Goal: Task Accomplishment & Management: Complete application form

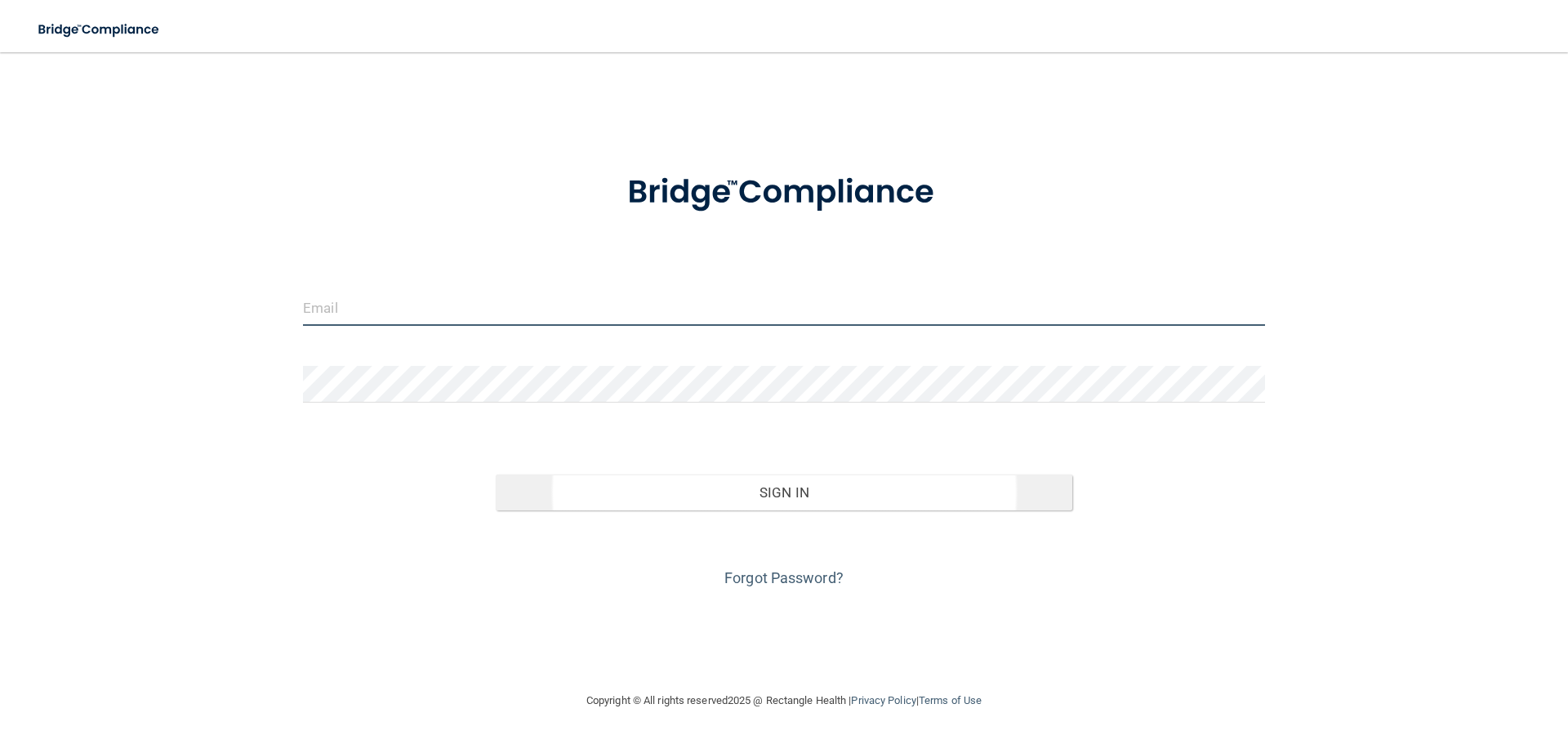
type input "[EMAIL_ADDRESS][DOMAIN_NAME]"
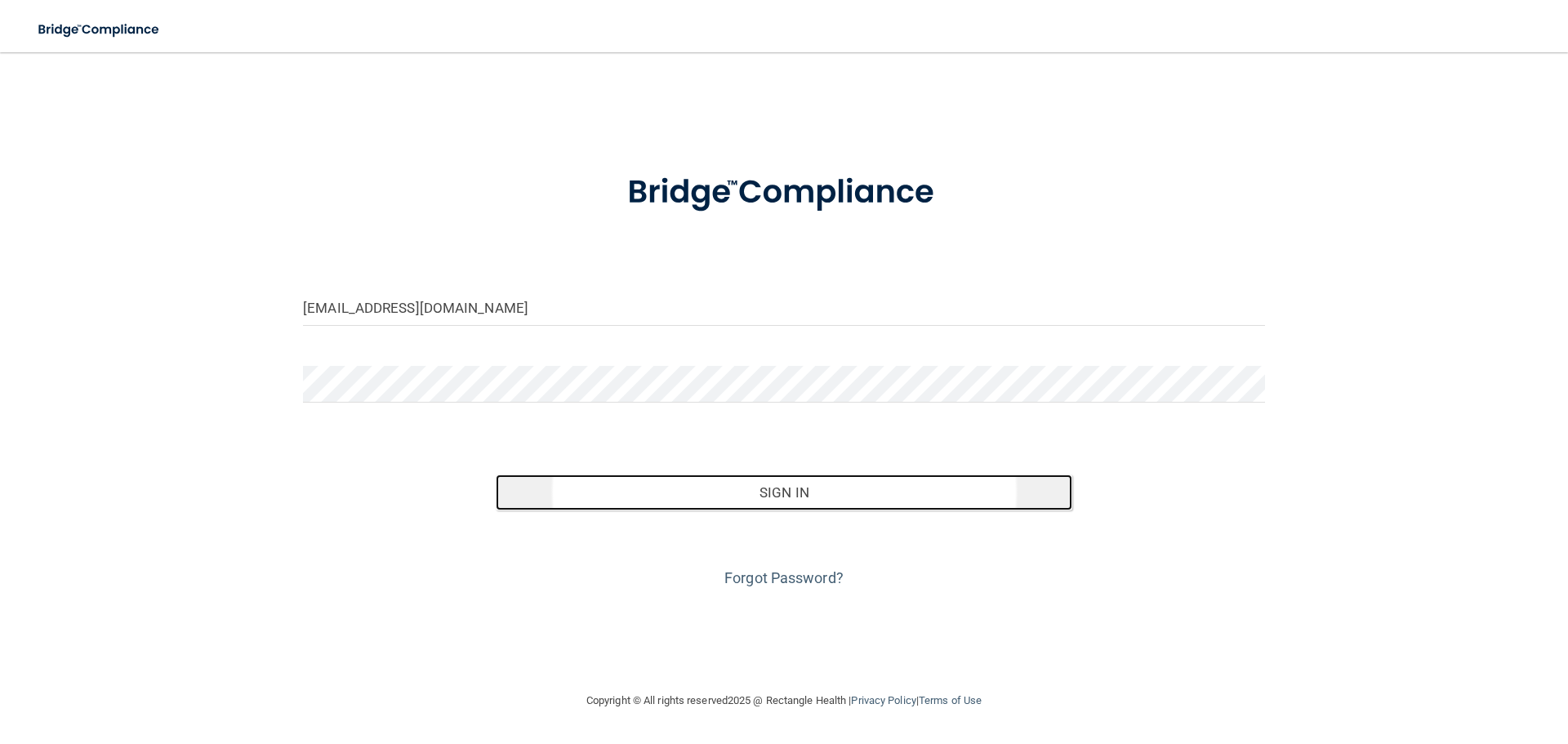
click at [846, 485] on button "Sign In" at bounding box center [784, 492] width 577 height 36
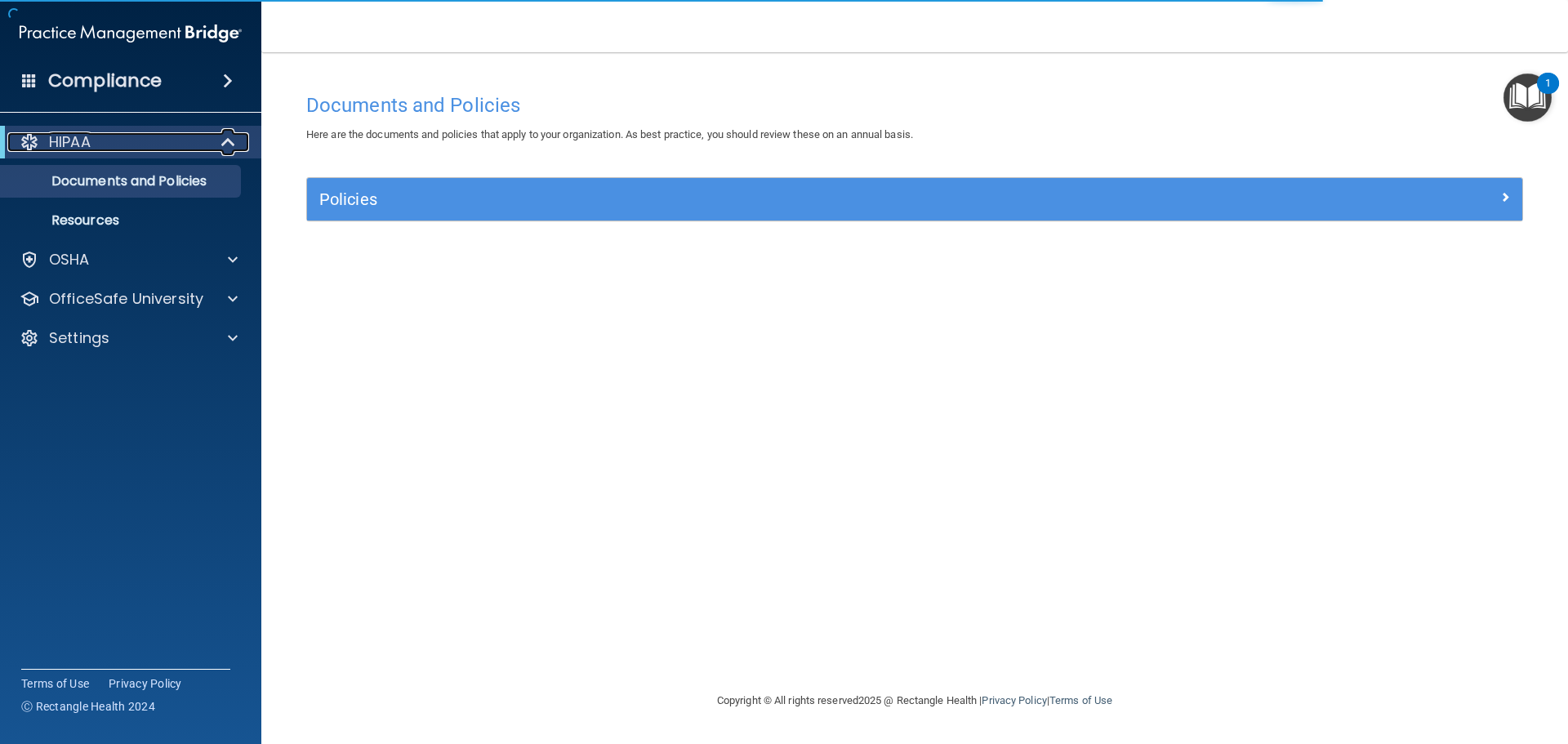
click at [223, 142] on span at bounding box center [230, 141] width 14 height 20
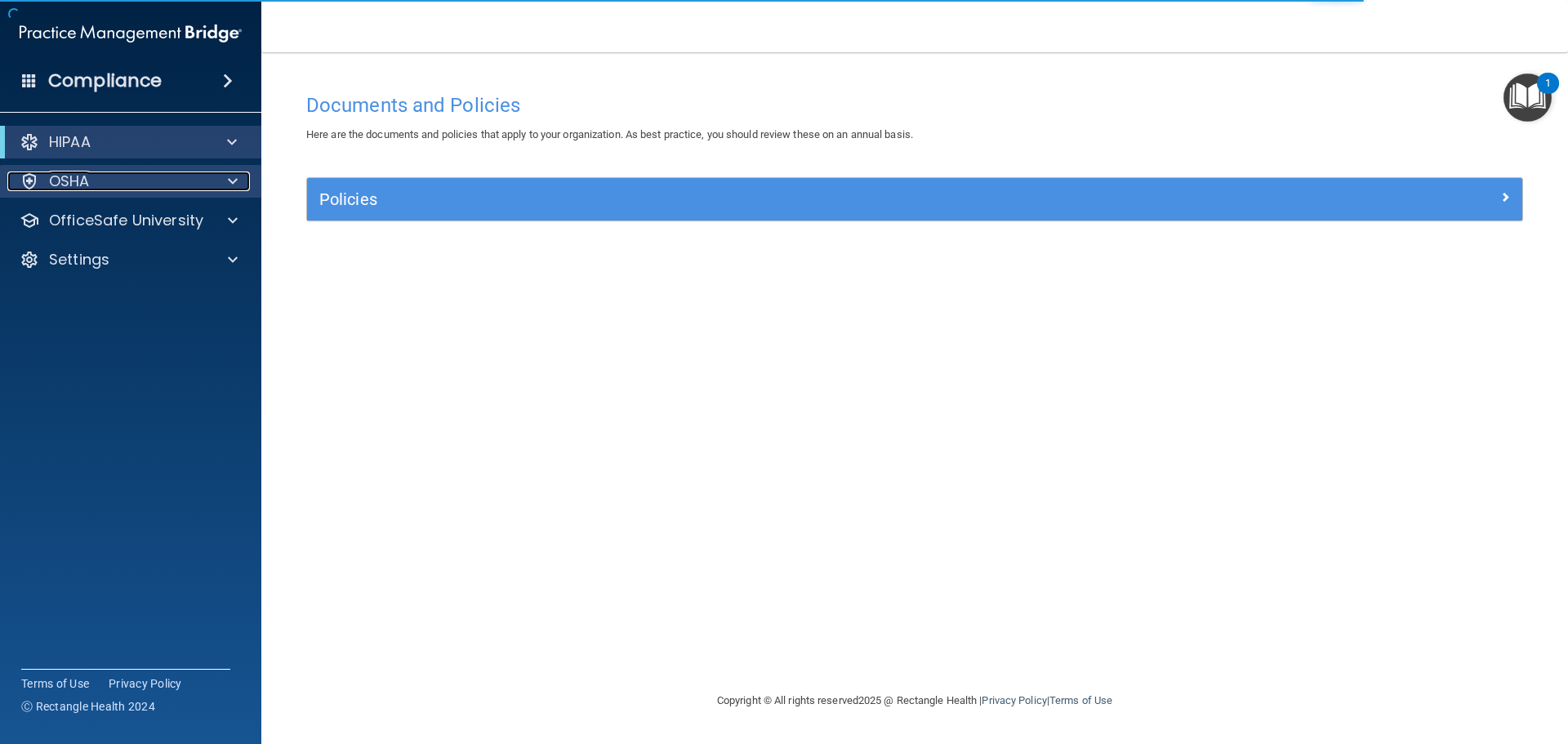
click at [195, 183] on div "OSHA" at bounding box center [109, 180] width 203 height 20
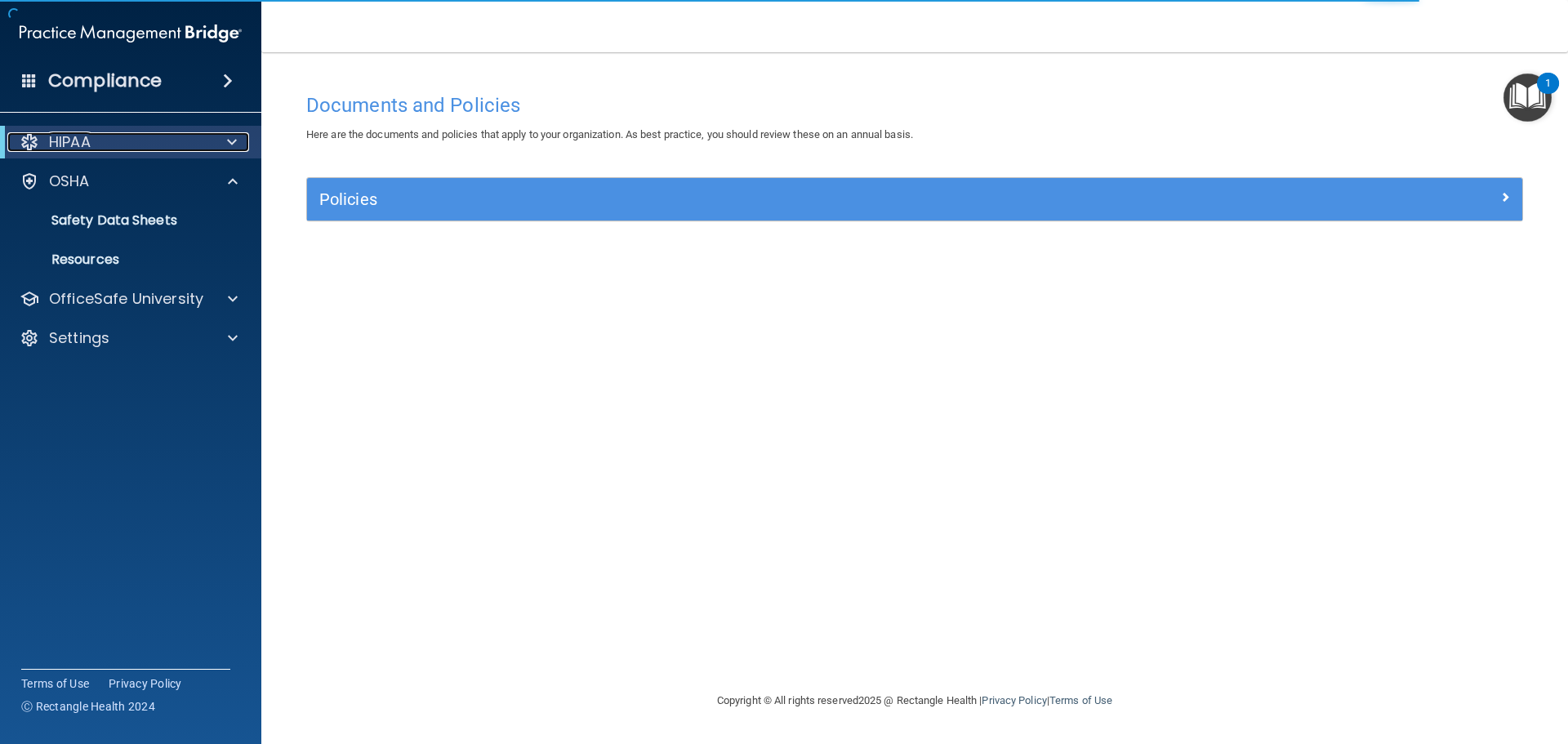
click at [231, 137] on span at bounding box center [232, 141] width 10 height 20
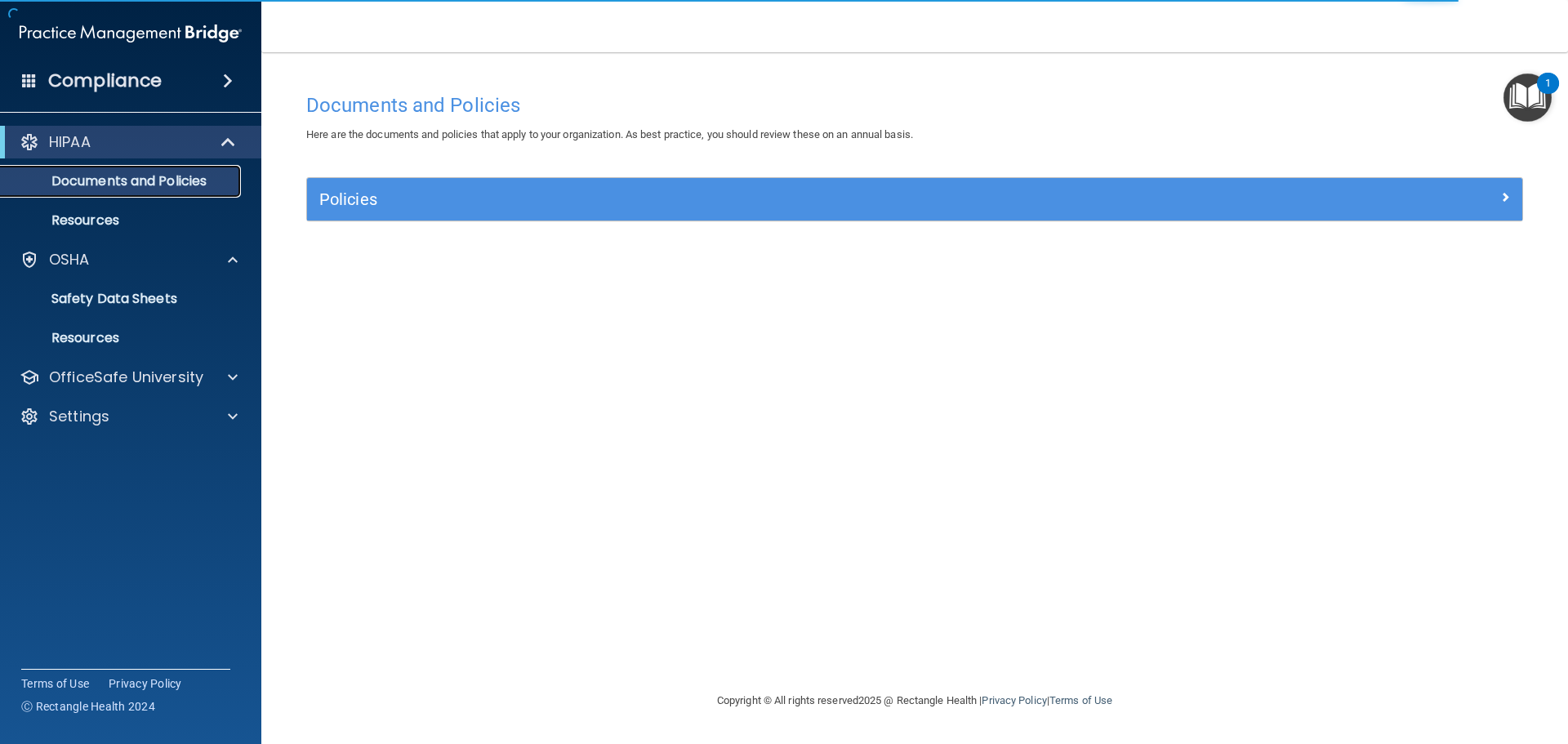
click at [137, 184] on p "Documents and Policies" at bounding box center [122, 180] width 223 height 16
drag, startPoint x: 535, startPoint y: 223, endPoint x: 556, endPoint y: 208, distance: 25.8
click at [535, 220] on div "Policies Select All (Unselect 0) Unselect All Print Selected (0) Acceptable Use…" at bounding box center [914, 209] width 1241 height 63
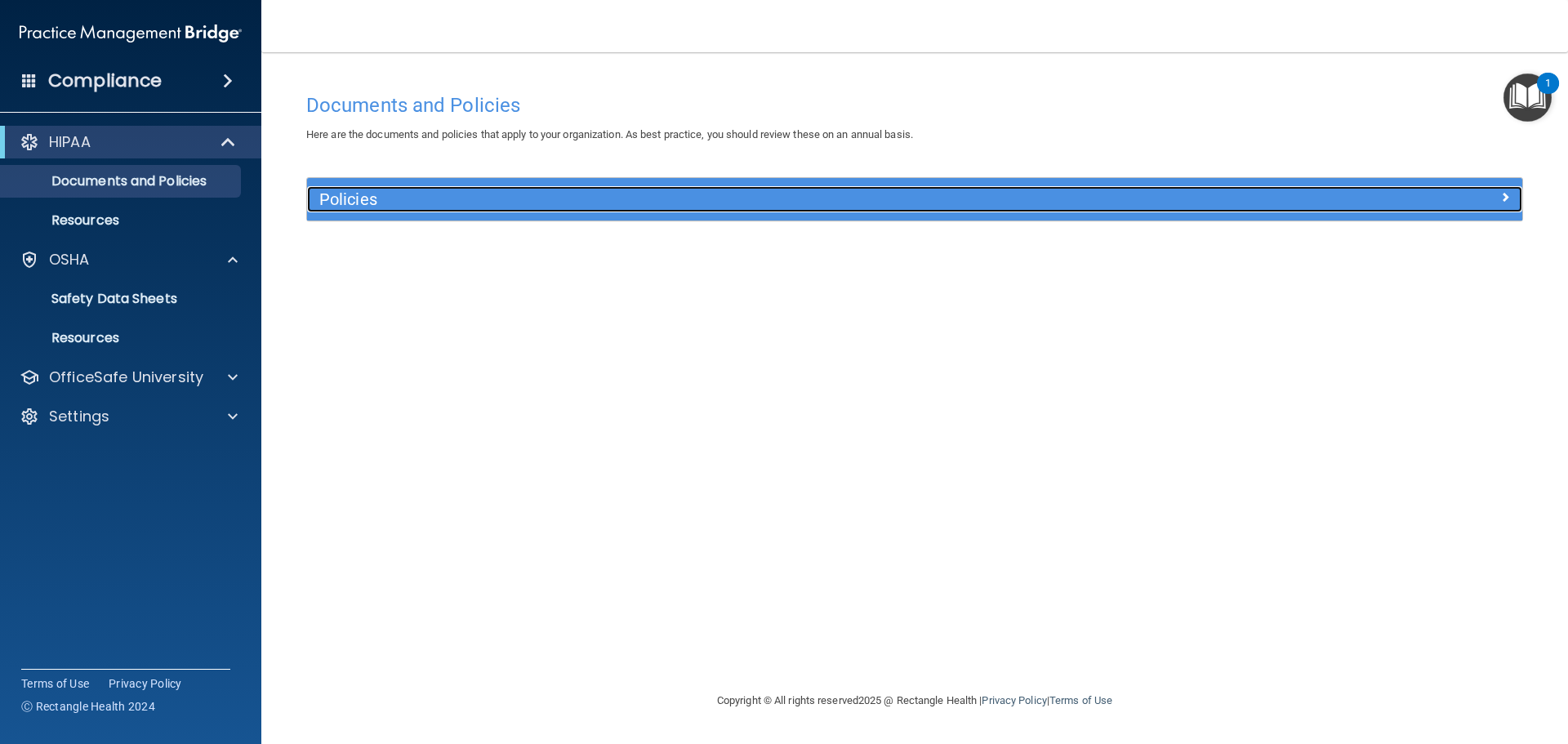
click at [1511, 197] on div at bounding box center [1370, 196] width 304 height 20
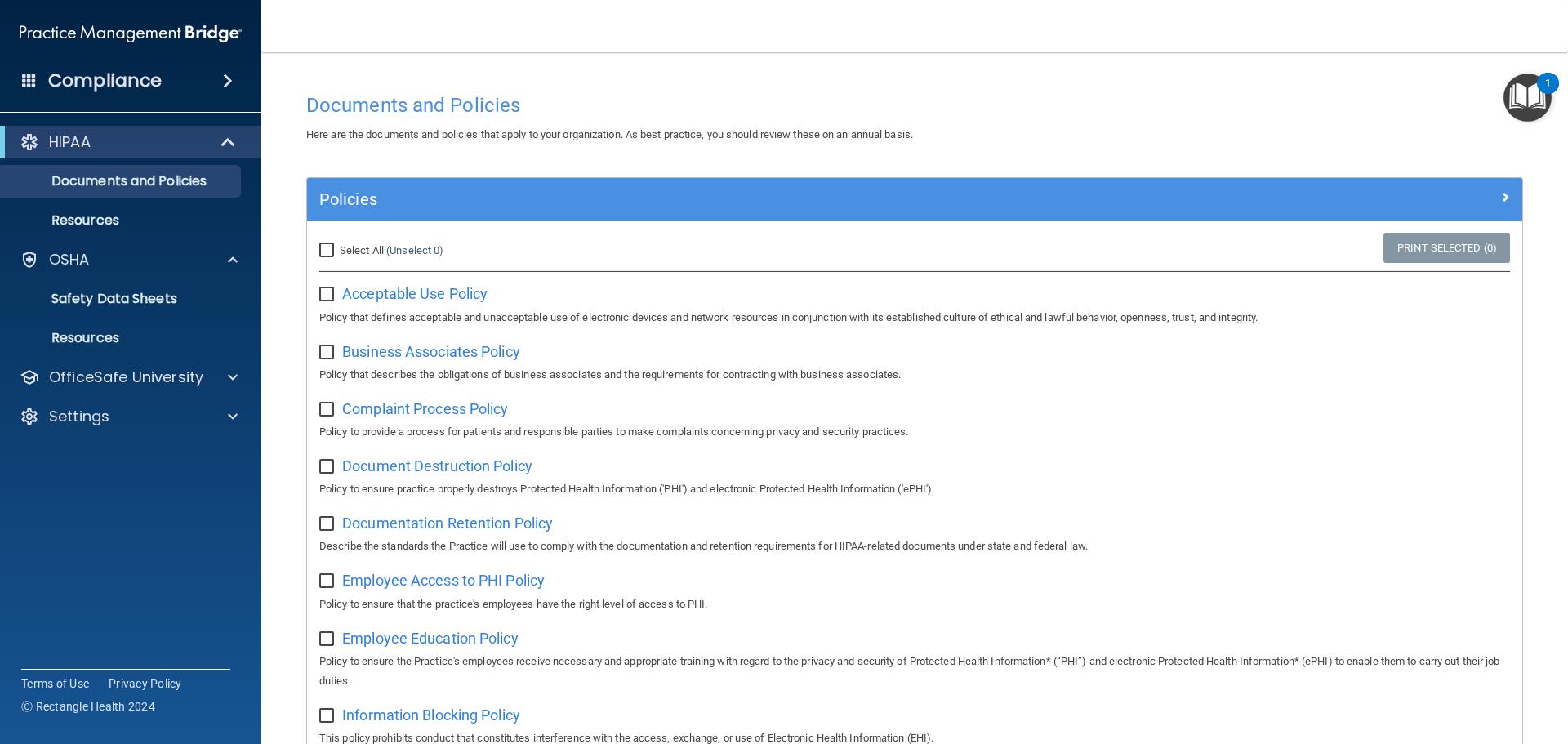
click at [408, 283] on div "Acceptable Use Policy Policy that defines acceptable and unacceptable use of el…" at bounding box center [914, 303] width 1191 height 47
click at [407, 291] on span "Acceptable Use Policy" at bounding box center [415, 294] width 146 height 17
click at [329, 290] on input "checkbox" at bounding box center [329, 295] width 19 height 13
checkbox input "true"
click at [329, 352] on input "checkbox" at bounding box center [329, 352] width 19 height 13
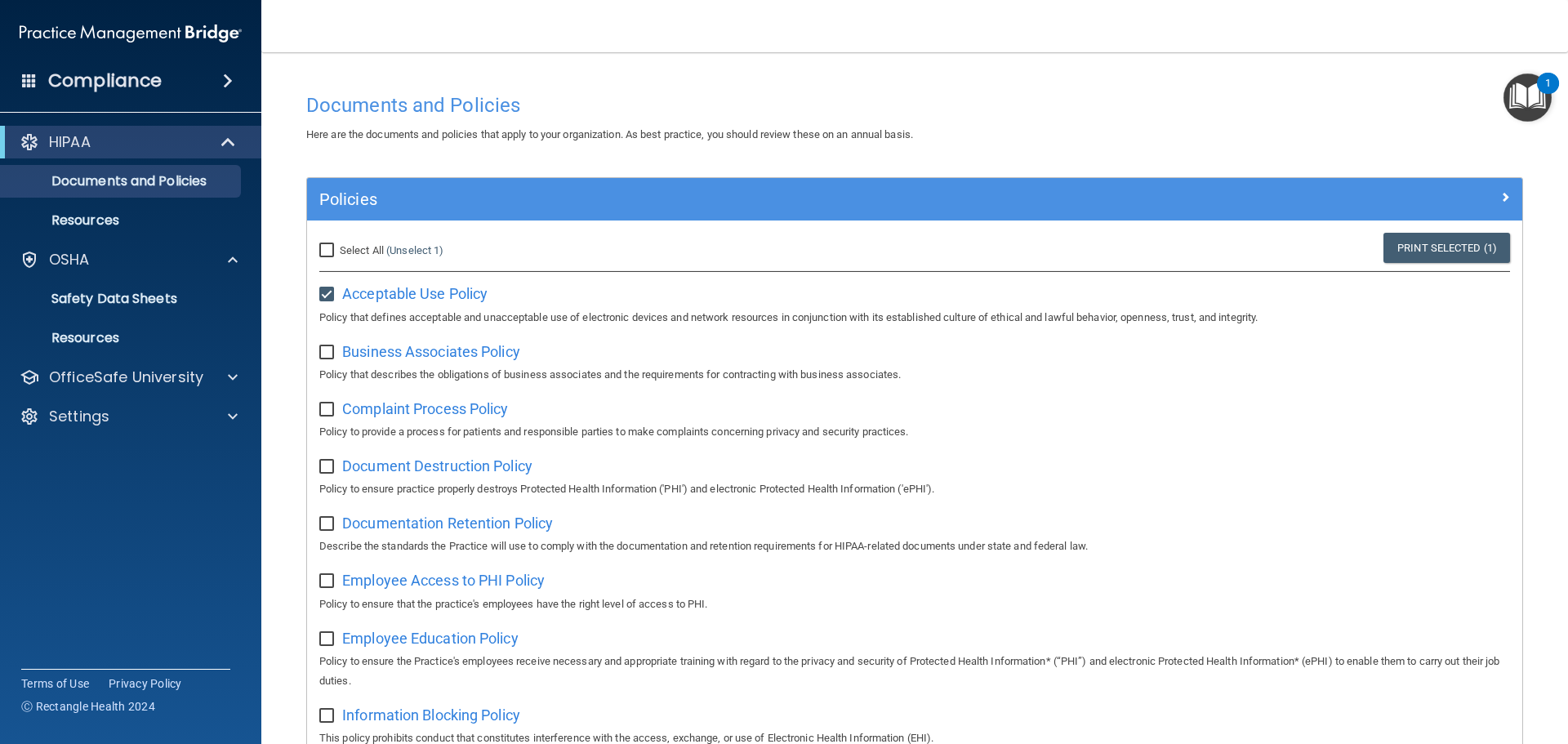
checkbox input "true"
click at [427, 356] on span "Business Associates Policy" at bounding box center [431, 352] width 178 height 17
click at [332, 418] on div "Complaint Process Policy Policy to provide a process for patients and responsib…" at bounding box center [914, 418] width 1191 height 47
click at [375, 421] on div "Complaint Process Policy Policy to provide a process for patients and responsib…" at bounding box center [914, 418] width 1191 height 47
click at [379, 416] on span "Complaint Process Policy" at bounding box center [425, 409] width 166 height 17
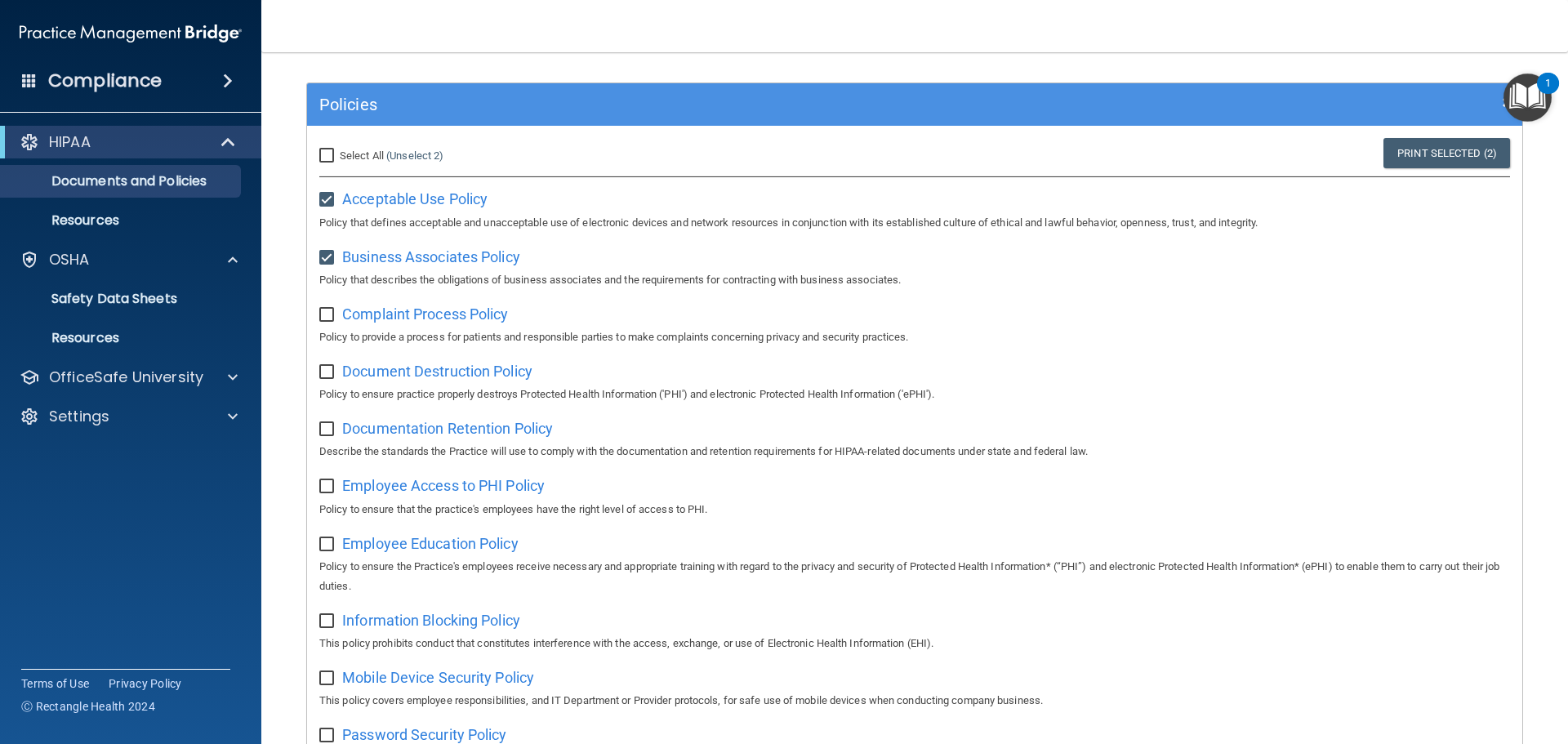
scroll to position [245, 0]
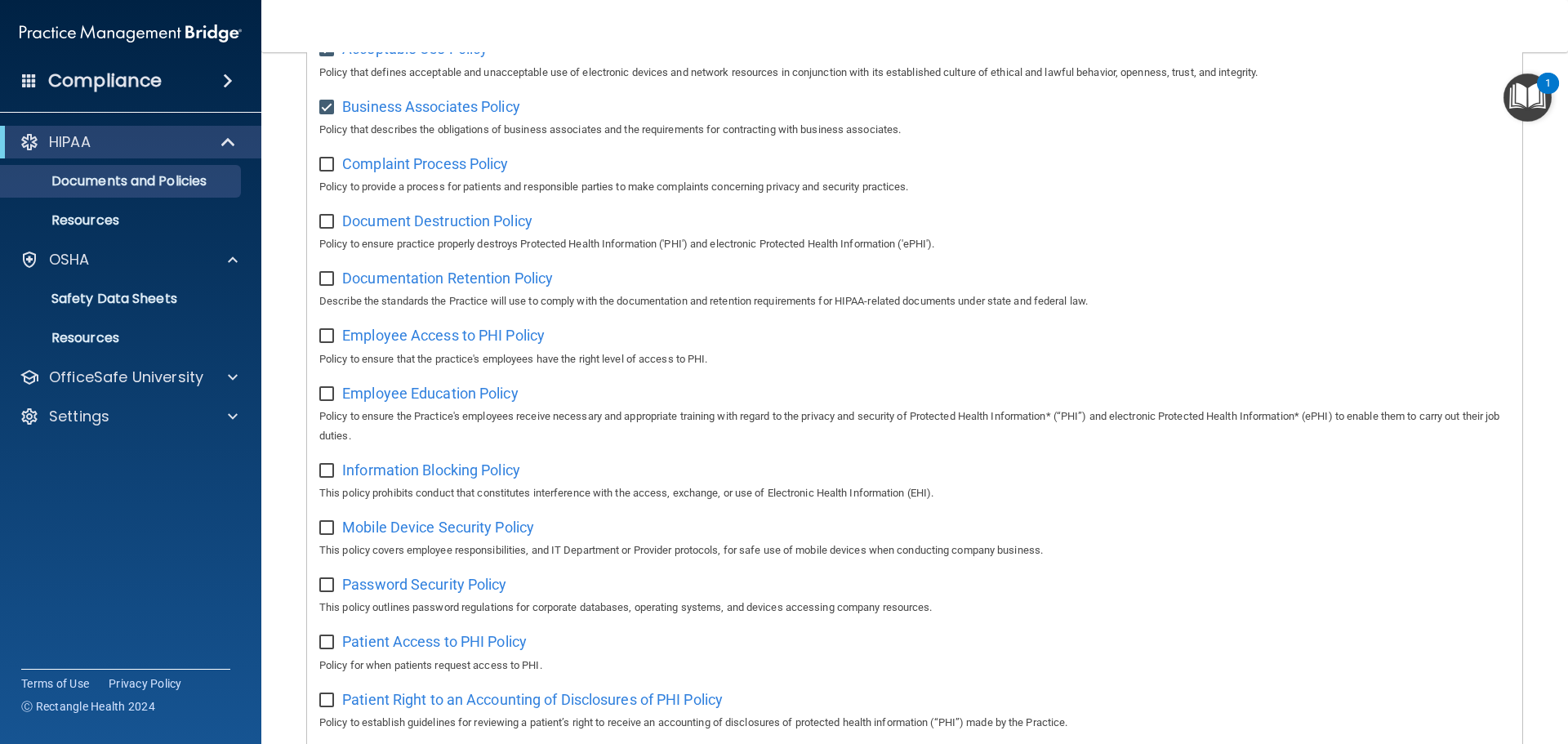
click at [334, 169] on input "checkbox" at bounding box center [329, 164] width 19 height 13
checkbox input "true"
click at [353, 219] on span "Document Destruction Policy" at bounding box center [438, 220] width 191 height 17
click at [330, 229] on input "checkbox" at bounding box center [329, 221] width 19 height 13
checkbox input "true"
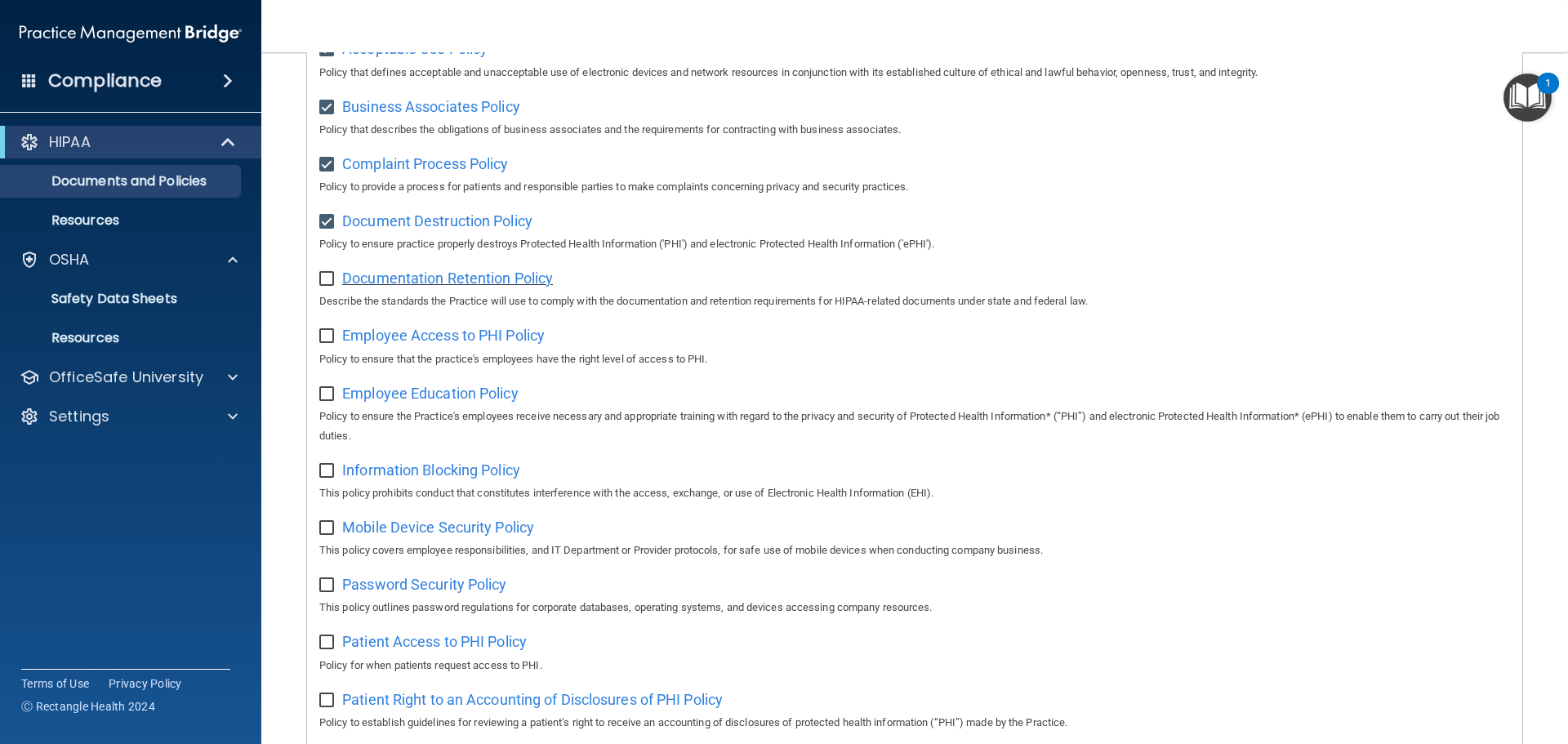
click at [382, 280] on span "Documentation Retention Policy" at bounding box center [447, 278] width 210 height 17
click at [326, 286] on input "checkbox" at bounding box center [329, 278] width 19 height 13
checkbox input "true"
click at [363, 344] on span "Employee Access to PHI Policy" at bounding box center [444, 335] width 203 height 17
click at [332, 339] on input "checkbox" at bounding box center [329, 336] width 19 height 13
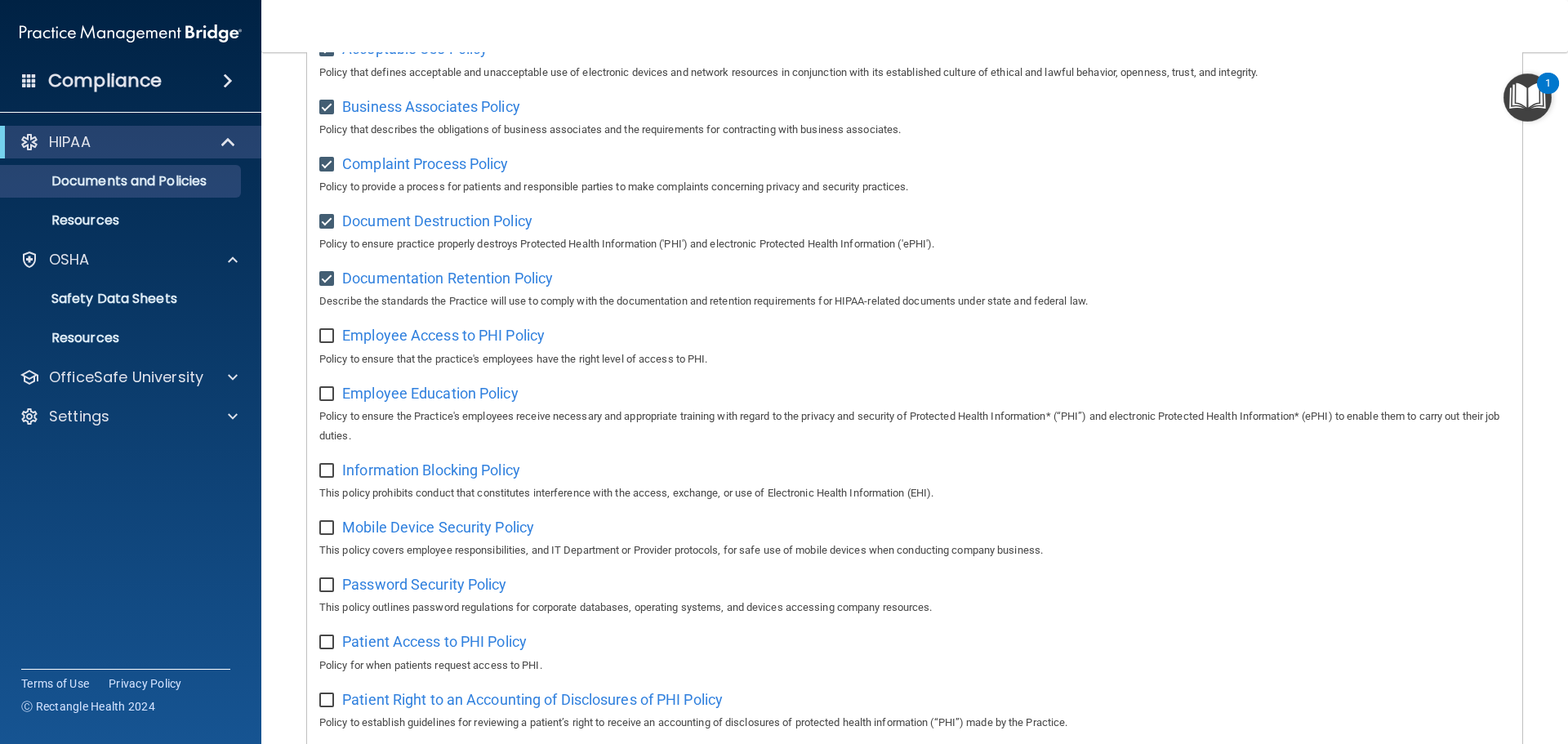
checkbox input "true"
click at [377, 398] on span "Employee Education Policy" at bounding box center [430, 393] width 176 height 17
drag, startPoint x: 330, startPoint y: 404, endPoint x: 329, endPoint y: 416, distance: 12.0
click at [330, 401] on input "checkbox" at bounding box center [329, 394] width 19 height 13
checkbox input "true"
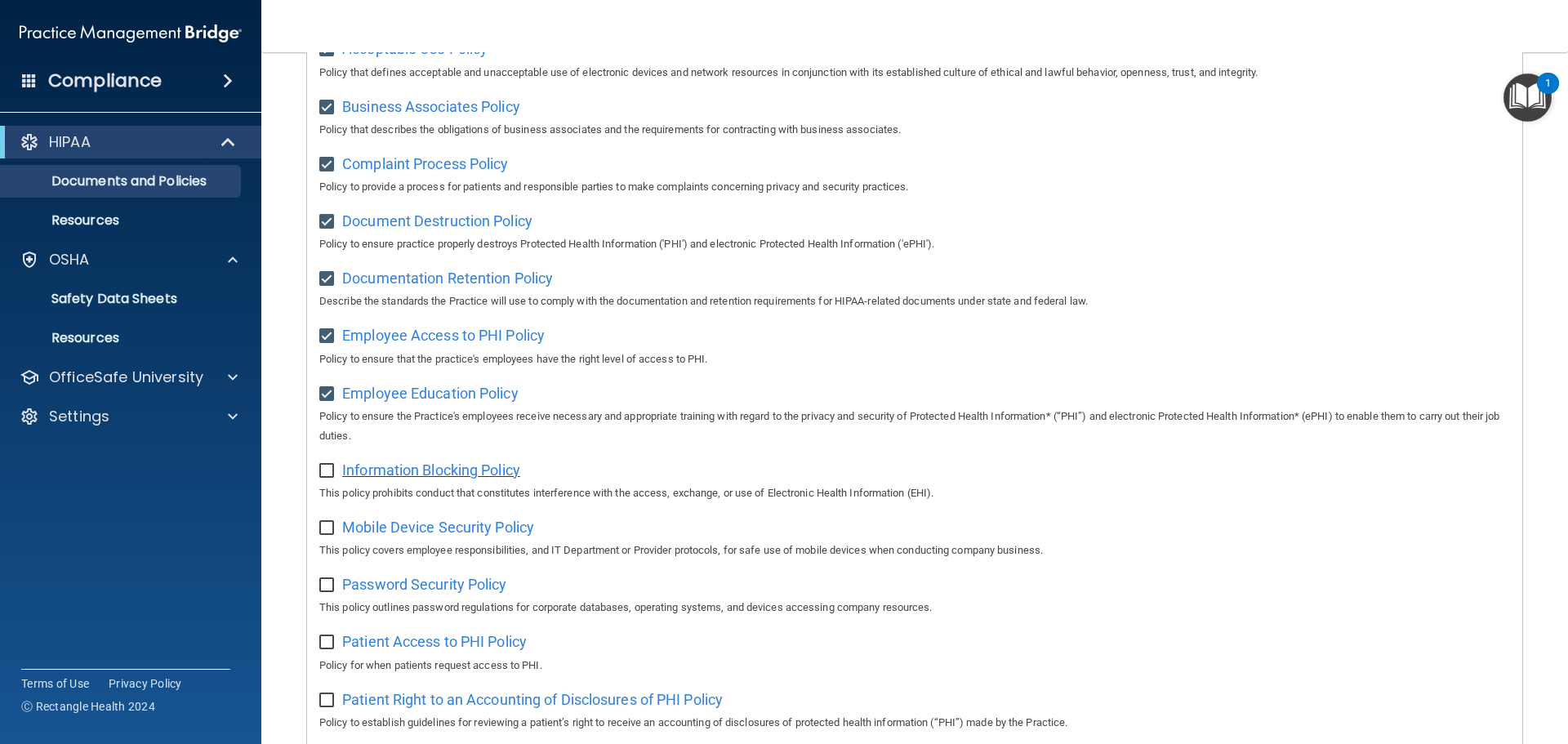
click at [358, 478] on span "Information Blocking Policy" at bounding box center [431, 470] width 178 height 17
click at [323, 475] on input "checkbox" at bounding box center [329, 471] width 19 height 13
checkbox input "true"
click at [398, 527] on span "Mobile Device Security Policy" at bounding box center [438, 527] width 192 height 17
click at [330, 535] on input "checkbox" at bounding box center [329, 528] width 19 height 13
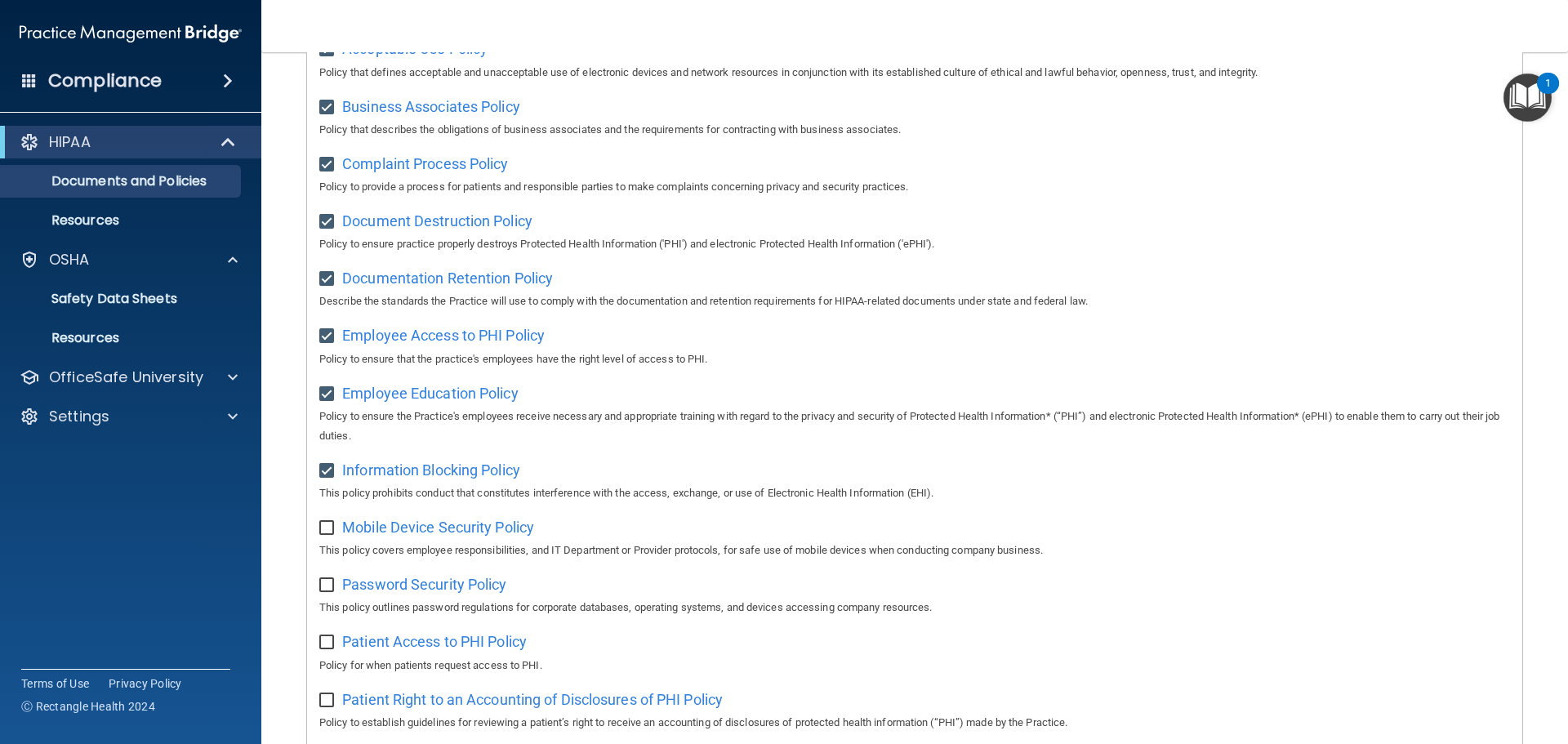
checkbox input "true"
click at [363, 592] on span "Password Security Policy" at bounding box center [424, 584] width 164 height 17
click at [326, 592] on input "checkbox" at bounding box center [329, 585] width 19 height 13
checkbox input "true"
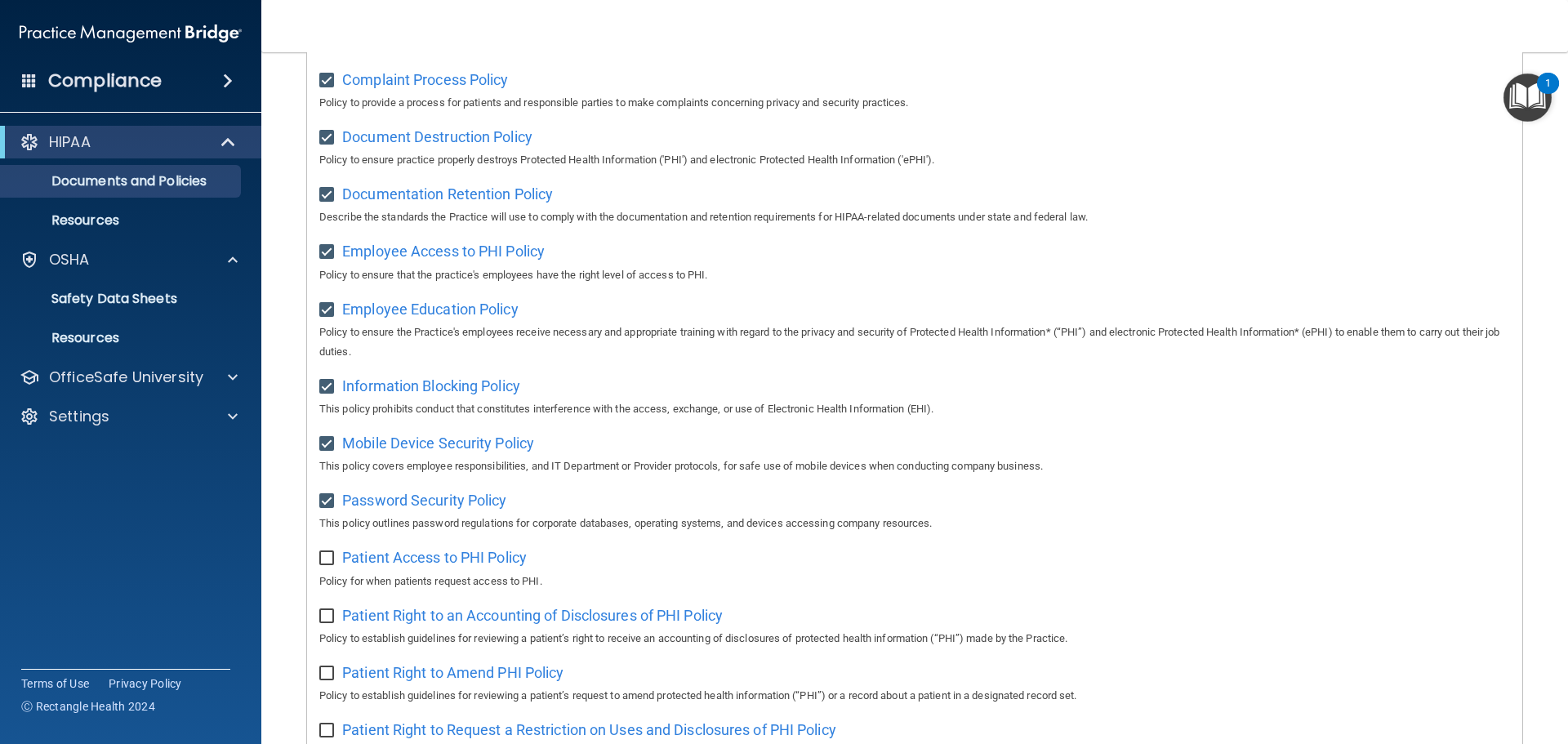
scroll to position [653, 0]
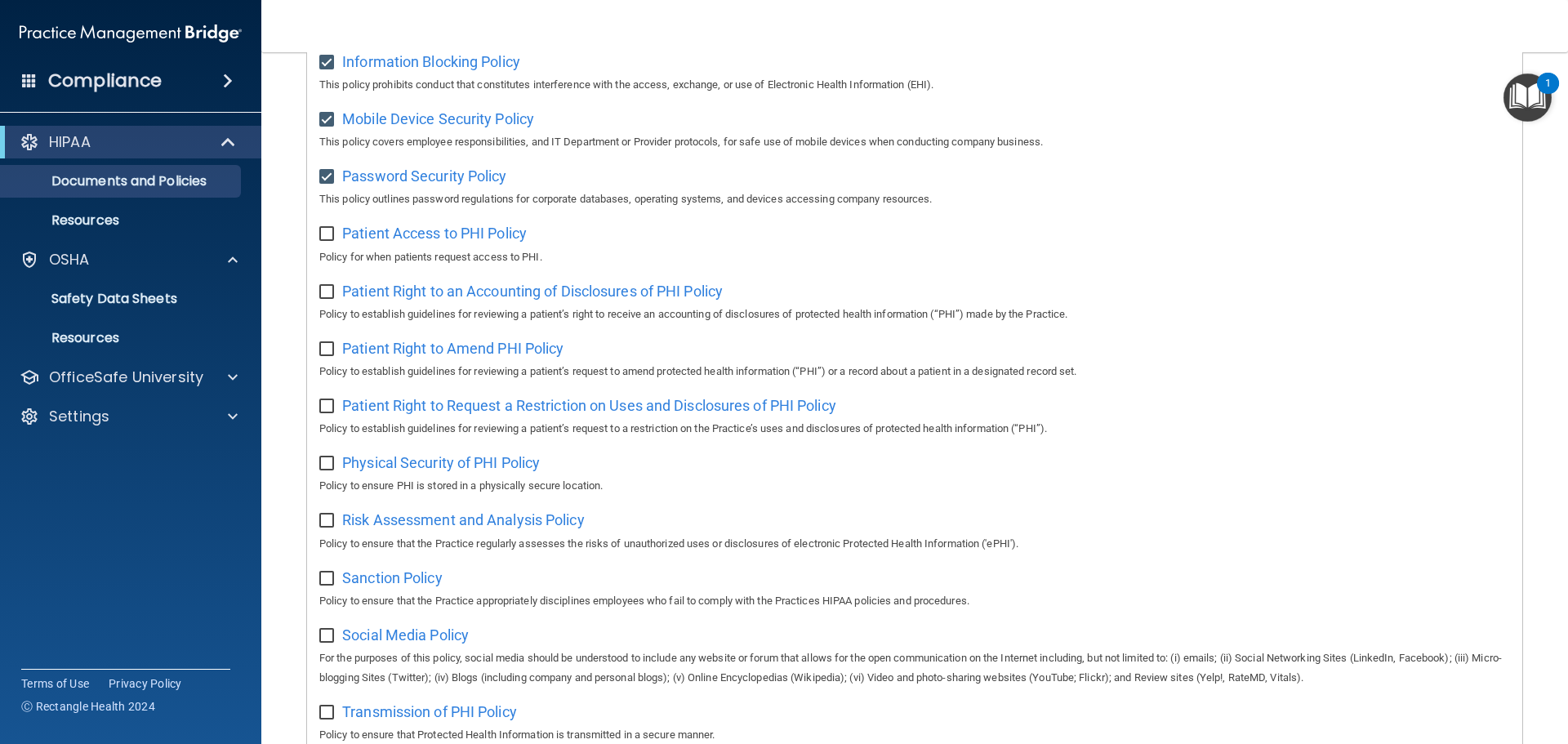
click at [429, 230] on div "Patient Access to PHI Policy Policy for when patients request access to PHI." at bounding box center [914, 243] width 1191 height 47
click at [435, 241] on span "Patient Access to PHI Policy" at bounding box center [434, 233] width 185 height 17
click at [319, 233] on label at bounding box center [329, 229] width 20 height 19
click at [319, 233] on input "checkbox" at bounding box center [329, 234] width 19 height 13
checkbox input "true"
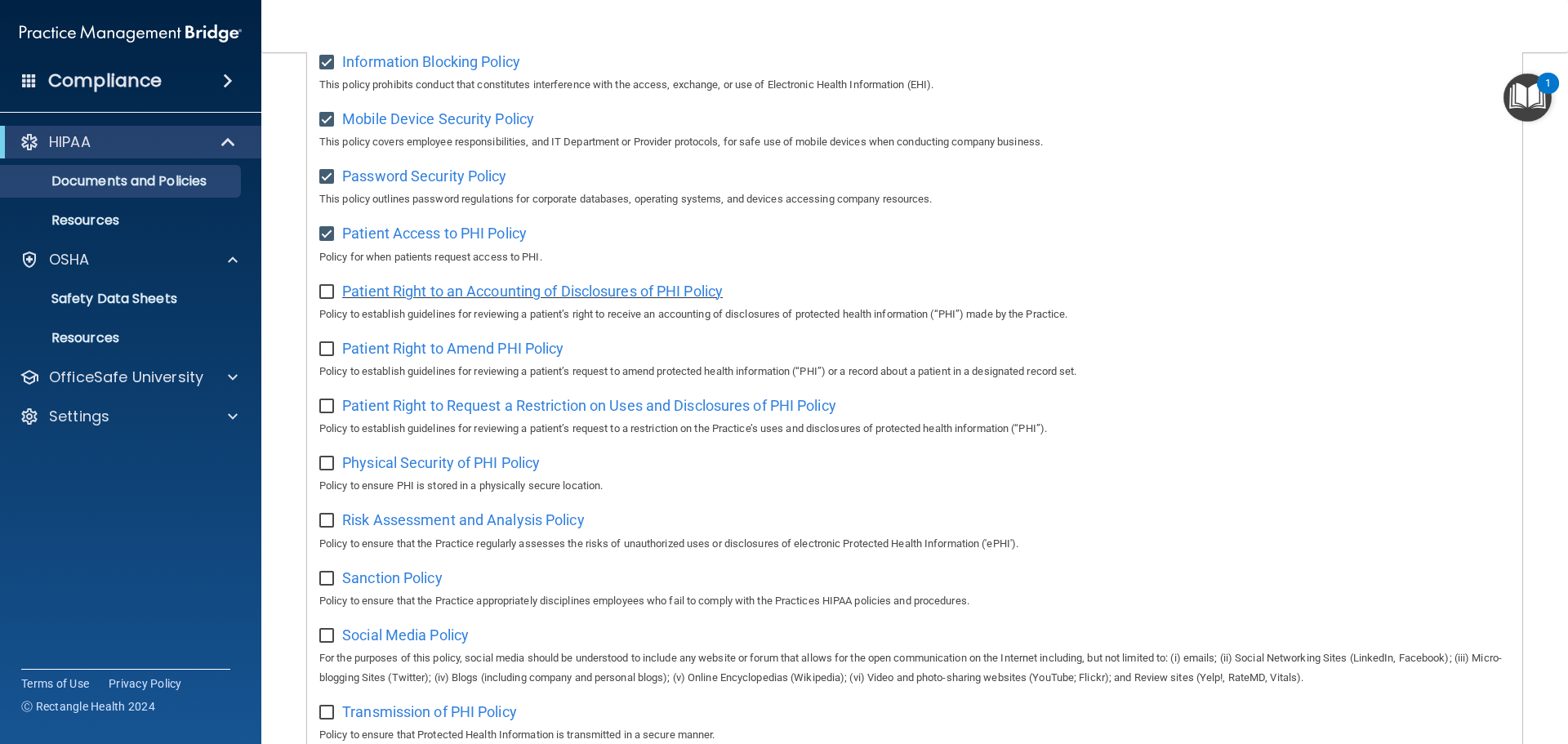
click at [383, 300] on span "Patient Right to an Accounting of Disclosures of PHI Policy" at bounding box center [532, 291] width 381 height 17
click at [331, 298] on input "checkbox" at bounding box center [329, 292] width 19 height 13
checkbox input "true"
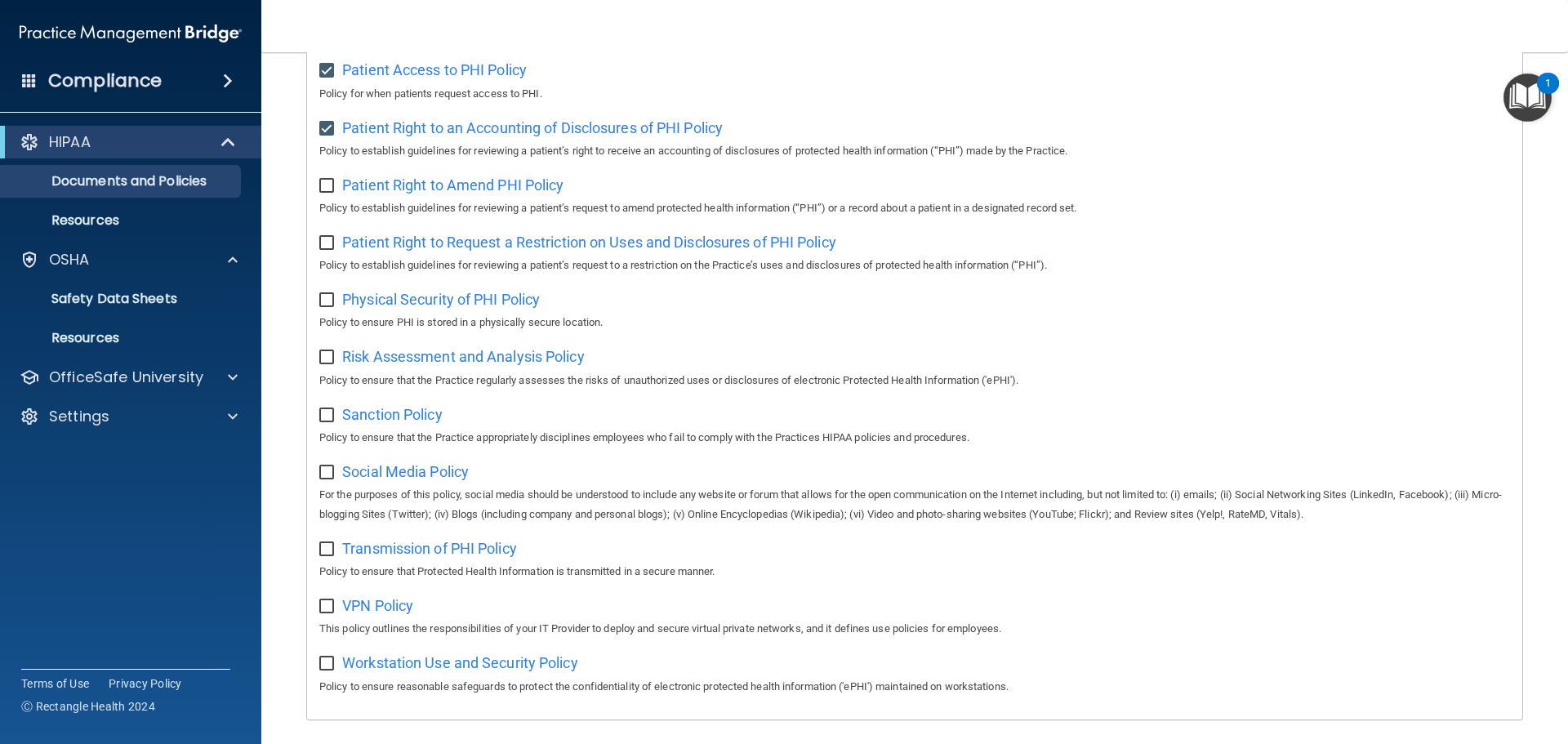
click at [337, 668] on label at bounding box center [329, 659] width 20 height 19
click at [337, 671] on input "checkbox" at bounding box center [329, 663] width 19 height 13
checkbox input "true"
drag, startPoint x: 330, startPoint y: 621, endPoint x: 329, endPoint y: 581, distance: 40.0
click at [330, 613] on input "checkbox" at bounding box center [329, 606] width 19 height 13
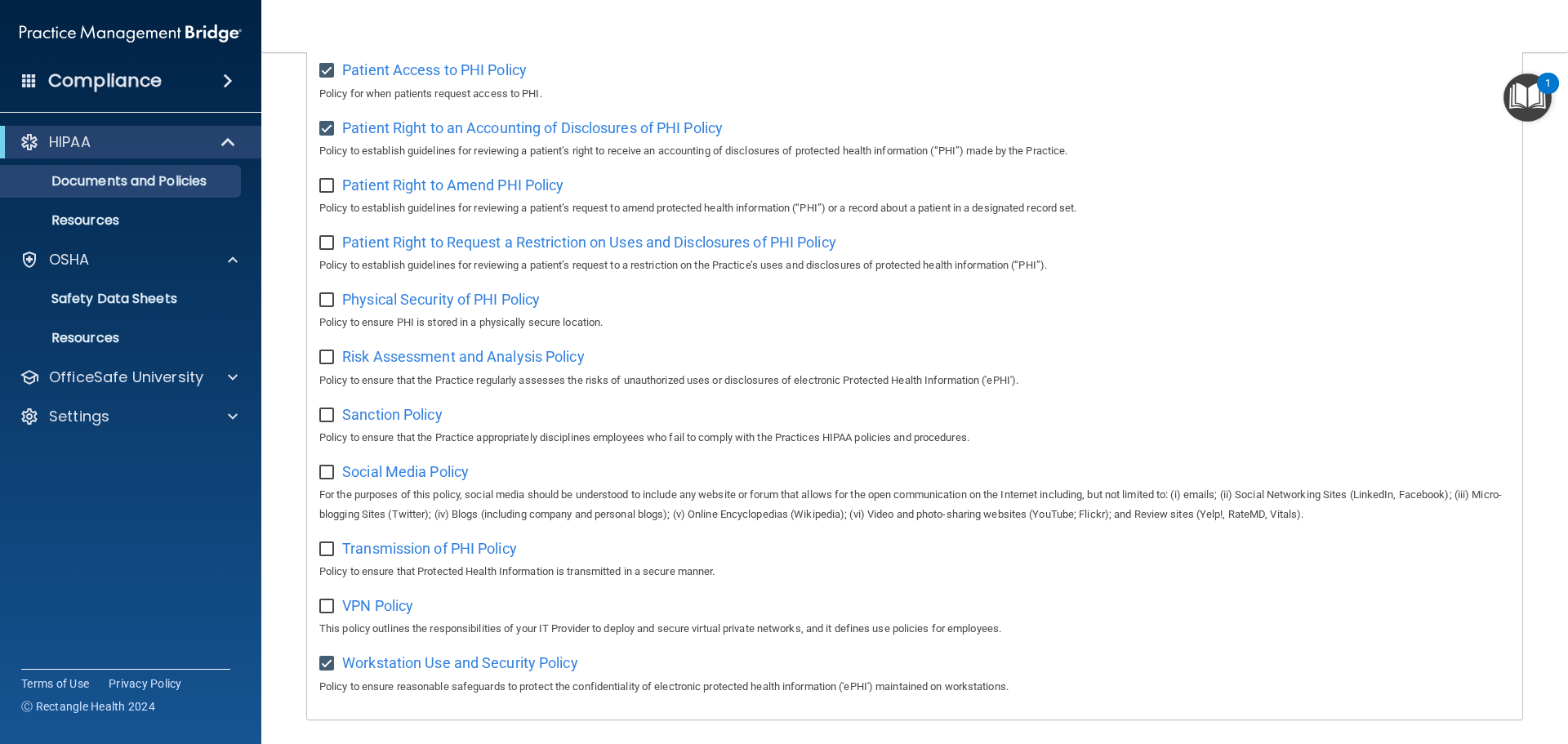
checkbox input "true"
click at [328, 549] on label at bounding box center [329, 544] width 20 height 19
click at [328, 549] on input "checkbox" at bounding box center [329, 549] width 19 height 13
checkbox input "true"
click at [328, 479] on input "checkbox" at bounding box center [329, 472] width 19 height 13
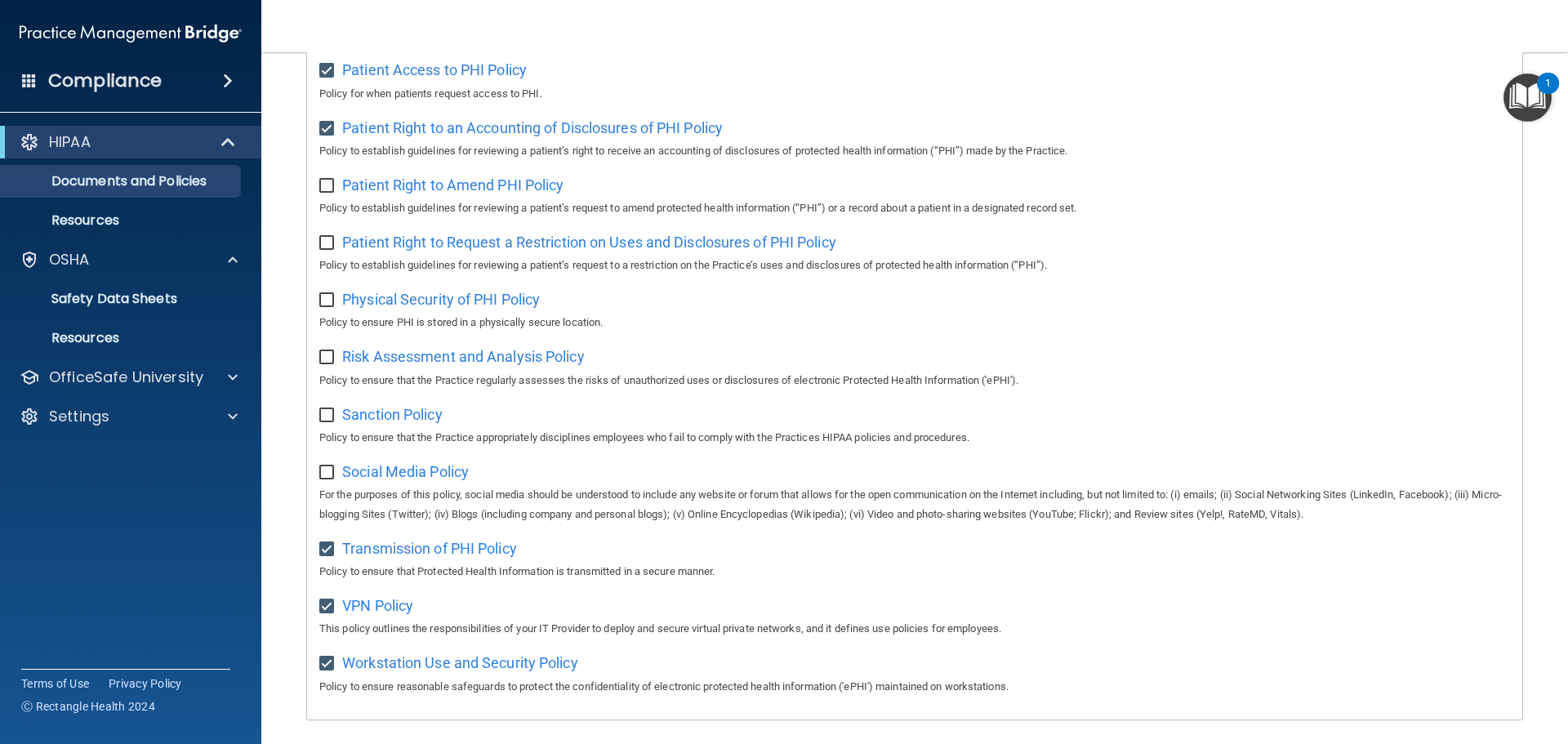
checkbox input "true"
click at [321, 422] on input "checkbox" at bounding box center [329, 415] width 19 height 13
checkbox input "true"
click at [325, 364] on input "checkbox" at bounding box center [329, 357] width 19 height 13
checkbox input "true"
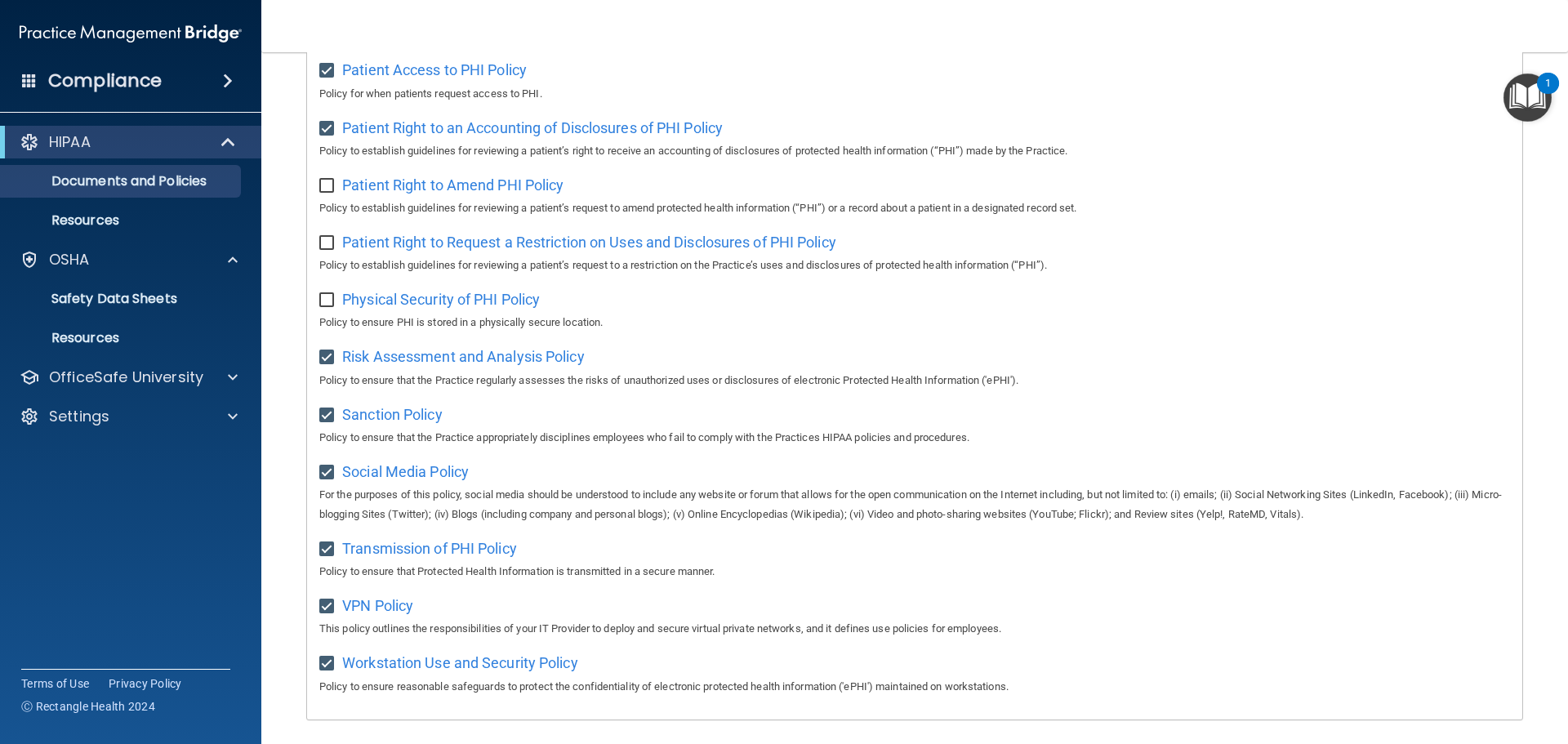
click at [329, 307] on input "checkbox" at bounding box center [329, 300] width 19 height 13
checkbox input "true"
drag, startPoint x: 329, startPoint y: 260, endPoint x: 366, endPoint y: 368, distance: 114.2
click at [329, 261] on div "Patient Right to Request a Restriction on Uses and Disclosures of PHI Policy Po…" at bounding box center [914, 252] width 1191 height 47
click at [123, 210] on link "Resources" at bounding box center [112, 220] width 257 height 32
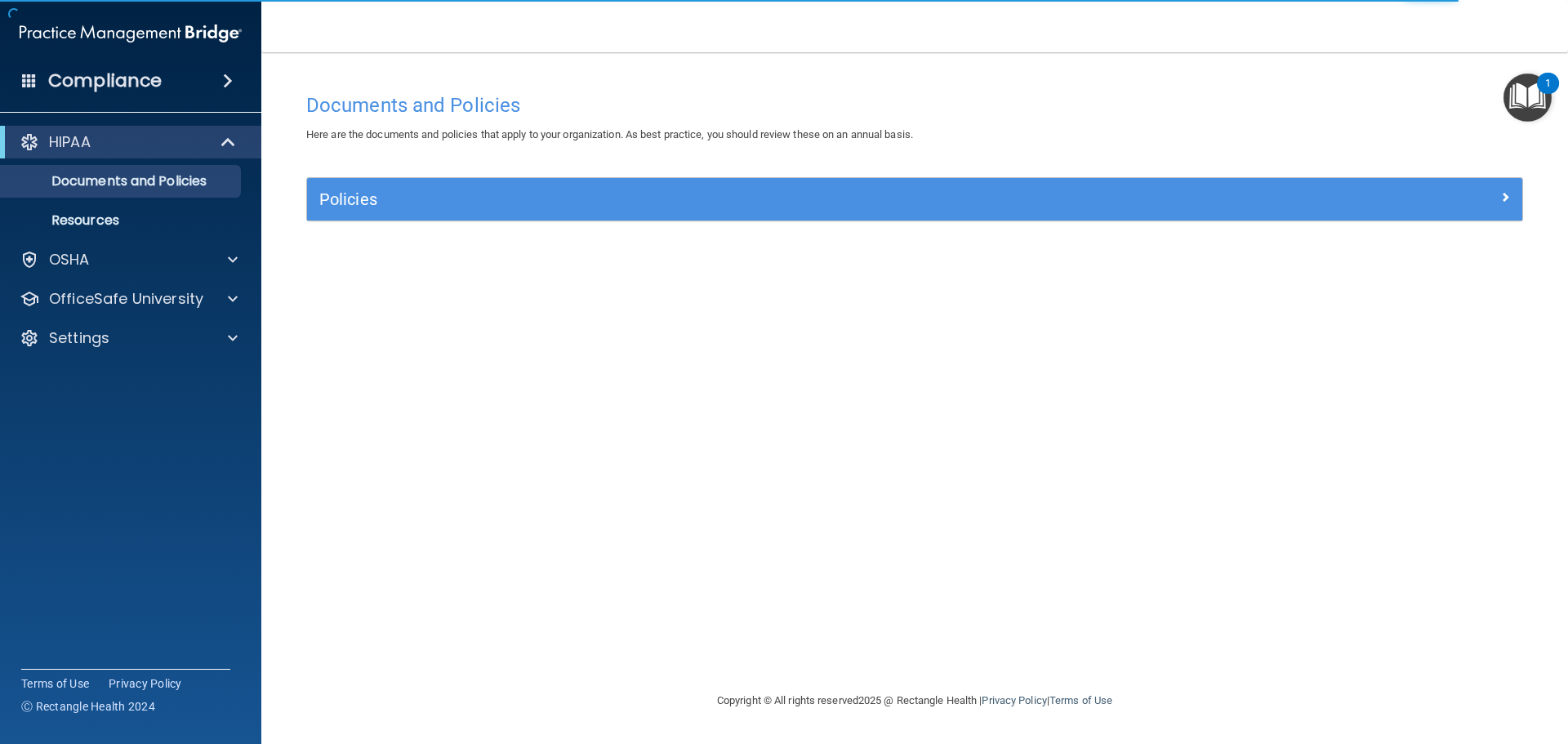
click at [231, 81] on span at bounding box center [228, 80] width 10 height 20
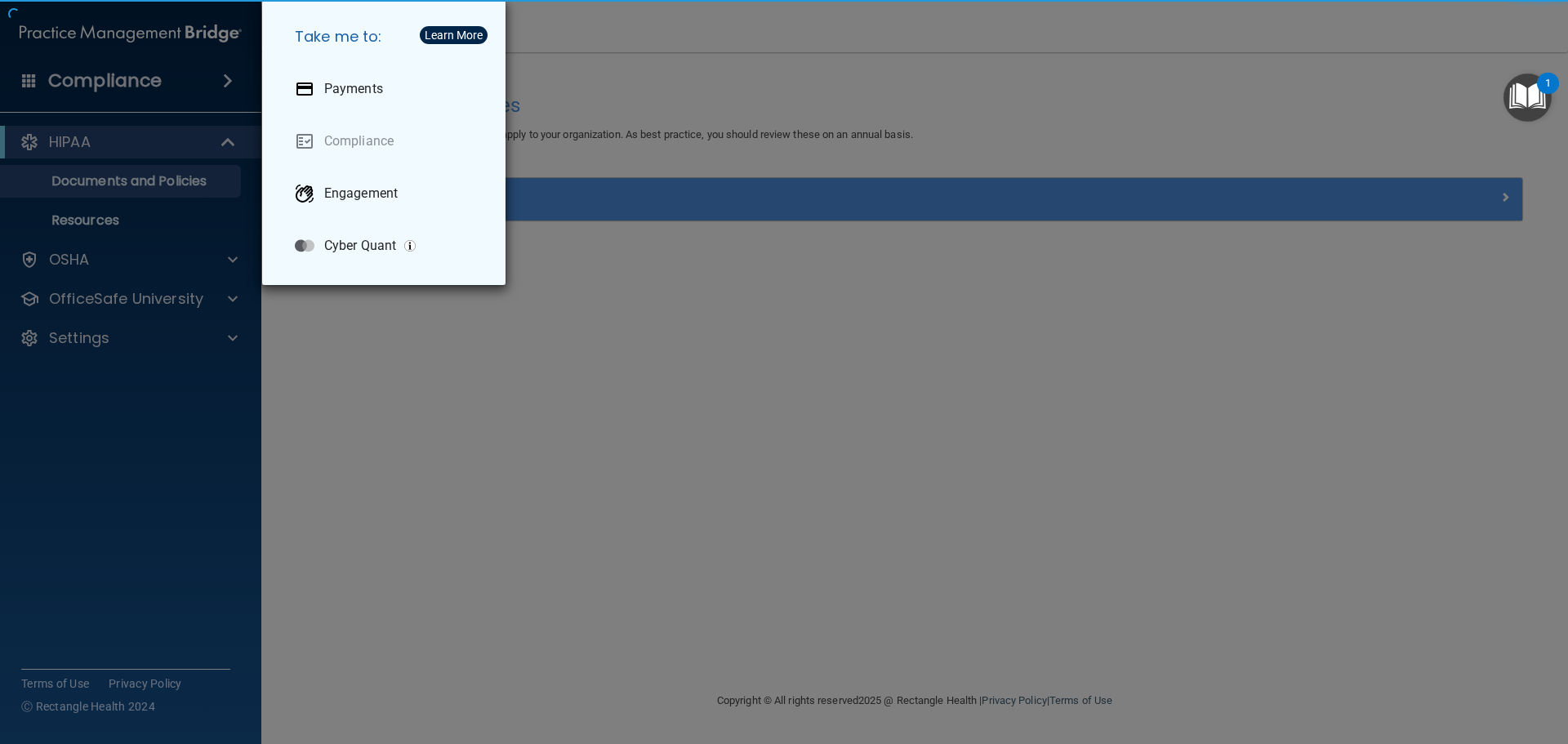
click at [214, 158] on div "Take me to: Payments Compliance Engagement Cyber Quant" at bounding box center [784, 372] width 1568 height 744
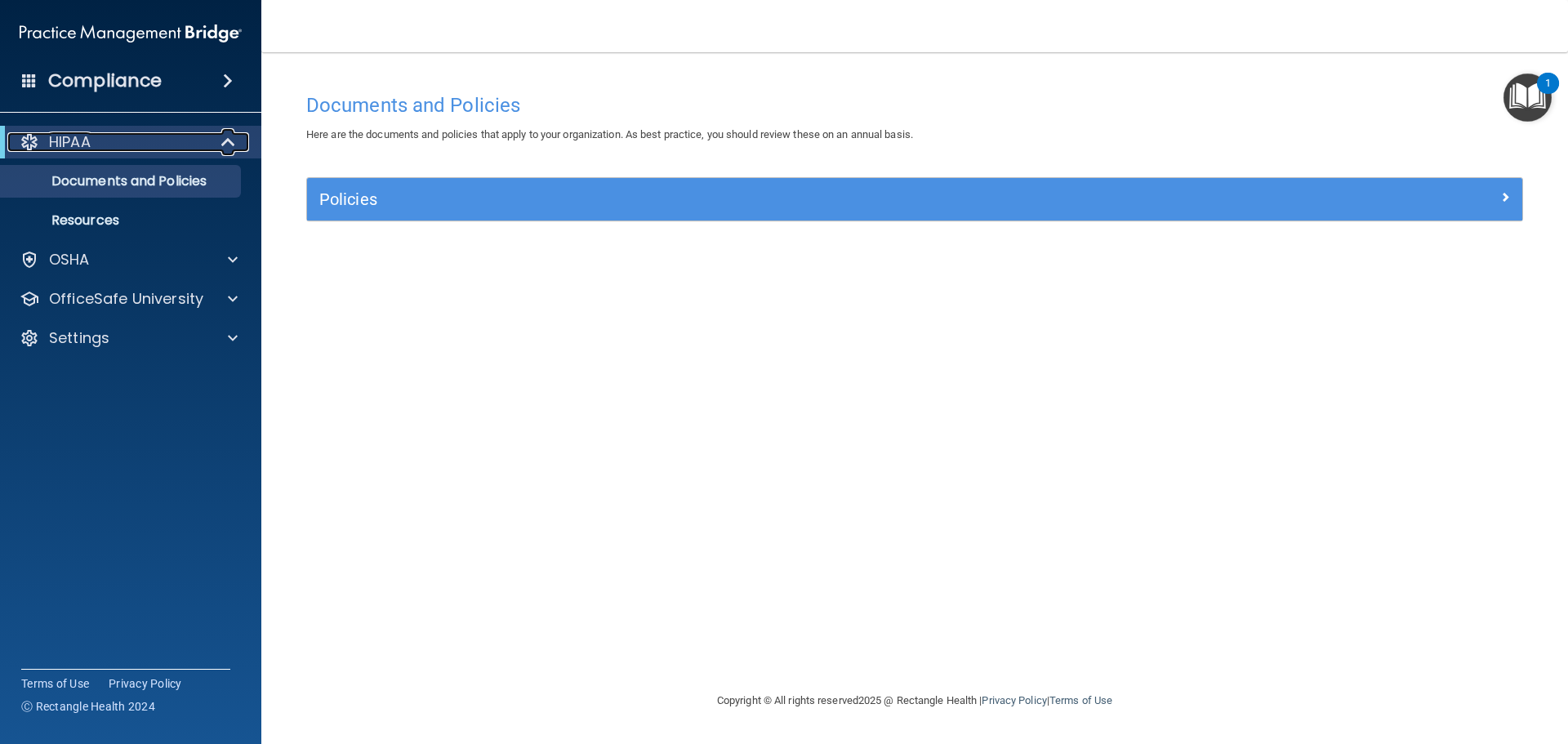
click at [220, 142] on div at bounding box center [229, 141] width 40 height 20
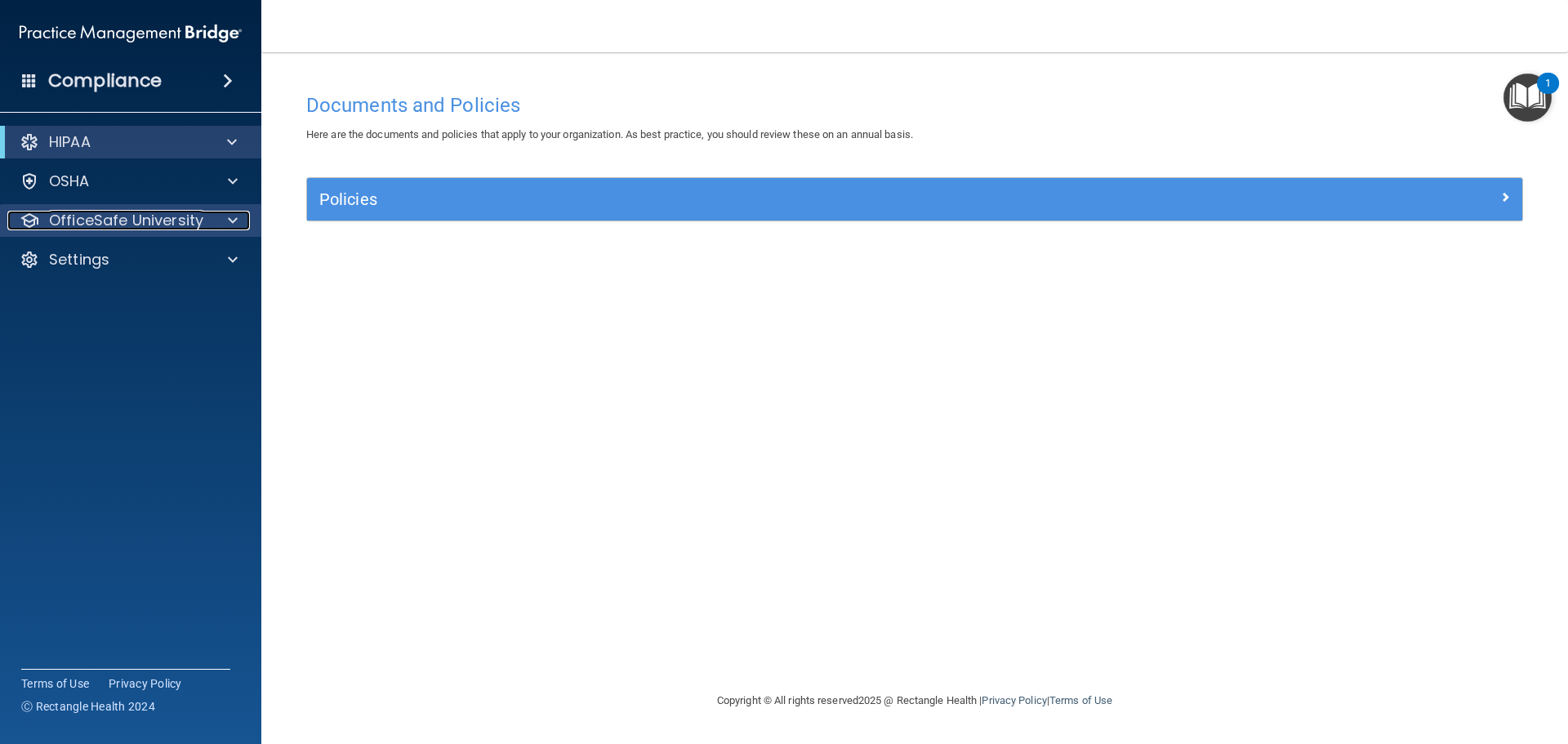
click at [231, 216] on span at bounding box center [233, 220] width 10 height 20
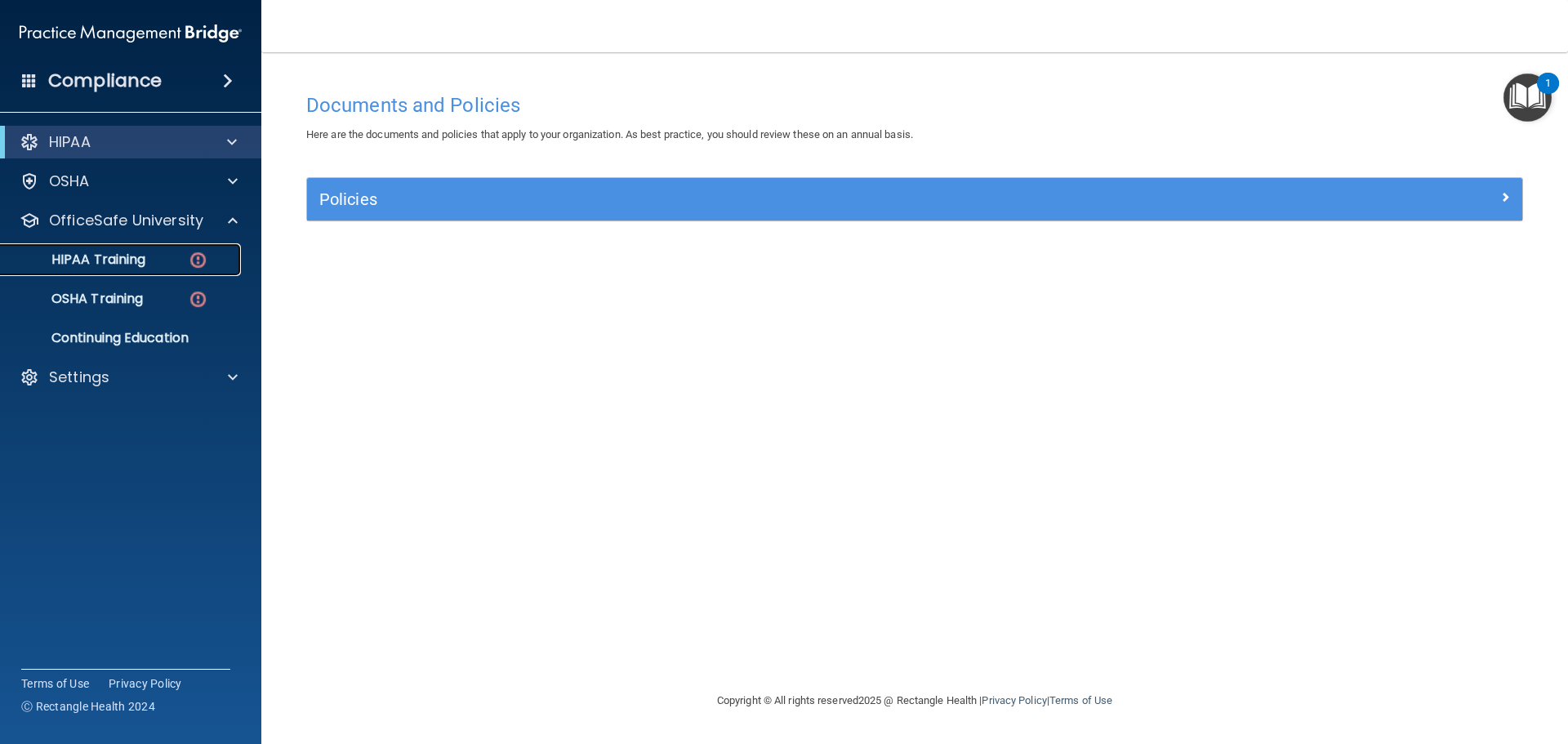
click at [207, 250] on img at bounding box center [198, 260] width 20 height 20
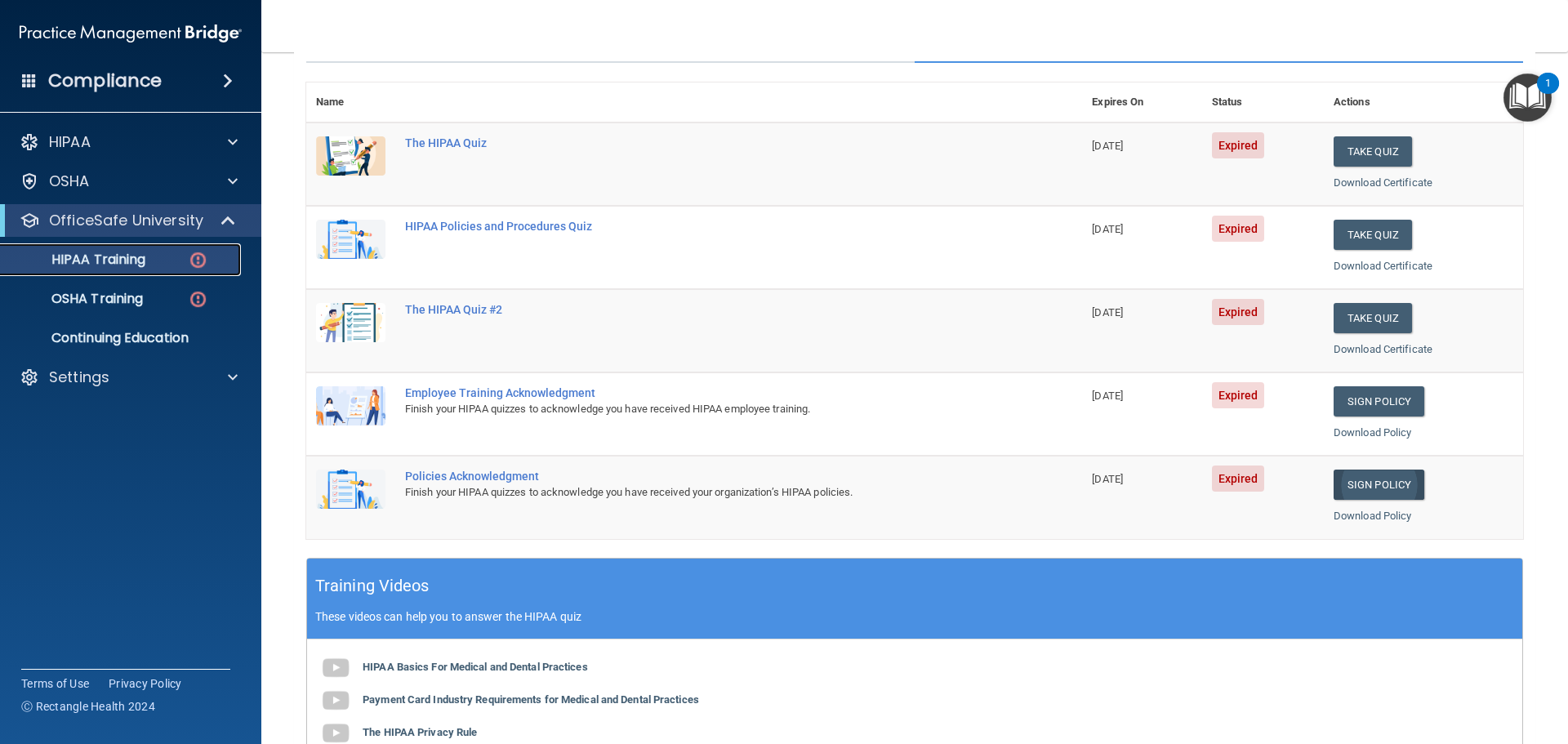
scroll to position [163, 0]
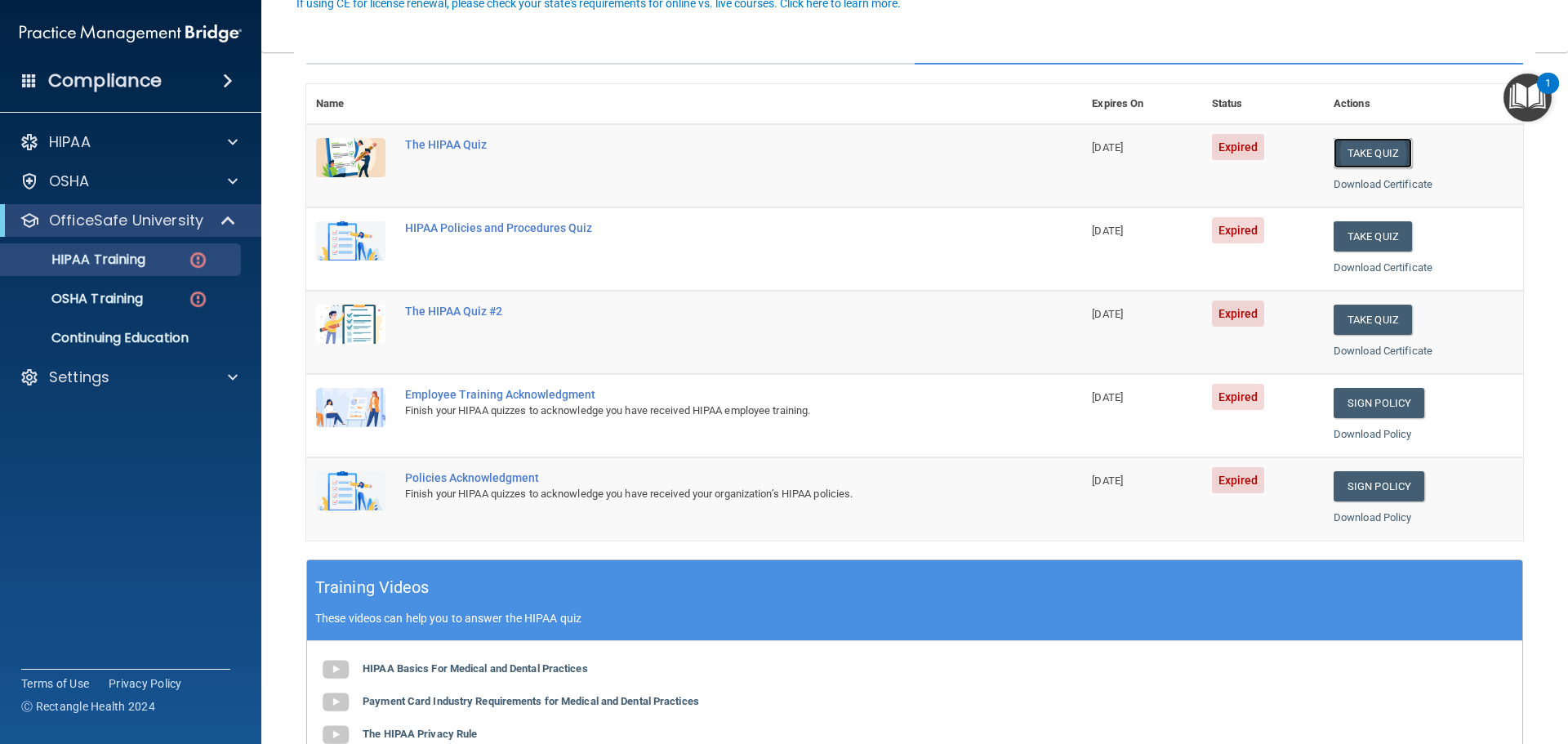
click at [1375, 156] on button "Take Quiz" at bounding box center [1372, 152] width 78 height 30
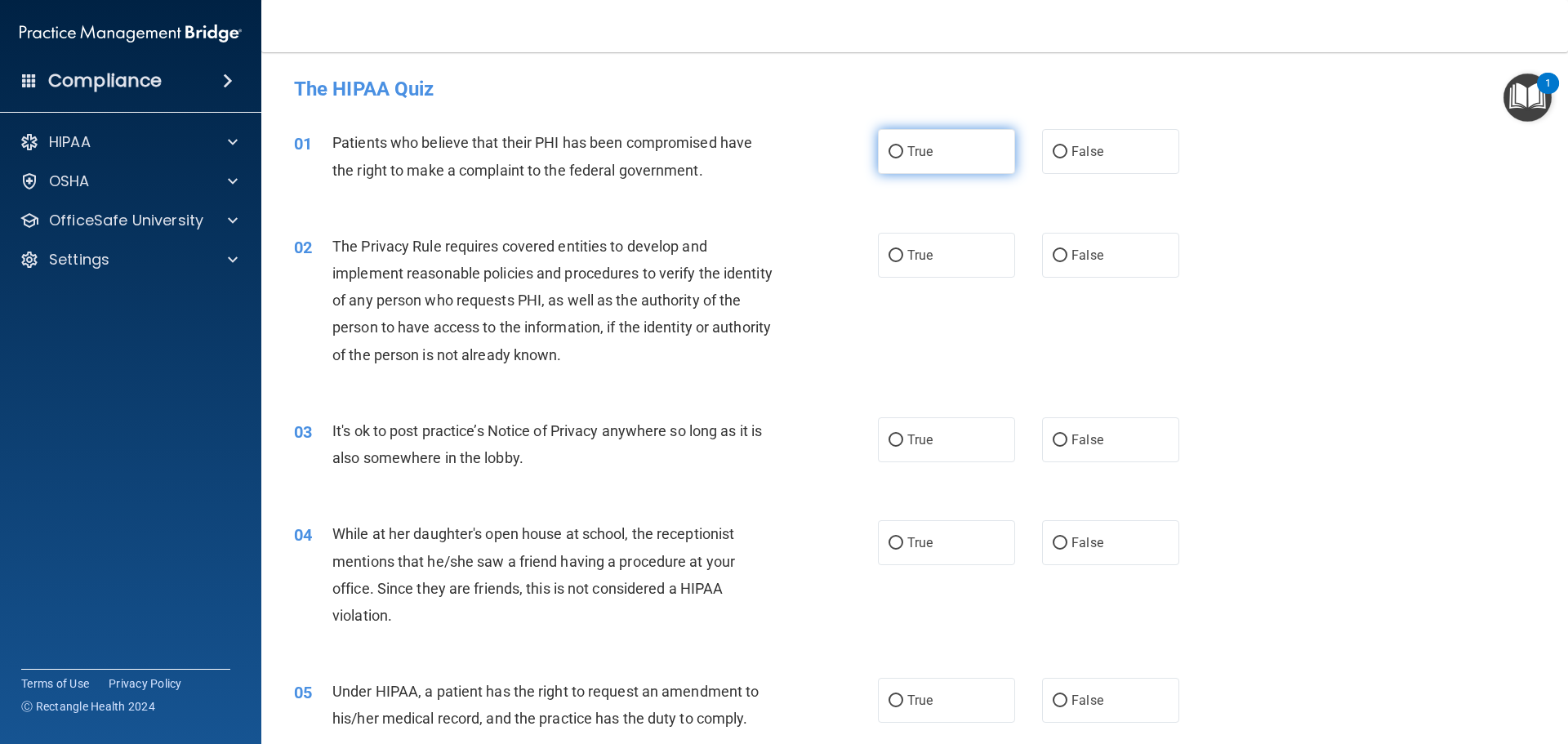
drag, startPoint x: 924, startPoint y: 144, endPoint x: 930, endPoint y: 168, distance: 24.7
click at [924, 145] on span "True" at bounding box center [920, 152] width 26 height 15
click at [903, 146] on input "True" at bounding box center [896, 152] width 14 height 12
radio input "true"
click at [940, 249] on label "True" at bounding box center [946, 255] width 137 height 45
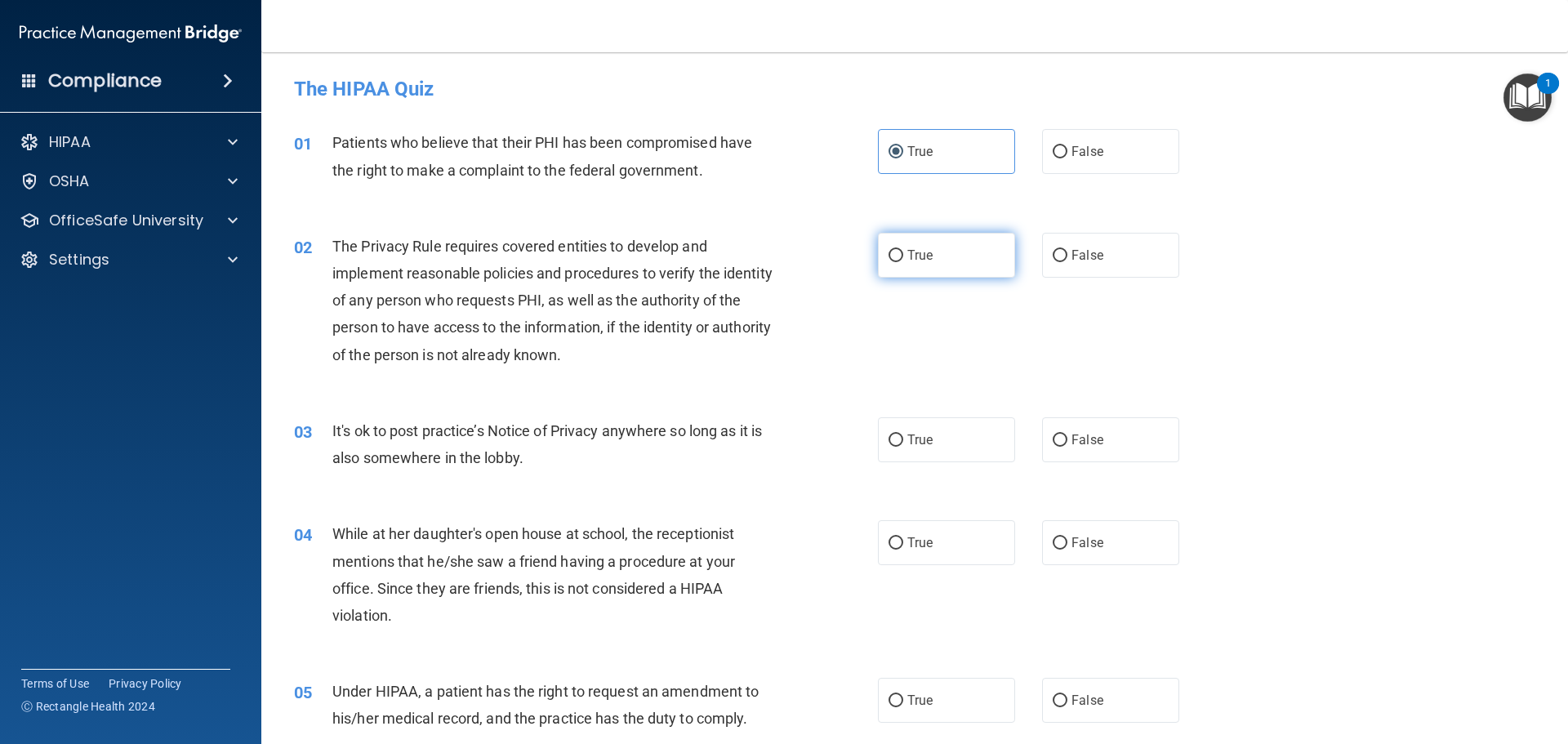
click at [903, 250] on input "True" at bounding box center [896, 256] width 14 height 12
radio input "true"
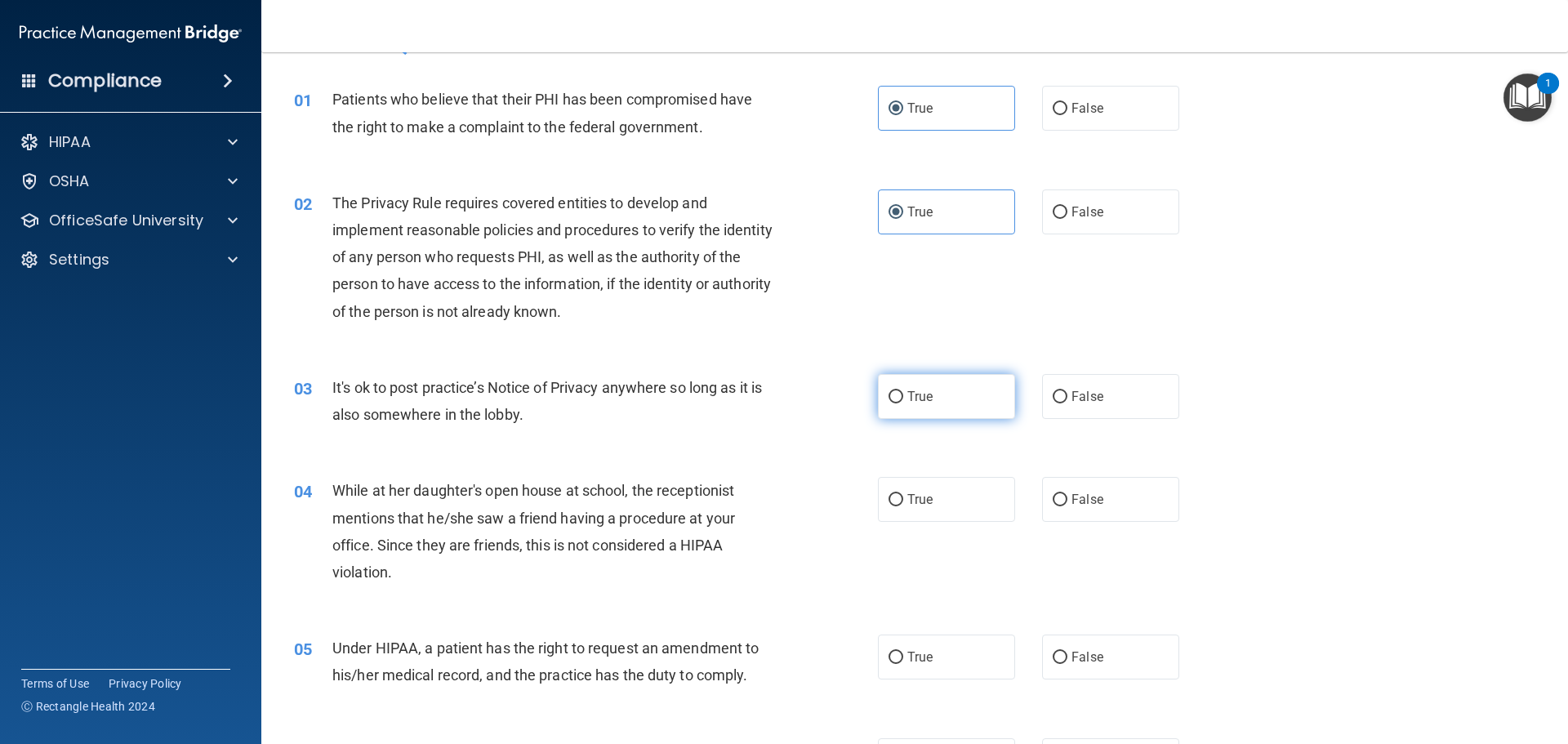
scroll to position [82, 0]
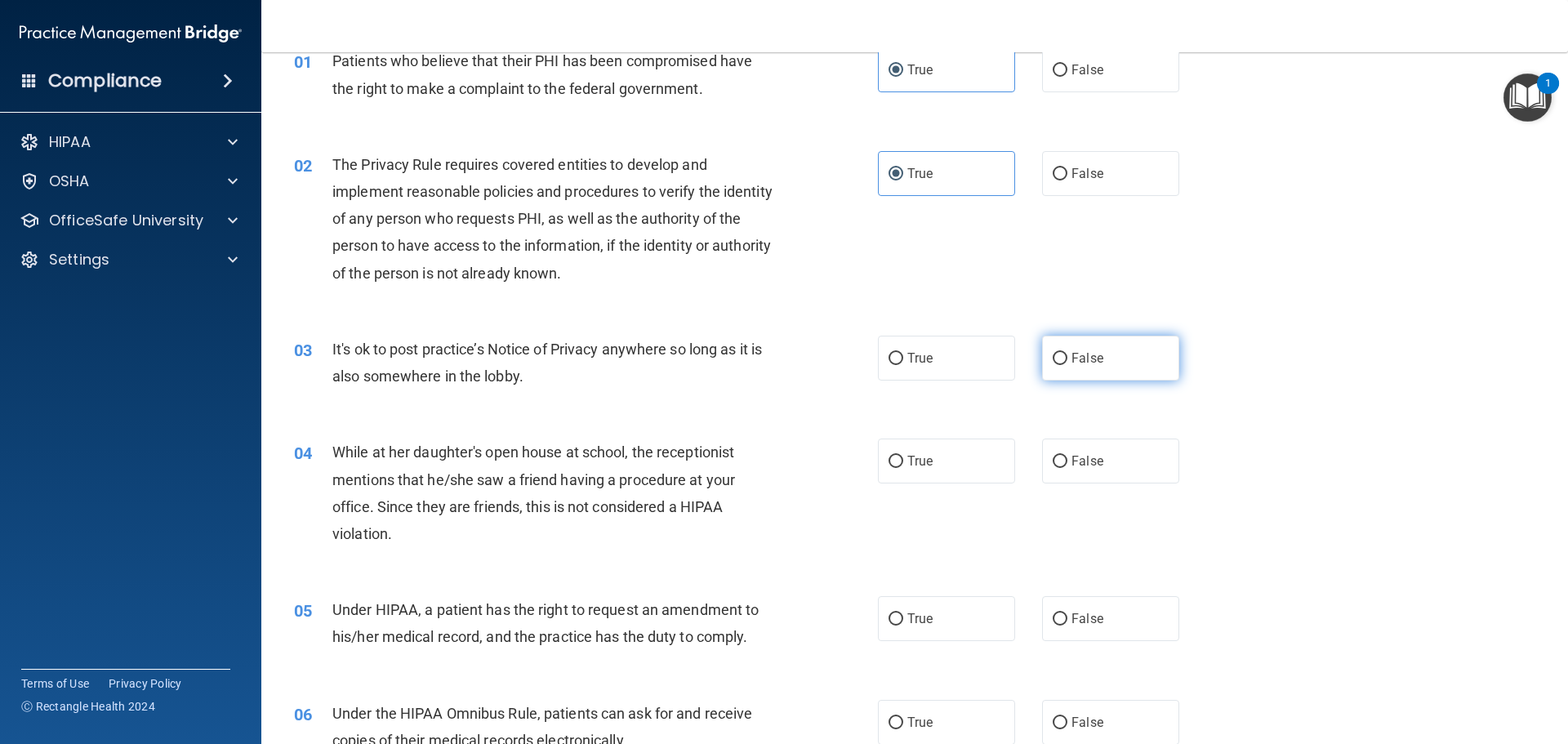
click at [1072, 358] on span "False" at bounding box center [1087, 358] width 31 height 15
click at [1067, 358] on input "False" at bounding box center [1059, 358] width 14 height 12
radio input "true"
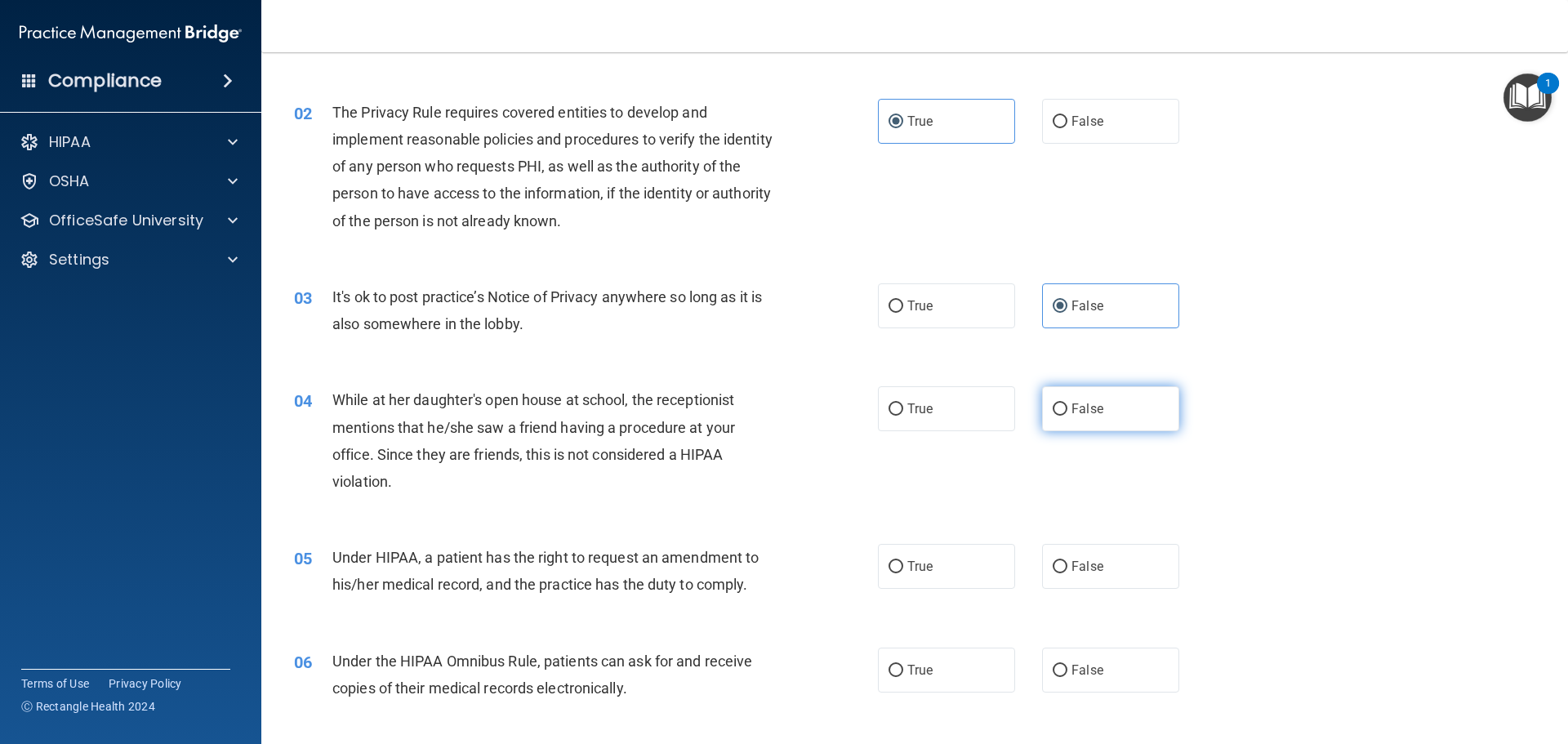
scroll to position [163, 0]
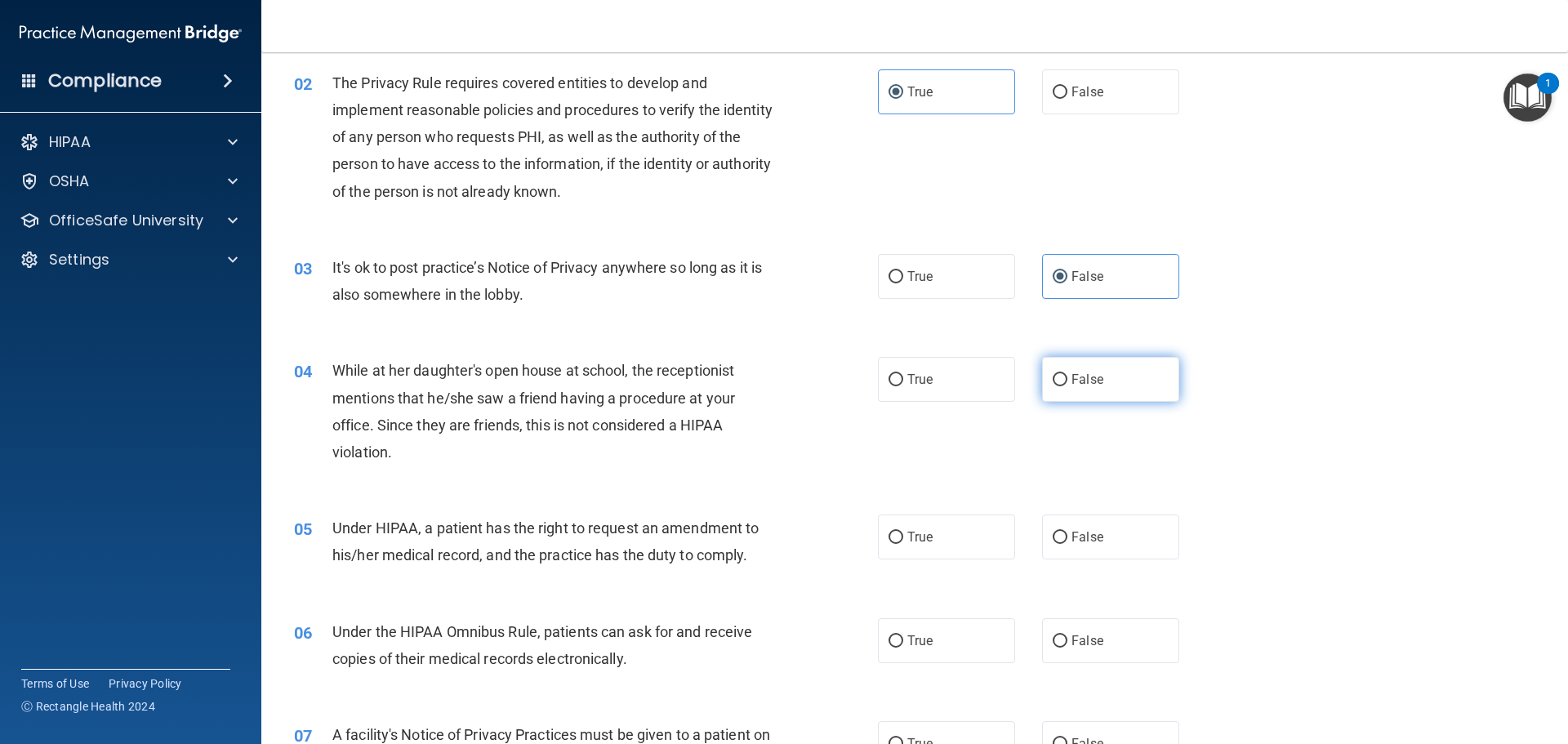
click at [1071, 392] on label "False" at bounding box center [1110, 379] width 137 height 45
click at [1067, 386] on input "False" at bounding box center [1059, 380] width 14 height 12
radio input "true"
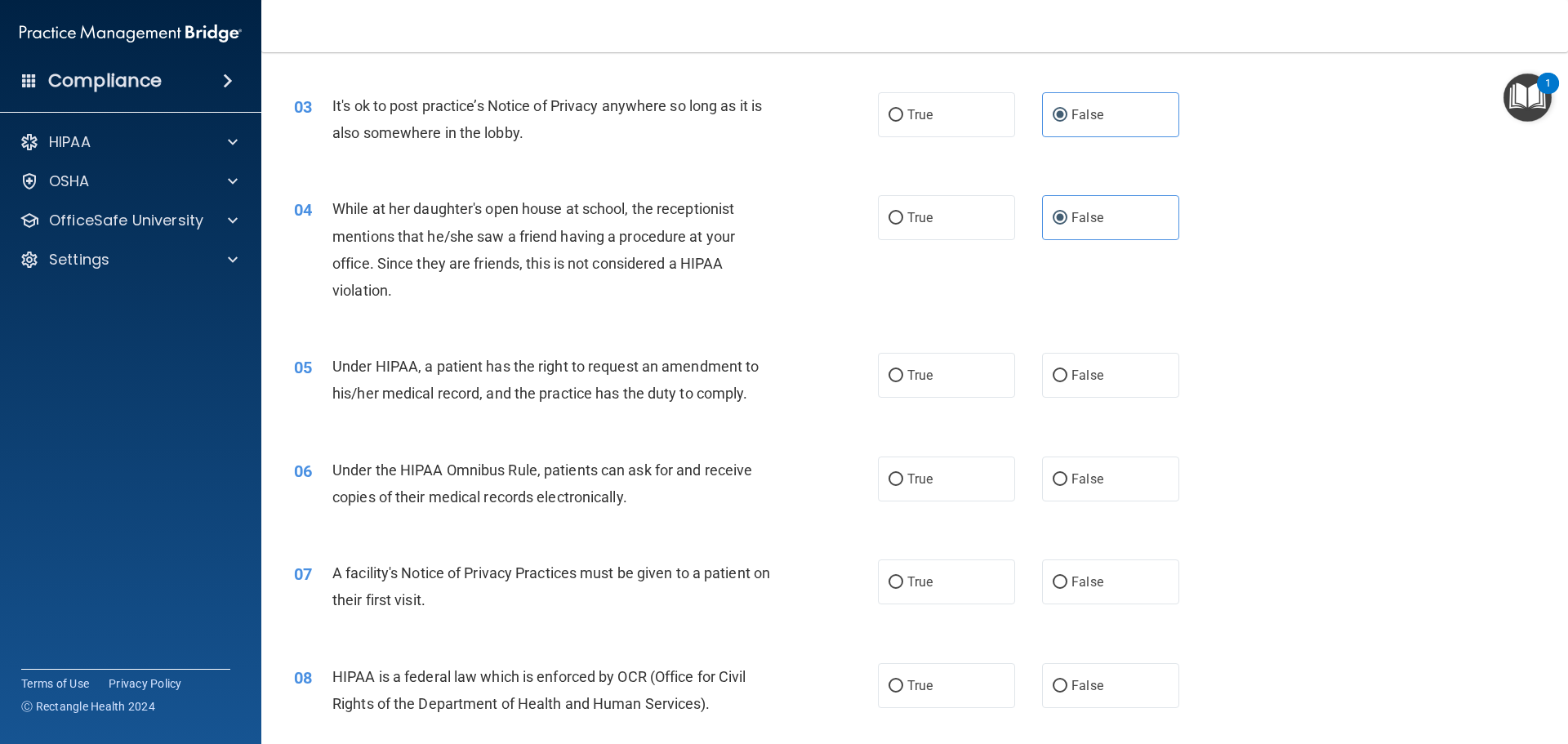
scroll to position [327, 0]
click at [1126, 388] on label "False" at bounding box center [1110, 373] width 137 height 45
click at [1067, 381] on input "False" at bounding box center [1059, 375] width 14 height 12
radio input "true"
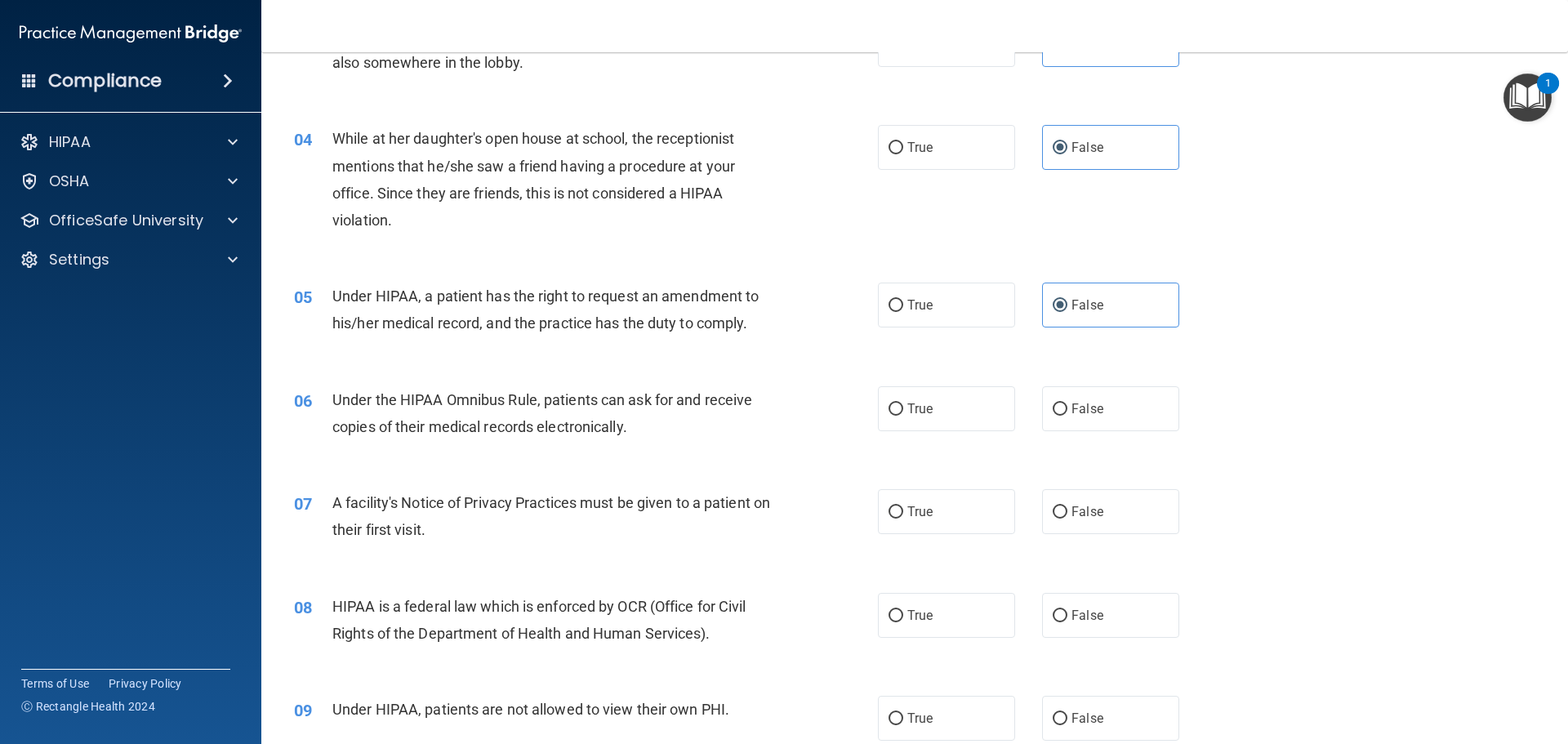
scroll to position [490, 0]
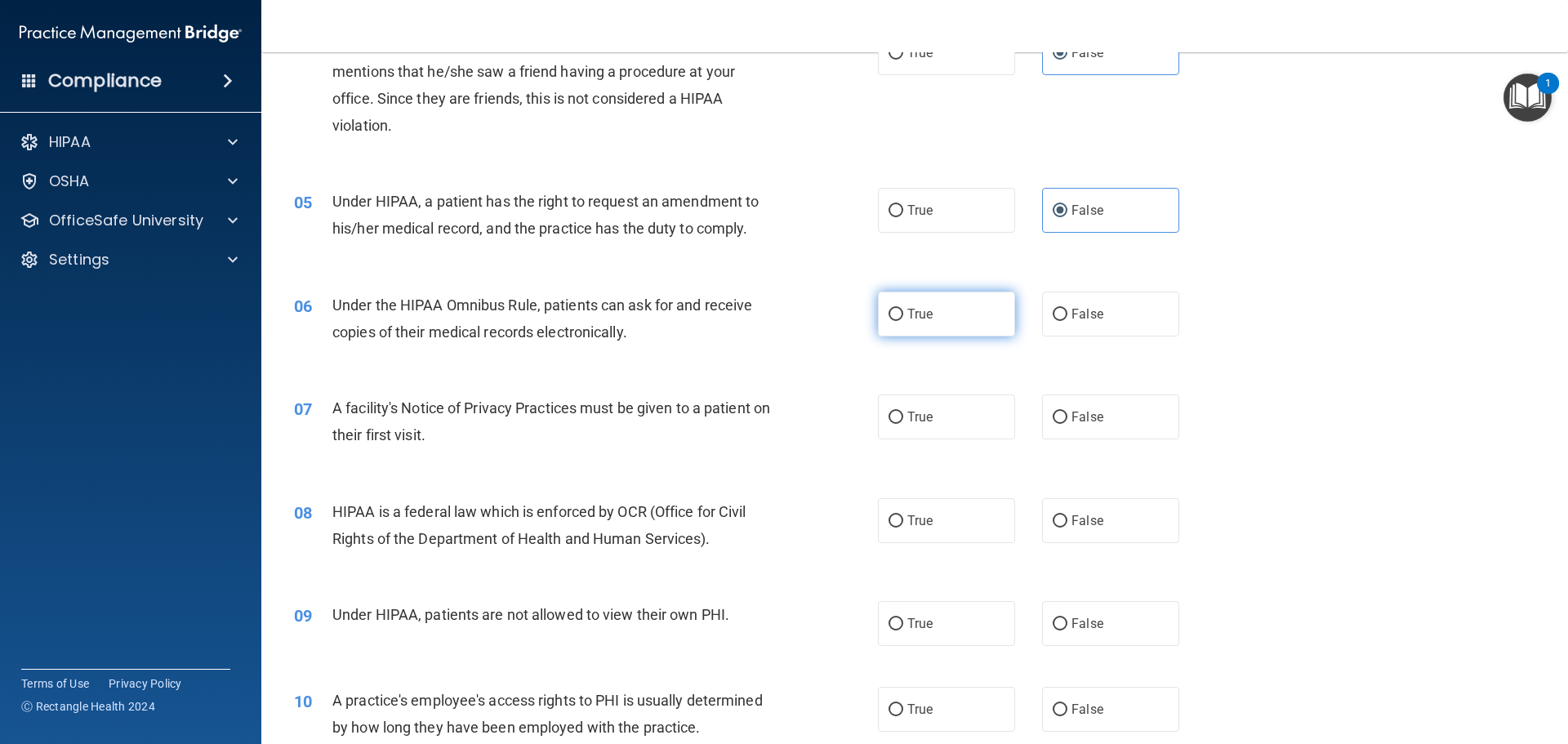
click at [948, 319] on label "True" at bounding box center [946, 313] width 137 height 45
click at [903, 319] on input "True" at bounding box center [896, 315] width 14 height 12
radio input "true"
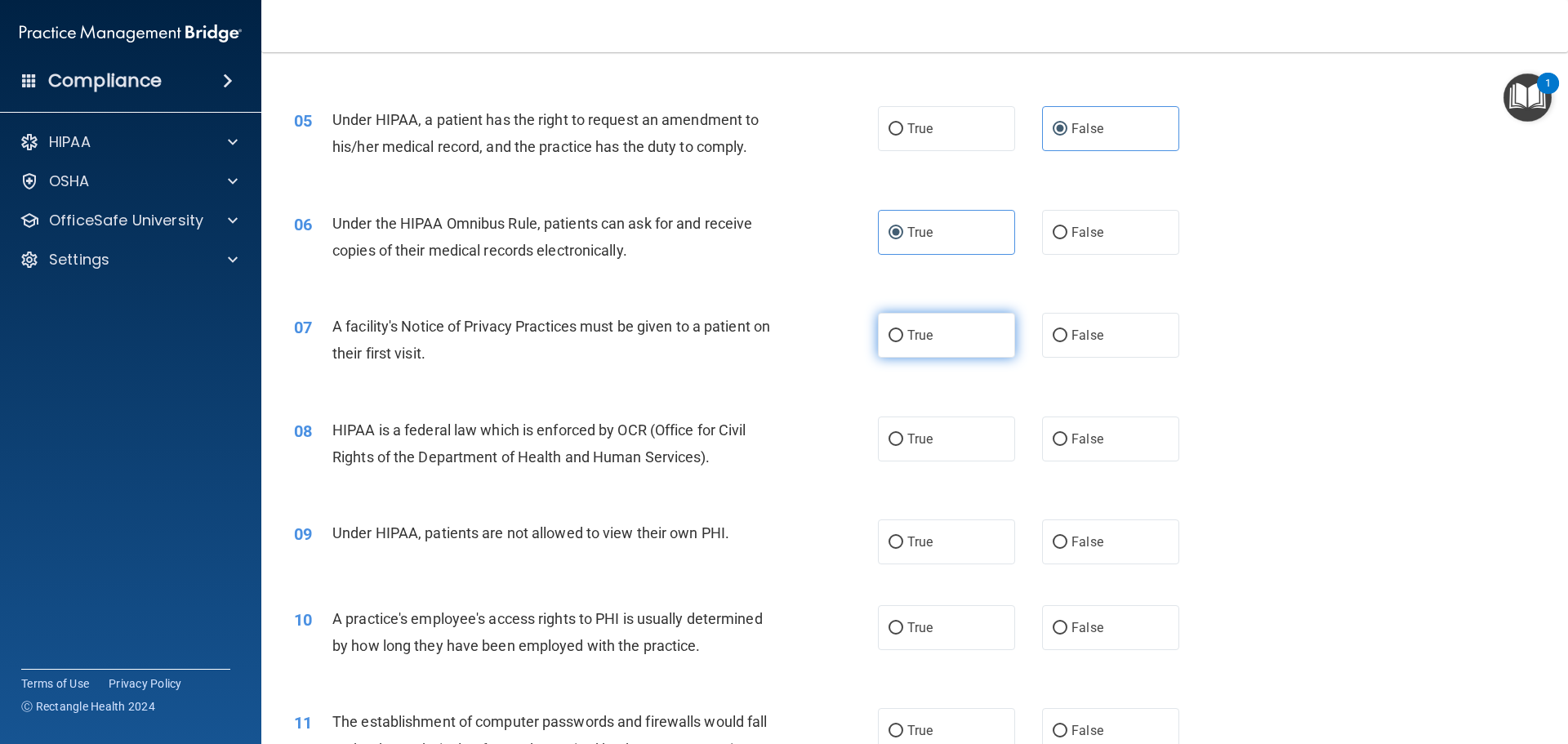
click at [967, 341] on label "True" at bounding box center [946, 335] width 137 height 45
click at [903, 341] on input "True" at bounding box center [896, 336] width 14 height 12
radio input "true"
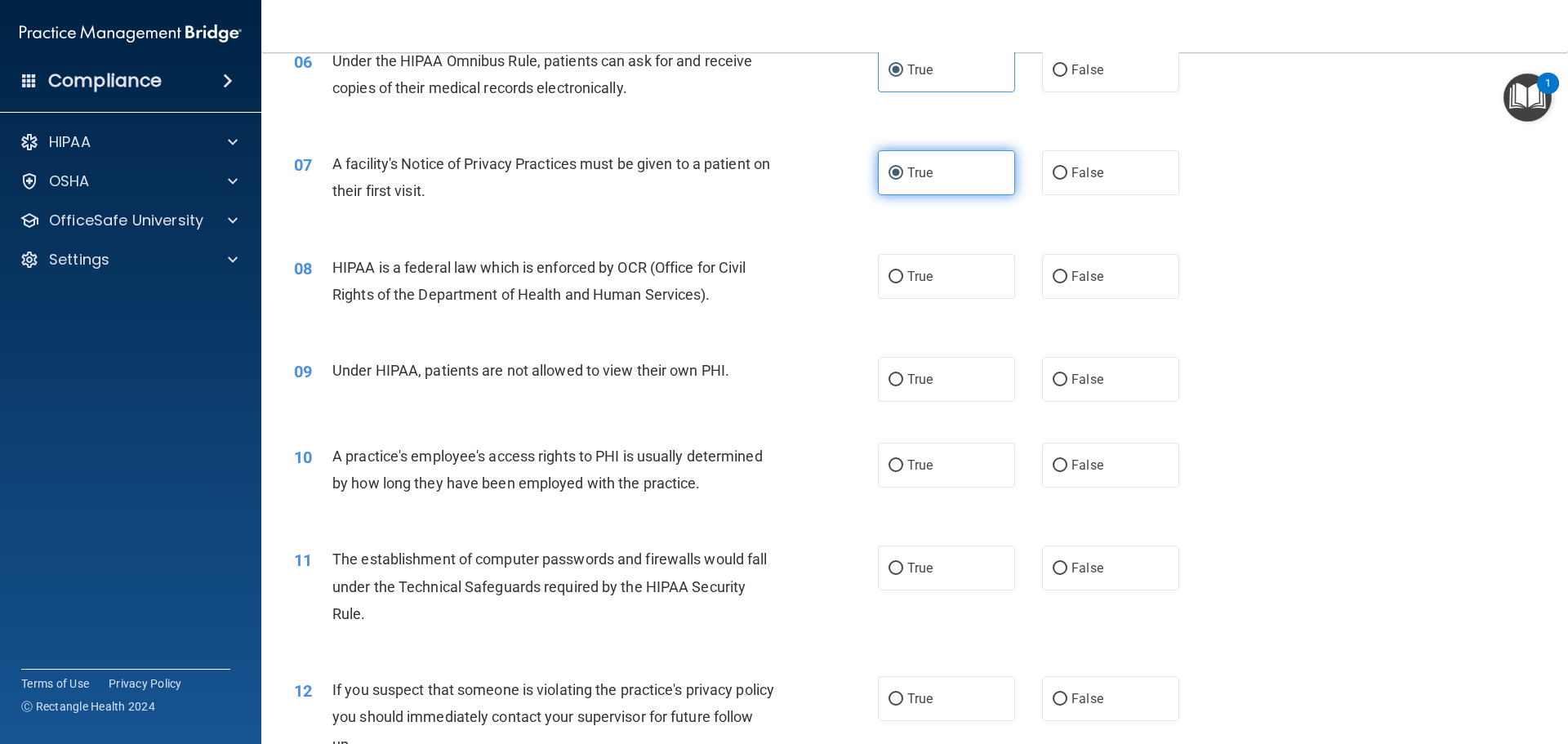
scroll to position [735, 0]
click at [952, 293] on label "True" at bounding box center [946, 275] width 137 height 45
click at [903, 283] on input "True" at bounding box center [896, 277] width 14 height 12
radio input "true"
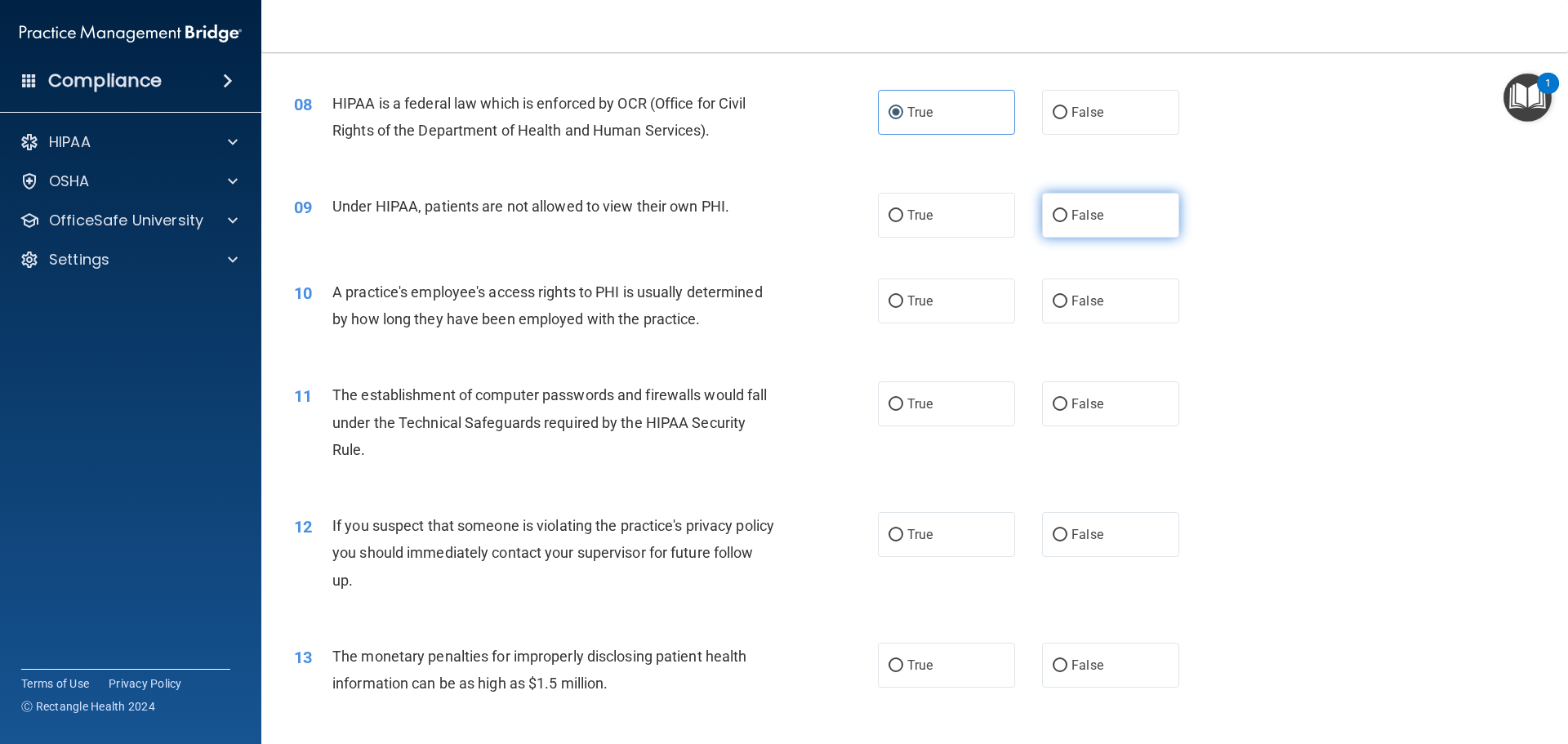
click at [1113, 232] on label "False" at bounding box center [1110, 215] width 137 height 45
click at [1067, 222] on input "False" at bounding box center [1059, 216] width 14 height 12
radio input "true"
click at [1073, 309] on label "False" at bounding box center [1110, 300] width 137 height 45
click at [1067, 308] on input "False" at bounding box center [1059, 301] width 14 height 12
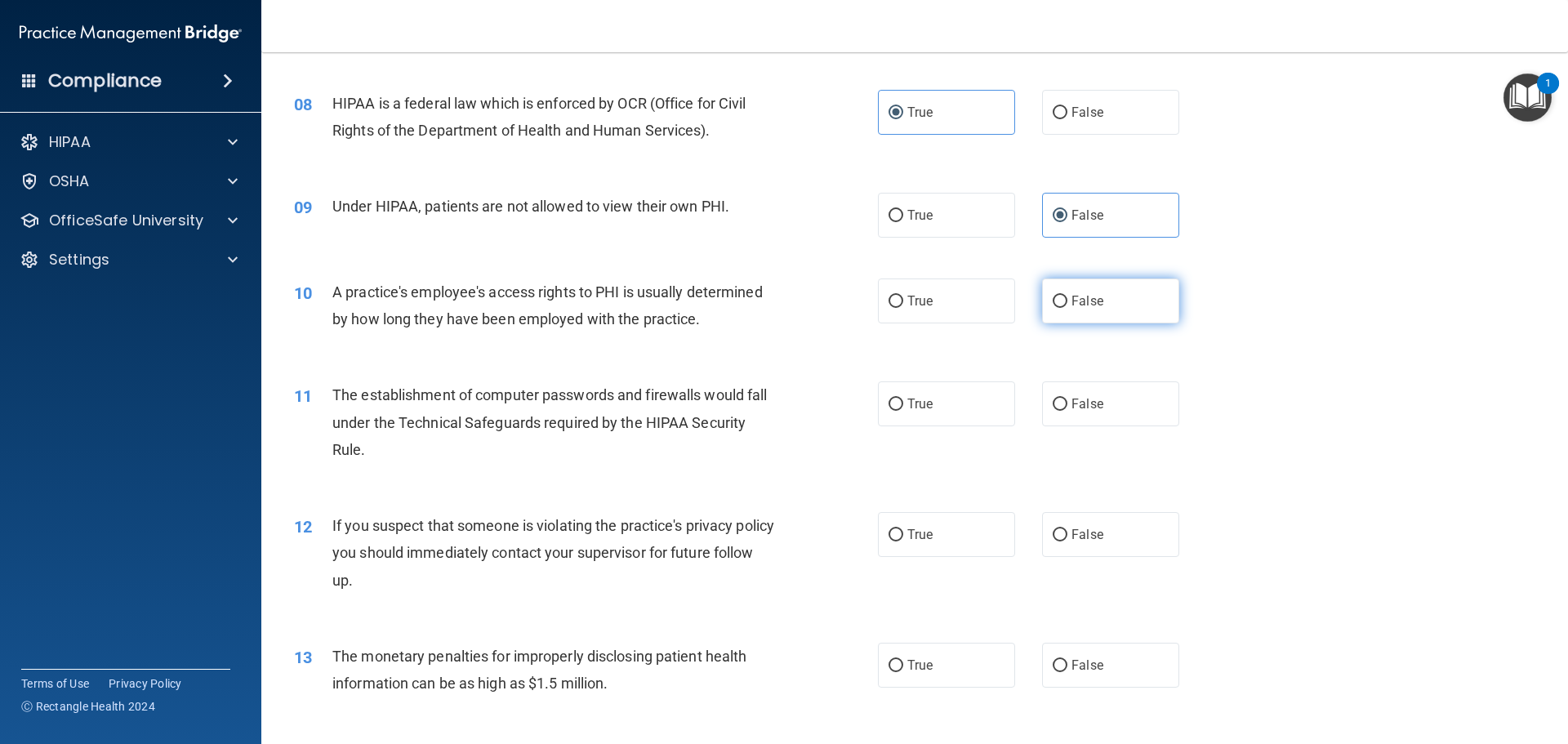
radio input "true"
drag, startPoint x: 954, startPoint y: 392, endPoint x: 964, endPoint y: 406, distance: 17.2
click at [954, 392] on label "True" at bounding box center [946, 403] width 137 height 45
click at [903, 398] on input "True" at bounding box center [896, 404] width 14 height 12
radio input "true"
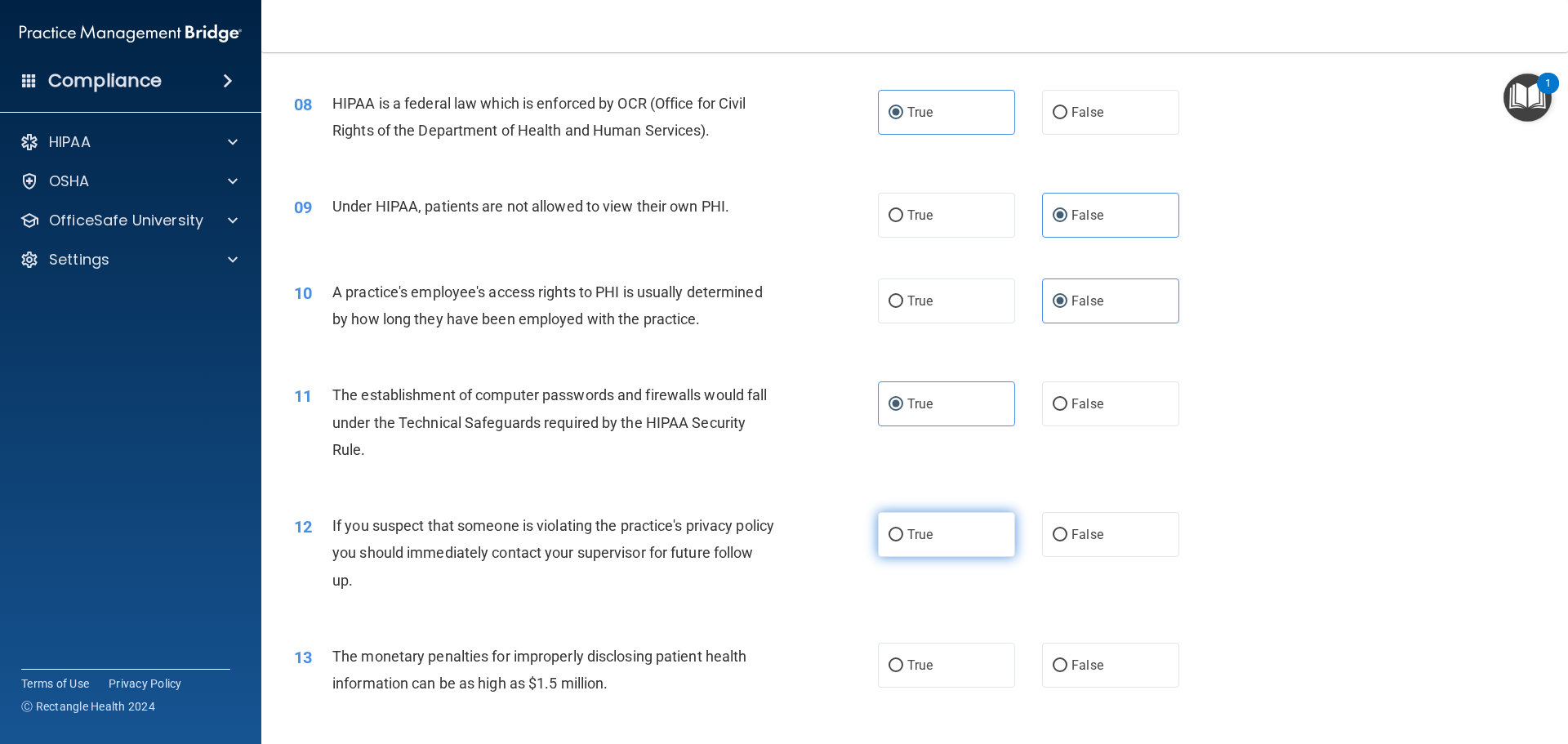
click at [953, 552] on label "True" at bounding box center [946, 534] width 137 height 45
click at [903, 541] on input "True" at bounding box center [896, 535] width 14 height 12
radio input "true"
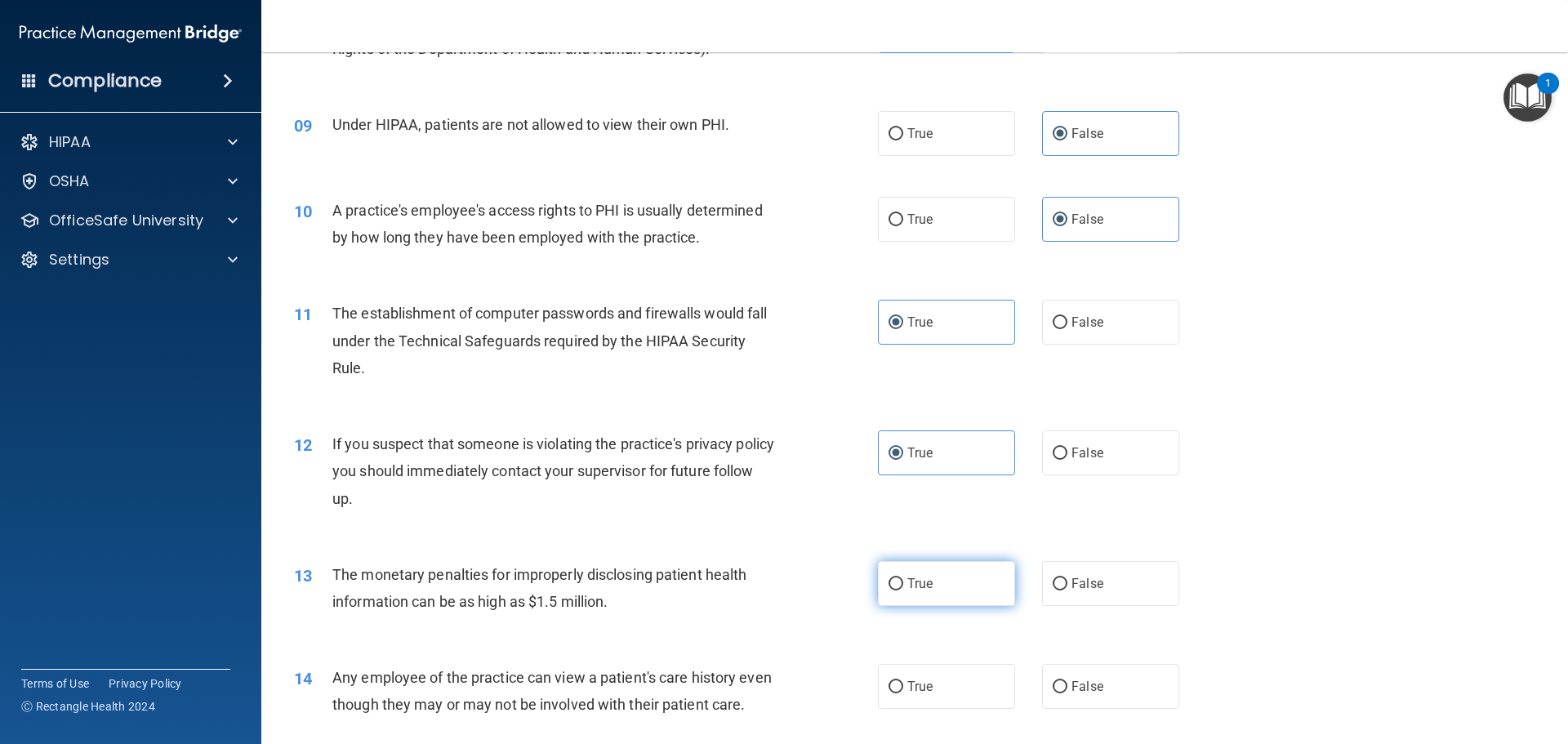
click at [952, 590] on label "True" at bounding box center [946, 583] width 137 height 45
click at [903, 590] on input "True" at bounding box center [896, 584] width 14 height 12
radio input "true"
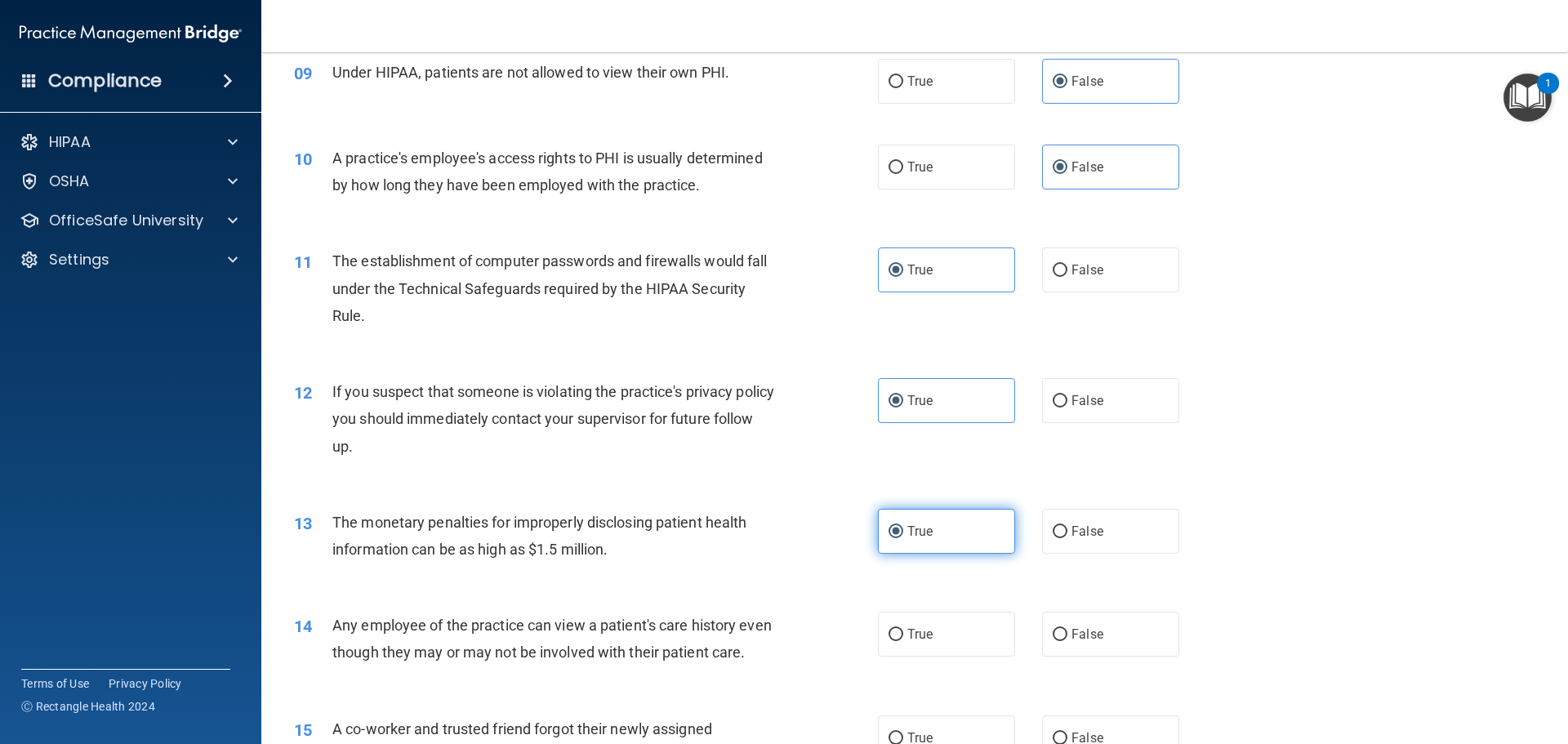
scroll to position [1062, 0]
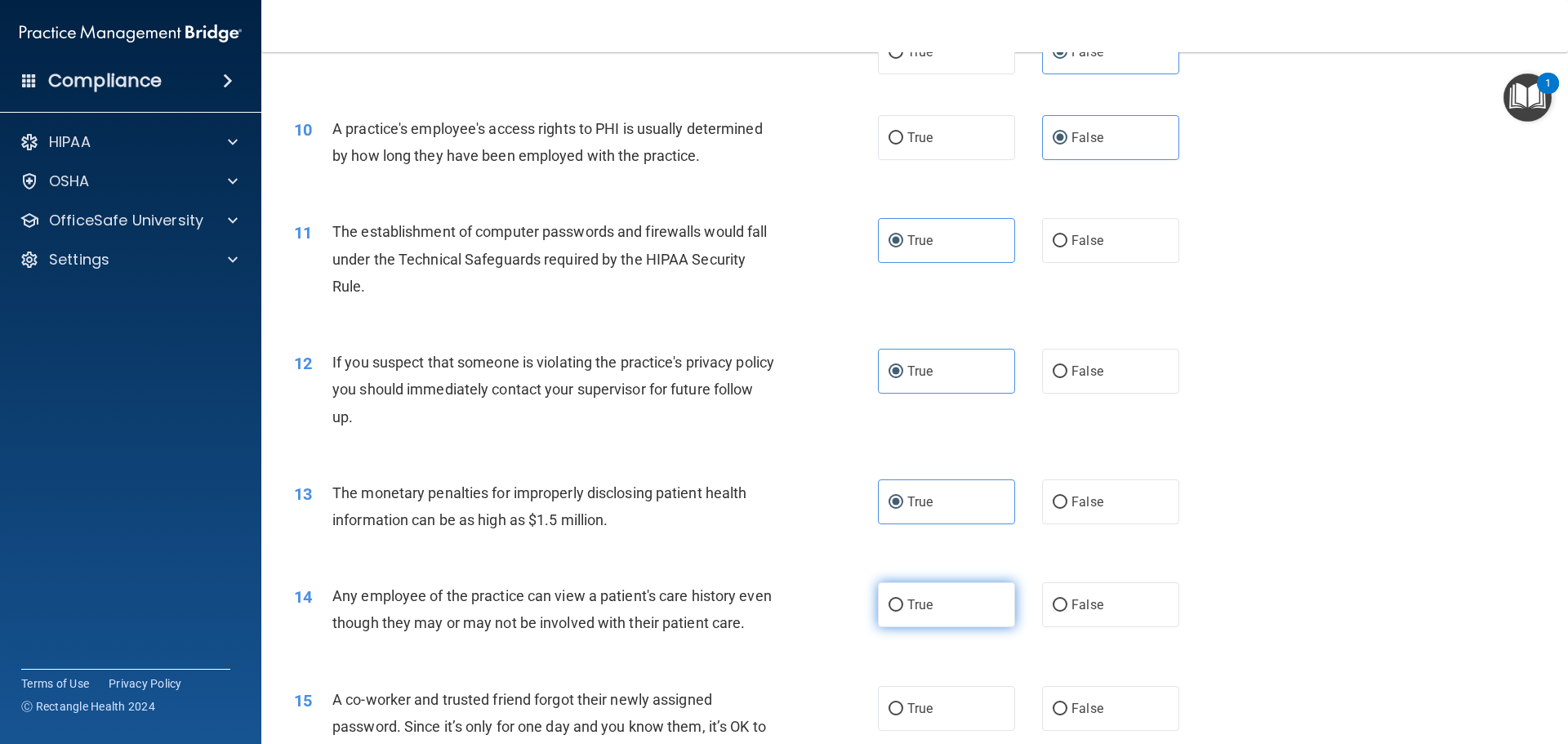
click at [939, 605] on label "True" at bounding box center [946, 604] width 137 height 45
click at [903, 605] on input "True" at bounding box center [896, 605] width 14 height 12
radio input "true"
click at [1082, 604] on span "False" at bounding box center [1087, 604] width 31 height 15
click at [1067, 604] on input "False" at bounding box center [1059, 605] width 14 height 12
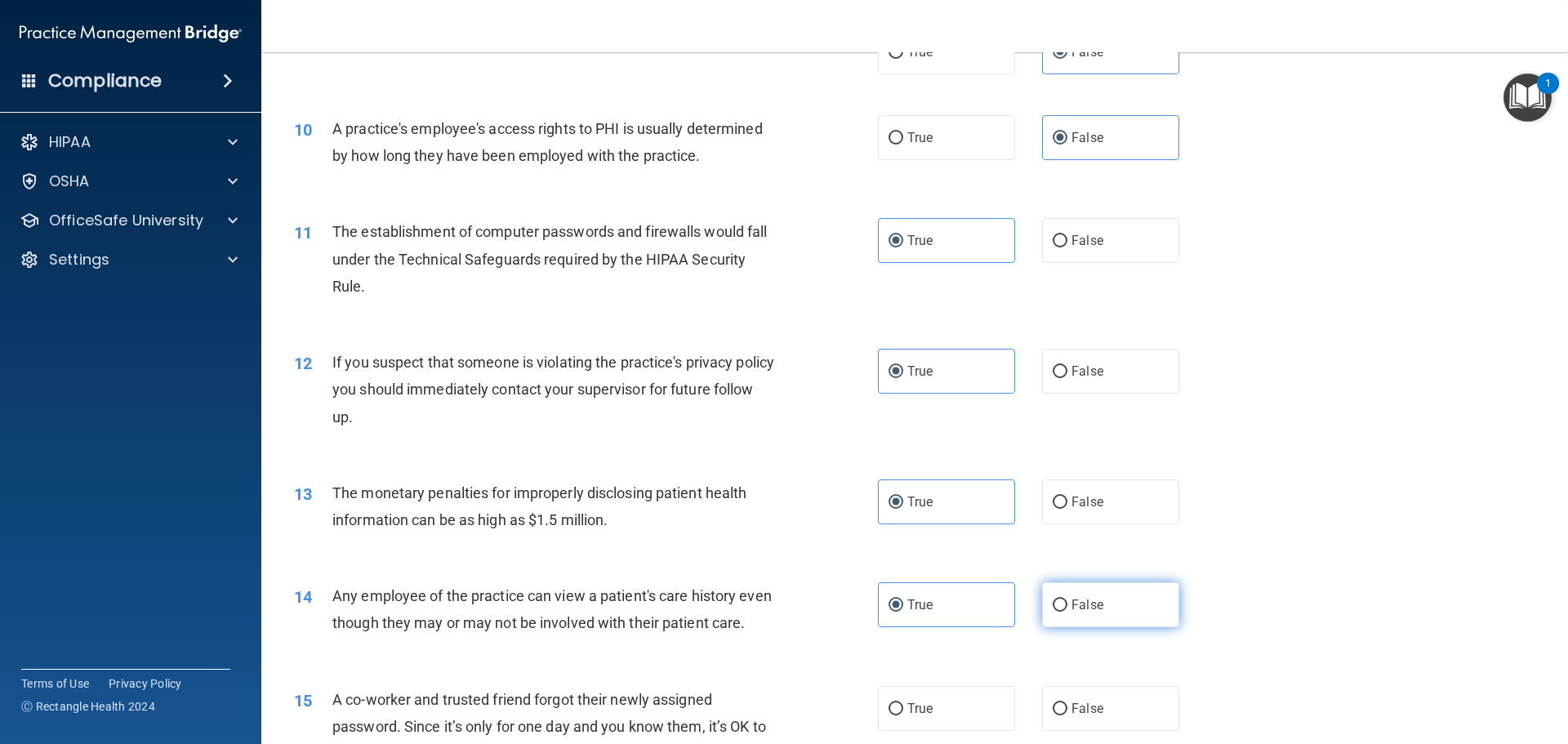
radio input "true"
radio input "false"
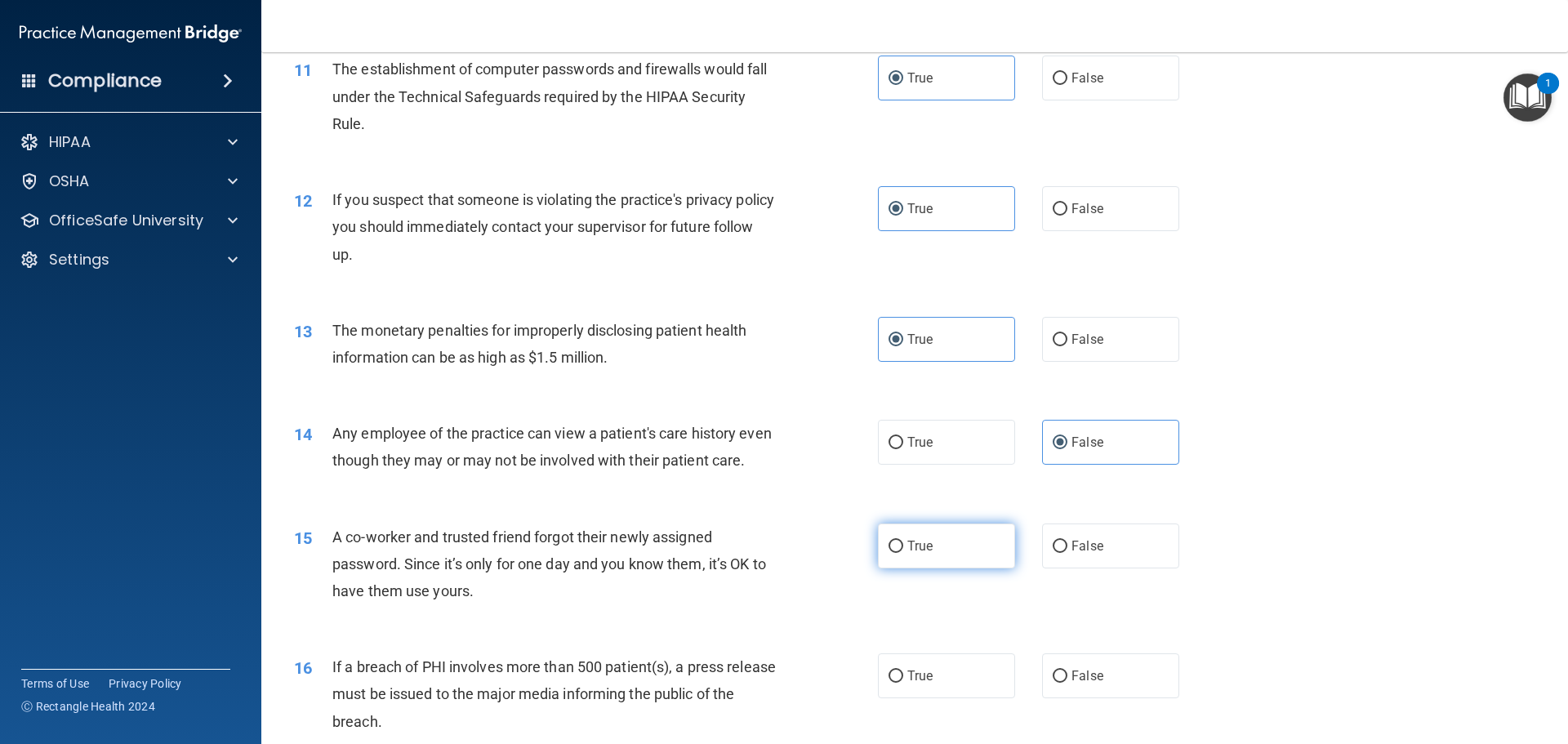
scroll to position [1225, 0]
click at [1079, 552] on span "False" at bounding box center [1087, 545] width 31 height 15
click at [1067, 552] on input "False" at bounding box center [1059, 546] width 14 height 12
radio input "true"
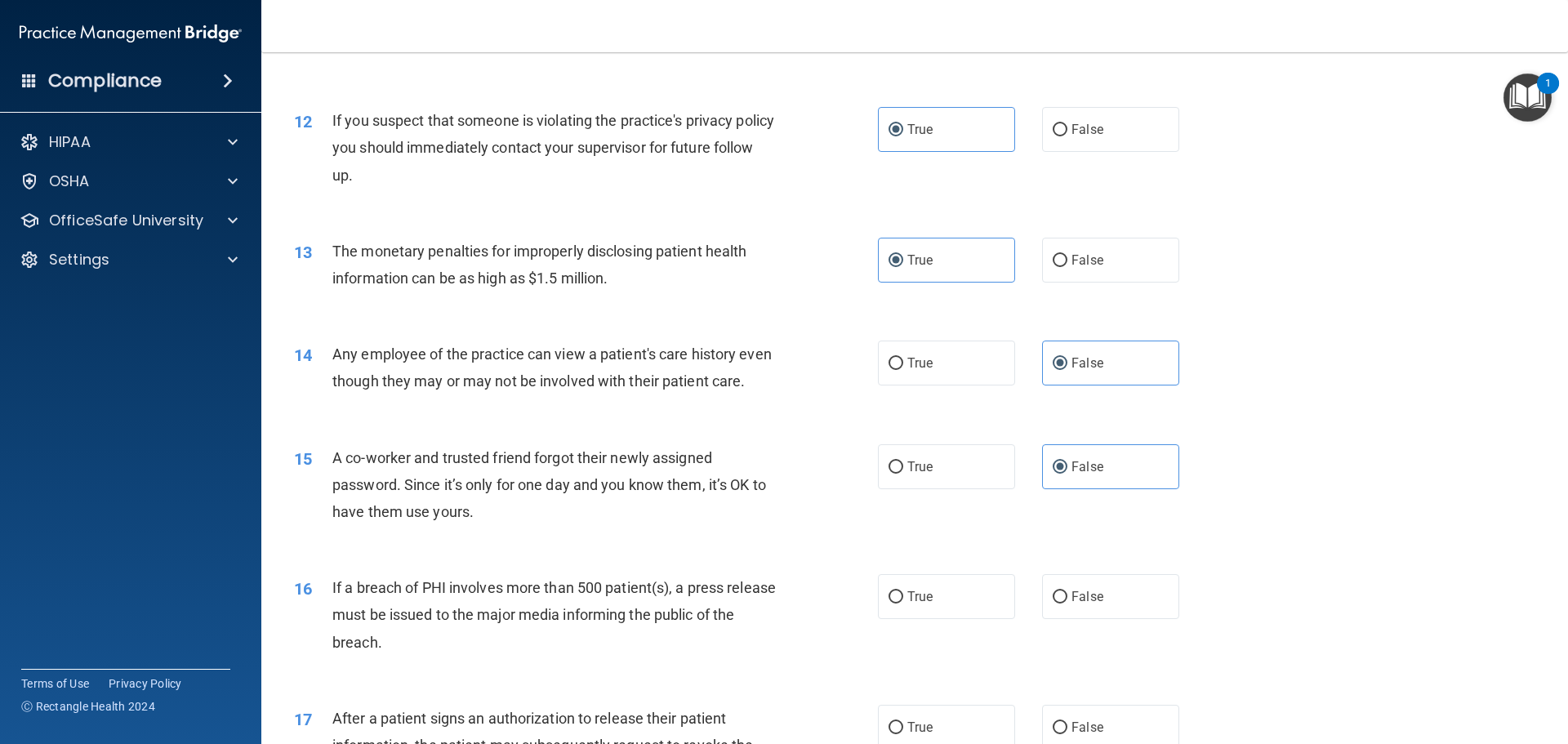
scroll to position [1388, 0]
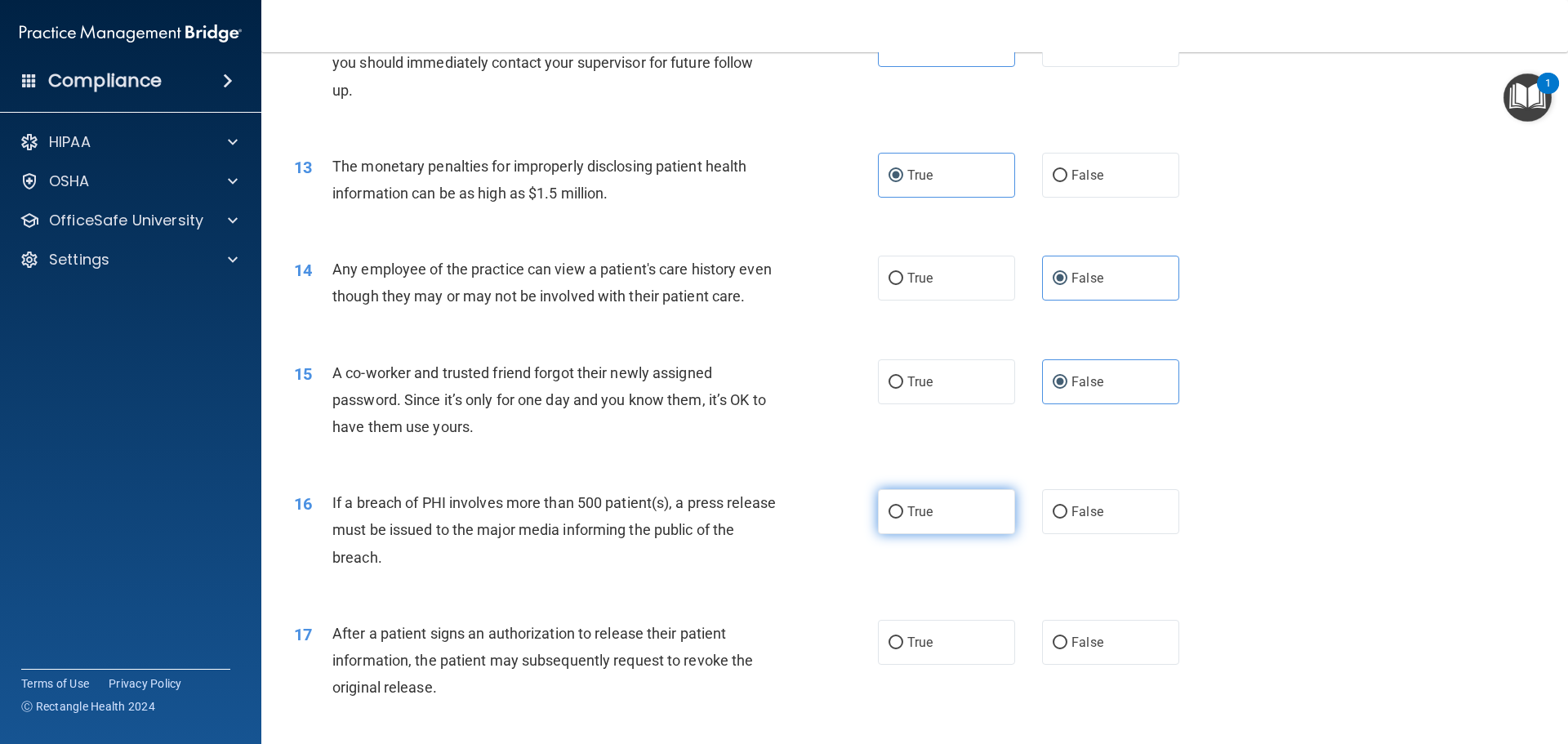
click at [966, 534] on label "True" at bounding box center [946, 512] width 137 height 45
click at [903, 518] on input "True" at bounding box center [896, 512] width 14 height 12
radio input "true"
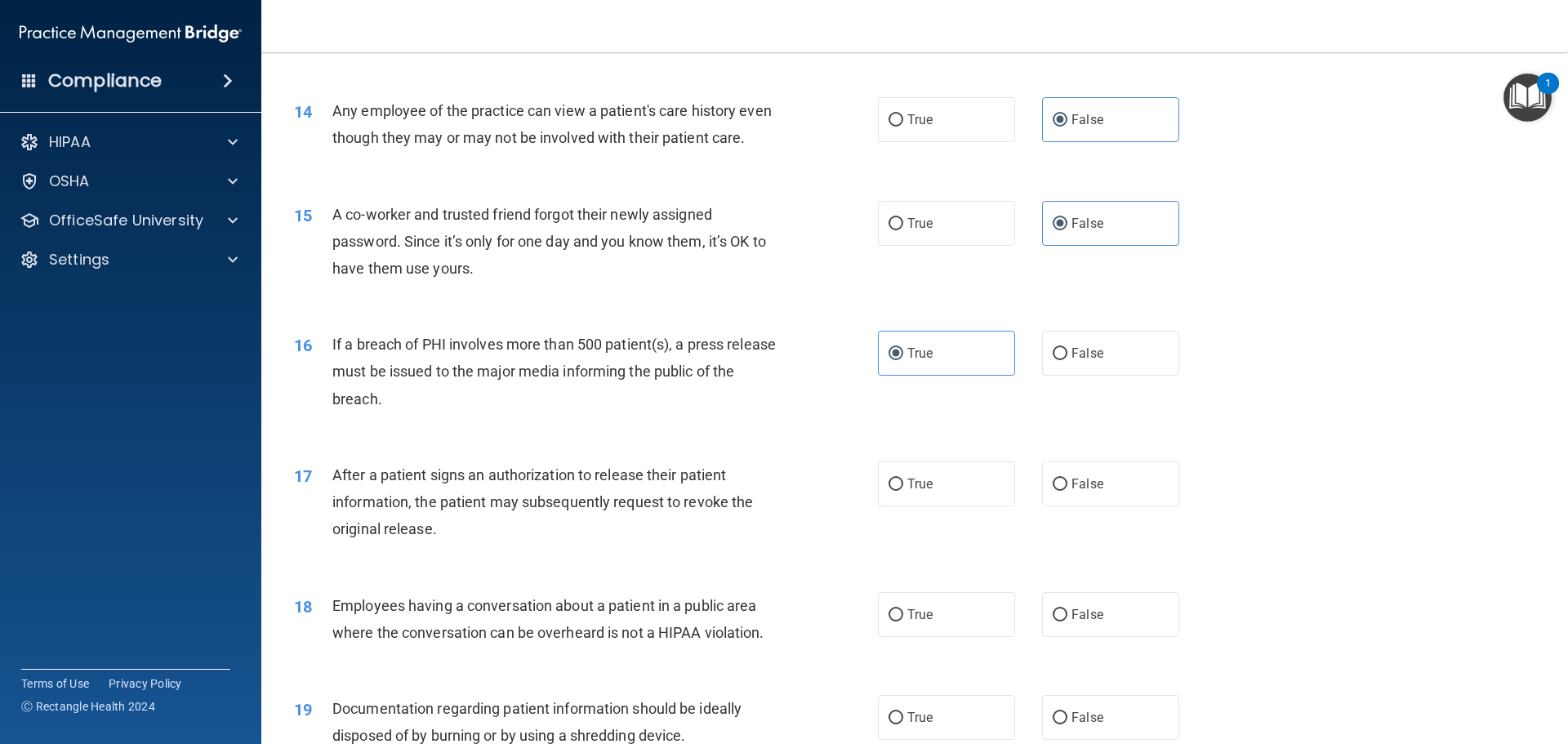
scroll to position [1552, 0]
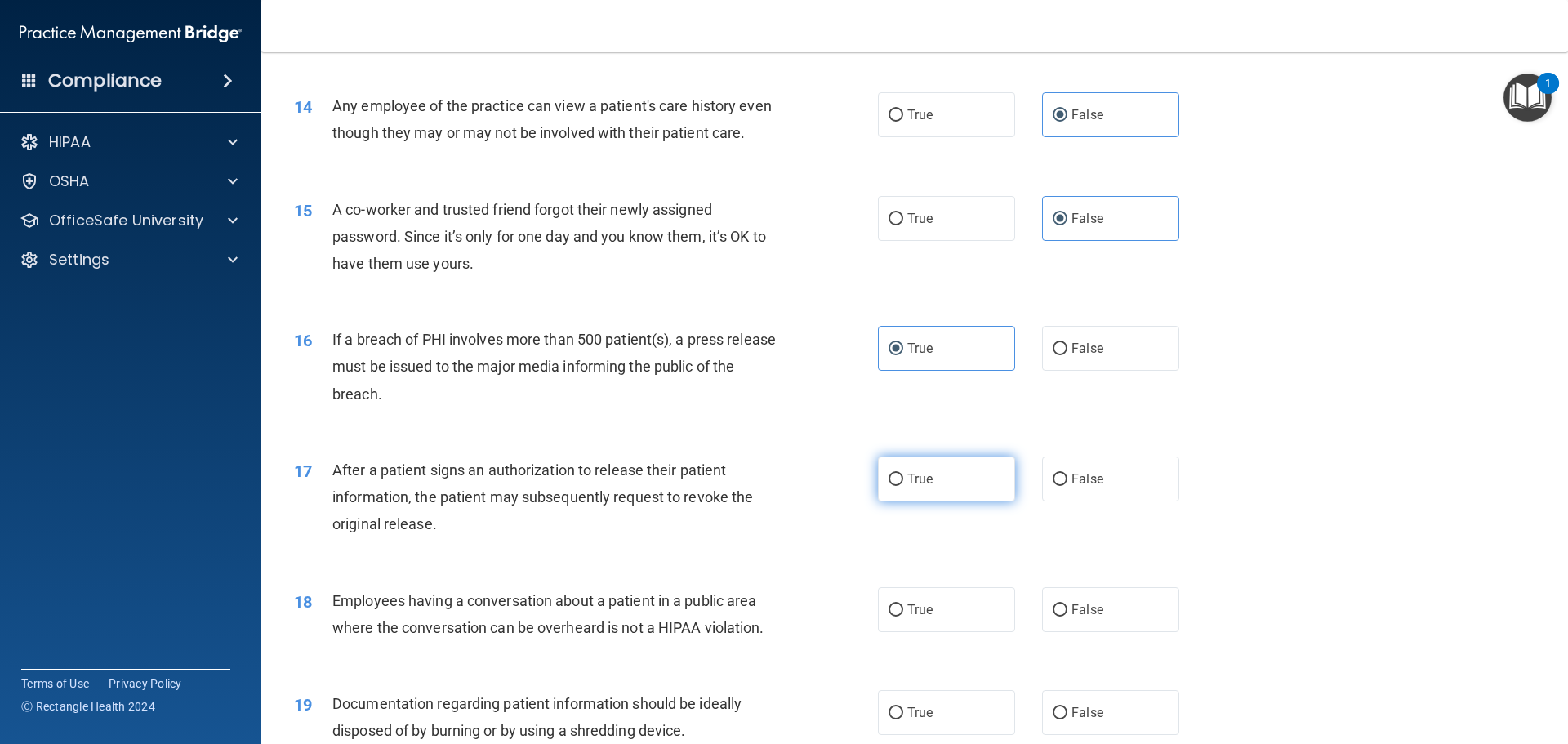
click at [958, 501] on label "True" at bounding box center [946, 478] width 137 height 45
click at [903, 486] on input "True" at bounding box center [896, 479] width 14 height 12
radio input "true"
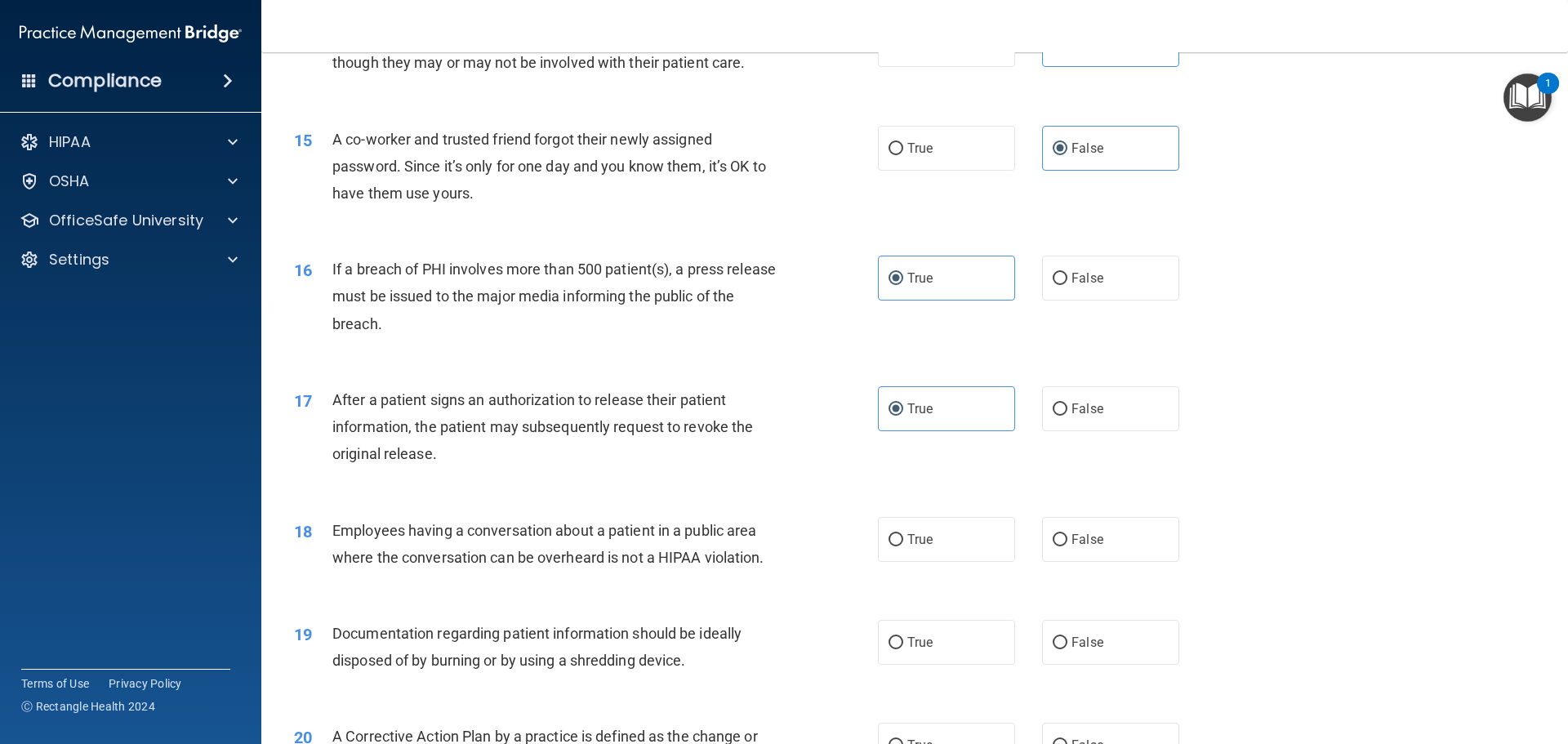
scroll to position [1714, 0]
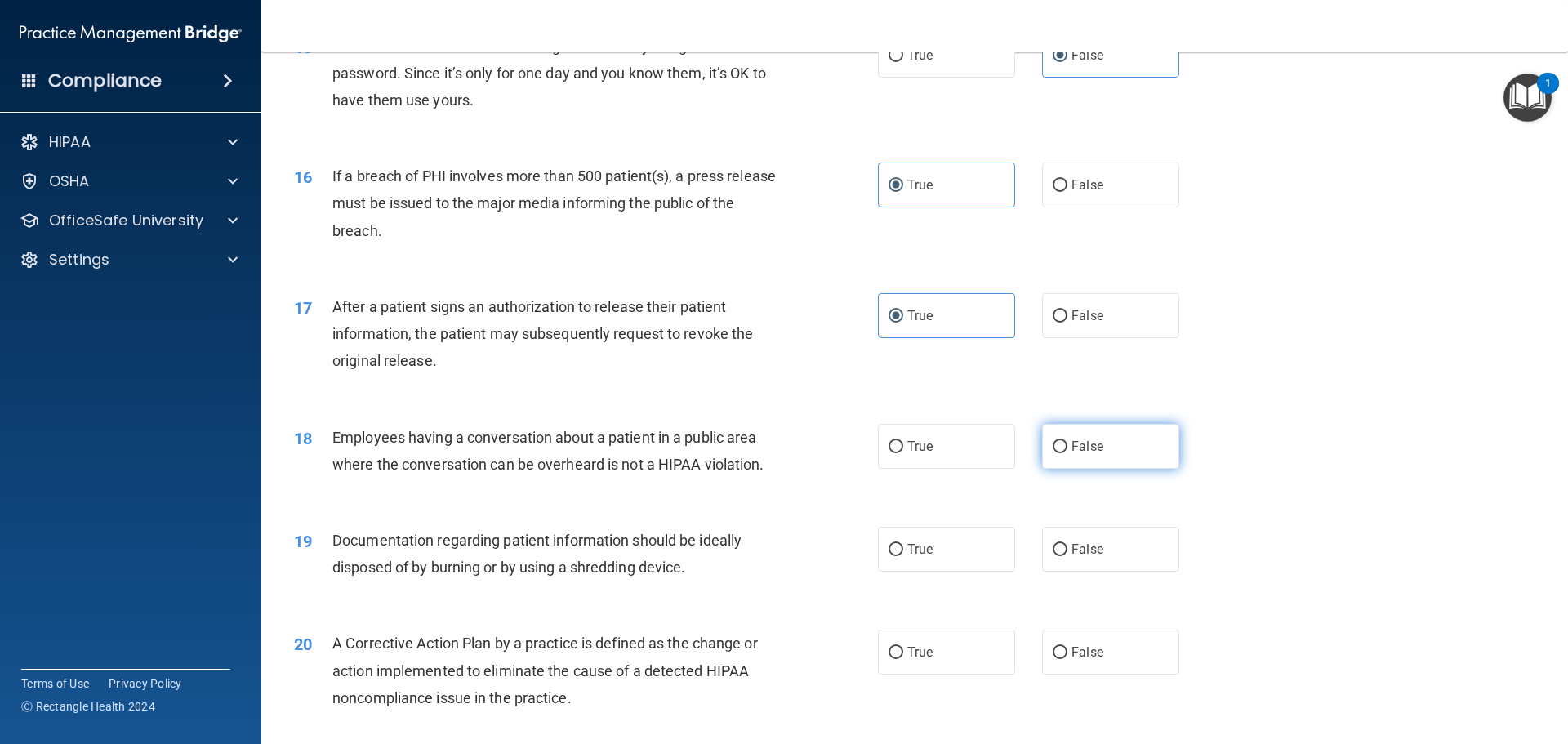
click at [1110, 495] on div "18 Employees having a conversation about a patient in a public area where the c…" at bounding box center [914, 455] width 1266 height 103
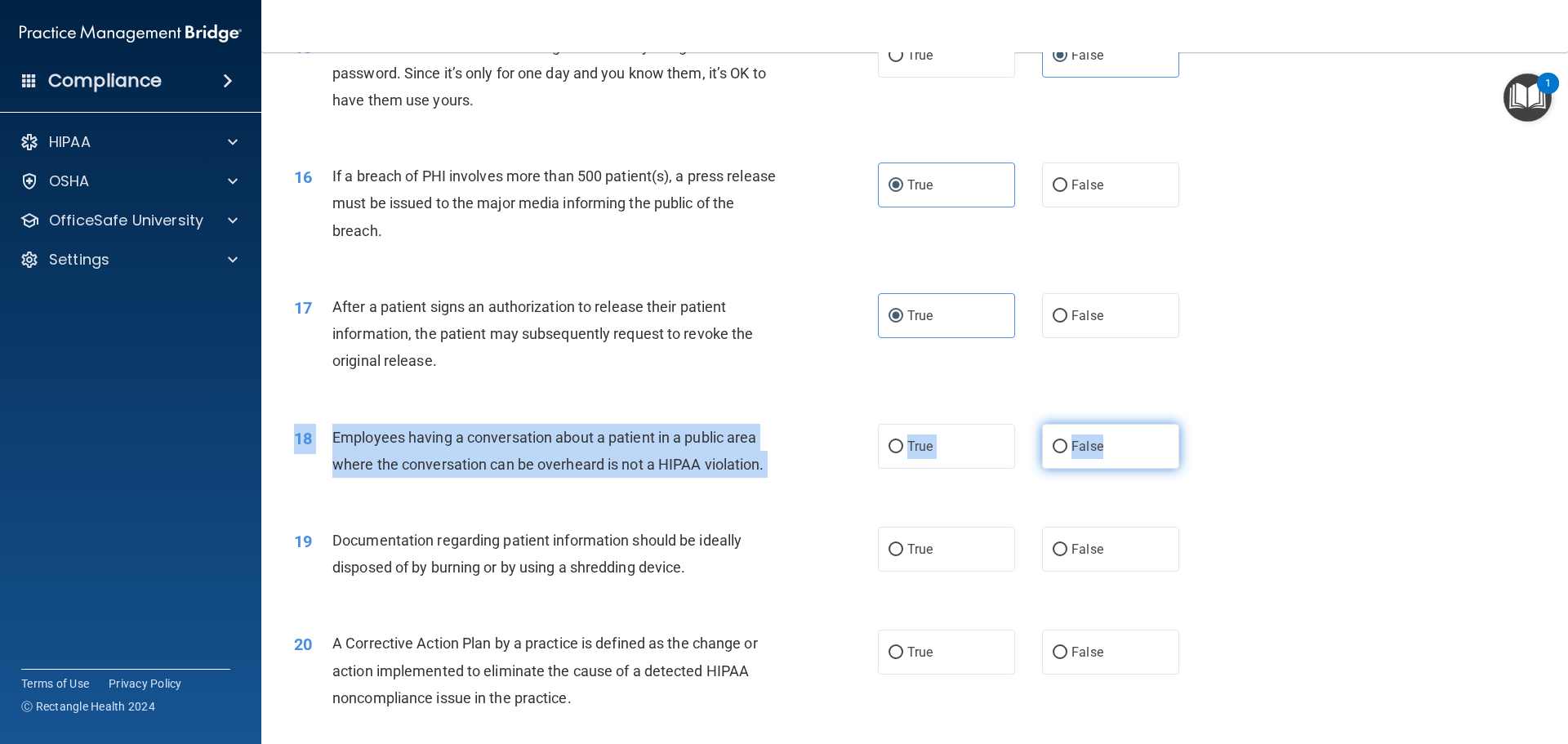
click at [1101, 469] on label "False" at bounding box center [1110, 446] width 137 height 45
click at [1067, 453] on input "False" at bounding box center [1059, 447] width 14 height 12
radio input "true"
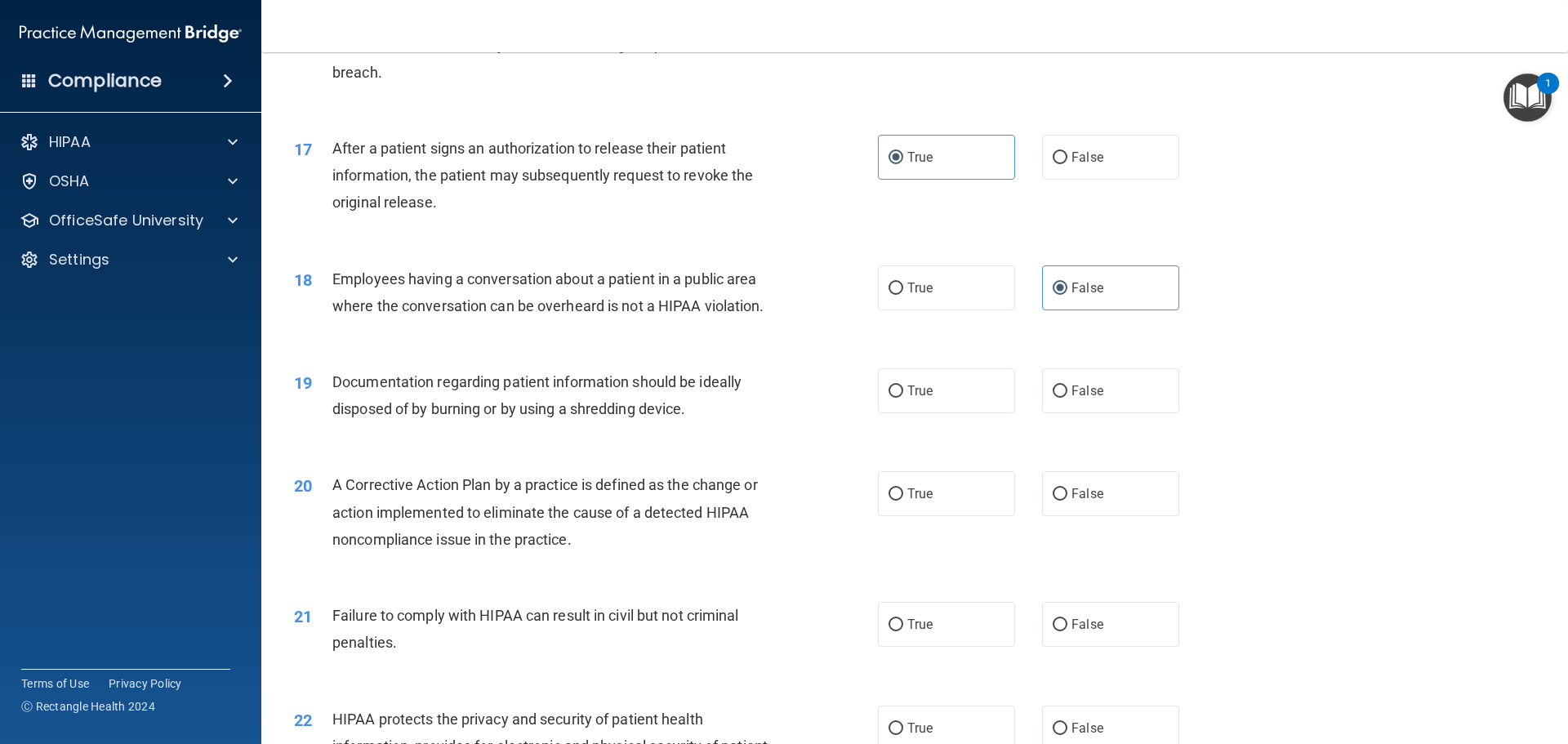
scroll to position [1878, 0]
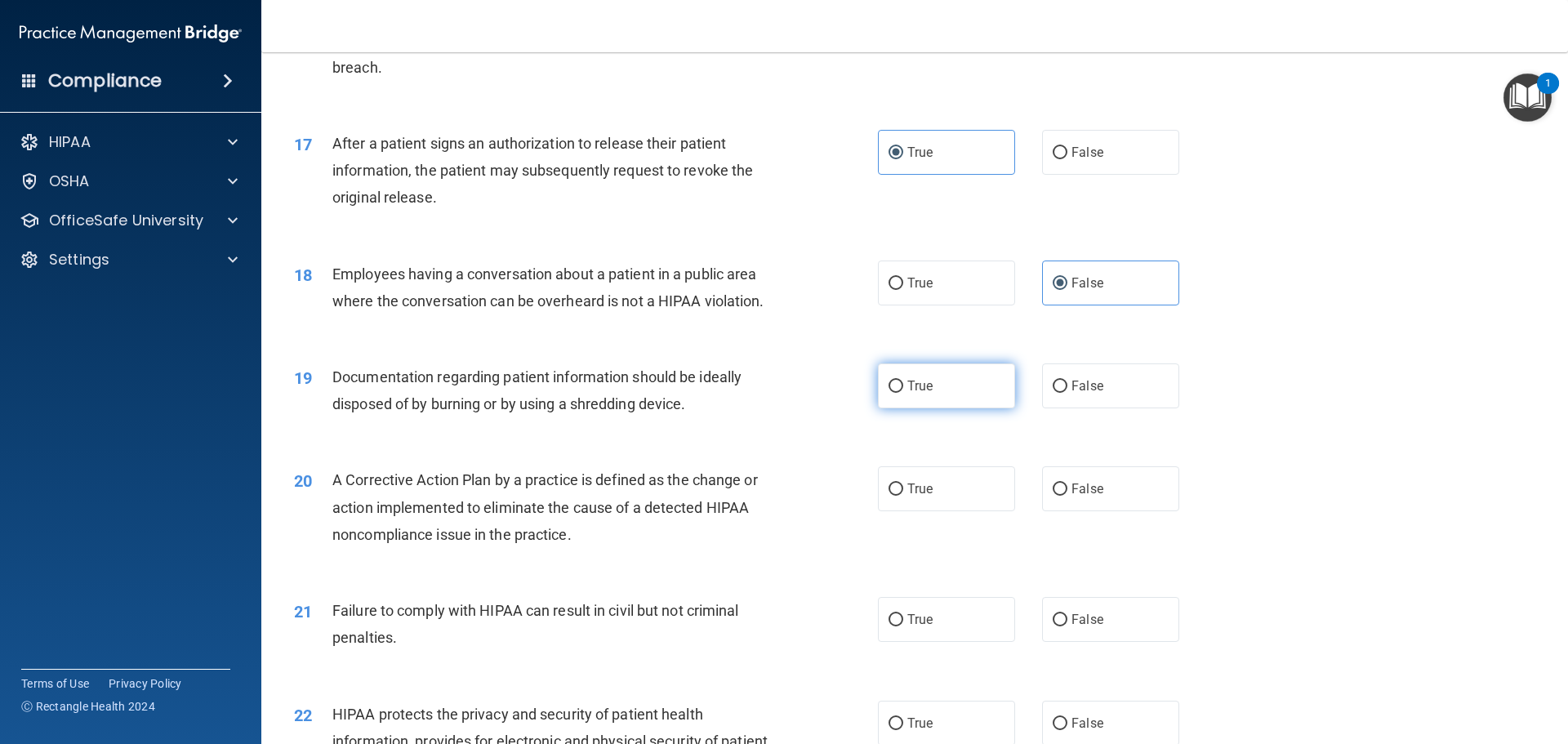
click at [954, 408] on label "True" at bounding box center [946, 386] width 137 height 45
click at [903, 392] on input "True" at bounding box center [896, 386] width 14 height 12
radio input "true"
click at [993, 511] on label "True" at bounding box center [946, 489] width 137 height 45
click at [903, 495] on input "True" at bounding box center [896, 489] width 14 height 12
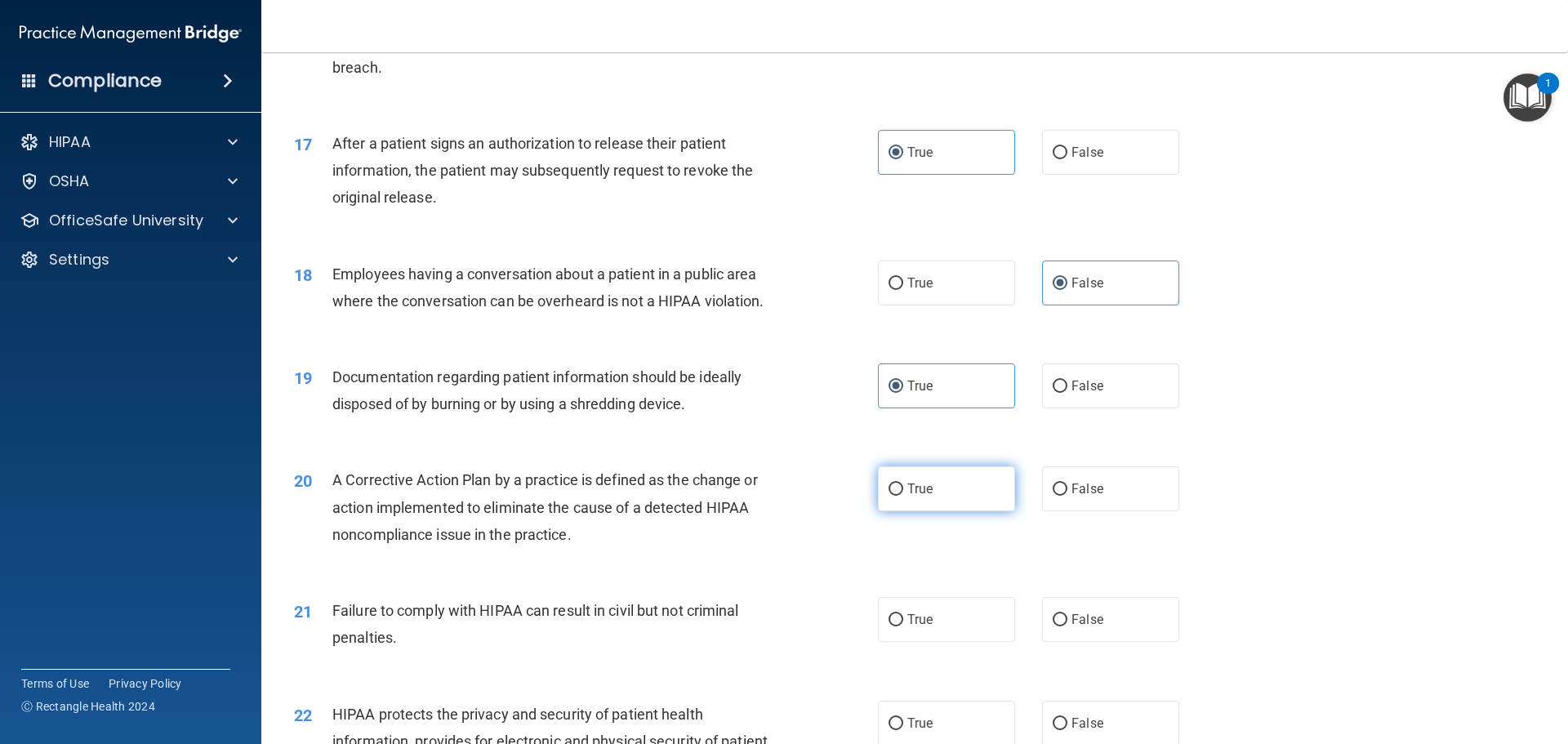
radio input "true"
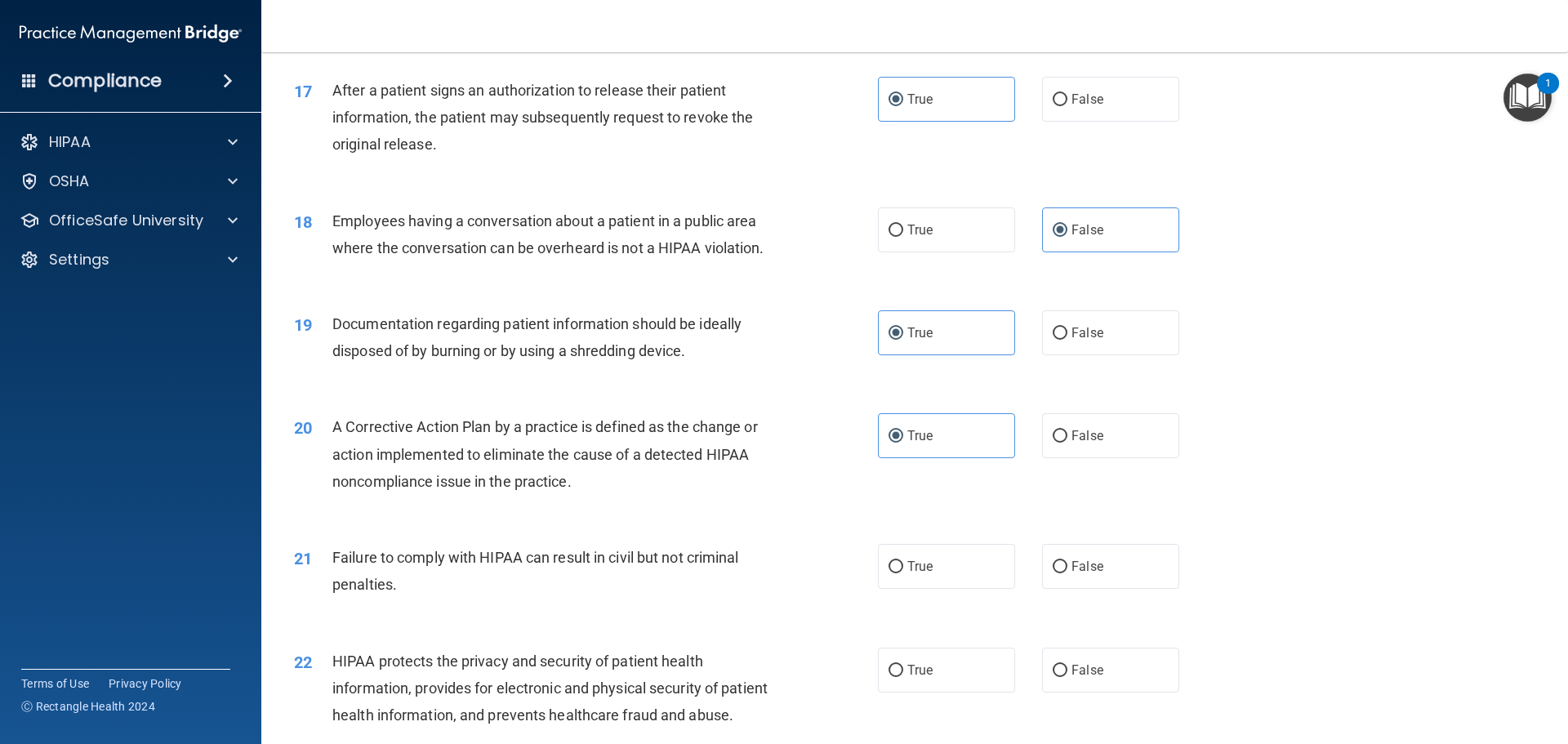
scroll to position [2123, 0]
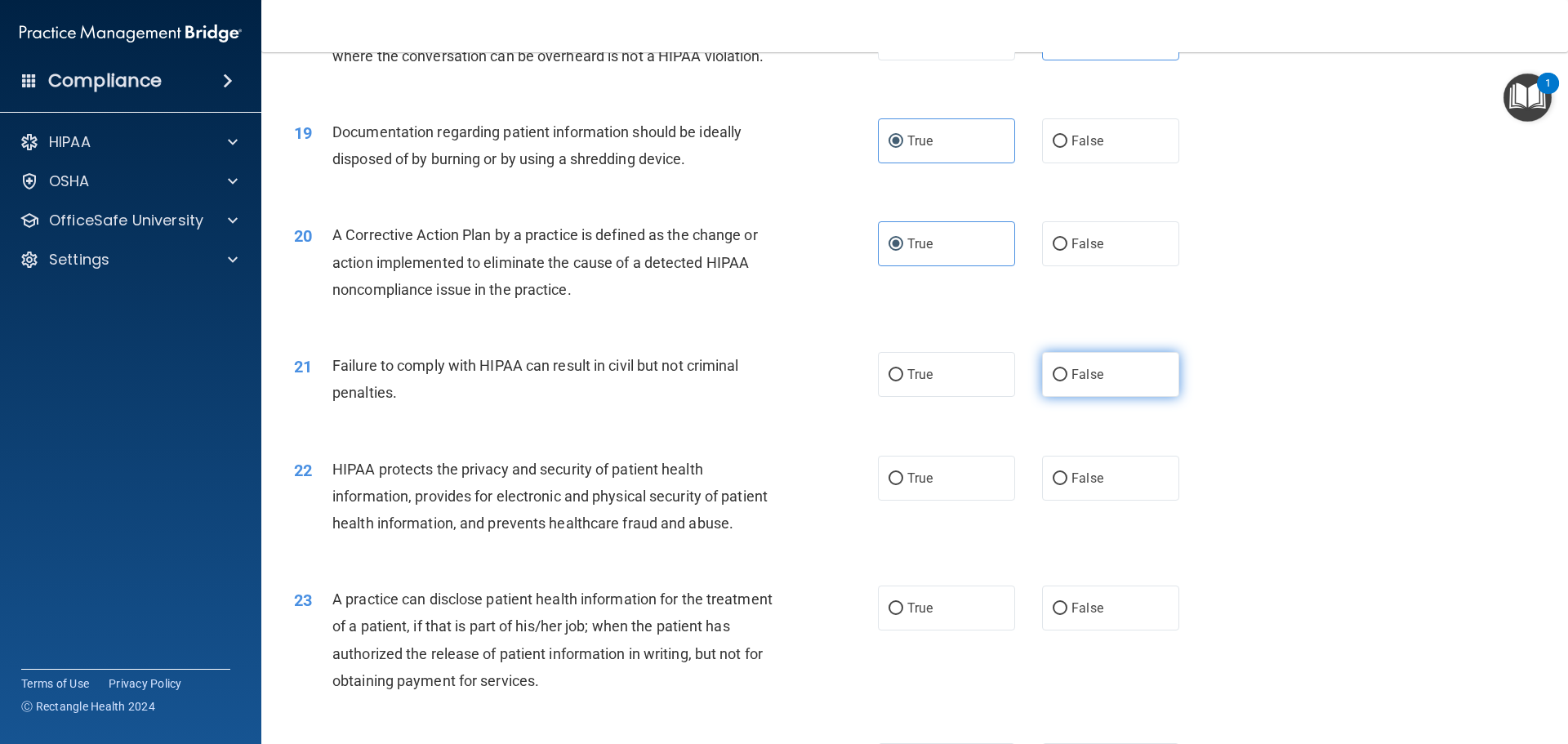
click at [1073, 397] on label "False" at bounding box center [1110, 374] width 137 height 45
click at [1067, 381] on input "False" at bounding box center [1059, 375] width 14 height 12
radio input "true"
click at [952, 494] on label "True" at bounding box center [946, 478] width 137 height 45
click at [903, 485] on input "True" at bounding box center [896, 478] width 14 height 12
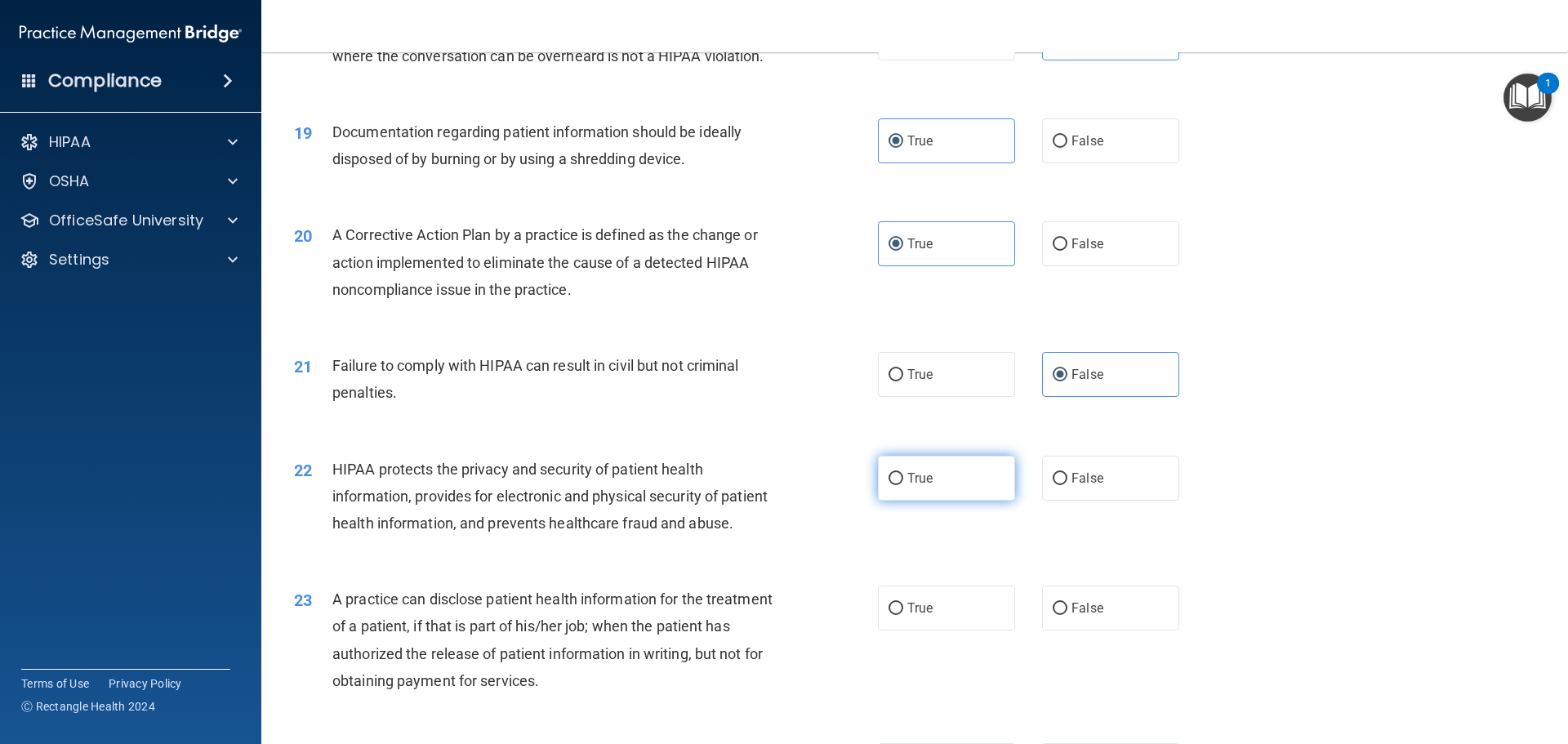
radio input "true"
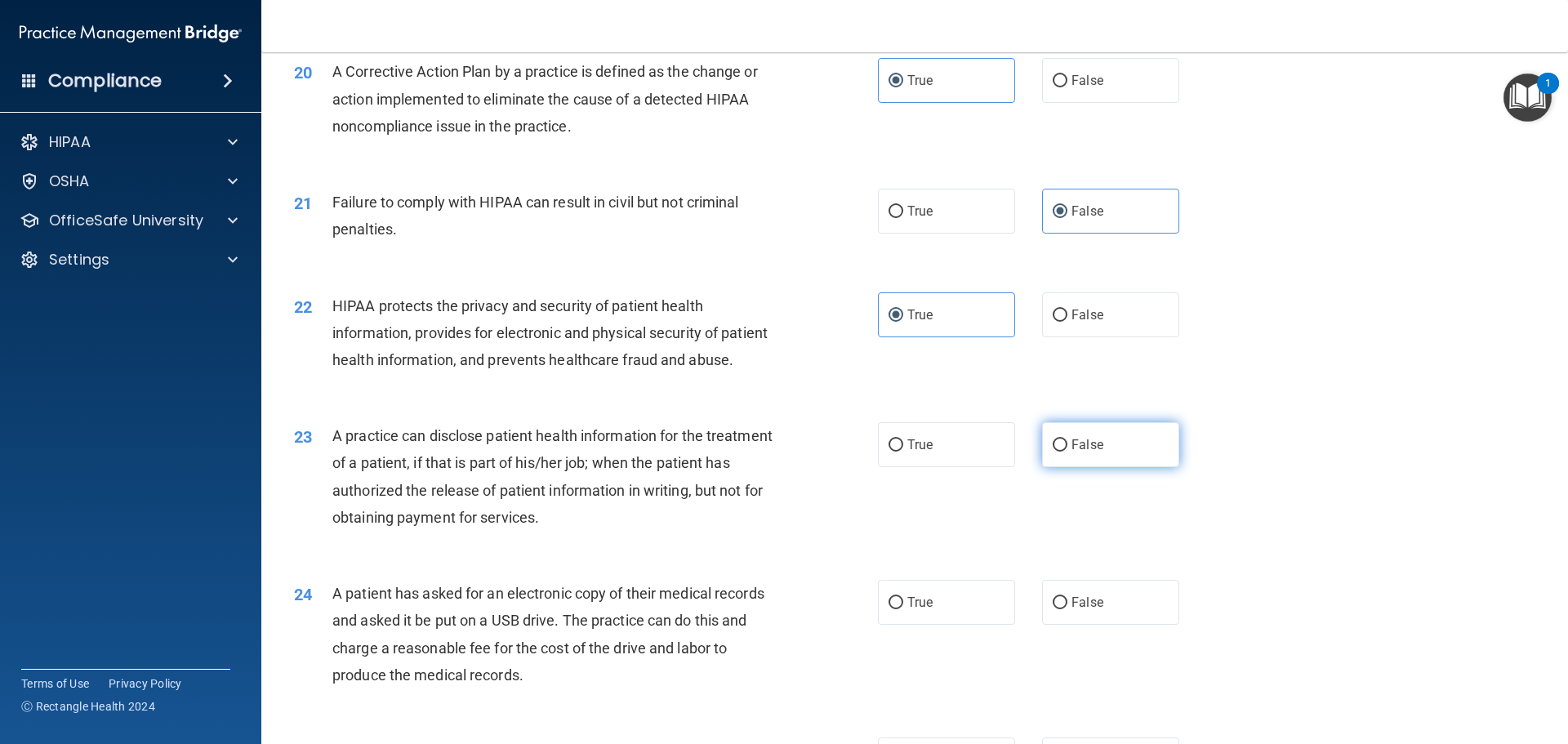
click at [1077, 467] on label "False" at bounding box center [1110, 444] width 137 height 45
click at [1067, 451] on input "False" at bounding box center [1059, 445] width 14 height 12
radio input "true"
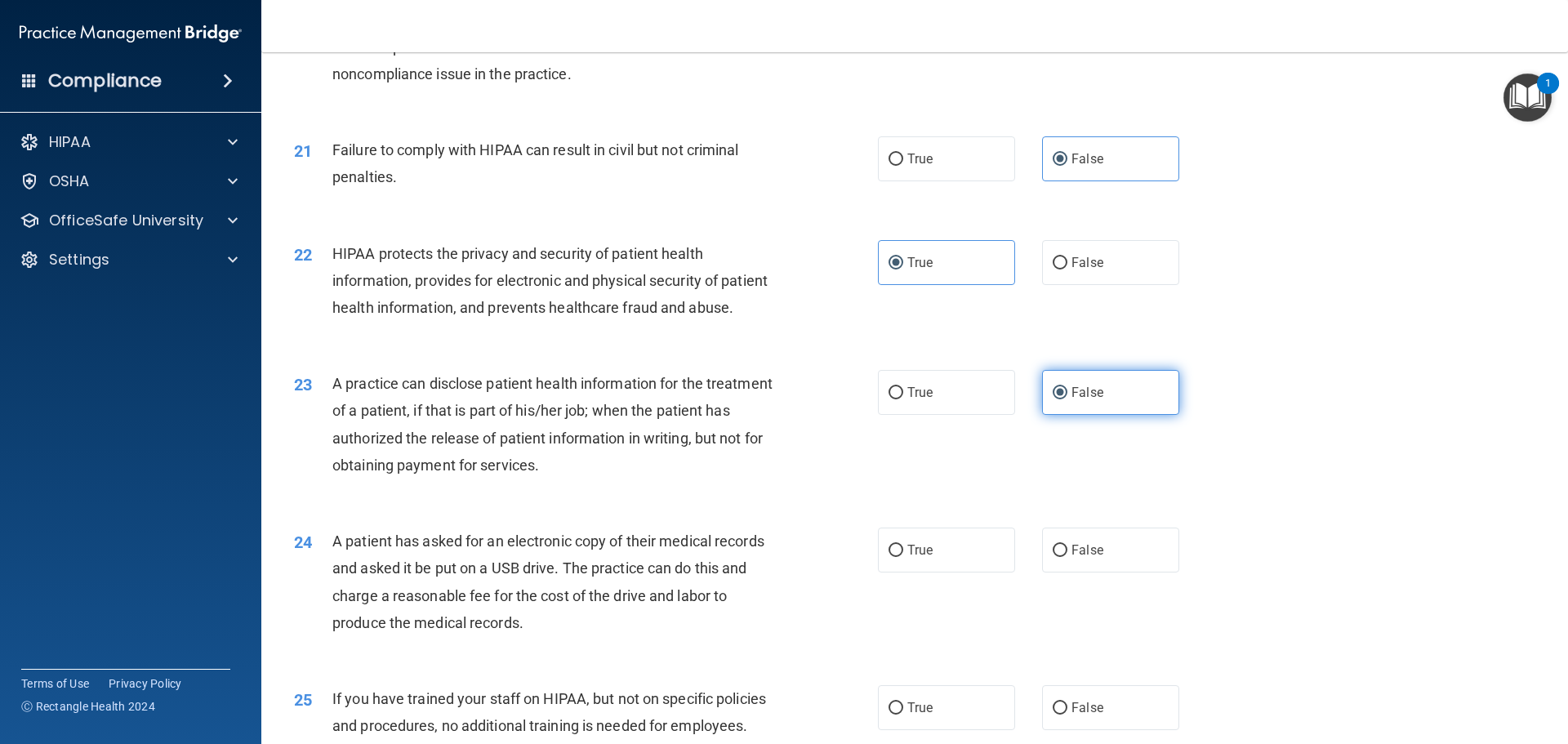
scroll to position [2368, 0]
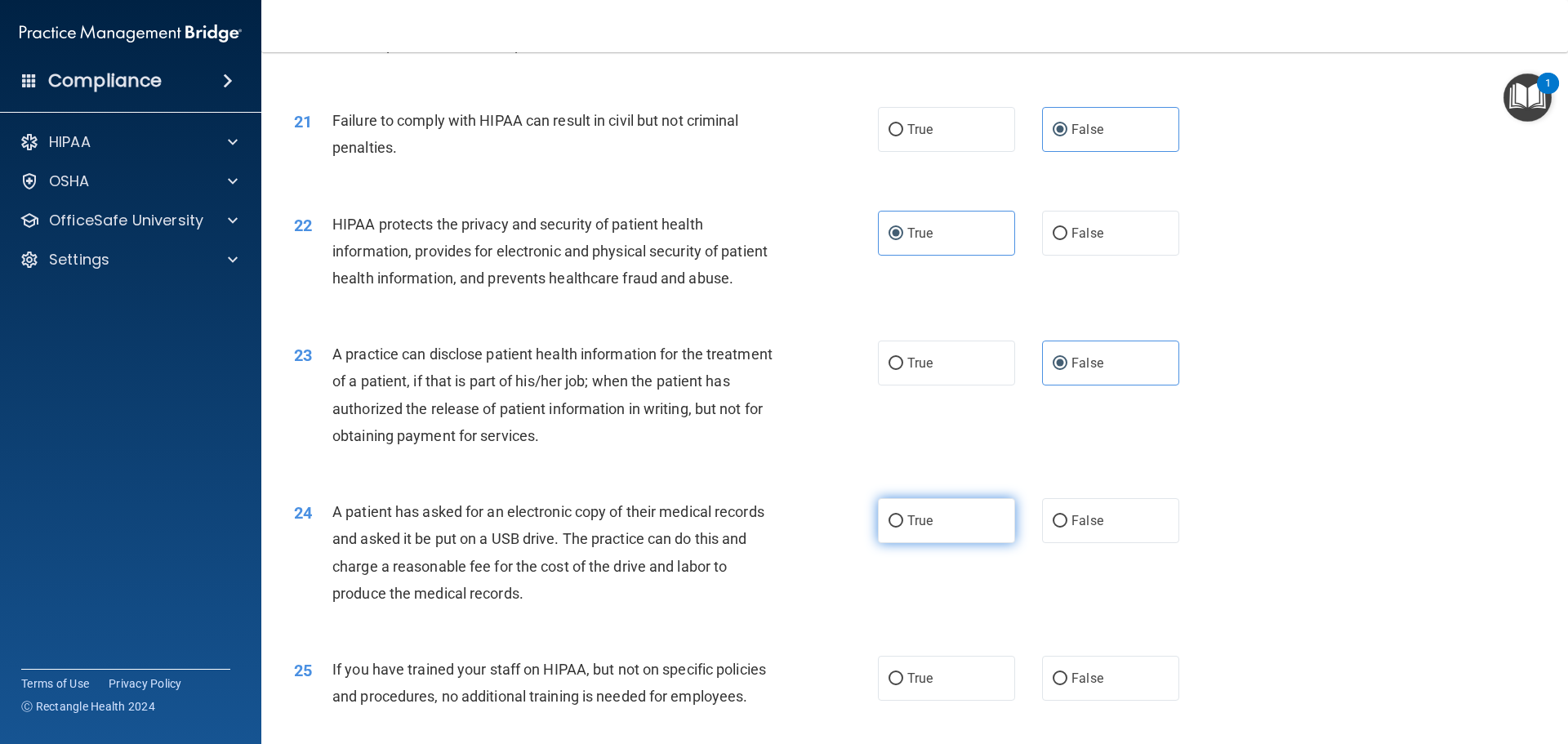
click at [985, 543] on label "True" at bounding box center [946, 520] width 137 height 45
click at [903, 528] on input "True" at bounding box center [896, 521] width 14 height 12
radio input "true"
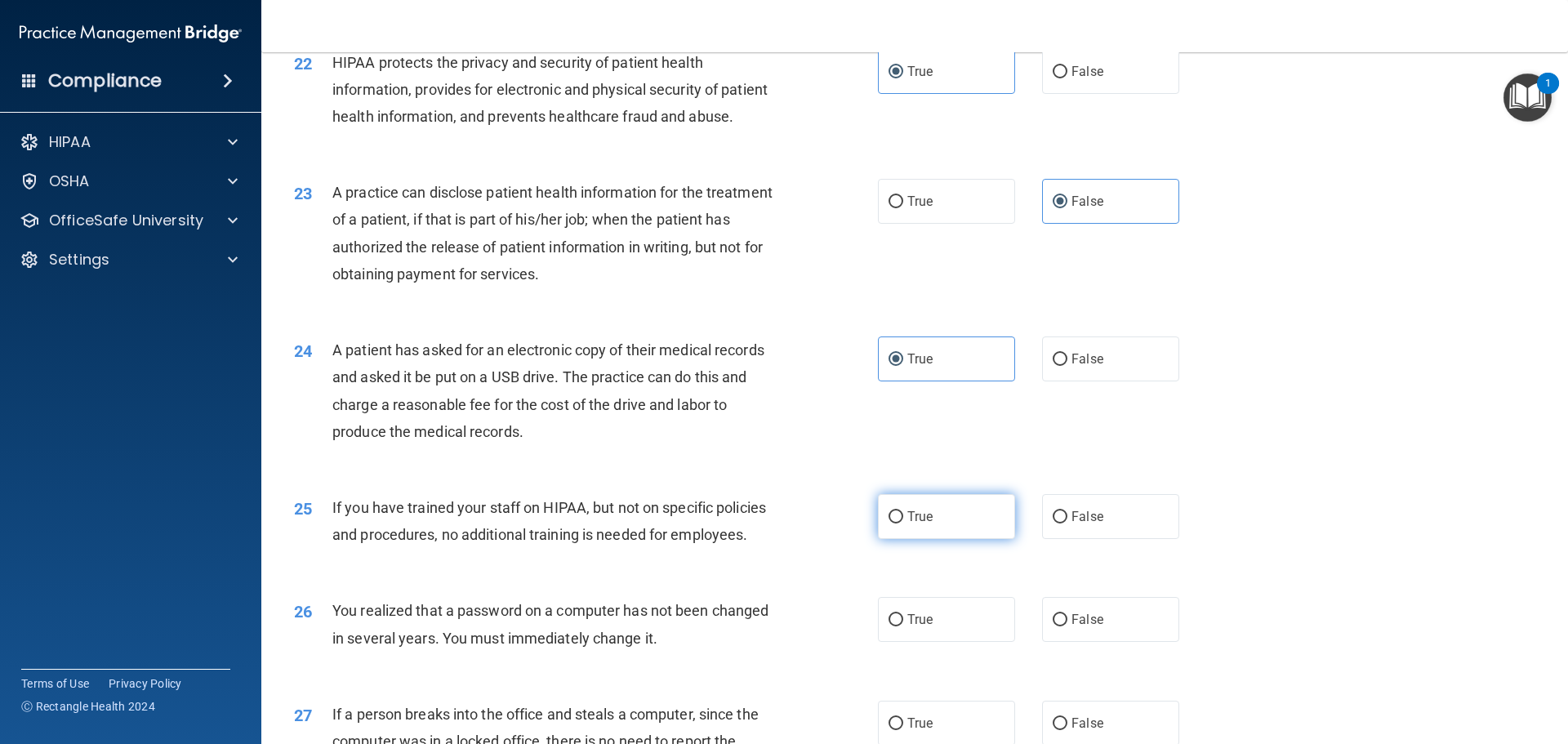
scroll to position [2532, 0]
click at [1100, 537] on label "False" at bounding box center [1110, 514] width 137 height 45
click at [1067, 522] on input "False" at bounding box center [1059, 516] width 14 height 12
radio input "true"
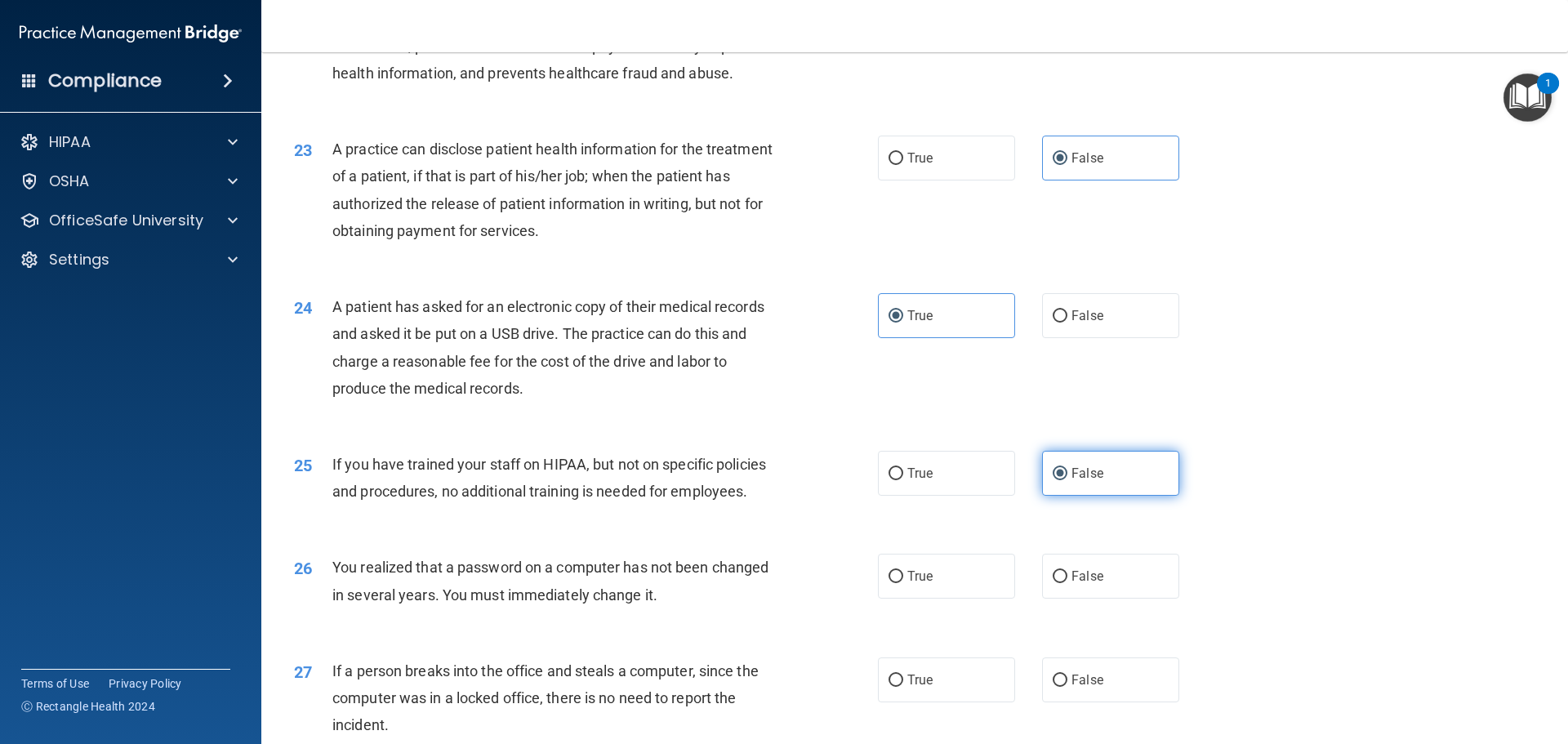
scroll to position [2613, 0]
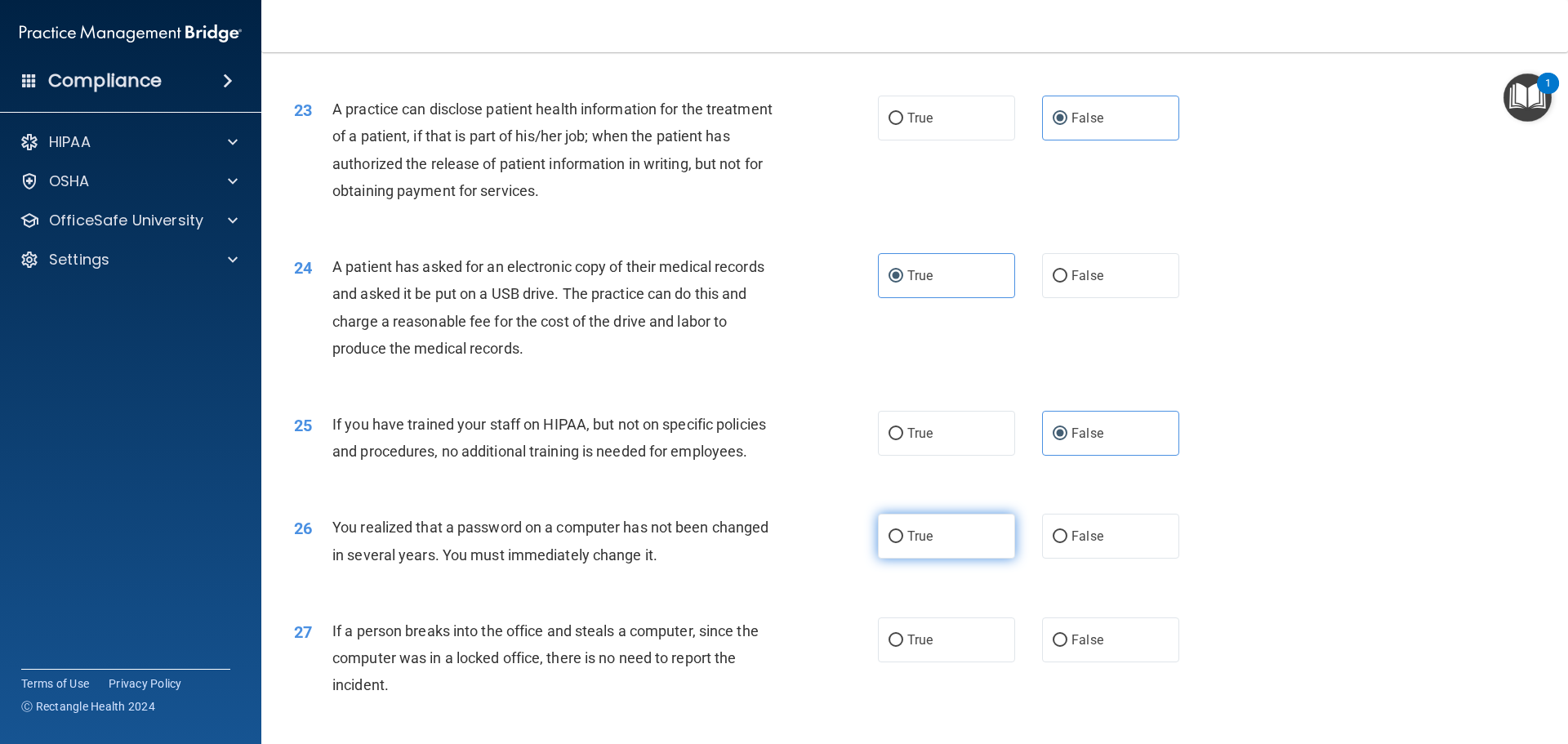
click at [979, 558] on label "True" at bounding box center [946, 535] width 137 height 45
click at [903, 543] on input "True" at bounding box center [896, 537] width 14 height 12
radio input "true"
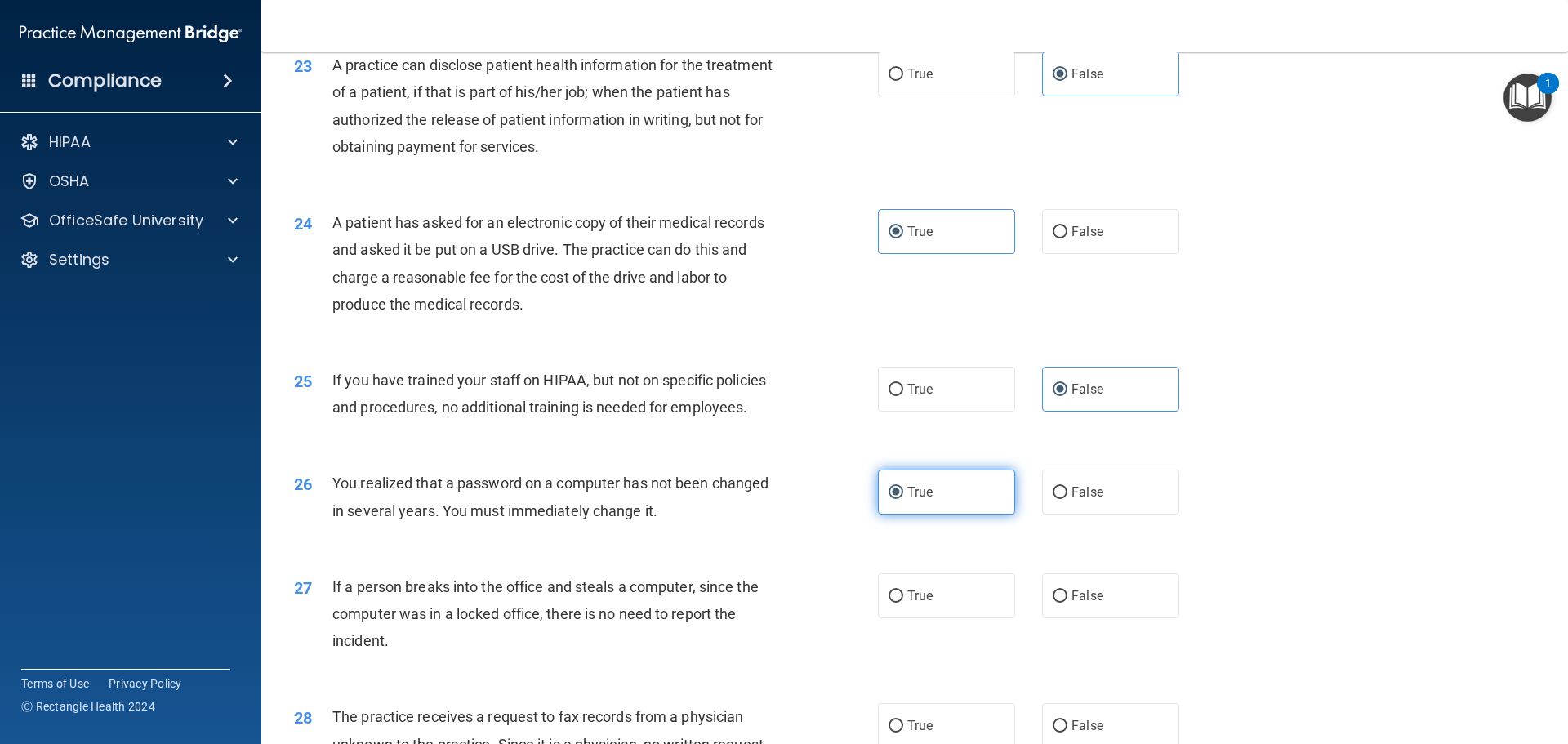
scroll to position [2695, 0]
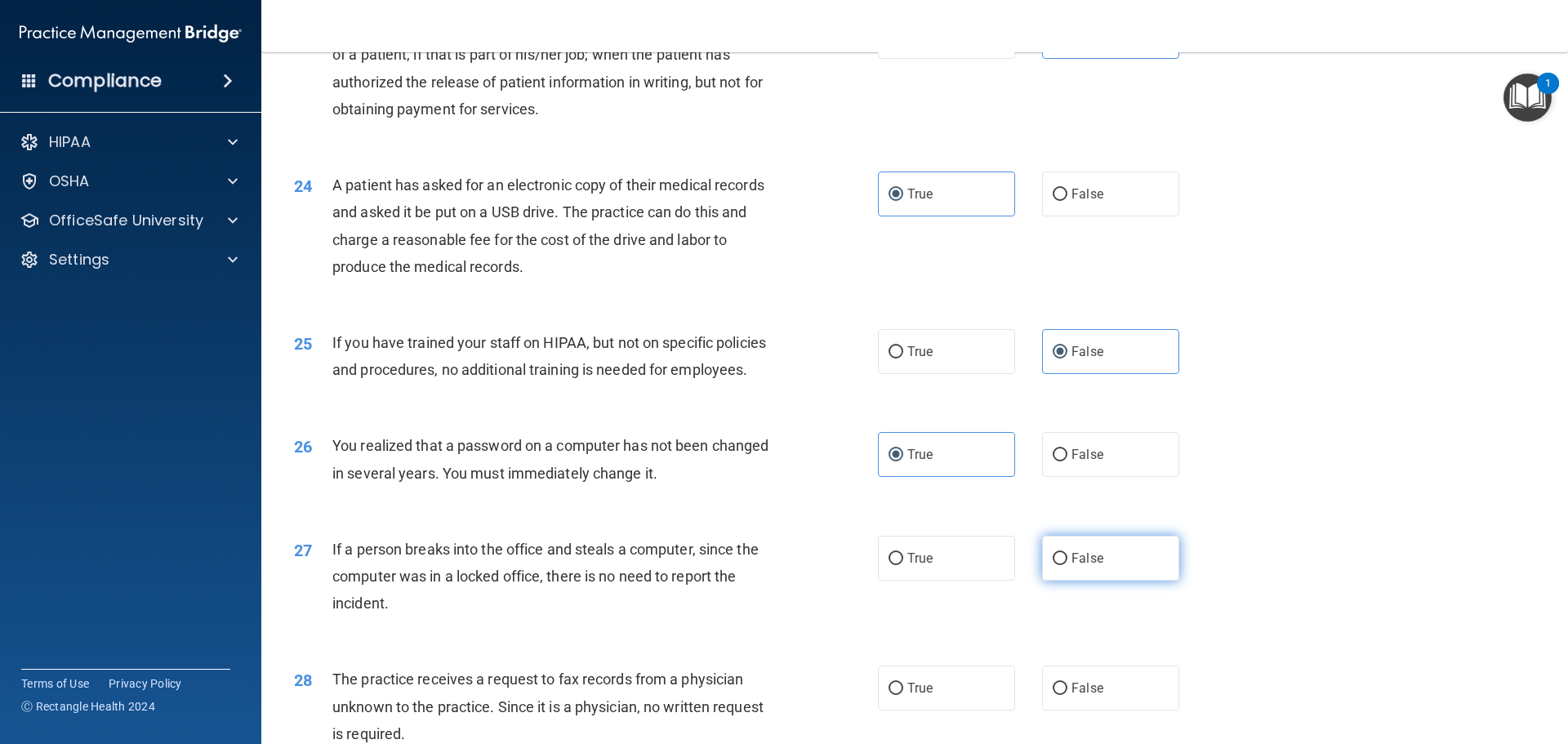
click at [1072, 566] on span "False" at bounding box center [1087, 558] width 31 height 15
click at [1067, 565] on input "False" at bounding box center [1059, 558] width 14 height 12
radio input "true"
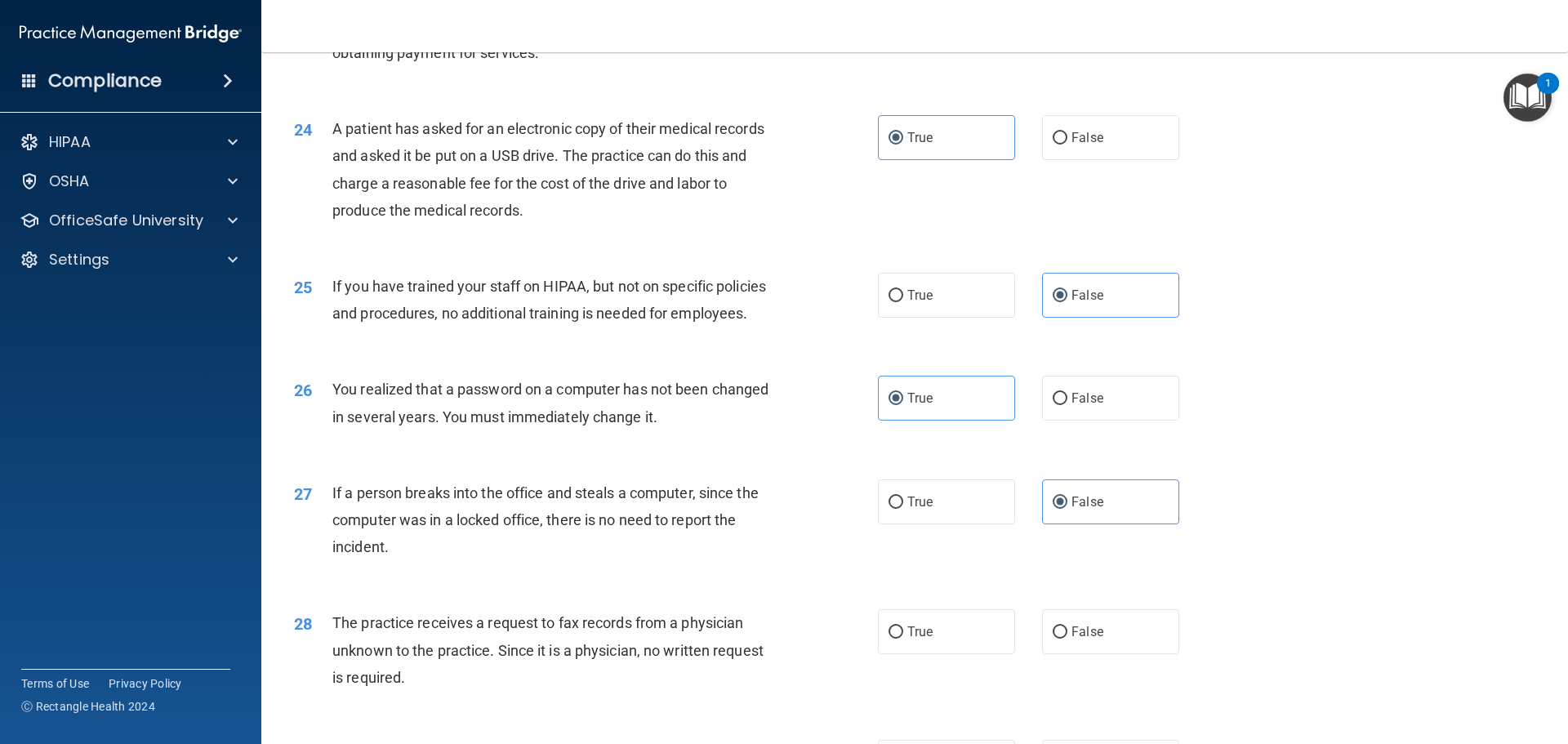
scroll to position [2858, 0]
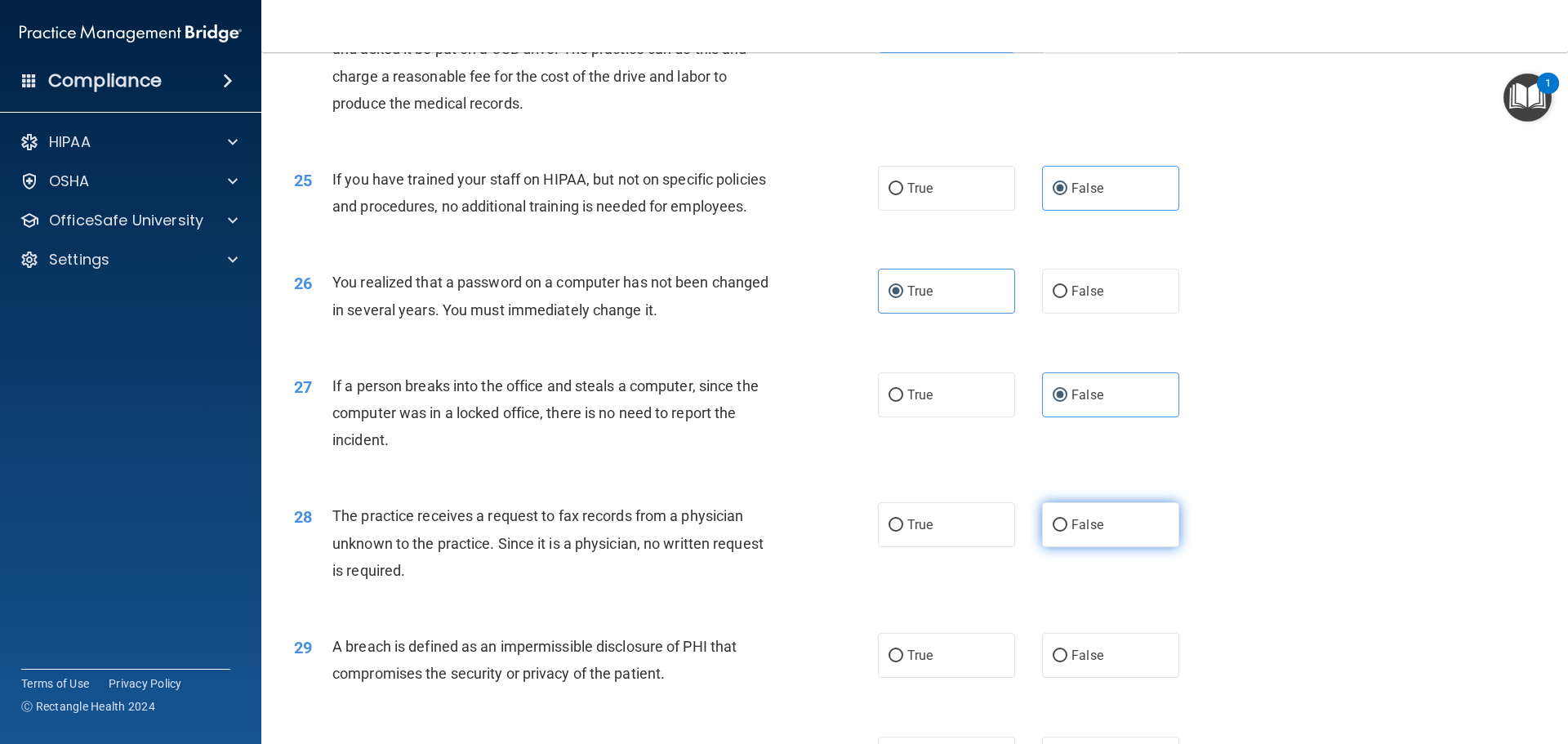
click at [1057, 531] on input "False" at bounding box center [1059, 525] width 14 height 12
radio input "true"
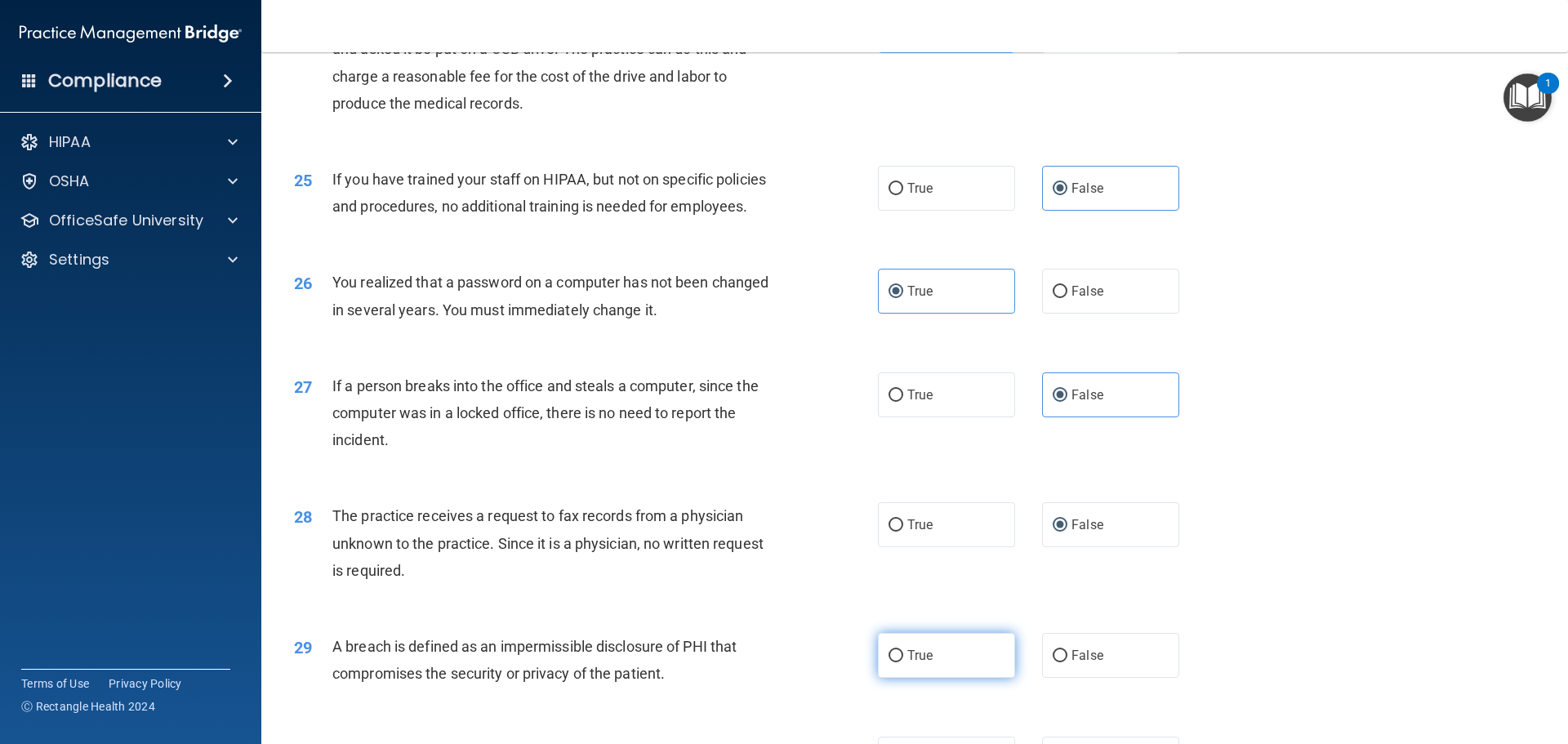
click at [923, 663] on span "True" at bounding box center [920, 655] width 26 height 15
click at [903, 662] on input "True" at bounding box center [896, 656] width 14 height 12
radio input "true"
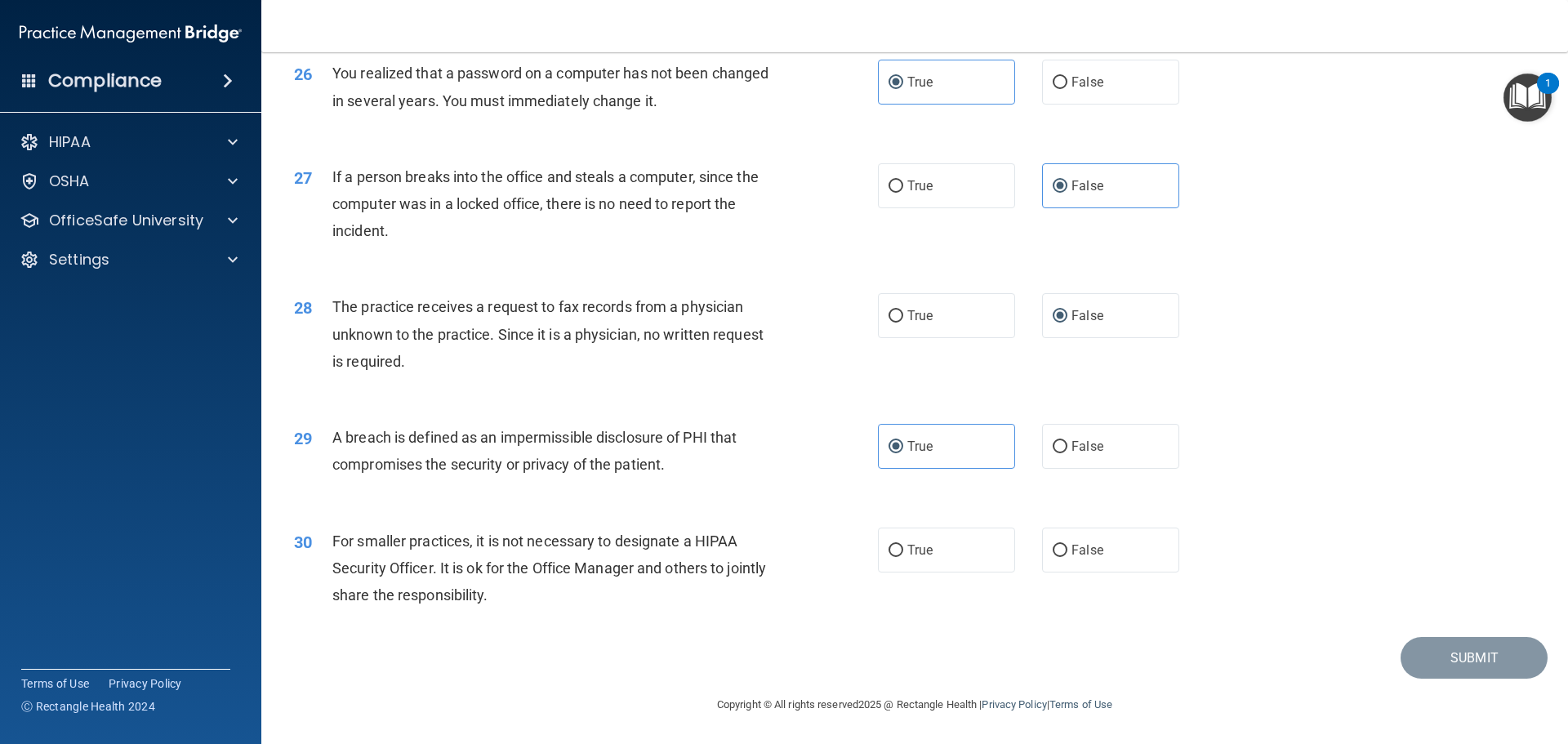
scroll to position [3121, 0]
click at [1100, 550] on label "False" at bounding box center [1110, 550] width 137 height 45
click at [1067, 550] on input "False" at bounding box center [1059, 551] width 14 height 12
radio input "true"
click at [1466, 672] on button "Submit" at bounding box center [1474, 657] width 147 height 42
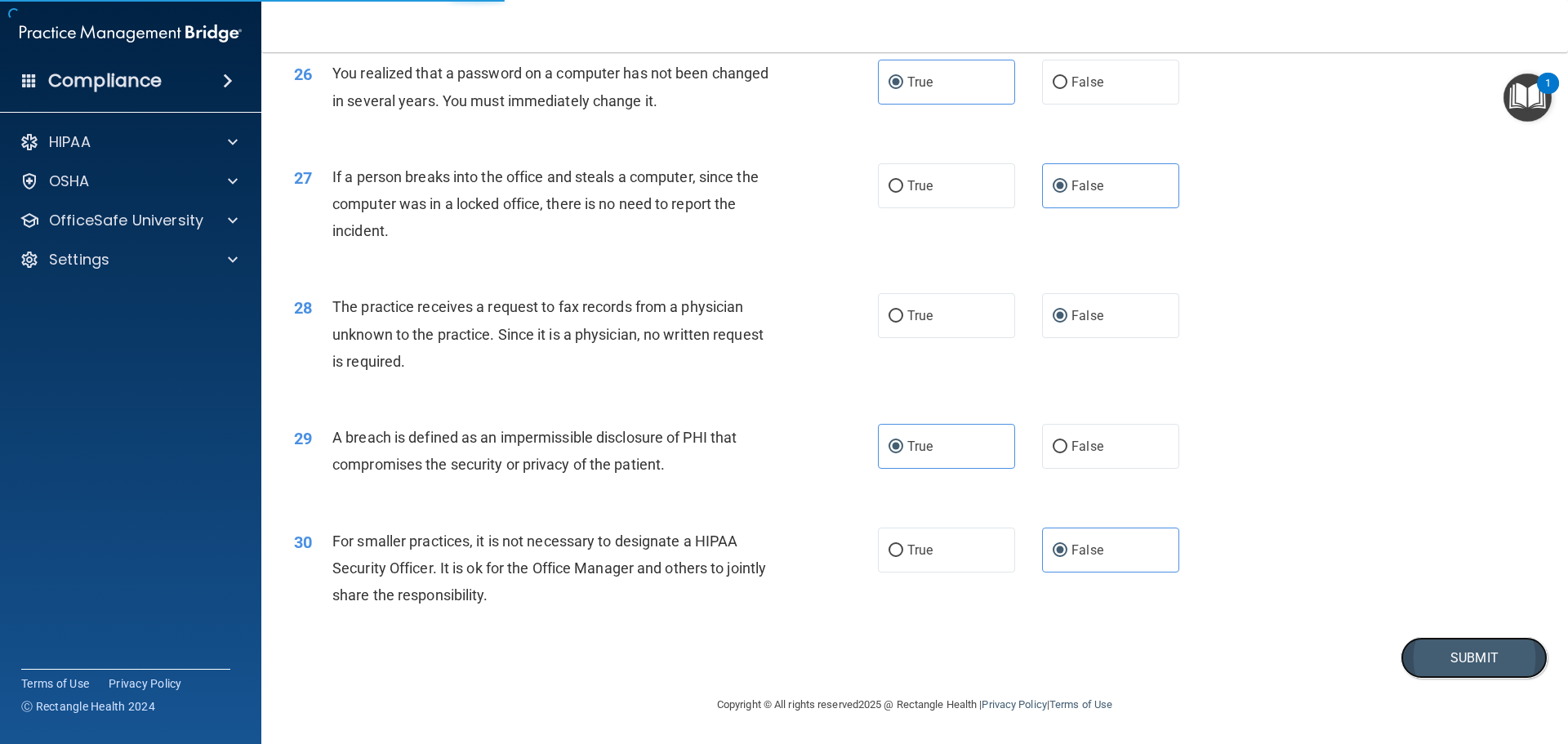
click at [1467, 661] on button "Submit" at bounding box center [1474, 657] width 147 height 42
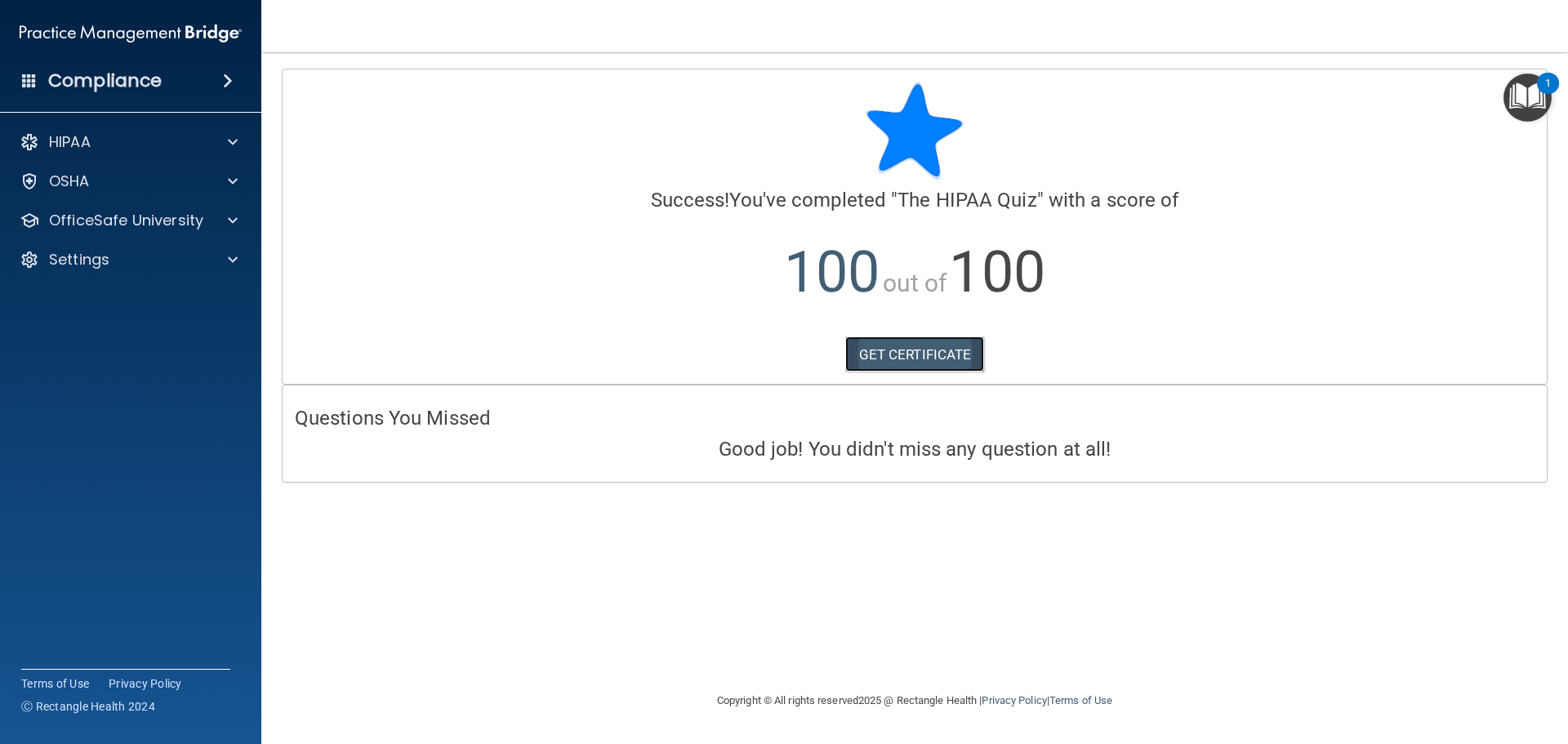
click at [954, 369] on link "GET CERTIFICATE" at bounding box center [915, 354] width 140 height 36
click at [163, 137] on div "HIPAA" at bounding box center [109, 141] width 203 height 20
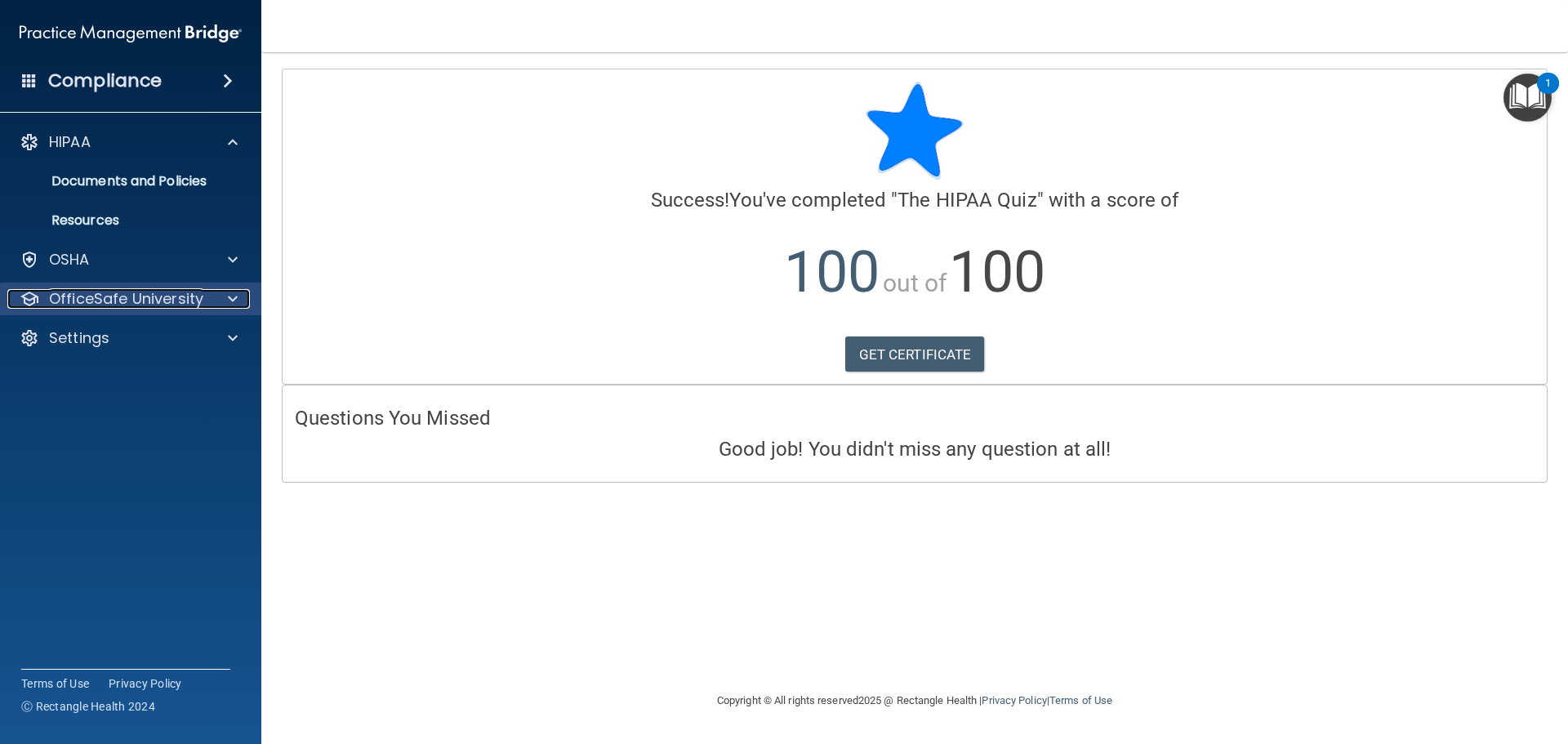
click at [239, 300] on div at bounding box center [231, 299] width 41 height 20
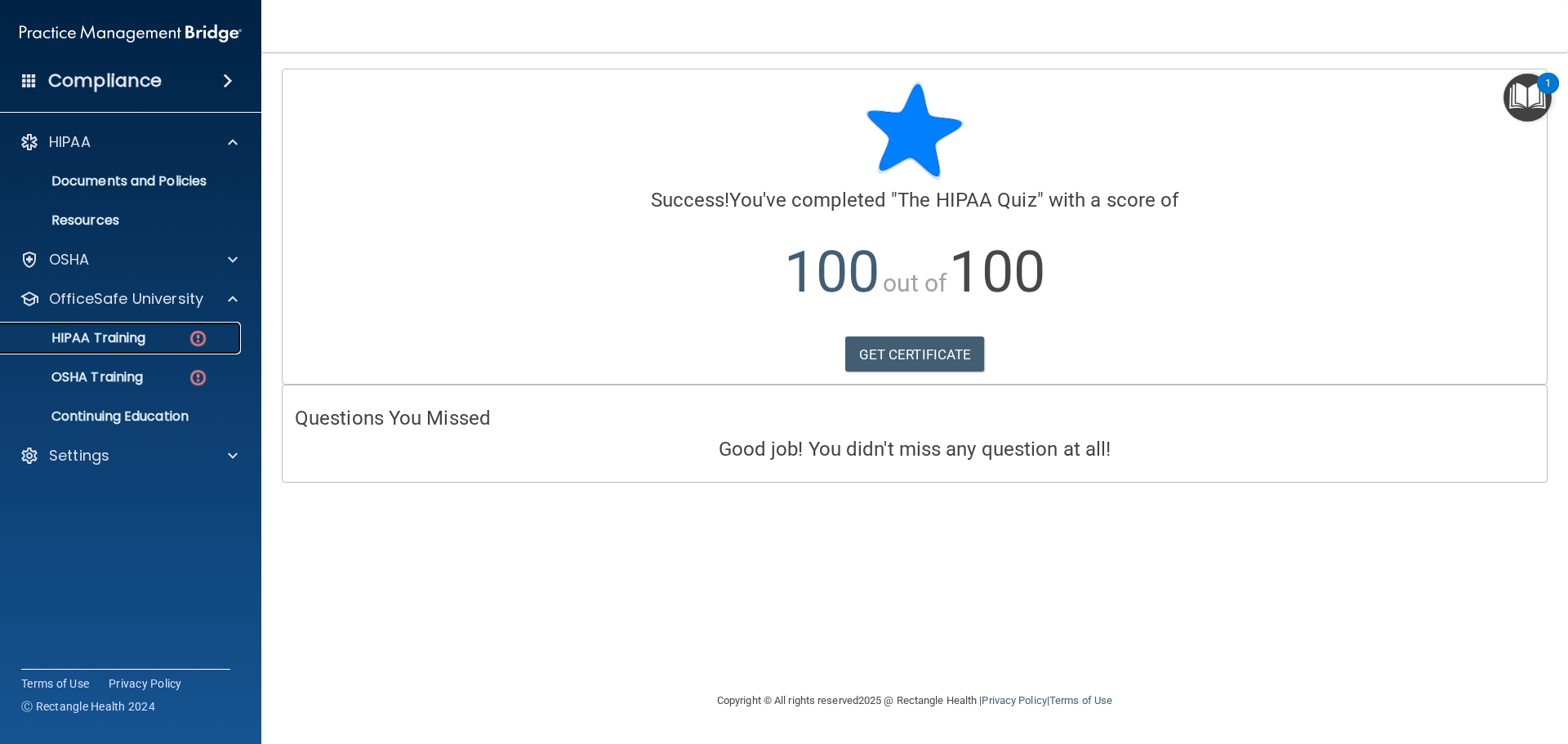
click at [167, 345] on div "HIPAA Training" at bounding box center [122, 338] width 223 height 16
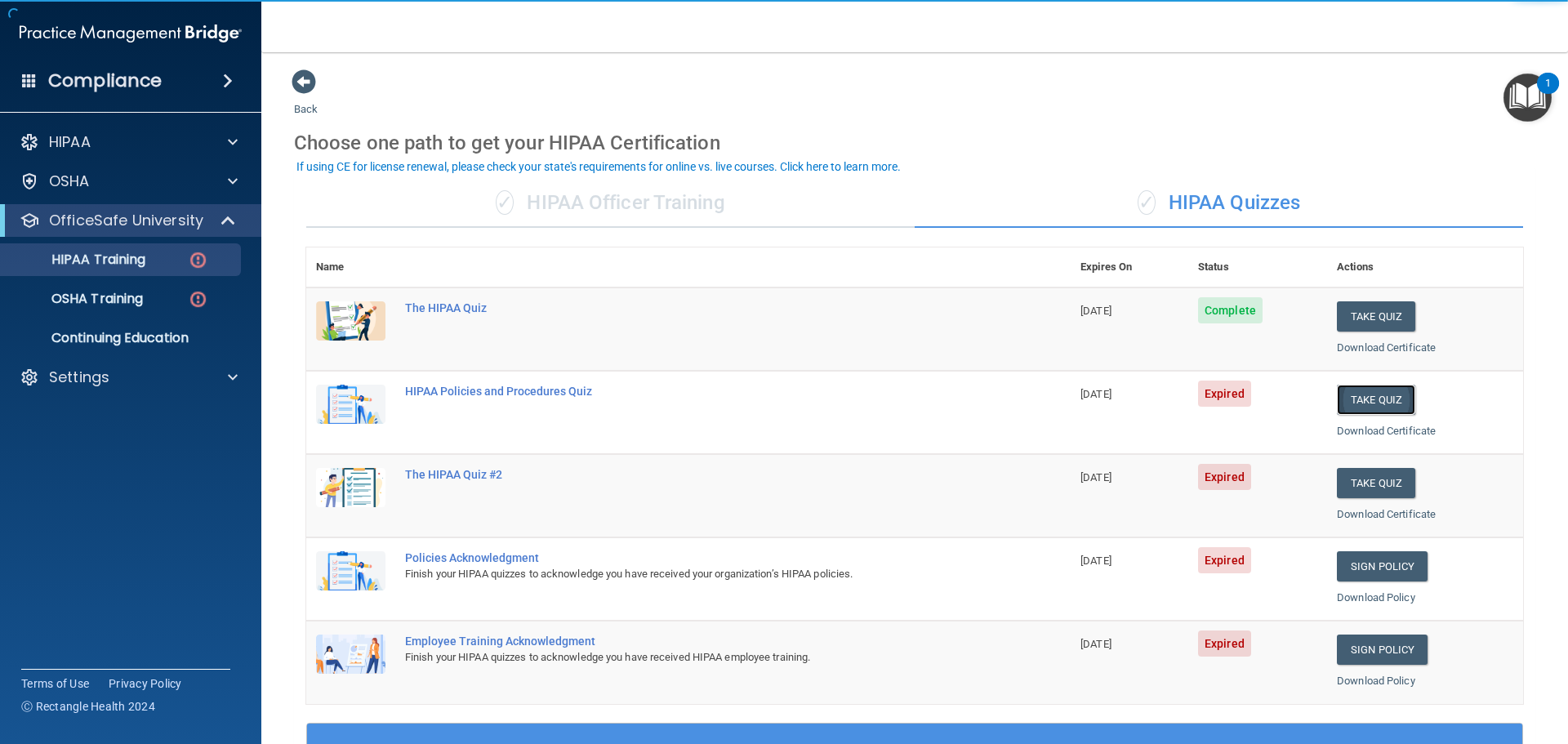
click at [1391, 409] on button "Take Quiz" at bounding box center [1376, 399] width 78 height 30
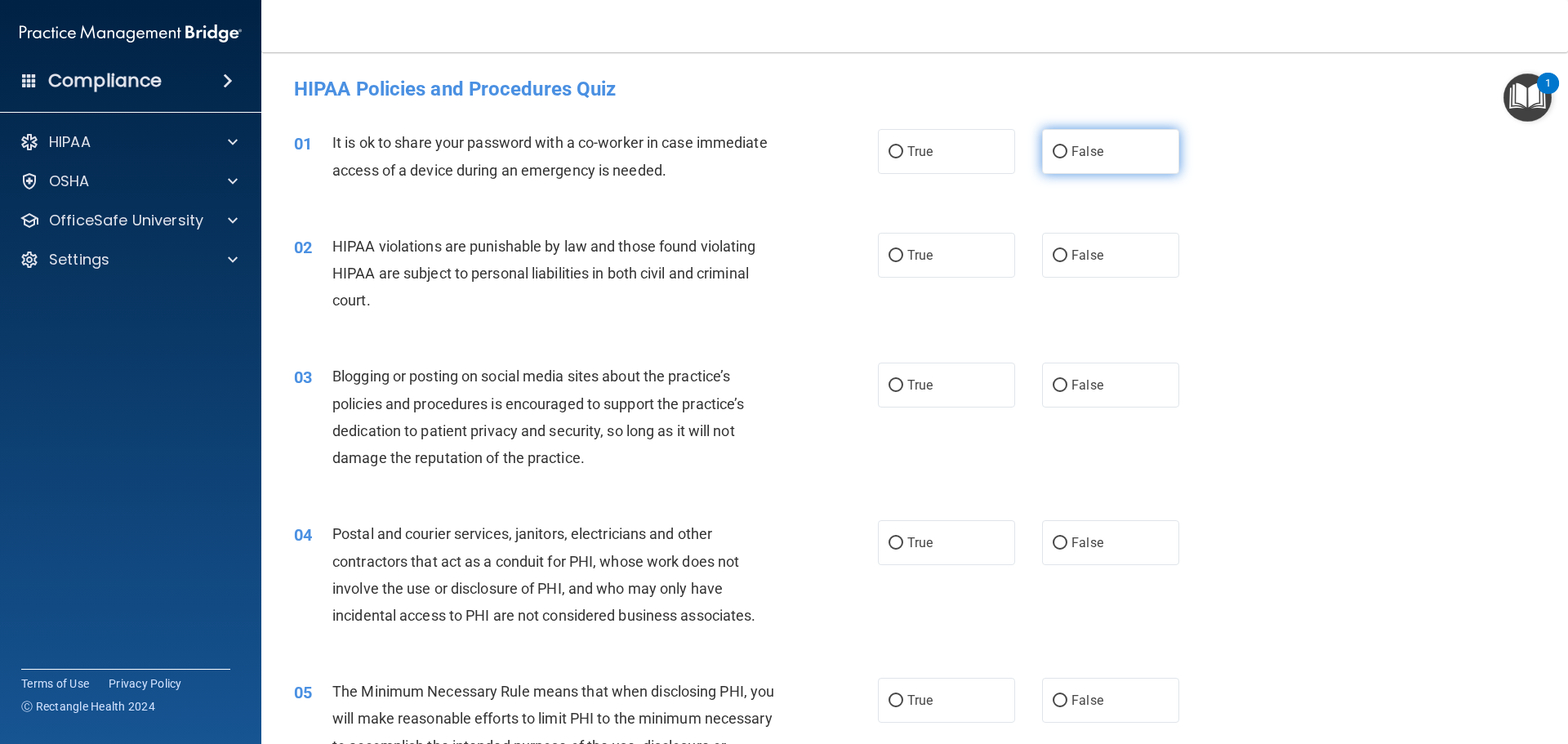
click at [1099, 155] on label "False" at bounding box center [1110, 152] width 137 height 45
click at [1067, 155] on input "False" at bounding box center [1059, 152] width 14 height 12
radio input "true"
click at [886, 247] on label "True" at bounding box center [946, 255] width 137 height 45
click at [889, 250] on input "True" at bounding box center [896, 256] width 14 height 12
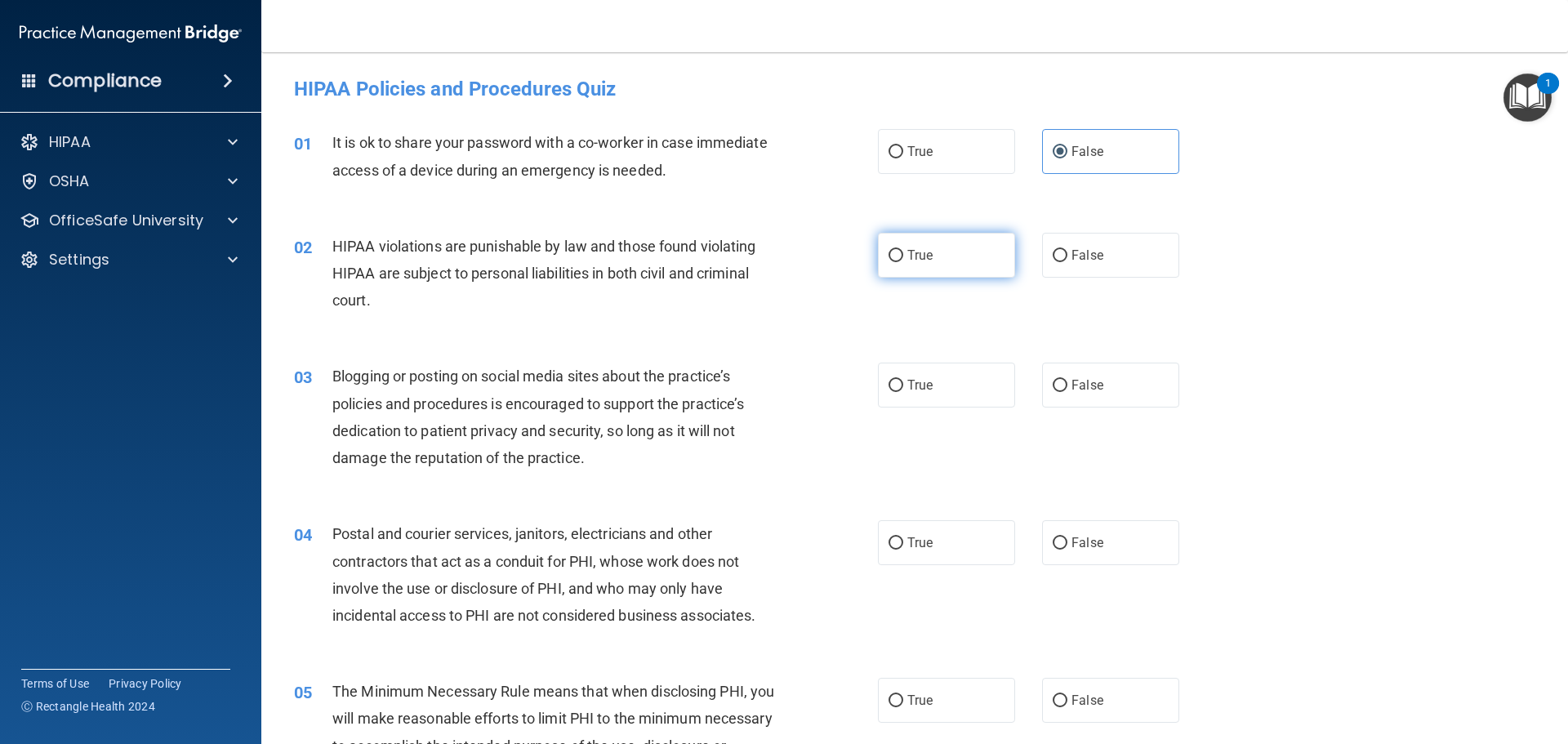
radio input "true"
click at [1077, 371] on label "False" at bounding box center [1110, 385] width 137 height 45
click at [1067, 380] on input "False" at bounding box center [1059, 386] width 14 height 12
radio input "true"
click at [909, 527] on label "True" at bounding box center [946, 542] width 137 height 45
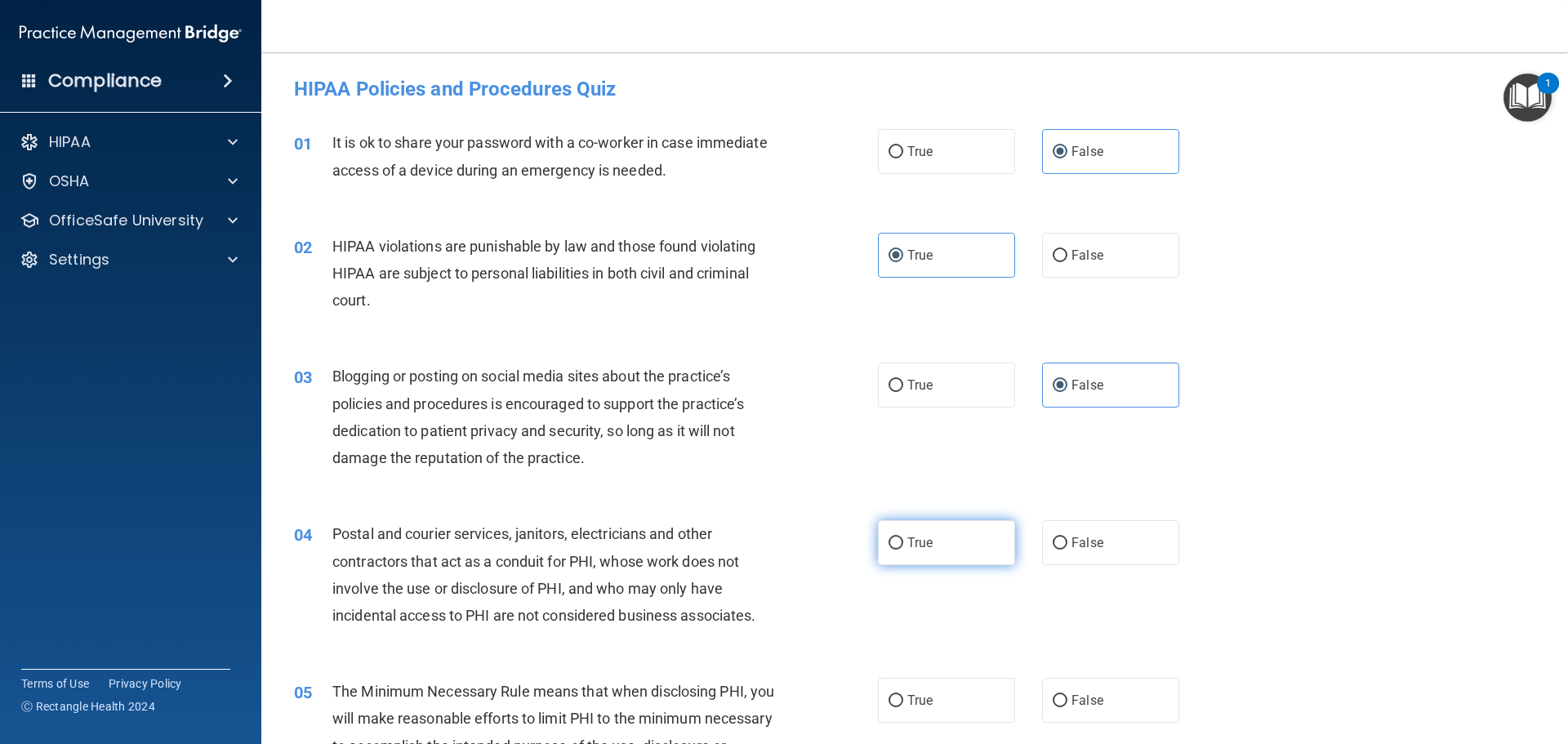
click at [903, 537] on input "True" at bounding box center [896, 543] width 14 height 12
radio input "true"
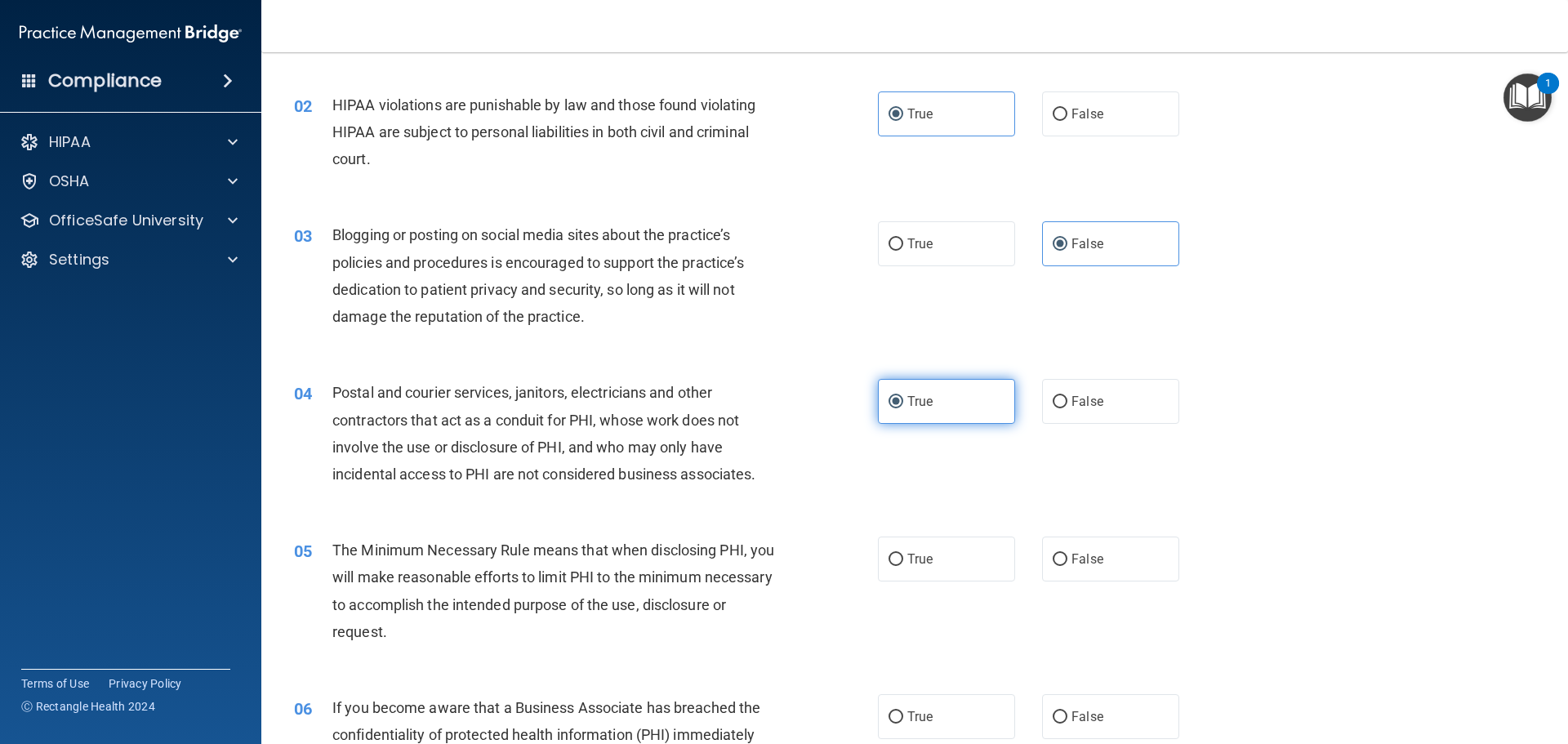
scroll to position [163, 0]
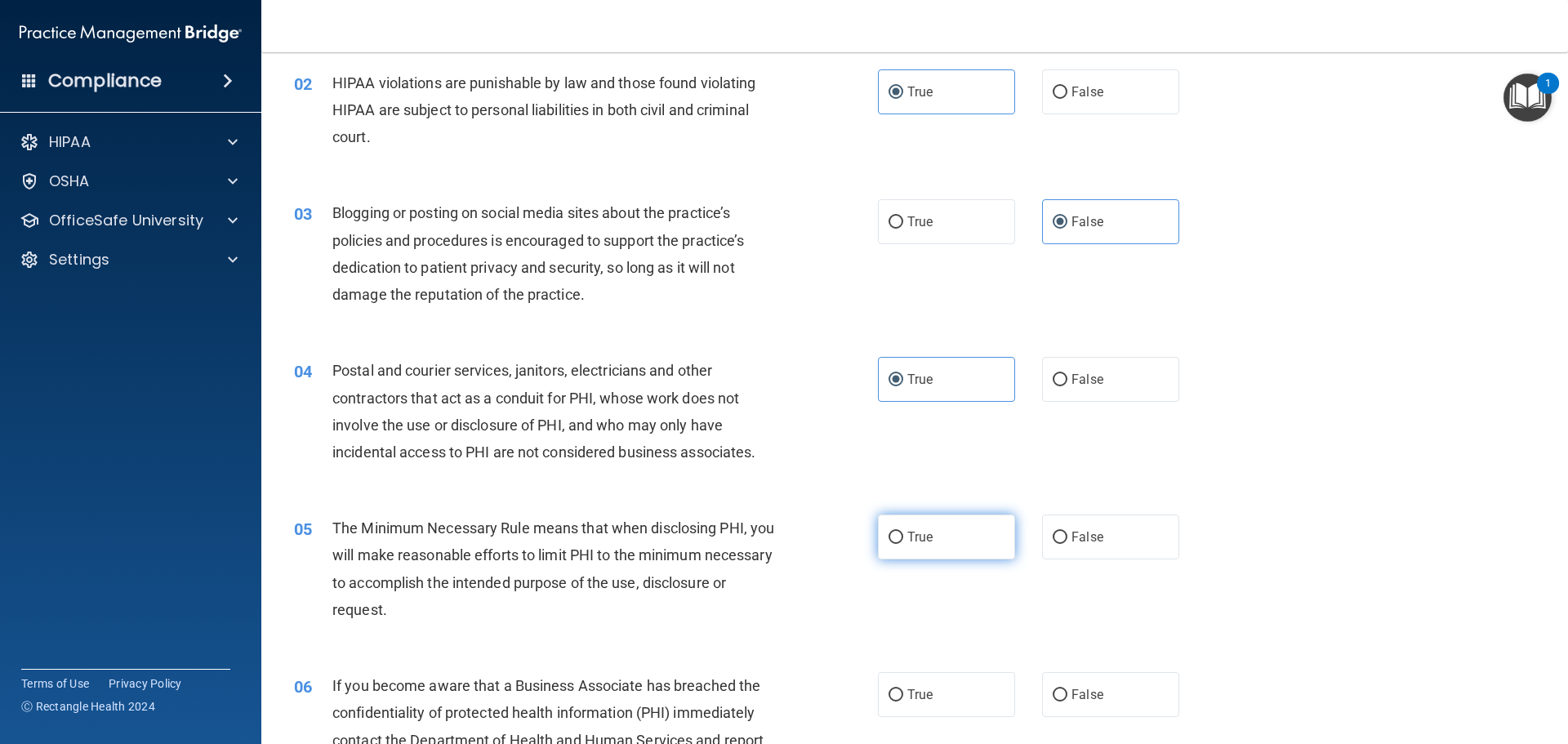
click at [930, 537] on label "True" at bounding box center [946, 536] width 137 height 45
click at [903, 537] on input "True" at bounding box center [896, 537] width 14 height 12
radio input "true"
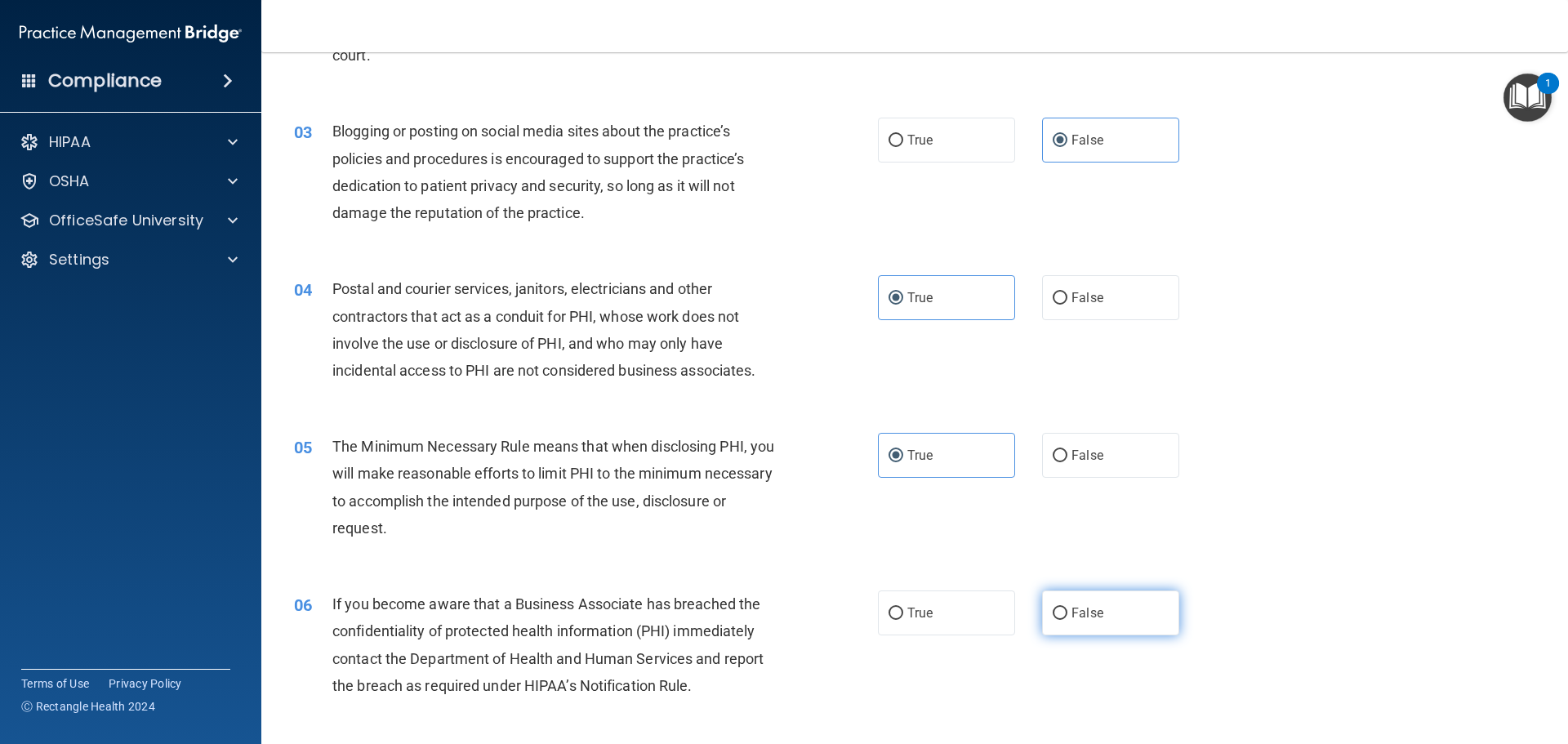
click at [1063, 604] on label "False" at bounding box center [1110, 613] width 137 height 45
click at [1063, 608] on input "False" at bounding box center [1059, 614] width 14 height 12
radio input "true"
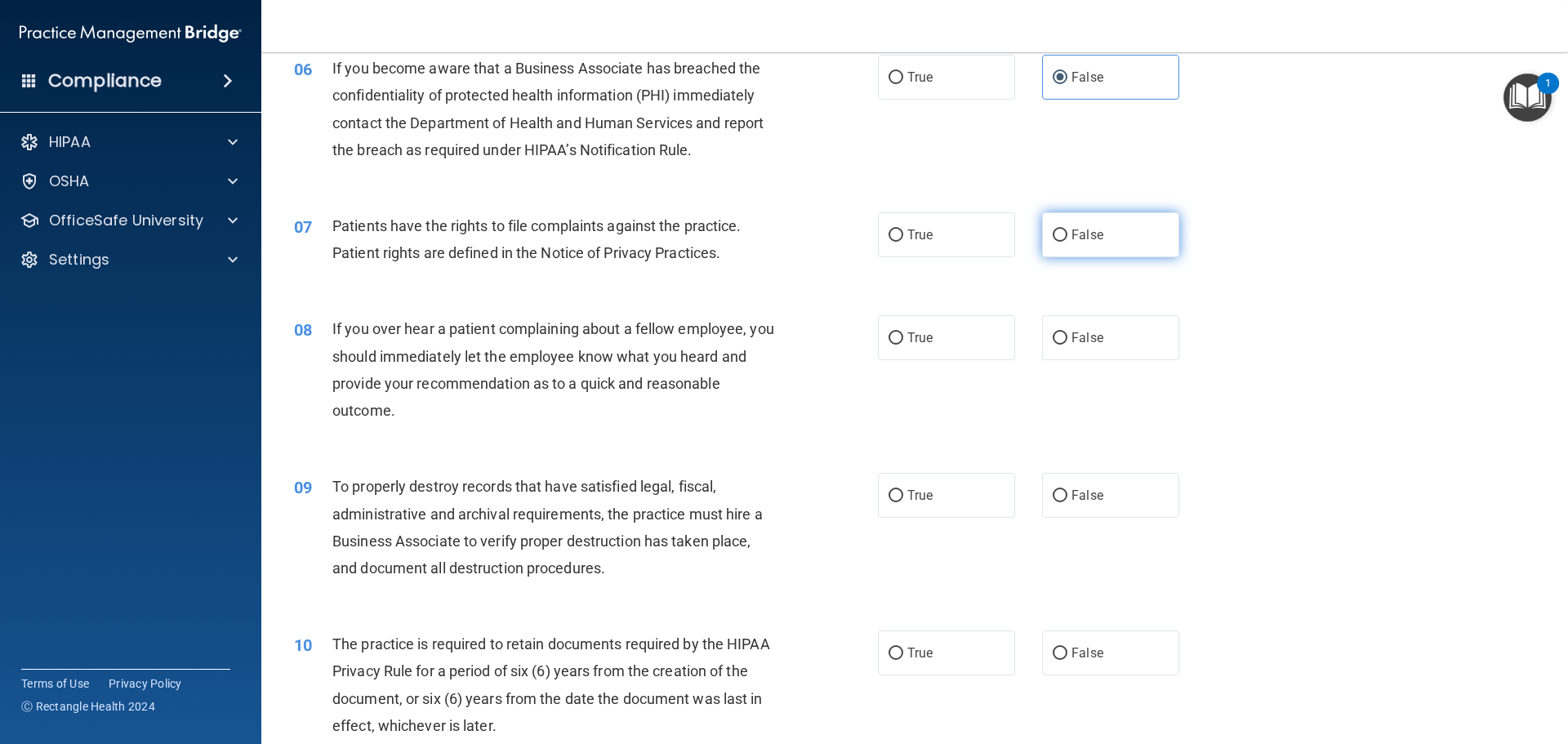
scroll to position [816, 0]
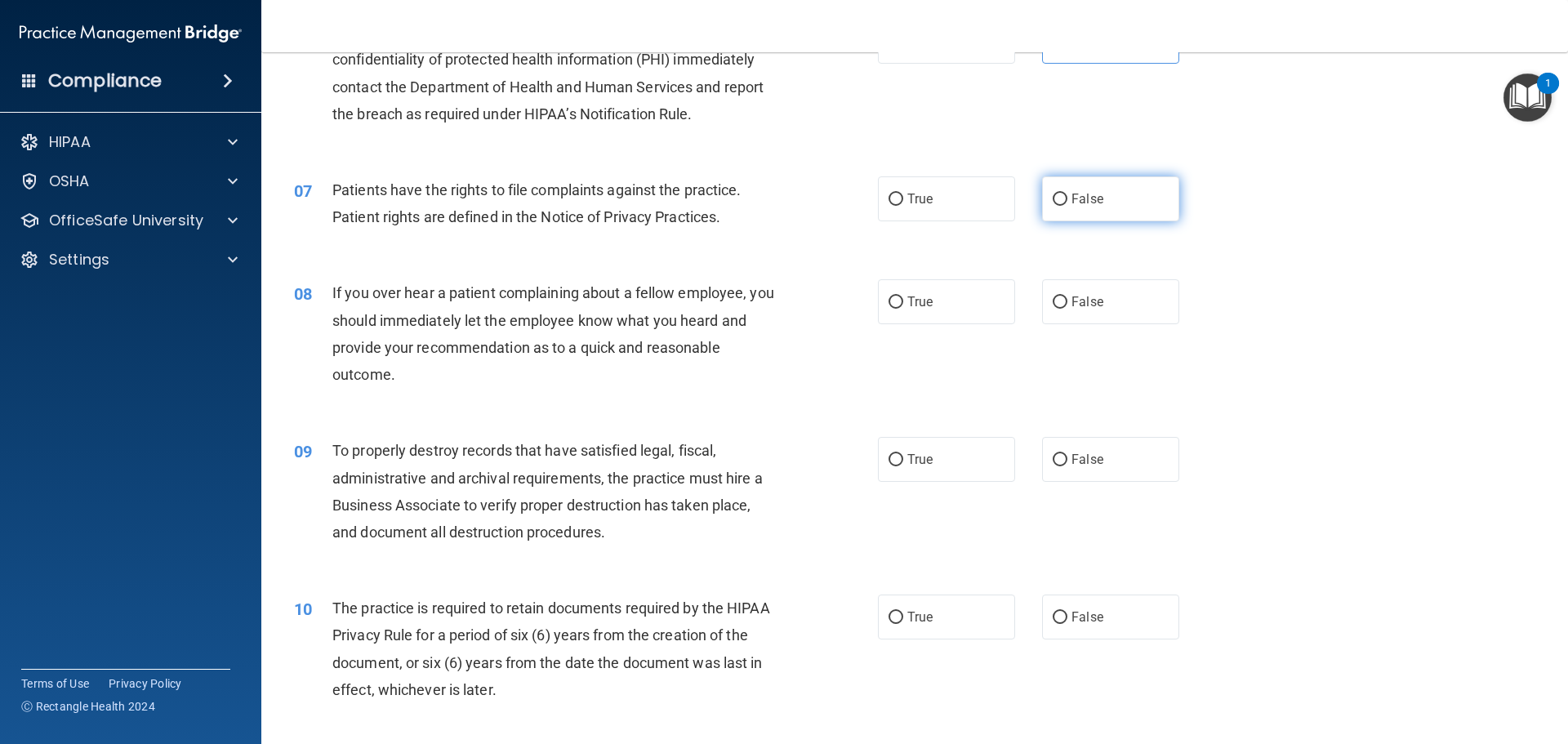
click at [1079, 203] on span "False" at bounding box center [1087, 198] width 31 height 15
click at [1067, 203] on input "False" at bounding box center [1059, 199] width 14 height 12
radio input "true"
click at [1086, 300] on span "False" at bounding box center [1087, 301] width 31 height 15
click at [1067, 300] on input "False" at bounding box center [1059, 302] width 14 height 12
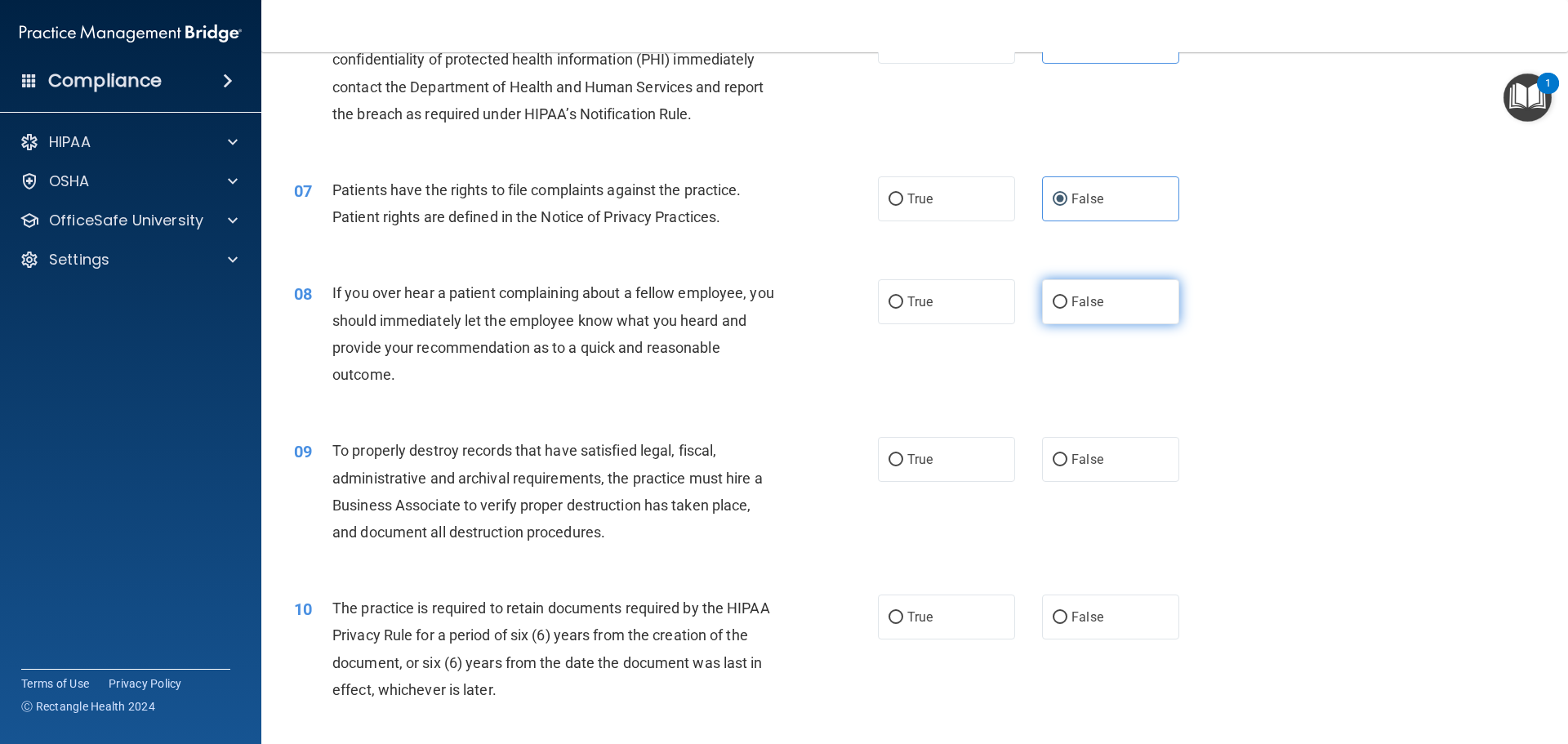
radio input "true"
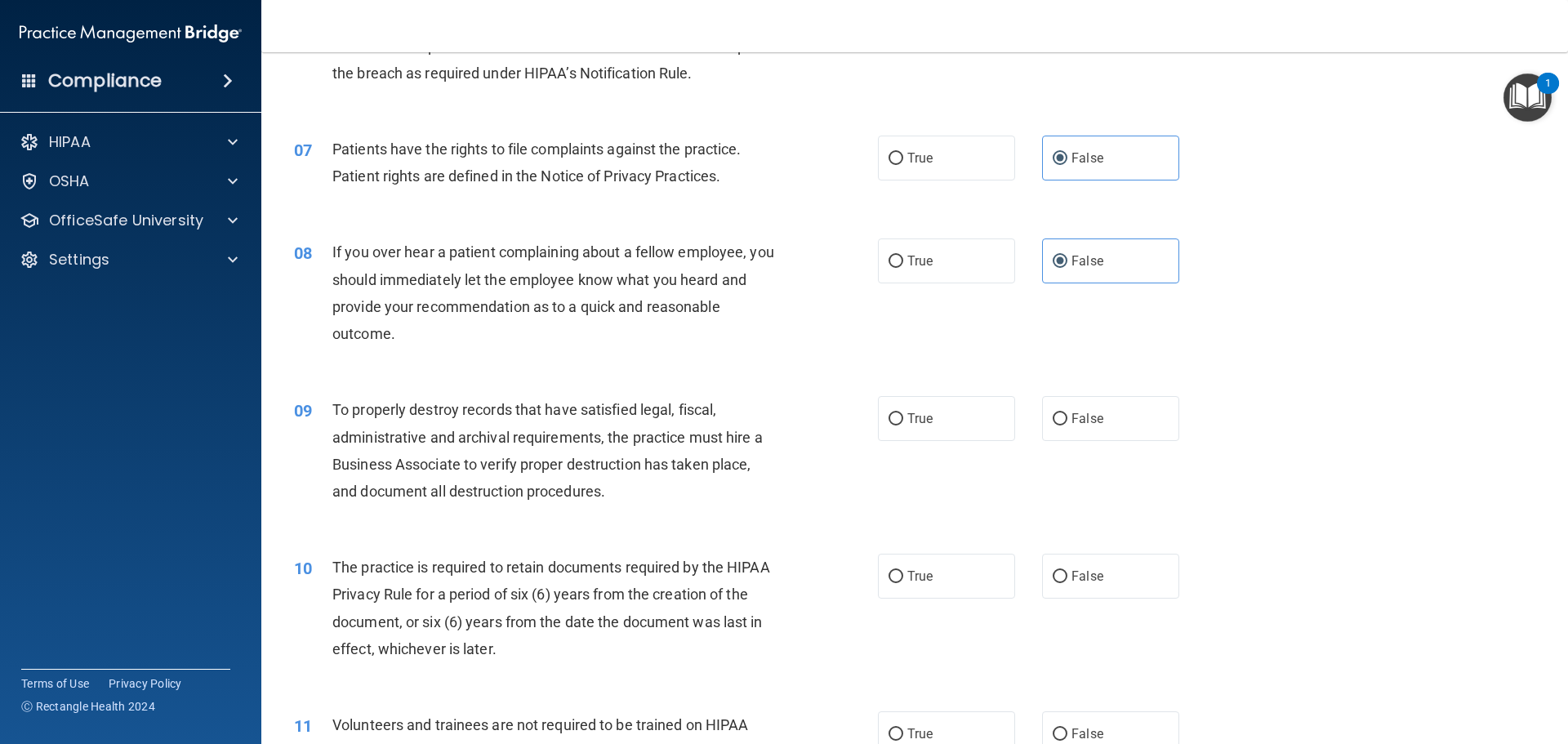
scroll to position [898, 0]
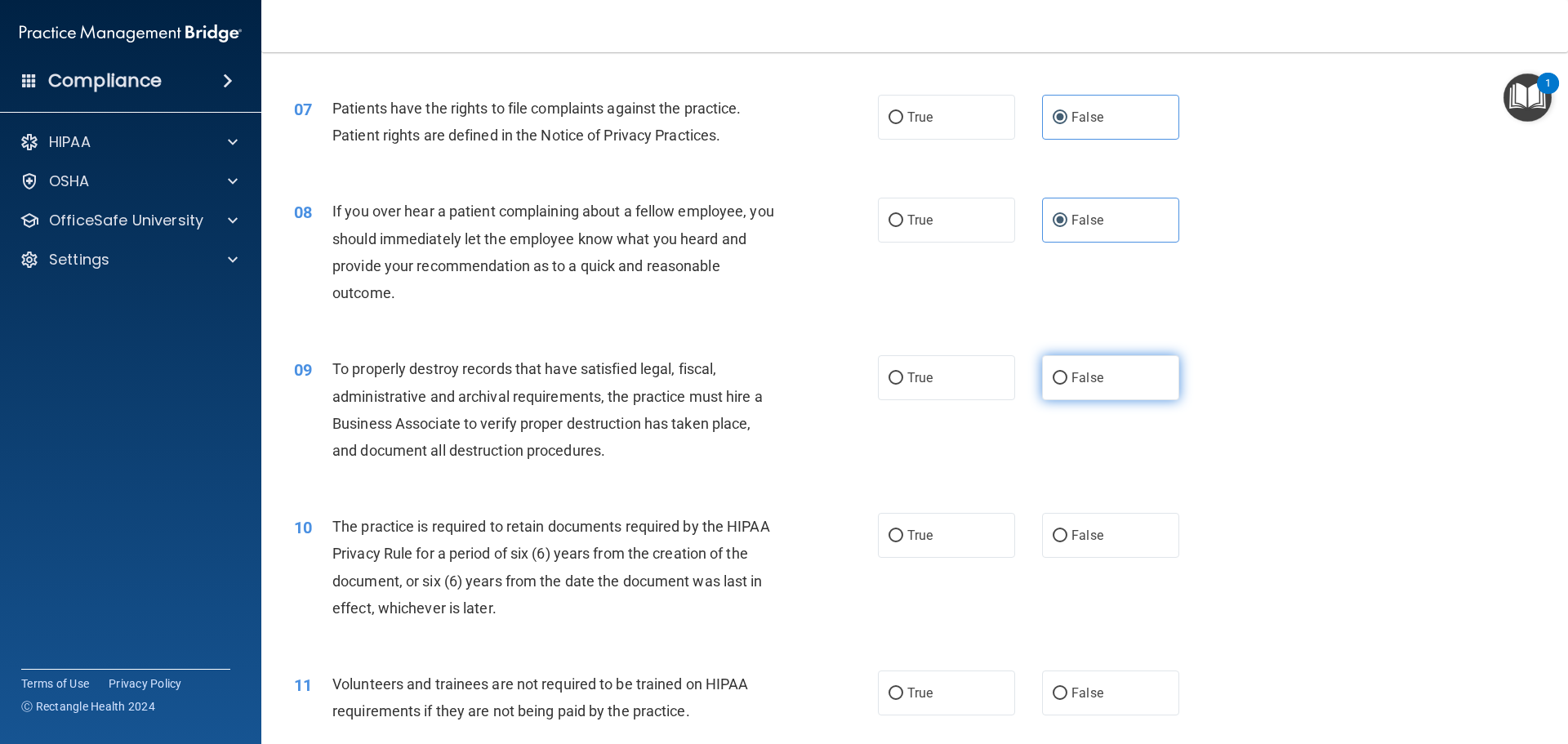
click at [1063, 377] on label "False" at bounding box center [1110, 377] width 137 height 45
click at [1063, 377] on input "False" at bounding box center [1059, 378] width 14 height 12
radio input "true"
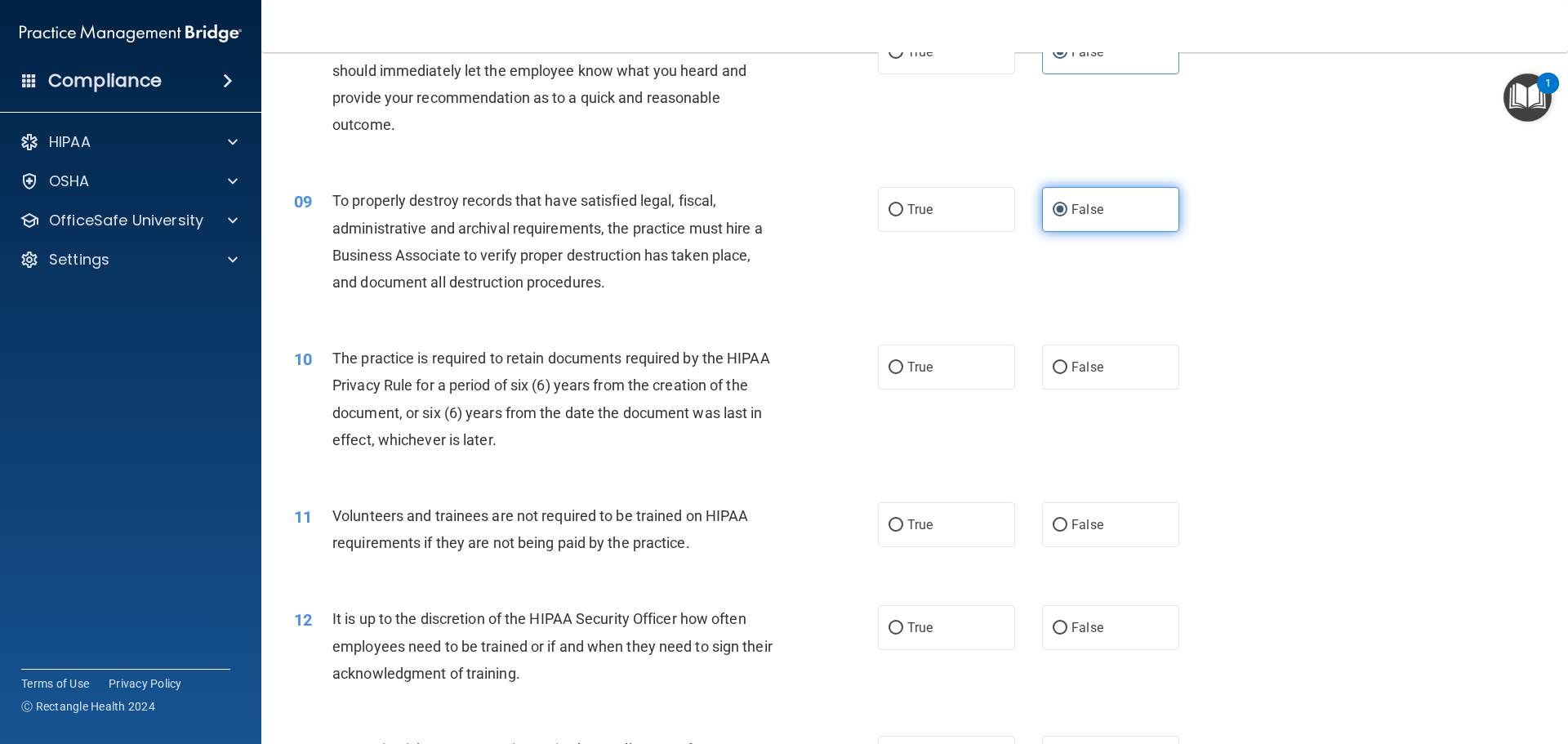
scroll to position [1143, 0]
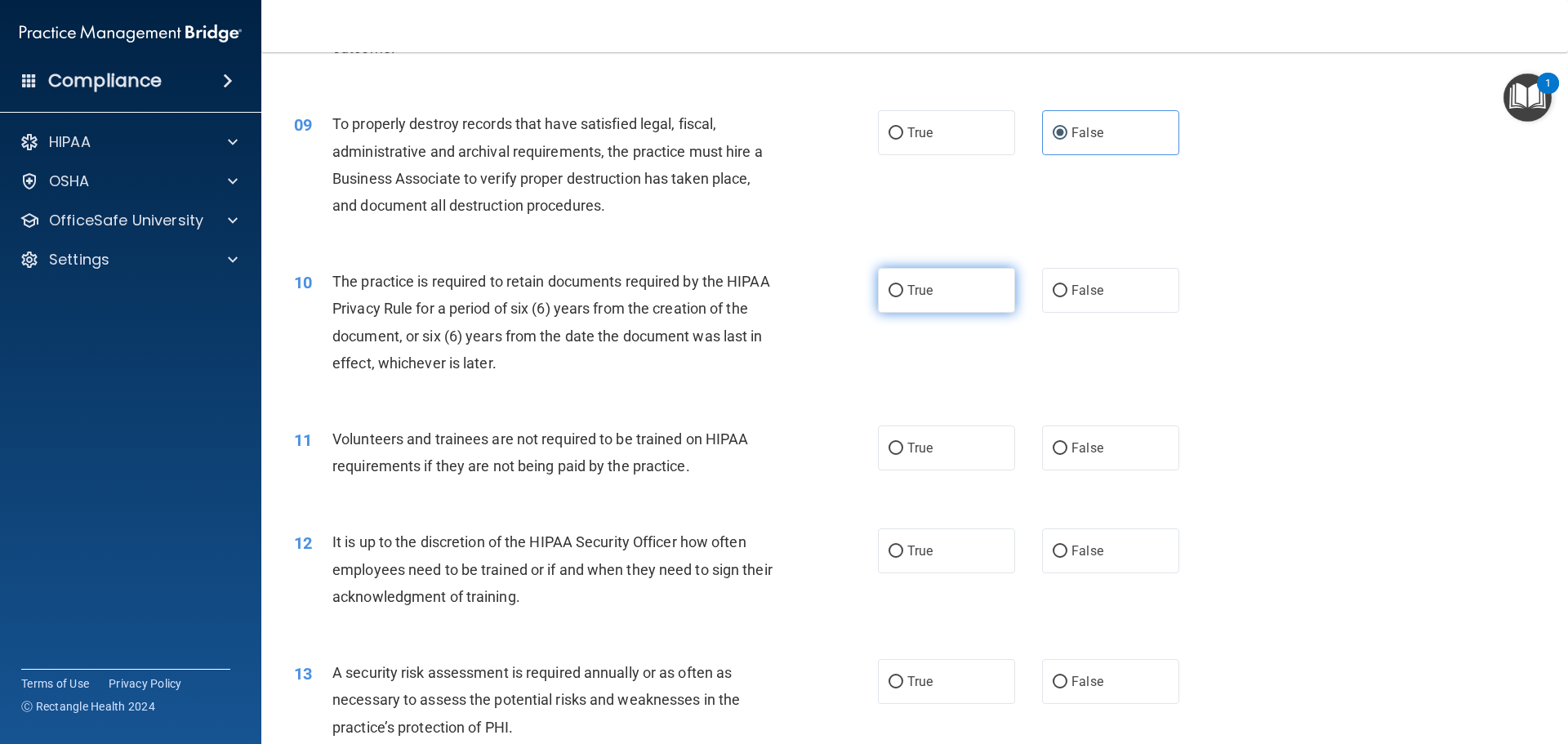
click at [947, 293] on label "True" at bounding box center [946, 290] width 137 height 45
click at [903, 293] on input "True" at bounding box center [896, 291] width 14 height 12
radio input "true"
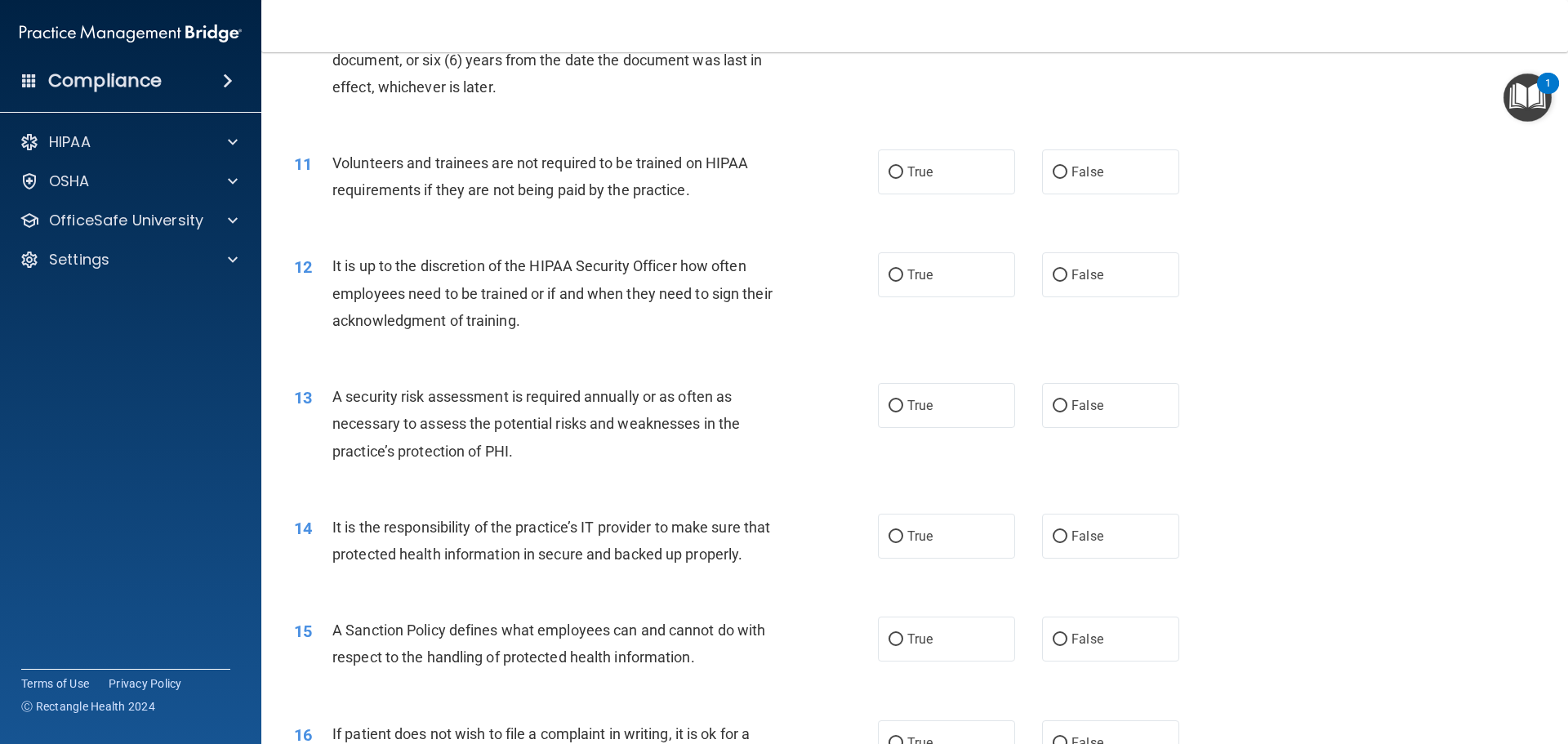
scroll to position [1307, 0]
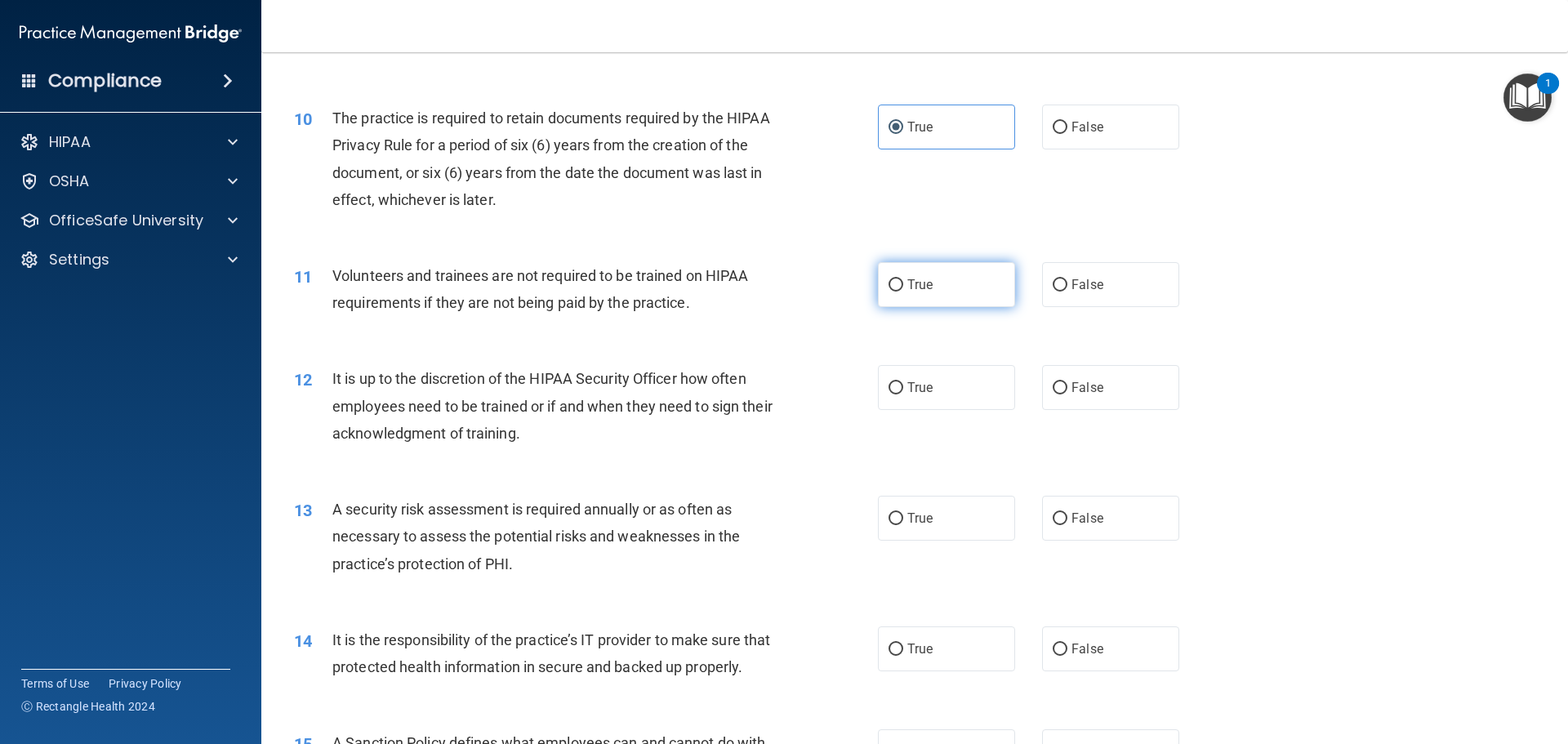
click at [937, 300] on label "True" at bounding box center [946, 284] width 137 height 45
click at [903, 291] on input "True" at bounding box center [896, 285] width 14 height 12
radio input "true"
click at [932, 383] on label "True" at bounding box center [946, 387] width 137 height 45
click at [903, 383] on input "True" at bounding box center [896, 388] width 14 height 12
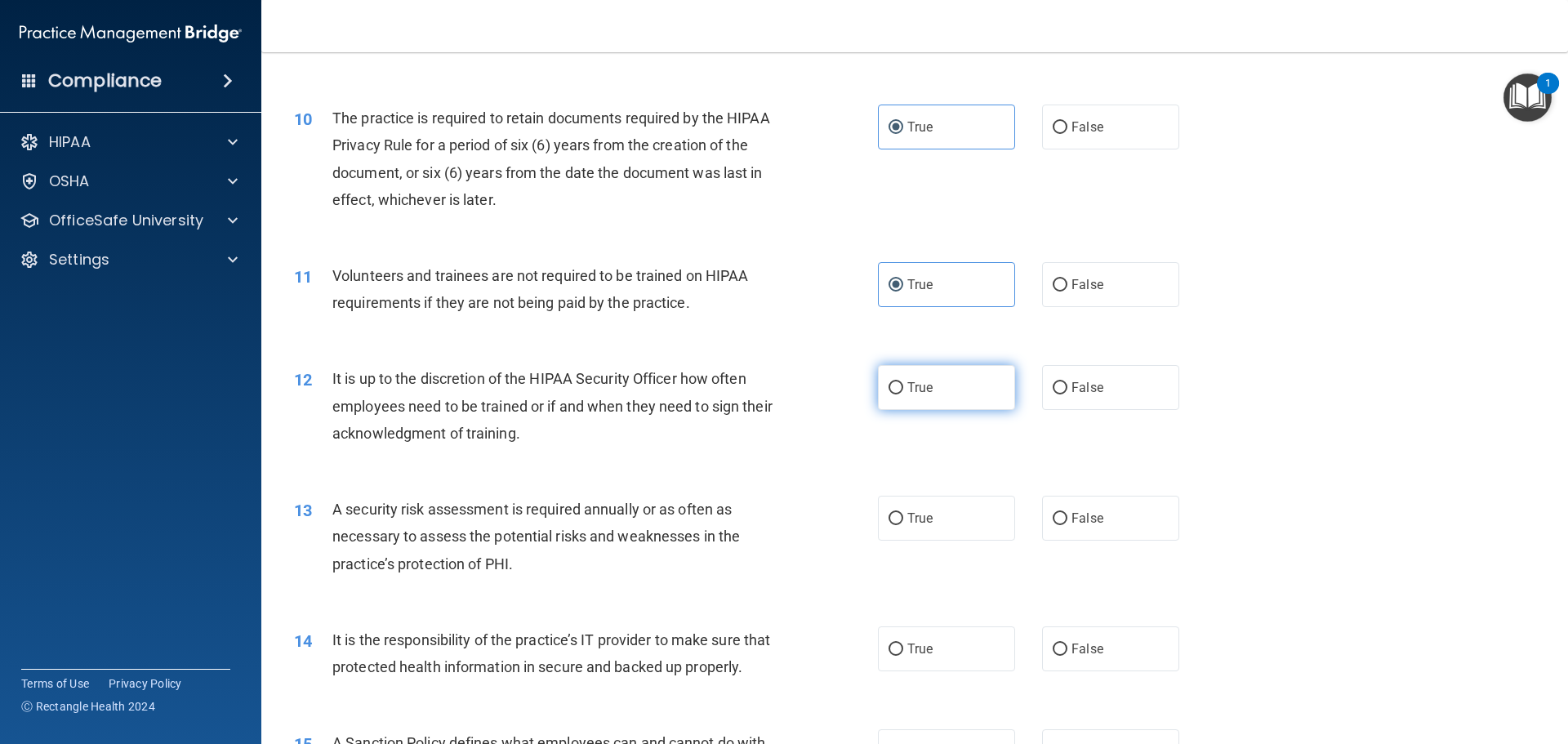
radio input "true"
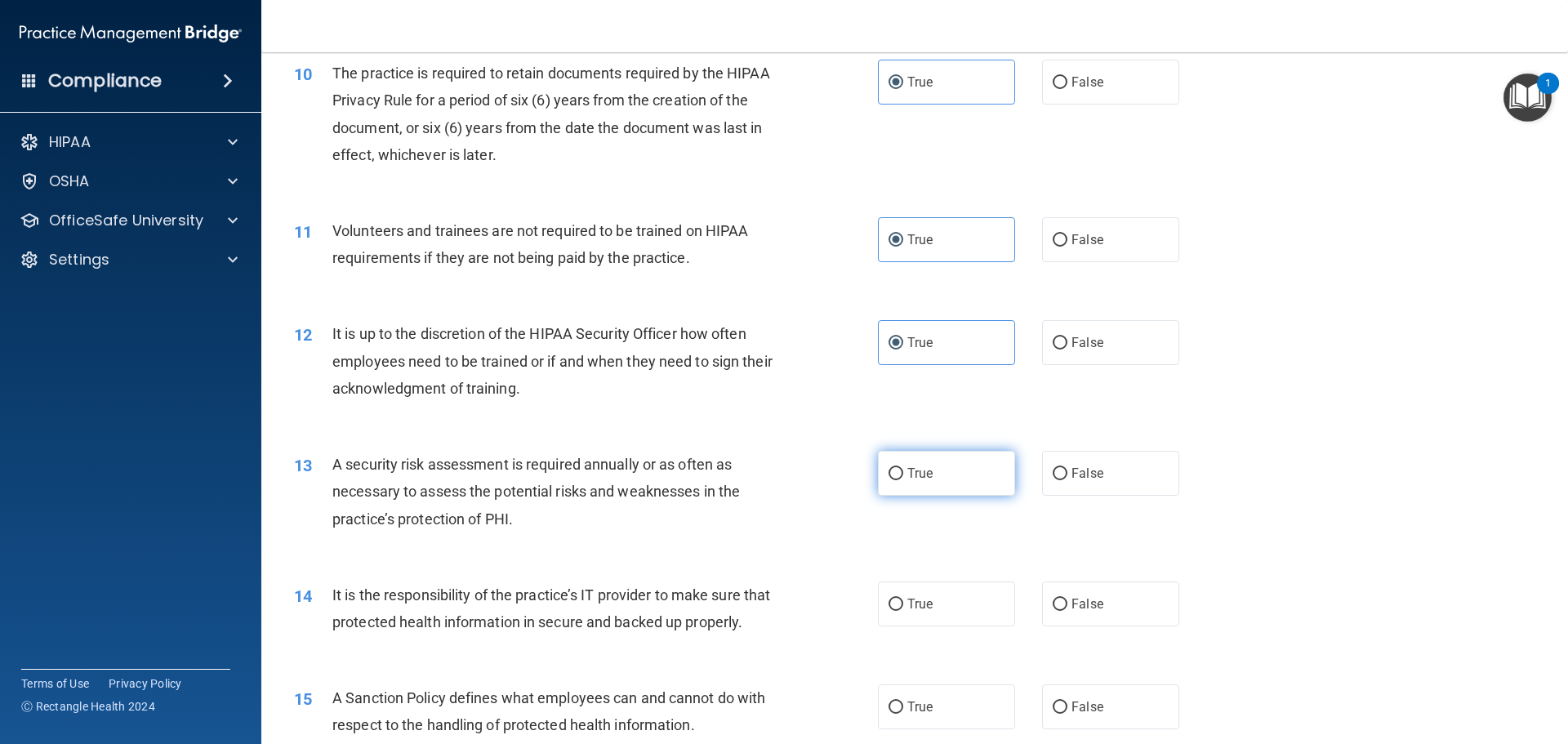
scroll to position [1388, 0]
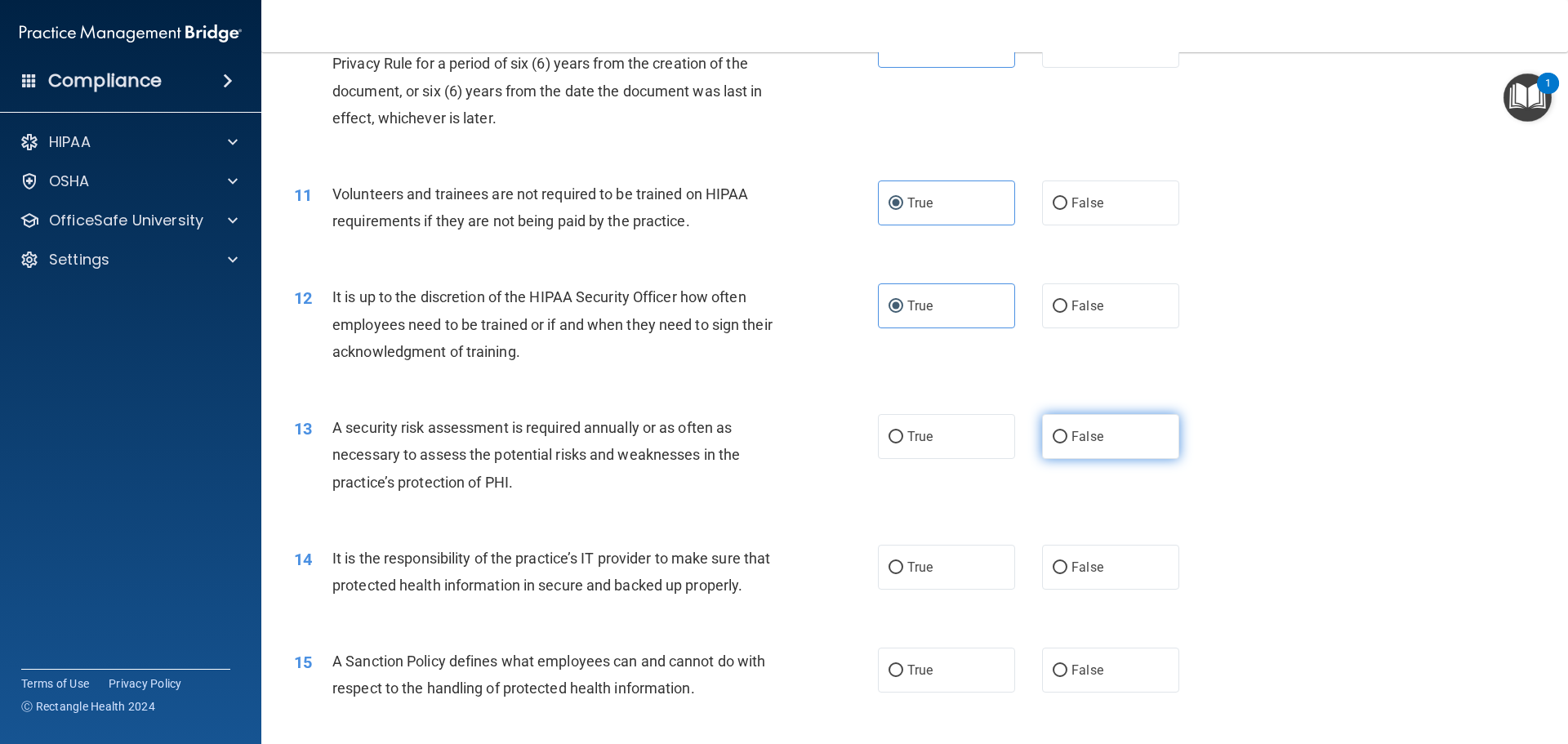
click at [1082, 453] on label "False" at bounding box center [1110, 436] width 137 height 45
click at [1067, 444] on input "False" at bounding box center [1059, 437] width 14 height 12
radio input "true"
click at [1072, 570] on span "False" at bounding box center [1087, 567] width 31 height 15
click at [1067, 570] on input "False" at bounding box center [1059, 568] width 14 height 12
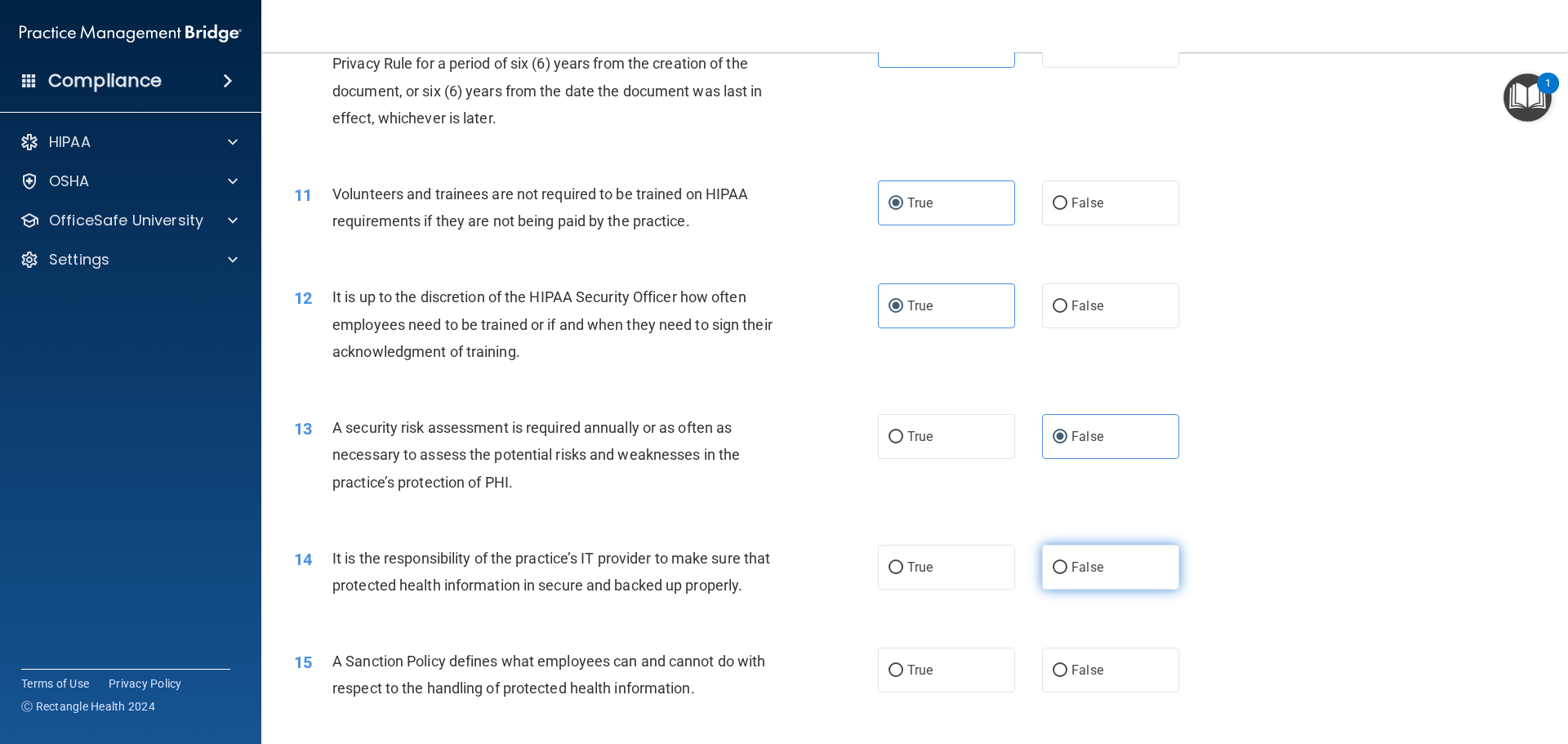
radio input "true"
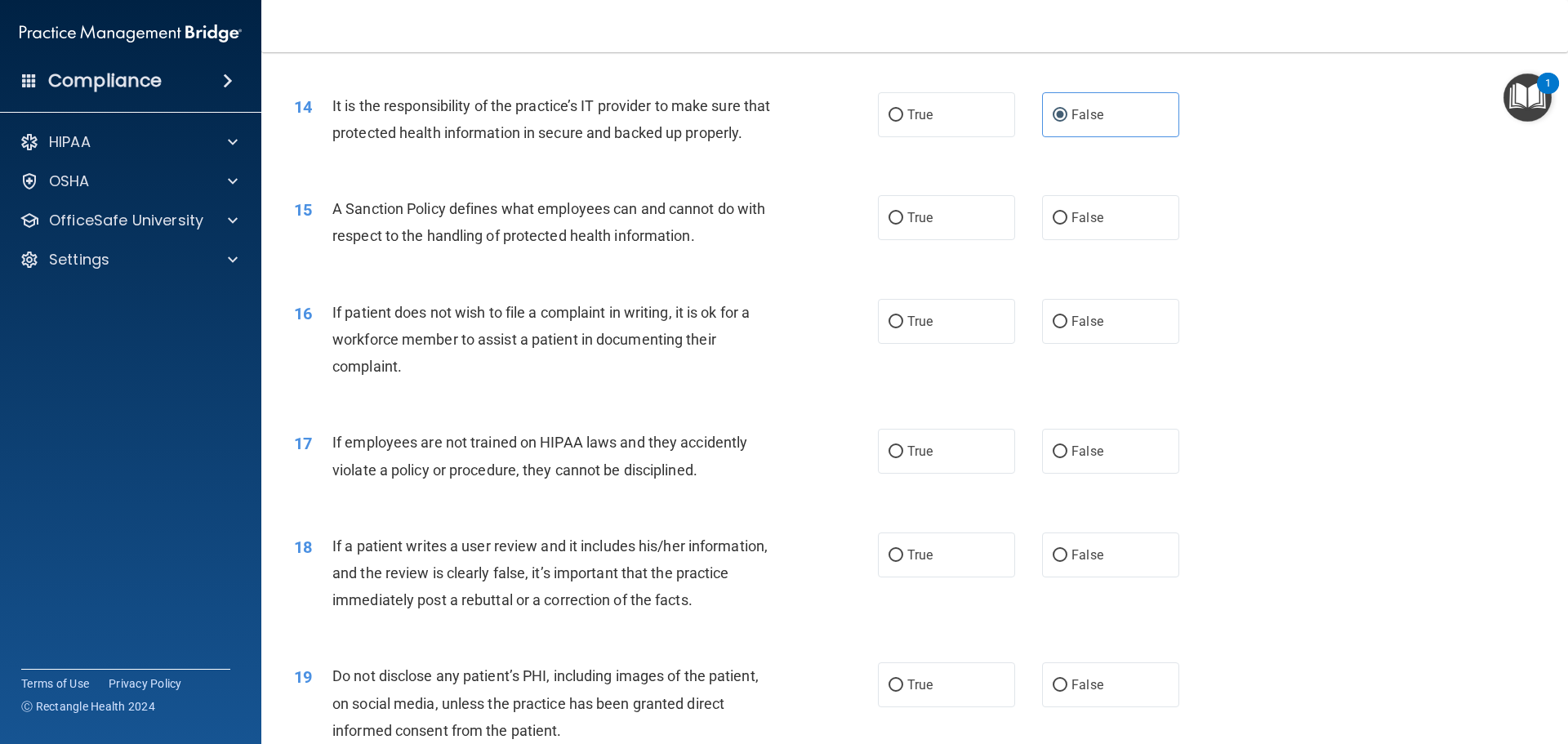
scroll to position [1878, 0]
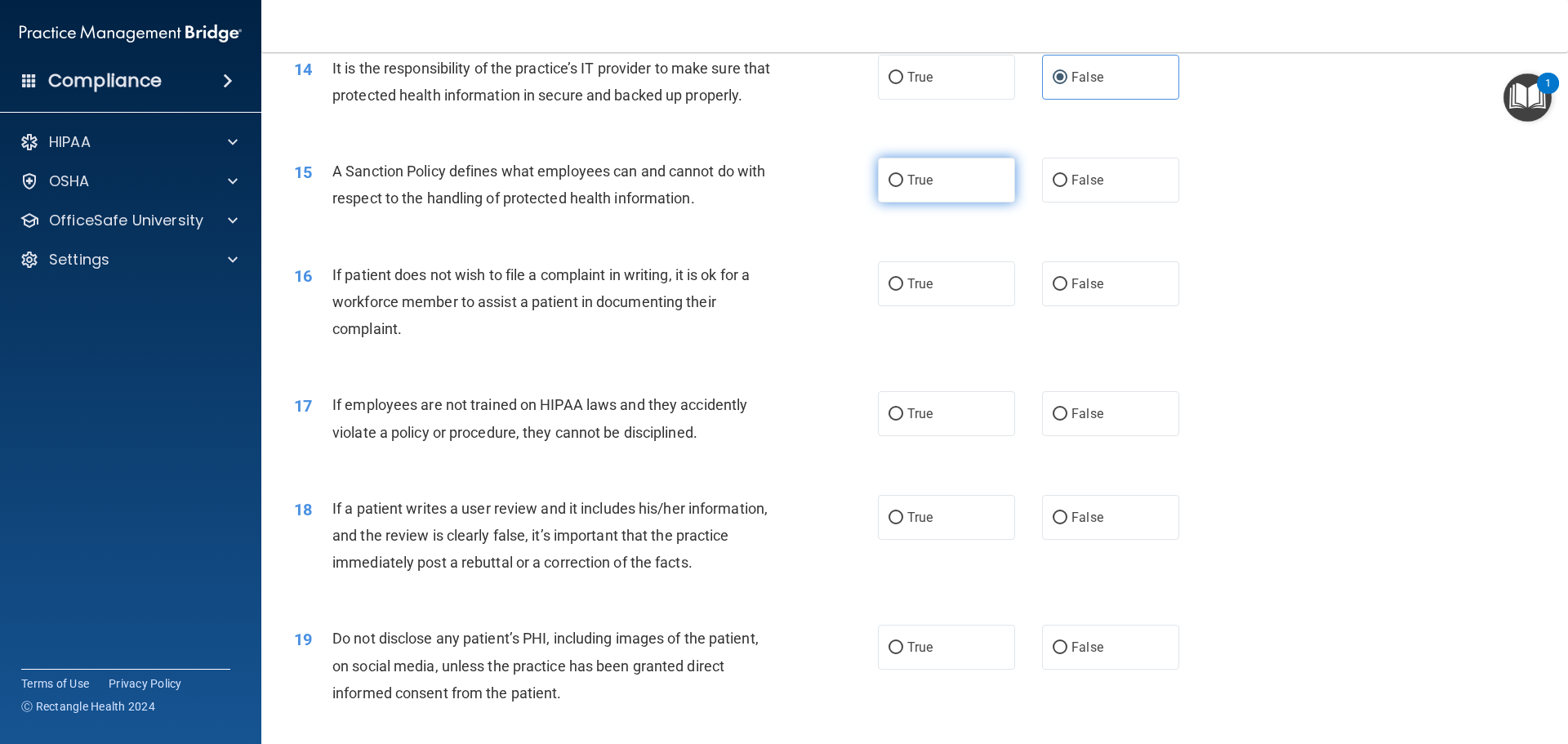
click at [970, 203] on label "True" at bounding box center [946, 180] width 137 height 45
click at [903, 187] on input "True" at bounding box center [896, 180] width 14 height 12
radio input "true"
click at [963, 303] on label "True" at bounding box center [946, 283] width 137 height 45
click at [903, 290] on input "True" at bounding box center [896, 284] width 14 height 12
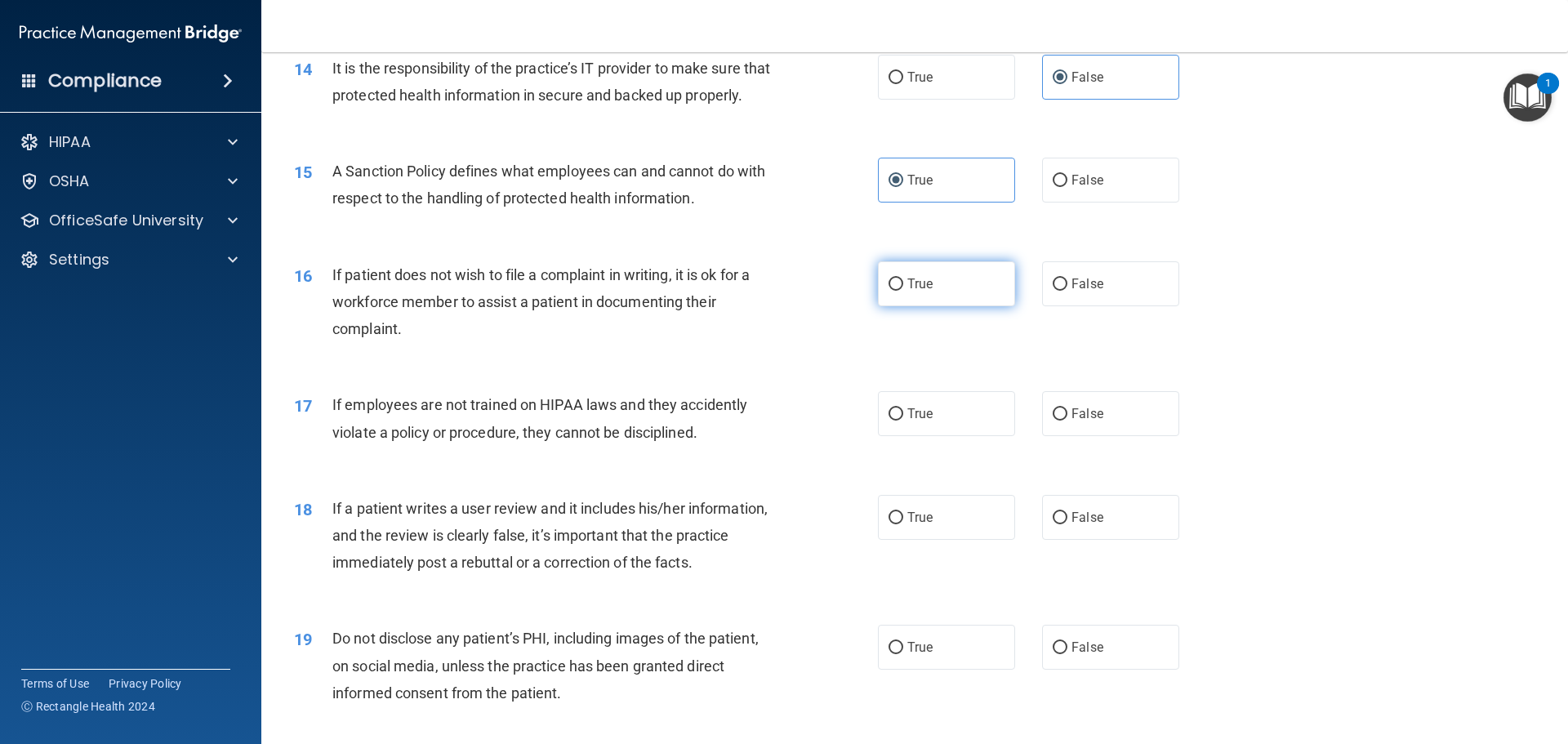
radio input "true"
click at [946, 423] on label "True" at bounding box center [946, 413] width 137 height 45
click at [903, 421] on input "True" at bounding box center [896, 415] width 14 height 12
radio input "true"
click at [1114, 540] on label "False" at bounding box center [1110, 517] width 137 height 45
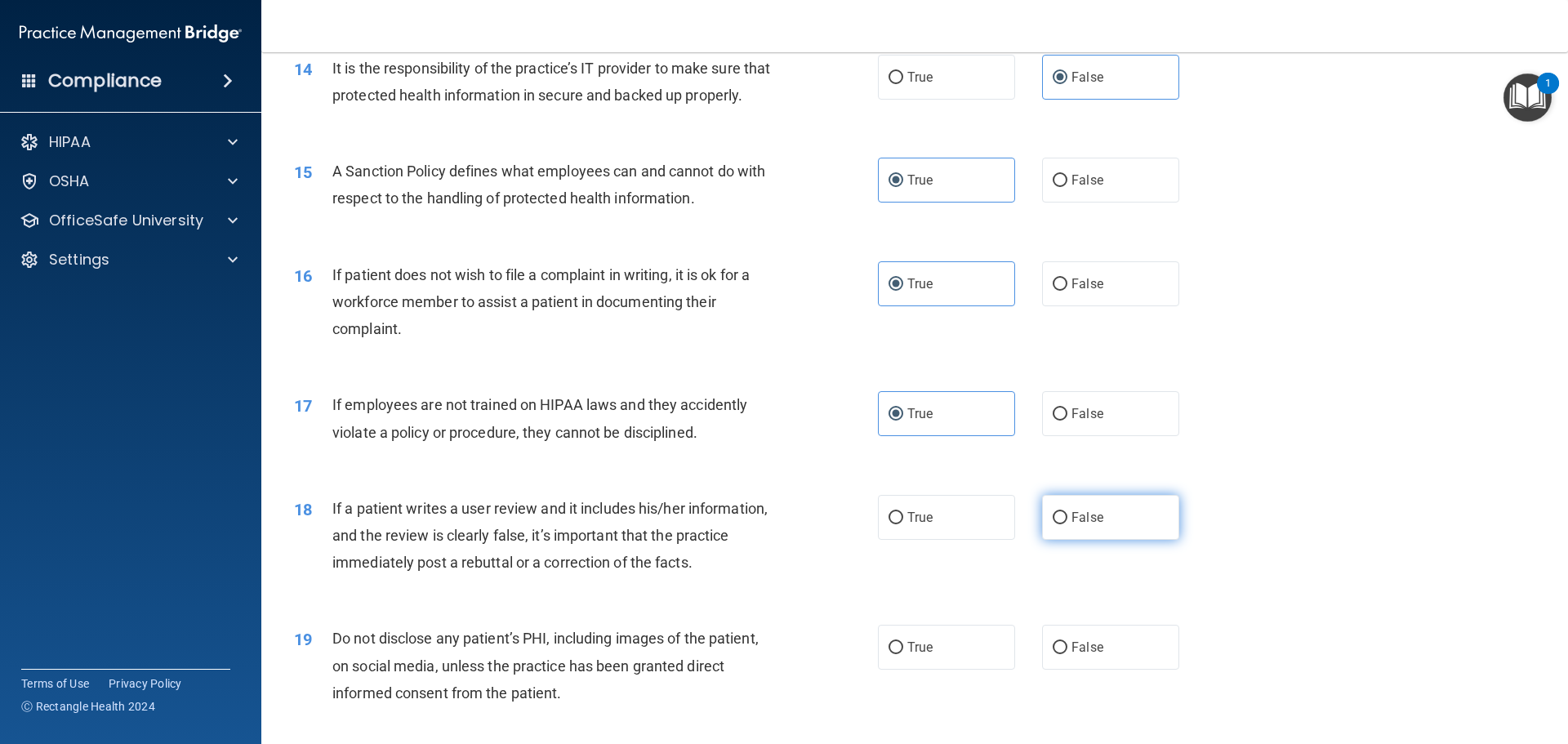
click at [1067, 524] on input "False" at bounding box center [1059, 518] width 14 height 12
radio input "true"
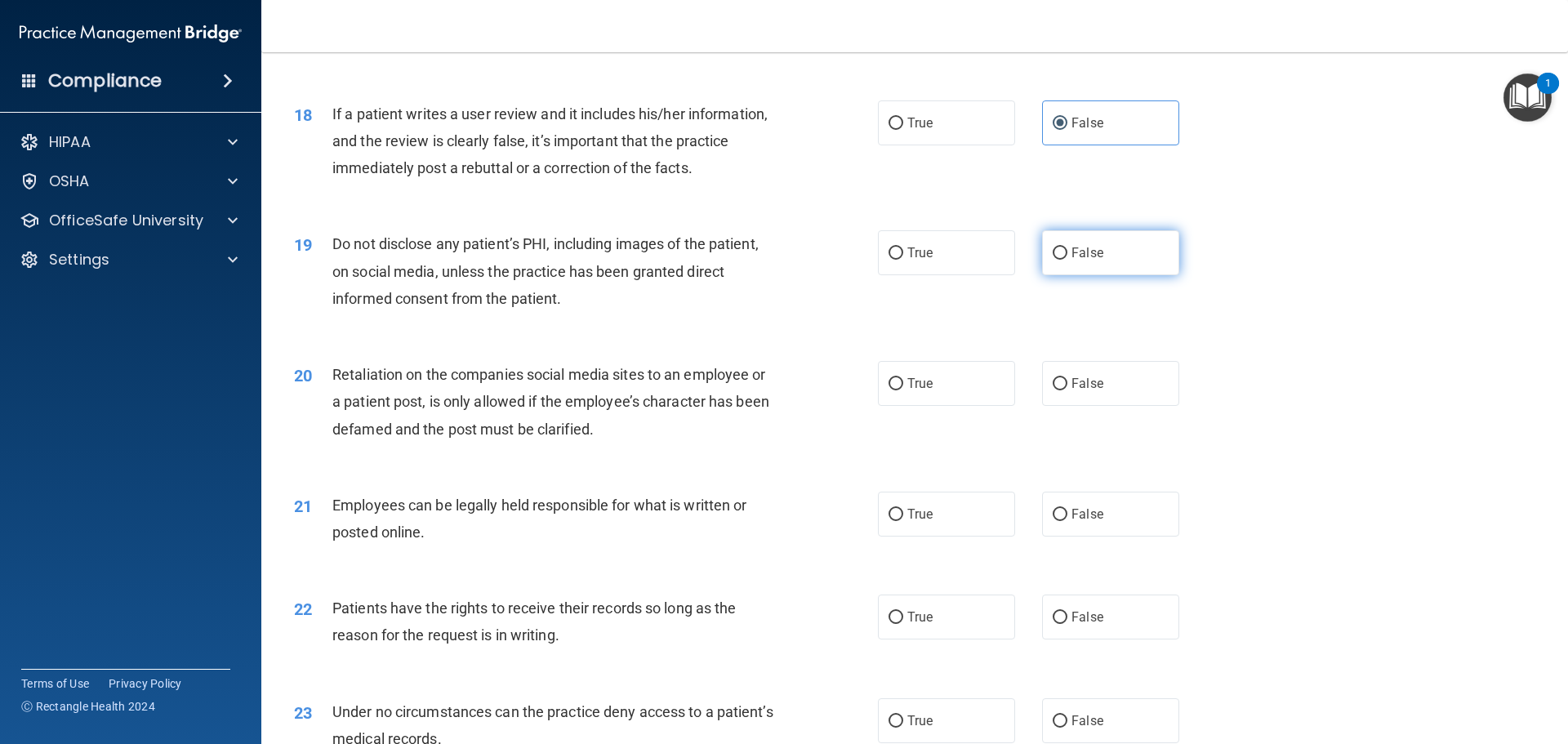
scroll to position [2286, 0]
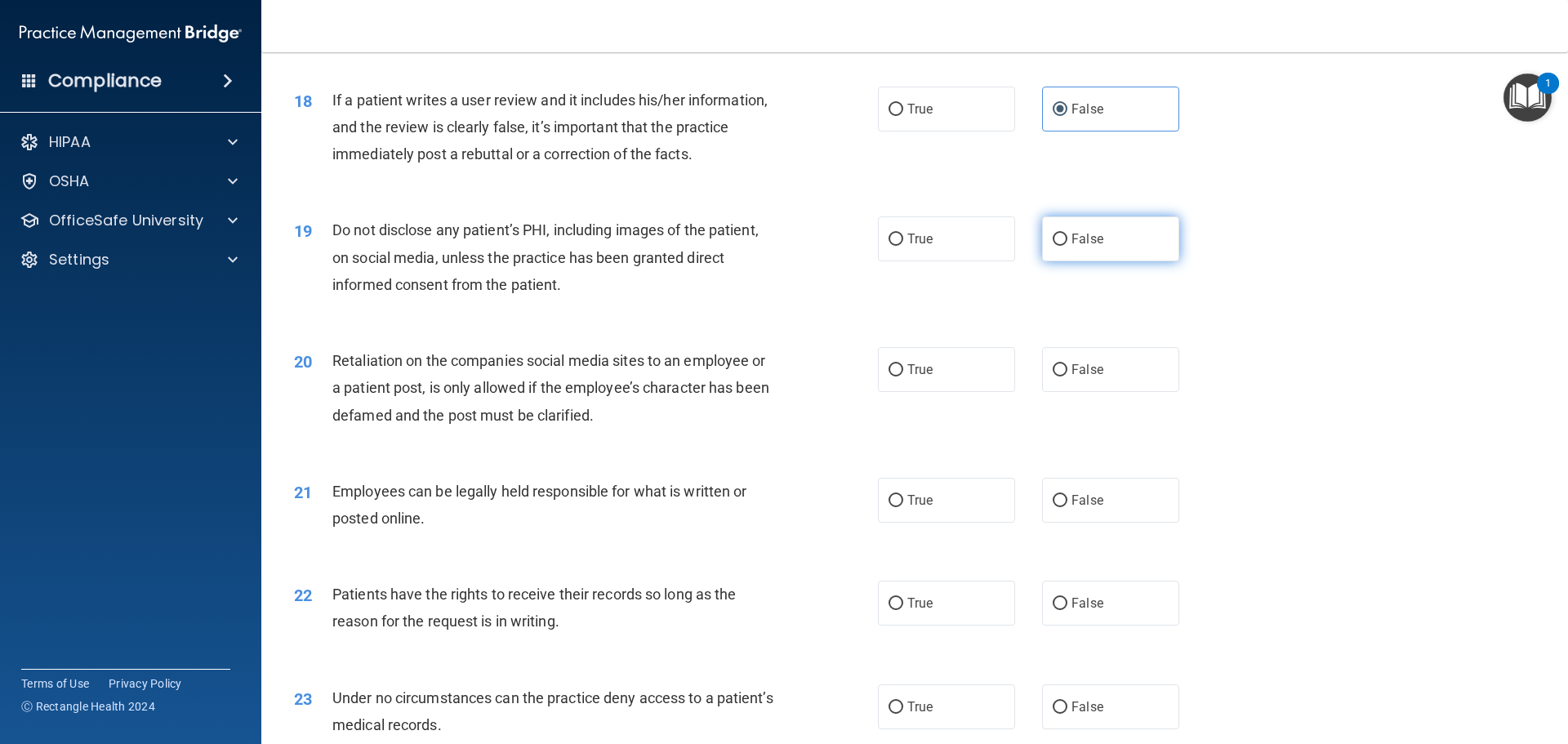
click at [1107, 261] on label "False" at bounding box center [1110, 238] width 137 height 45
click at [1067, 246] on input "False" at bounding box center [1059, 239] width 14 height 12
radio input "true"
click at [1060, 386] on label "False" at bounding box center [1110, 369] width 137 height 45
click at [1060, 376] on input "False" at bounding box center [1059, 370] width 14 height 12
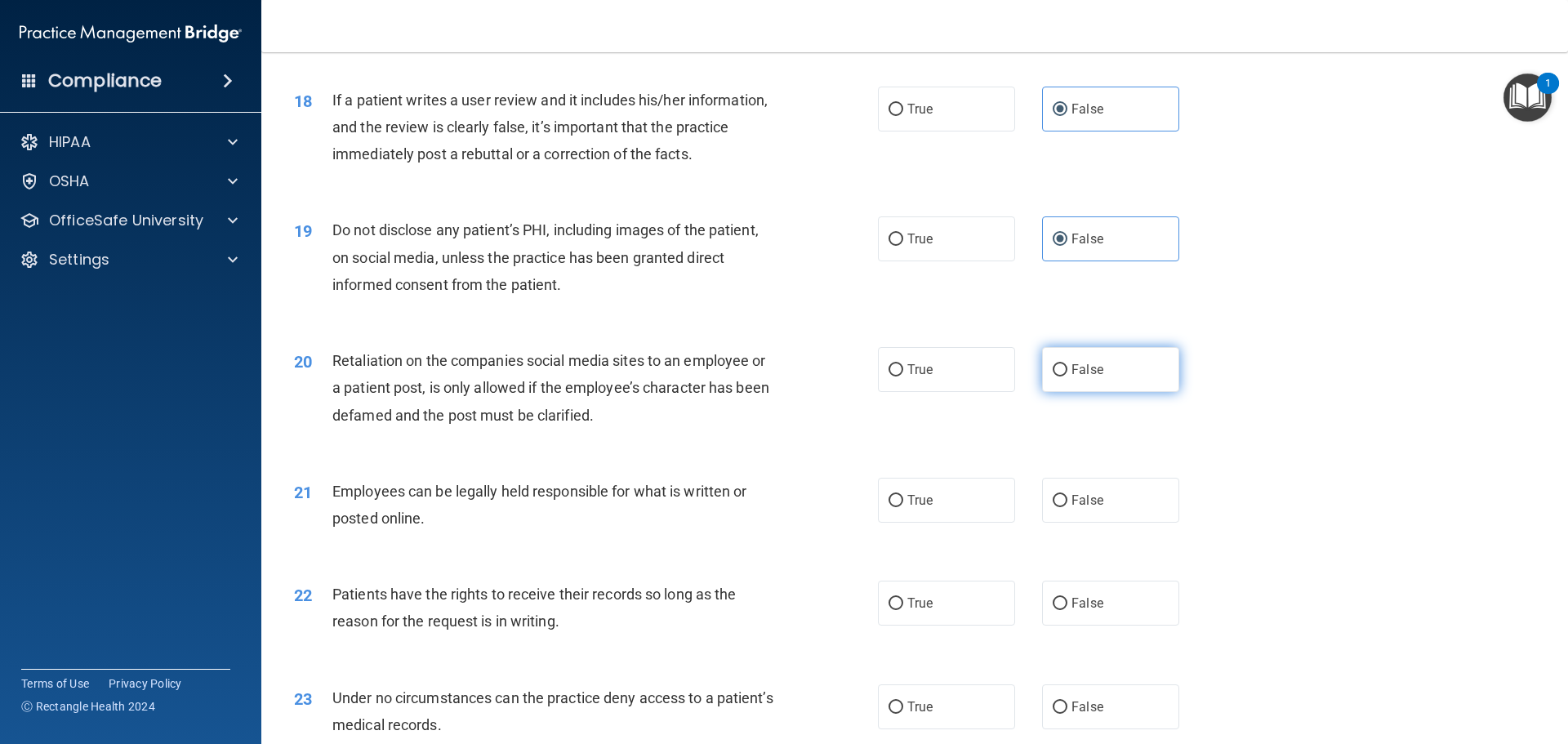
radio input "true"
drag, startPoint x: 930, startPoint y: 494, endPoint x: 918, endPoint y: 521, distance: 29.5
click at [921, 510] on div "21 Employees can be legally held responsible for what is written or posted onli…" at bounding box center [914, 508] width 1266 height 103
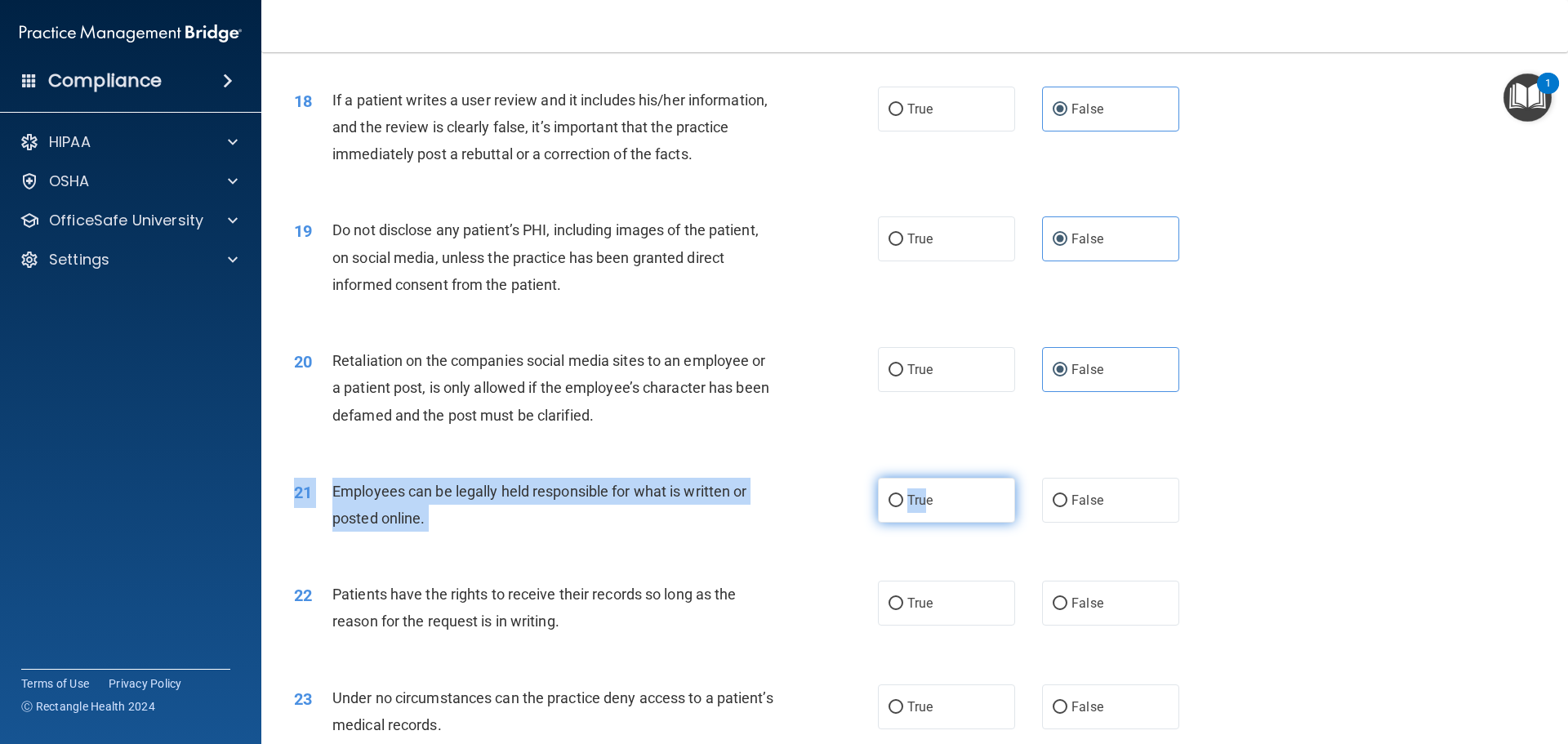
click at [918, 508] on span "True" at bounding box center [920, 500] width 26 height 15
click at [903, 507] on input "True" at bounding box center [896, 501] width 14 height 12
radio input "true"
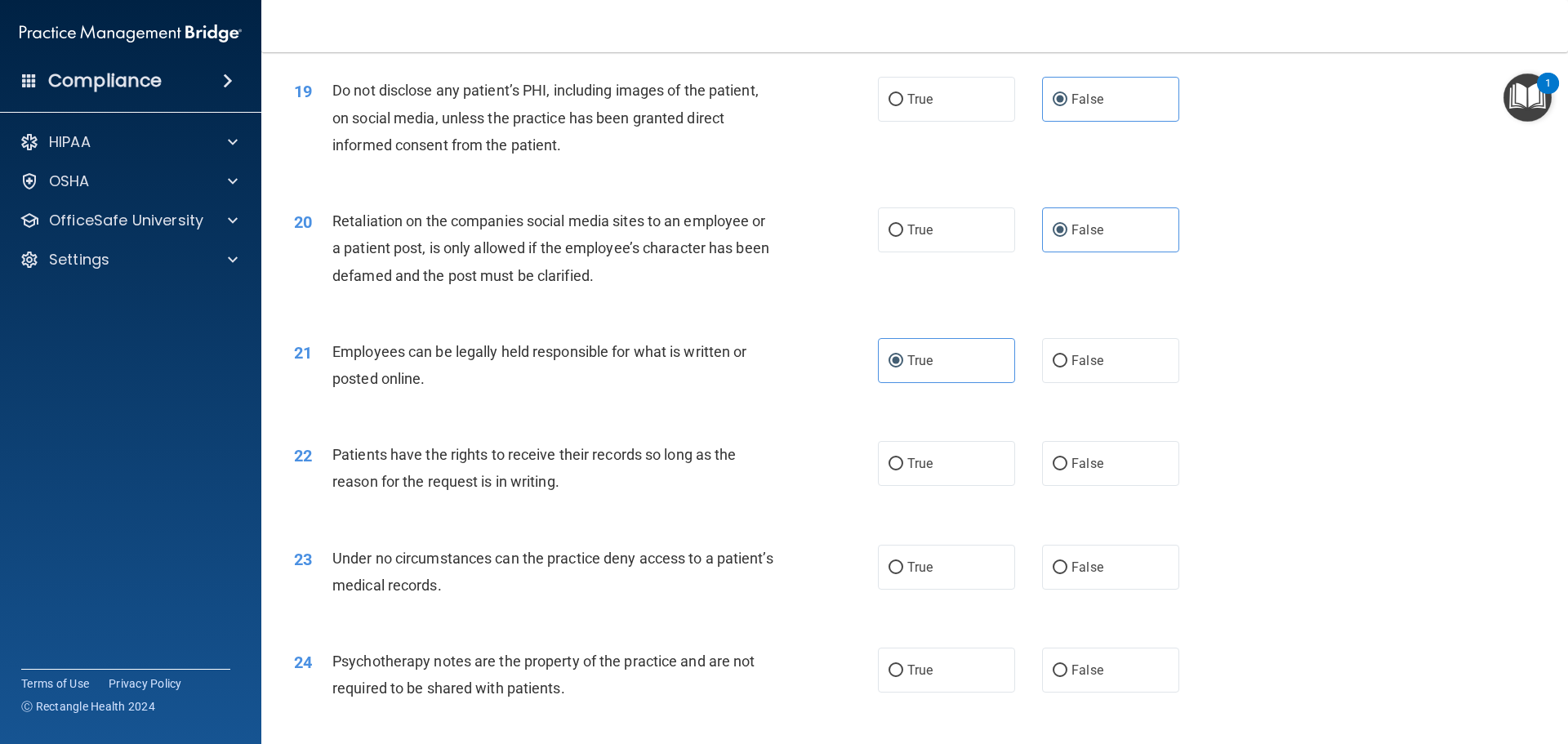
scroll to position [2695, 0]
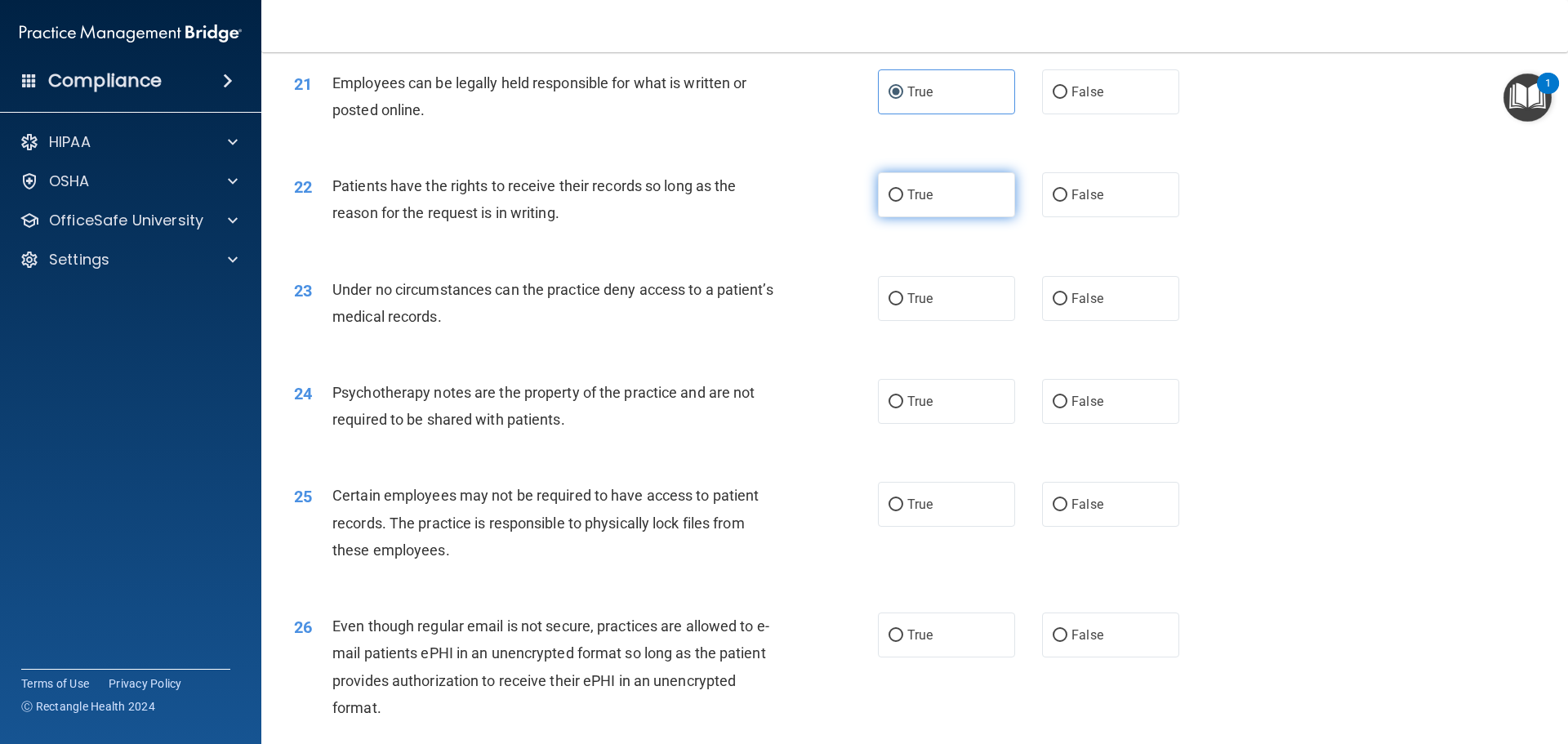
click at [936, 217] on label "True" at bounding box center [946, 194] width 137 height 45
click at [903, 202] on input "True" at bounding box center [896, 196] width 14 height 12
radio input "true"
click at [1084, 306] on span "False" at bounding box center [1087, 298] width 31 height 15
click at [1067, 306] on input "False" at bounding box center [1059, 299] width 14 height 12
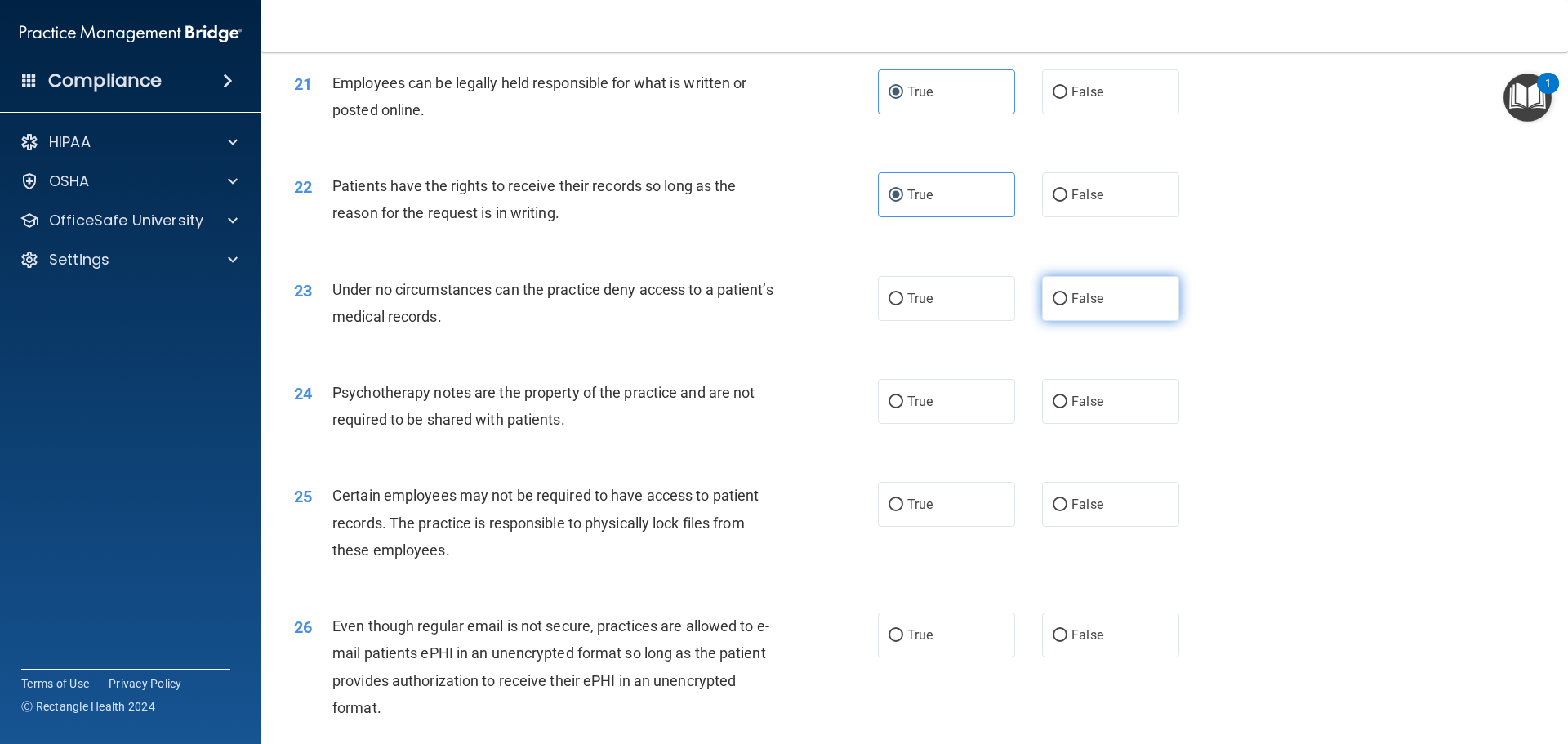
radio input "true"
click at [1072, 409] on span "False" at bounding box center [1087, 401] width 31 height 15
click at [1067, 409] on input "False" at bounding box center [1059, 402] width 14 height 12
radio input "true"
click at [936, 527] on label "True" at bounding box center [946, 504] width 137 height 45
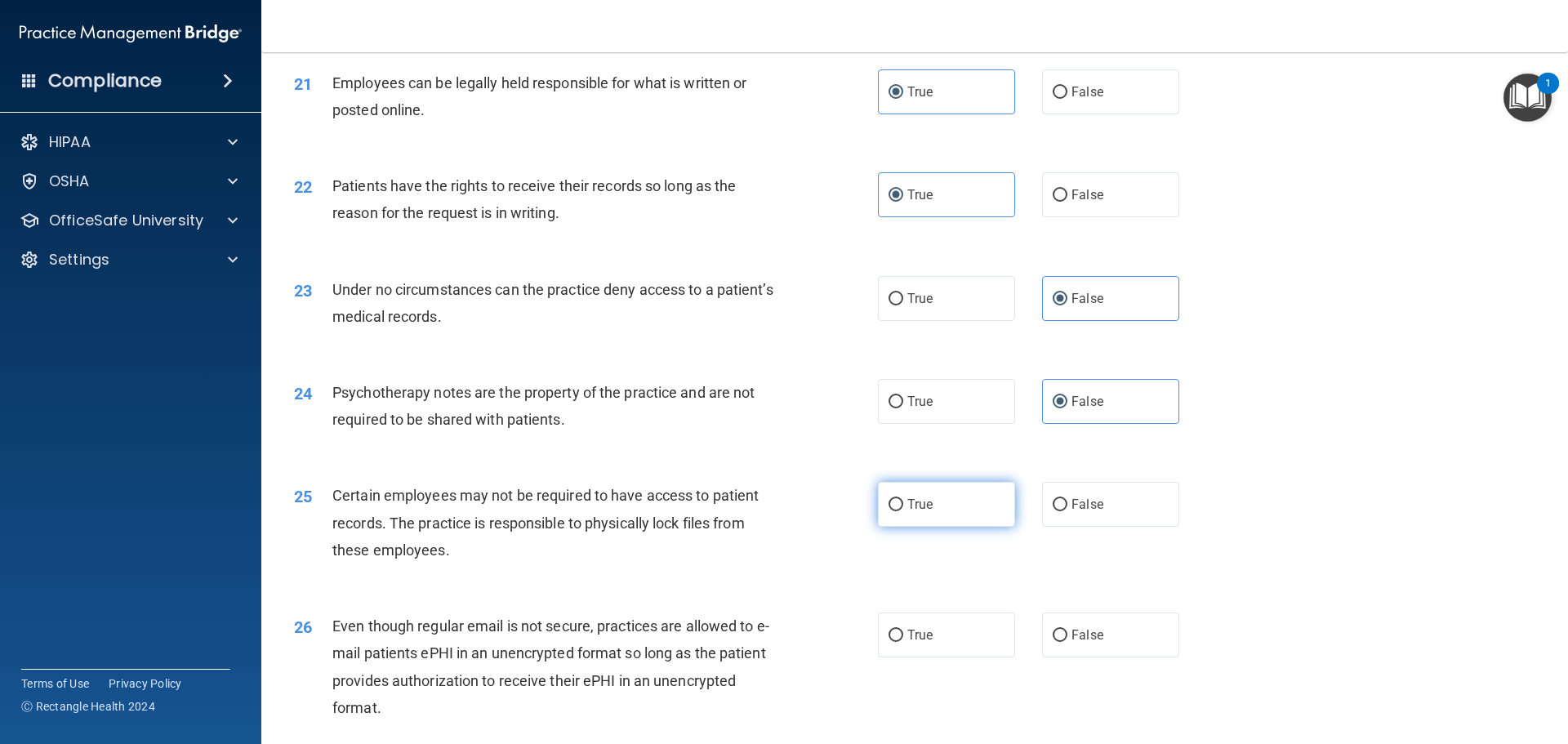
click at [903, 511] on input "True" at bounding box center [896, 505] width 14 height 12
radio input "true"
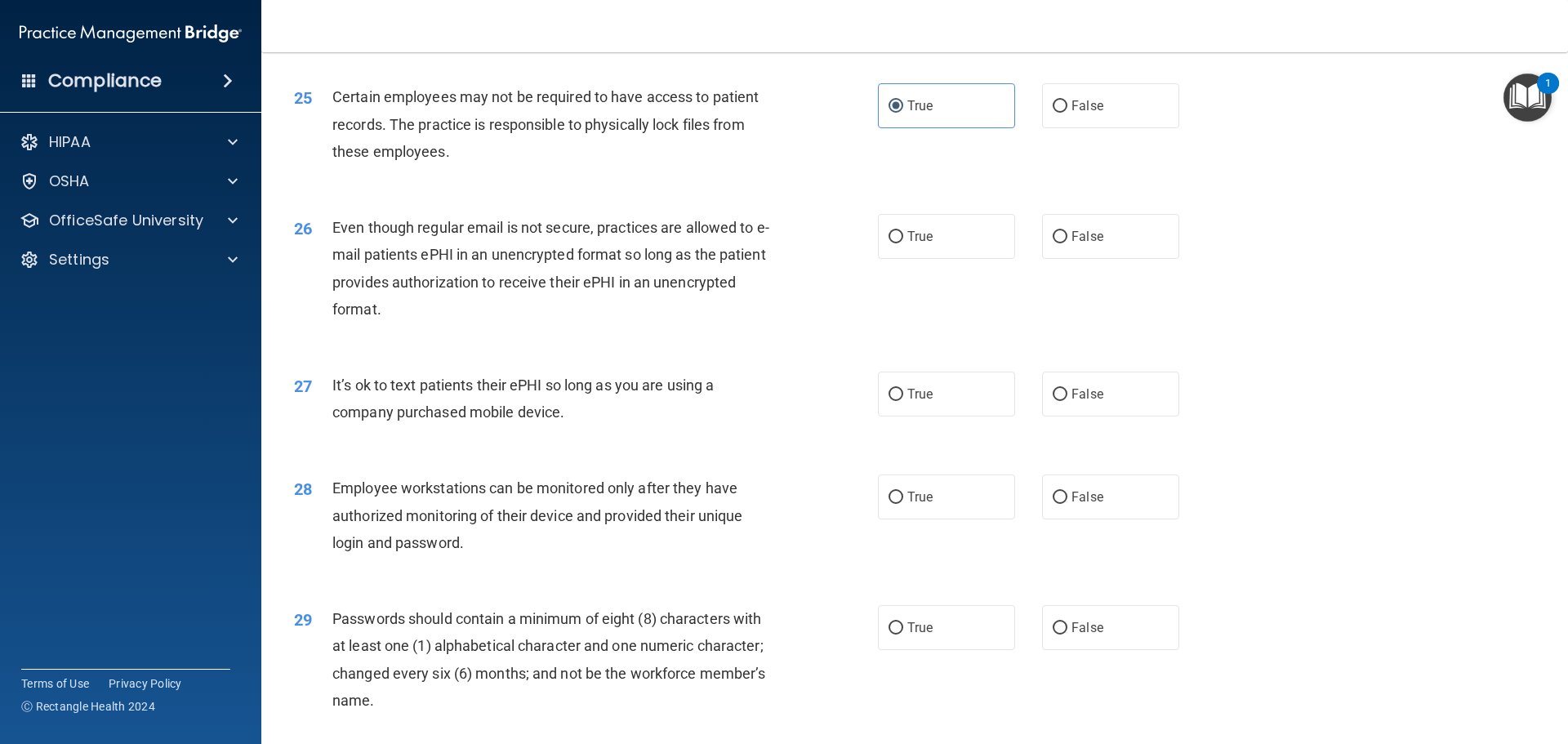
scroll to position [3103, 0]
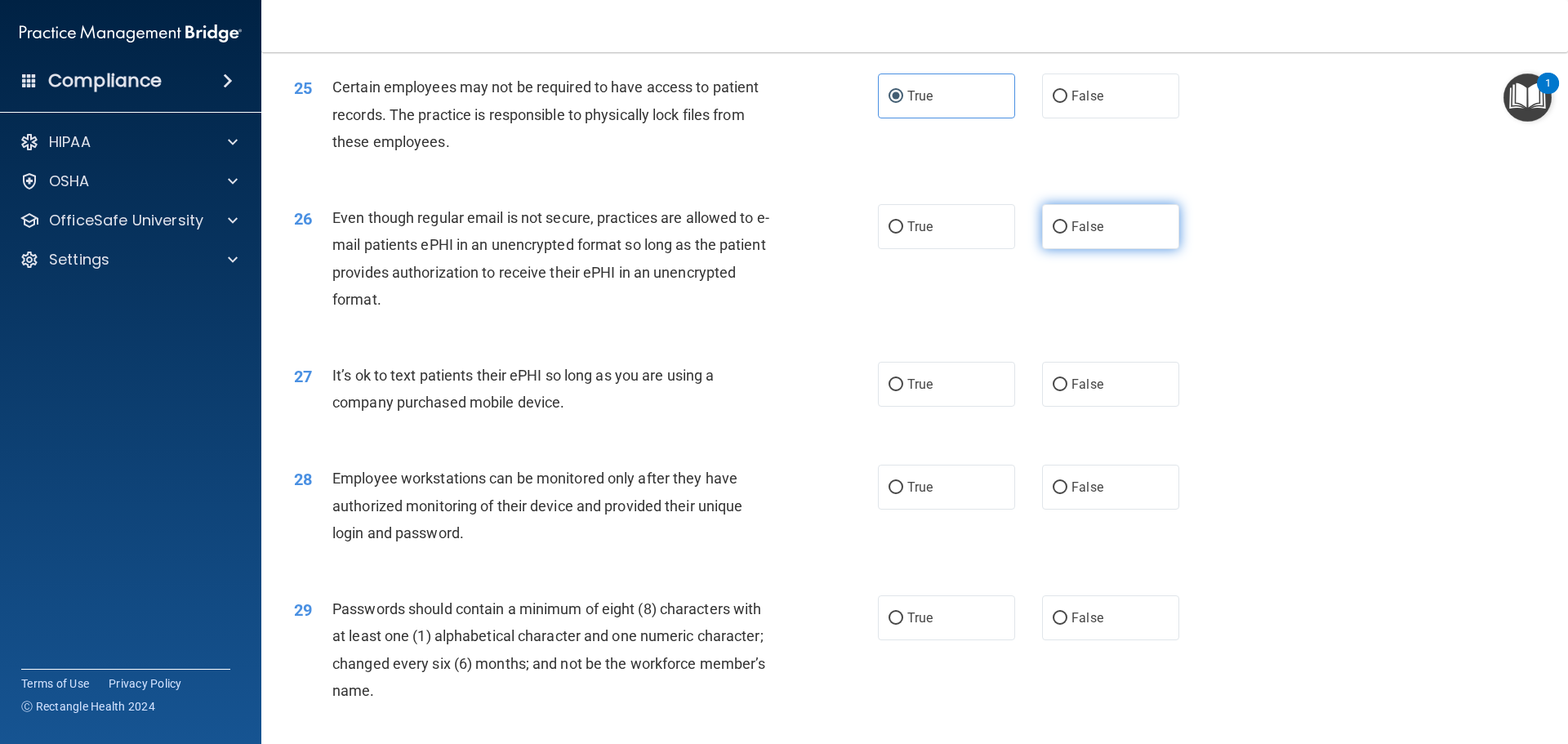
drag, startPoint x: 1089, startPoint y: 244, endPoint x: 1089, endPoint y: 260, distance: 16.0
click at [1091, 247] on label "False" at bounding box center [1110, 226] width 137 height 45
click at [1067, 233] on input "False" at bounding box center [1059, 227] width 14 height 12
radio input "true"
click at [1073, 392] on span "False" at bounding box center [1087, 384] width 31 height 15
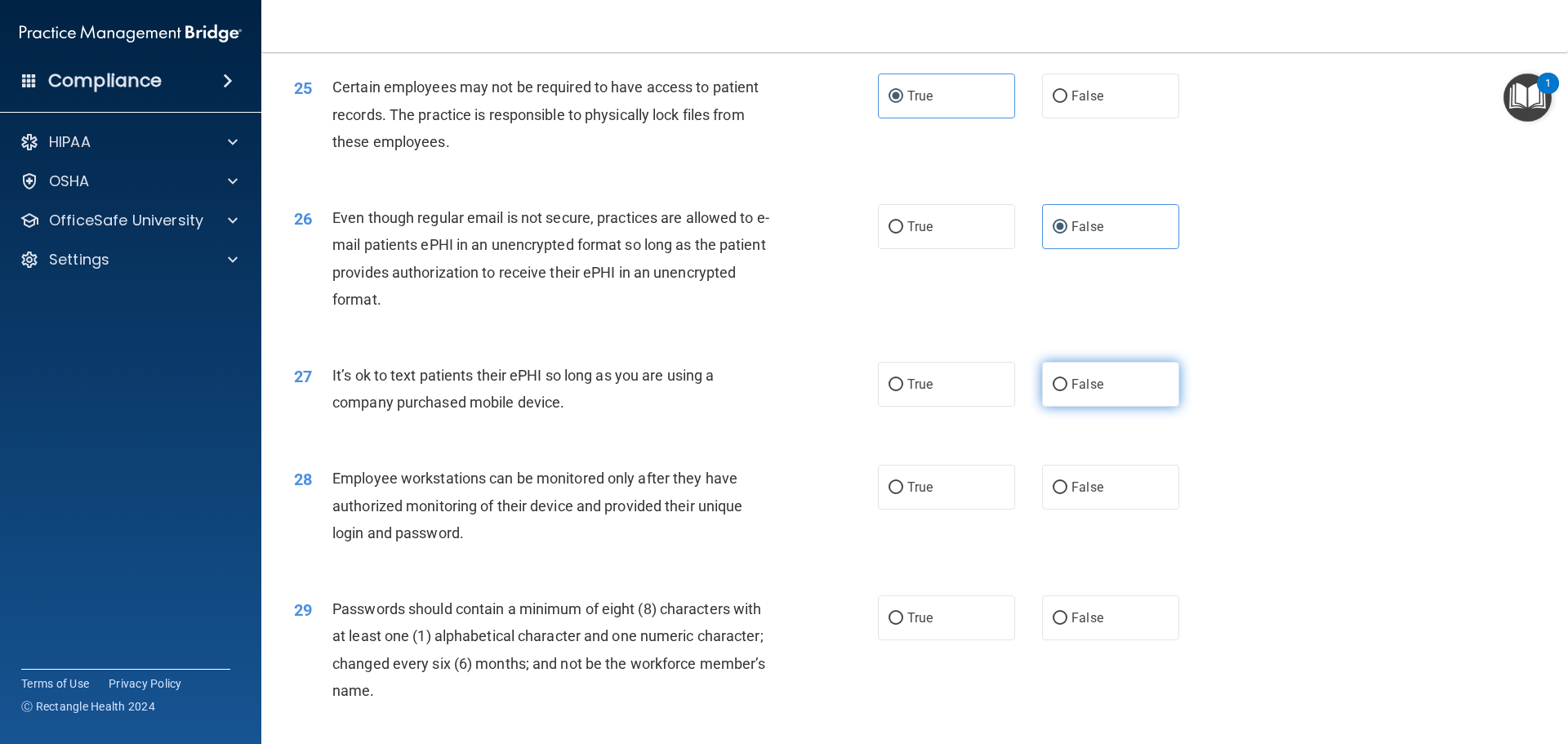
click at [1067, 391] on input "False" at bounding box center [1059, 385] width 14 height 12
radio input "true"
click at [932, 508] on label "True" at bounding box center [946, 487] width 137 height 45
click at [903, 494] on input "True" at bounding box center [896, 488] width 14 height 12
radio input "true"
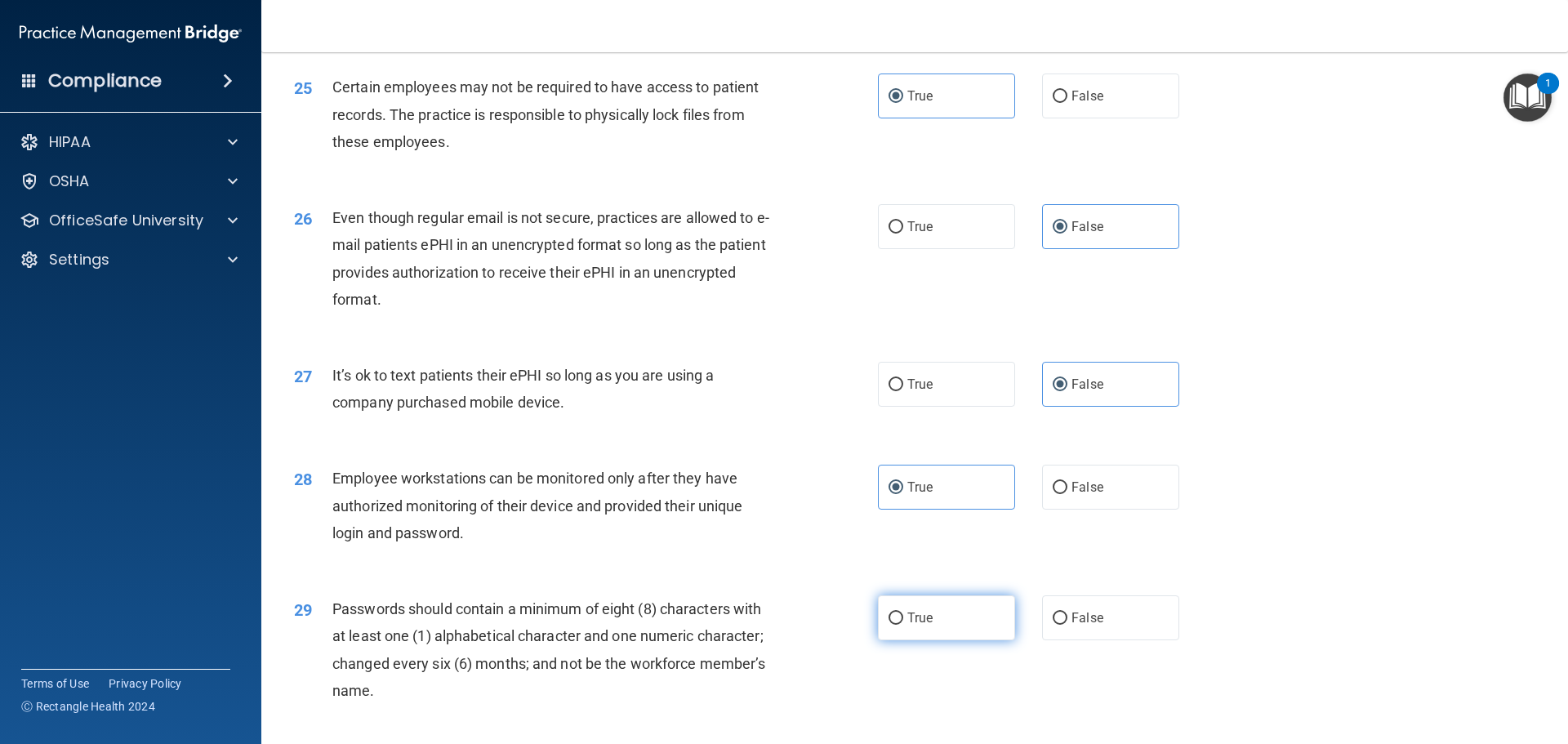
click at [936, 640] on label "True" at bounding box center [946, 617] width 137 height 45
click at [903, 625] on input "True" at bounding box center [896, 618] width 14 height 12
radio input "true"
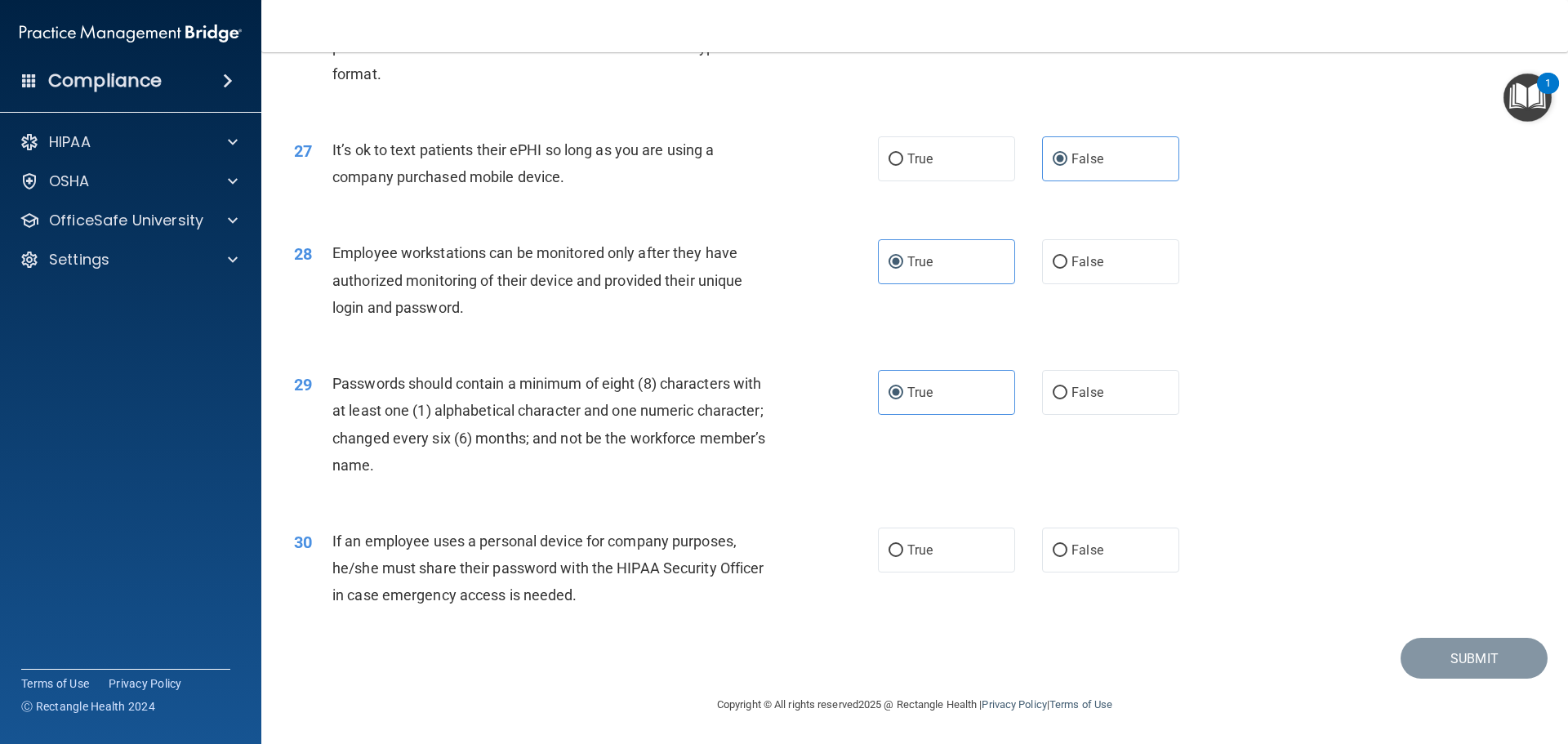
scroll to position [3348, 0]
click at [959, 563] on label "True" at bounding box center [946, 550] width 137 height 45
click at [903, 557] on input "True" at bounding box center [896, 551] width 14 height 12
radio input "true"
click at [1456, 661] on button "Submit" at bounding box center [1474, 658] width 147 height 42
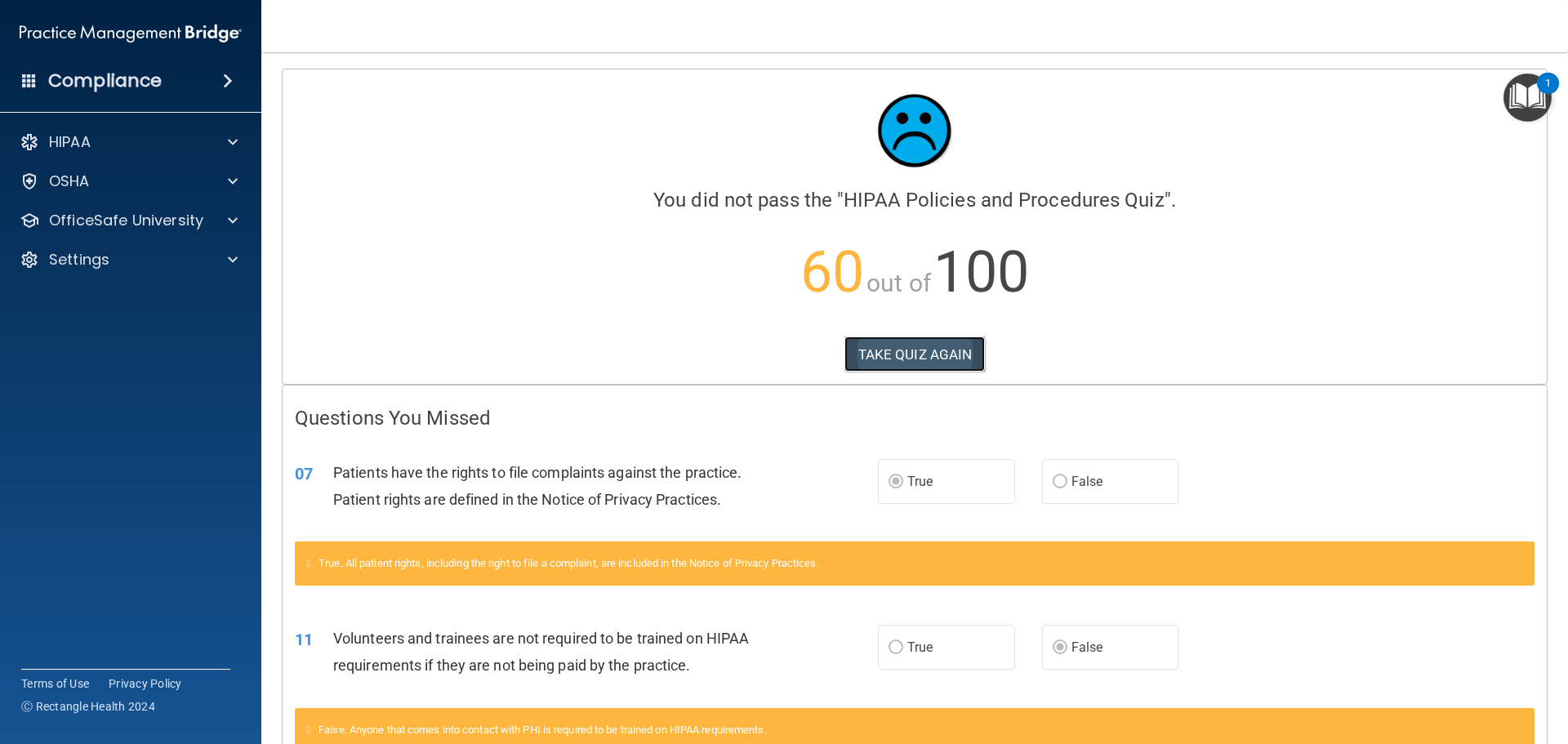
click at [899, 348] on button "TAKE QUIZ AGAIN" at bounding box center [915, 354] width 141 height 36
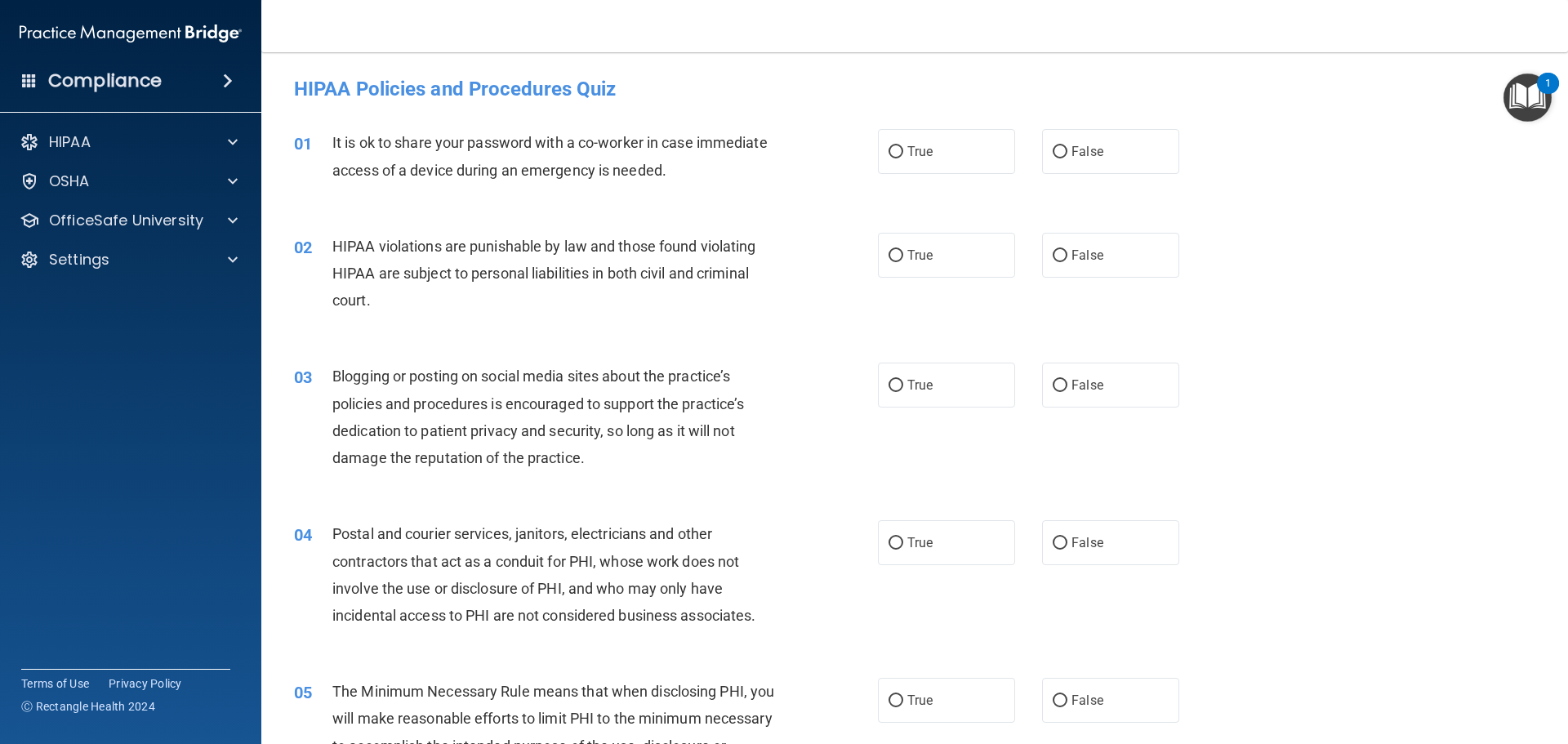
drag, startPoint x: 884, startPoint y: 207, endPoint x: 836, endPoint y: 210, distance: 48.1
click at [866, 207] on div "01 It is ok to share your password with a co-worker in case immediate access of…" at bounding box center [914, 160] width 1266 height 103
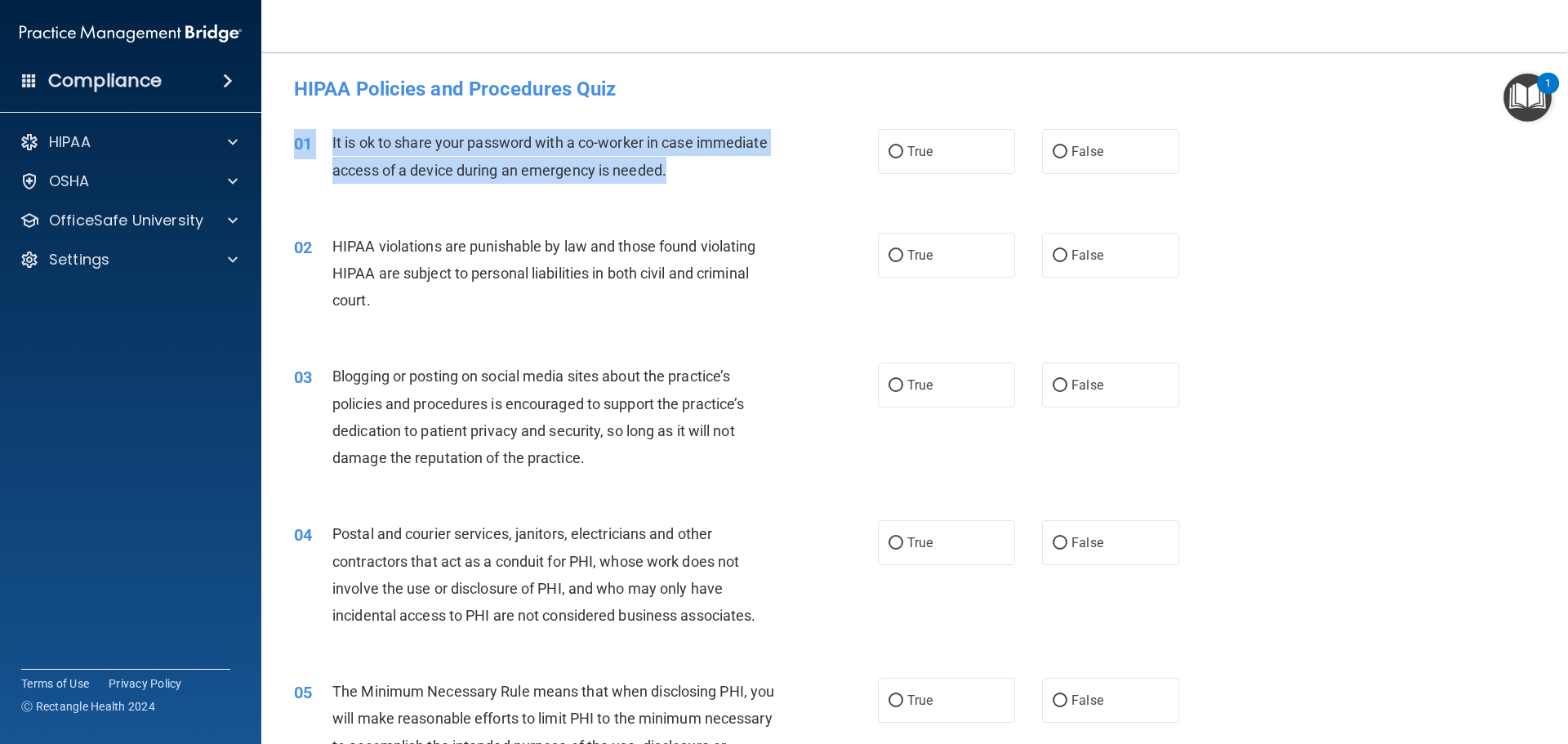
click at [856, 160] on div "01 It is ok to share your password with a co-worker in case immediate access of…" at bounding box center [914, 160] width 1266 height 103
click at [226, 148] on div at bounding box center [231, 141] width 41 height 20
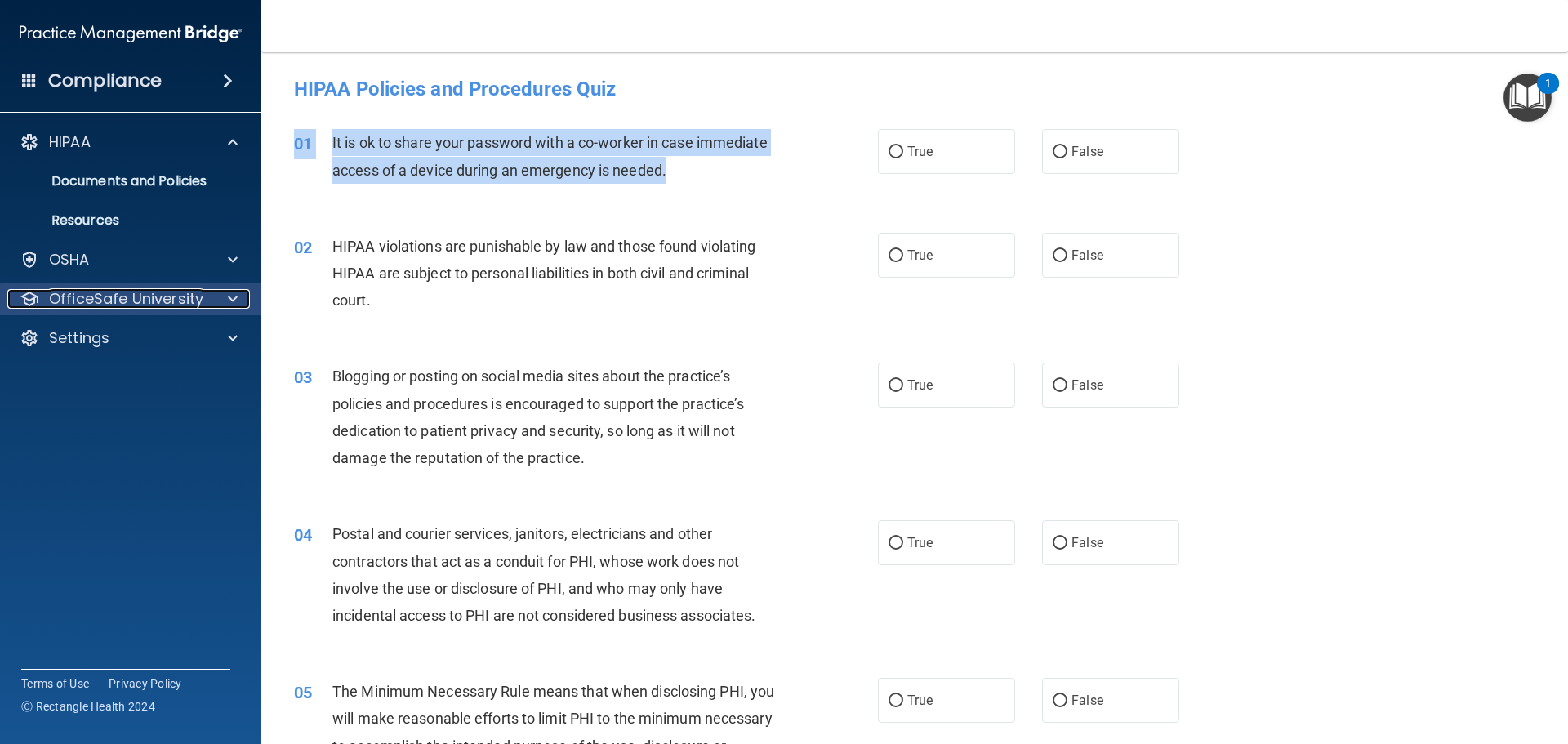
click at [196, 295] on p "OfficeSafe University" at bounding box center [126, 299] width 154 height 20
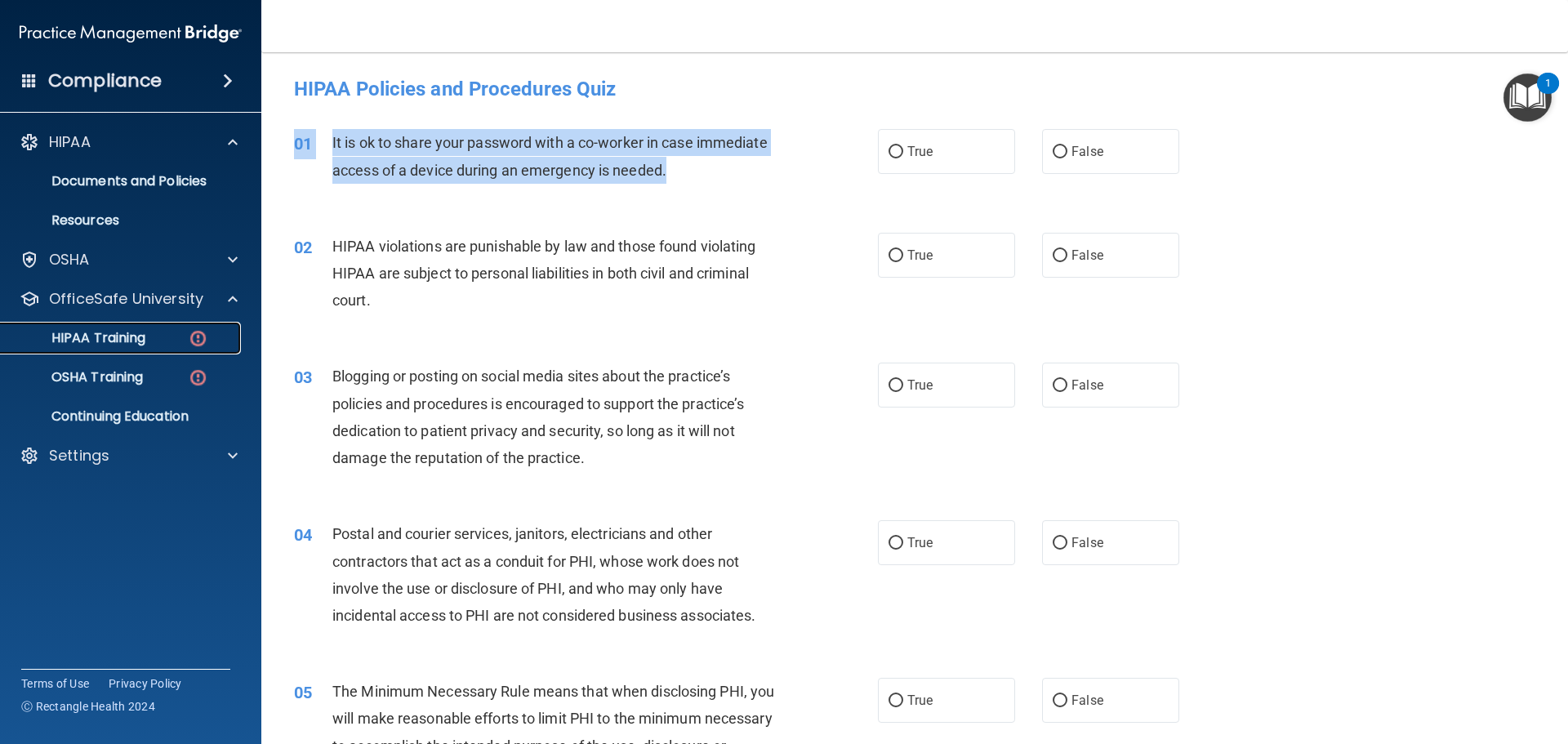
click at [174, 342] on div "HIPAA Training" at bounding box center [122, 338] width 223 height 16
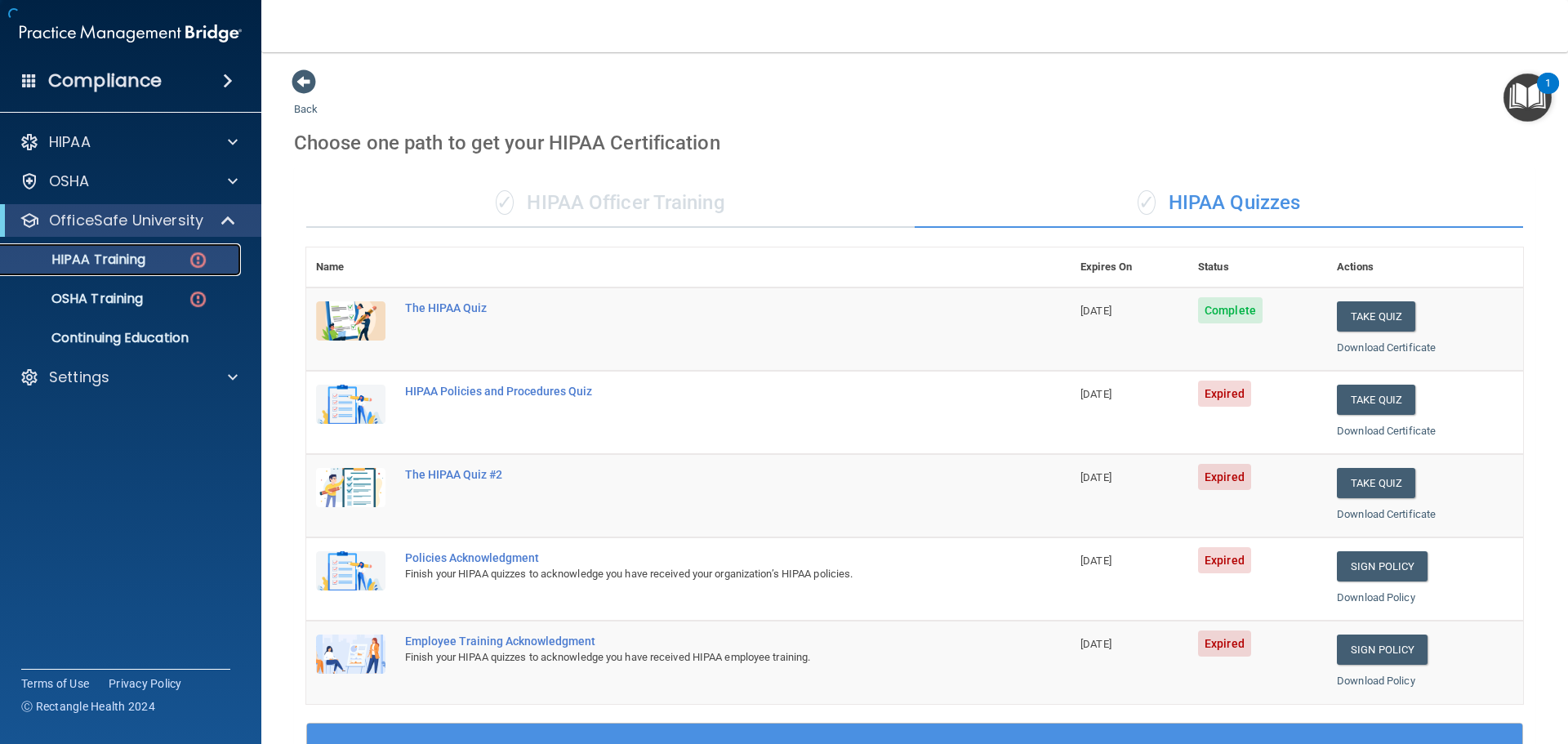
click at [197, 259] on img at bounding box center [198, 260] width 20 height 20
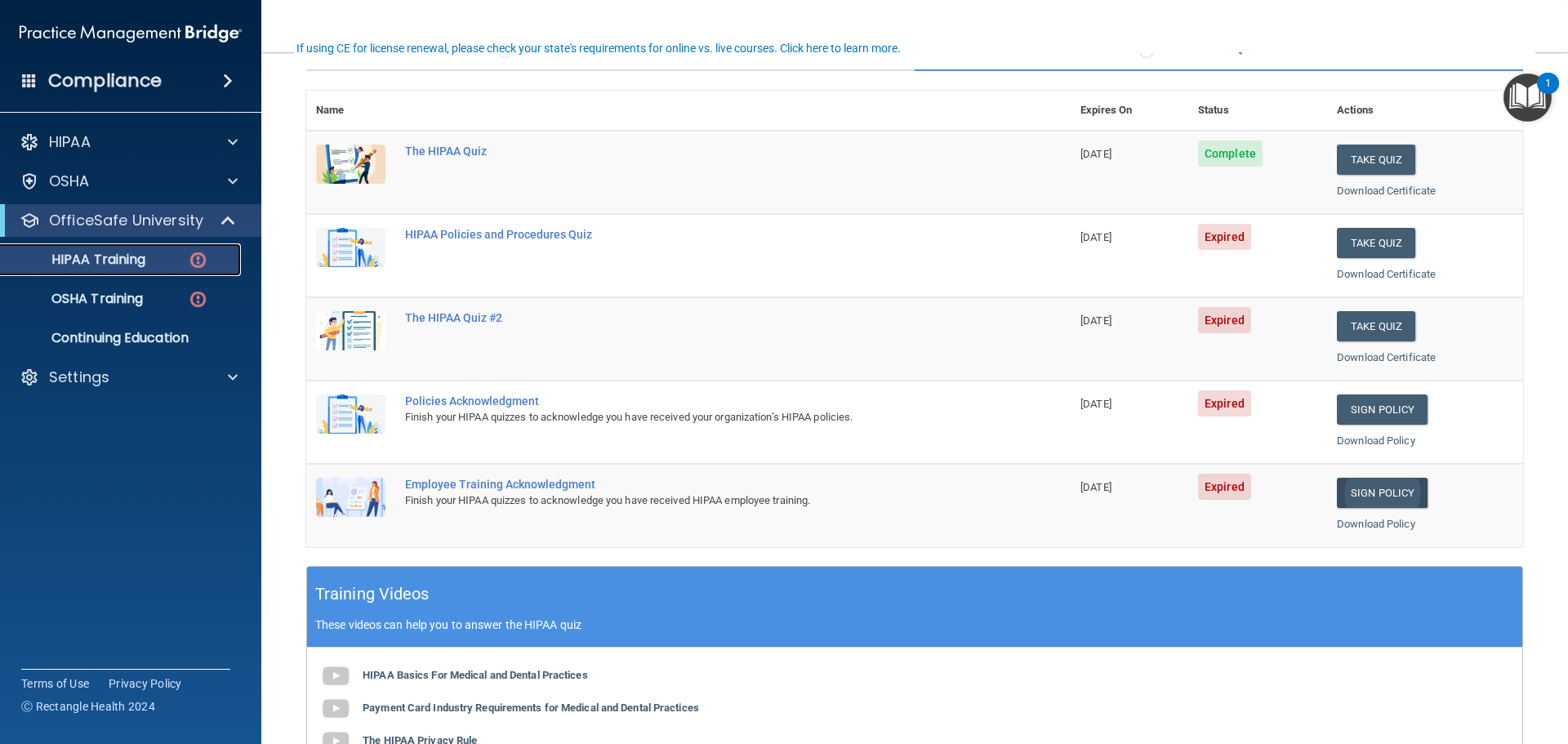
scroll to position [163, 0]
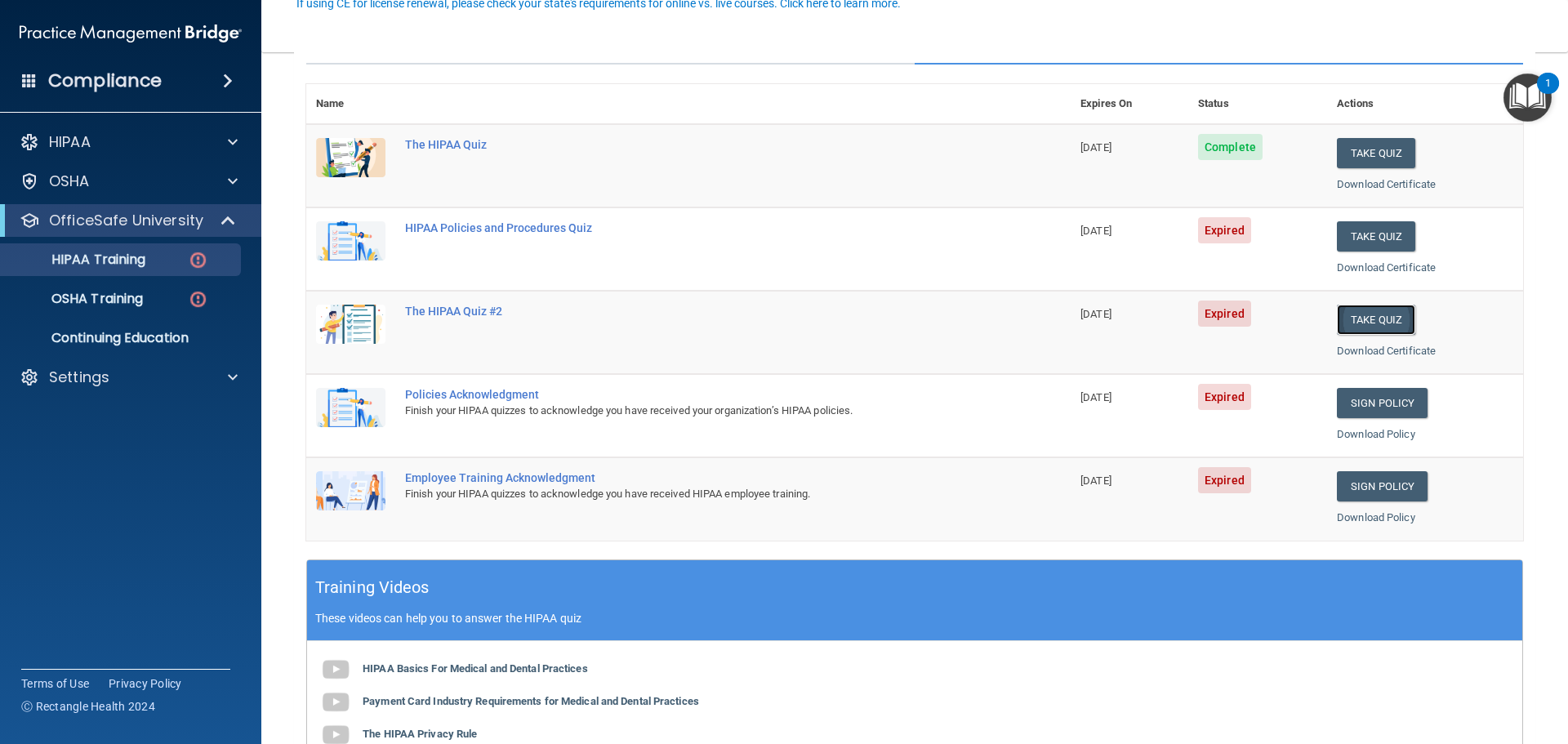
click at [1371, 319] on button "Take Quiz" at bounding box center [1376, 319] width 78 height 30
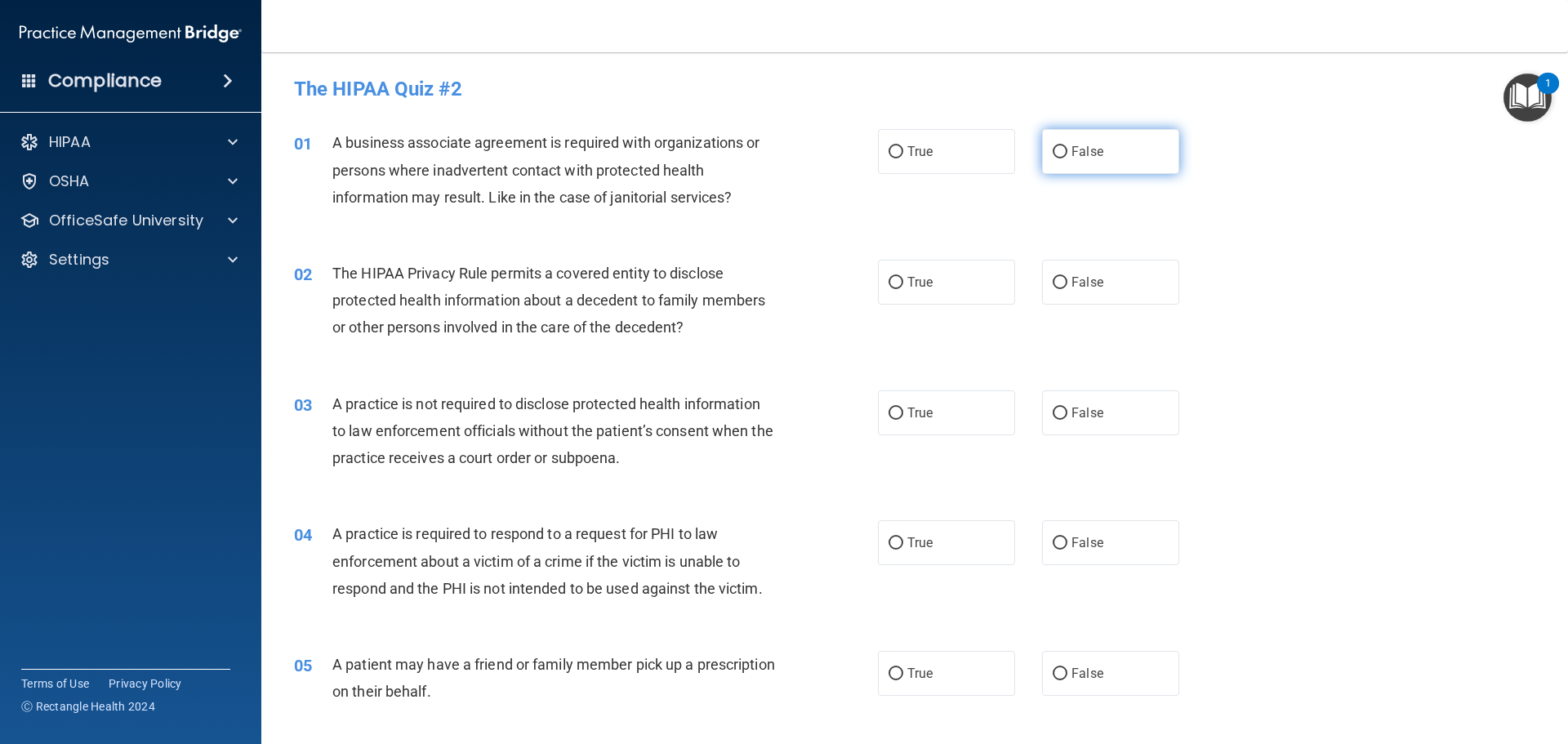
click at [1072, 163] on label "False" at bounding box center [1110, 152] width 137 height 45
click at [1067, 158] on input "False" at bounding box center [1059, 152] width 14 height 12
radio input "true"
click at [974, 275] on label "True" at bounding box center [946, 282] width 137 height 45
click at [903, 277] on input "True" at bounding box center [896, 283] width 14 height 12
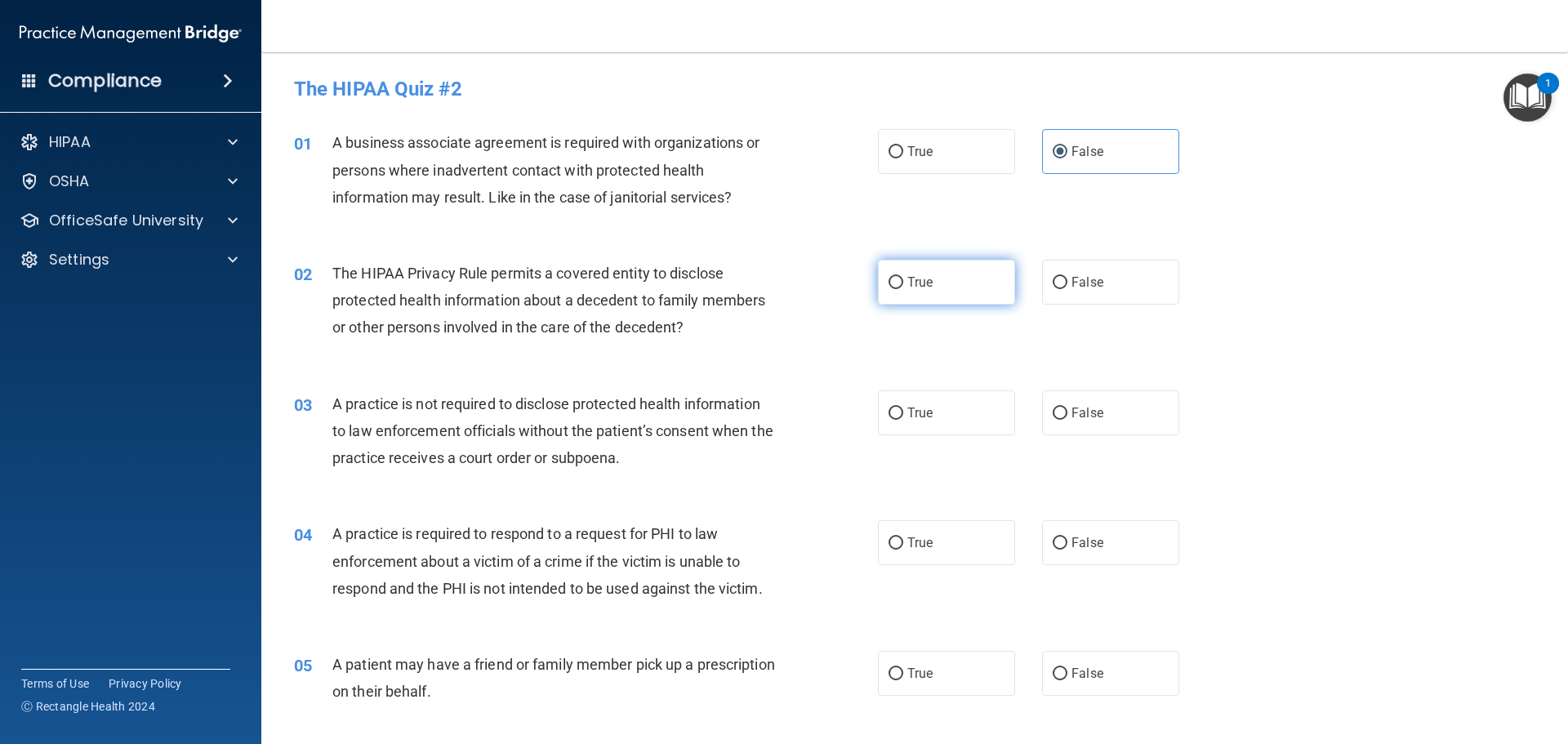
radio input "true"
click at [1079, 398] on label "False" at bounding box center [1110, 413] width 137 height 45
click at [1067, 408] on input "False" at bounding box center [1059, 414] width 14 height 12
radio input "true"
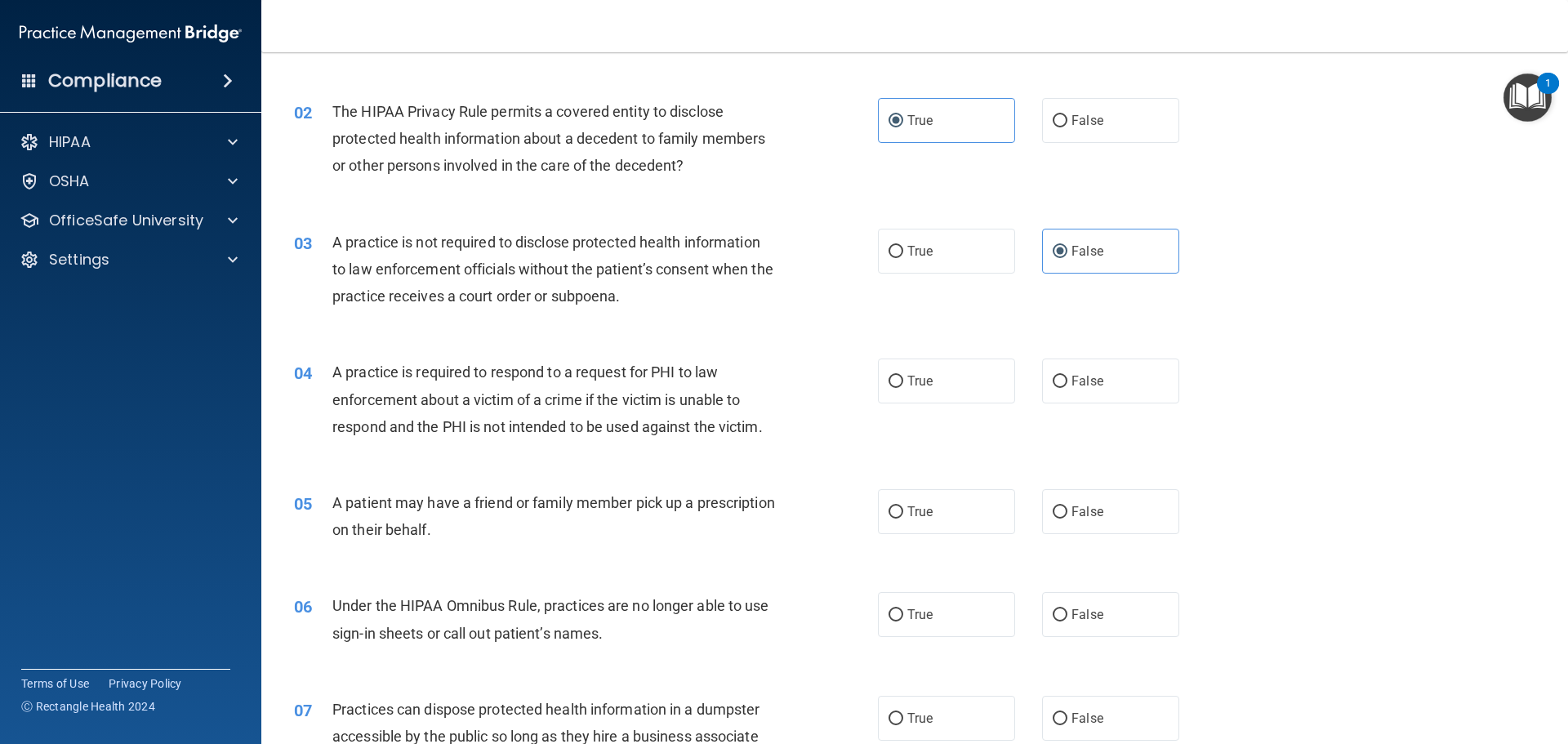
scroll to position [163, 0]
click at [916, 382] on span "True" at bounding box center [920, 379] width 26 height 15
click at [903, 382] on input "True" at bounding box center [896, 380] width 14 height 12
radio input "true"
click at [899, 523] on label "True" at bounding box center [946, 510] width 137 height 45
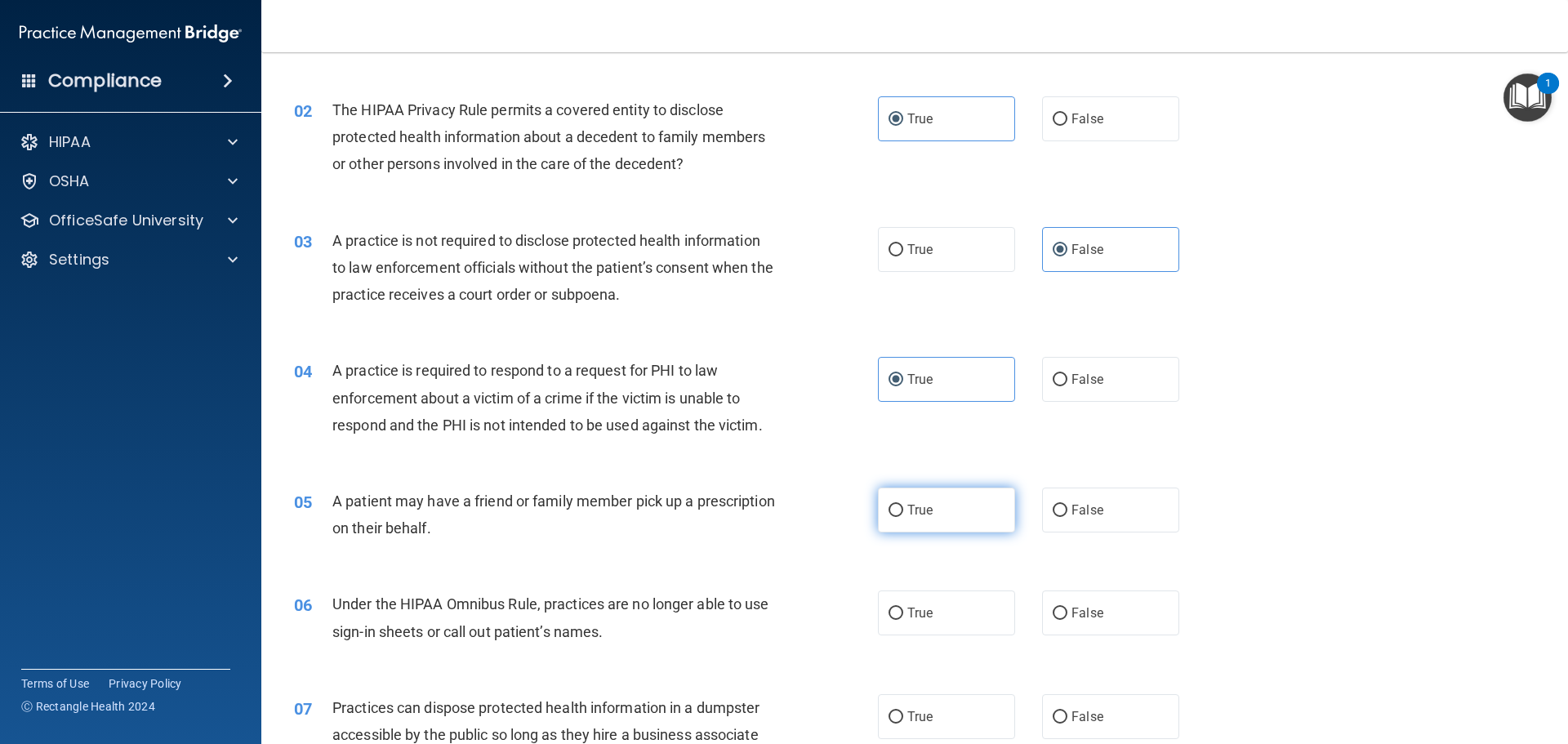
click at [899, 517] on input "True" at bounding box center [896, 511] width 14 height 12
radio input "true"
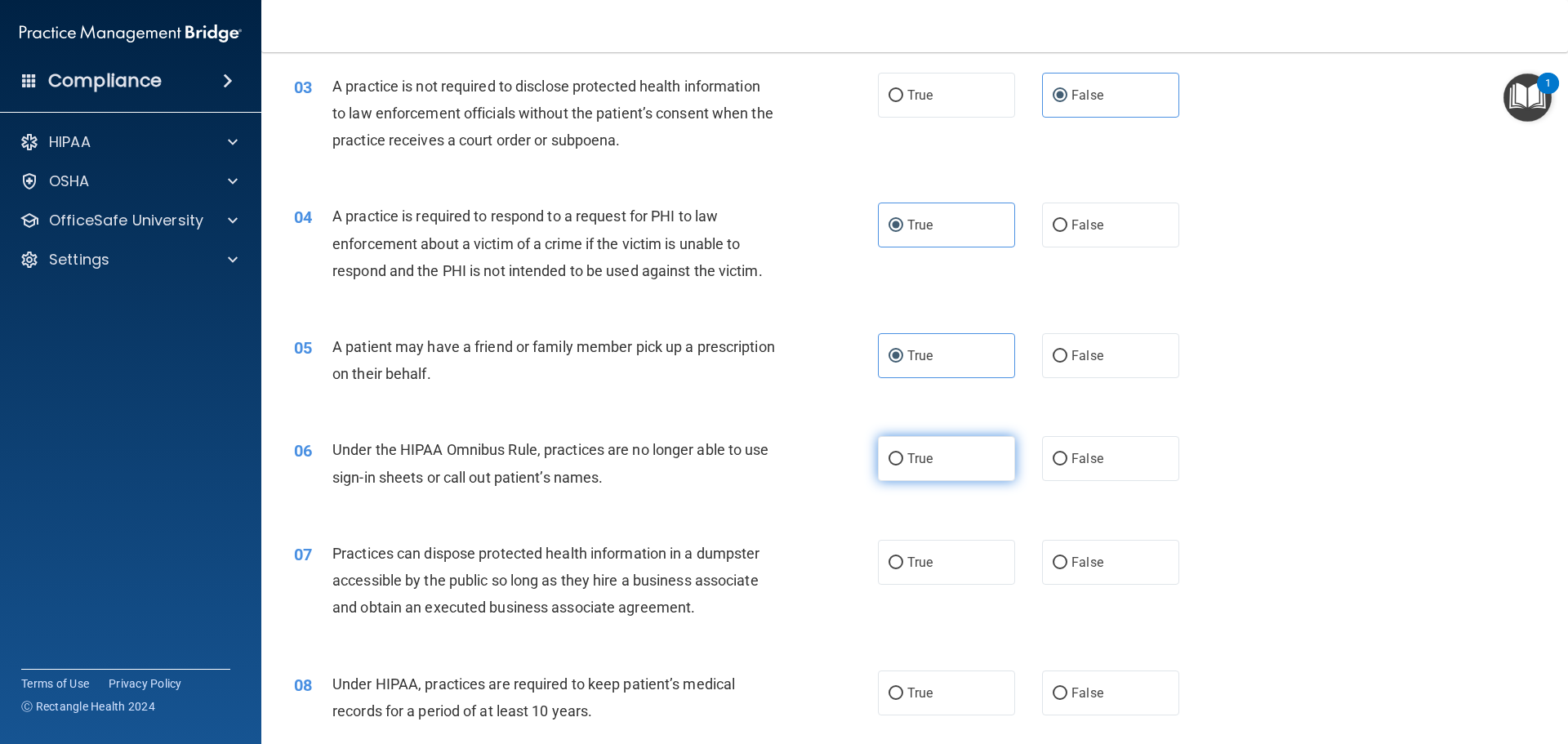
scroll to position [327, 0]
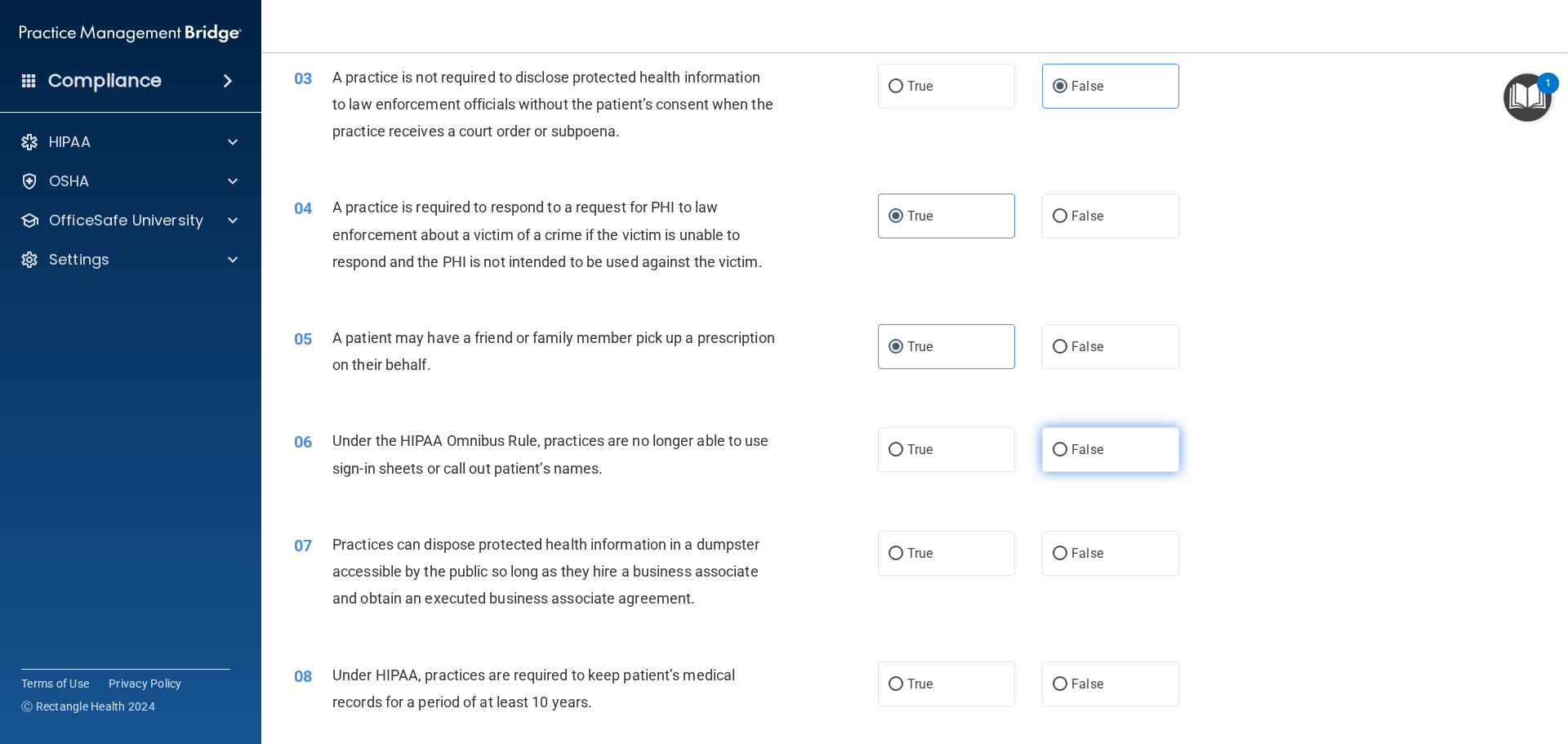
click at [1052, 453] on input "False" at bounding box center [1059, 450] width 14 height 12
radio input "true"
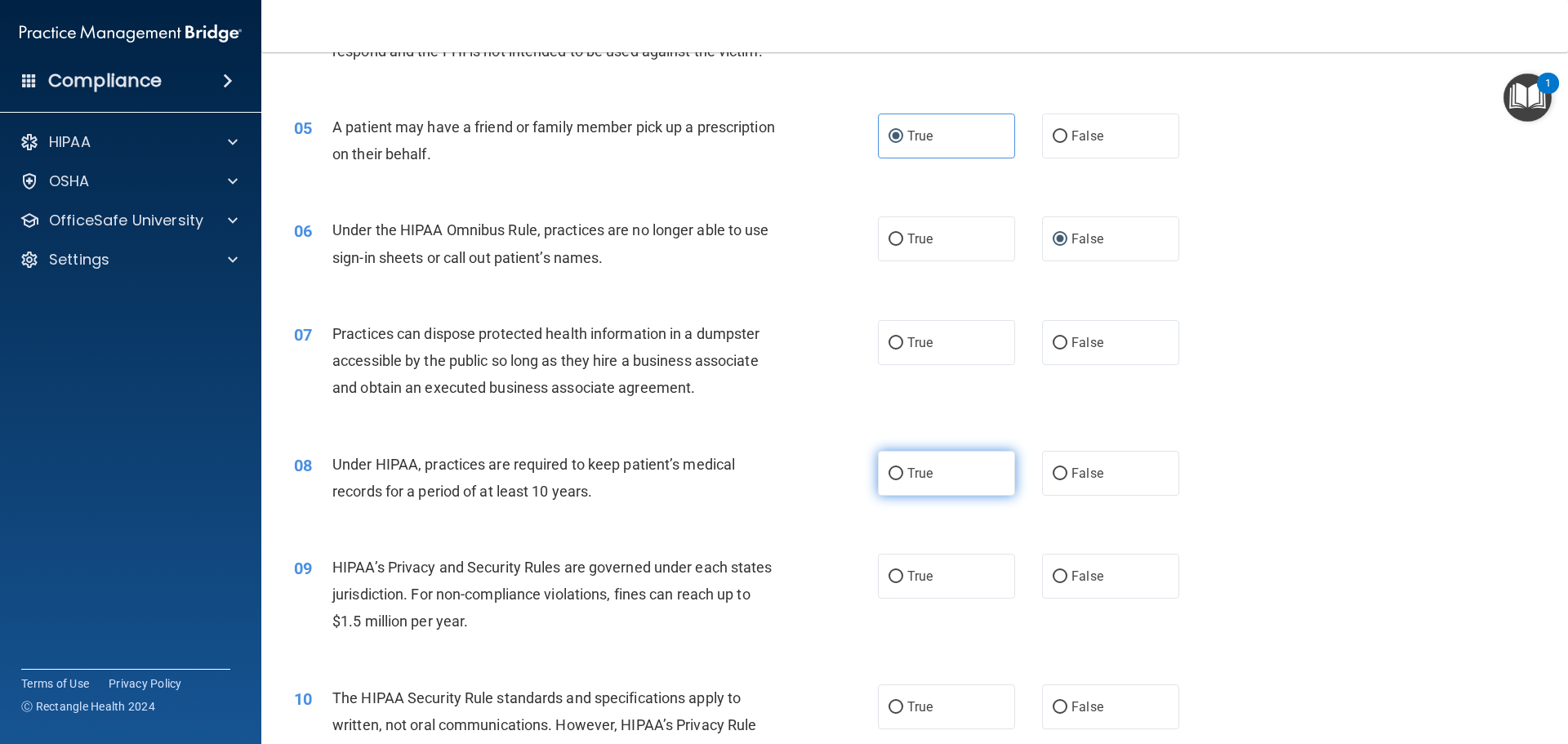
scroll to position [571, 0]
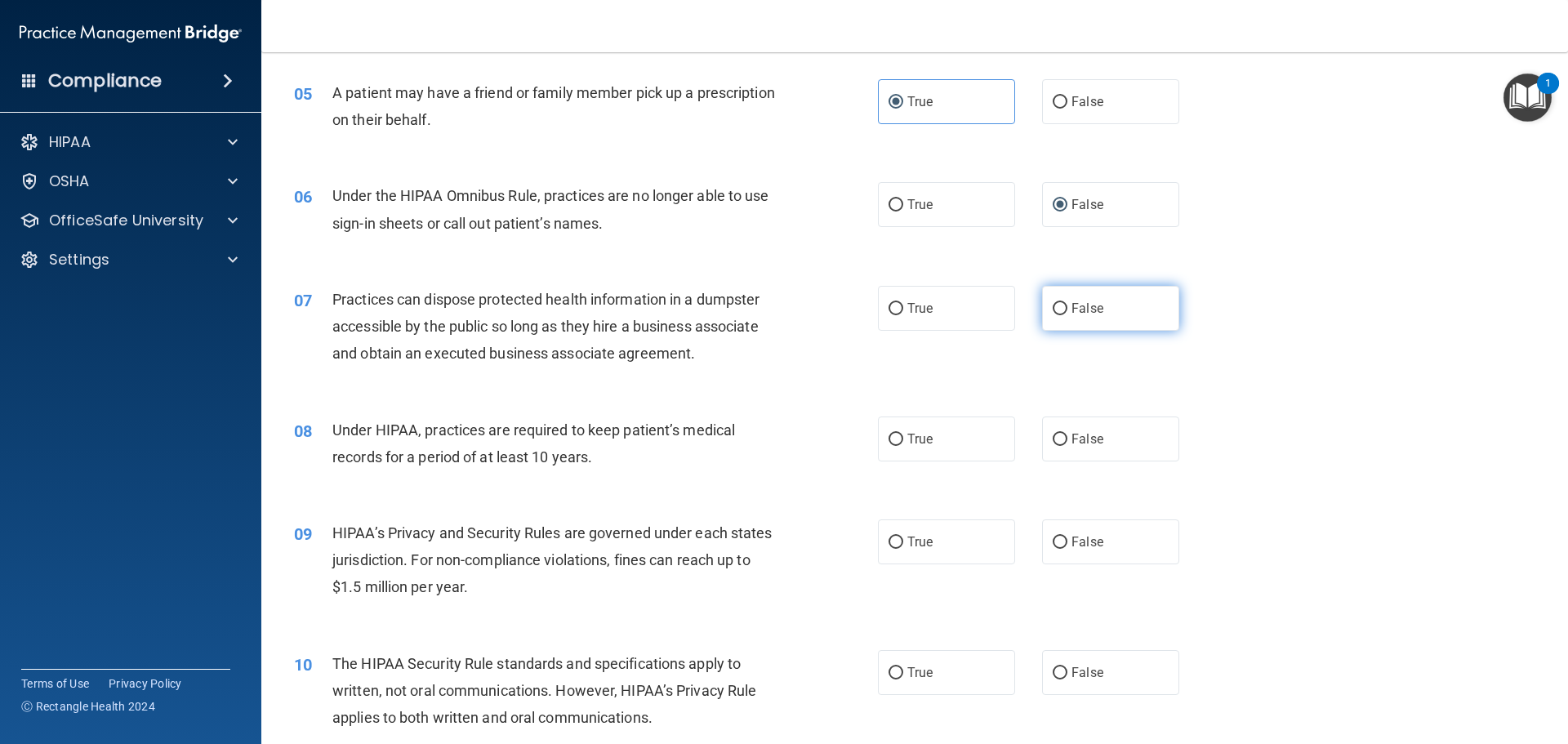
click at [1073, 318] on label "False" at bounding box center [1110, 308] width 137 height 45
click at [1067, 315] on input "False" at bounding box center [1059, 309] width 14 height 12
radio input "true"
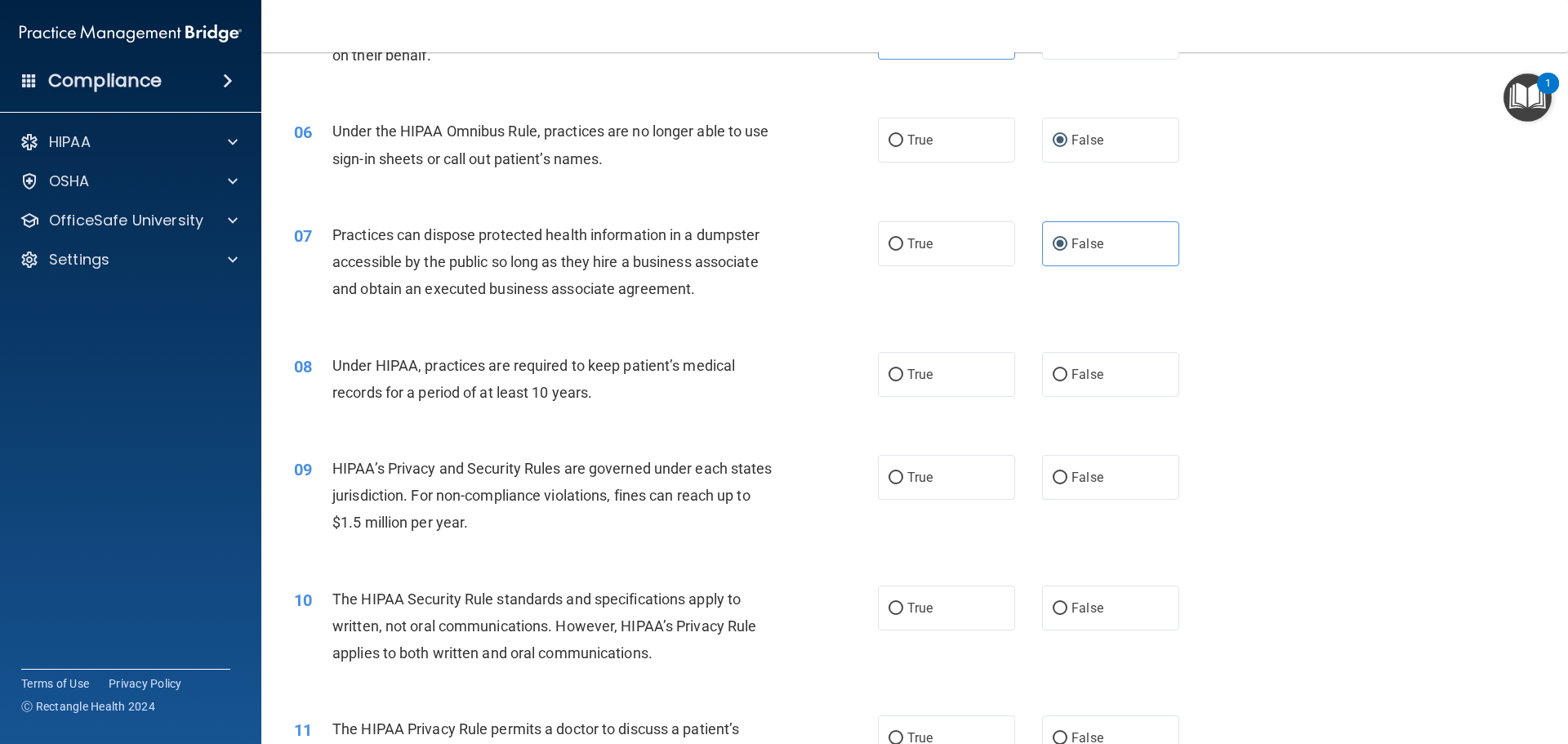
scroll to position [735, 0]
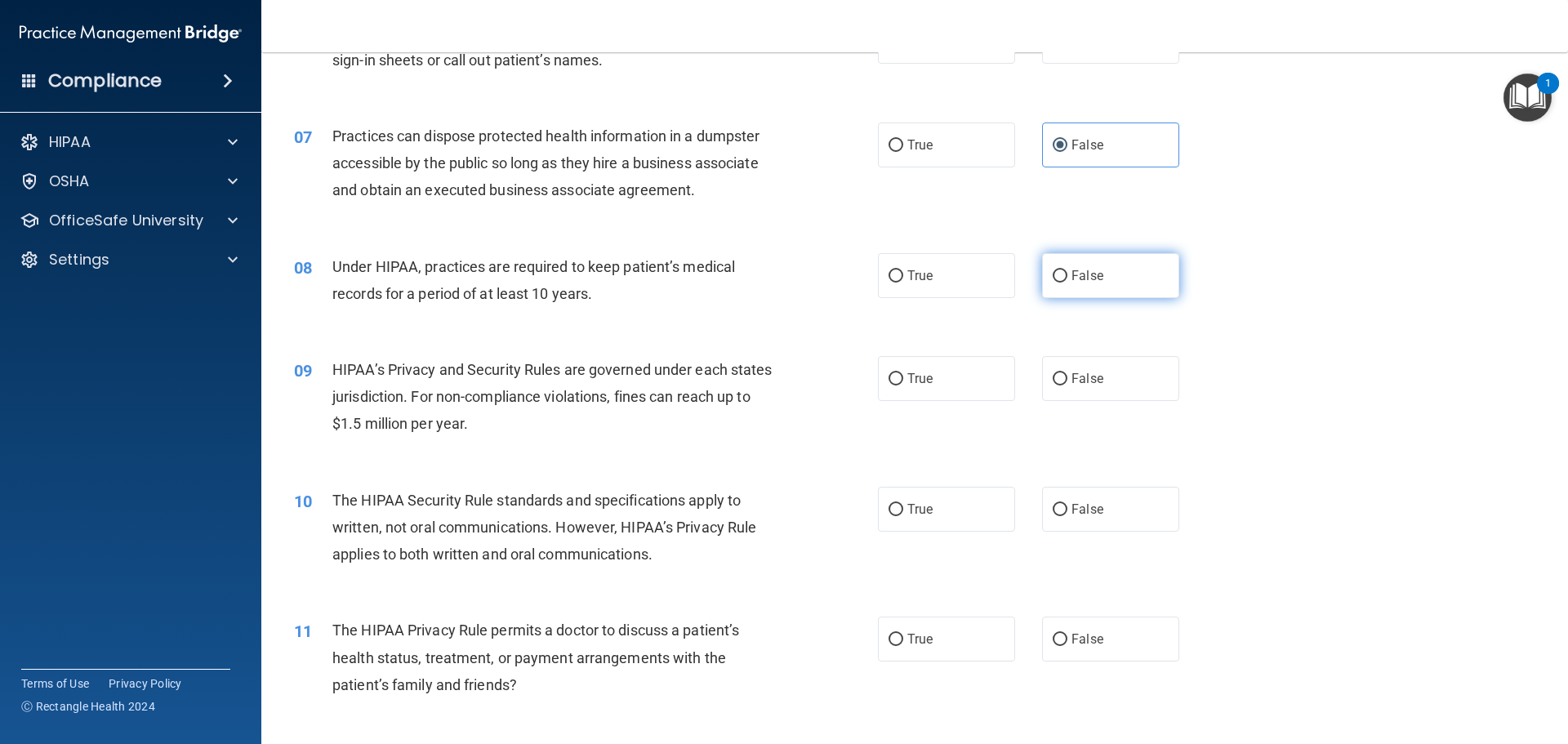
click at [1079, 264] on label "False" at bounding box center [1110, 275] width 137 height 45
click at [1067, 271] on input "False" at bounding box center [1059, 277] width 14 height 12
radio input "true"
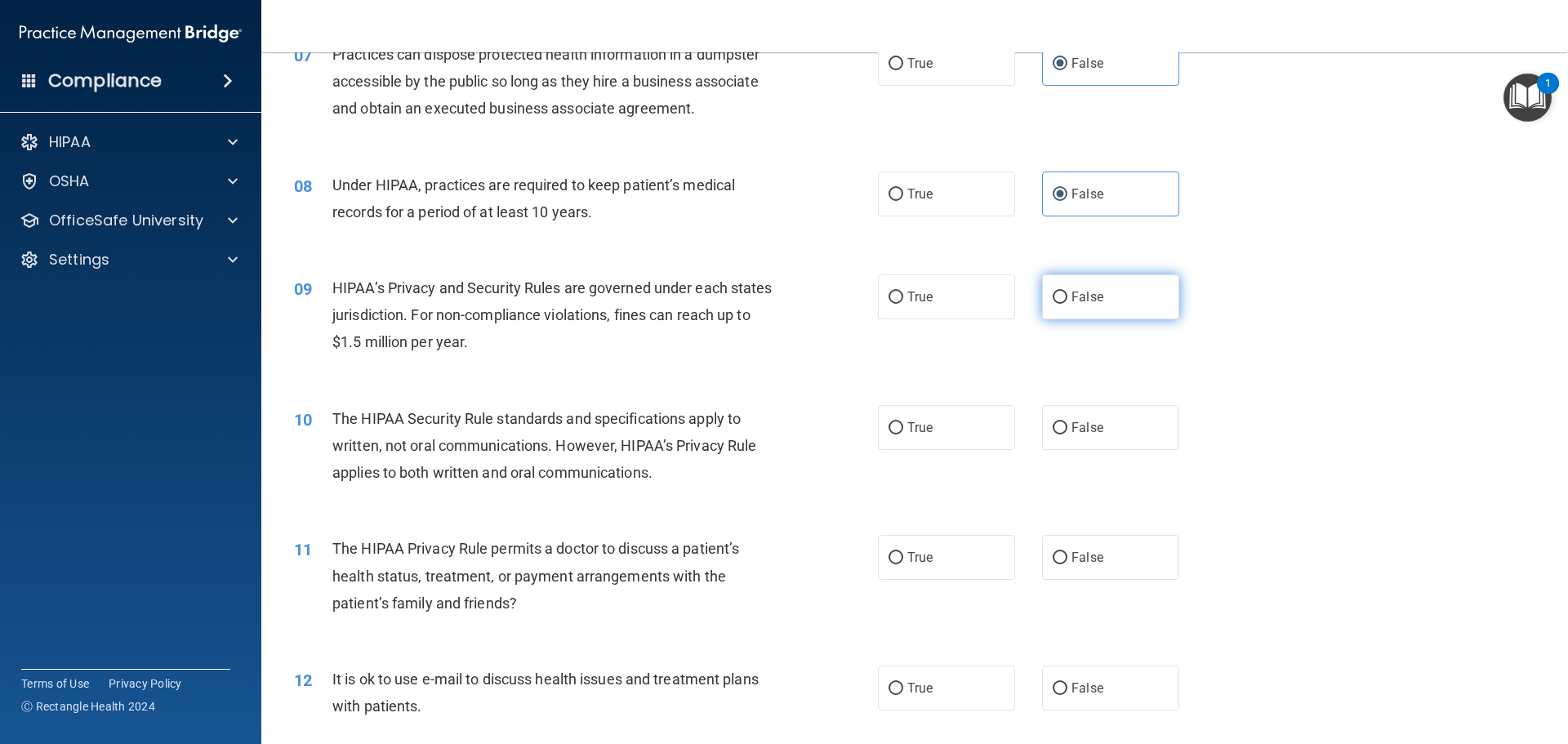
click at [1077, 303] on span "False" at bounding box center [1087, 297] width 31 height 15
click at [1067, 303] on input "False" at bounding box center [1059, 297] width 14 height 12
radio input "true"
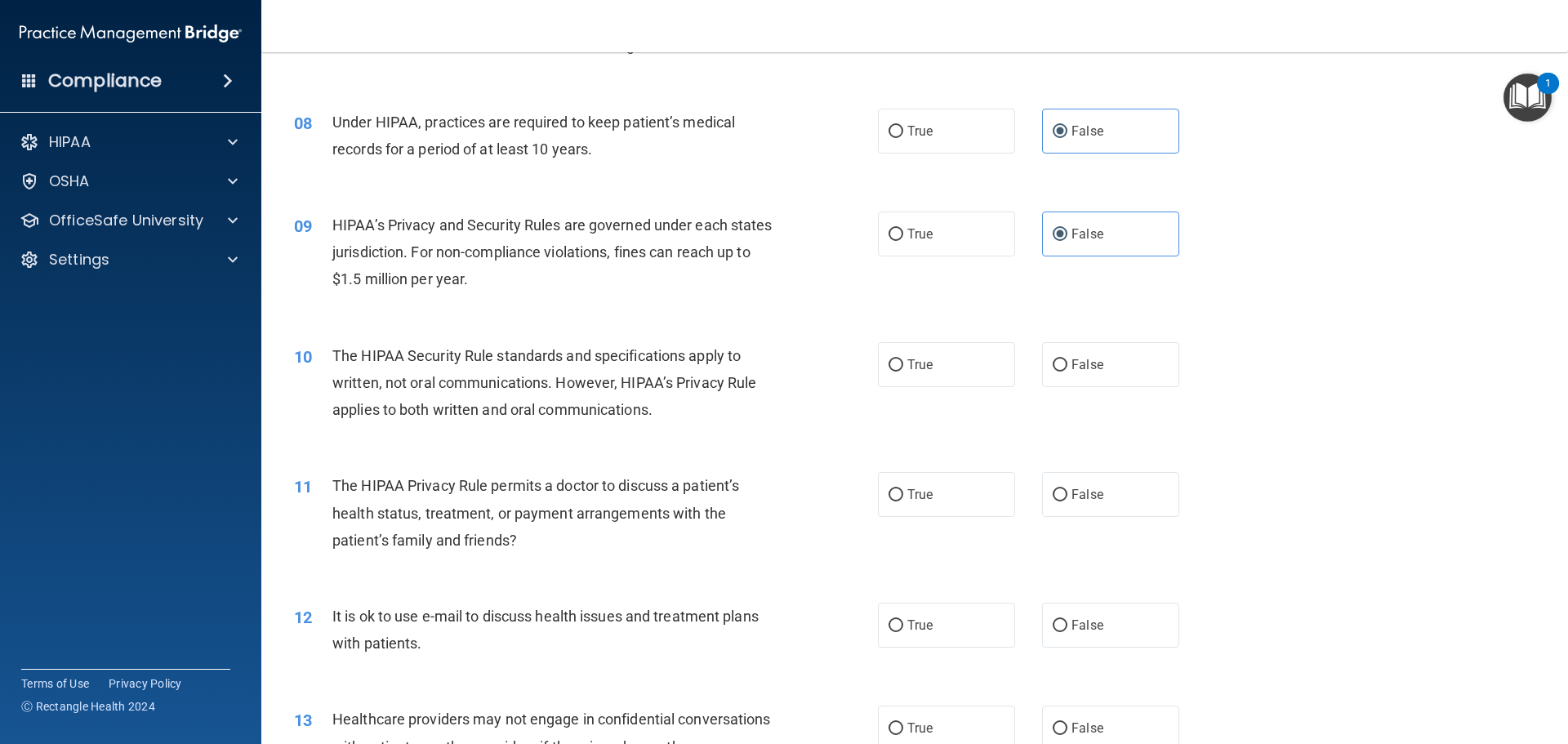
scroll to position [1062, 0]
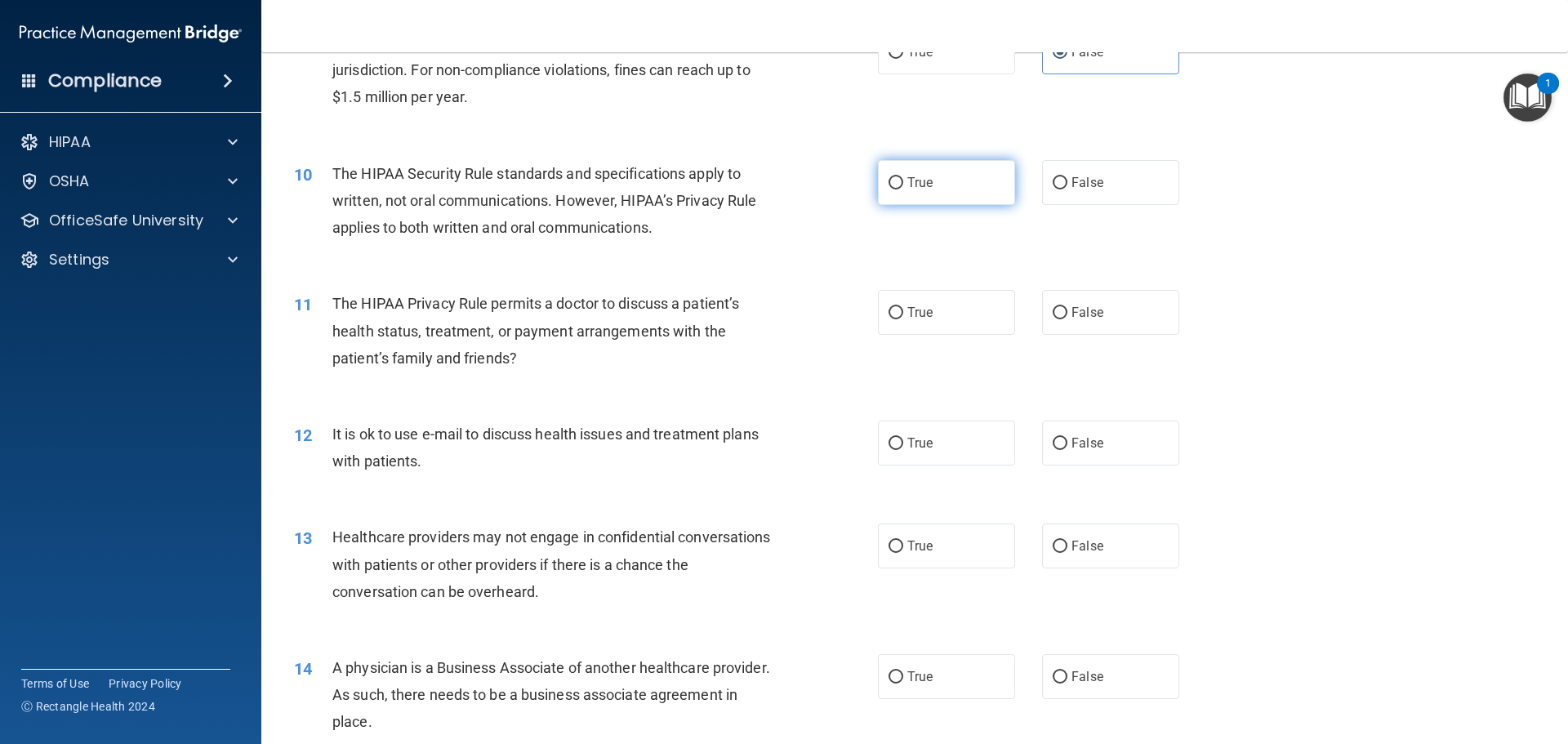
click at [949, 186] on label "True" at bounding box center [946, 182] width 137 height 45
click at [903, 186] on input "True" at bounding box center [896, 183] width 14 height 12
radio input "true"
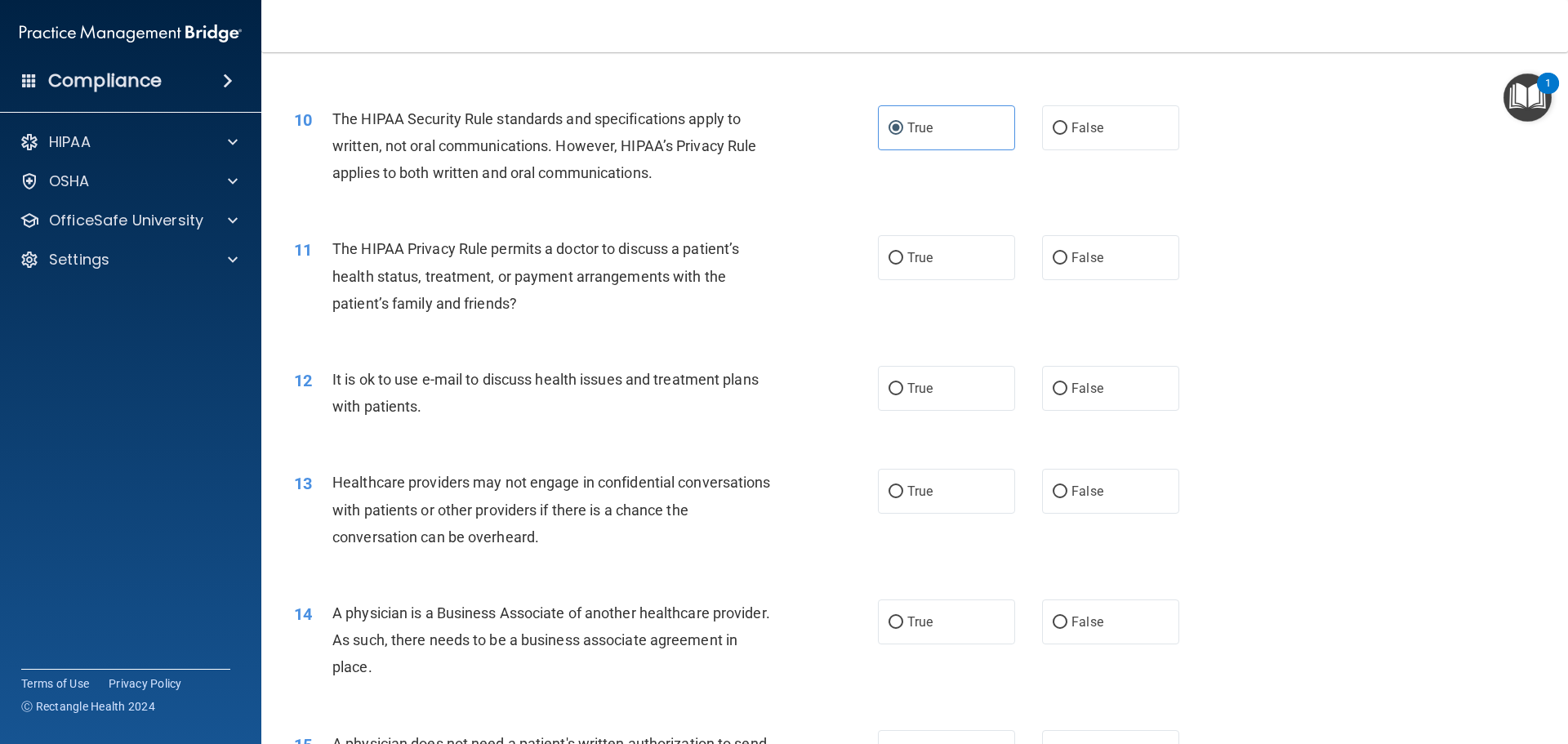
scroll to position [1143, 0]
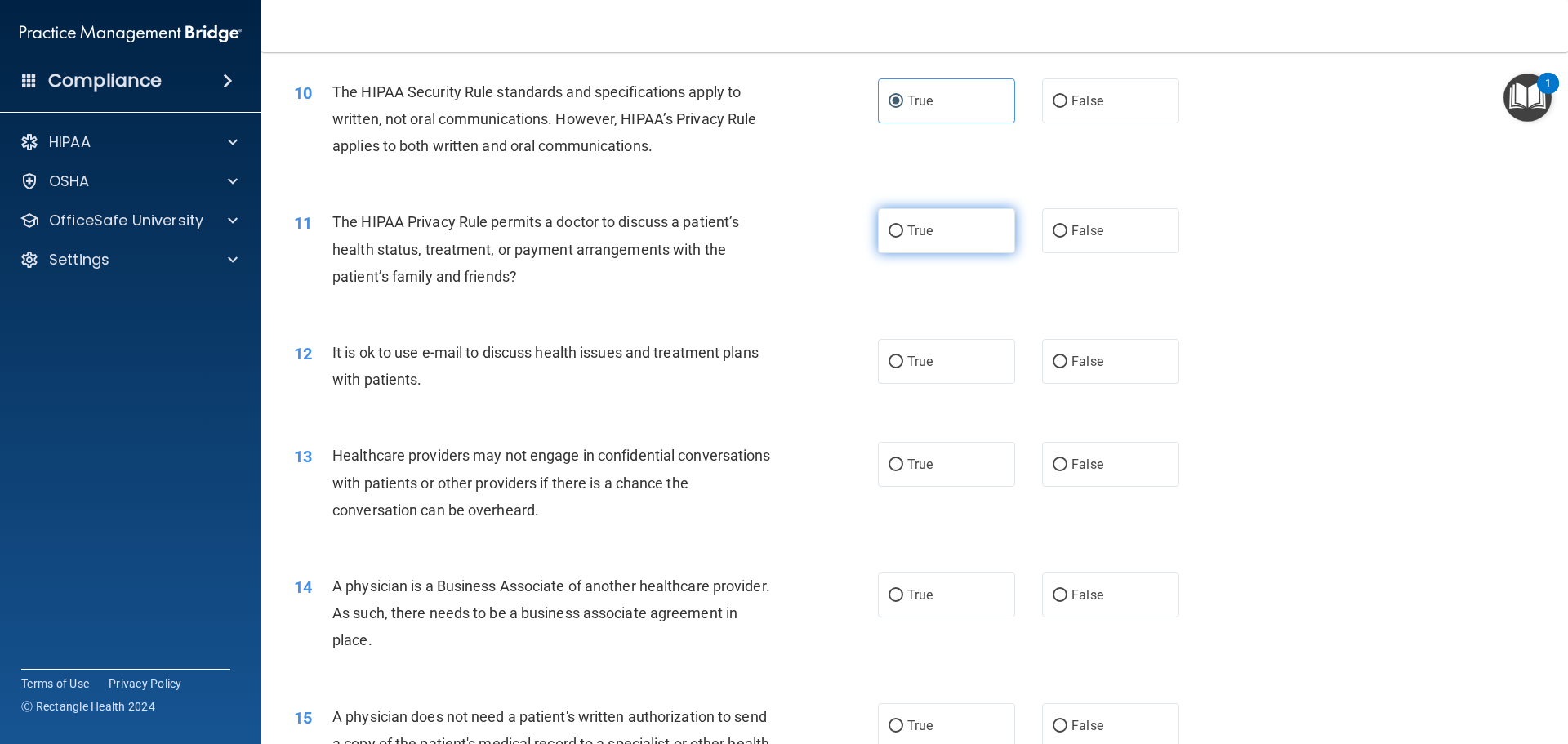
click at [939, 238] on label "True" at bounding box center [946, 231] width 137 height 45
click at [903, 238] on input "True" at bounding box center [896, 232] width 14 height 12
radio input "true"
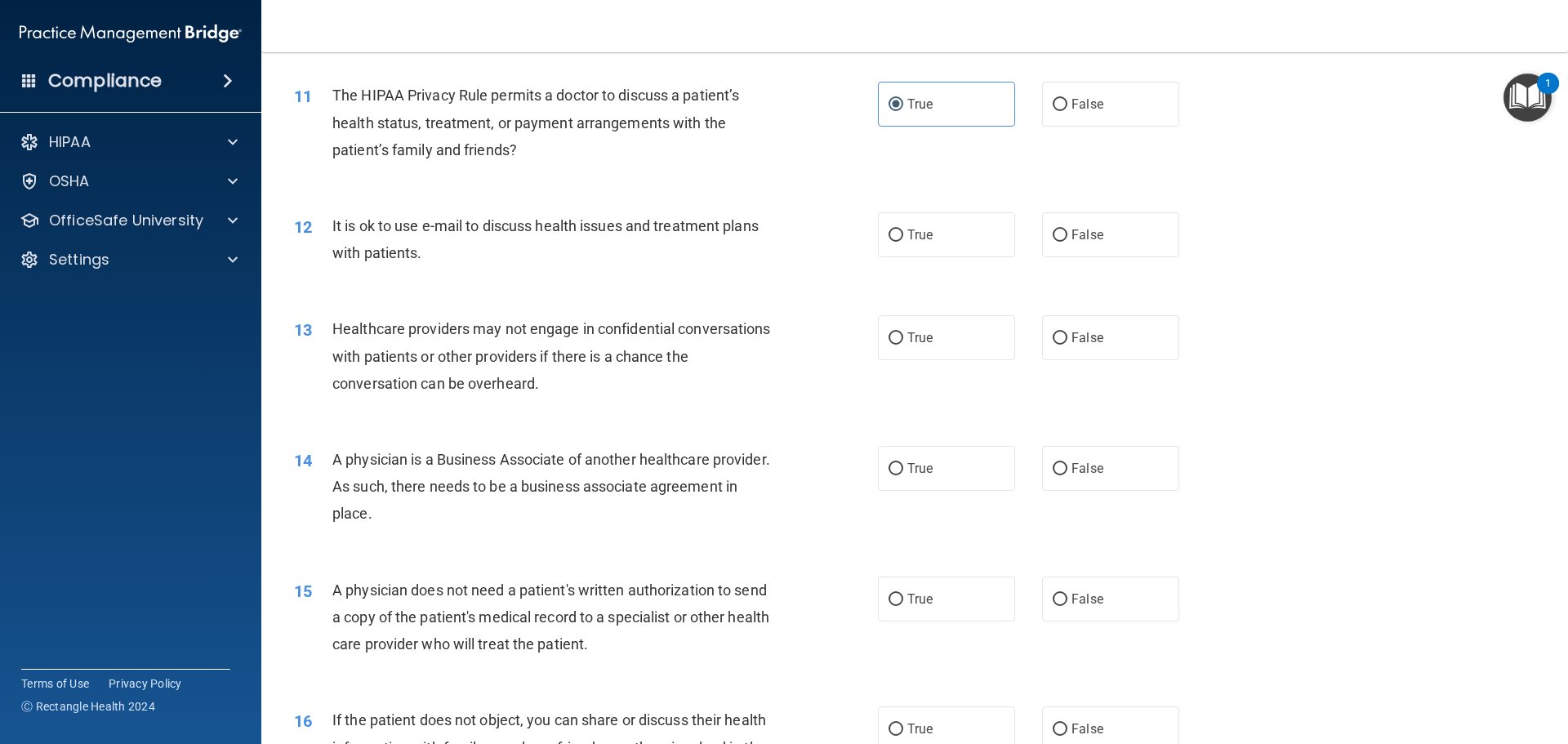
scroll to position [1307, 0]
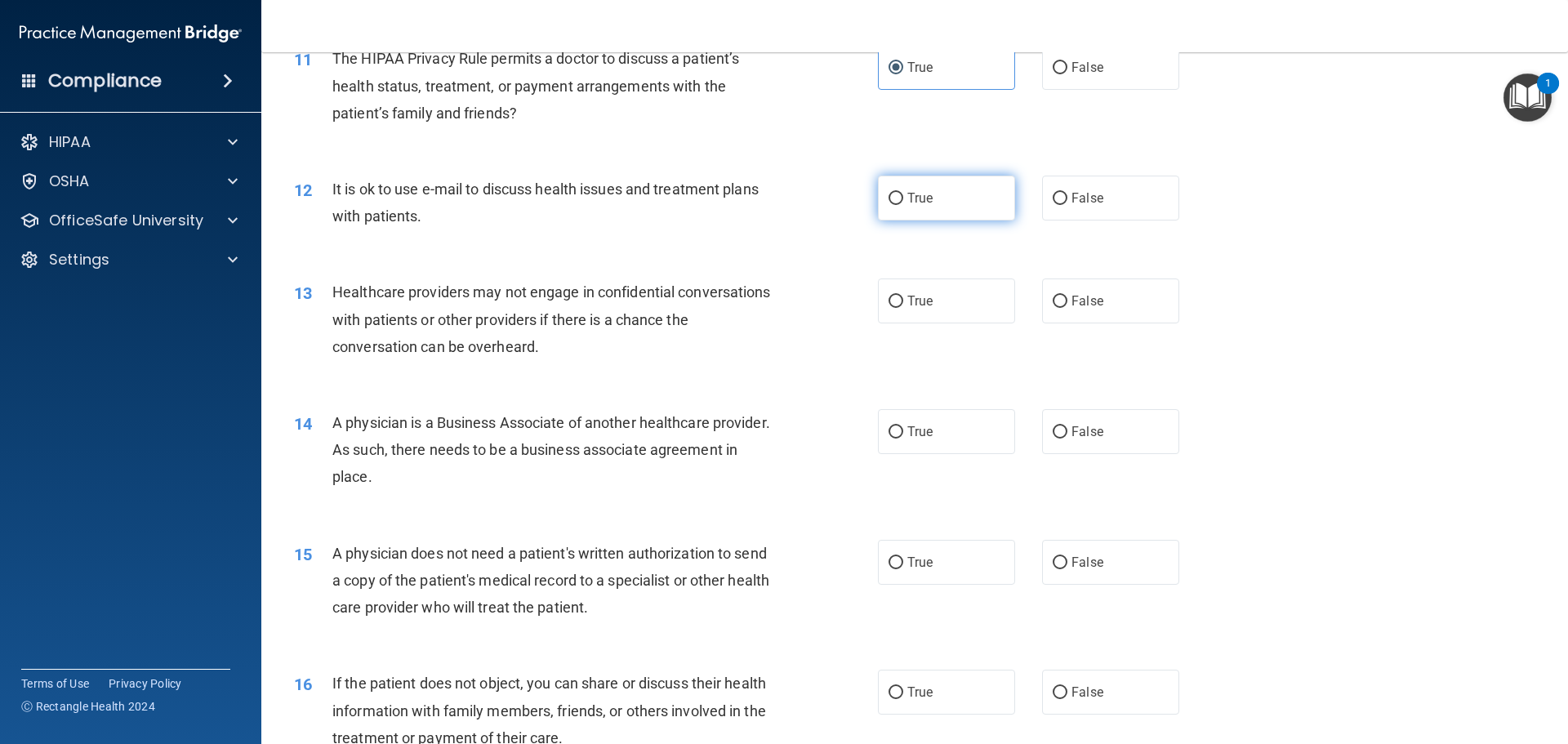
click at [928, 216] on label "True" at bounding box center [946, 197] width 137 height 45
click at [903, 205] on input "True" at bounding box center [896, 198] width 14 height 12
radio input "true"
click at [1056, 298] on input "False" at bounding box center [1059, 301] width 14 height 12
radio input "true"
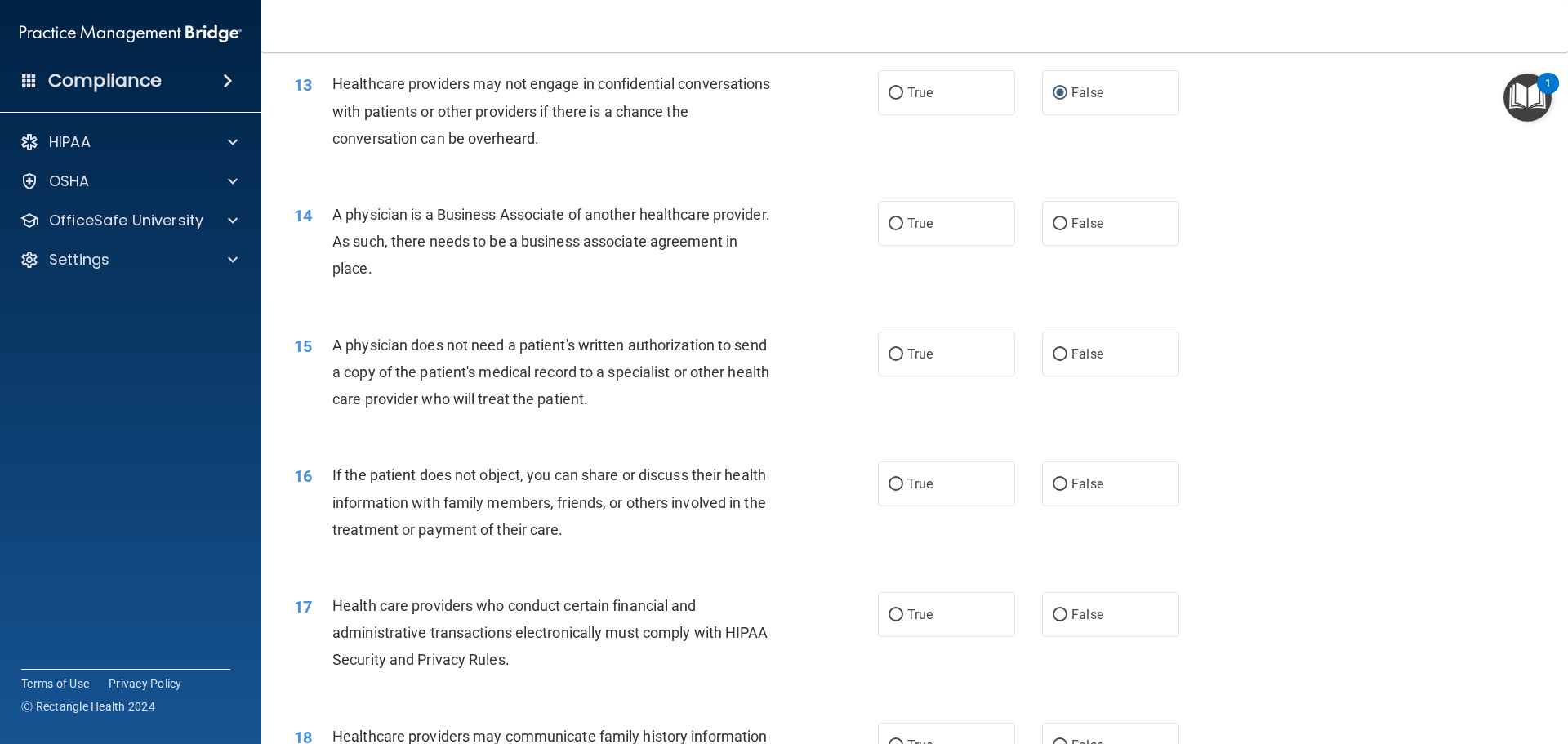
scroll to position [1552, 0]
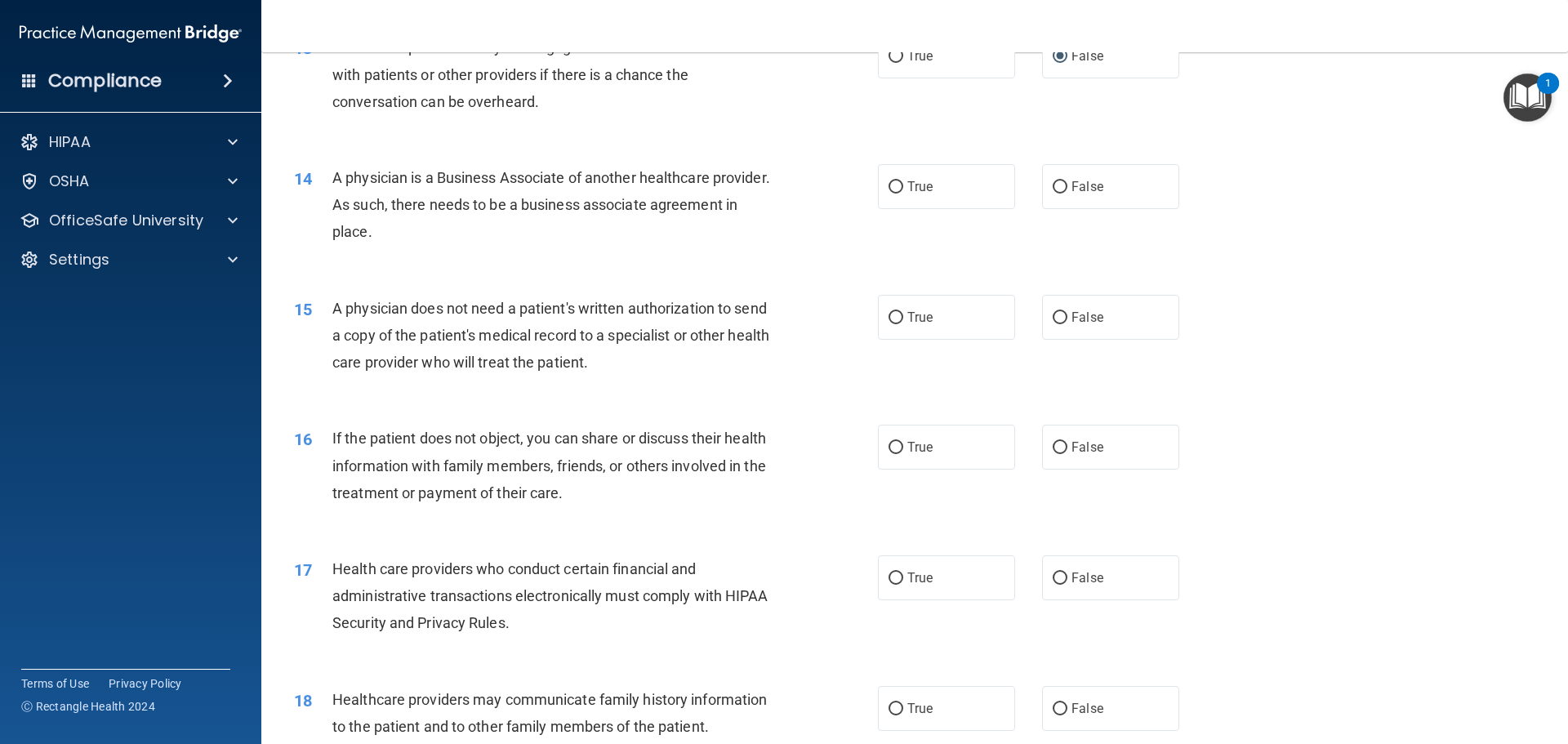
drag, startPoint x: 1074, startPoint y: 196, endPoint x: 1089, endPoint y: 225, distance: 32.6
click at [1075, 196] on label "False" at bounding box center [1110, 186] width 137 height 45
click at [1067, 193] on input "False" at bounding box center [1059, 187] width 14 height 12
radio input "true"
click at [926, 313] on span "True" at bounding box center [920, 318] width 26 height 15
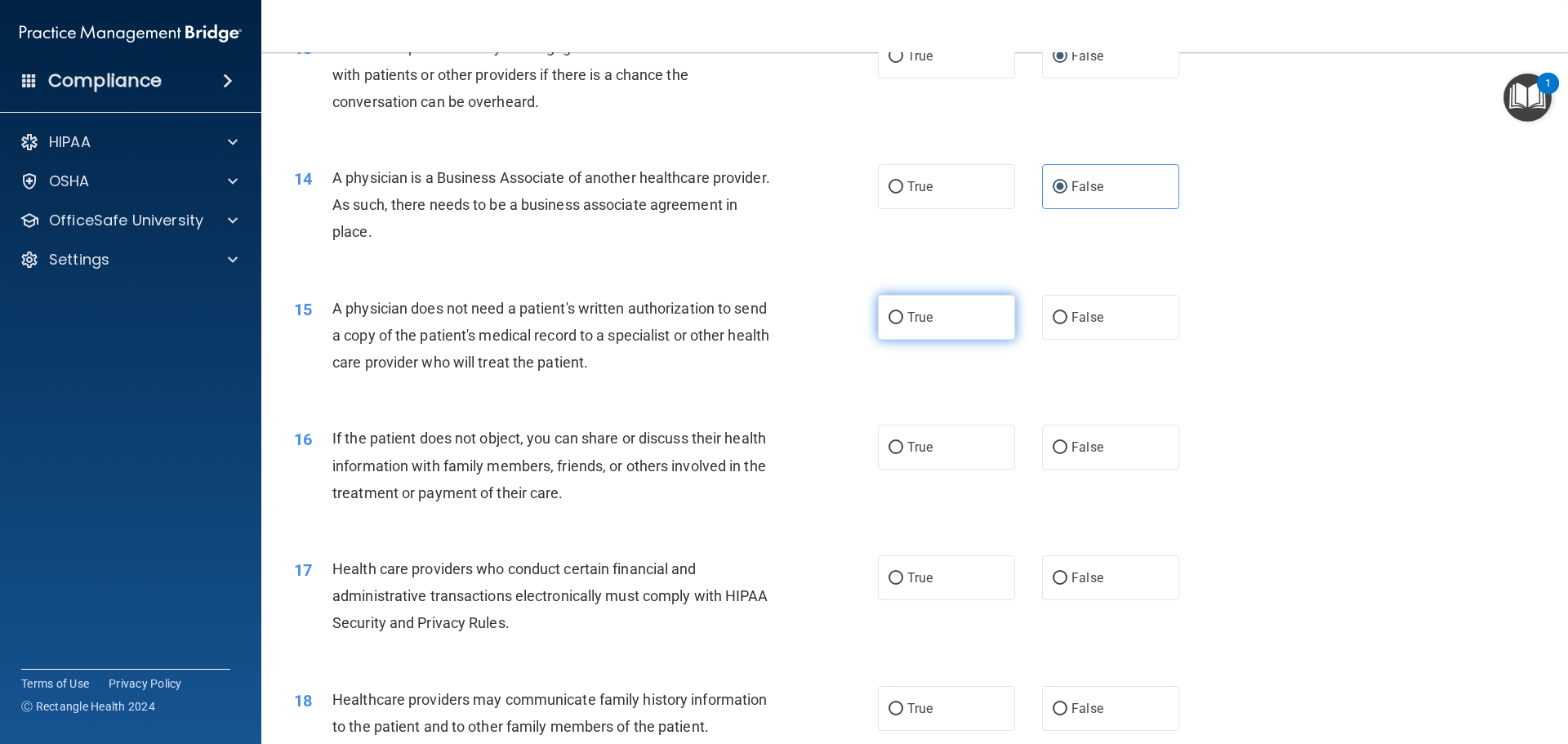
click at [903, 313] on input "True" at bounding box center [896, 318] width 14 height 12
radio input "true"
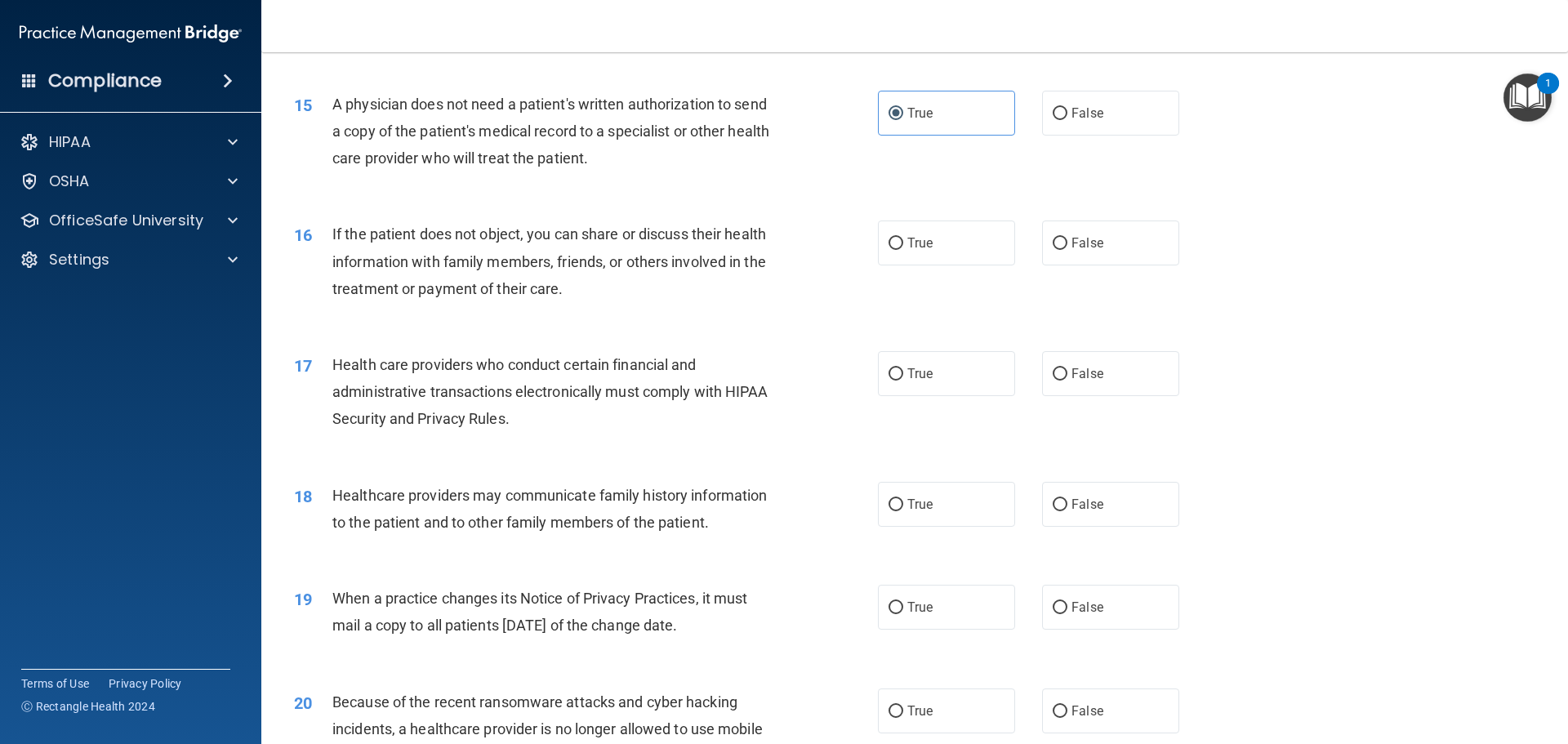
scroll to position [1796, 0]
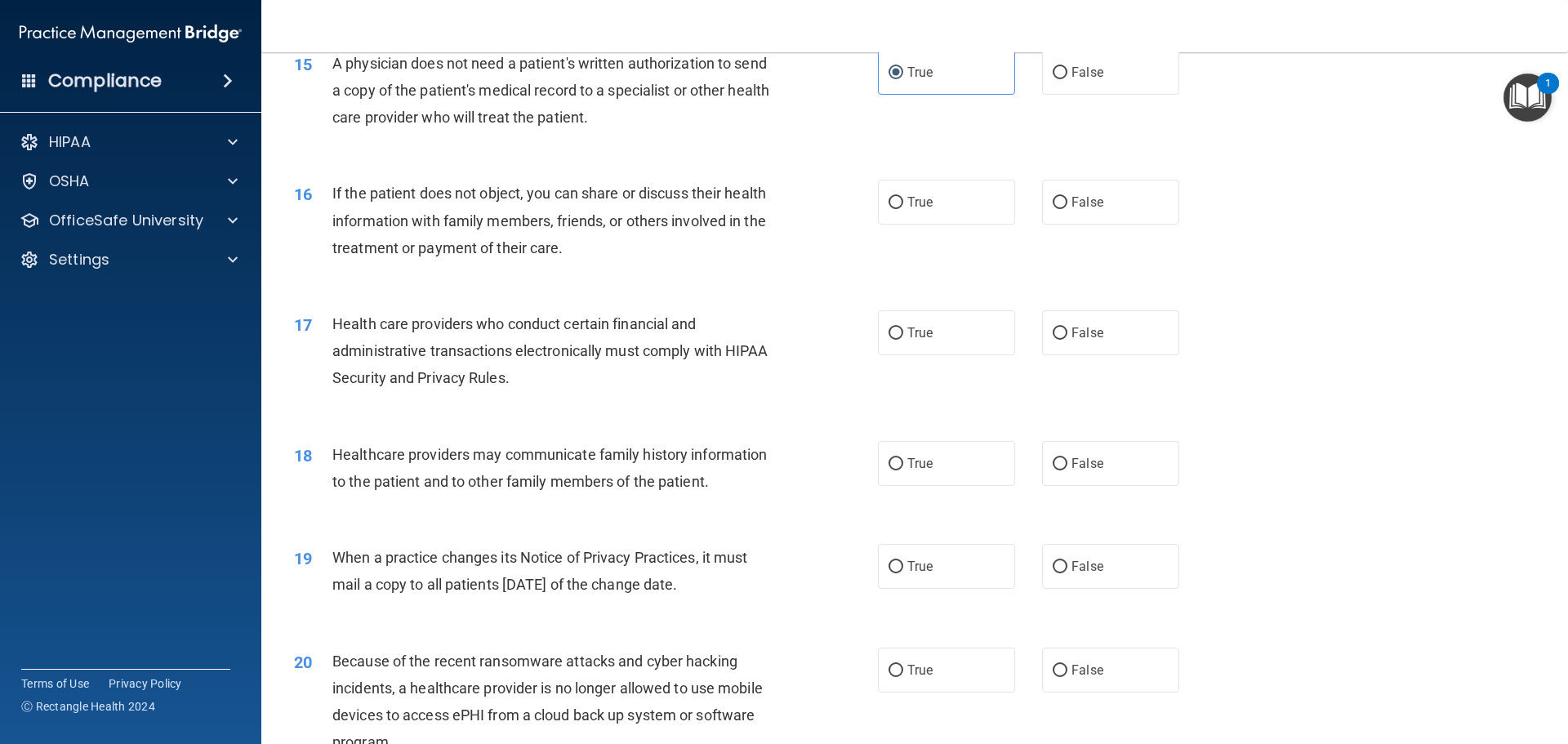
click at [947, 231] on div "16 If the patient does not object, you can share or discuss their health inform…" at bounding box center [914, 224] width 1266 height 130
click at [954, 200] on label "True" at bounding box center [946, 202] width 137 height 45
click at [903, 200] on input "True" at bounding box center [896, 203] width 14 height 12
radio input "true"
click at [929, 323] on label "True" at bounding box center [946, 333] width 137 height 45
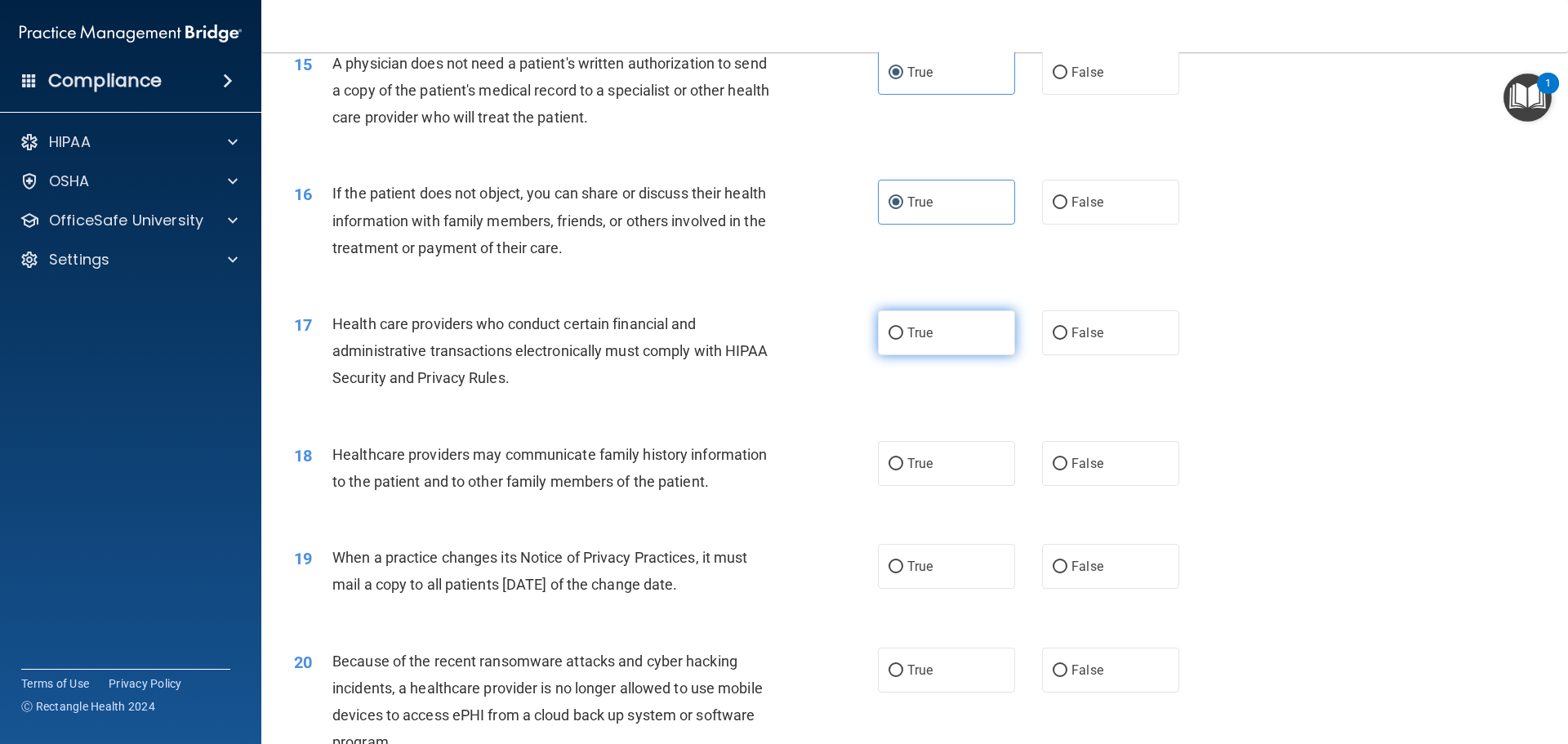
click at [903, 328] on input "True" at bounding box center [896, 334] width 14 height 12
radio input "true"
click at [1092, 468] on span "False" at bounding box center [1087, 463] width 31 height 15
click at [1067, 468] on input "False" at bounding box center [1059, 464] width 14 height 12
radio input "true"
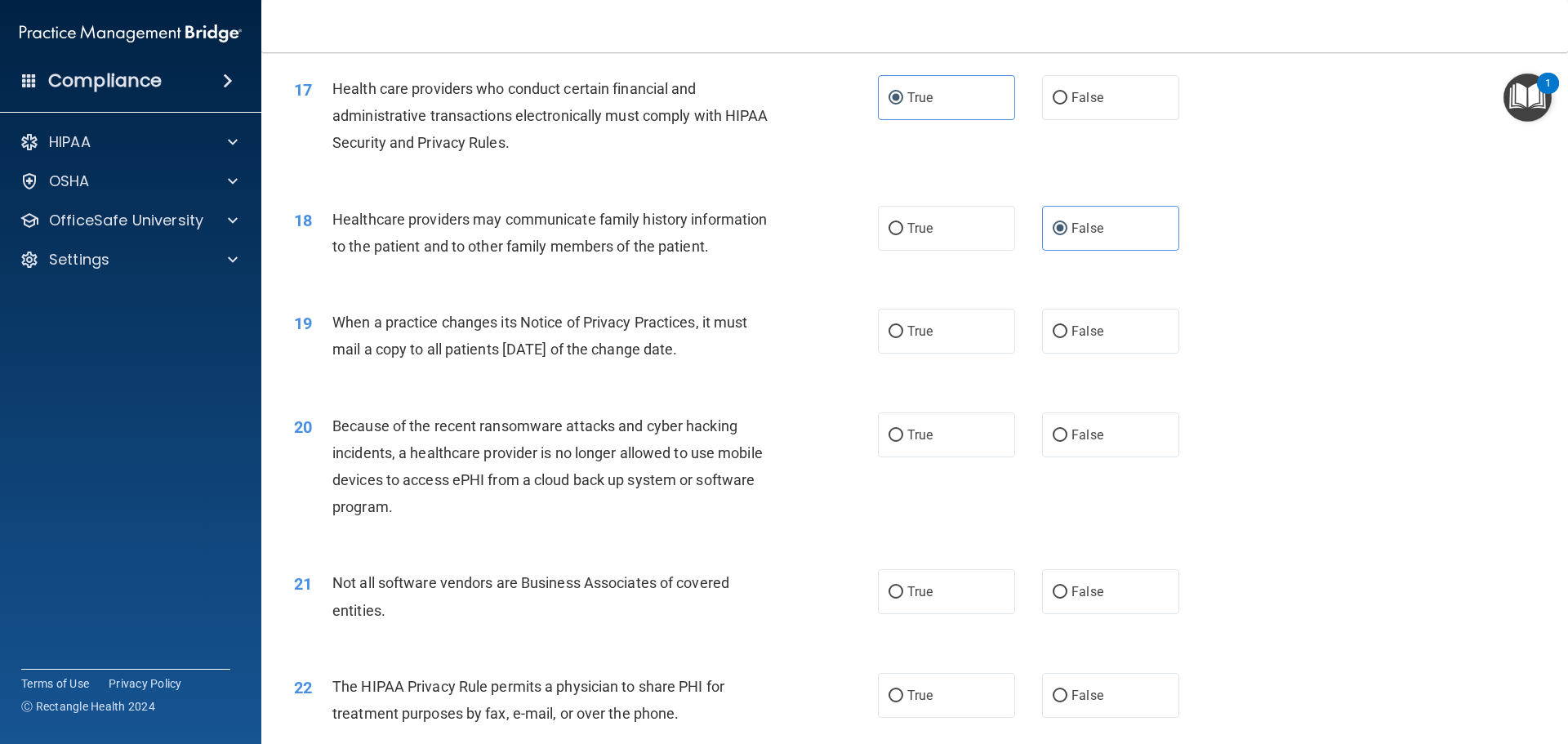
scroll to position [2041, 0]
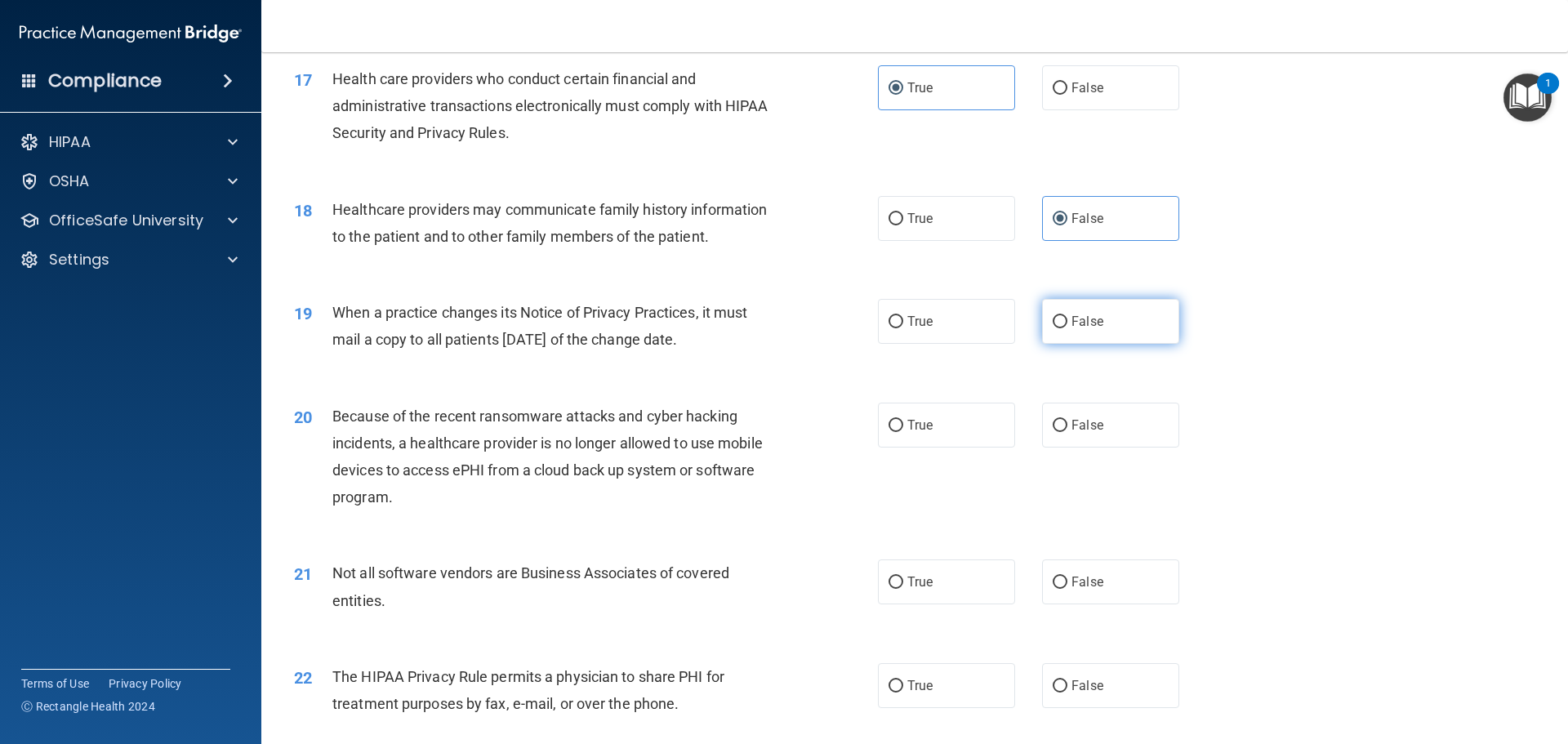
click at [1102, 327] on label "False" at bounding box center [1110, 321] width 137 height 45
click at [1067, 327] on input "False" at bounding box center [1059, 322] width 14 height 12
radio input "true"
click at [1102, 436] on label "False" at bounding box center [1110, 425] width 137 height 45
click at [1067, 432] on input "False" at bounding box center [1059, 426] width 14 height 12
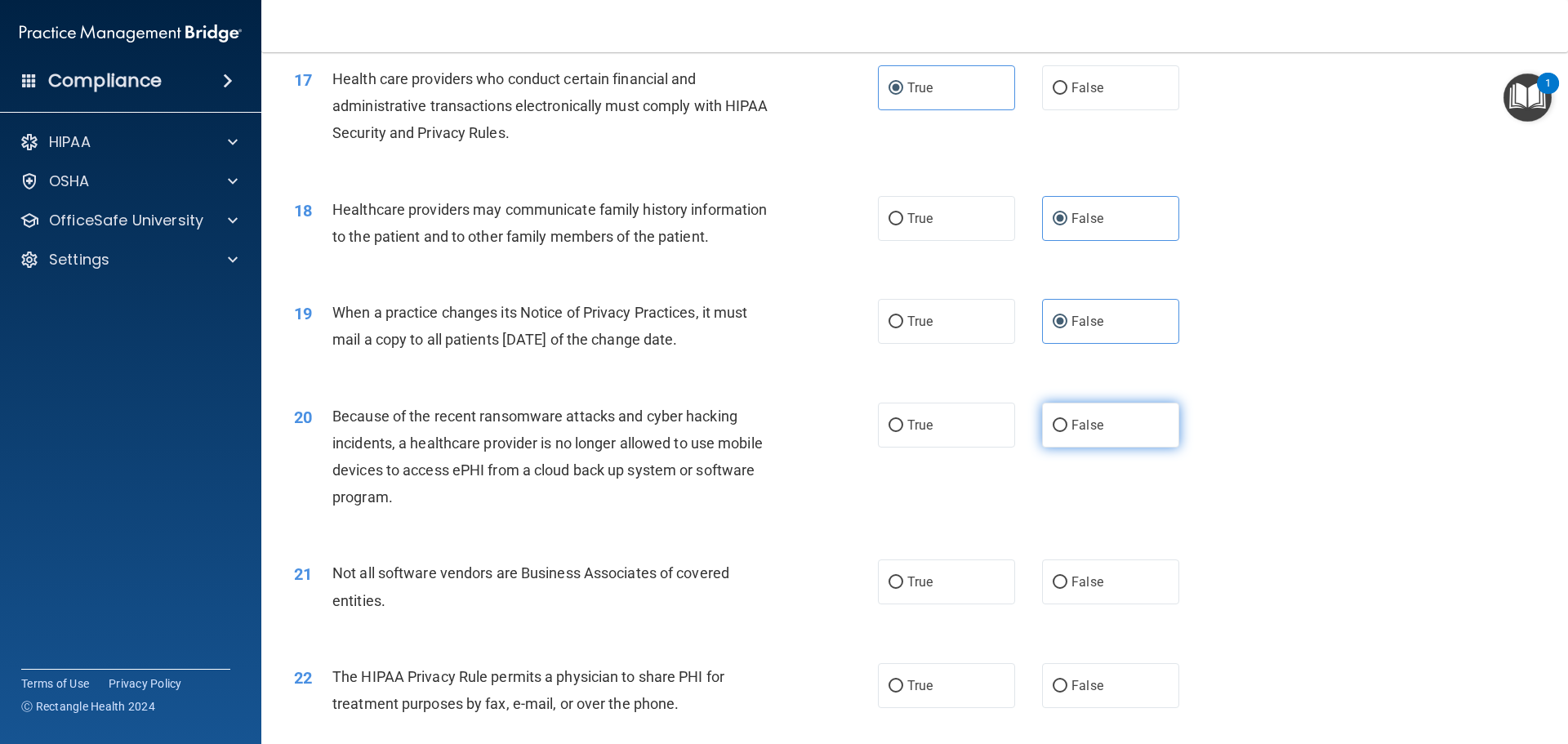
radio input "true"
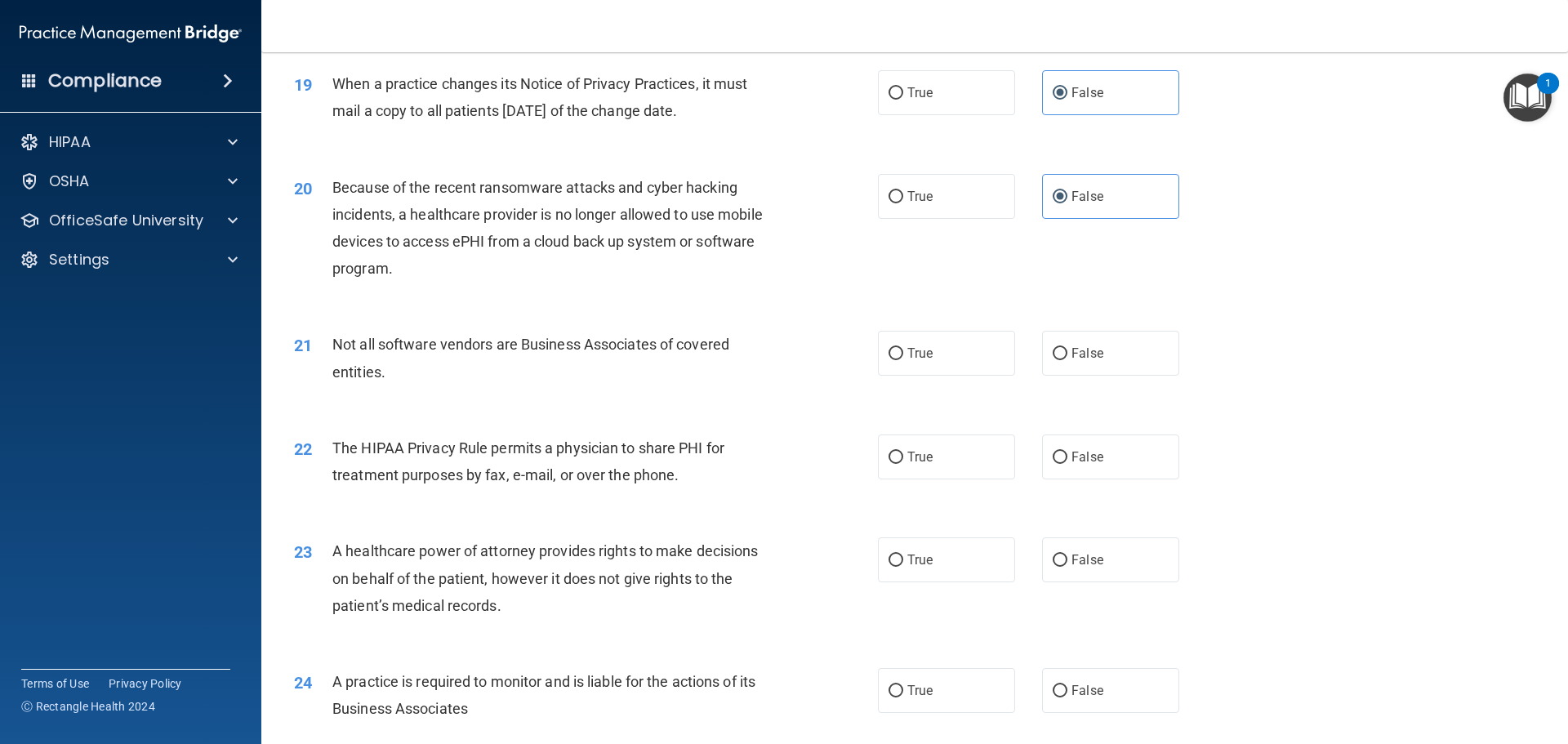
scroll to position [2286, 0]
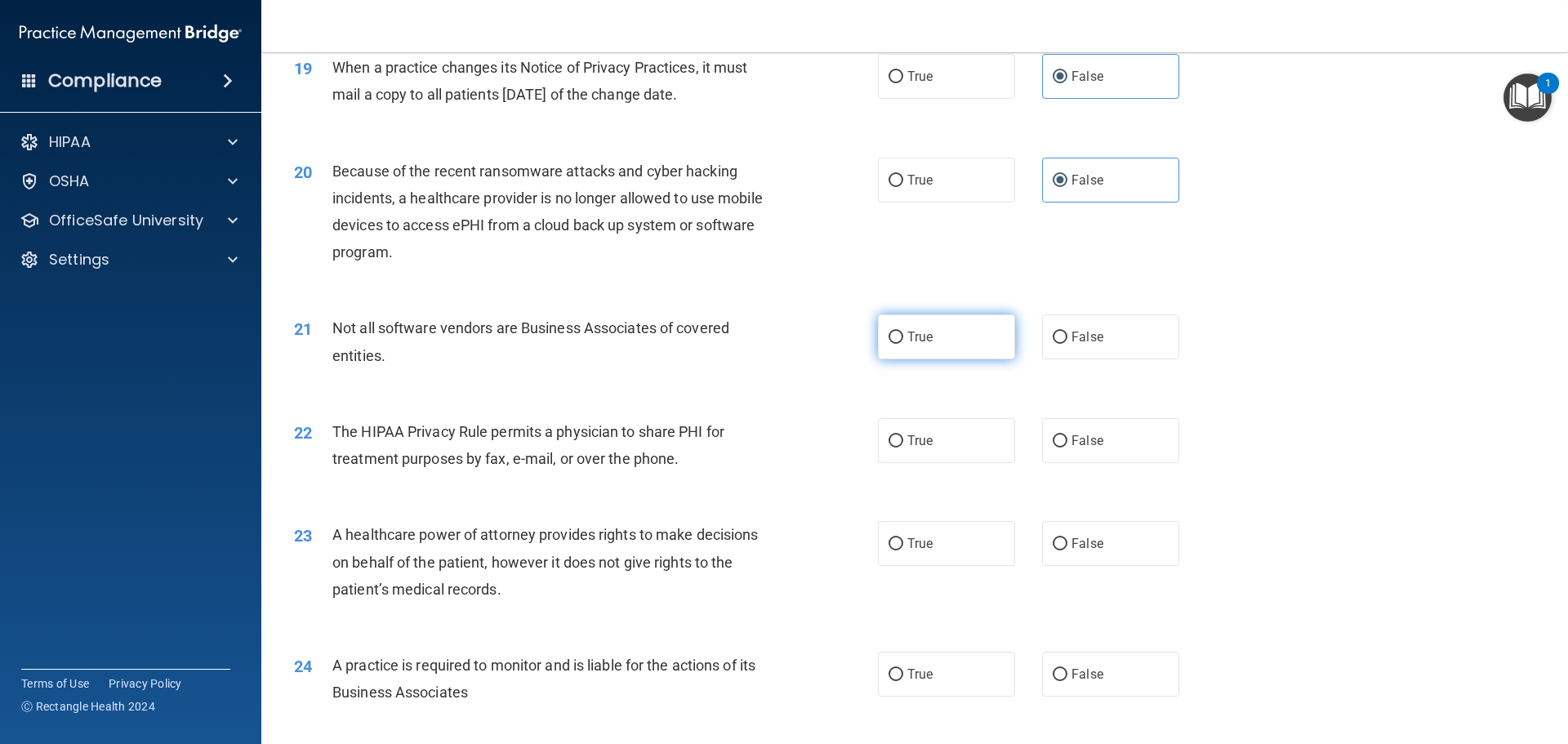
click at [955, 341] on label "True" at bounding box center [946, 336] width 137 height 45
click at [903, 341] on input "True" at bounding box center [896, 337] width 14 height 12
radio input "true"
click at [933, 435] on label "True" at bounding box center [946, 440] width 137 height 45
click at [903, 435] on input "True" at bounding box center [896, 441] width 14 height 12
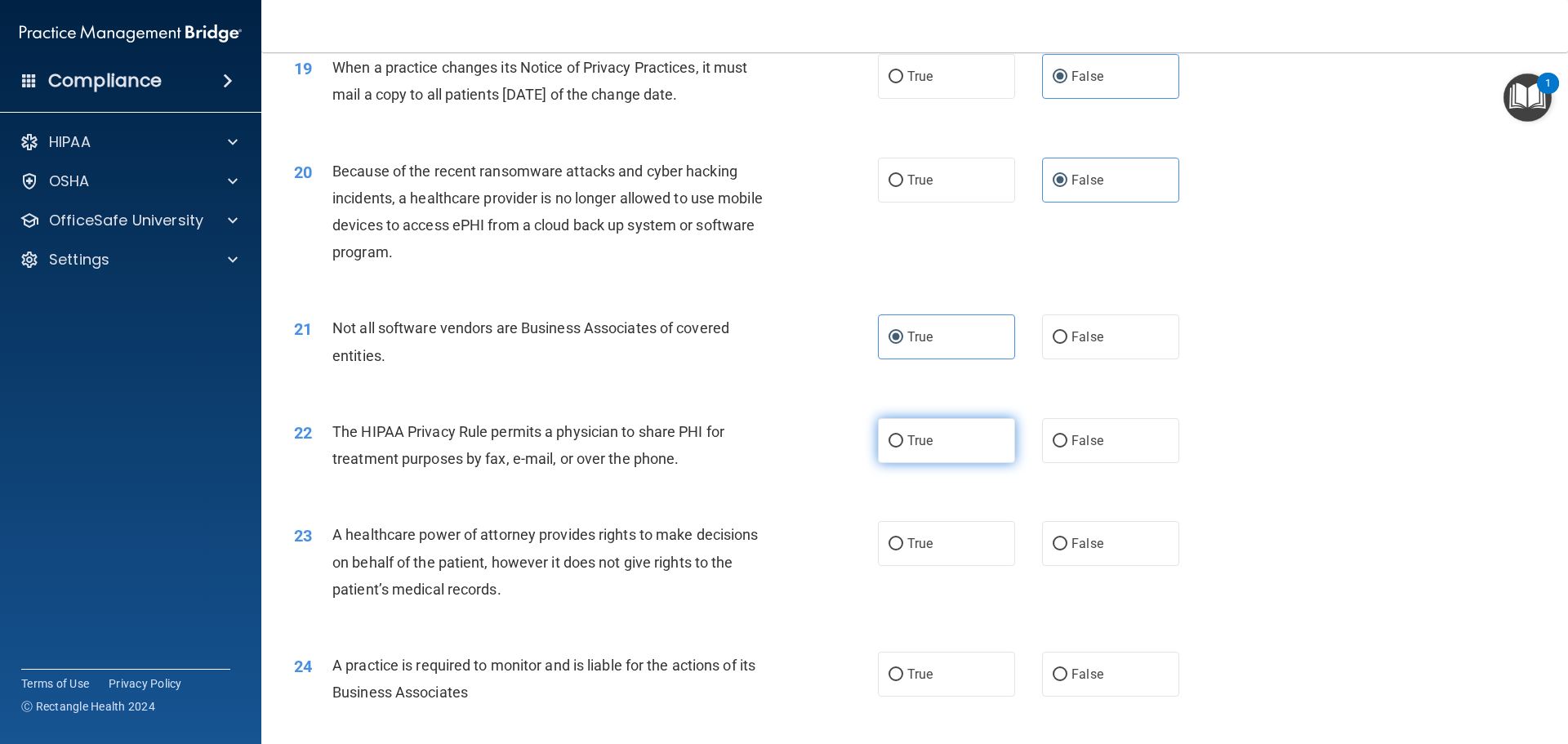
radio input "true"
click at [1096, 531] on label "False" at bounding box center [1110, 543] width 137 height 45
click at [1067, 538] on input "False" at bounding box center [1059, 544] width 14 height 12
radio input "true"
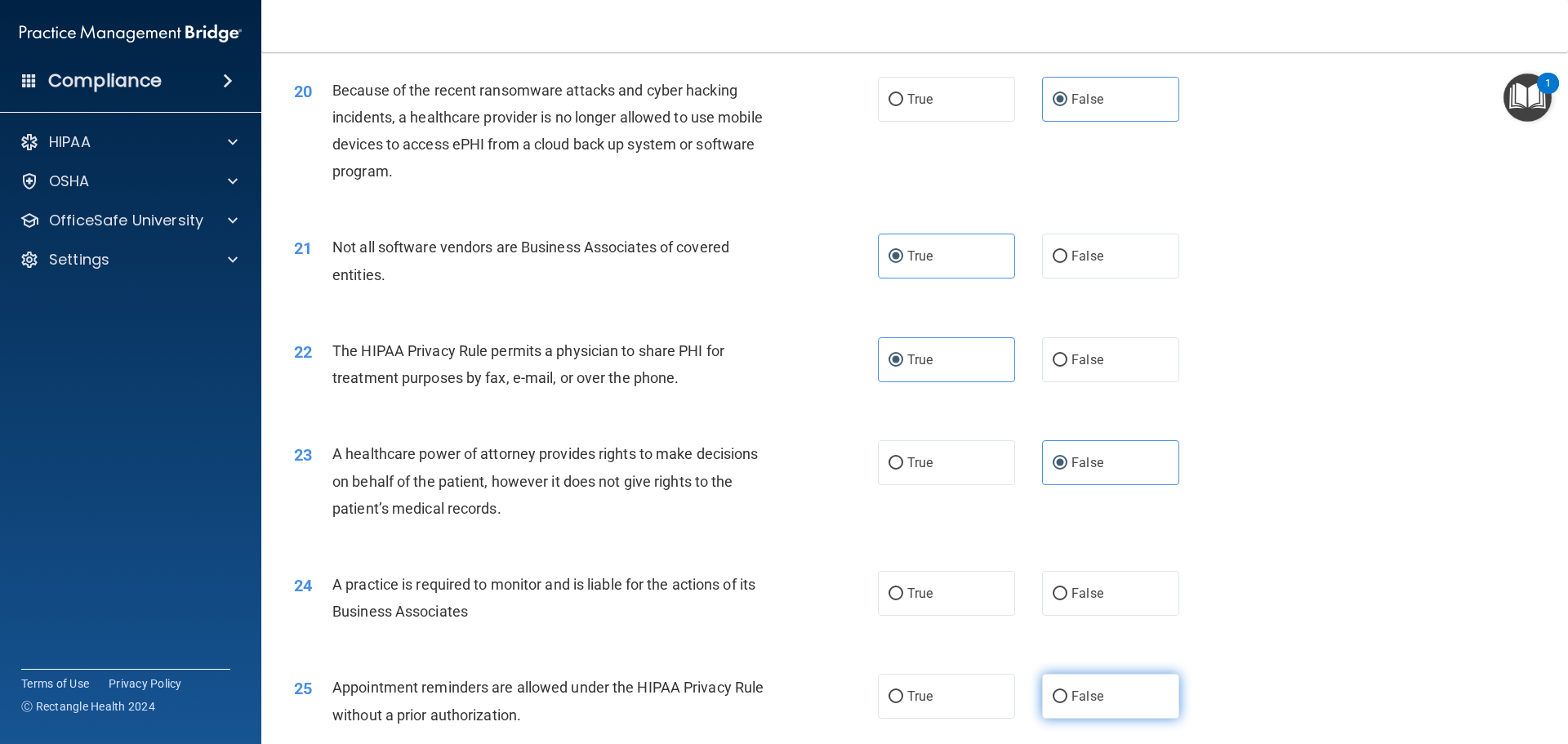
scroll to position [2532, 0]
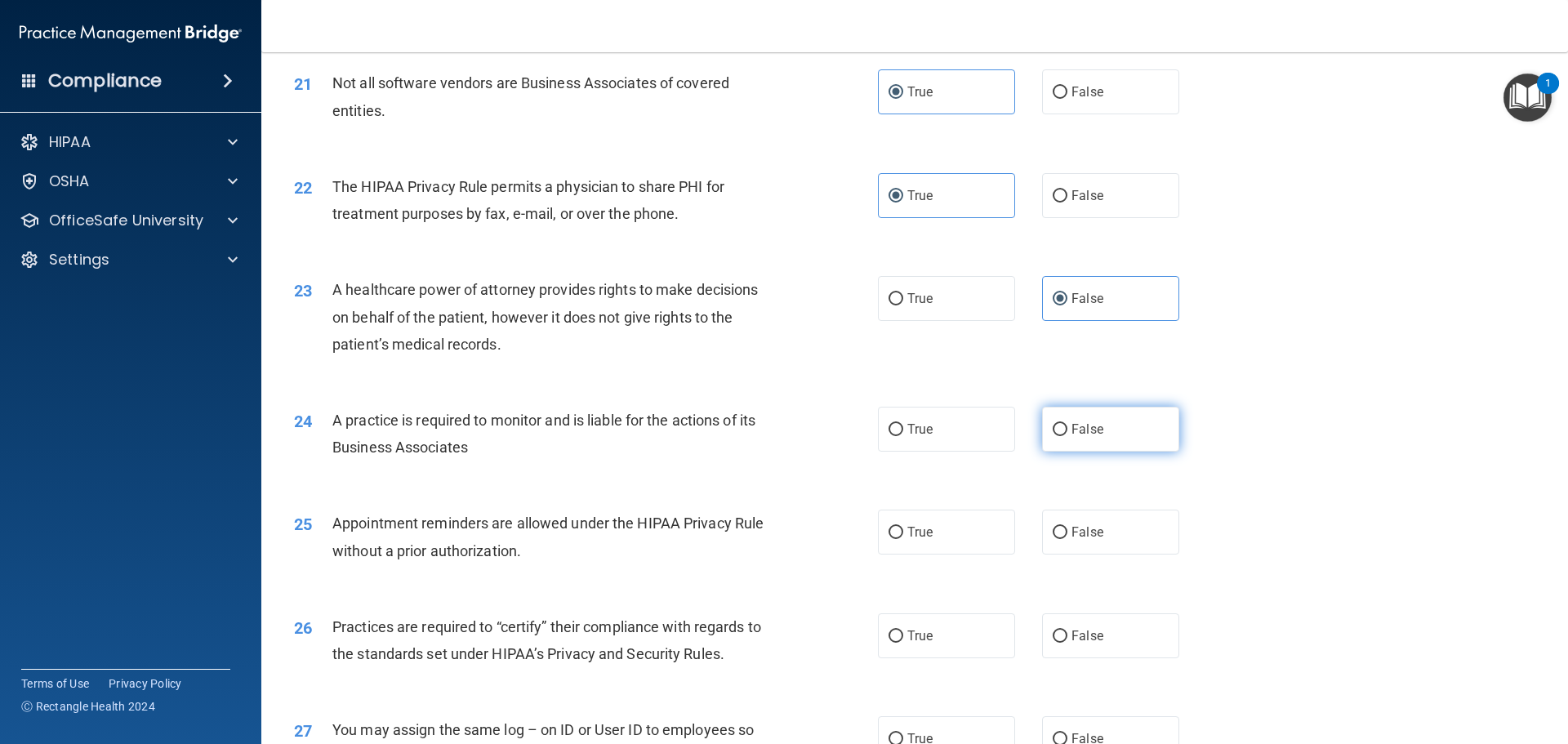
click at [1150, 439] on label "False" at bounding box center [1110, 429] width 137 height 45
click at [1067, 436] on input "False" at bounding box center [1059, 430] width 14 height 12
radio input "true"
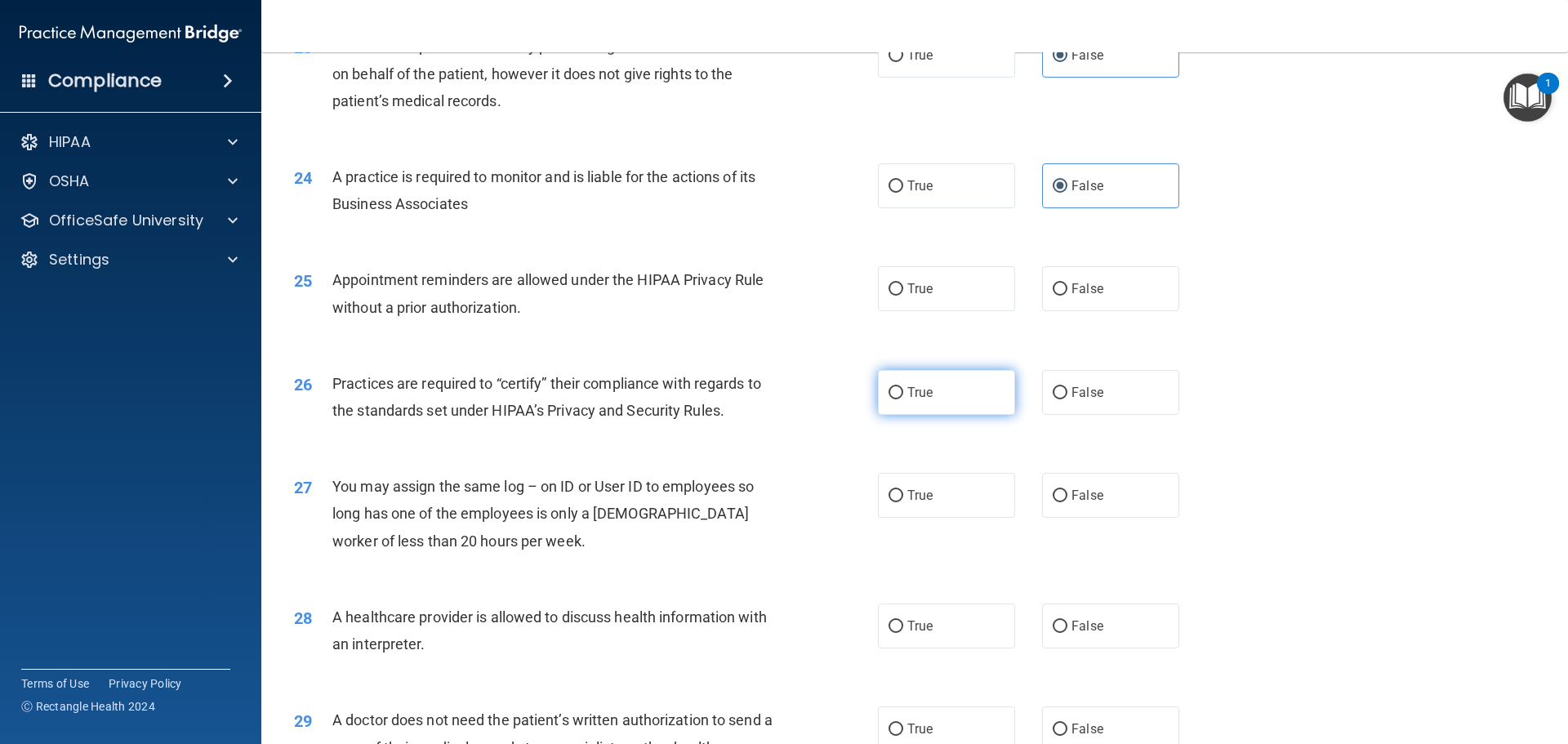
scroll to position [2776, 0]
click at [953, 291] on label "True" at bounding box center [946, 287] width 137 height 45
click at [903, 291] on input "True" at bounding box center [896, 288] width 14 height 12
radio input "true"
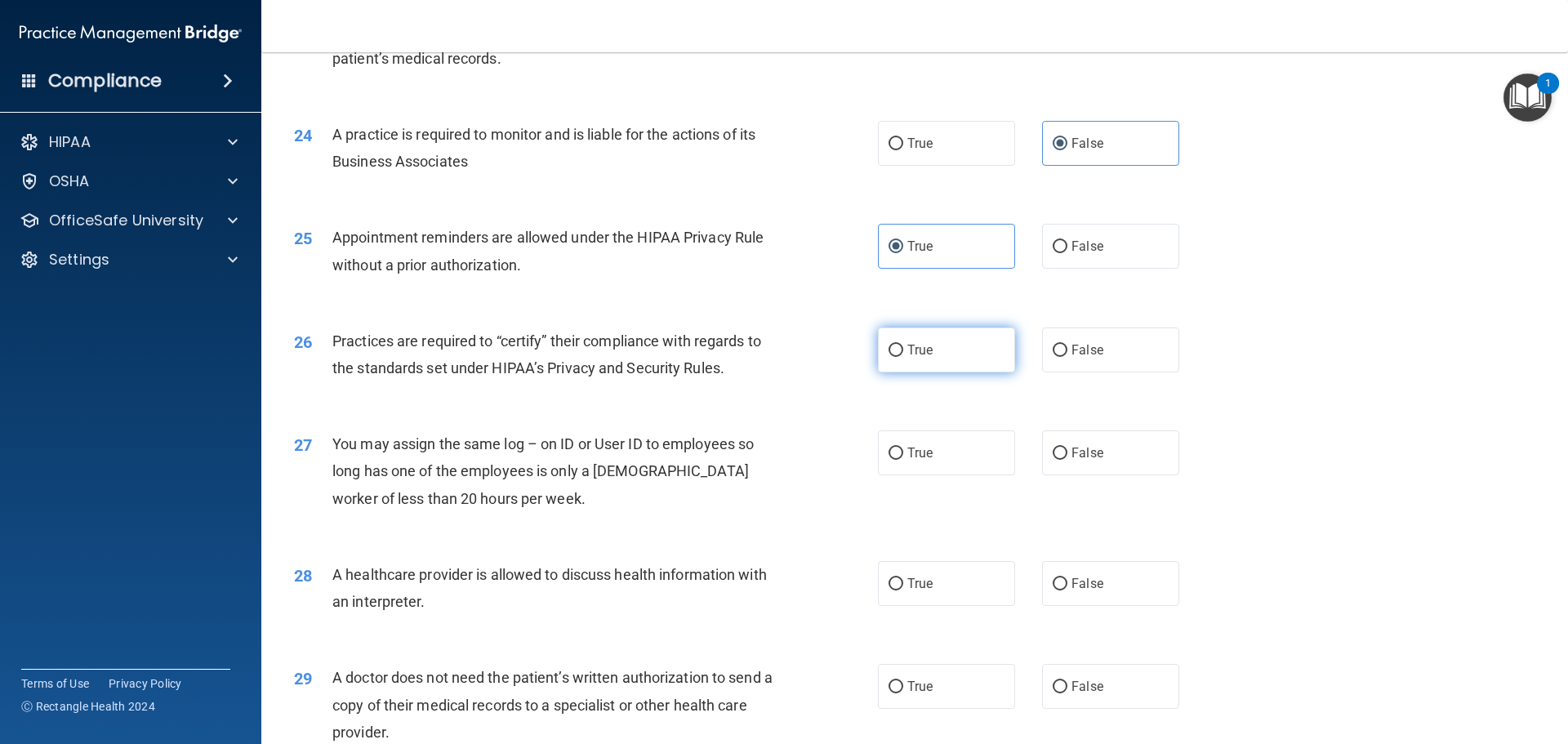
scroll to position [2858, 0]
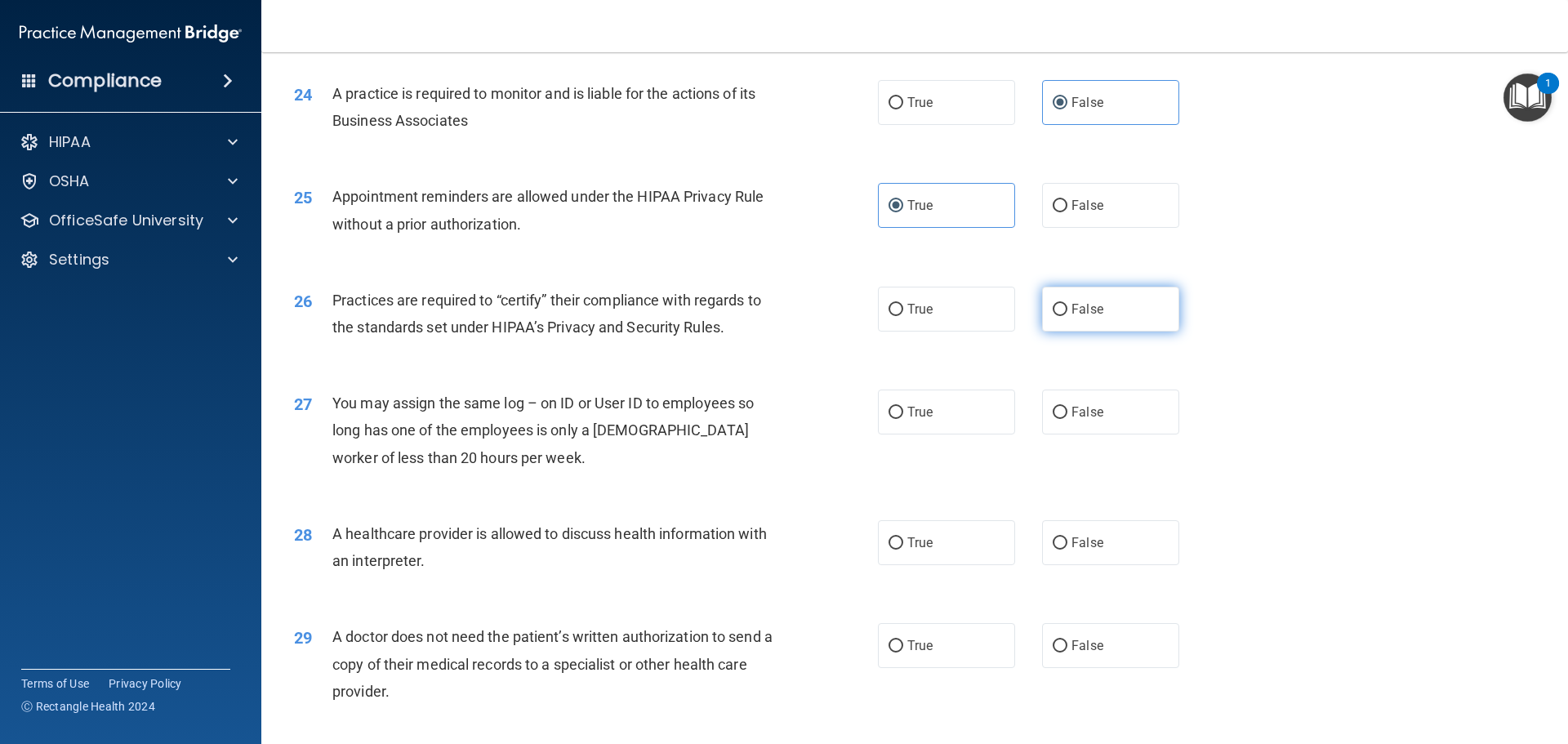
click at [1095, 311] on label "False" at bounding box center [1110, 309] width 137 height 45
click at [1067, 311] on input "False" at bounding box center [1059, 310] width 14 height 12
radio input "true"
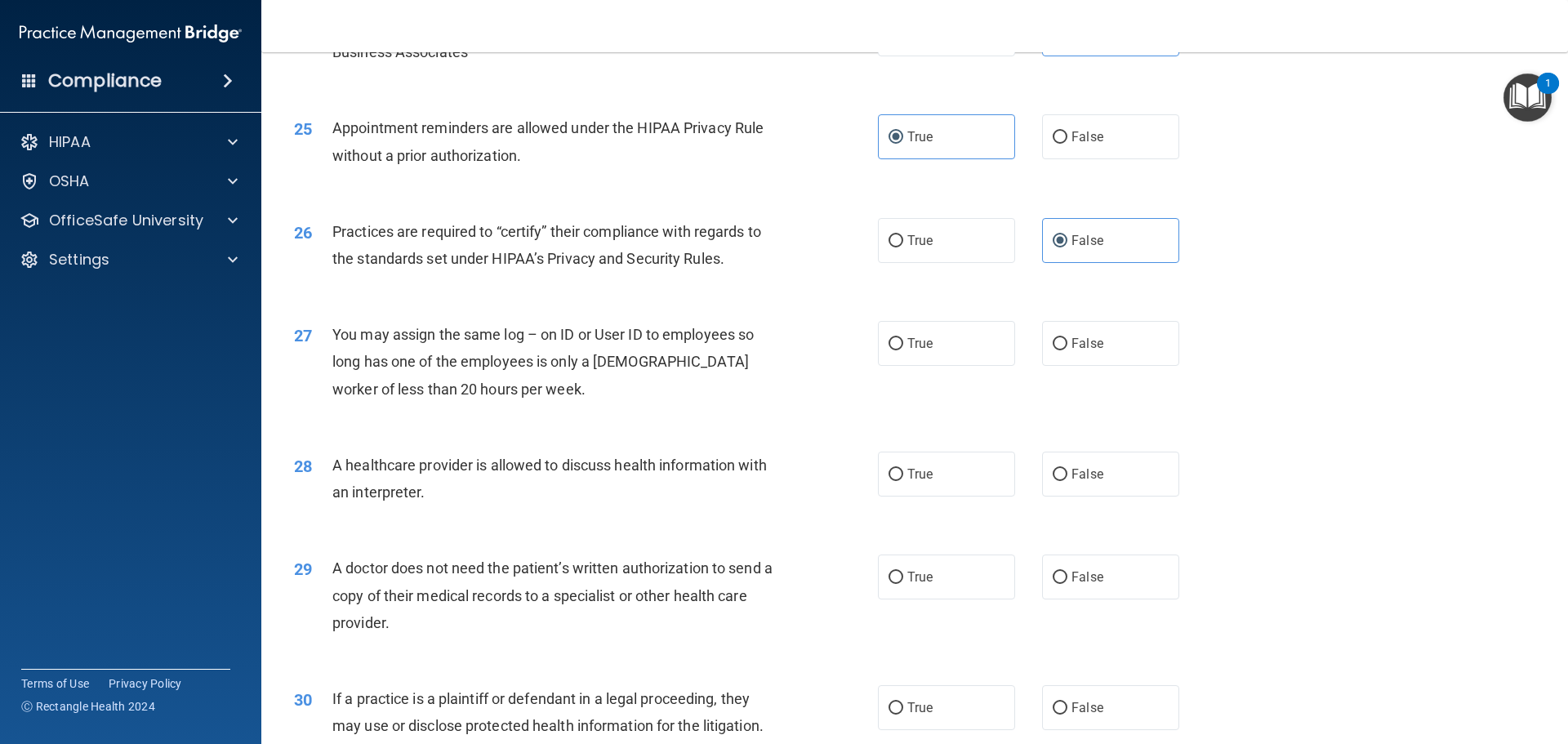
scroll to position [3021, 0]
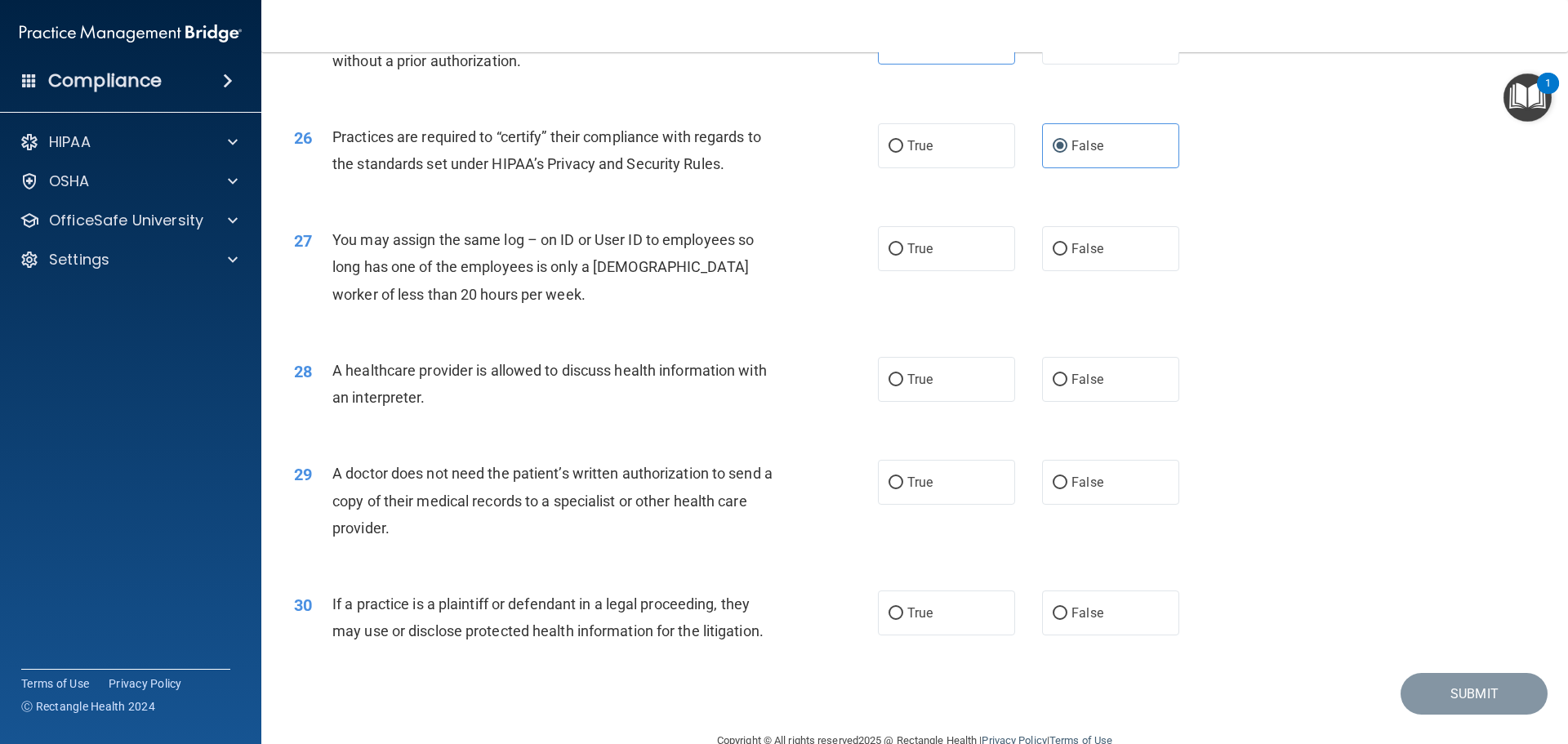
click at [1107, 275] on div "27 You may assign the same log – on ID or User ID to employees so long has one …" at bounding box center [914, 271] width 1266 height 130
click at [1102, 262] on label "False" at bounding box center [1110, 249] width 137 height 45
click at [1067, 255] on input "False" at bounding box center [1059, 249] width 14 height 12
radio input "true"
click at [953, 375] on label "True" at bounding box center [946, 379] width 137 height 45
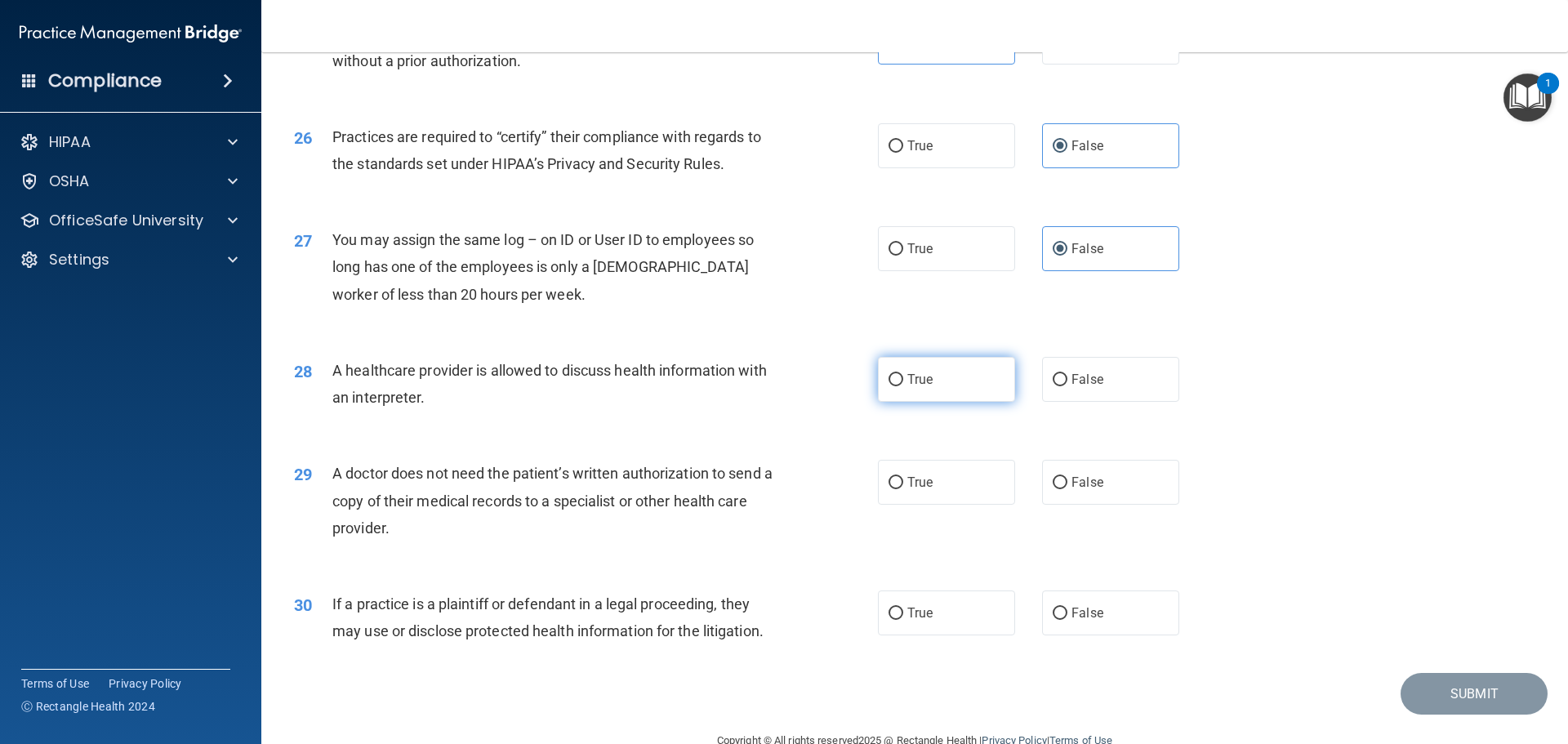
click at [903, 375] on input "True" at bounding box center [896, 380] width 14 height 12
radio input "true"
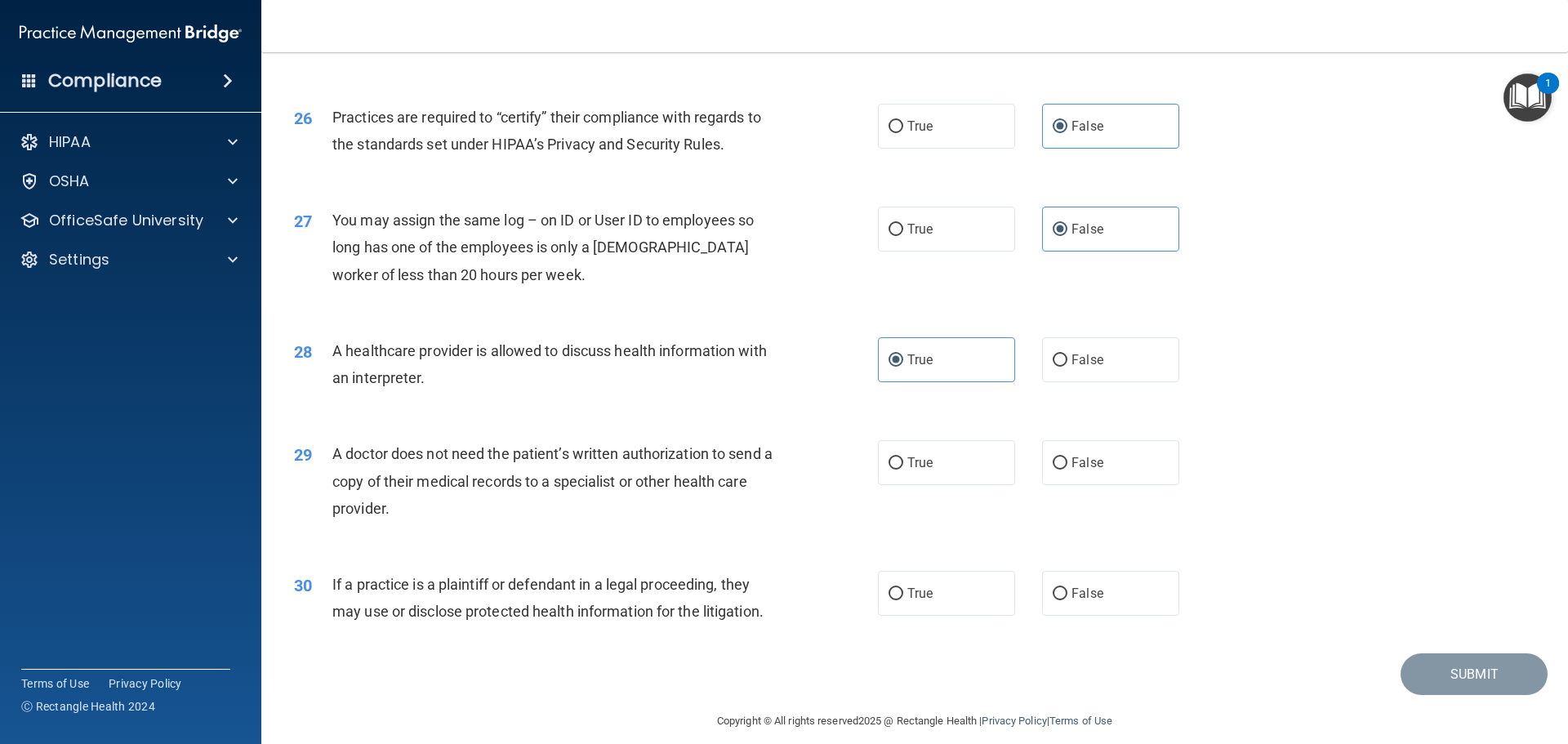
scroll to position [3057, 0]
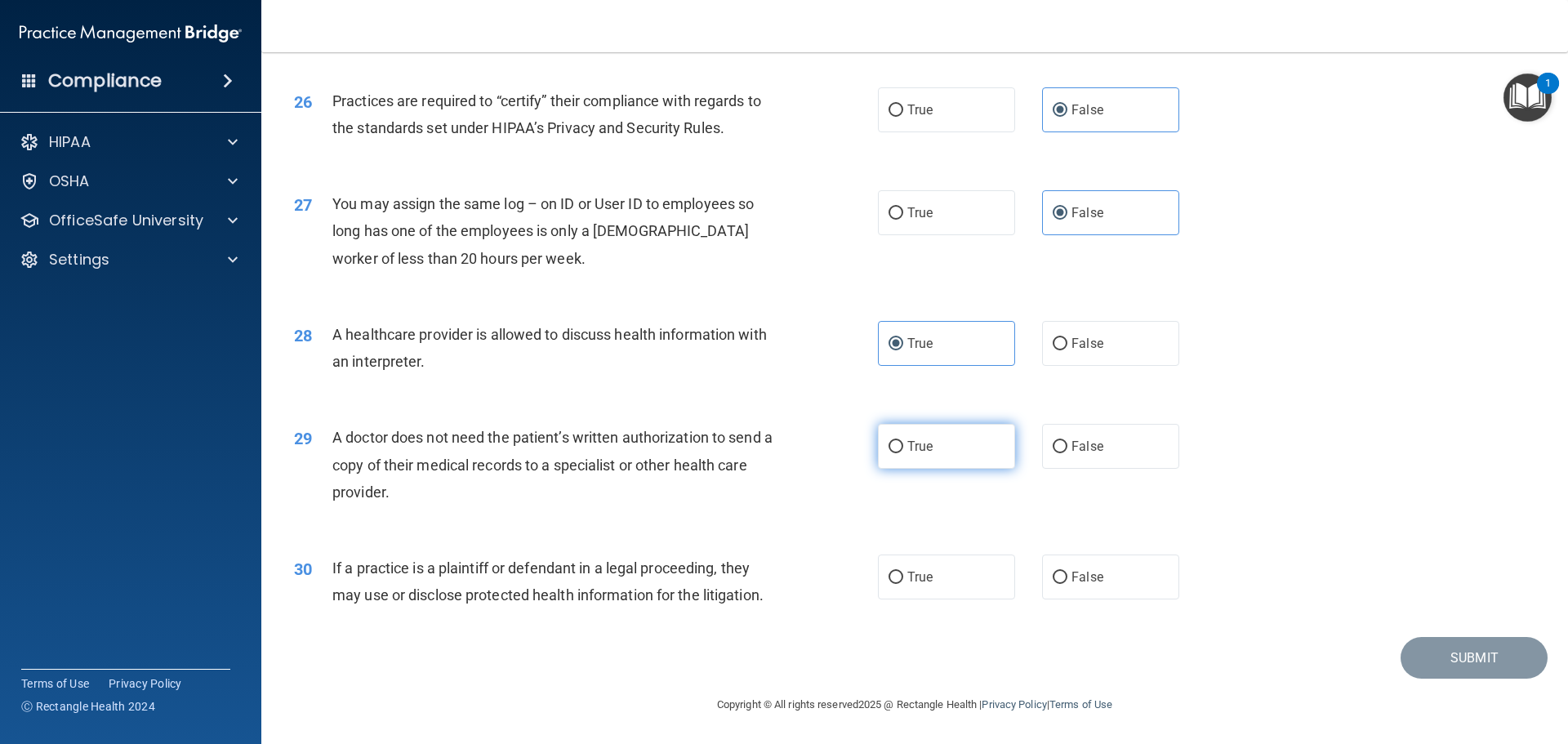
click at [918, 435] on label "True" at bounding box center [946, 446] width 137 height 45
click at [903, 441] on input "True" at bounding box center [896, 447] width 14 height 12
radio input "true"
click at [924, 576] on span "True" at bounding box center [920, 577] width 26 height 15
click at [903, 576] on input "True" at bounding box center [896, 577] width 14 height 12
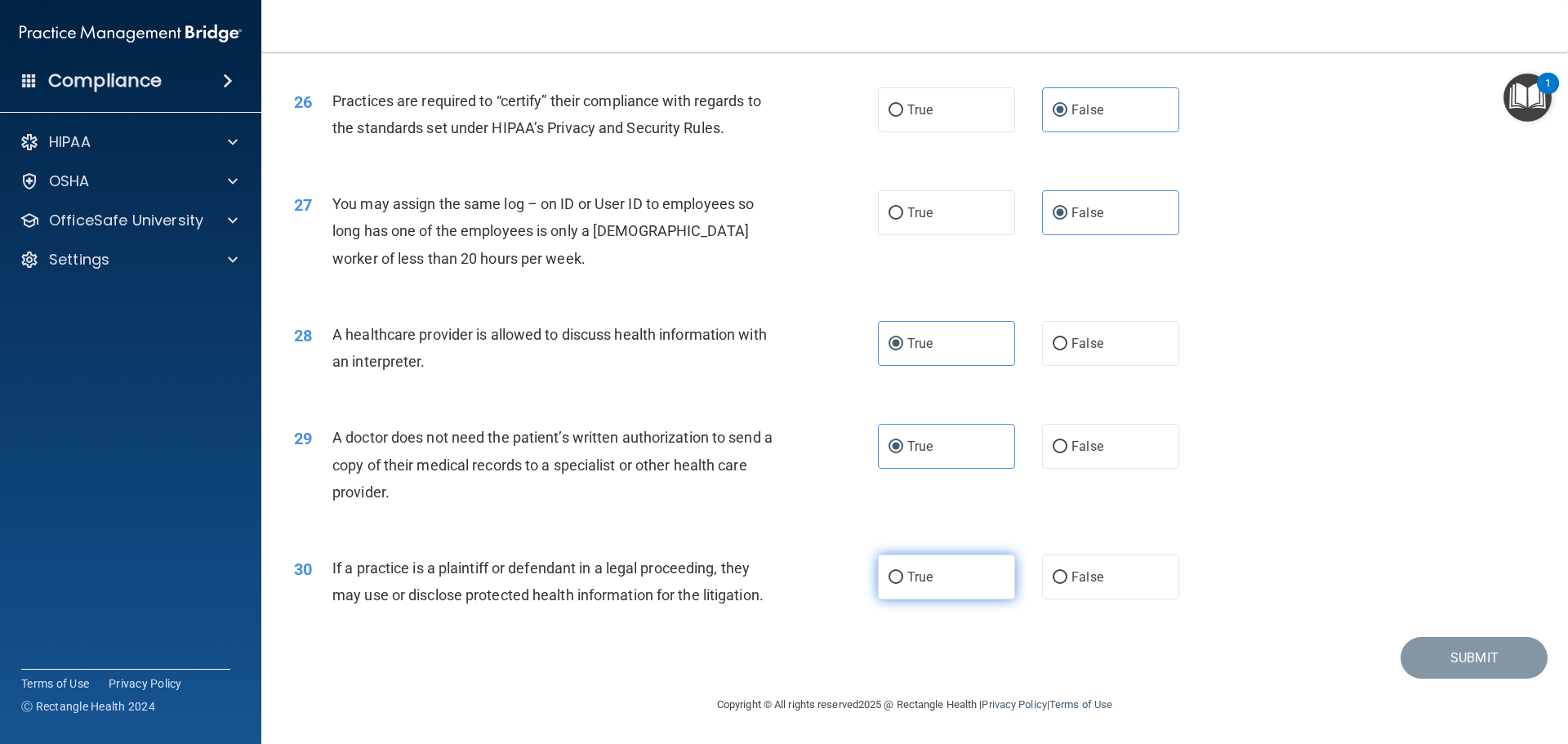
radio input "true"
click at [1441, 641] on button "Submit" at bounding box center [1474, 657] width 147 height 42
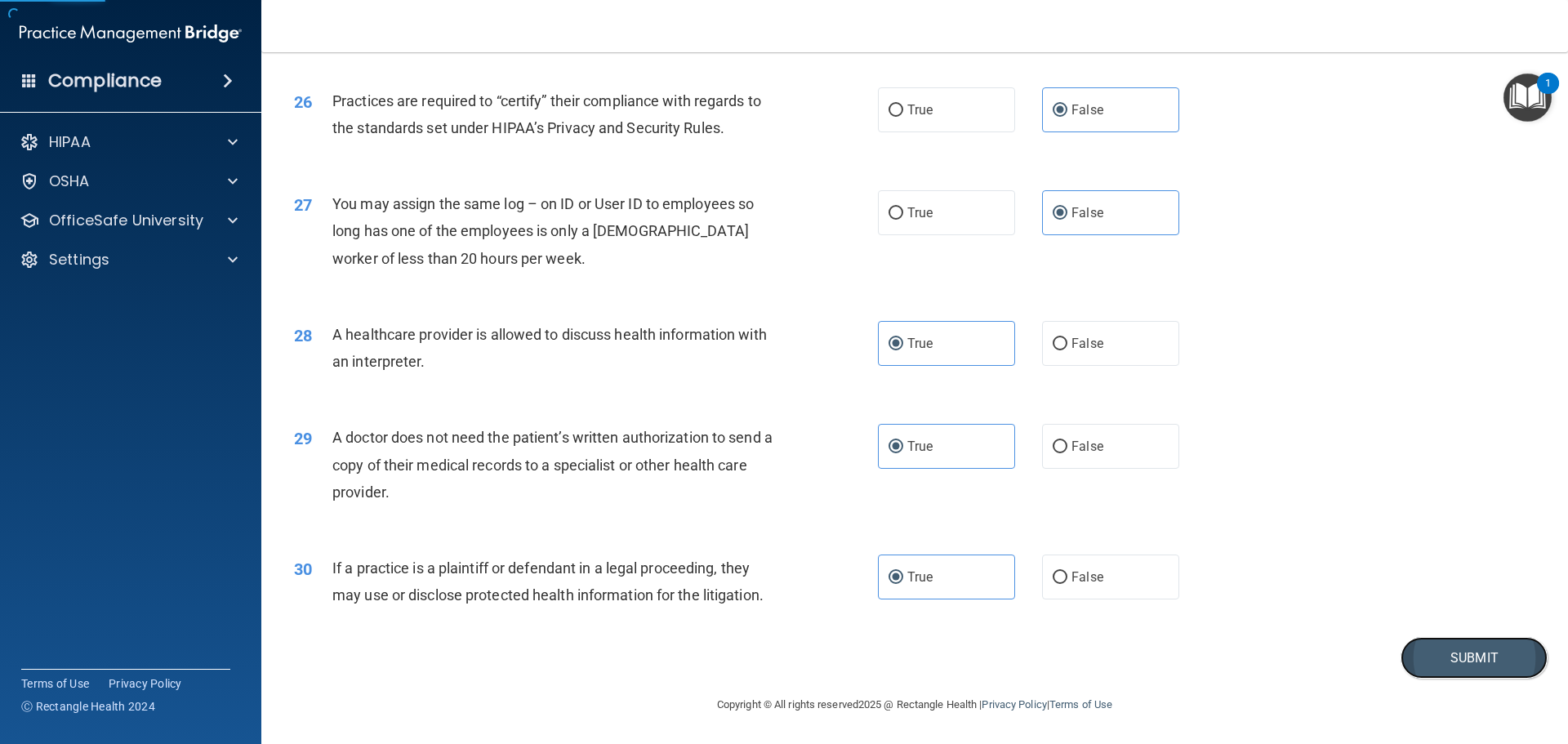
click at [1444, 650] on button "Submit" at bounding box center [1474, 657] width 147 height 42
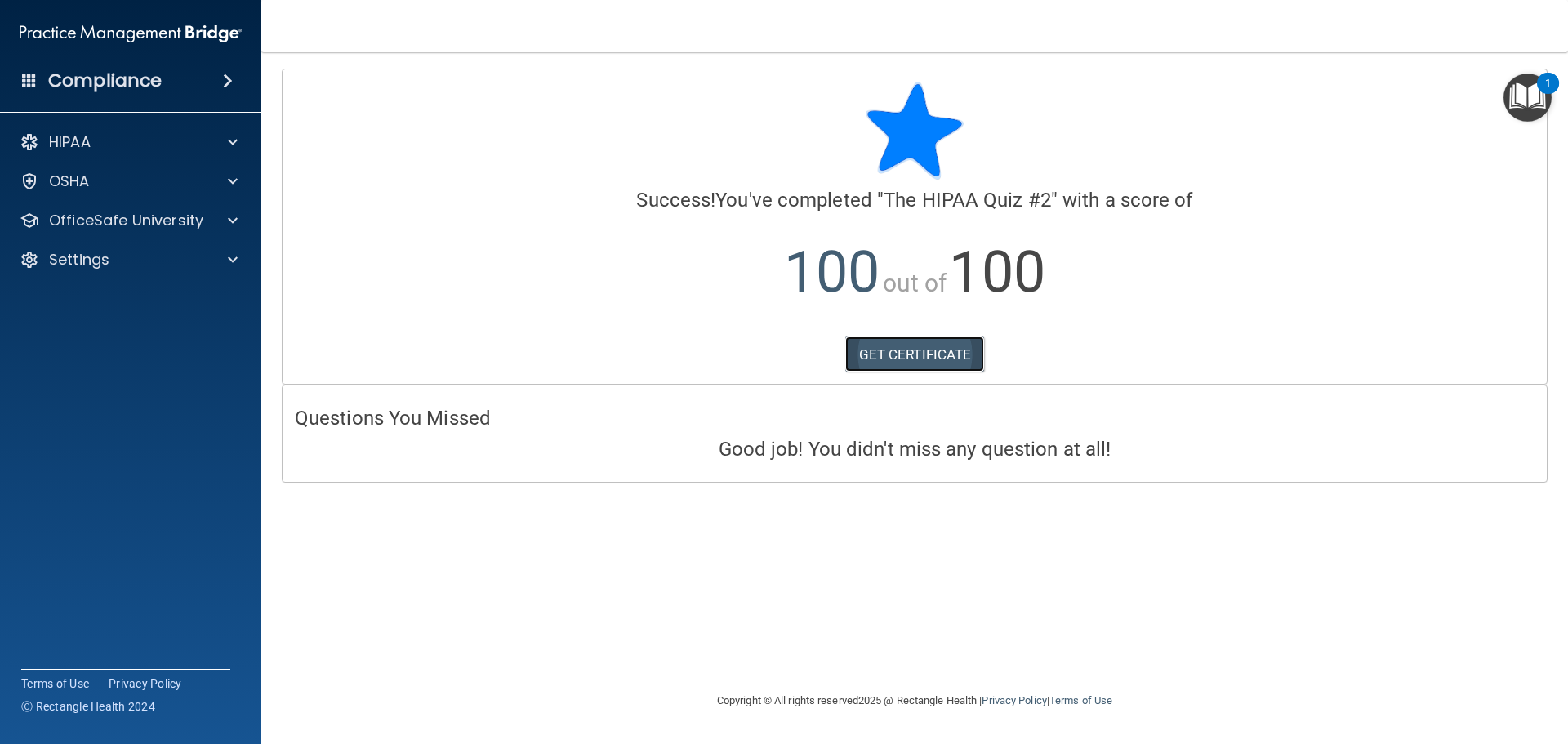
click at [919, 350] on link "GET CERTIFICATE" at bounding box center [915, 354] width 140 height 36
click at [140, 217] on p "OfficeSafe University" at bounding box center [126, 220] width 154 height 20
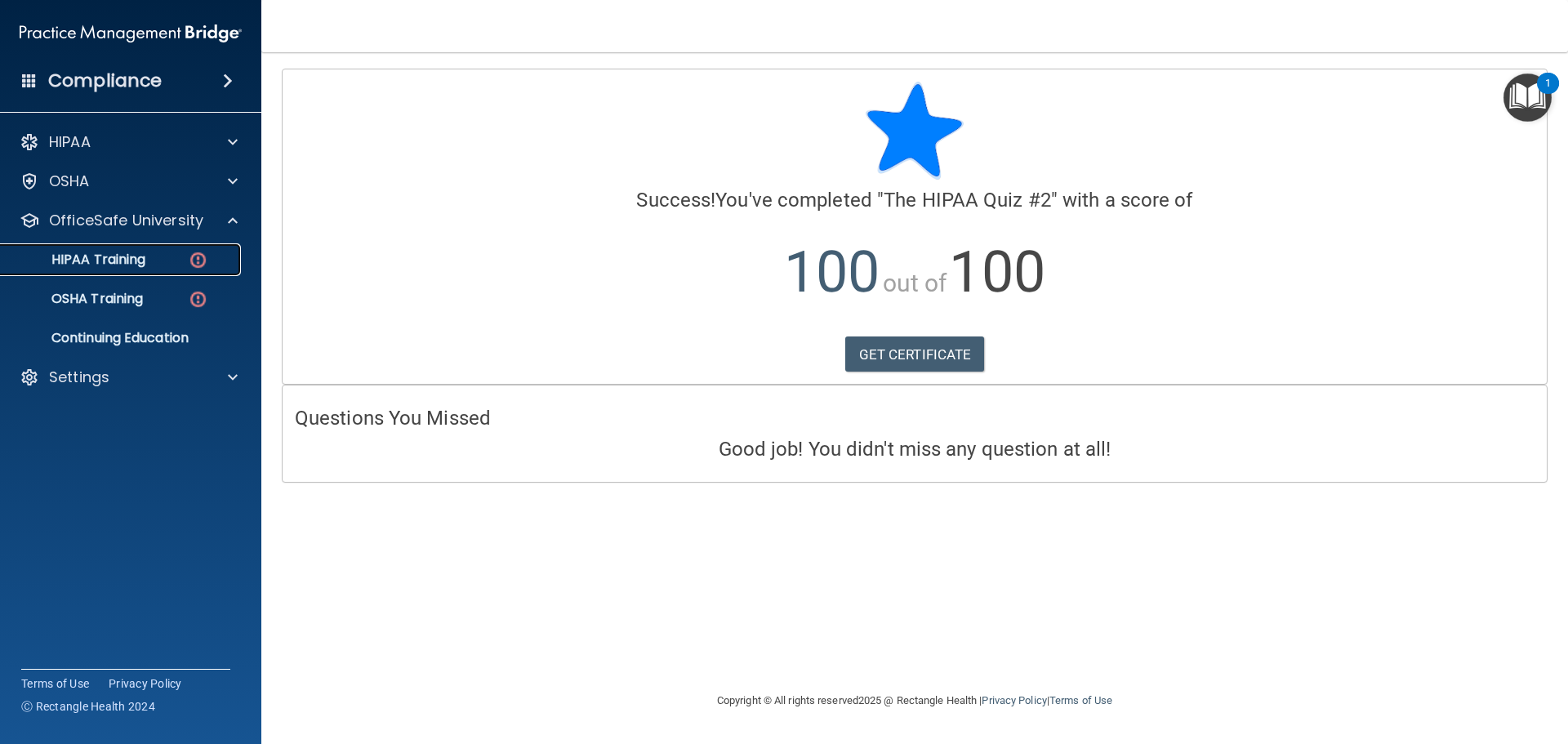
click at [162, 273] on link "HIPAA Training" at bounding box center [112, 260] width 257 height 32
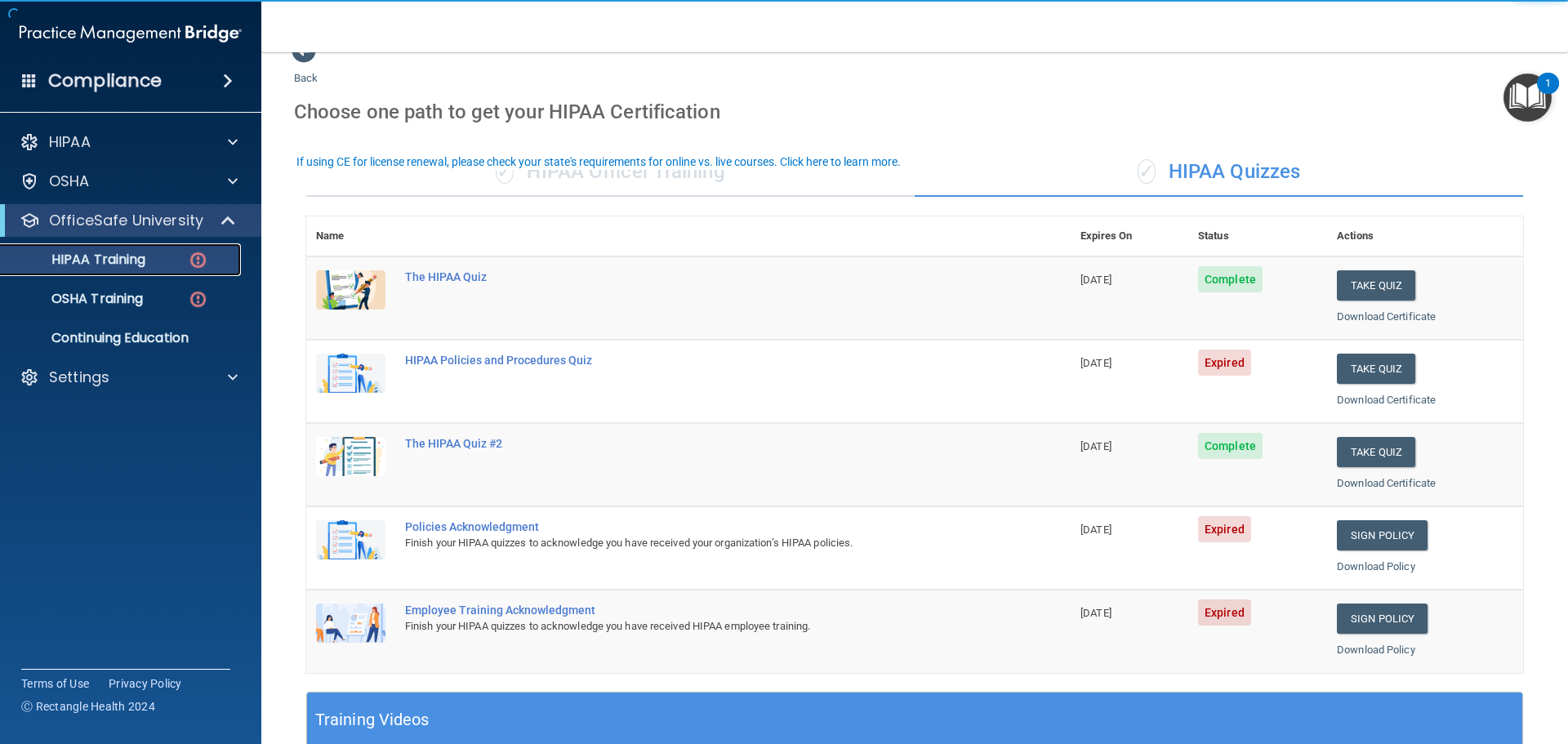
scroll to position [82, 0]
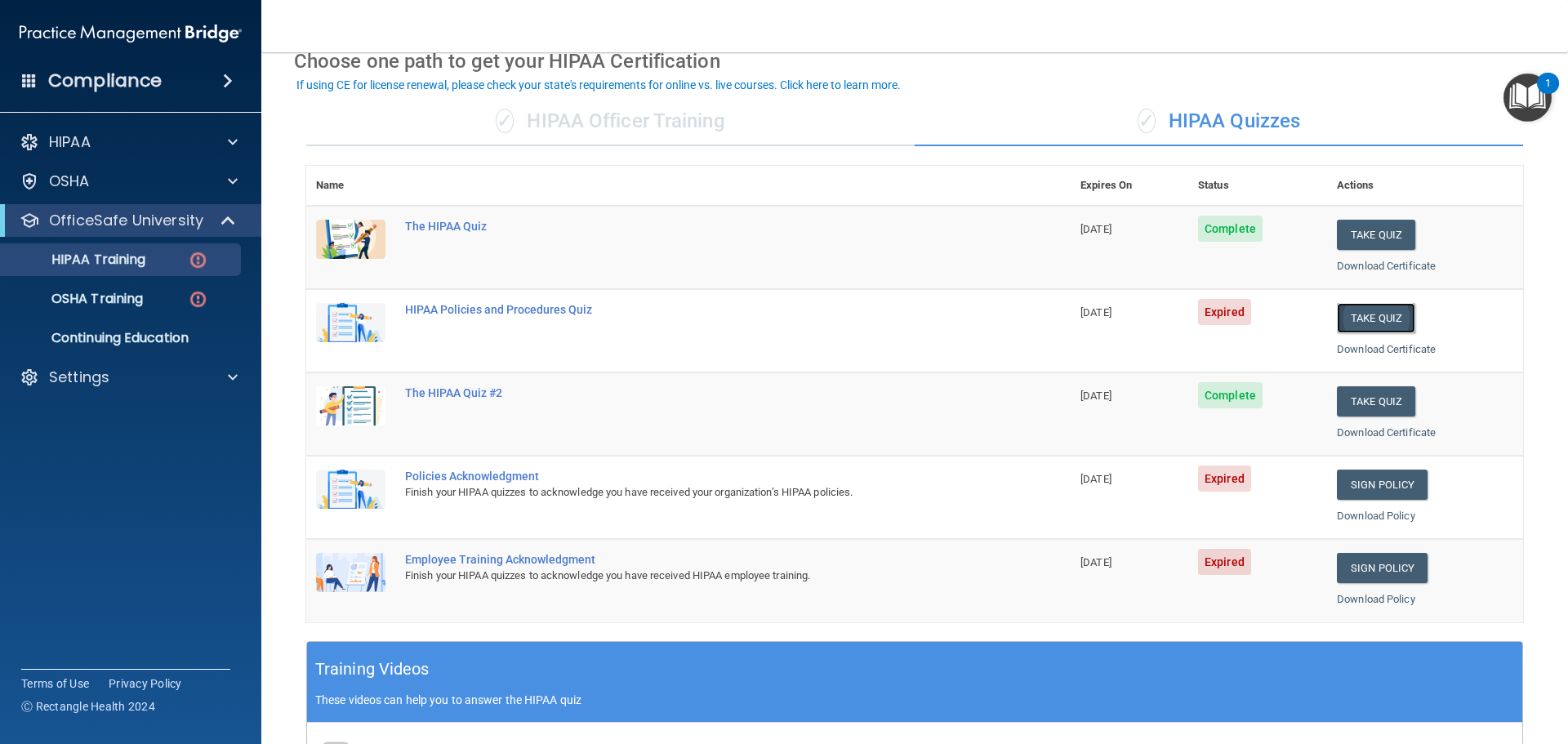
click at [1353, 322] on button "Take Quiz" at bounding box center [1376, 318] width 78 height 30
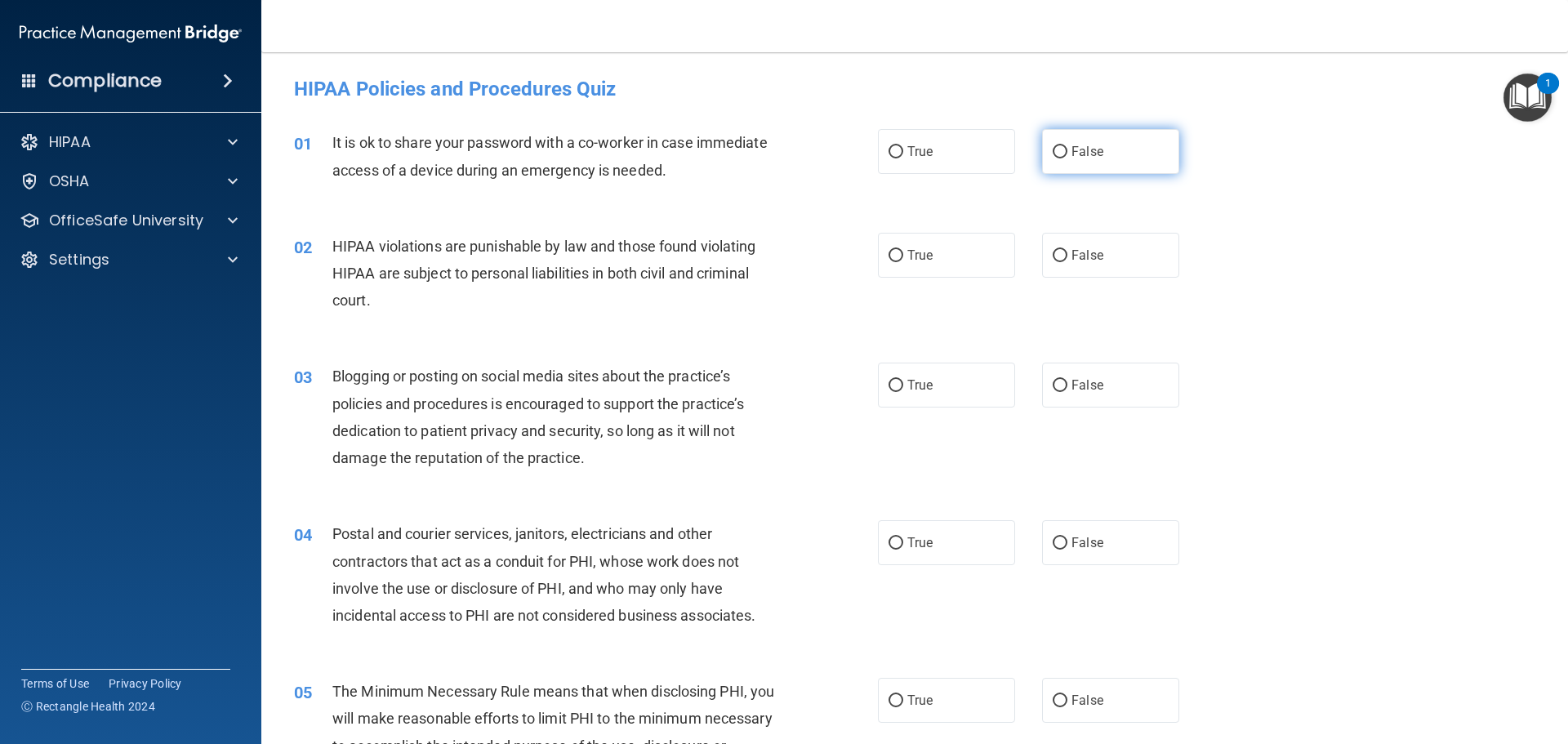
click at [1056, 130] on label "False" at bounding box center [1110, 152] width 137 height 45
click at [1056, 146] on input "False" at bounding box center [1059, 152] width 14 height 12
radio input "true"
click at [907, 254] on span "True" at bounding box center [920, 255] width 26 height 15
click at [903, 254] on input "True" at bounding box center [896, 256] width 14 height 12
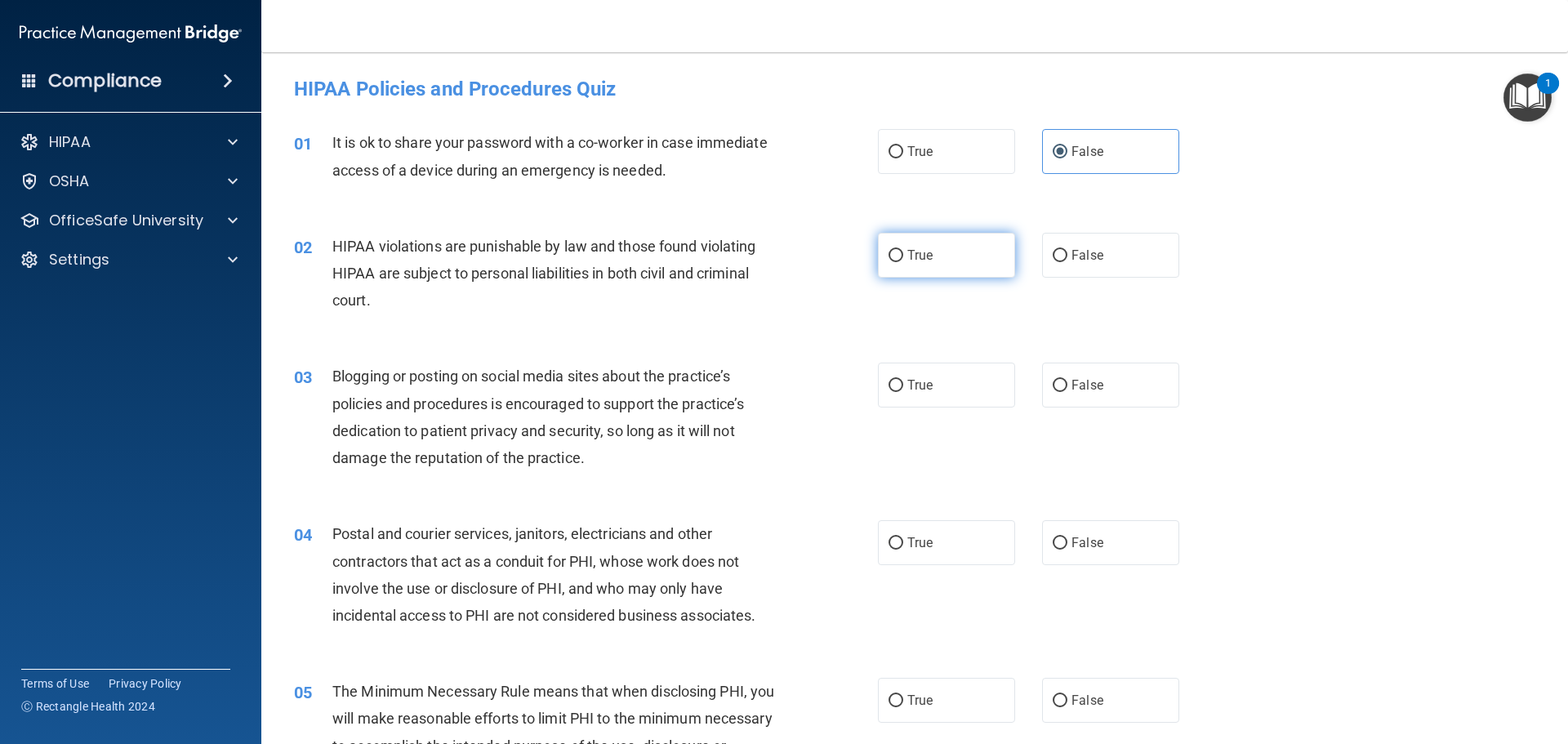
radio input "true"
click at [1097, 369] on label "False" at bounding box center [1110, 385] width 137 height 45
click at [1067, 380] on input "False" at bounding box center [1059, 386] width 14 height 12
radio input "true"
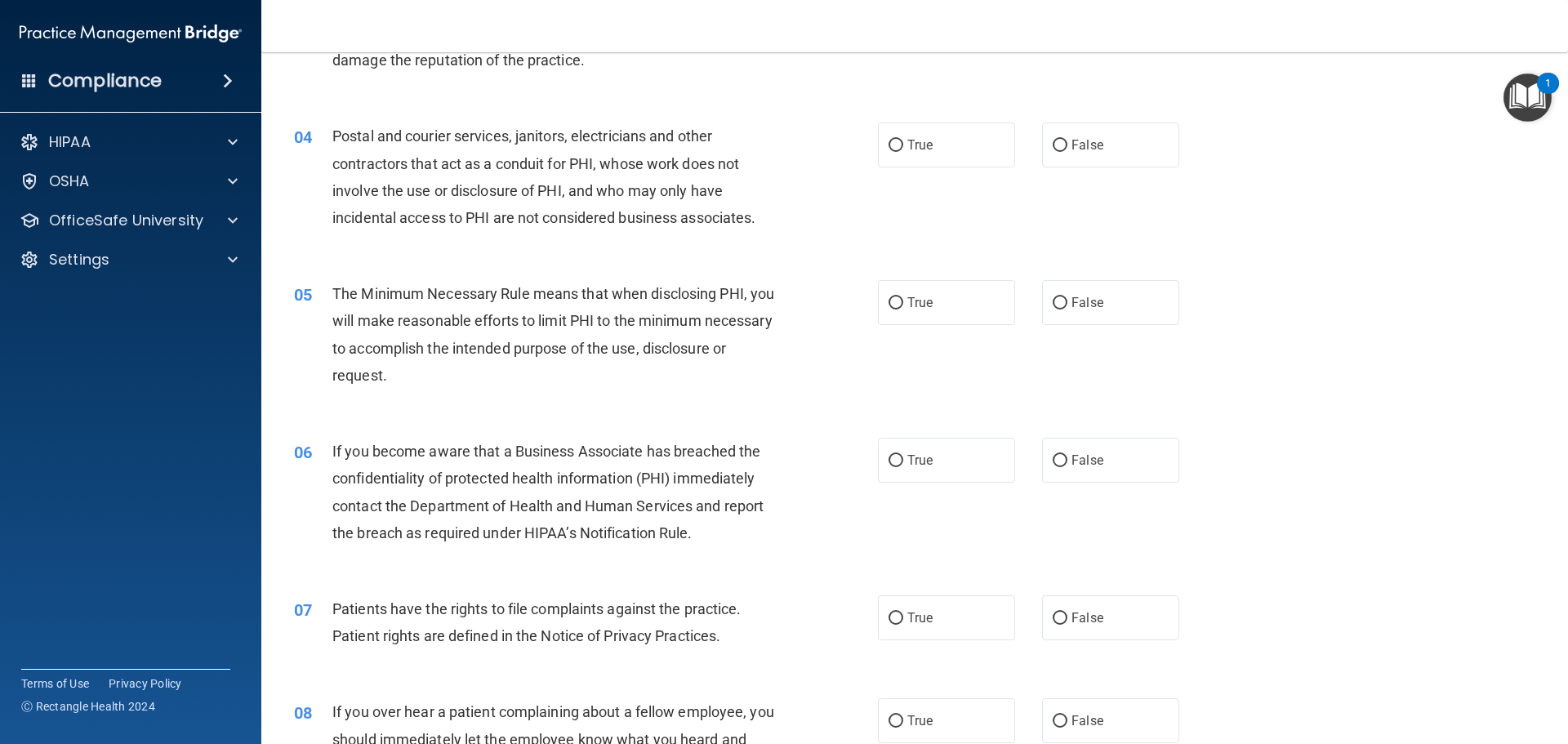
scroll to position [409, 0]
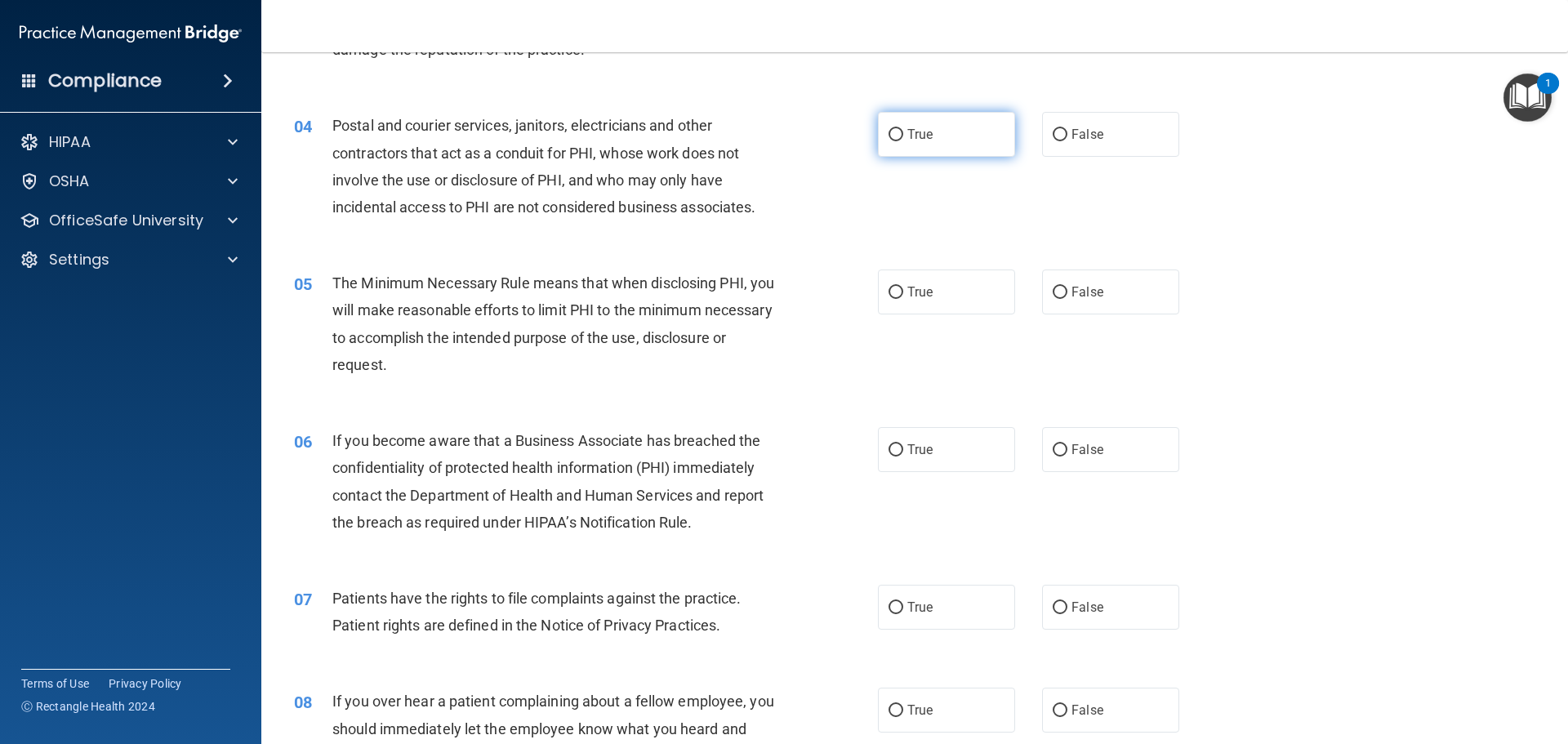
click at [935, 138] on label "True" at bounding box center [946, 134] width 137 height 45
click at [903, 138] on input "True" at bounding box center [896, 135] width 14 height 12
radio input "true"
click at [926, 290] on span "True" at bounding box center [920, 292] width 26 height 15
click at [903, 290] on input "True" at bounding box center [896, 293] width 14 height 12
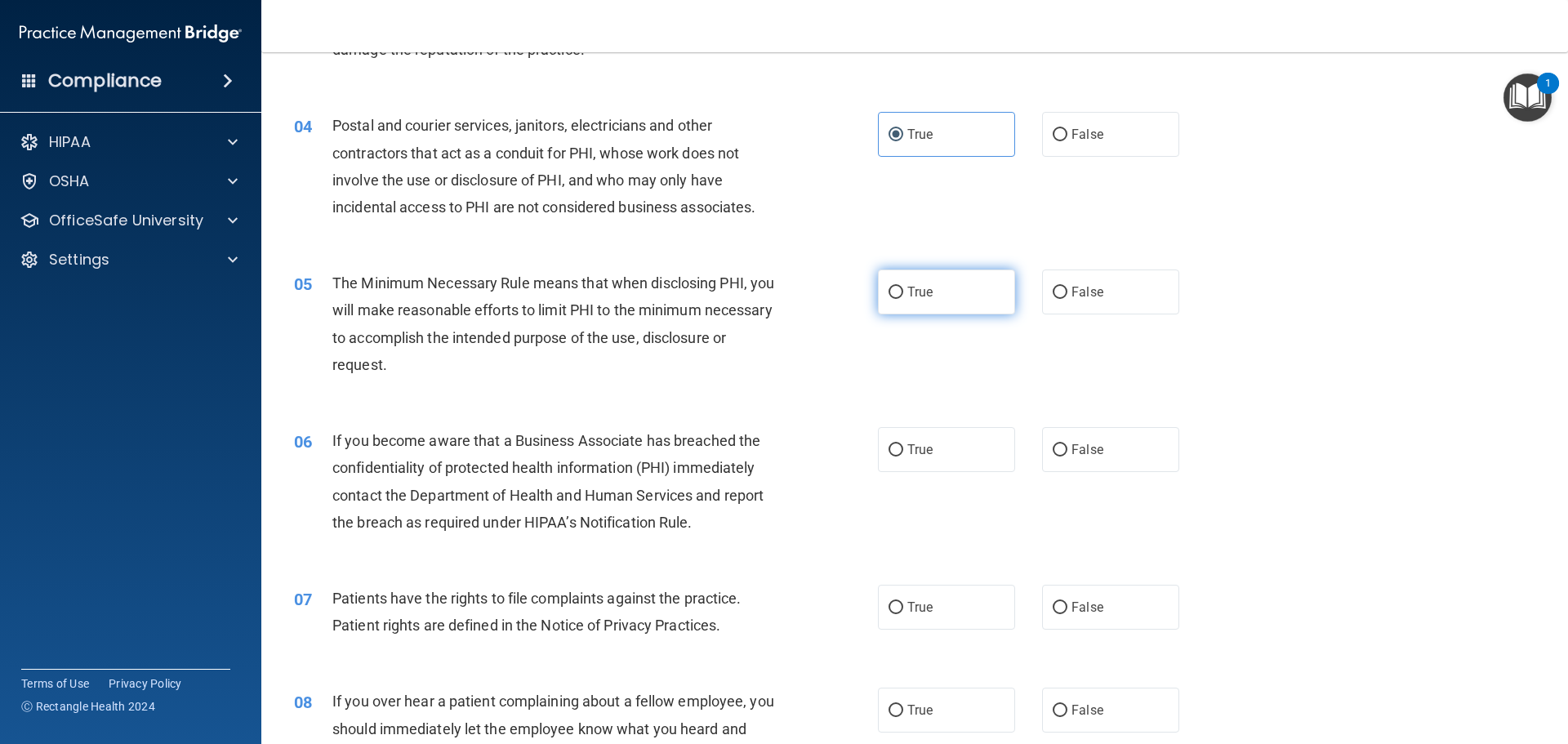
radio input "true"
click at [1153, 461] on label "False" at bounding box center [1110, 449] width 137 height 45
click at [1067, 456] on input "False" at bounding box center [1059, 450] width 14 height 12
radio input "true"
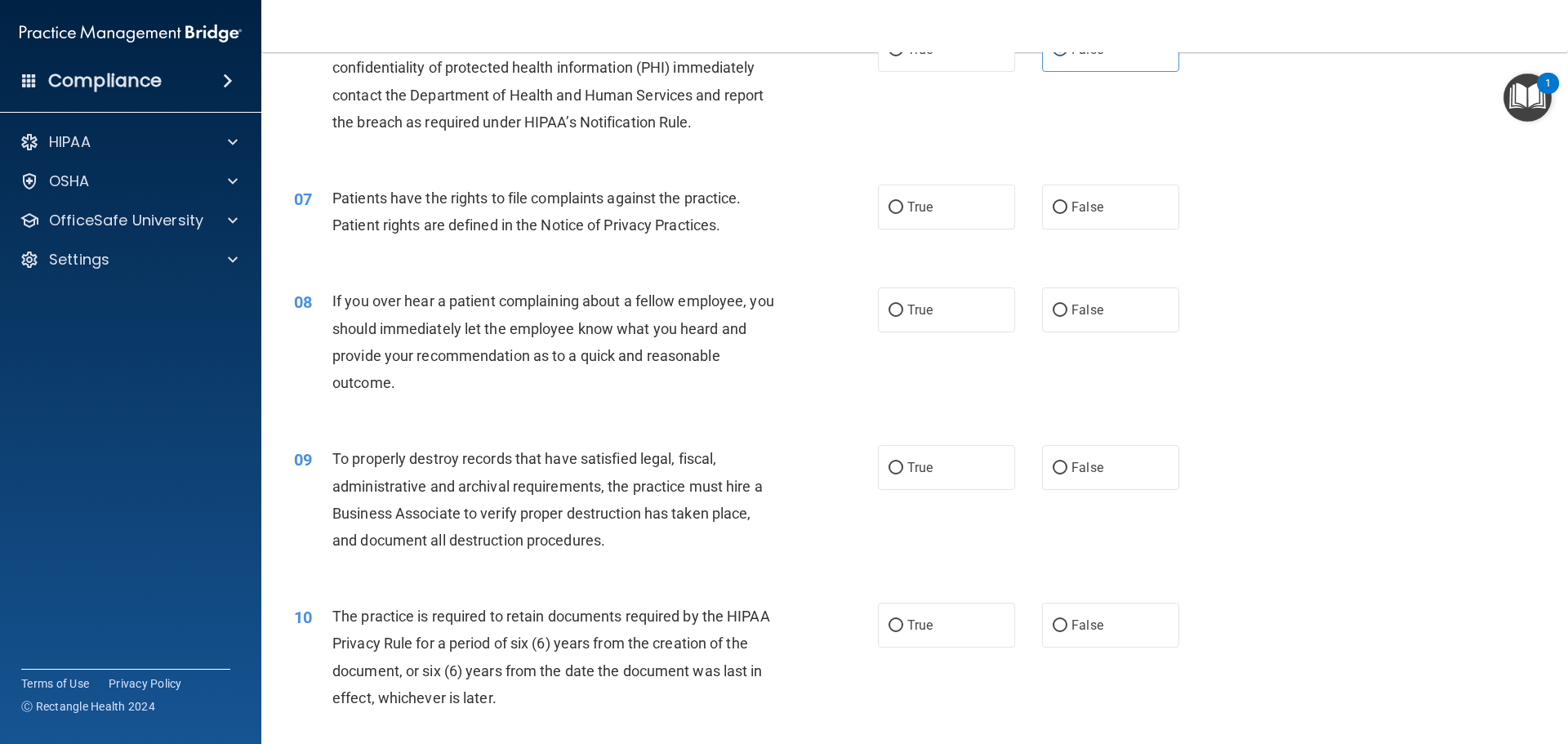
scroll to position [816, 0]
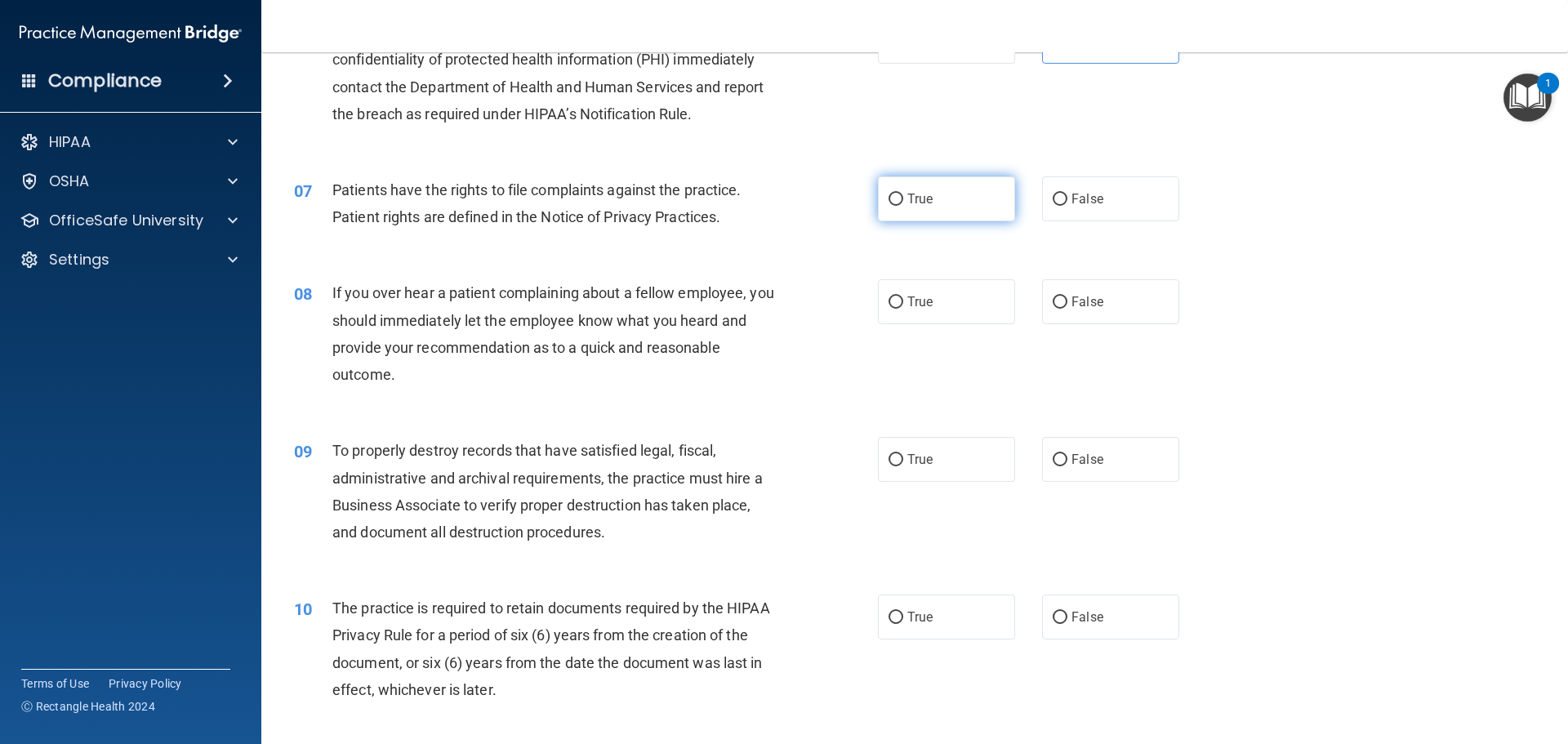
click at [941, 214] on label "True" at bounding box center [946, 198] width 137 height 45
click at [903, 206] on input "True" at bounding box center [896, 199] width 14 height 12
radio input "true"
click at [1100, 296] on label "False" at bounding box center [1110, 301] width 137 height 45
click at [1067, 296] on input "False" at bounding box center [1059, 302] width 14 height 12
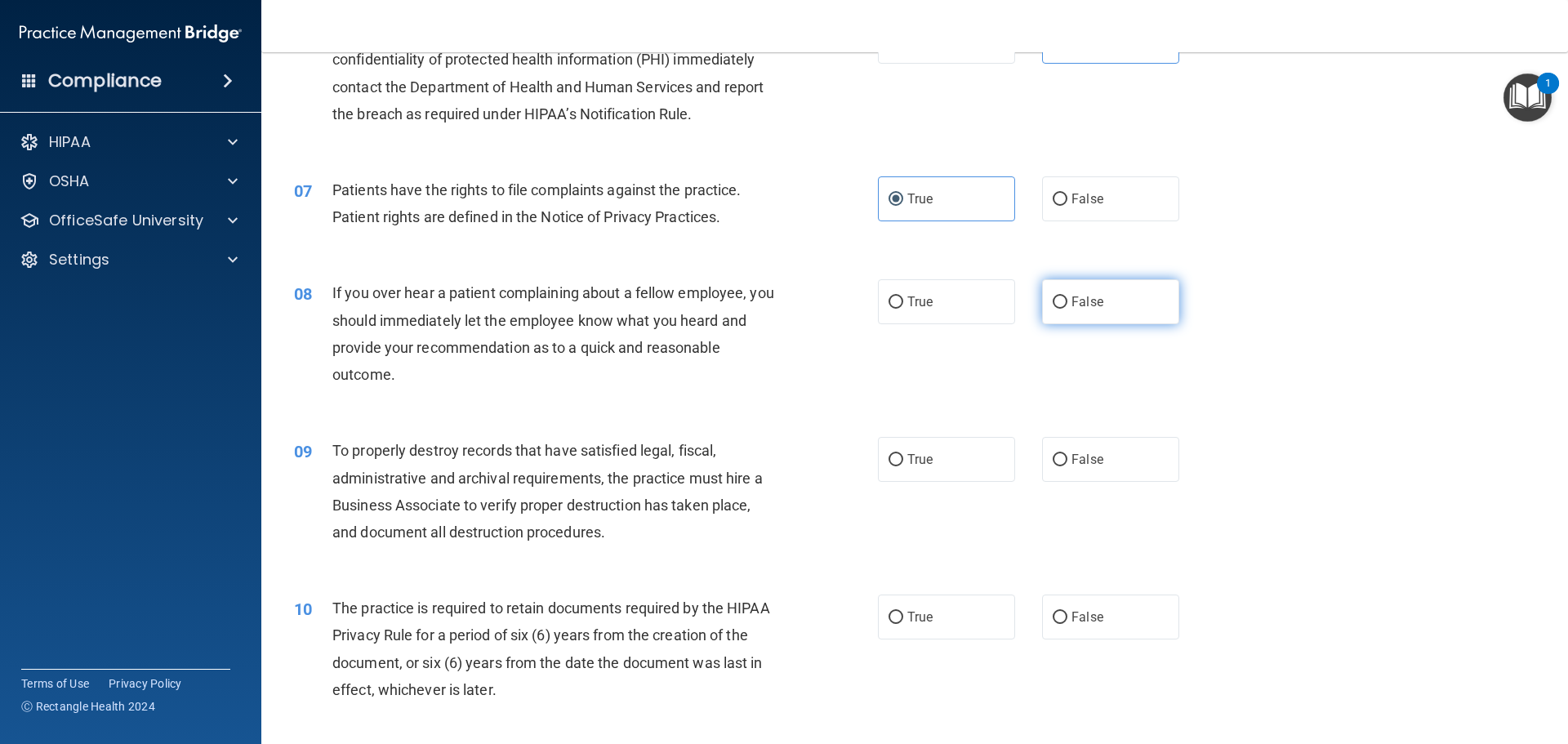
radio input "true"
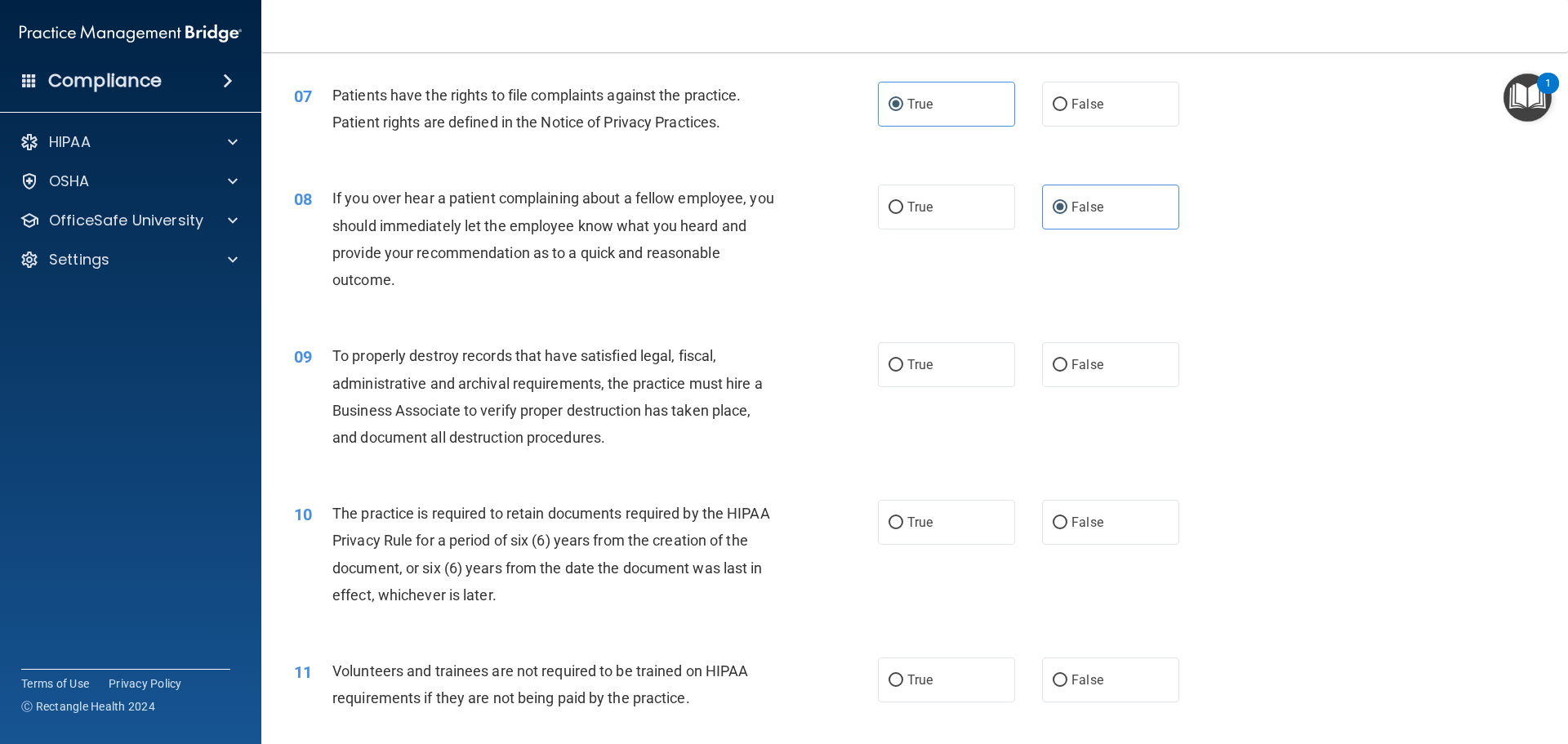
scroll to position [1062, 0]
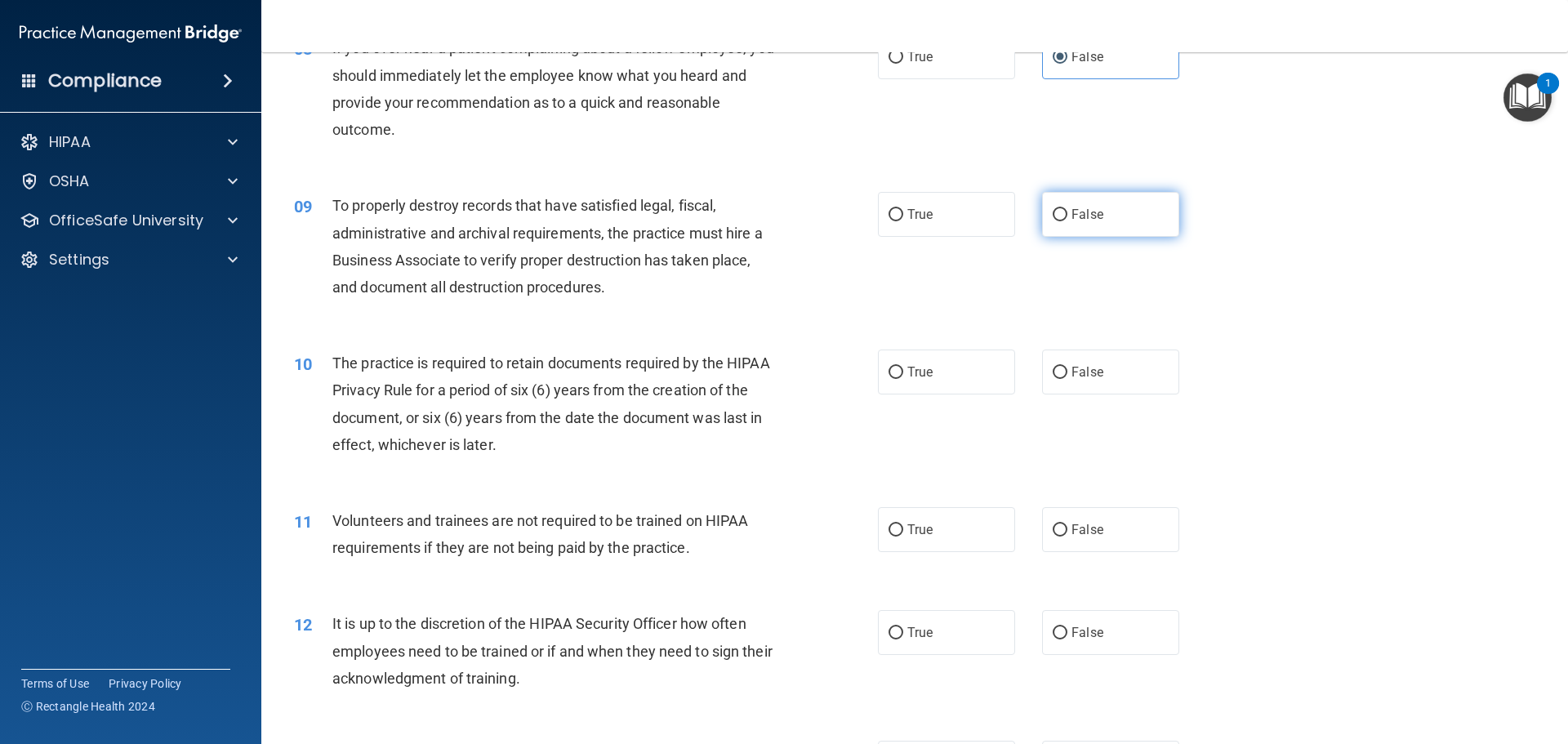
click at [1084, 217] on span "False" at bounding box center [1087, 215] width 31 height 15
click at [1067, 217] on input "False" at bounding box center [1059, 215] width 14 height 12
radio input "true"
click at [923, 381] on label "True" at bounding box center [946, 372] width 137 height 45
click at [903, 379] on input "True" at bounding box center [896, 373] width 14 height 12
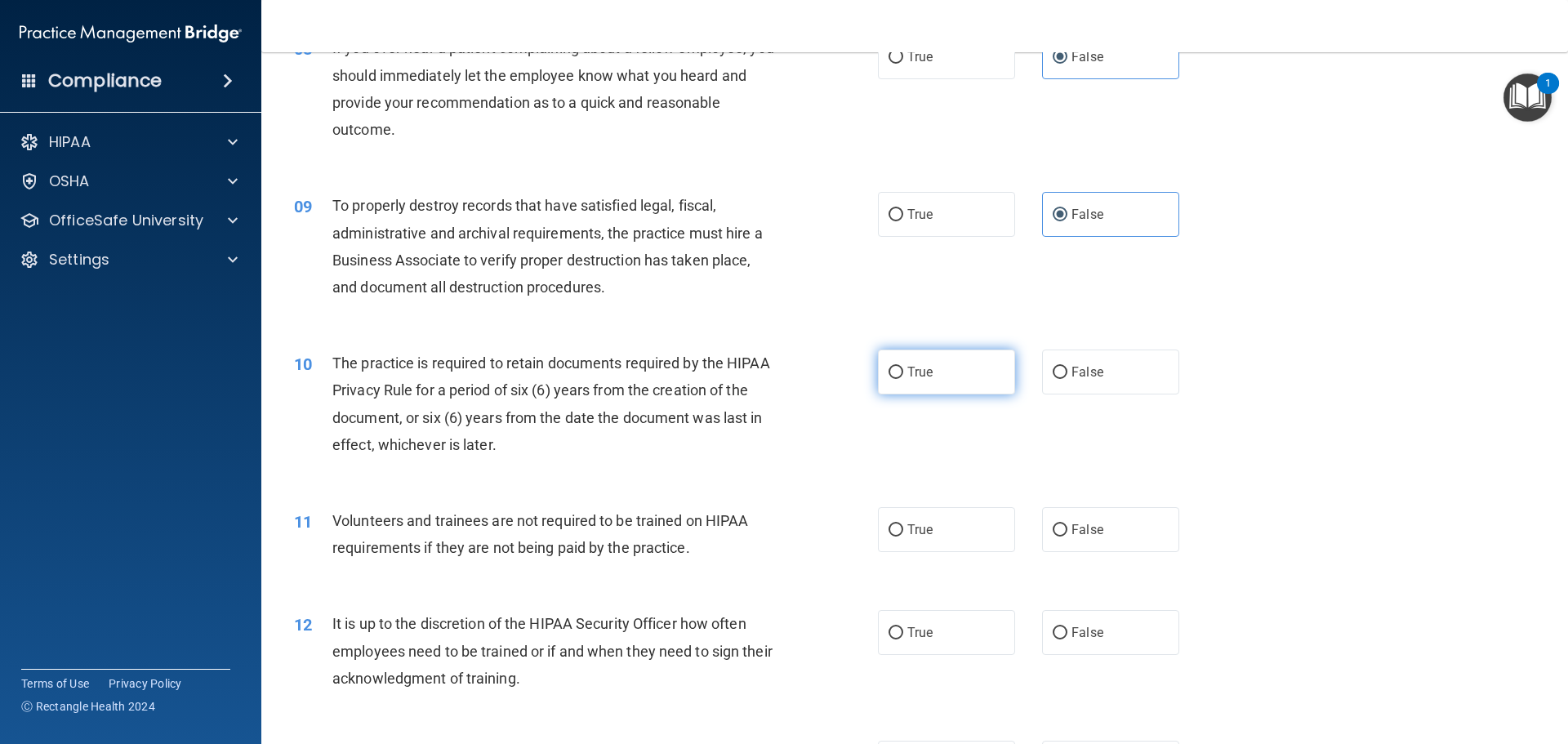
radio input "true"
click at [1057, 533] on input "False" at bounding box center [1059, 530] width 14 height 12
radio input "true"
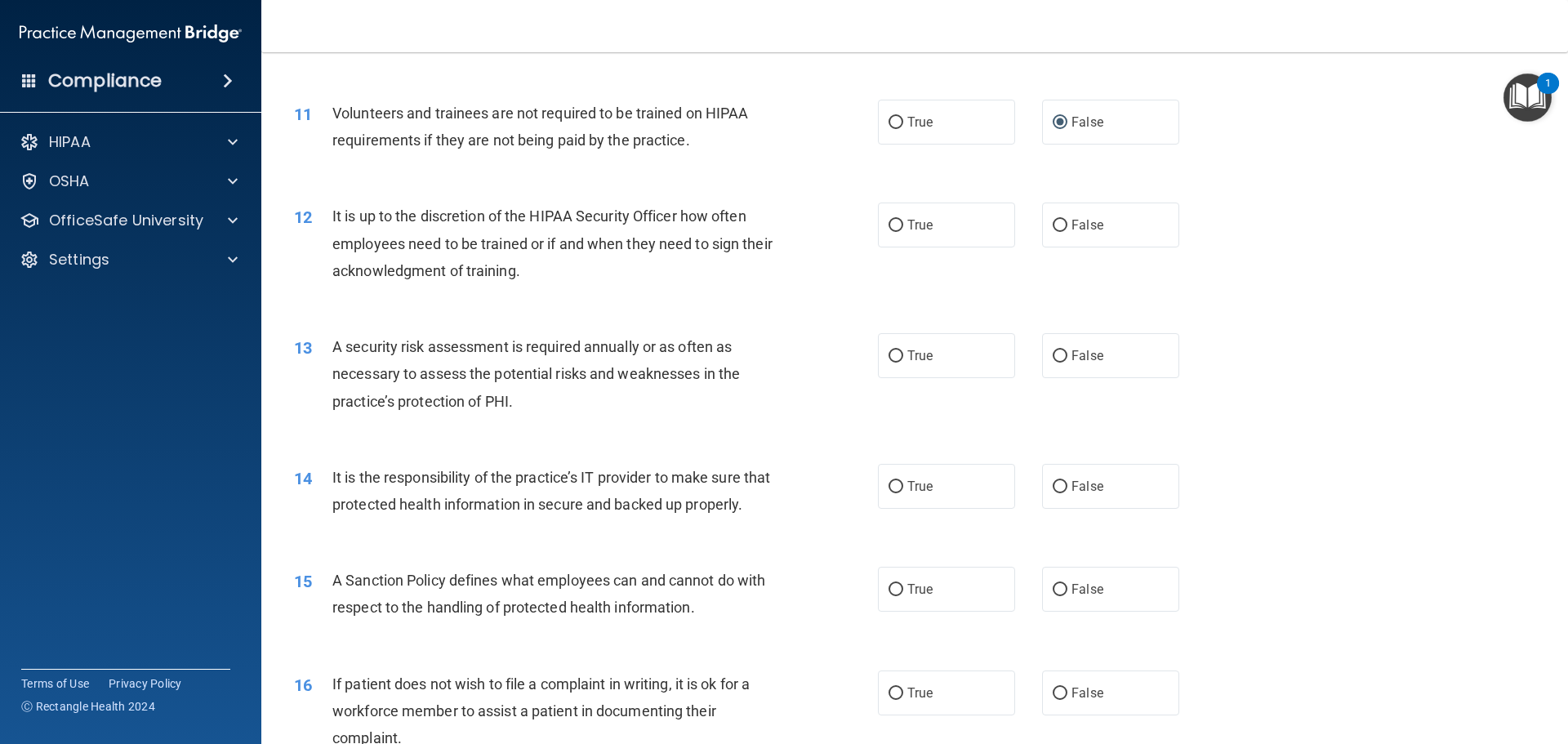
scroll to position [1552, 0]
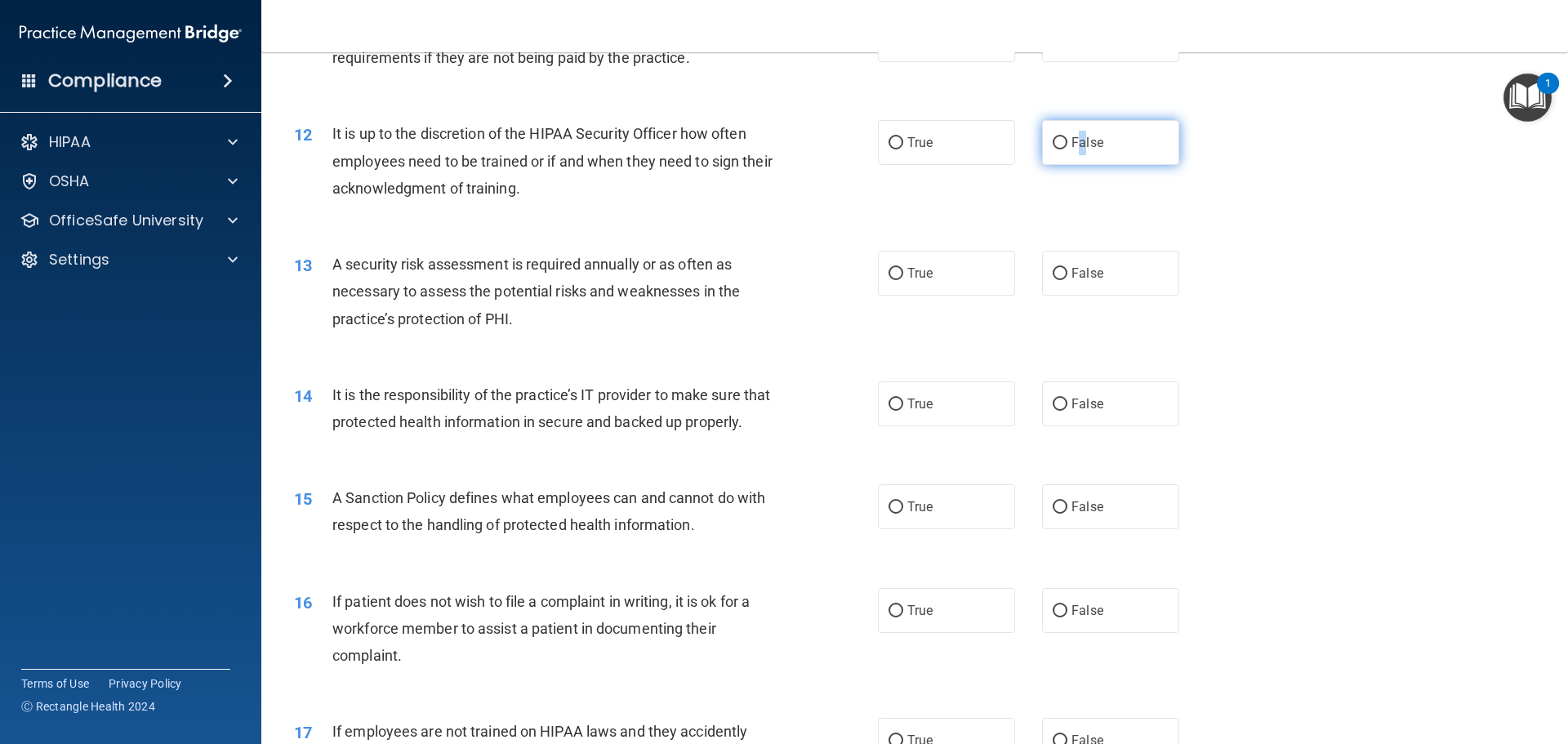
click at [1075, 144] on span "False" at bounding box center [1087, 142] width 31 height 15
click at [957, 278] on label "True" at bounding box center [946, 272] width 137 height 45
click at [903, 278] on input "True" at bounding box center [896, 274] width 14 height 12
radio input "true"
click at [1080, 398] on span "False" at bounding box center [1087, 403] width 31 height 15
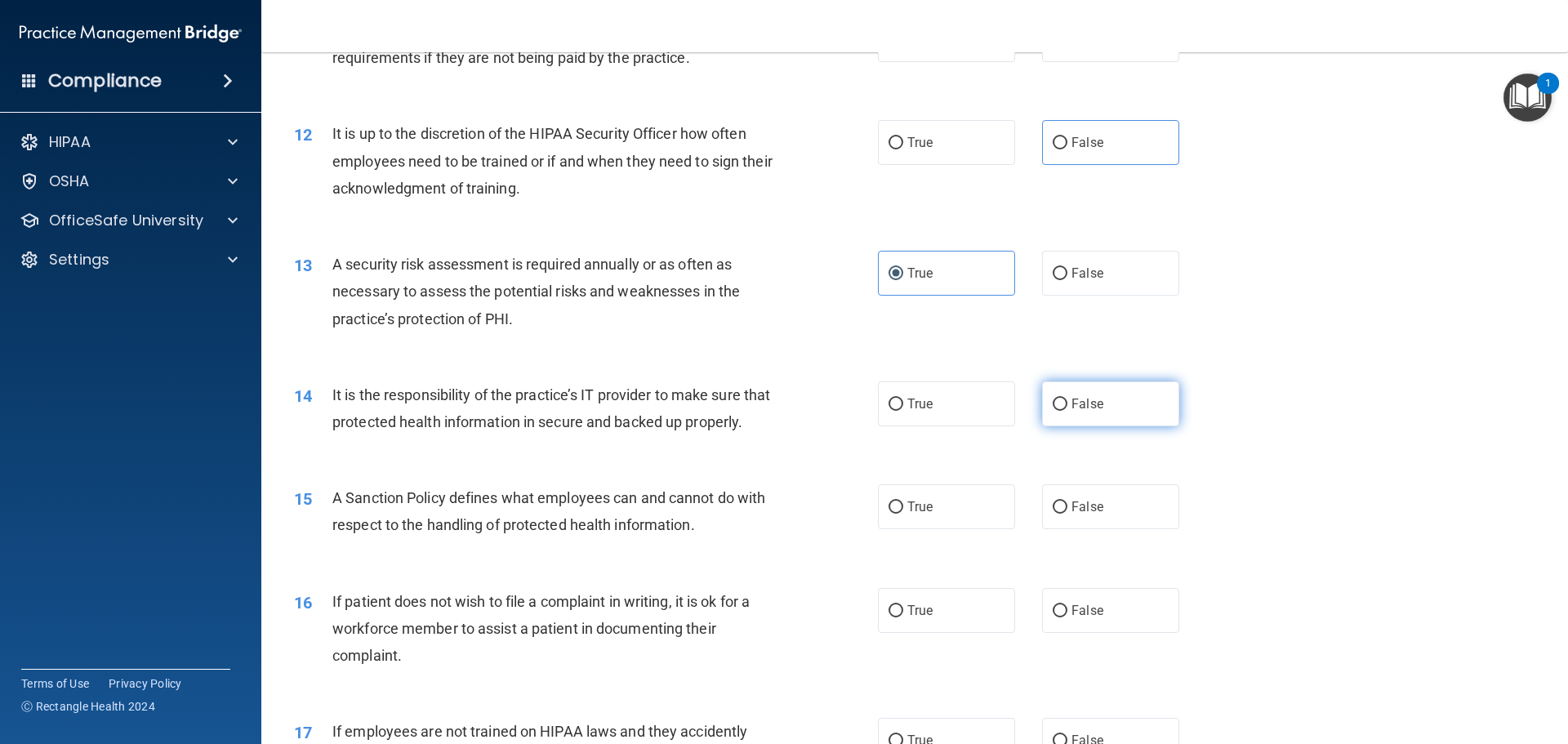
click at [1067, 398] on input "False" at bounding box center [1059, 404] width 14 height 12
radio input "true"
click at [1073, 514] on span "False" at bounding box center [1087, 506] width 31 height 15
click at [1067, 513] on input "False" at bounding box center [1059, 507] width 14 height 12
radio input "true"
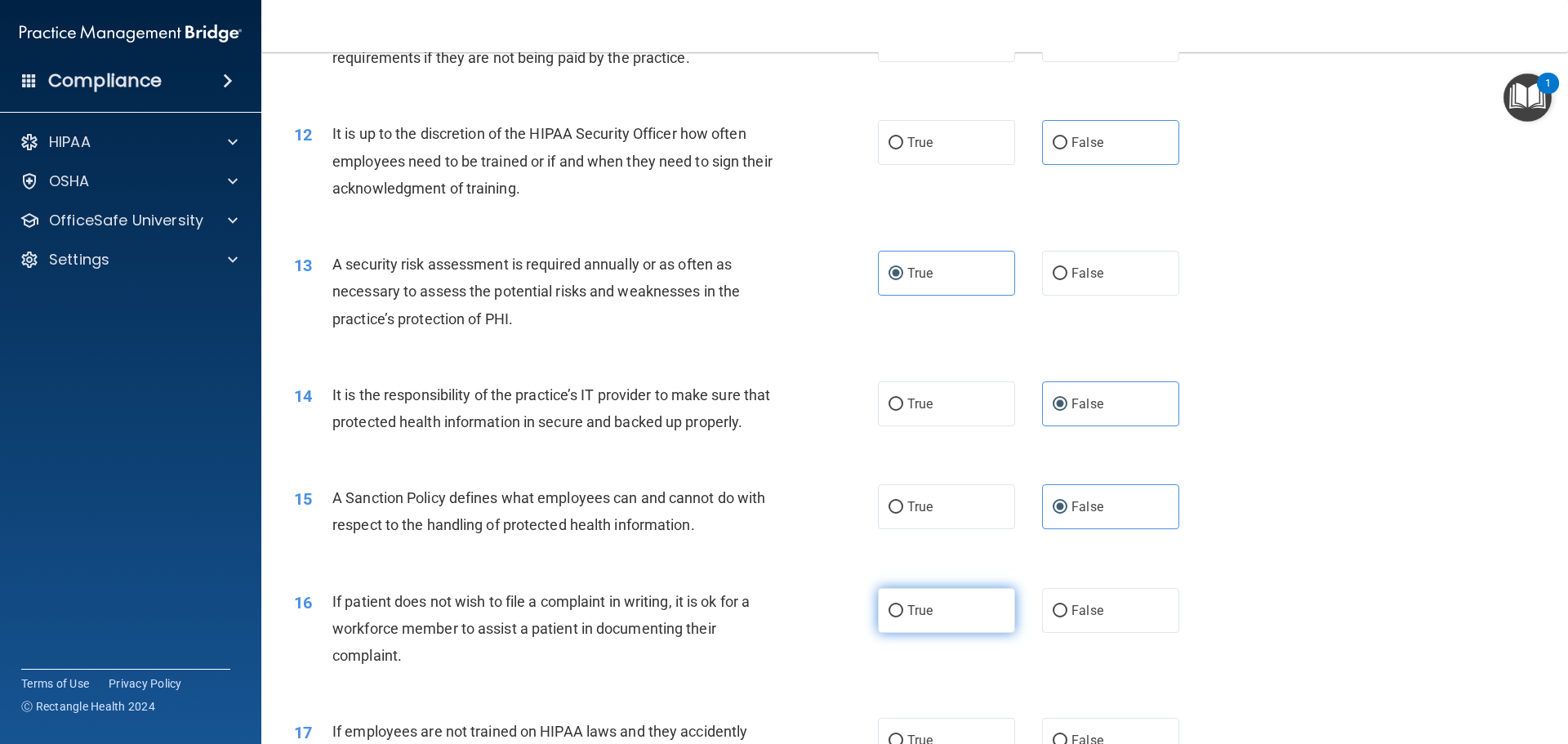
click at [897, 629] on label "True" at bounding box center [946, 610] width 137 height 45
click at [897, 617] on input "True" at bounding box center [896, 611] width 14 height 12
radio input "true"
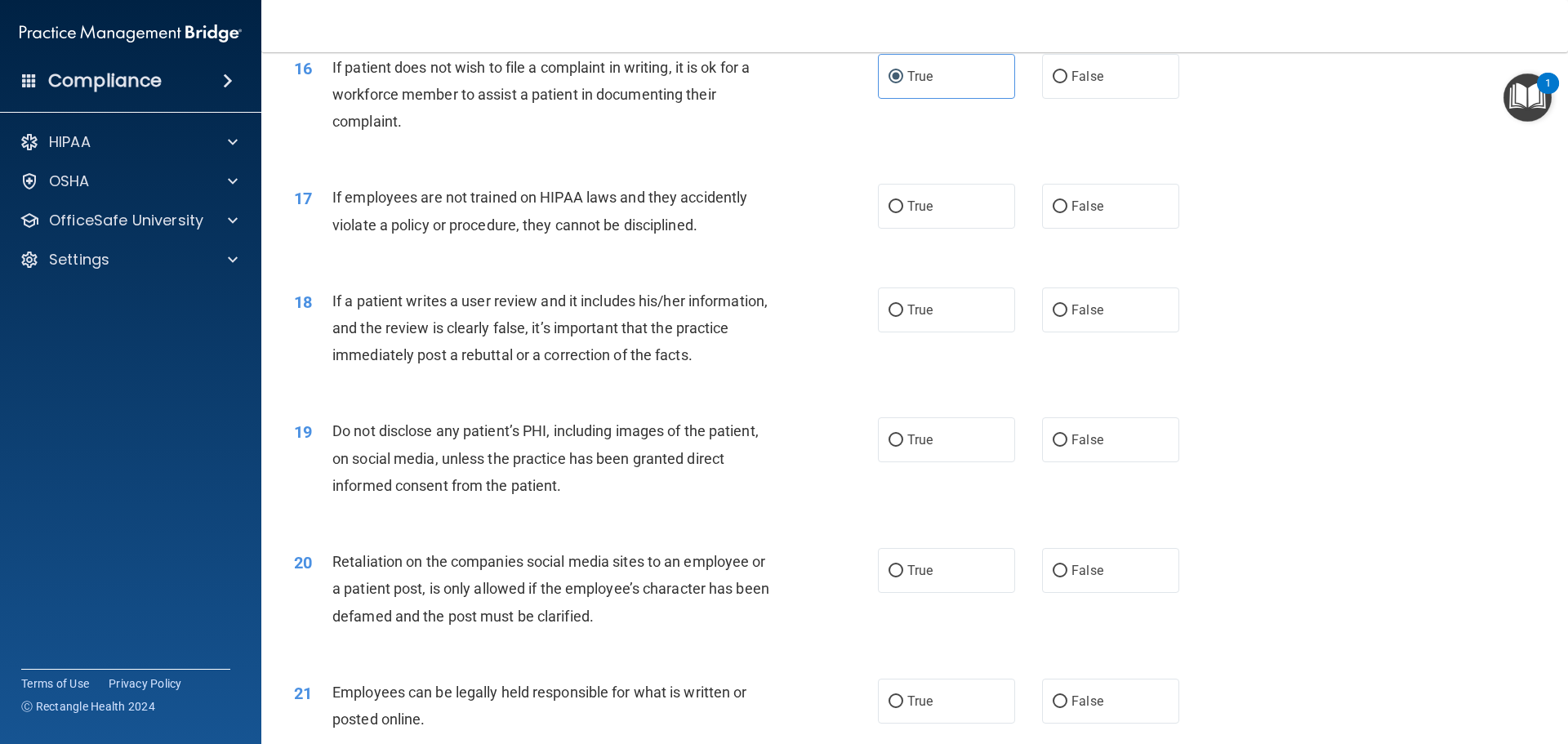
scroll to position [2123, 0]
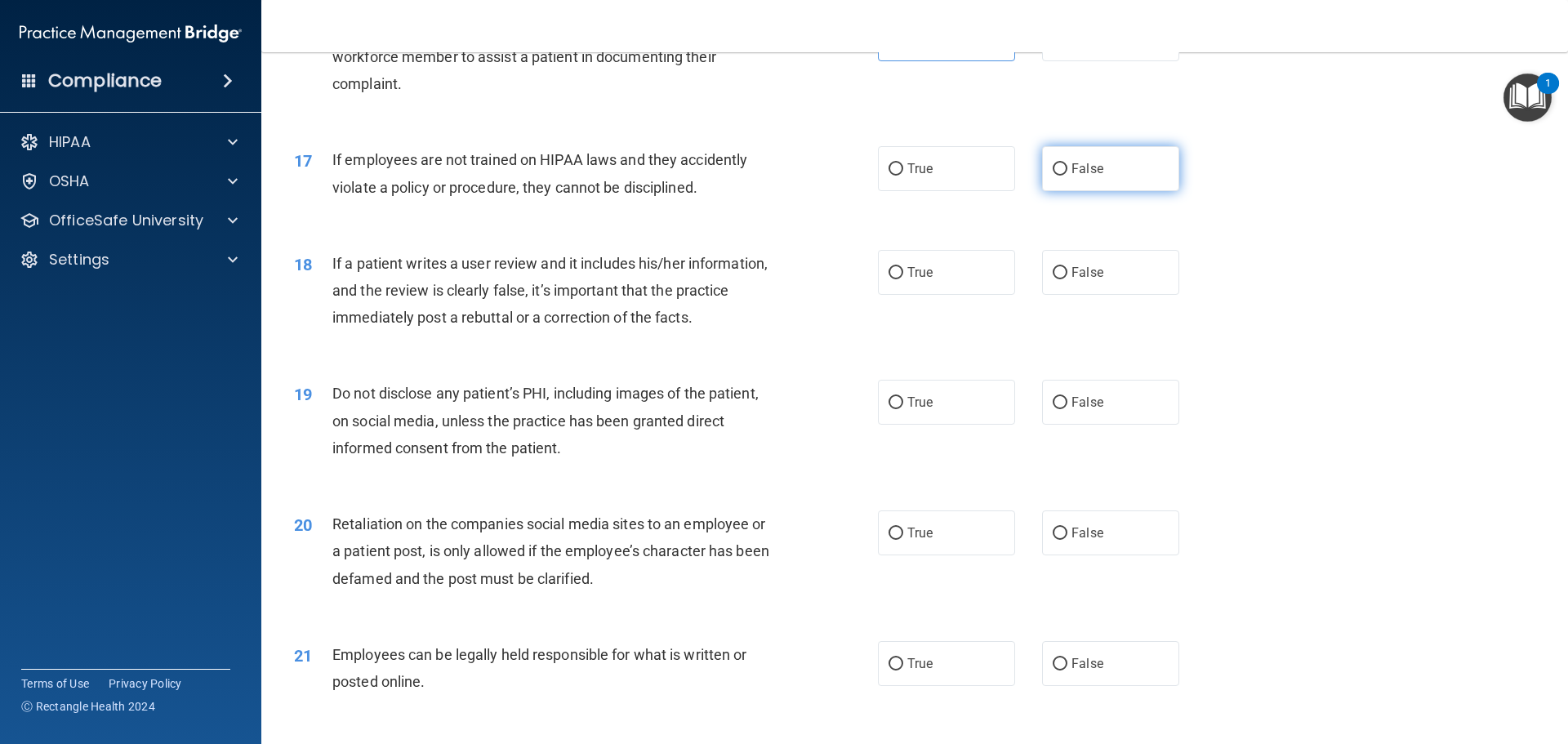
click at [1083, 191] on label "False" at bounding box center [1110, 169] width 137 height 45
click at [1067, 175] on input "False" at bounding box center [1059, 169] width 14 height 12
radio input "true"
click at [1084, 285] on label "False" at bounding box center [1110, 272] width 137 height 45
click at [1067, 279] on input "False" at bounding box center [1059, 273] width 14 height 12
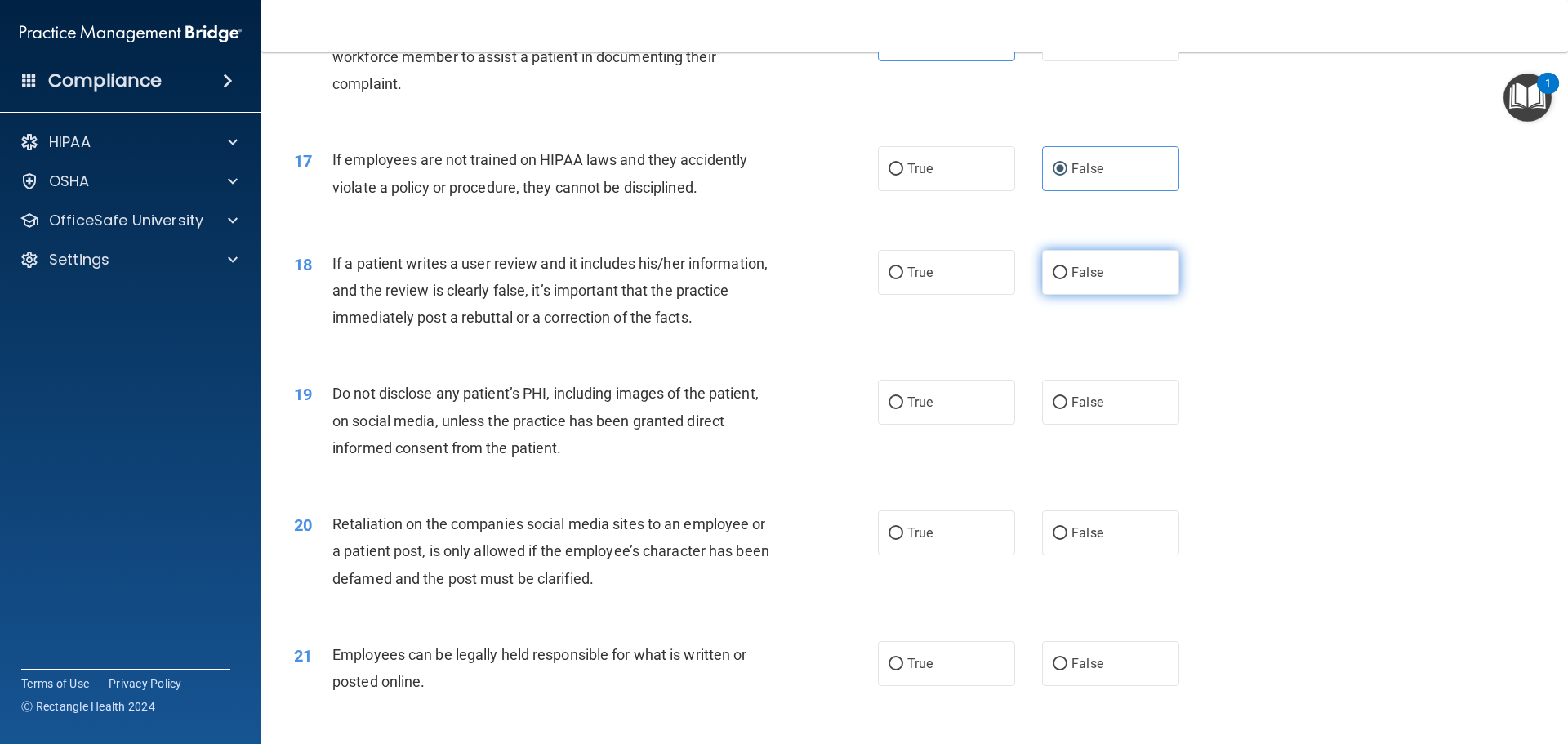
radio input "true"
click at [952, 425] on label "True" at bounding box center [946, 402] width 137 height 45
click at [903, 409] on input "True" at bounding box center [896, 403] width 14 height 12
radio input "true"
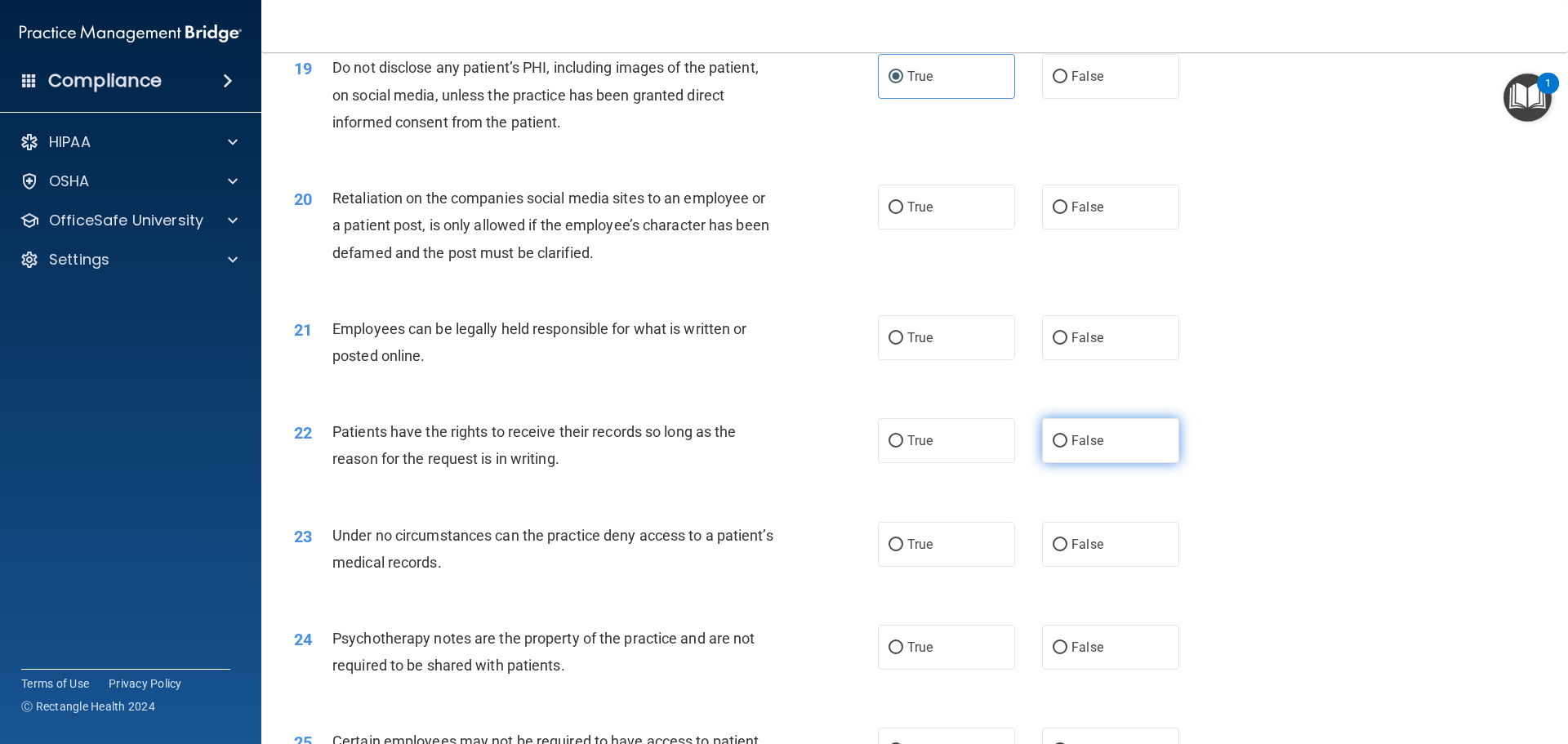
scroll to position [2532, 0]
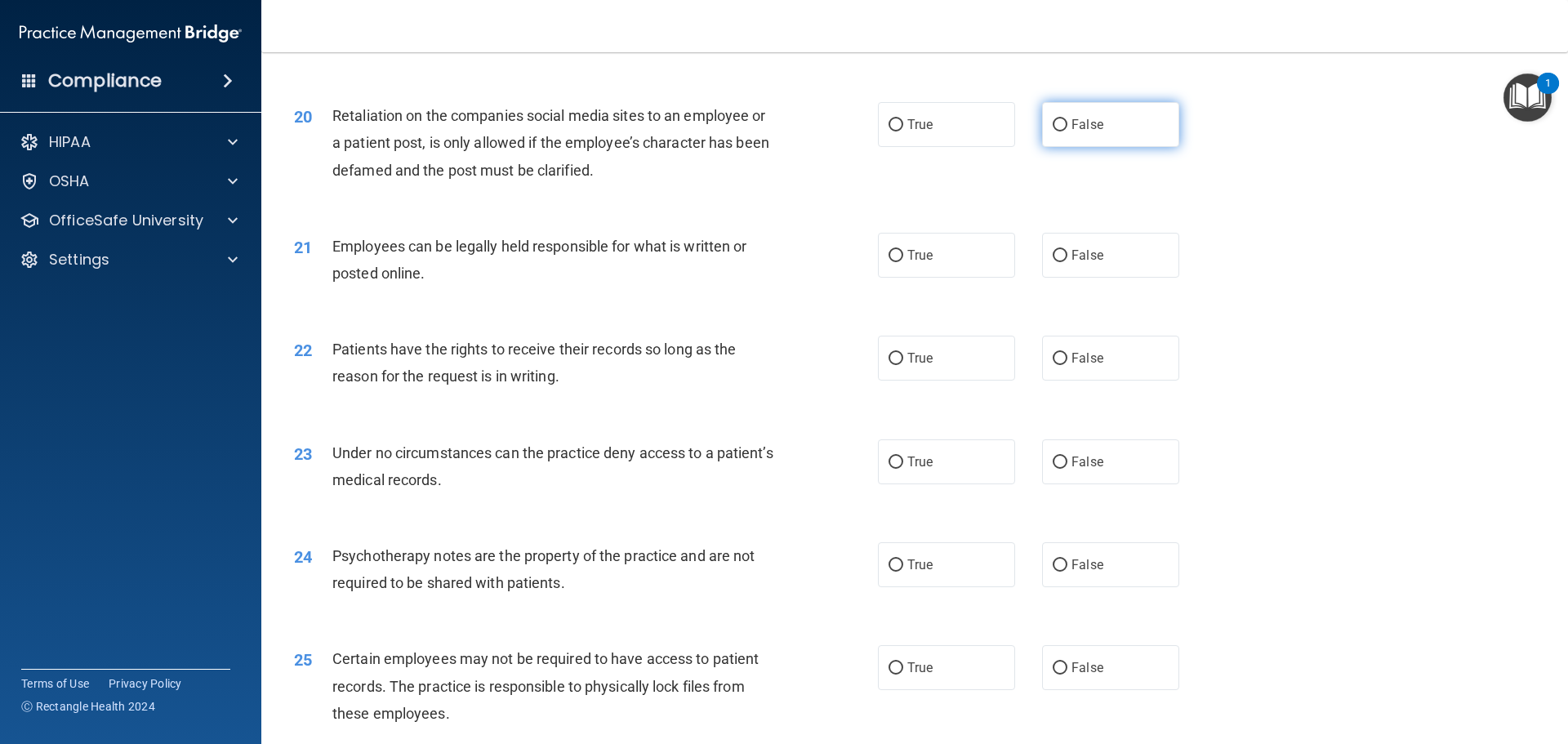
click at [1092, 132] on span "False" at bounding box center [1087, 124] width 31 height 15
click at [1067, 131] on input "False" at bounding box center [1059, 125] width 14 height 12
radio input "true"
click at [956, 278] on label "True" at bounding box center [946, 255] width 137 height 45
click at [903, 262] on input "True" at bounding box center [896, 256] width 14 height 12
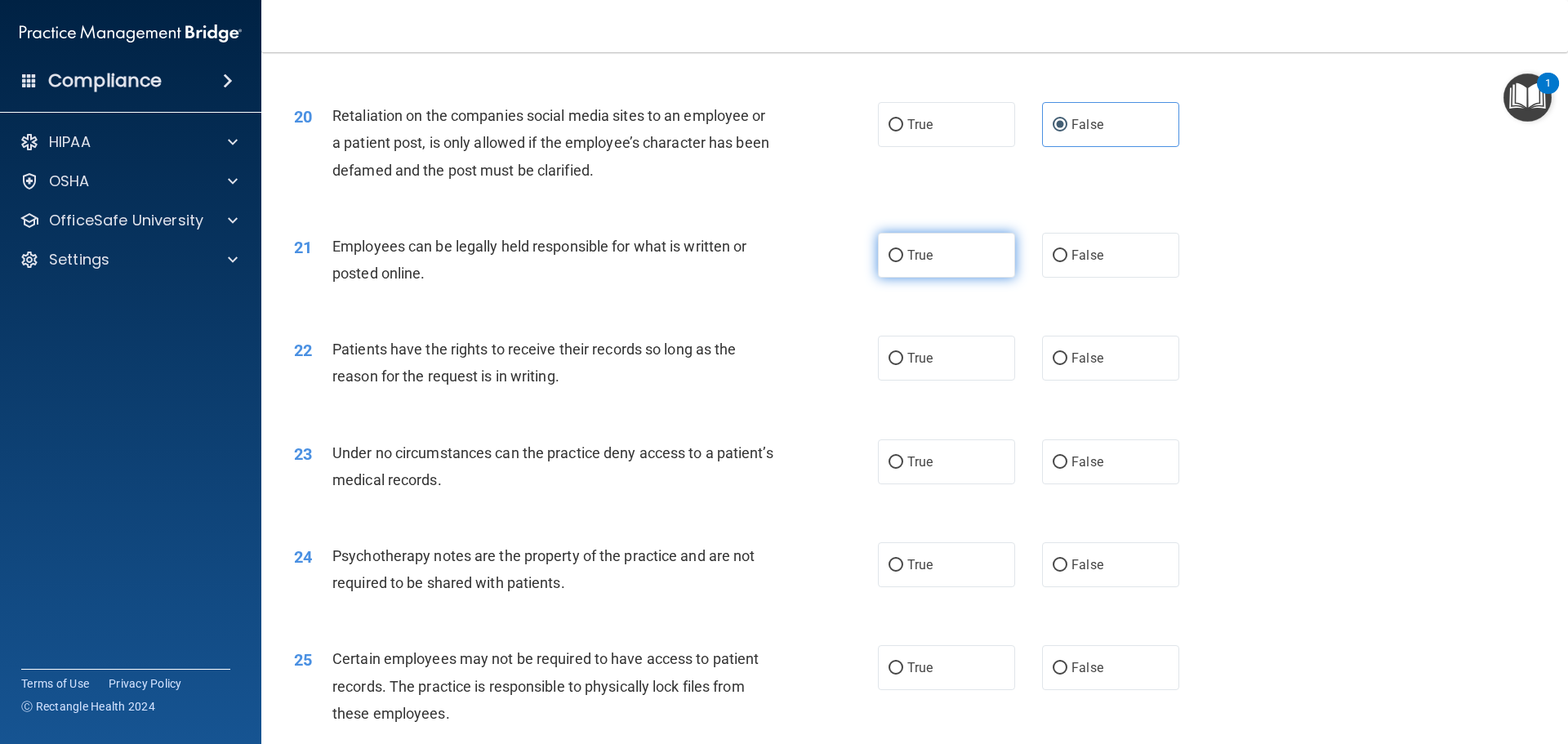
radio input "true"
click at [1120, 375] on label "False" at bounding box center [1110, 358] width 137 height 45
click at [1067, 365] on input "False" at bounding box center [1059, 358] width 14 height 12
radio input "true"
click at [1079, 470] on span "False" at bounding box center [1087, 461] width 31 height 15
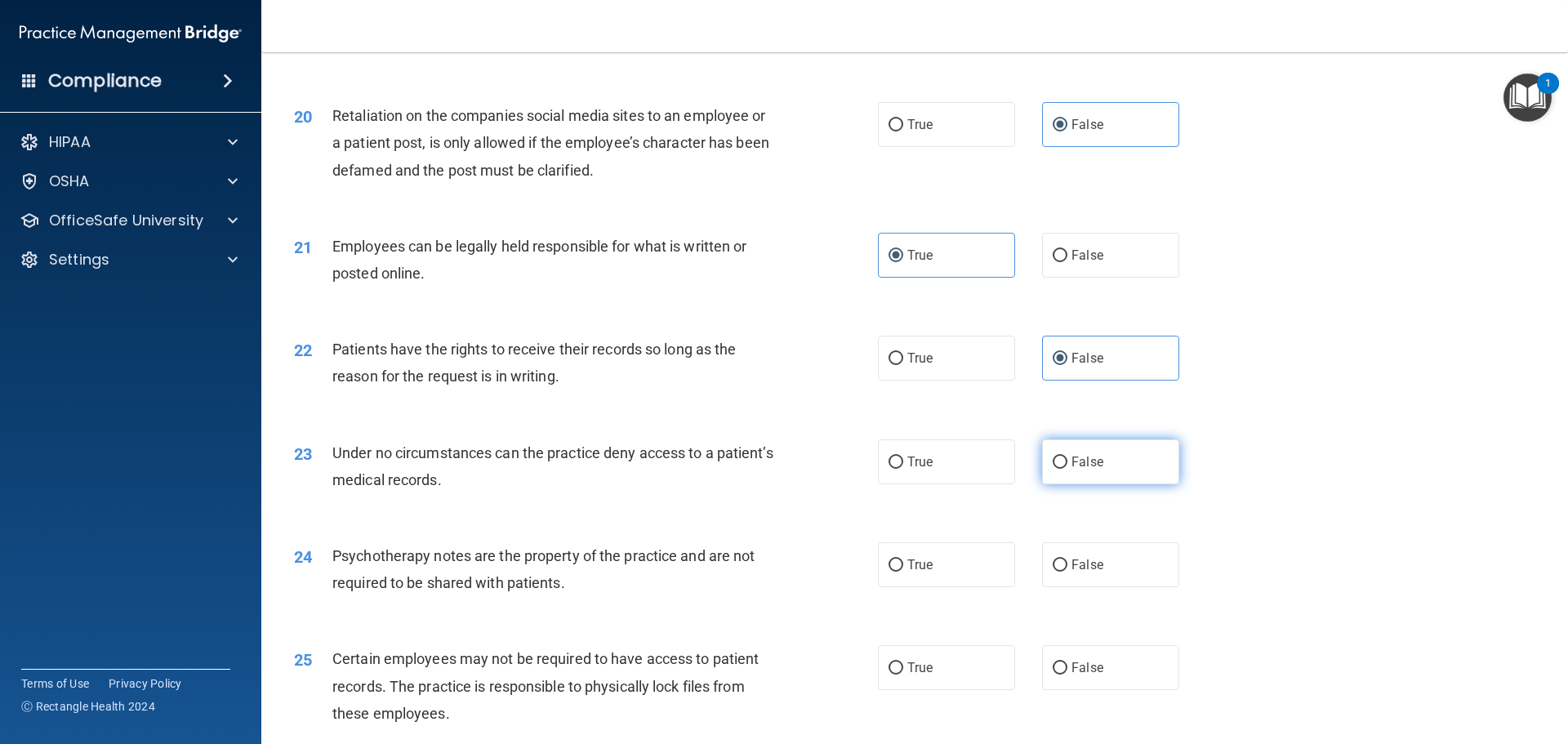
click at [1067, 469] on input "False" at bounding box center [1059, 462] width 14 height 12
radio input "true"
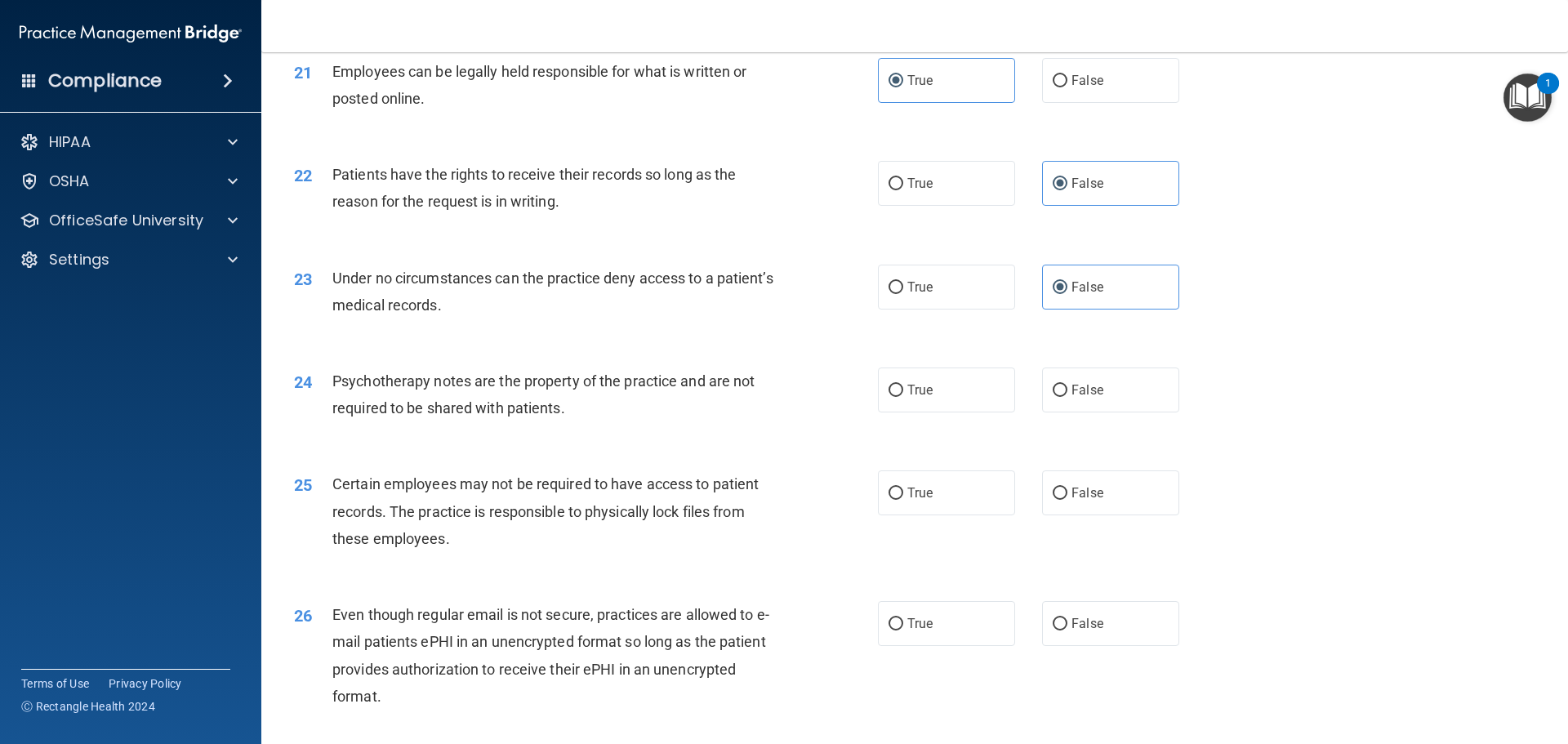
scroll to position [2776, 0]
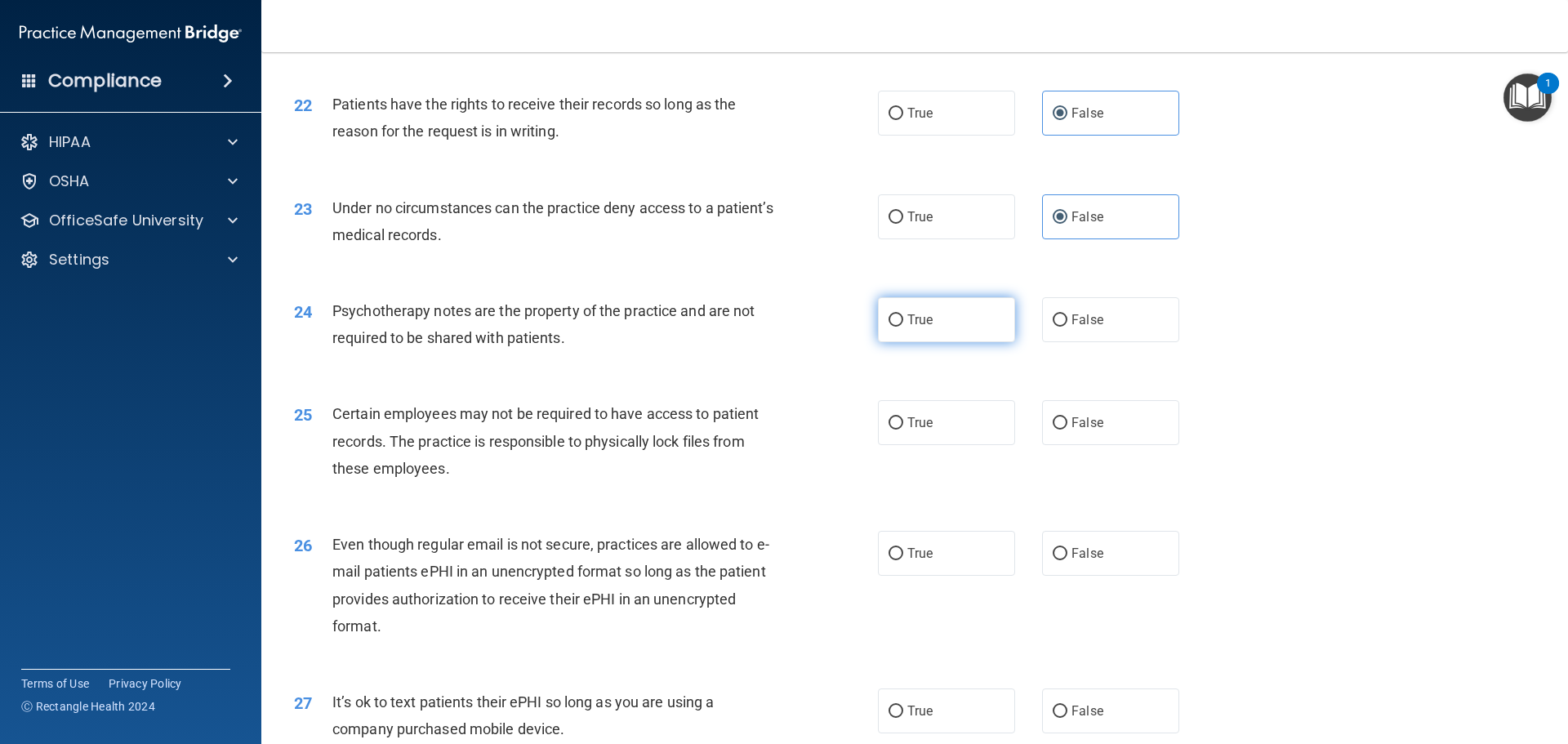
click at [920, 342] on label "True" at bounding box center [946, 319] width 137 height 45
click at [903, 327] on input "True" at bounding box center [896, 320] width 14 height 12
radio input "true"
click at [919, 445] on label "True" at bounding box center [946, 422] width 137 height 45
click at [903, 430] on input "True" at bounding box center [896, 423] width 14 height 12
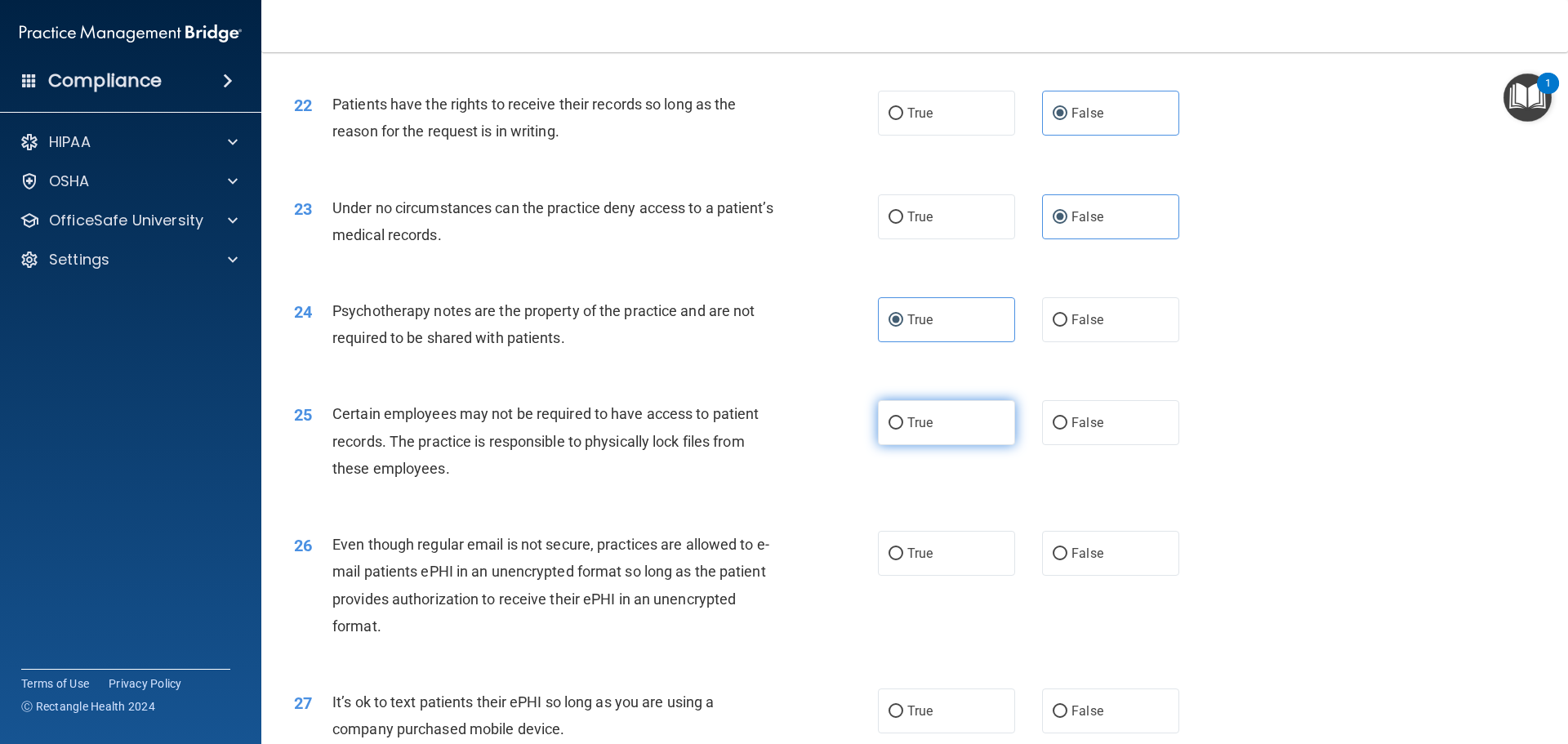
radio input "true"
click at [928, 568] on label "True" at bounding box center [946, 553] width 137 height 45
click at [903, 560] on input "True" at bounding box center [896, 554] width 14 height 12
radio input "true"
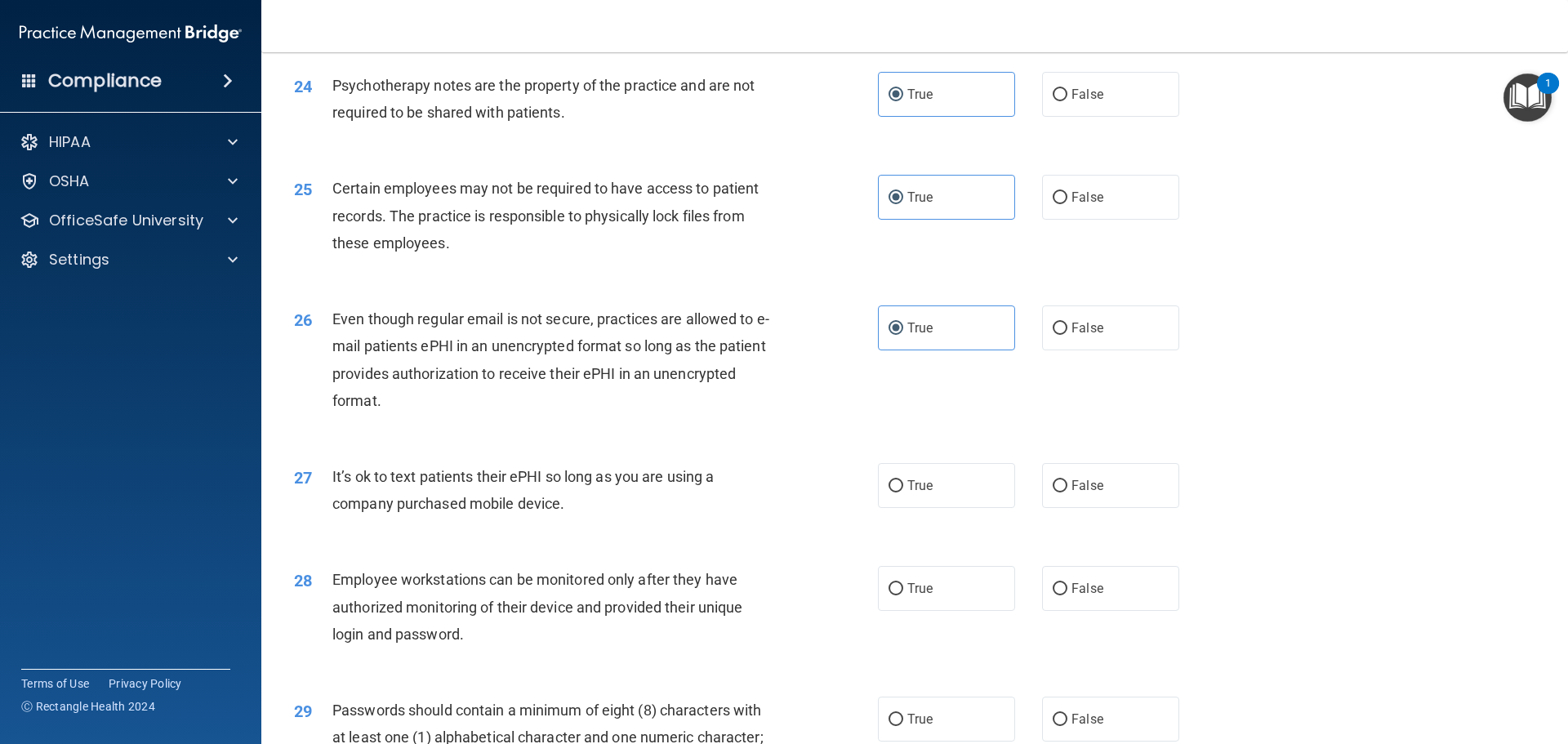
scroll to position [3021, 0]
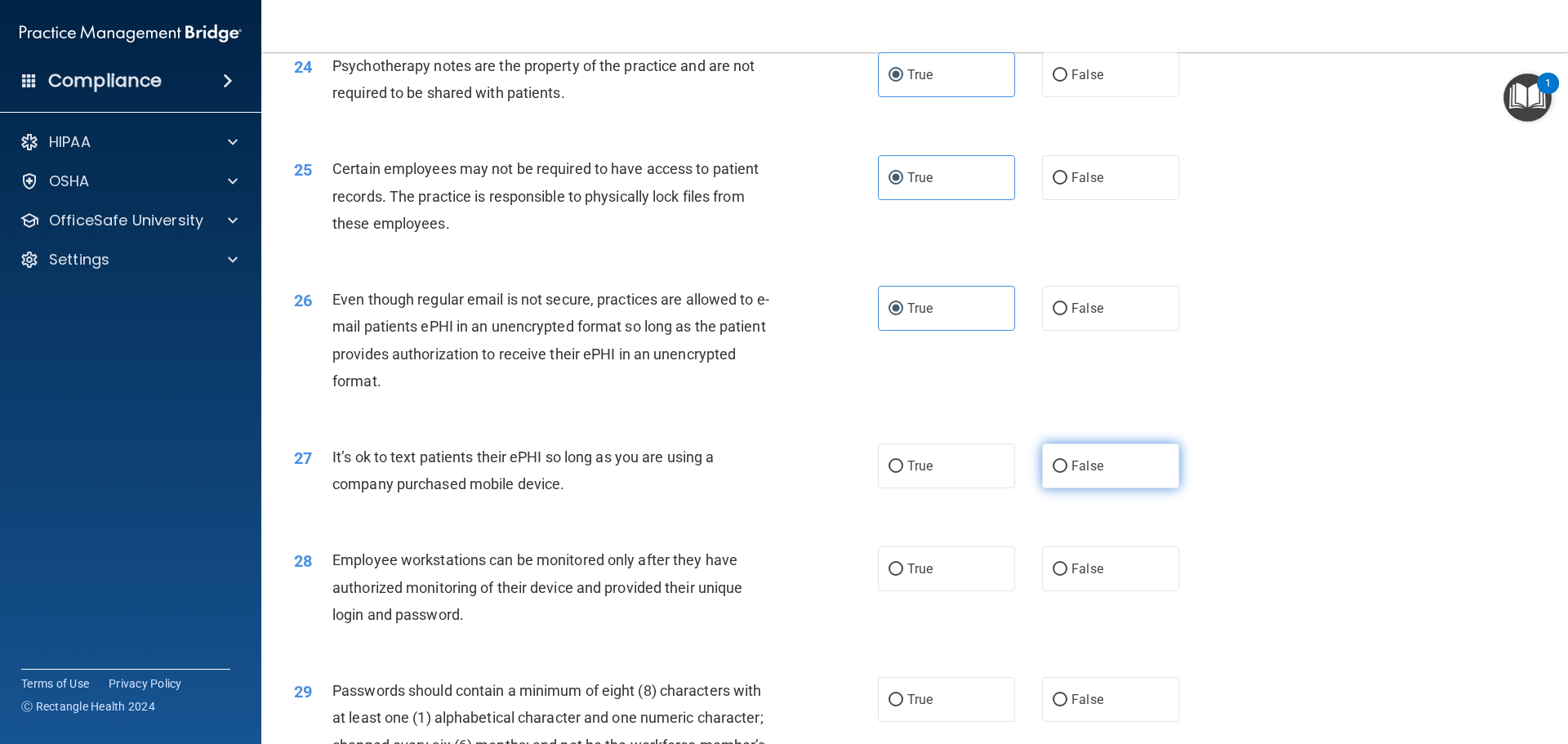
click at [1059, 472] on input "False" at bounding box center [1059, 466] width 14 height 12
radio input "true"
click at [1087, 576] on span "False" at bounding box center [1087, 569] width 31 height 15
click at [1067, 575] on input "False" at bounding box center [1059, 569] width 14 height 12
radio input "true"
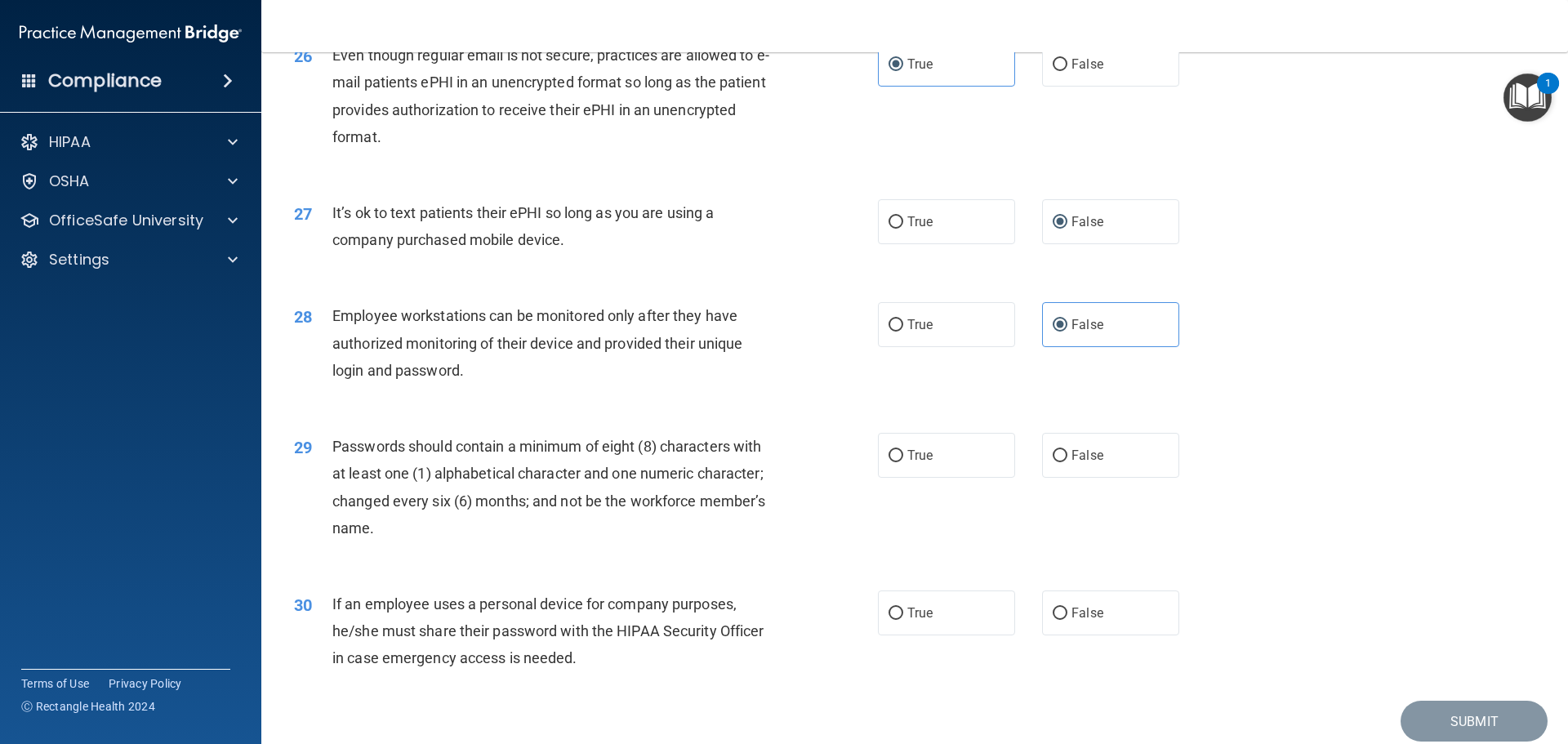
scroll to position [3266, 0]
click at [983, 477] on label "True" at bounding box center [946, 454] width 137 height 45
click at [903, 461] on input "True" at bounding box center [896, 455] width 14 height 12
radio input "true"
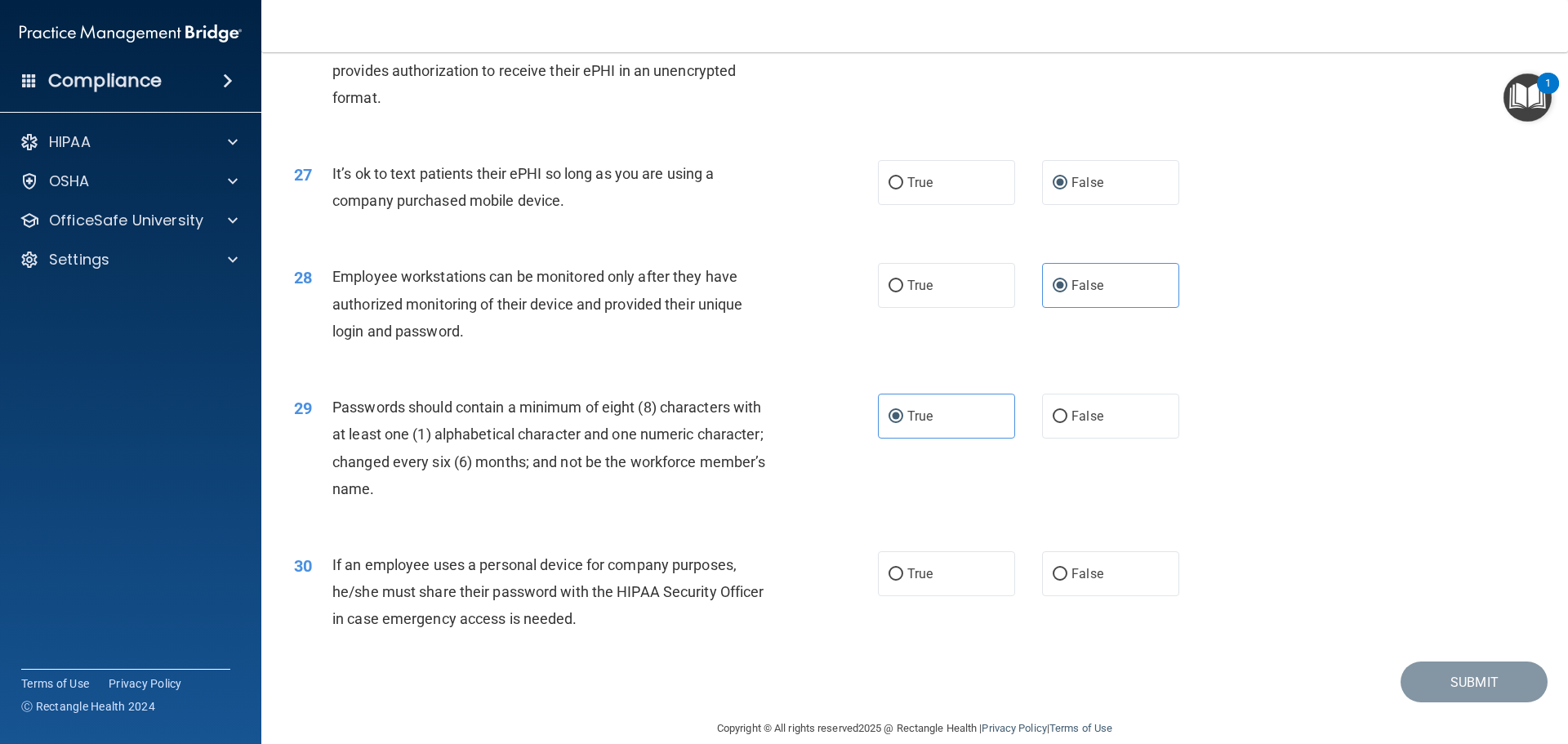
scroll to position [3356, 0]
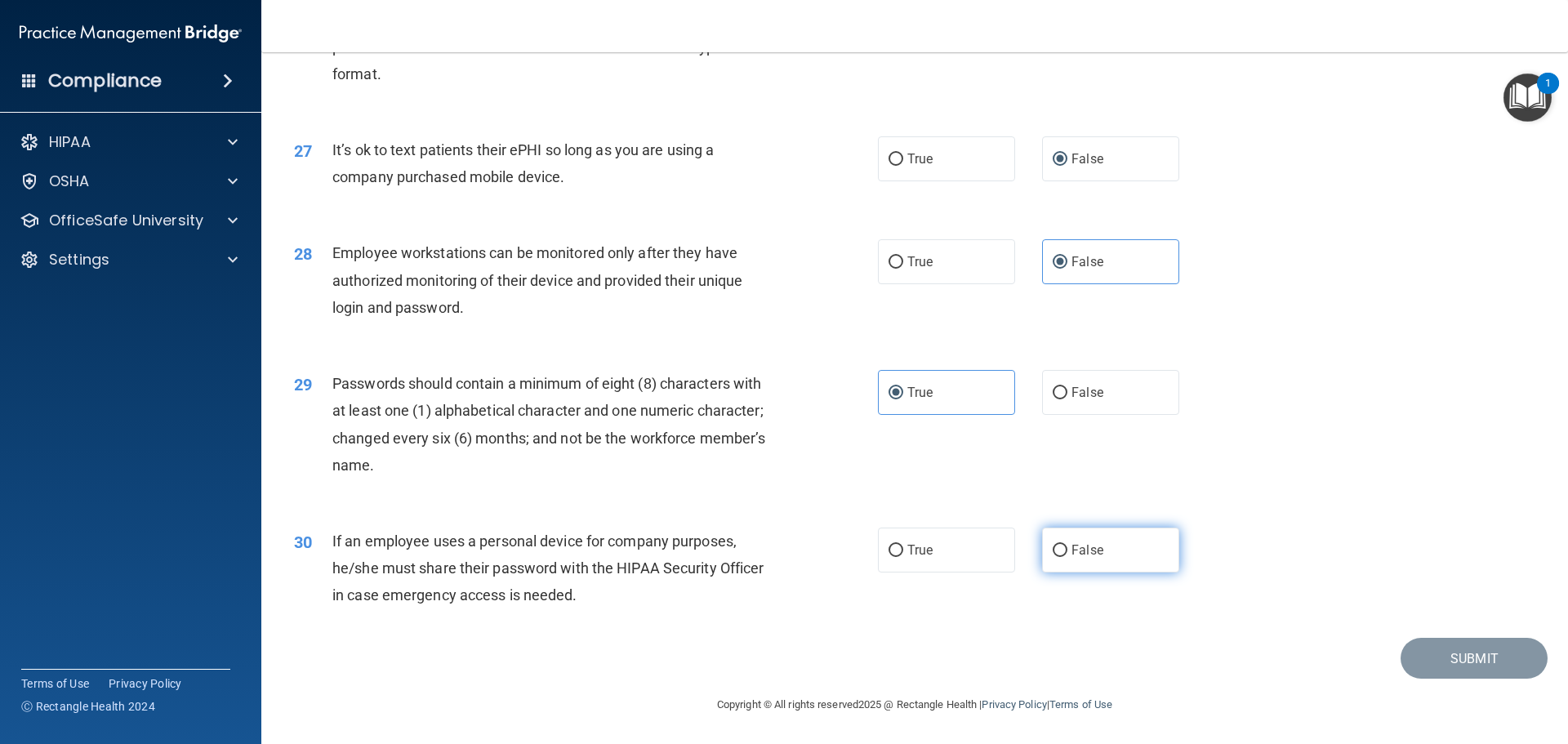
click at [1079, 564] on label "False" at bounding box center [1110, 550] width 137 height 45
click at [1067, 557] on input "False" at bounding box center [1059, 551] width 14 height 12
radio input "true"
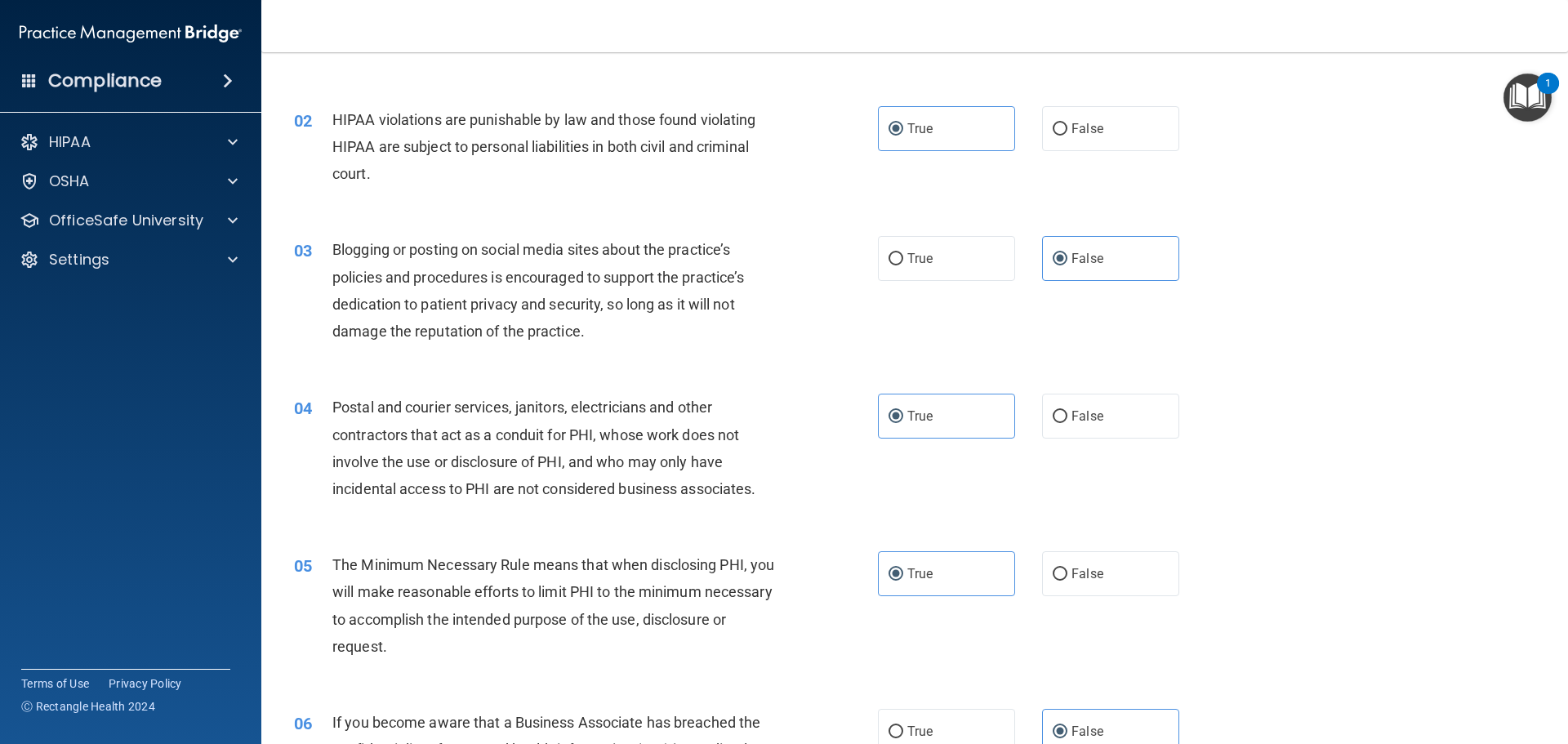
scroll to position [0, 0]
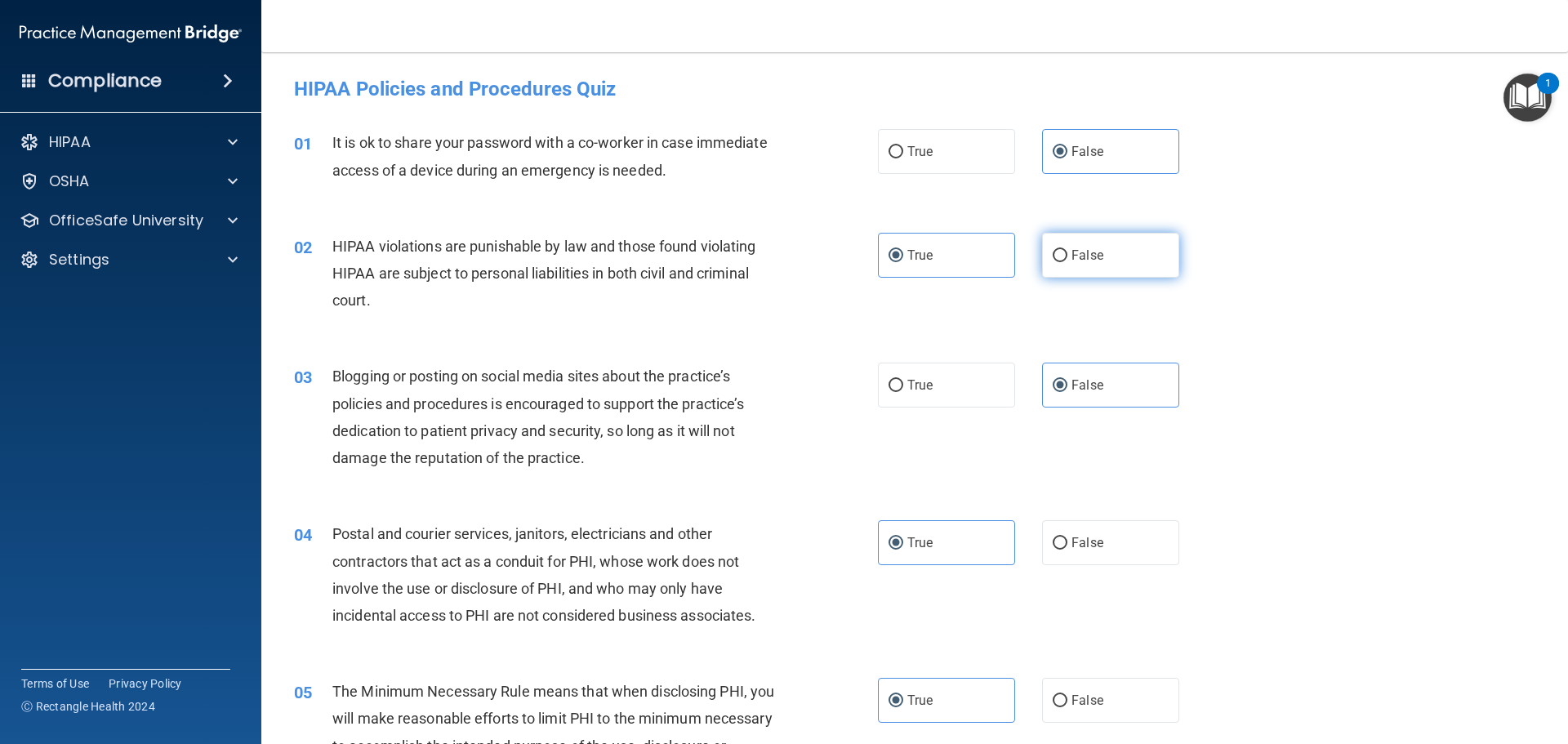
click at [1066, 264] on label "False" at bounding box center [1110, 255] width 137 height 45
click at [1066, 262] on input "False" at bounding box center [1059, 256] width 14 height 12
radio input "true"
click at [976, 260] on label "True" at bounding box center [946, 255] width 137 height 45
click at [903, 260] on input "True" at bounding box center [896, 256] width 14 height 12
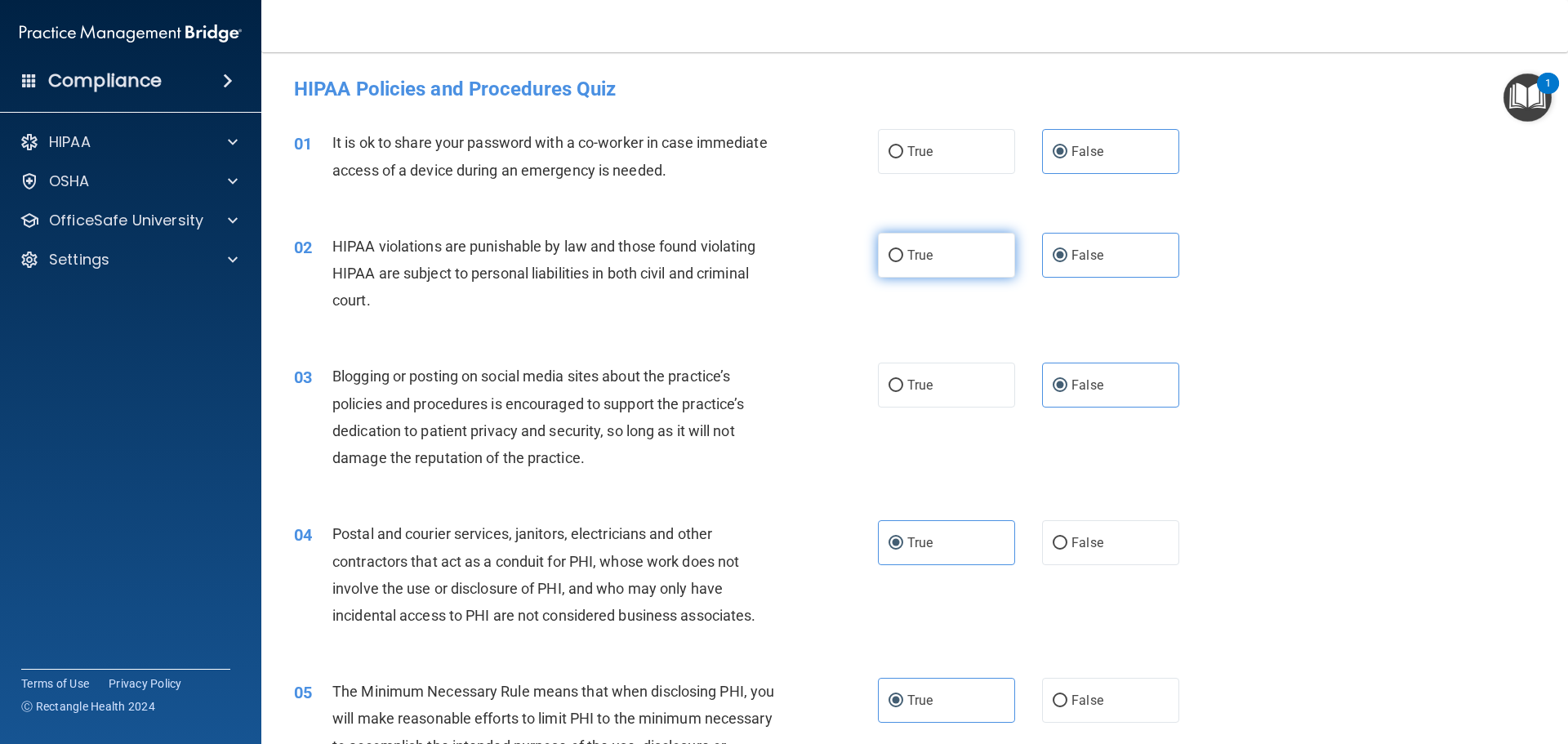
radio input "true"
radio input "false"
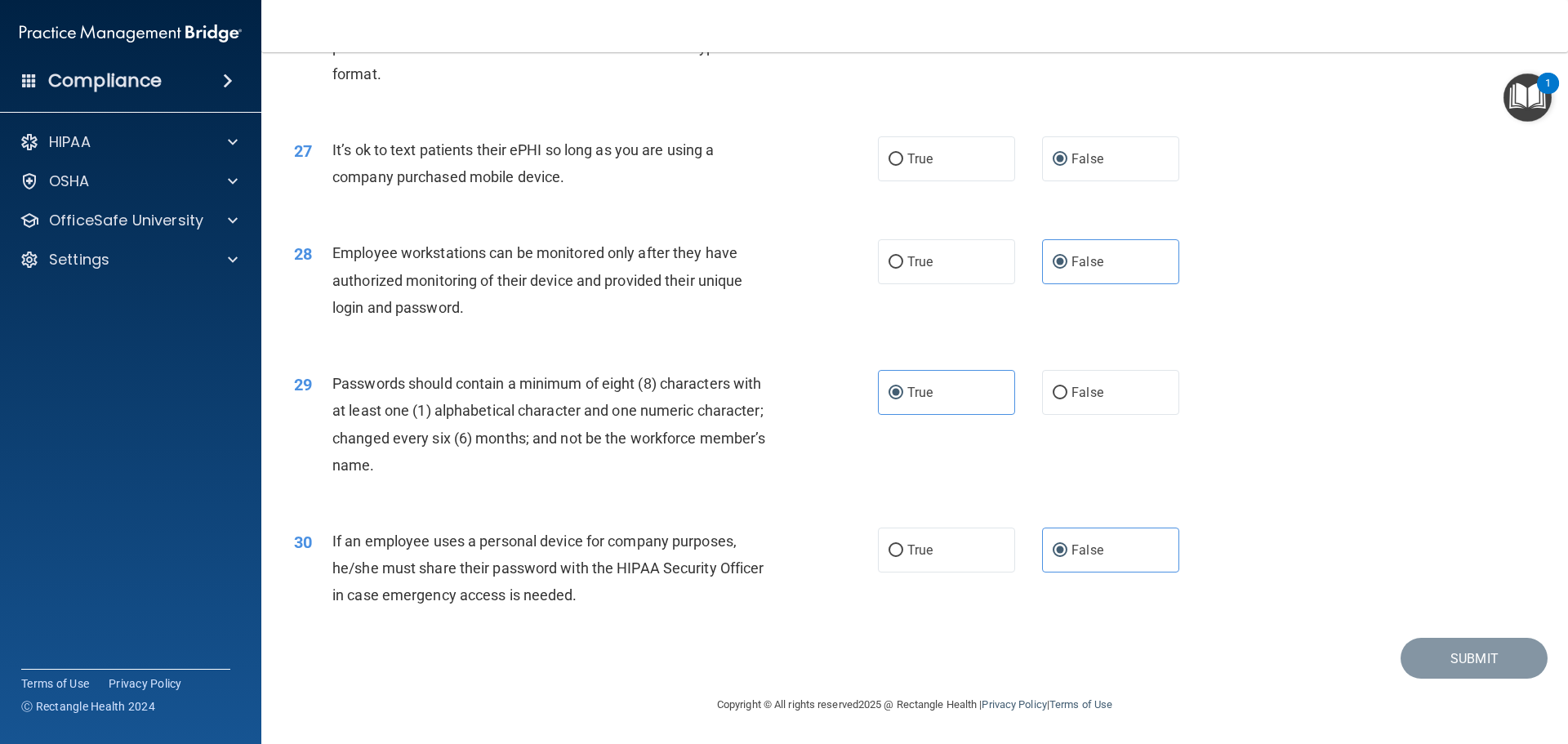
scroll to position [3356, 0]
drag, startPoint x: 1425, startPoint y: 631, endPoint x: 1427, endPoint y: 647, distance: 16.1
click at [1425, 632] on div "30 If an employee uses a personal device for company purposes, he/she must shar…" at bounding box center [914, 572] width 1266 height 130
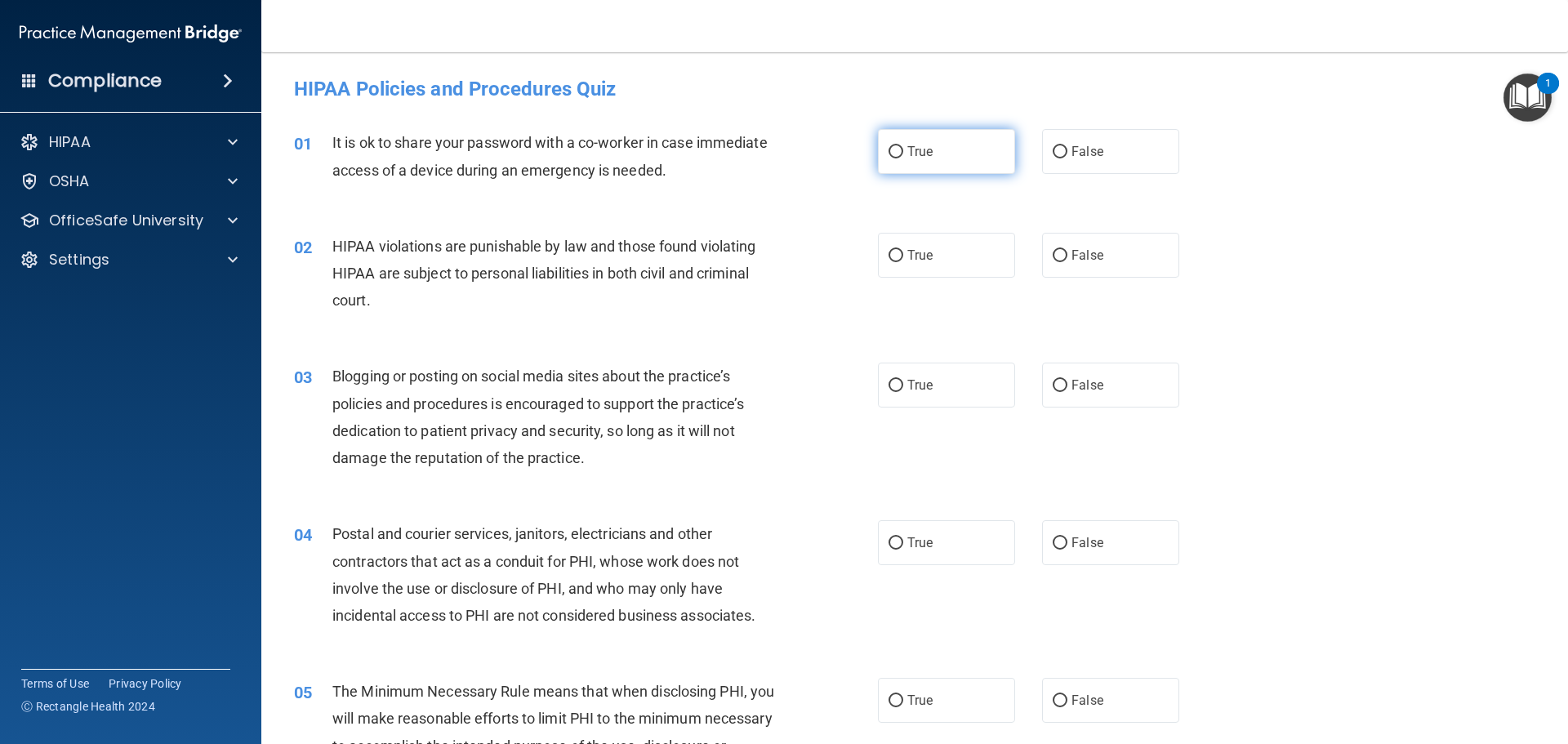
click at [959, 155] on label "True" at bounding box center [946, 152] width 137 height 45
click at [903, 155] on input "True" at bounding box center [896, 152] width 14 height 12
radio input "true"
click at [952, 255] on label "True" at bounding box center [946, 255] width 137 height 45
click at [903, 255] on input "True" at bounding box center [896, 256] width 14 height 12
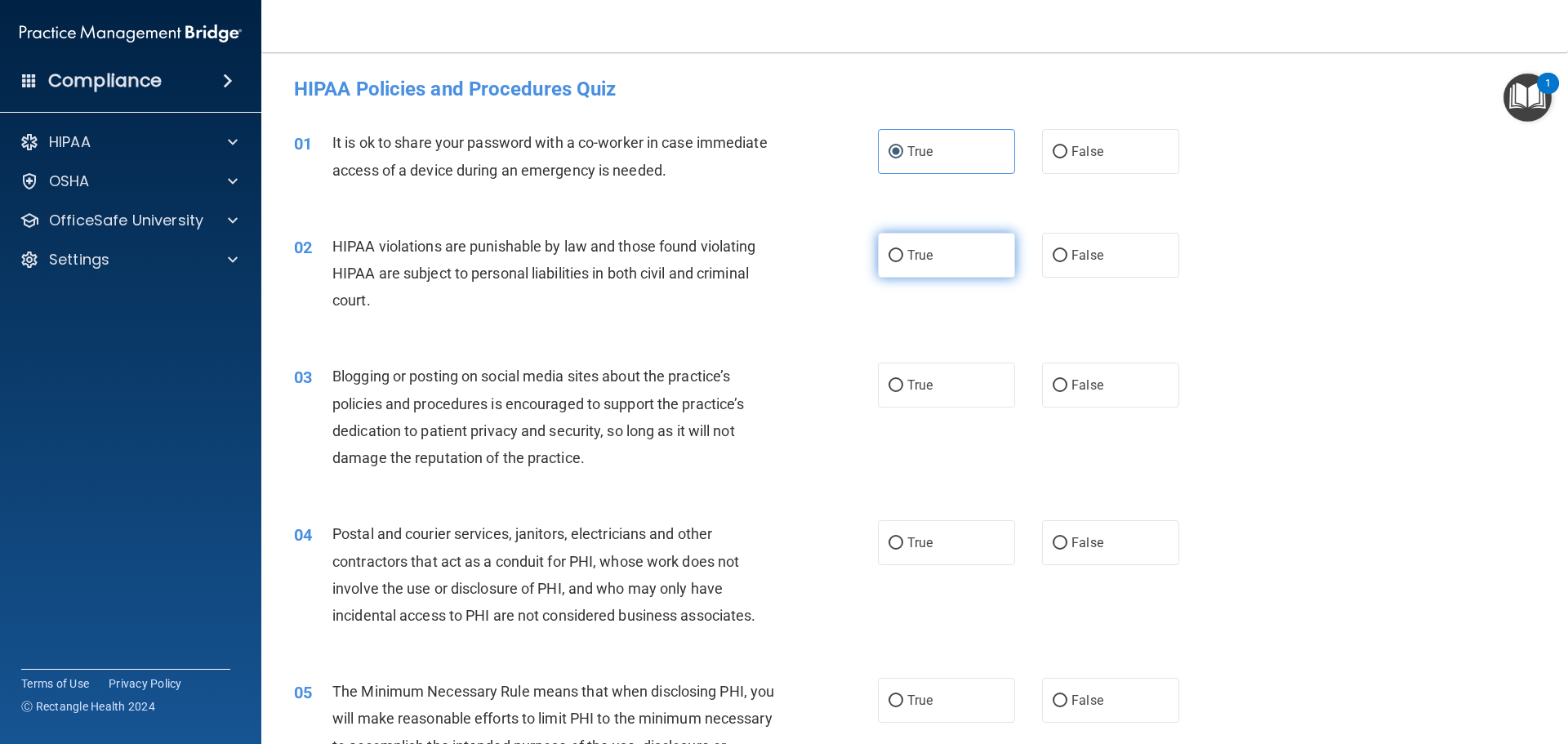
radio input "true"
click at [1081, 403] on label "False" at bounding box center [1110, 385] width 137 height 45
click at [1067, 392] on input "False" at bounding box center [1059, 386] width 14 height 12
radio input "true"
click at [925, 551] on label "True" at bounding box center [946, 542] width 137 height 45
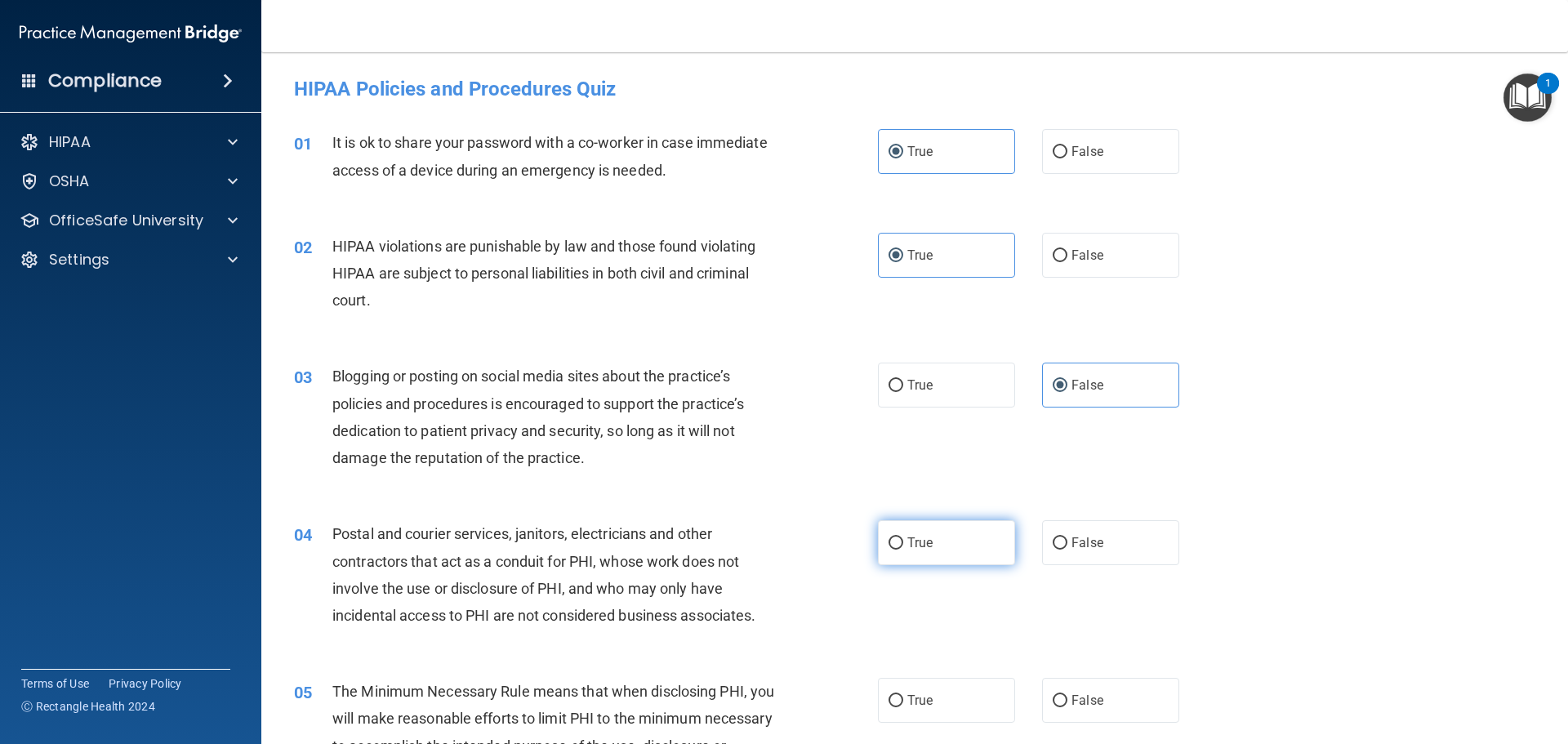
click at [903, 550] on input "True" at bounding box center [896, 543] width 14 height 12
radio input "true"
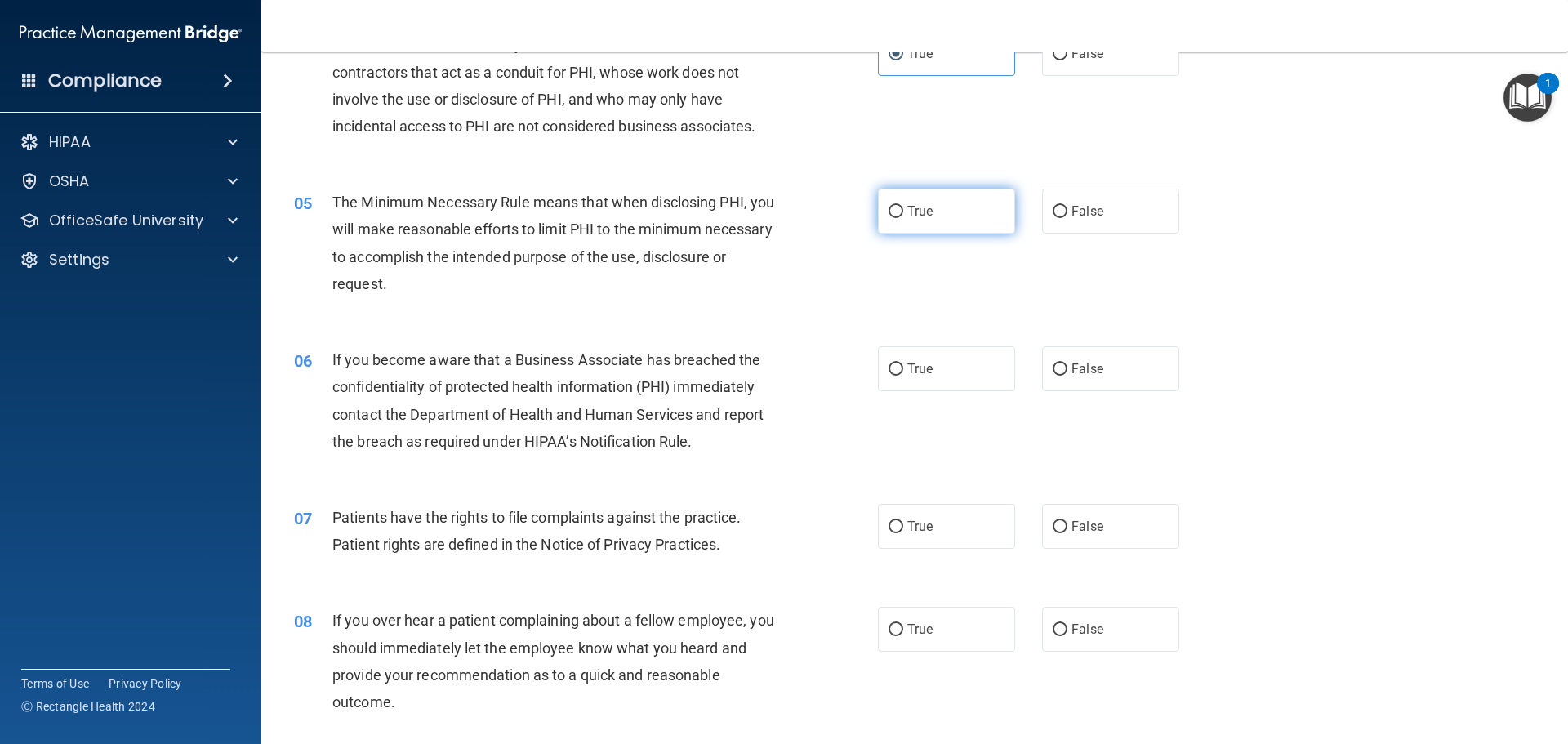
scroll to position [490, 0]
click at [916, 209] on span "True" at bounding box center [920, 210] width 26 height 15
click at [903, 209] on input "True" at bounding box center [896, 211] width 14 height 12
radio input "true"
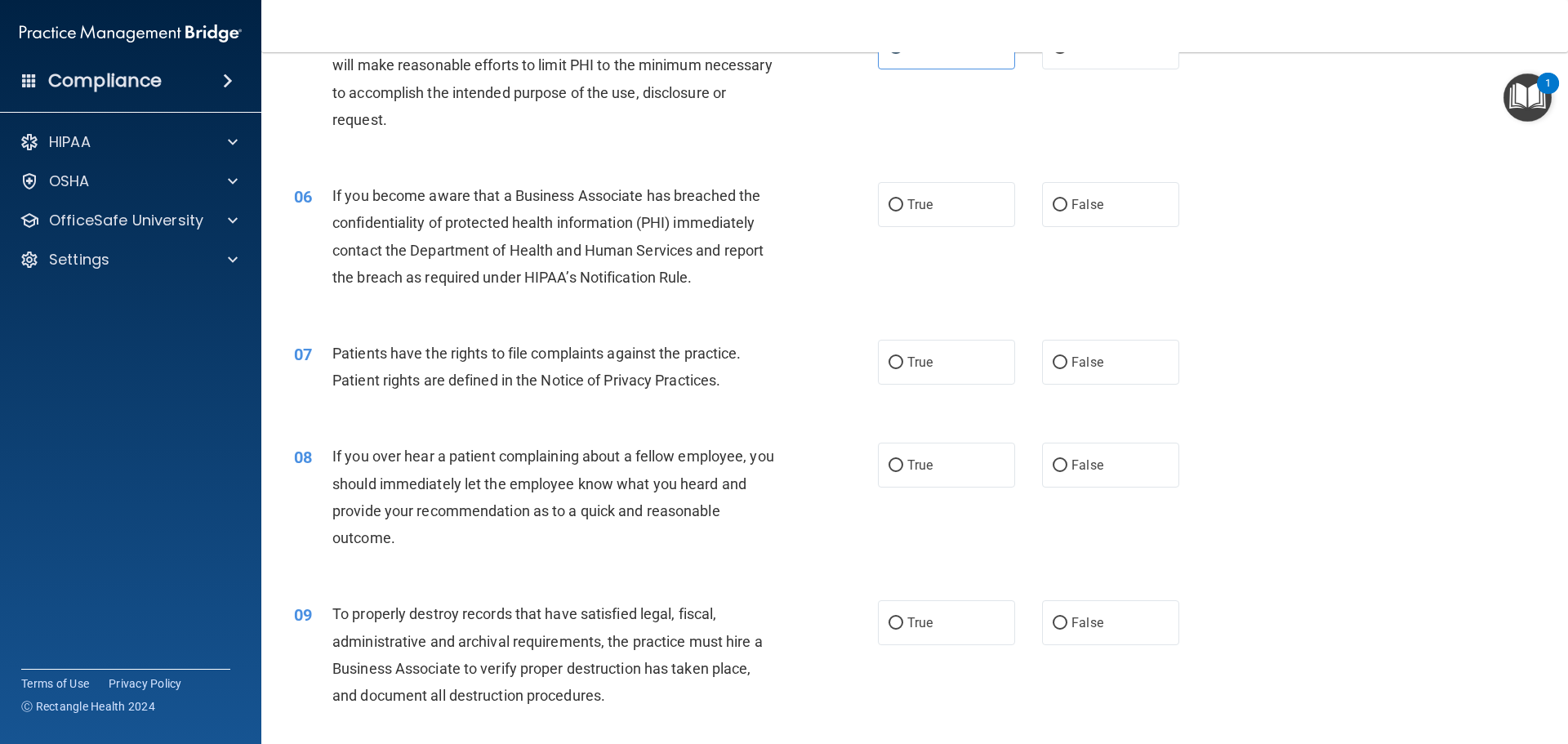
scroll to position [571, 0]
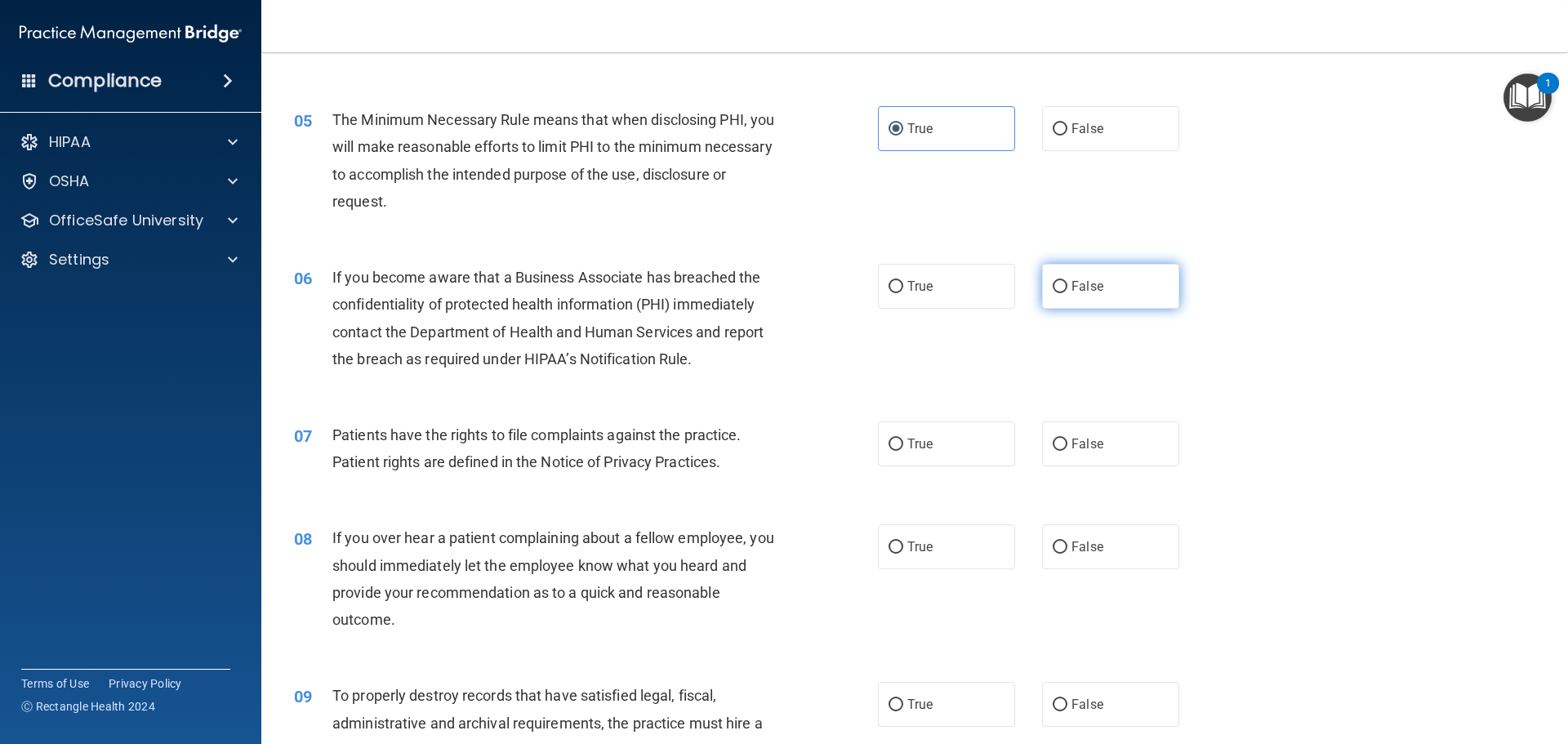
click at [1081, 297] on label "False" at bounding box center [1110, 286] width 137 height 45
click at [1067, 293] on input "False" at bounding box center [1059, 287] width 14 height 12
radio input "true"
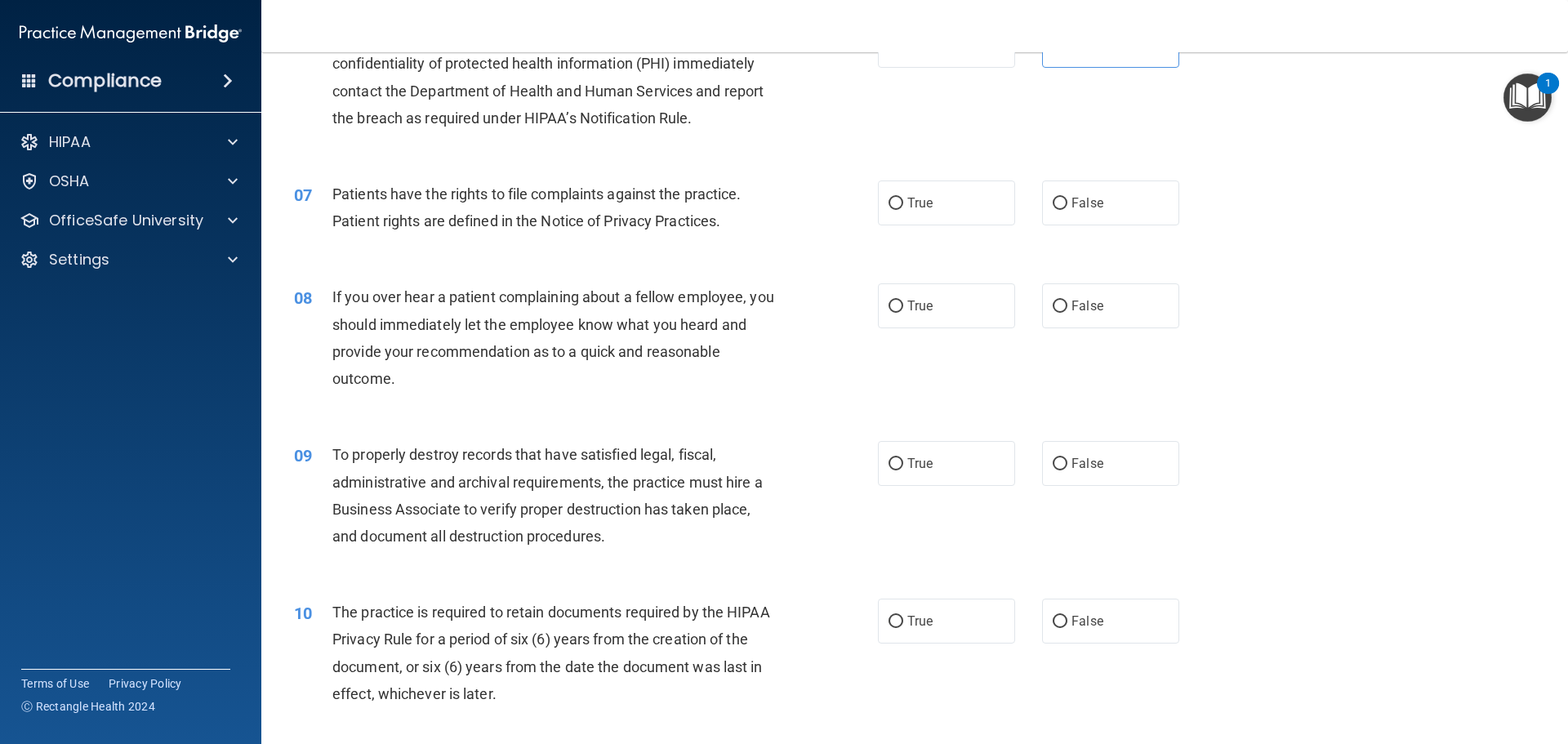
scroll to position [816, 0]
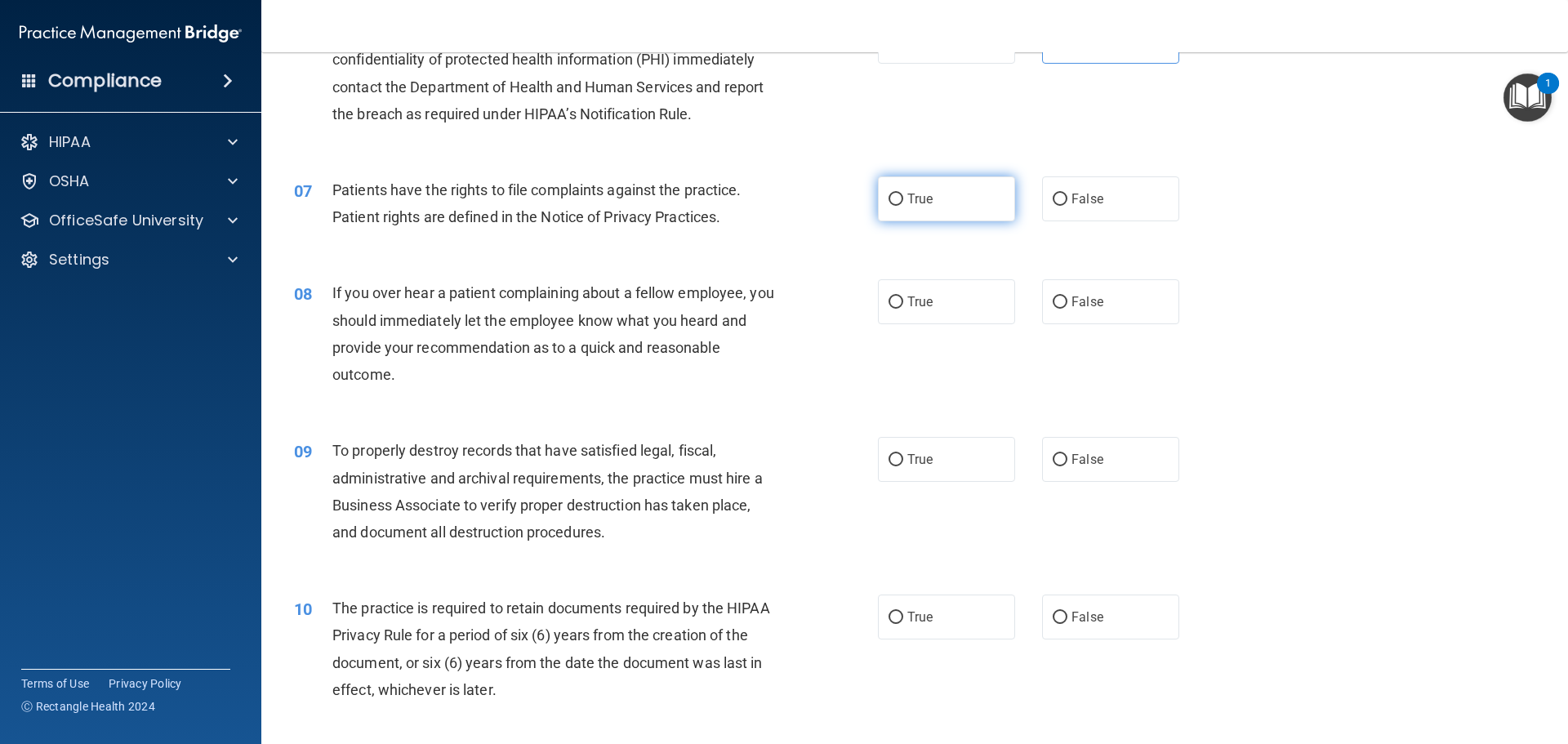
click at [950, 209] on label "True" at bounding box center [946, 198] width 137 height 45
click at [903, 206] on input "True" at bounding box center [896, 199] width 14 height 12
radio input "true"
click at [1090, 305] on span "False" at bounding box center [1087, 301] width 31 height 15
click at [1067, 305] on input "False" at bounding box center [1059, 302] width 14 height 12
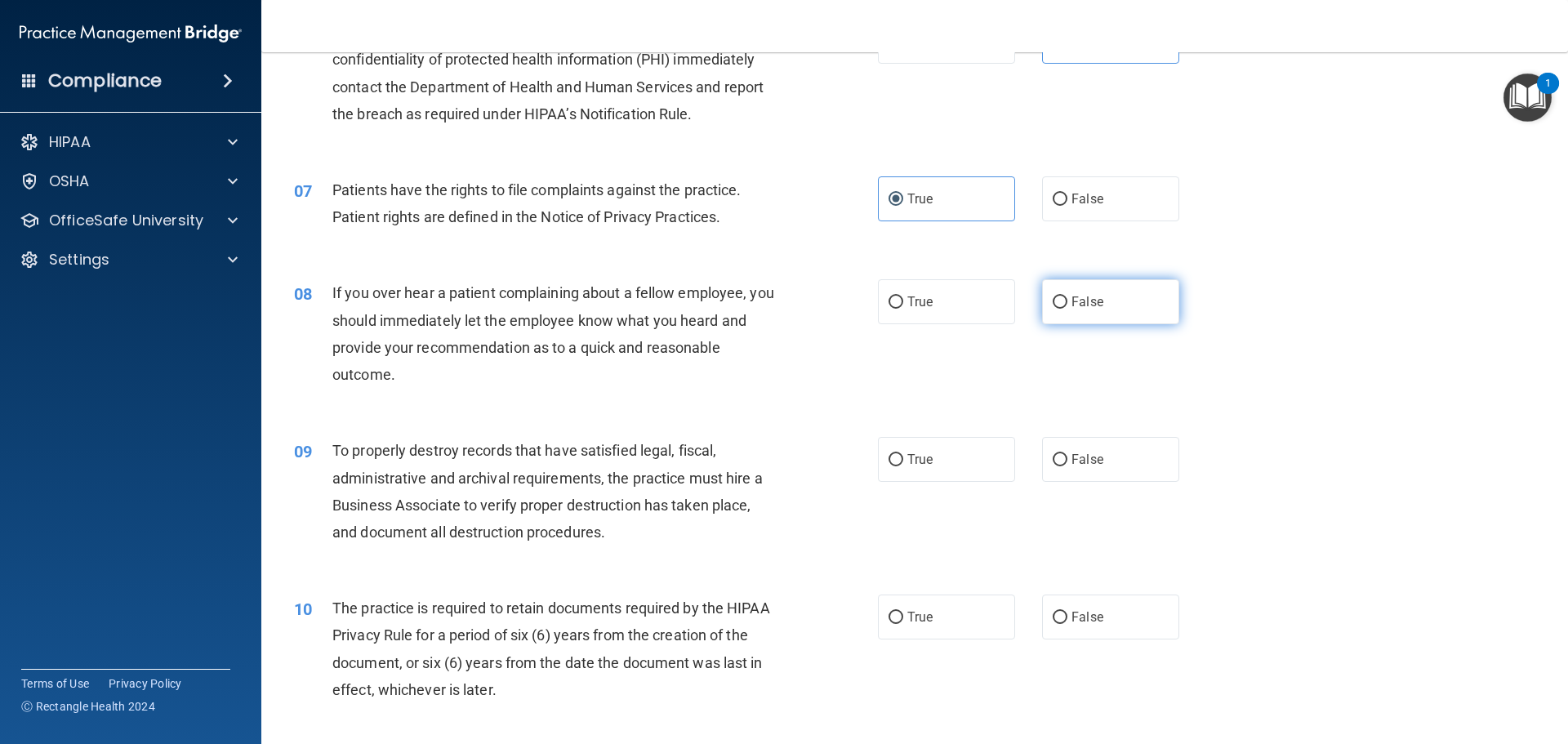
radio input "true"
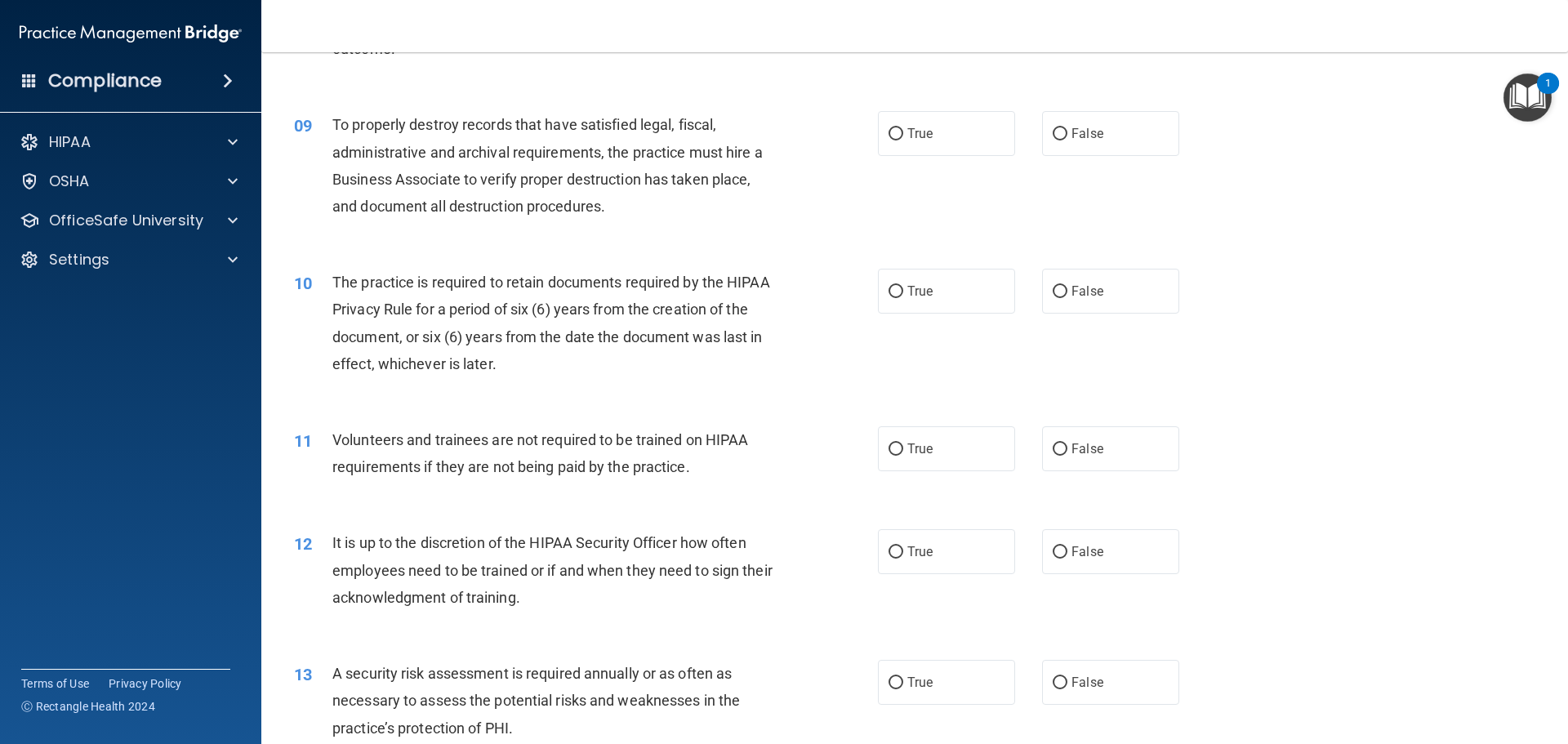
scroll to position [1143, 0]
click at [1063, 138] on label "False" at bounding box center [1110, 132] width 137 height 45
click at [1063, 138] on input "False" at bounding box center [1059, 134] width 14 height 12
radio input "true"
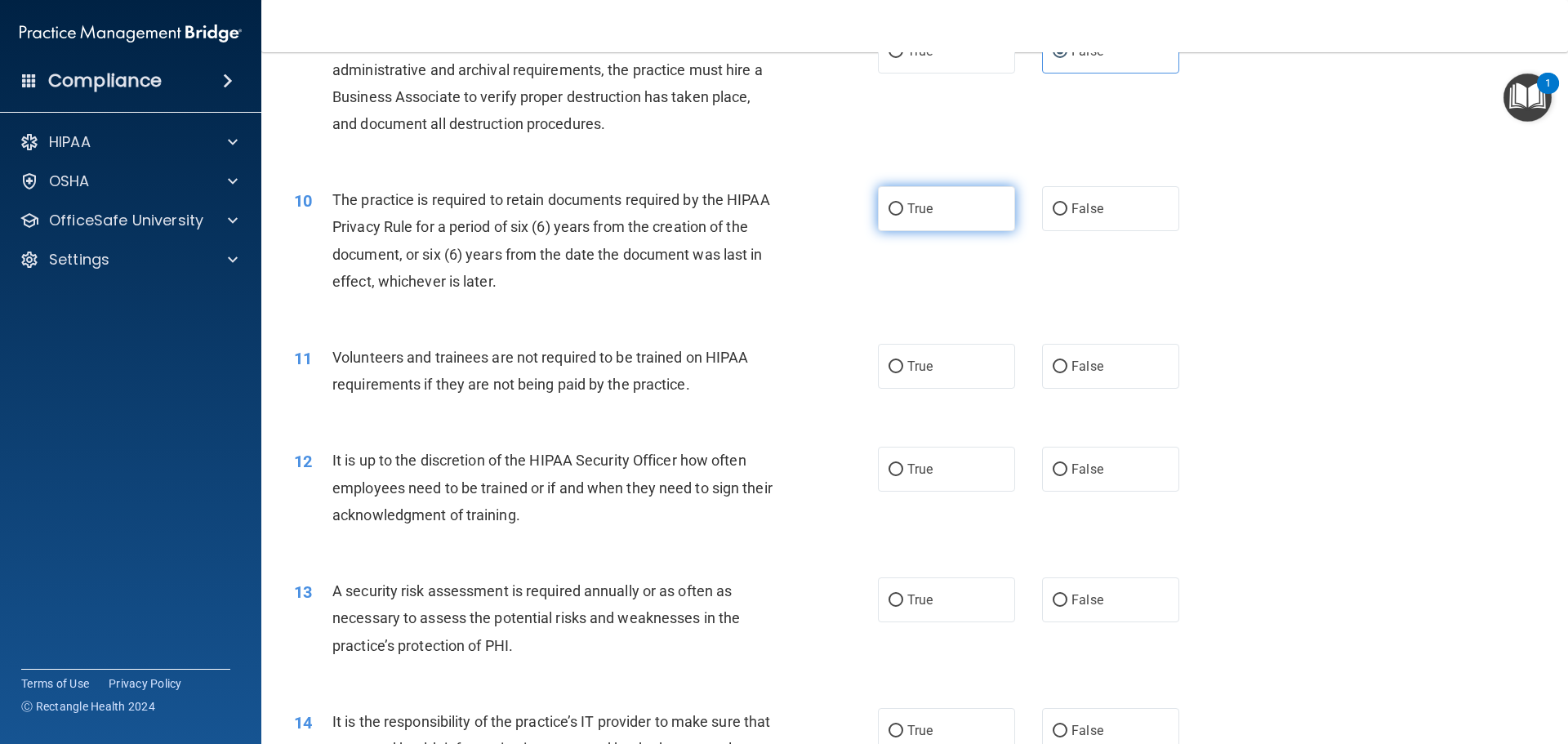
click at [937, 224] on label "True" at bounding box center [946, 209] width 137 height 45
click at [903, 215] on input "True" at bounding box center [896, 209] width 14 height 12
radio input "true"
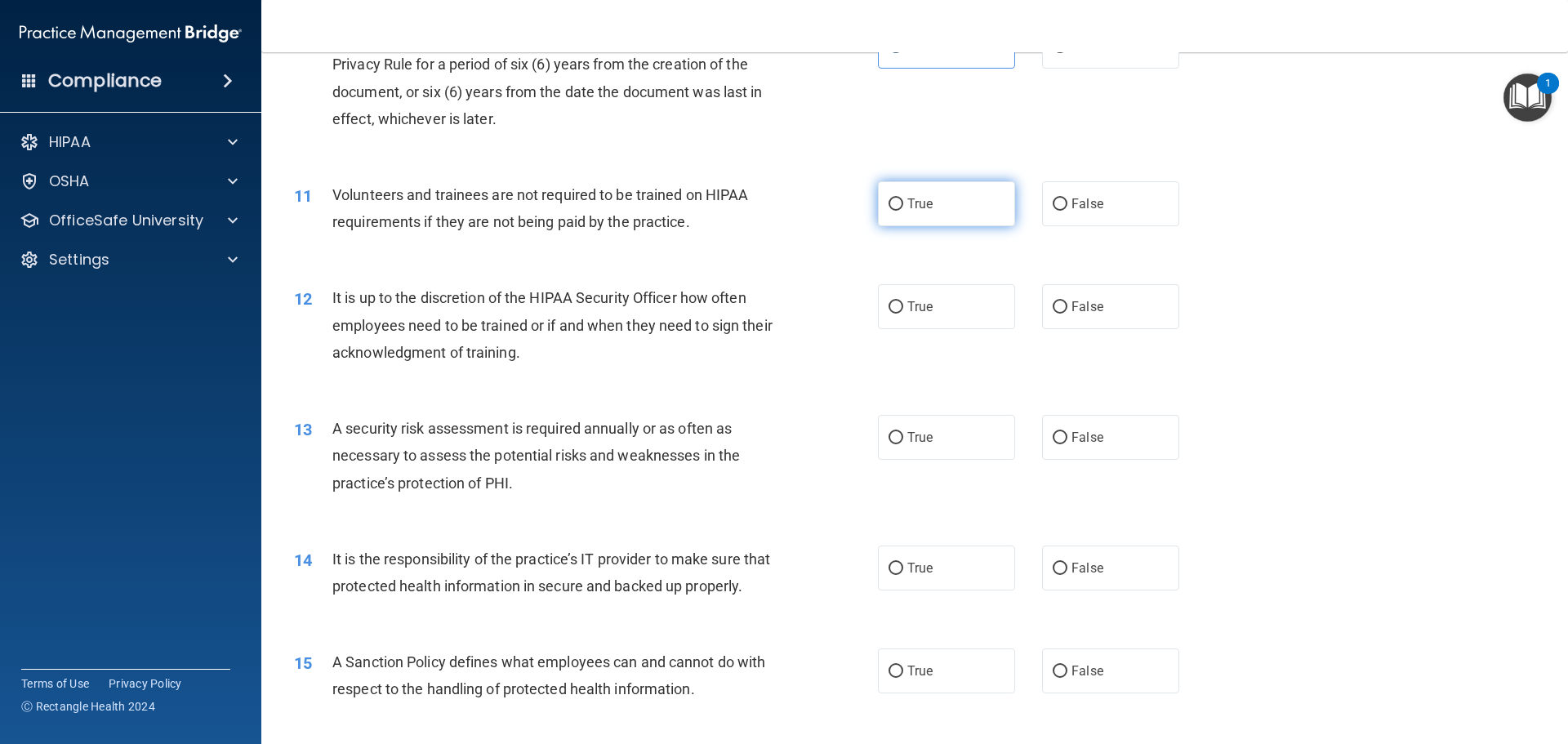
scroll to position [1388, 0]
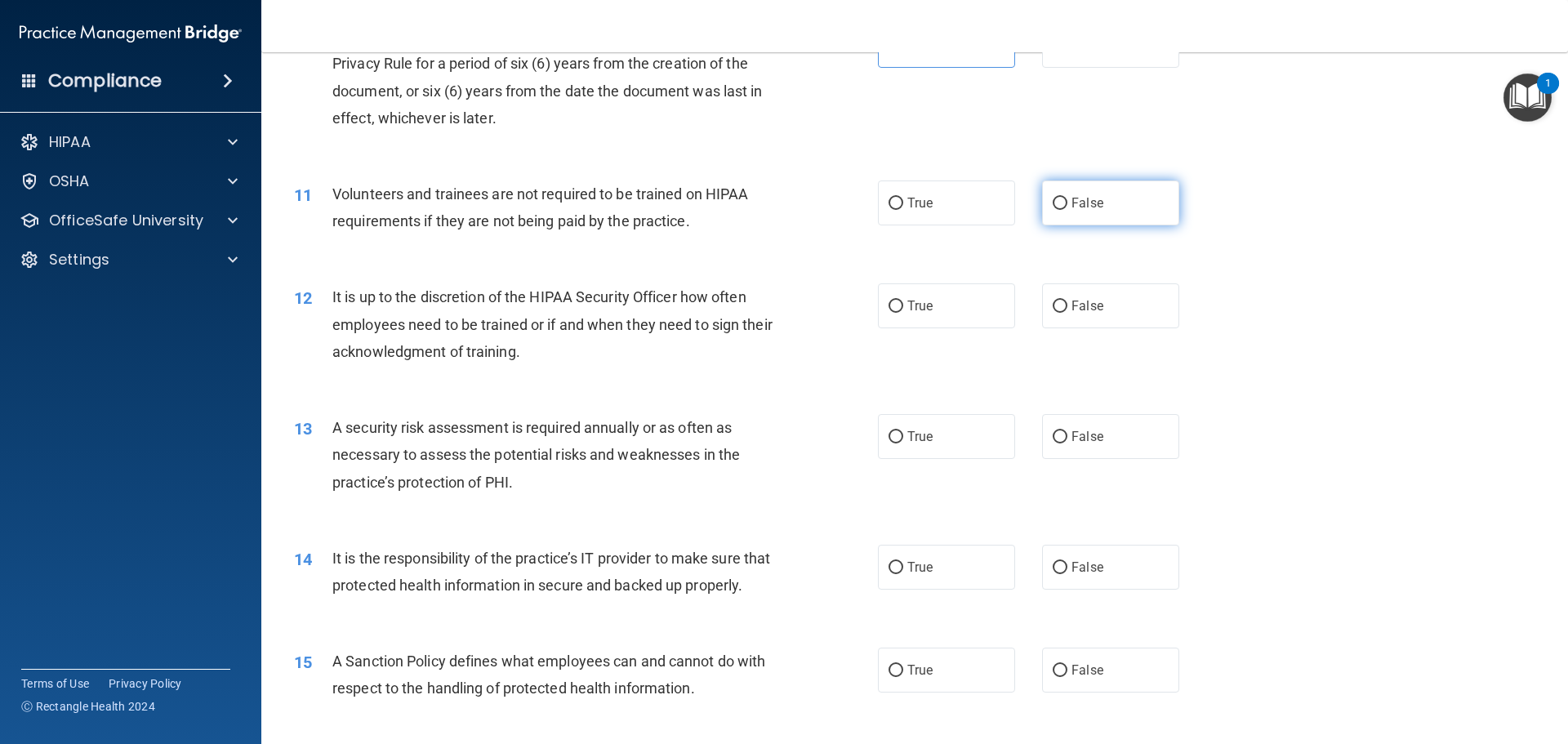
click at [1079, 221] on label "False" at bounding box center [1110, 203] width 137 height 45
click at [1067, 210] on input "False" at bounding box center [1059, 203] width 14 height 12
radio input "true"
click at [1056, 306] on input "False" at bounding box center [1059, 306] width 14 height 12
radio input "true"
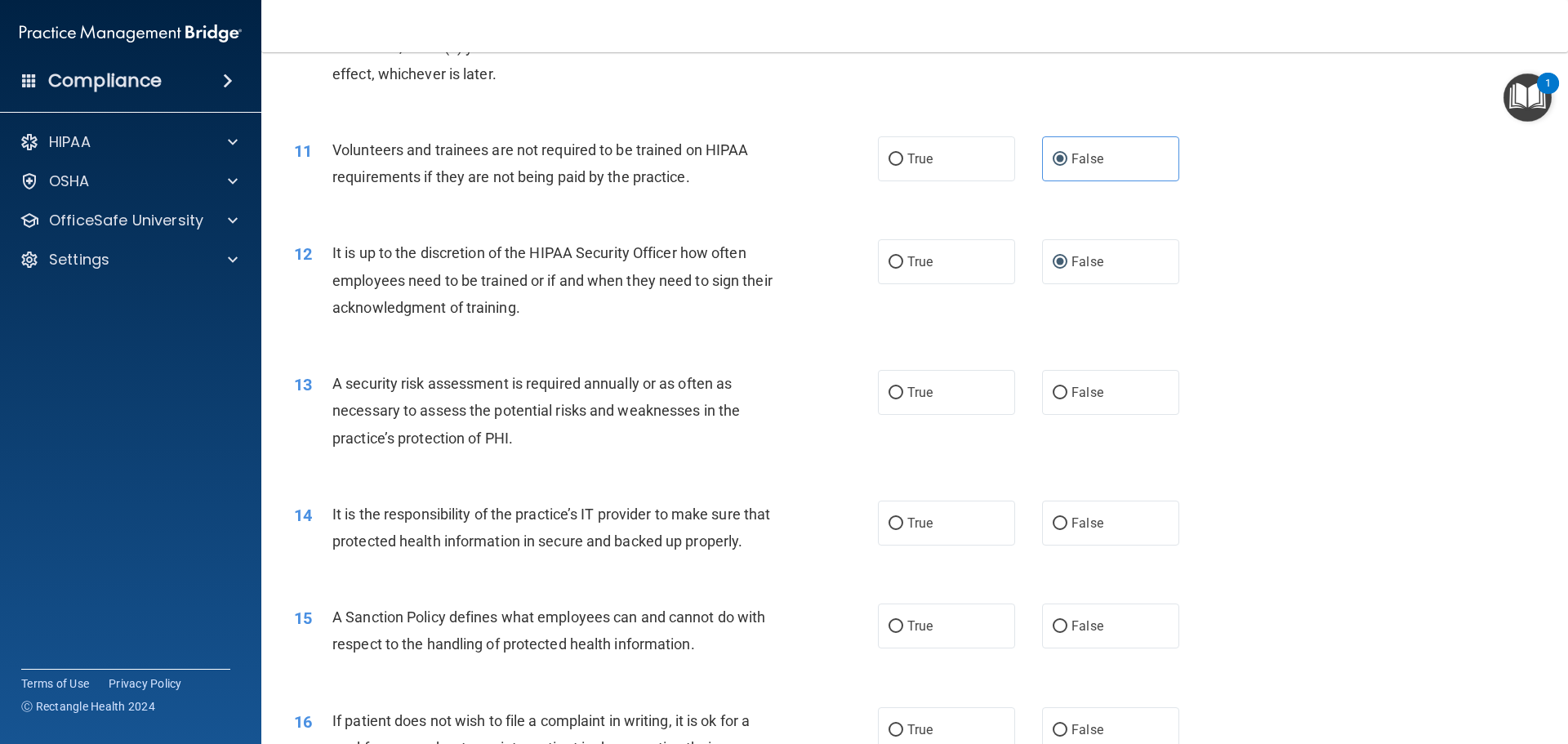
scroll to position [1552, 0]
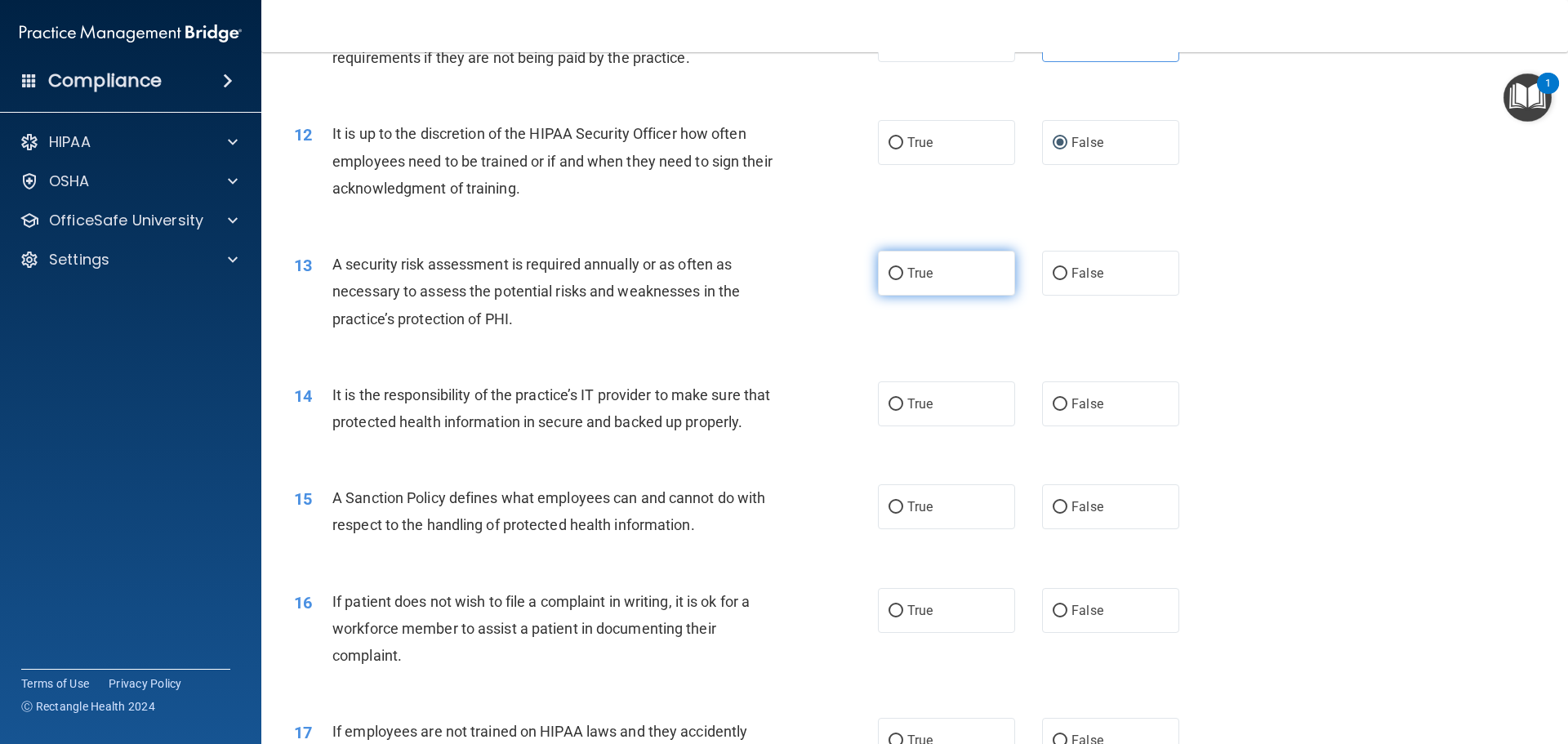
click at [925, 283] on label "True" at bounding box center [946, 272] width 137 height 45
click at [903, 280] on input "True" at bounding box center [896, 274] width 14 height 12
radio input "true"
click at [1080, 410] on label "False" at bounding box center [1110, 403] width 137 height 45
click at [1067, 410] on input "False" at bounding box center [1059, 404] width 14 height 12
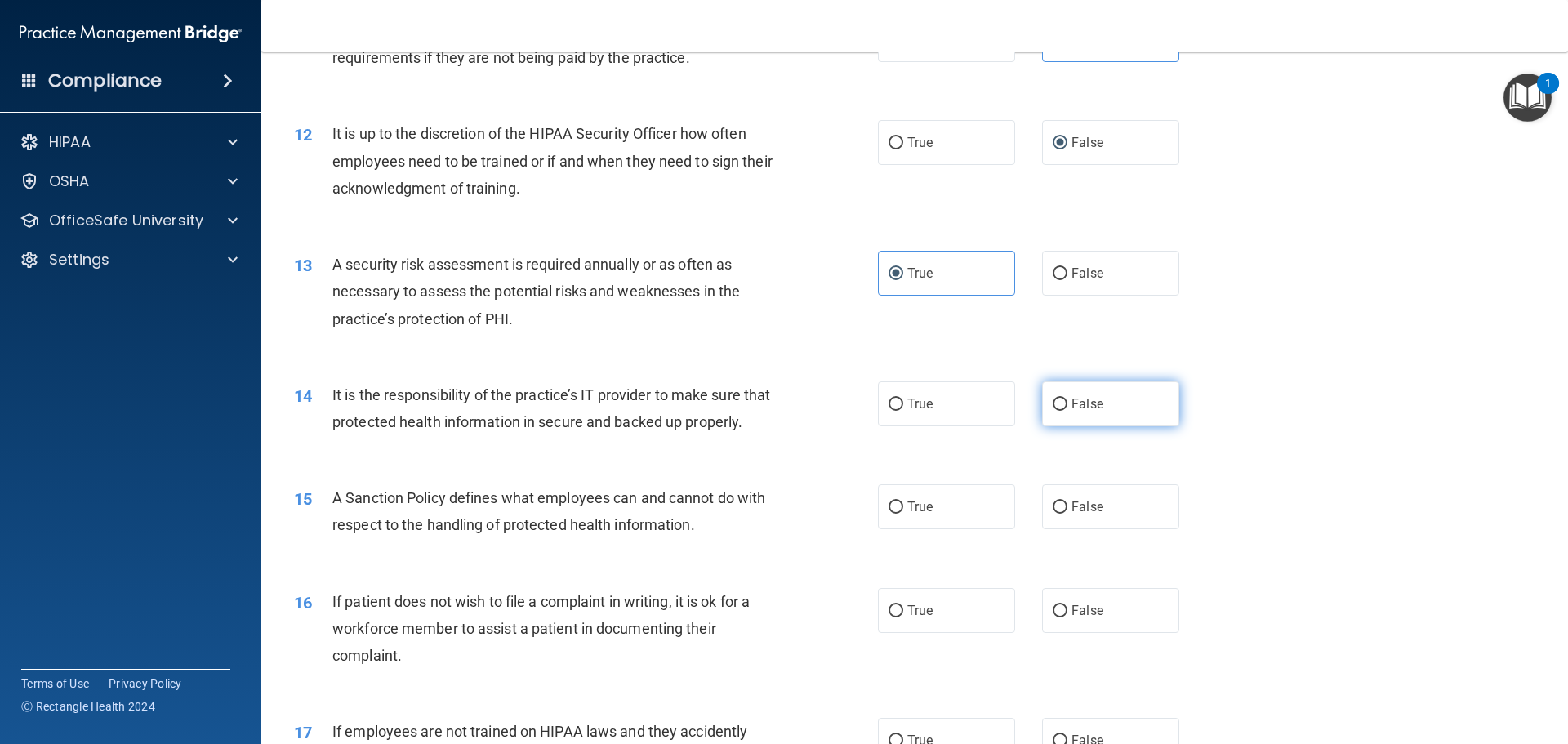
radio input "true"
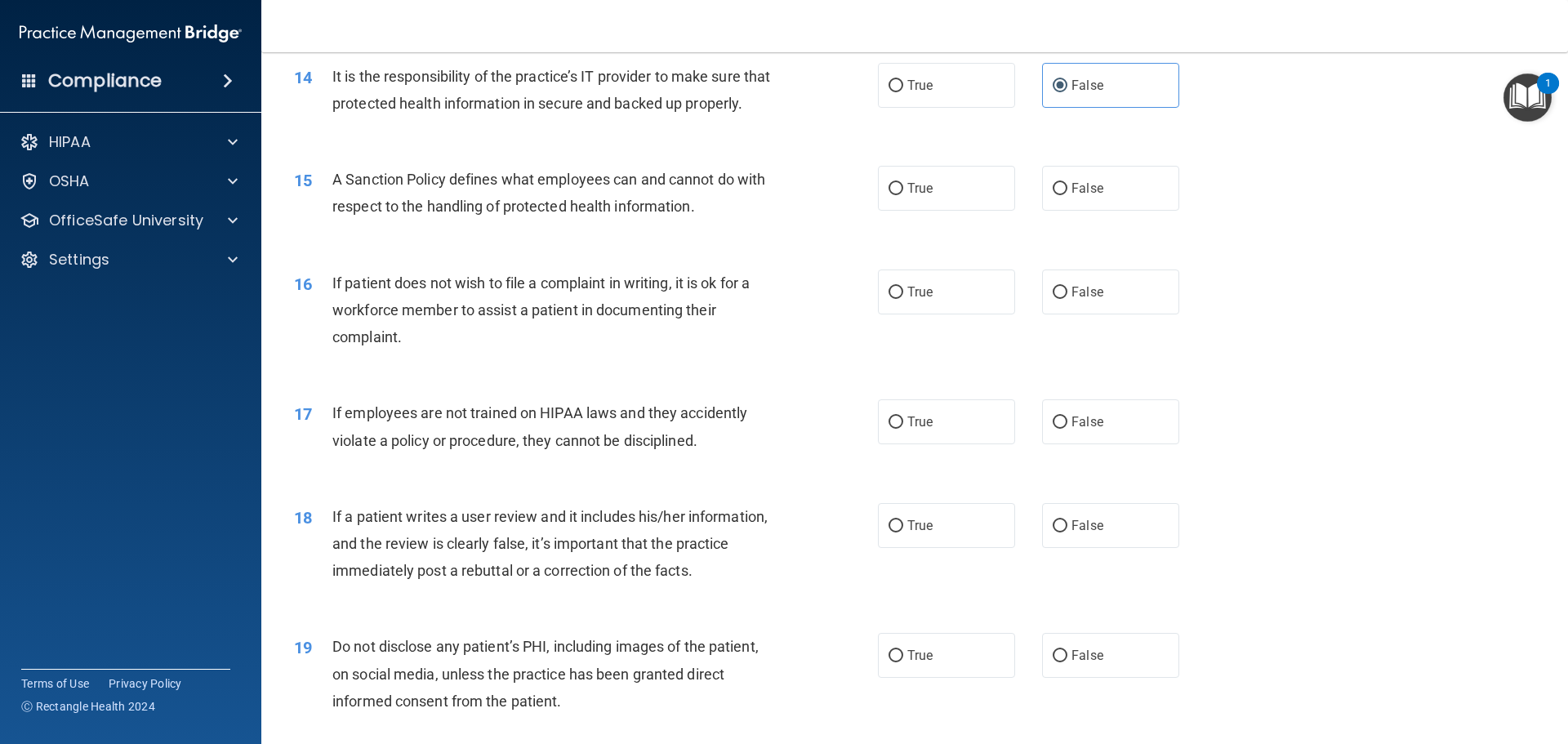
scroll to position [1960, 0]
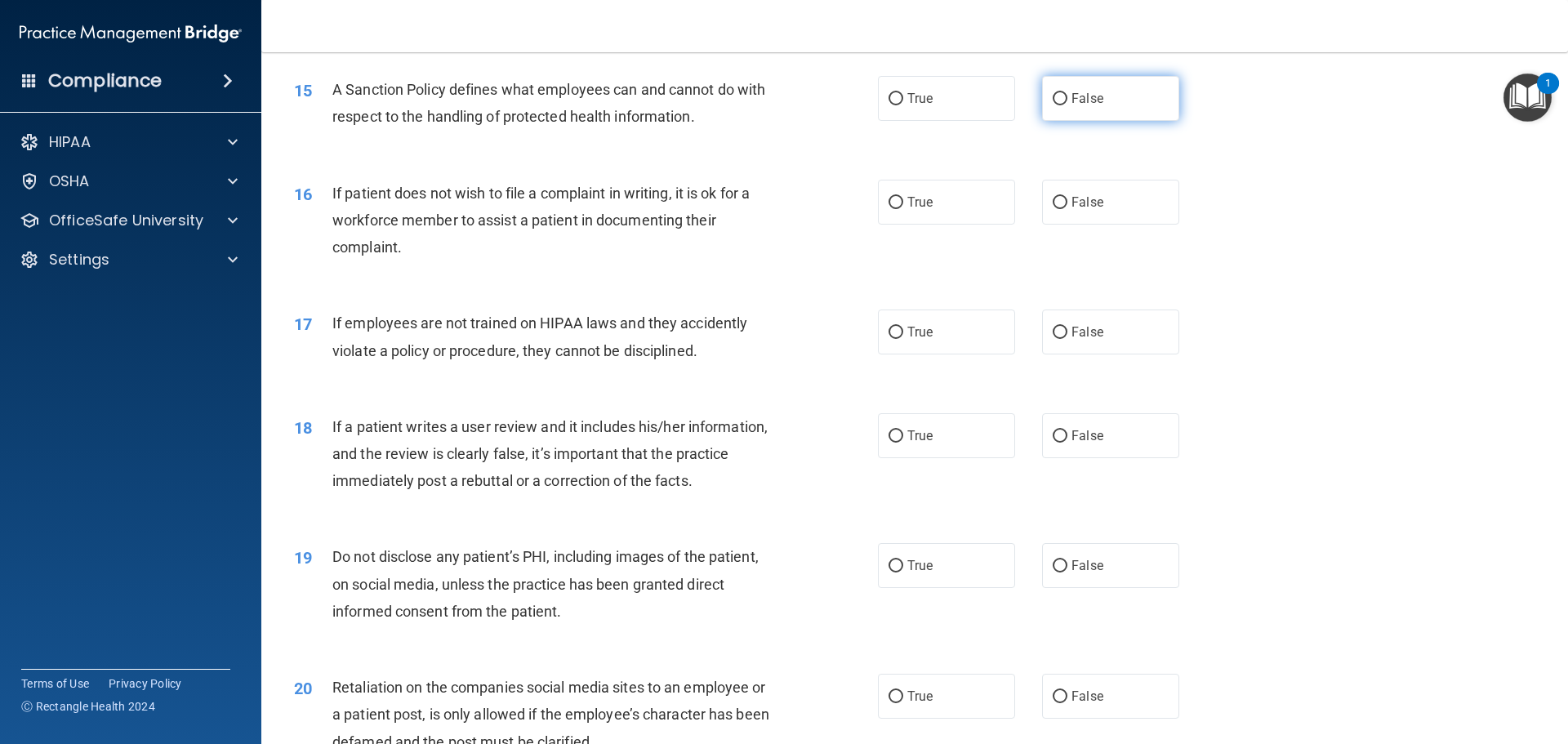
click at [1072, 121] on label "False" at bounding box center [1110, 98] width 137 height 45
click at [1067, 106] on input "False" at bounding box center [1059, 99] width 14 height 12
radio input "true"
click at [923, 210] on span "True" at bounding box center [920, 202] width 26 height 15
click at [903, 209] on input "True" at bounding box center [896, 203] width 14 height 12
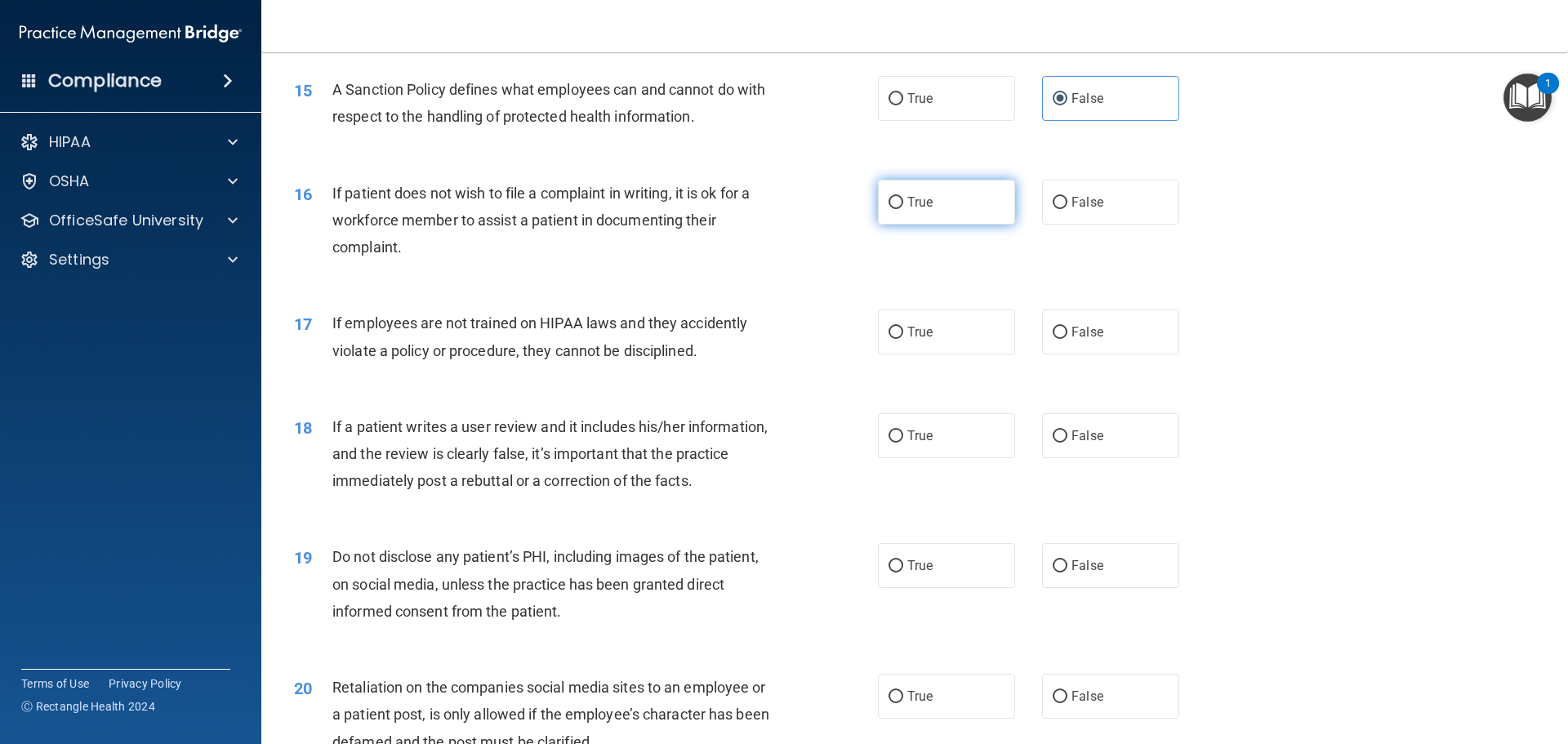
radio input "true"
click at [1072, 340] on span "False" at bounding box center [1087, 332] width 31 height 15
click at [1067, 339] on input "False" at bounding box center [1059, 333] width 14 height 12
radio input "true"
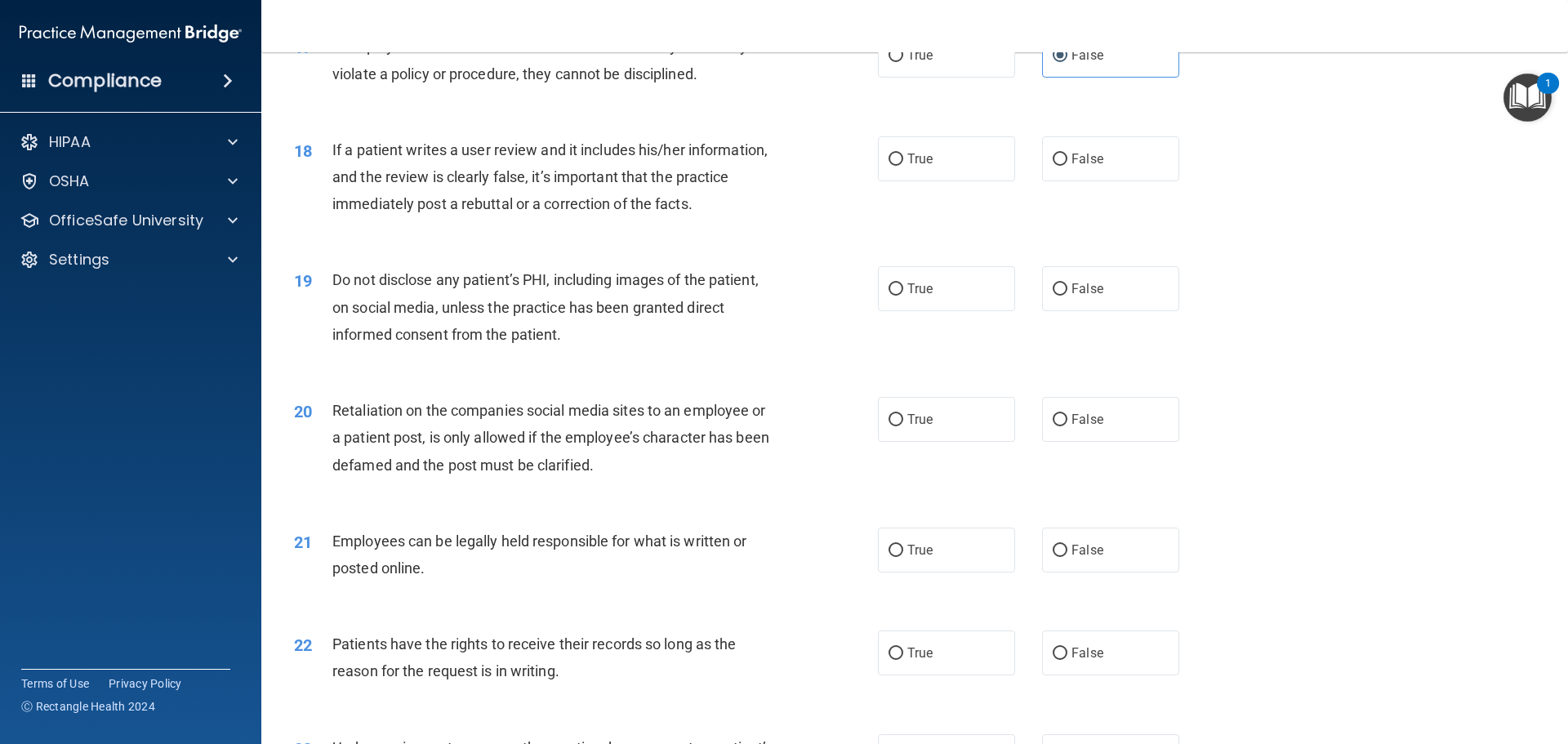
scroll to position [2286, 0]
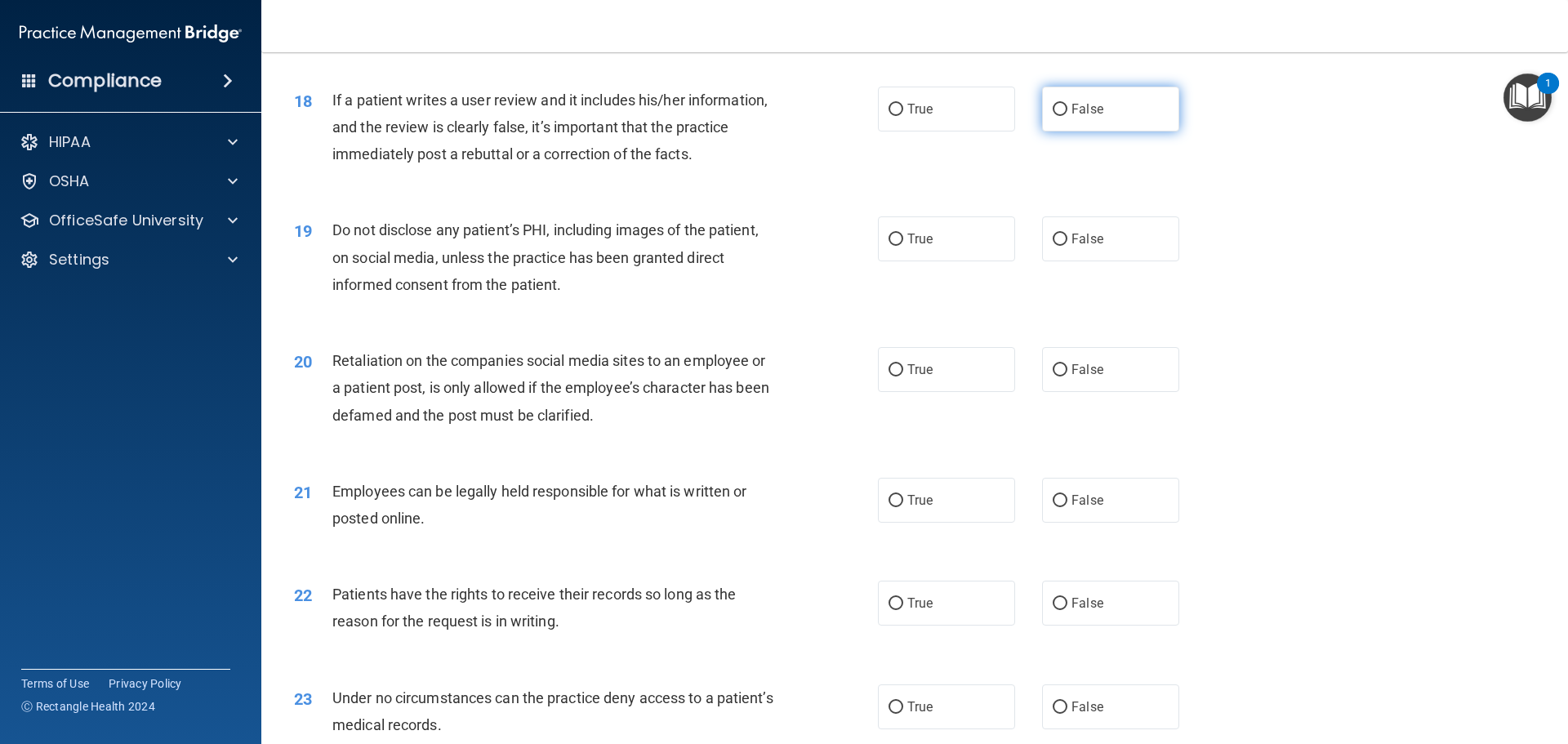
click at [1069, 131] on label "False" at bounding box center [1110, 109] width 137 height 45
click at [1067, 116] on input "False" at bounding box center [1059, 110] width 14 height 12
radio input "true"
click at [969, 261] on label "True" at bounding box center [946, 238] width 137 height 45
click at [903, 246] on input "True" at bounding box center [896, 239] width 14 height 12
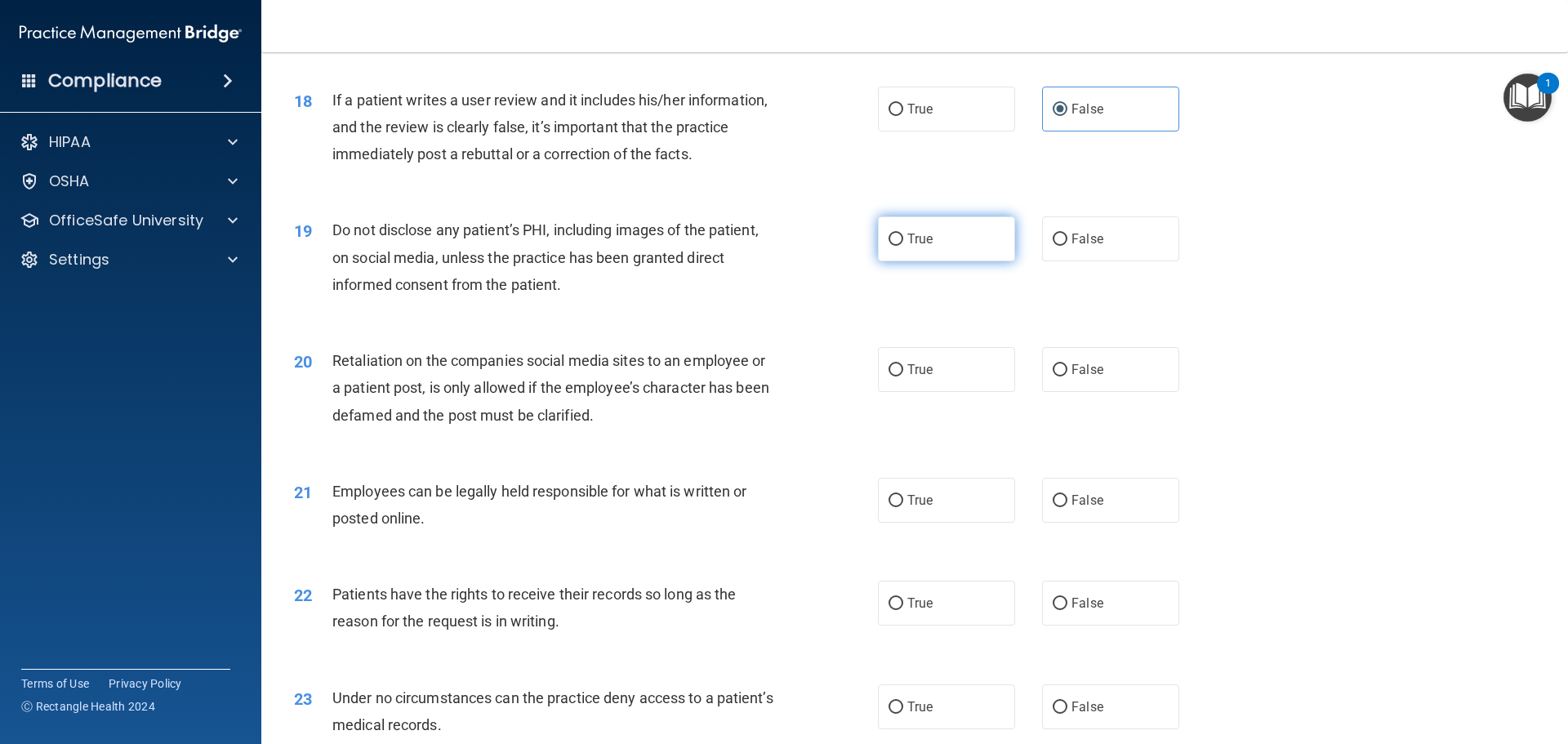
radio input "true"
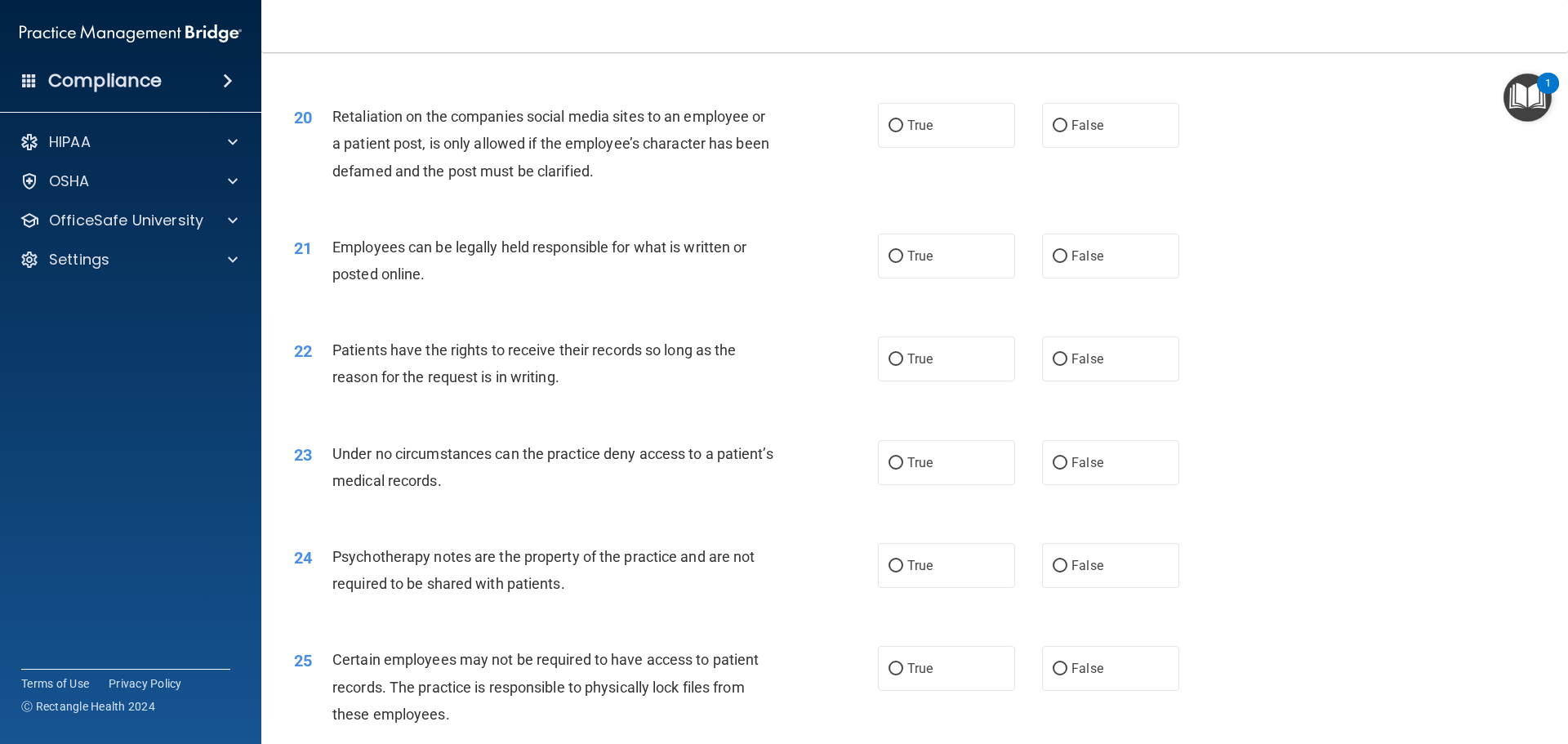
scroll to position [2532, 0]
click at [944, 147] on label "True" at bounding box center [946, 124] width 137 height 45
click at [903, 131] on input "True" at bounding box center [896, 125] width 14 height 12
radio input "true"
click at [951, 278] on label "True" at bounding box center [946, 255] width 137 height 45
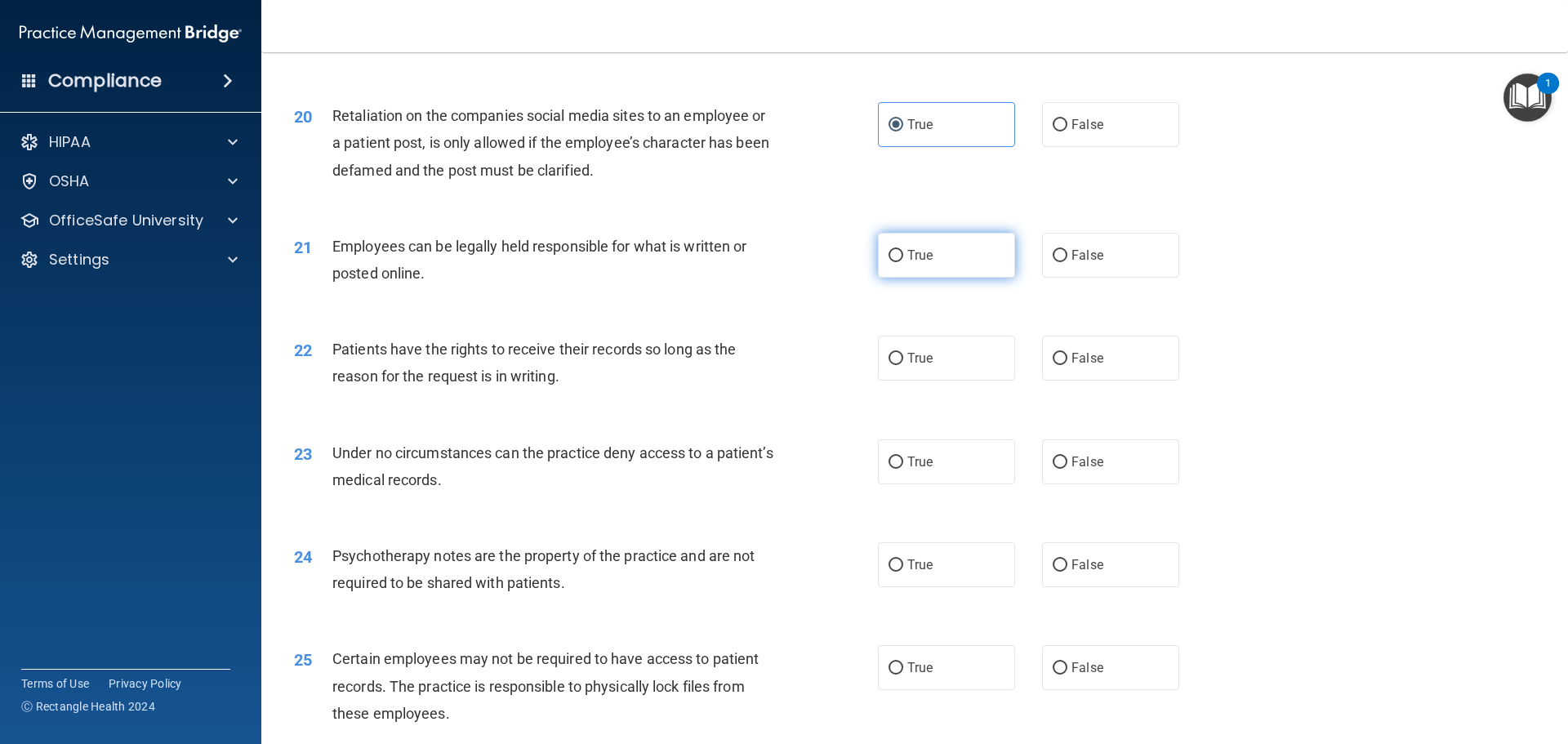
click at [903, 262] on input "True" at bounding box center [896, 256] width 14 height 12
radio input "true"
click at [1085, 366] on span "False" at bounding box center [1087, 358] width 31 height 15
click at [1067, 365] on input "False" at bounding box center [1059, 358] width 14 height 12
radio input "true"
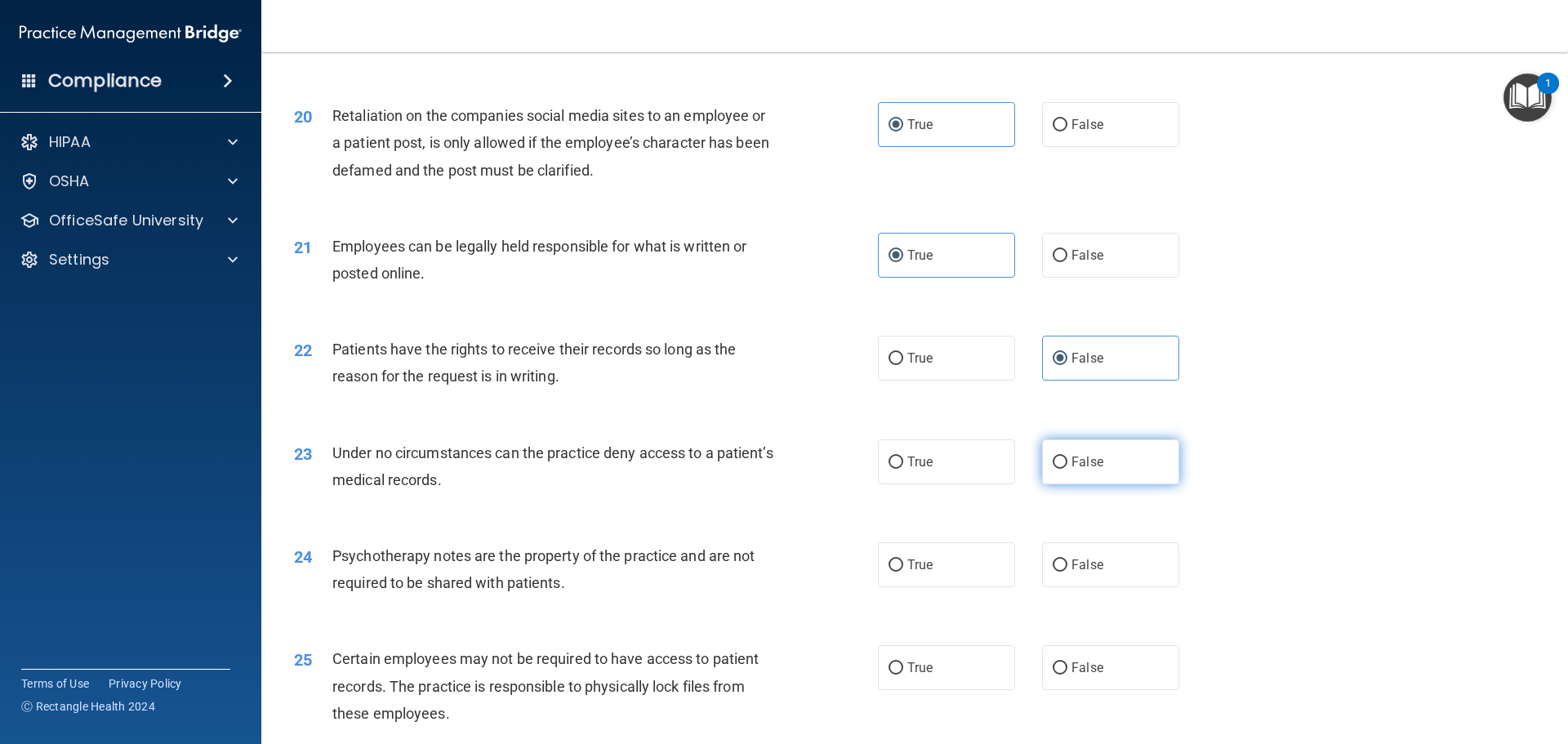
click at [1049, 484] on label "False" at bounding box center [1110, 461] width 137 height 45
click at [1052, 469] on input "False" at bounding box center [1059, 462] width 14 height 12
radio input "true"
click at [957, 587] on label "True" at bounding box center [946, 564] width 137 height 45
click at [903, 571] on input "True" at bounding box center [896, 565] width 14 height 12
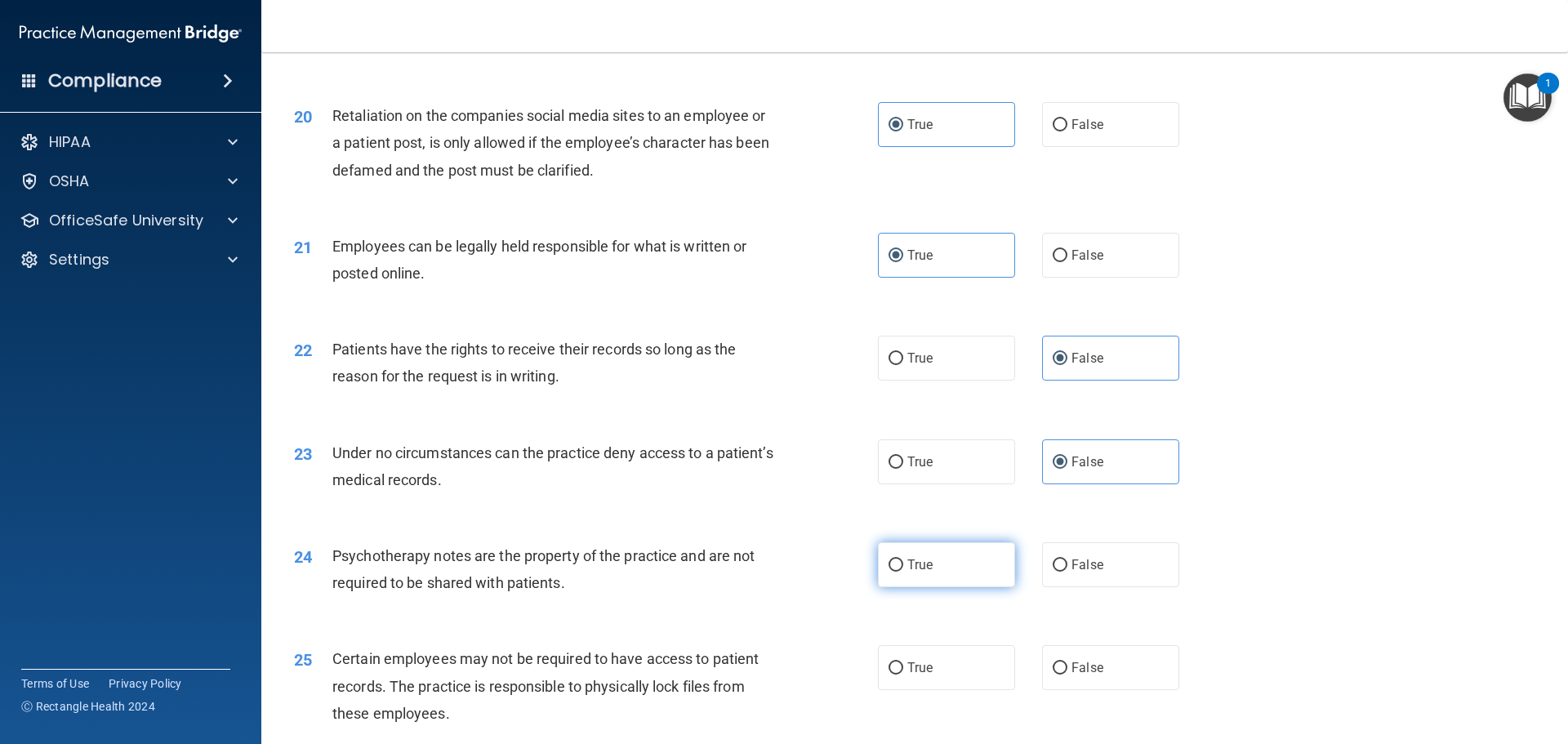
radio input "true"
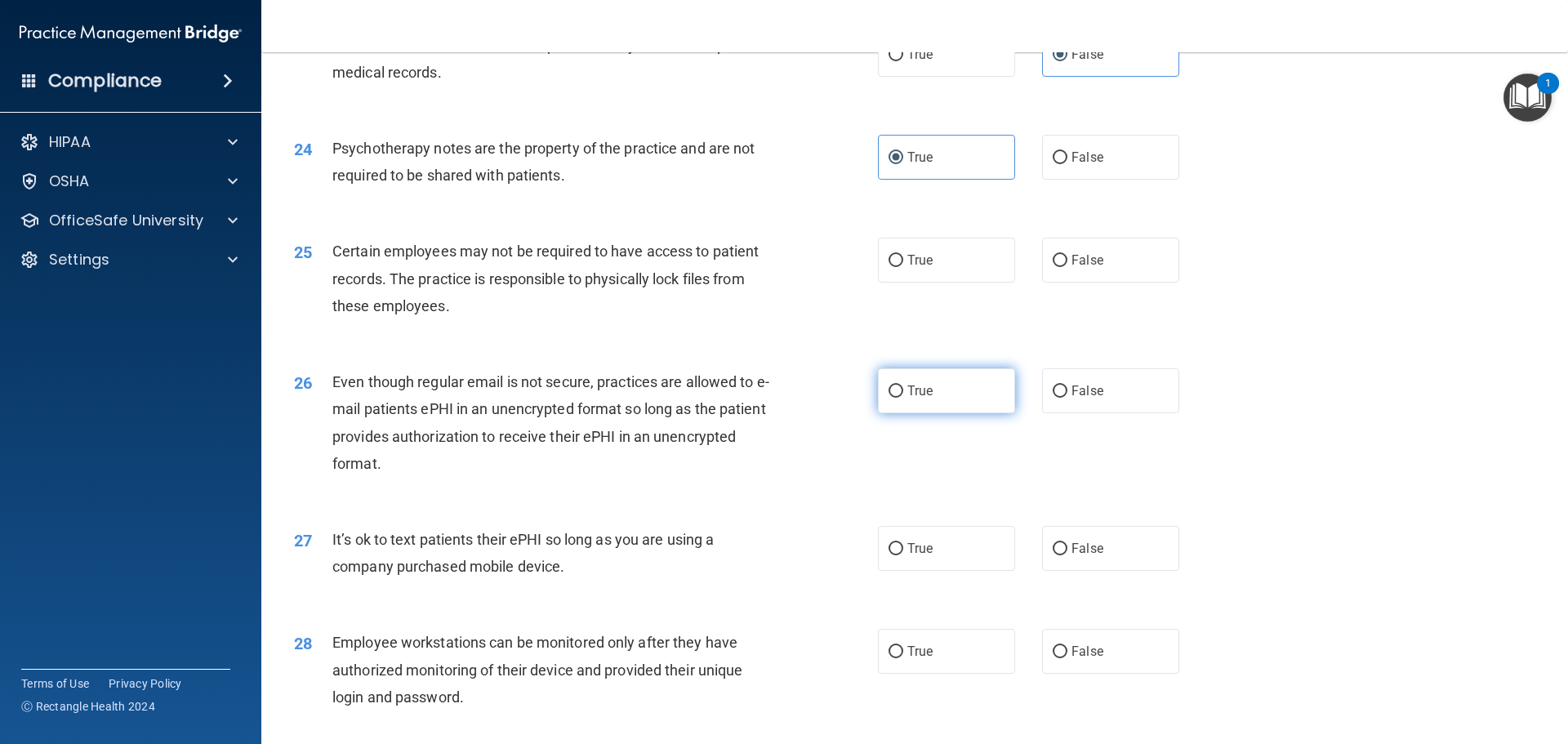
scroll to position [2939, 0]
click at [942, 282] on label "True" at bounding box center [946, 259] width 137 height 45
click at [903, 266] on input "True" at bounding box center [896, 260] width 14 height 12
radio input "true"
click at [944, 412] on label "True" at bounding box center [946, 390] width 137 height 45
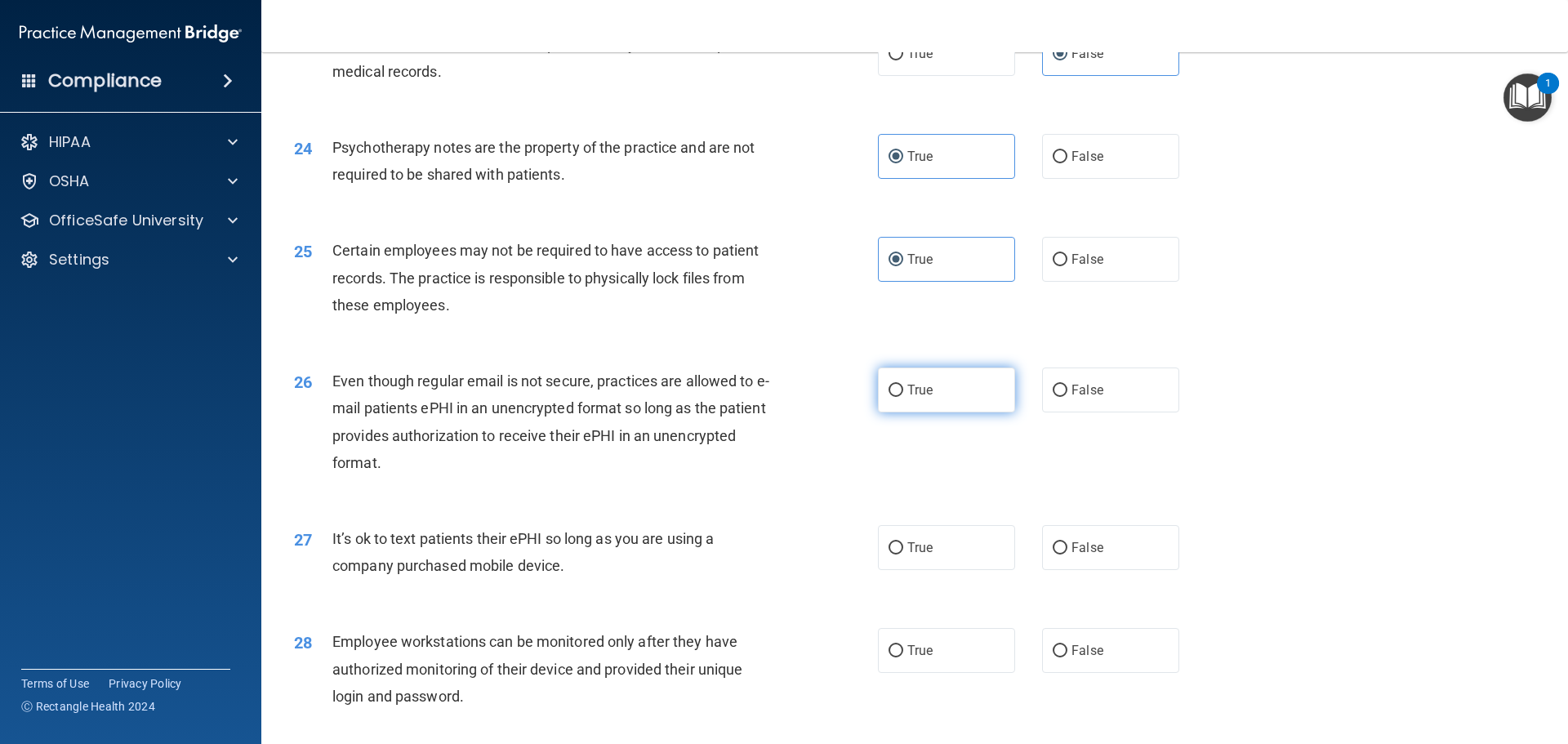
click at [903, 397] on input "True" at bounding box center [896, 391] width 14 height 12
radio input "true"
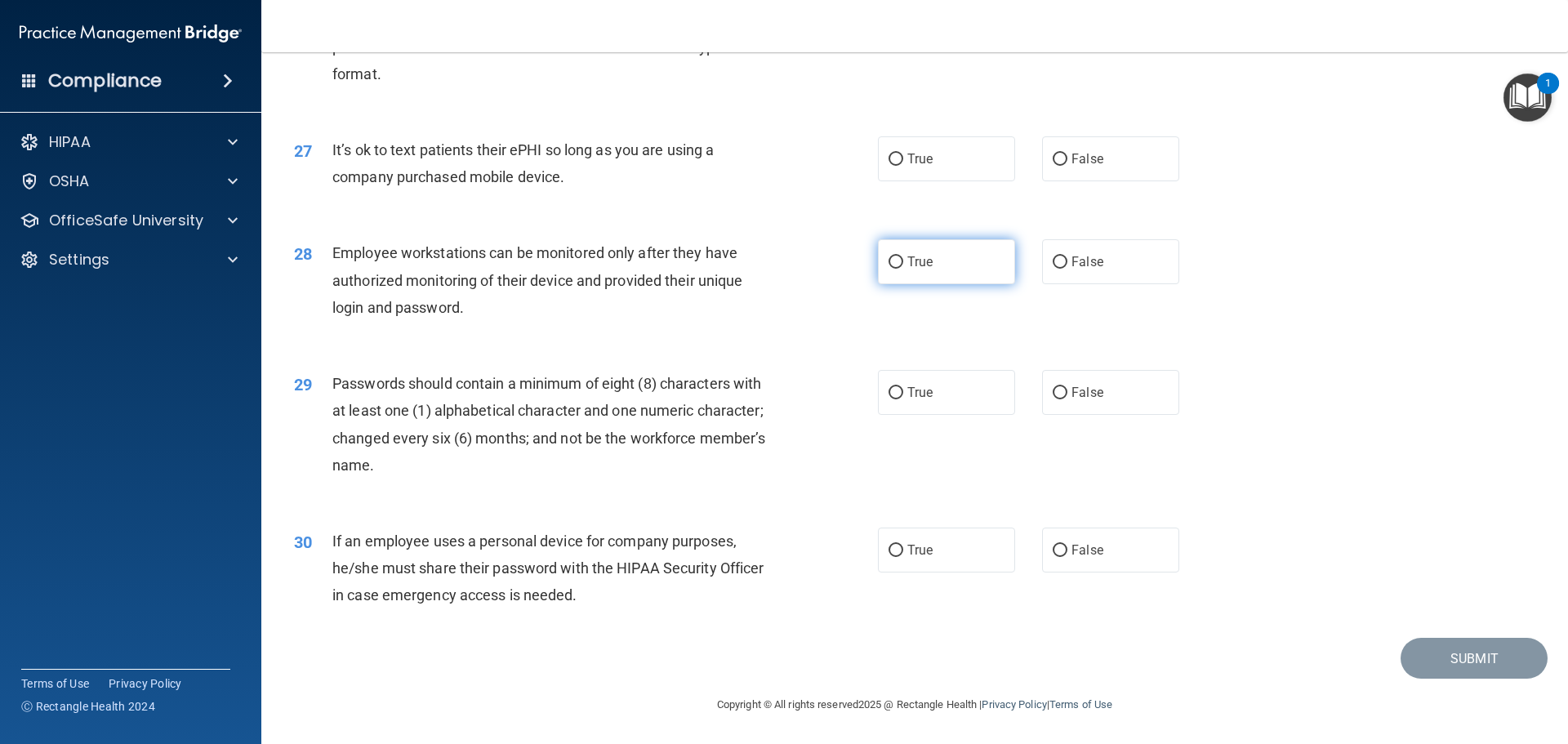
scroll to position [3348, 0]
click at [1077, 176] on label "False" at bounding box center [1110, 158] width 137 height 45
click at [1067, 166] on input "False" at bounding box center [1059, 159] width 14 height 12
radio input "true"
click at [1092, 281] on label "False" at bounding box center [1110, 261] width 137 height 45
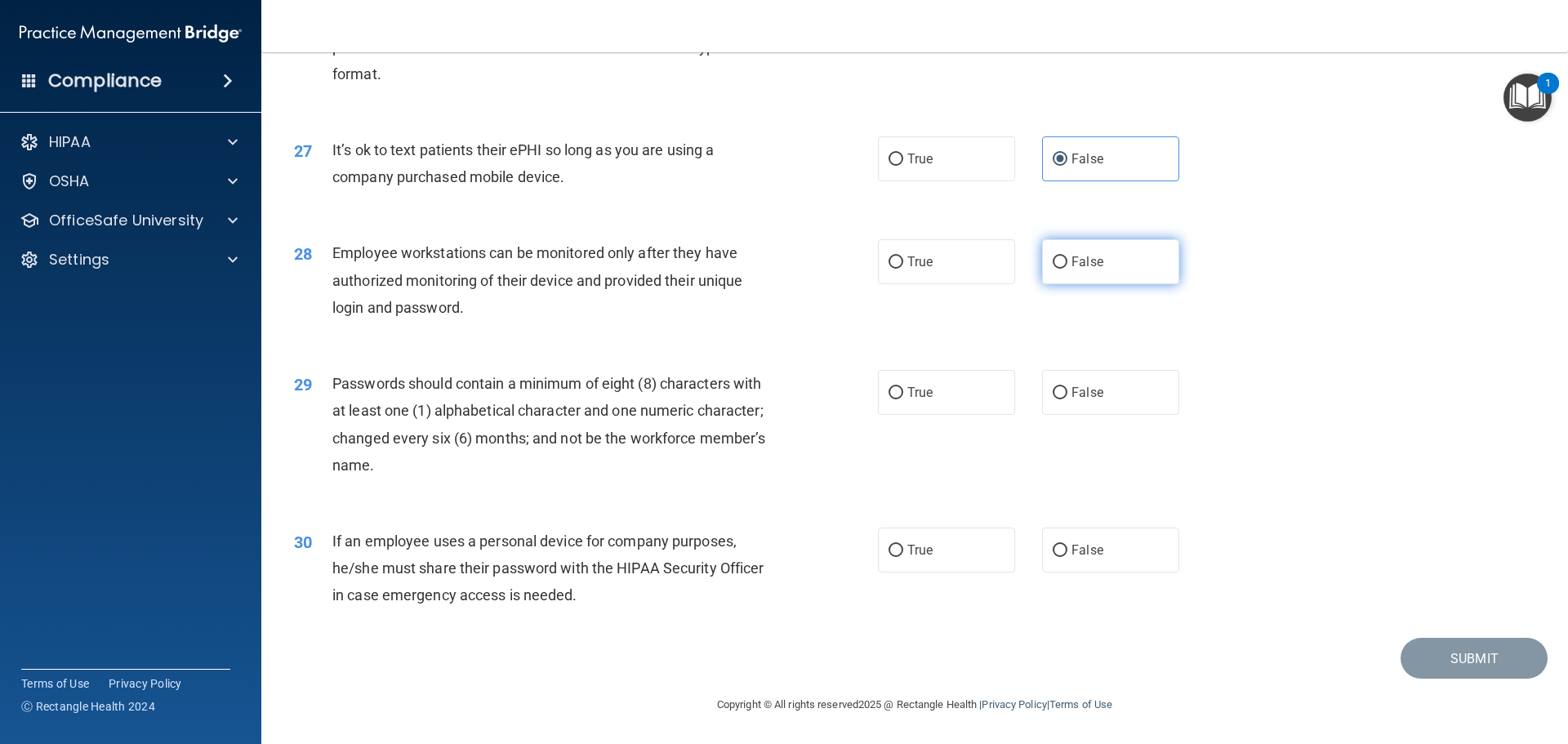
click at [1067, 269] on input "False" at bounding box center [1059, 262] width 14 height 12
radio input "true"
click at [945, 399] on label "True" at bounding box center [946, 392] width 137 height 45
click at [903, 399] on input "True" at bounding box center [896, 393] width 14 height 12
radio input "true"
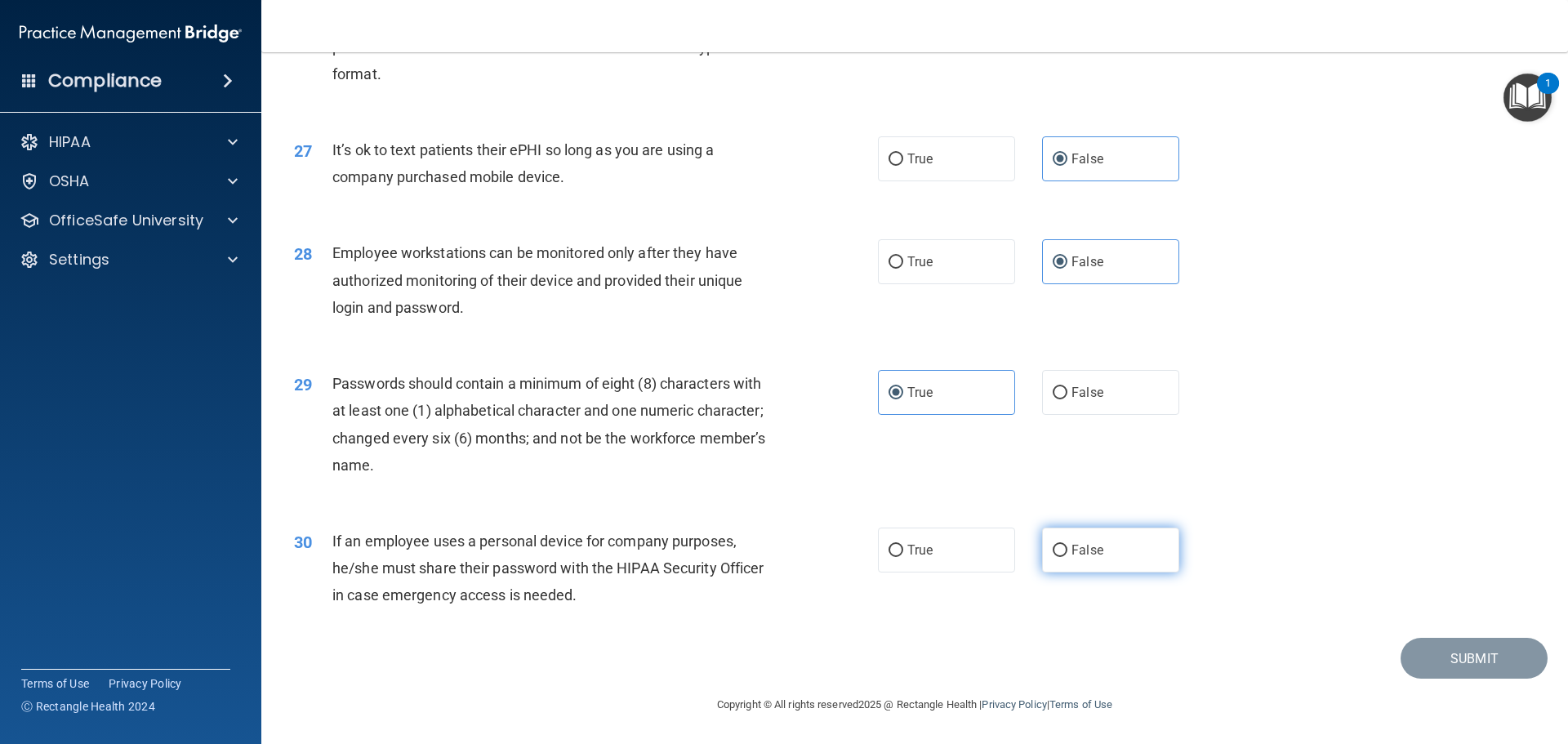
click at [1136, 541] on label "False" at bounding box center [1110, 550] width 137 height 45
click at [1067, 545] on input "False" at bounding box center [1059, 551] width 14 height 12
radio input "true"
click at [1411, 666] on button "Submit" at bounding box center [1474, 658] width 147 height 42
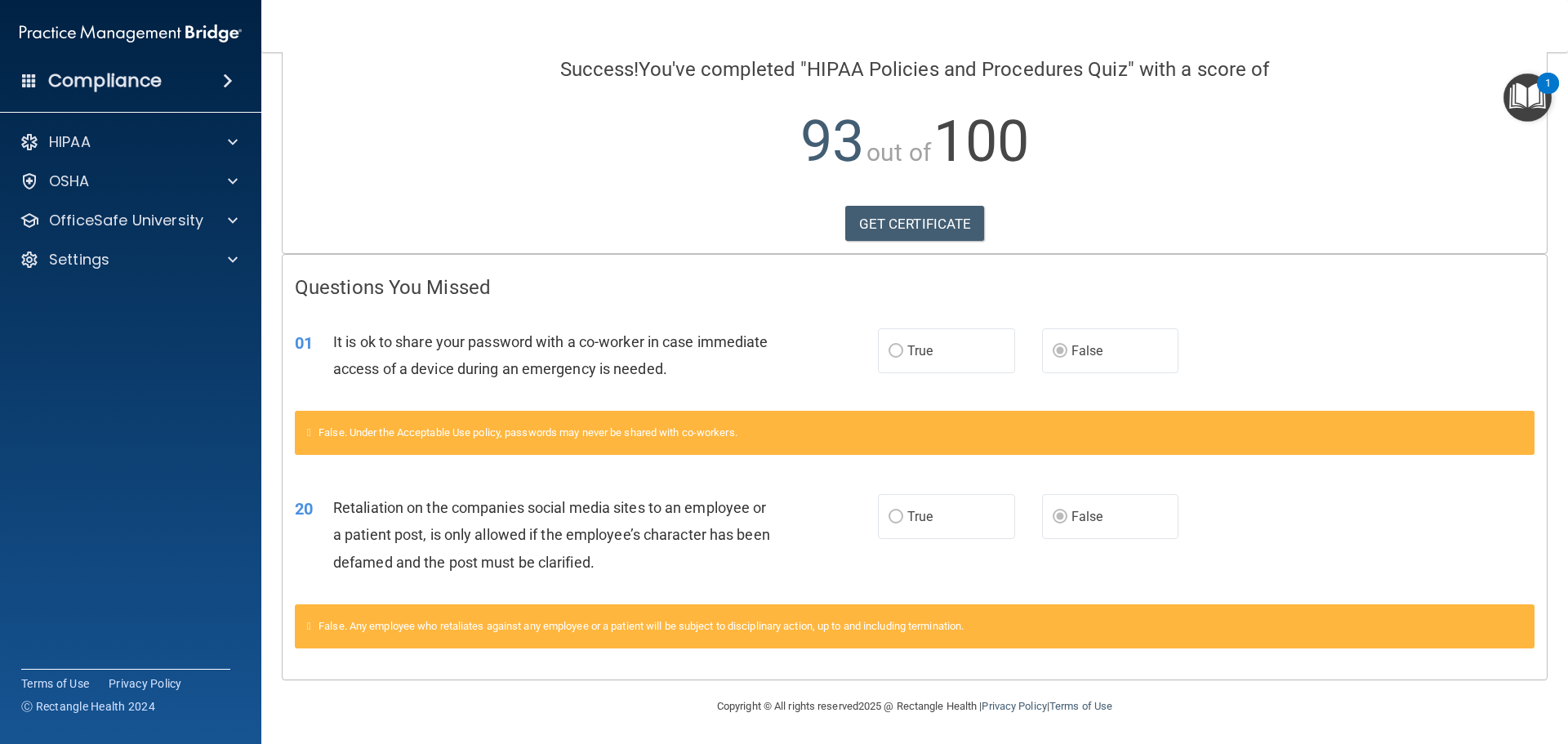
scroll to position [132, 0]
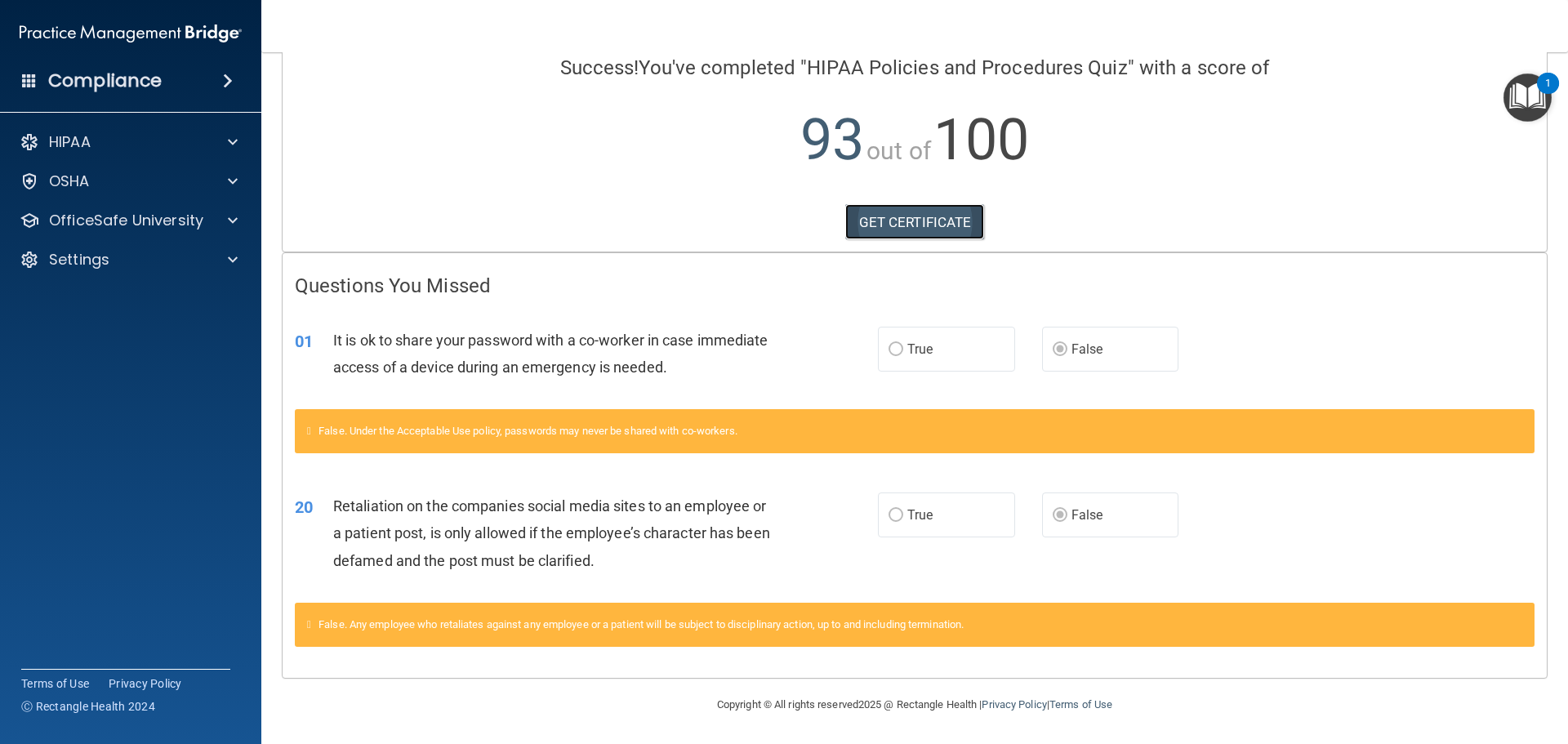
click at [910, 210] on link "GET CERTIFICATE" at bounding box center [915, 222] width 140 height 36
click at [176, 211] on p "OfficeSafe University" at bounding box center [126, 220] width 154 height 20
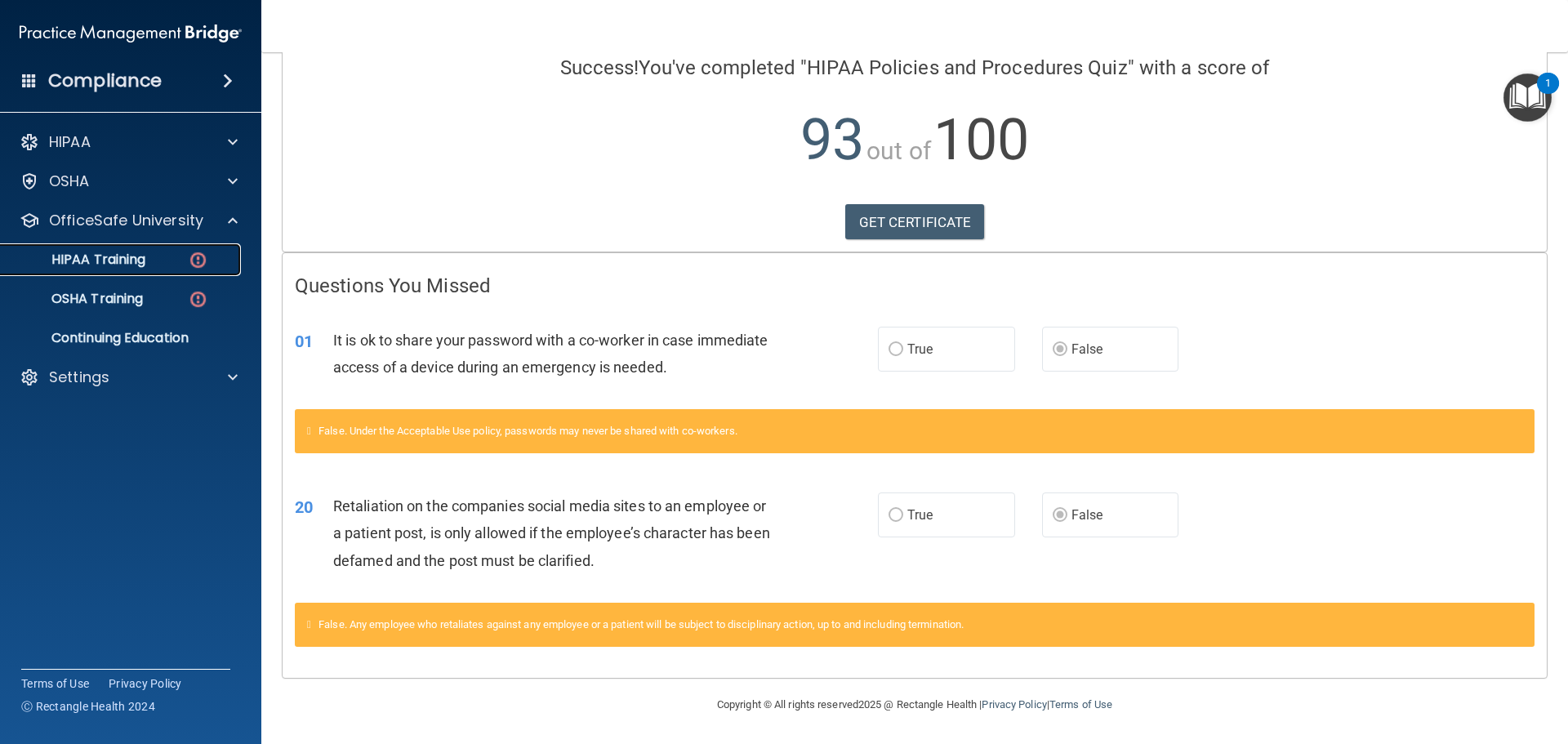
click at [170, 269] on link "HIPAA Training" at bounding box center [112, 260] width 257 height 32
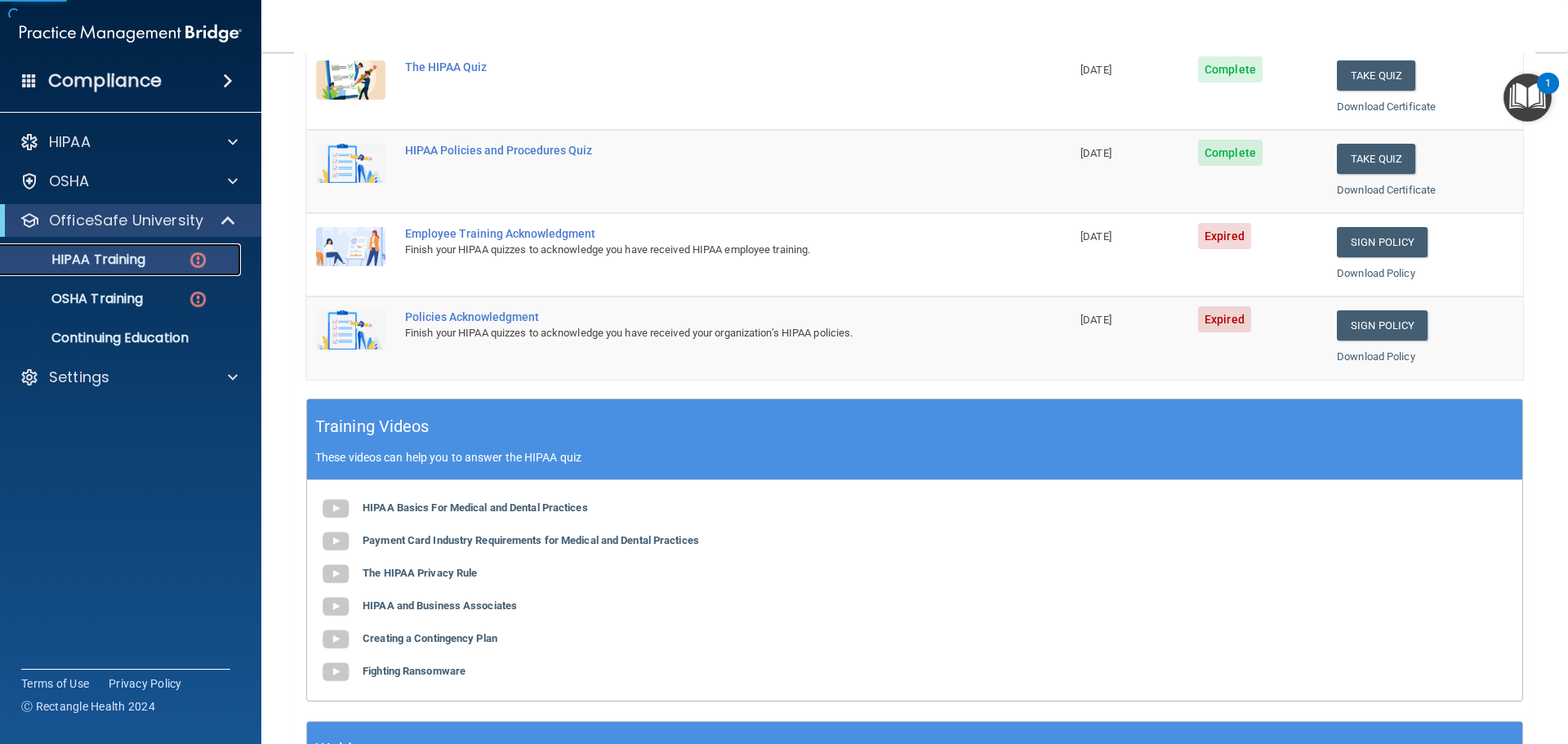
scroll to position [323, 0]
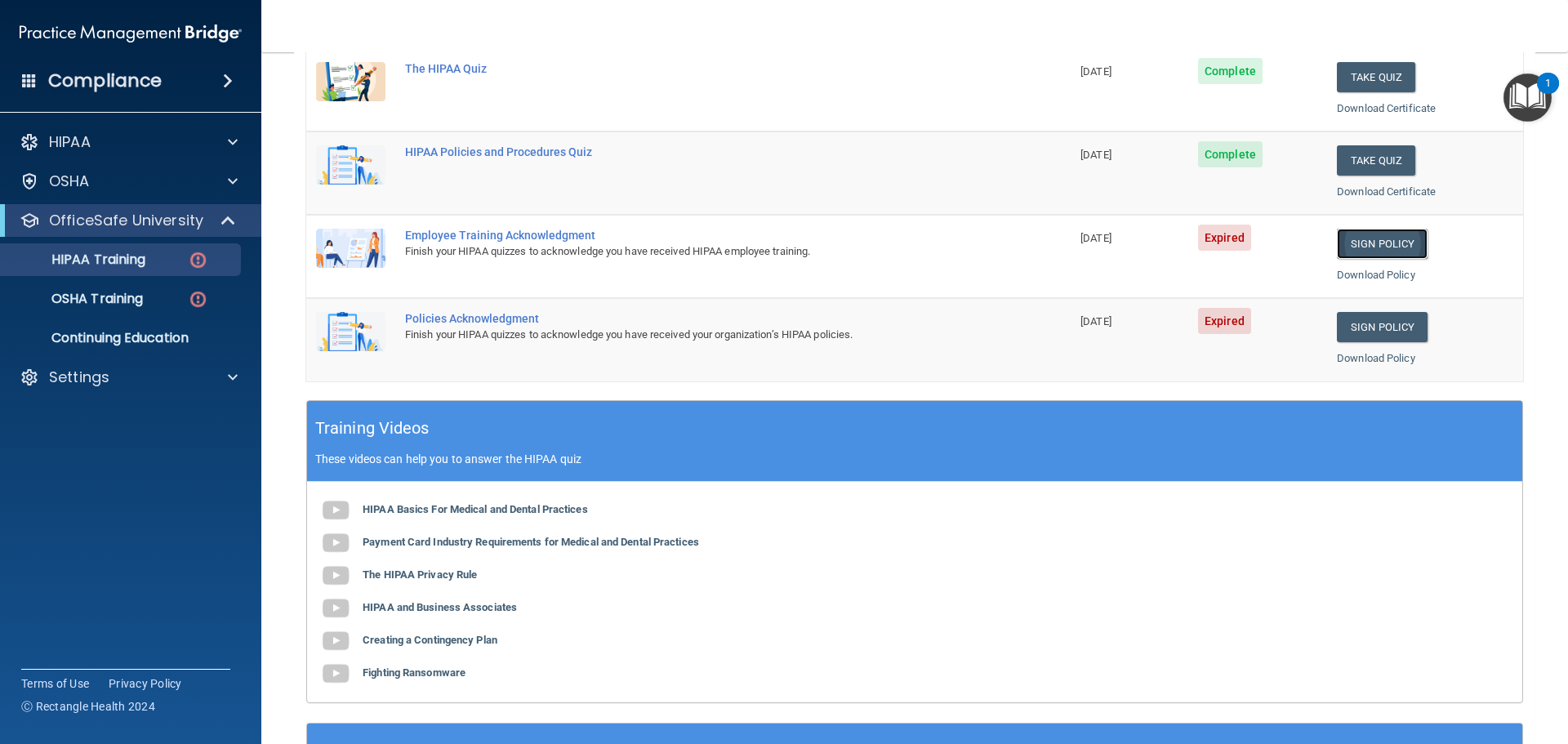
click at [1368, 250] on link "Sign Policy" at bounding box center [1382, 243] width 90 height 30
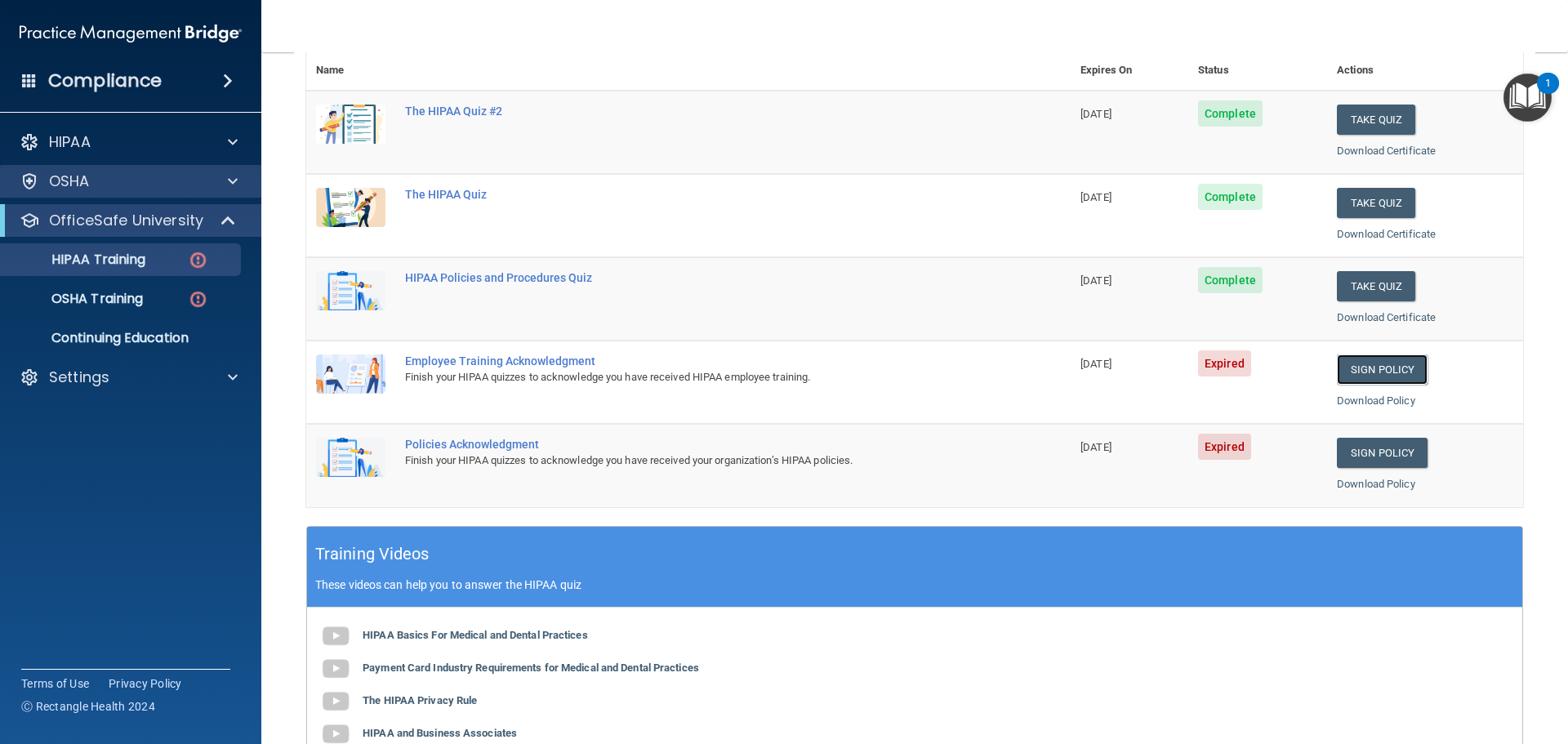
scroll to position [77, 0]
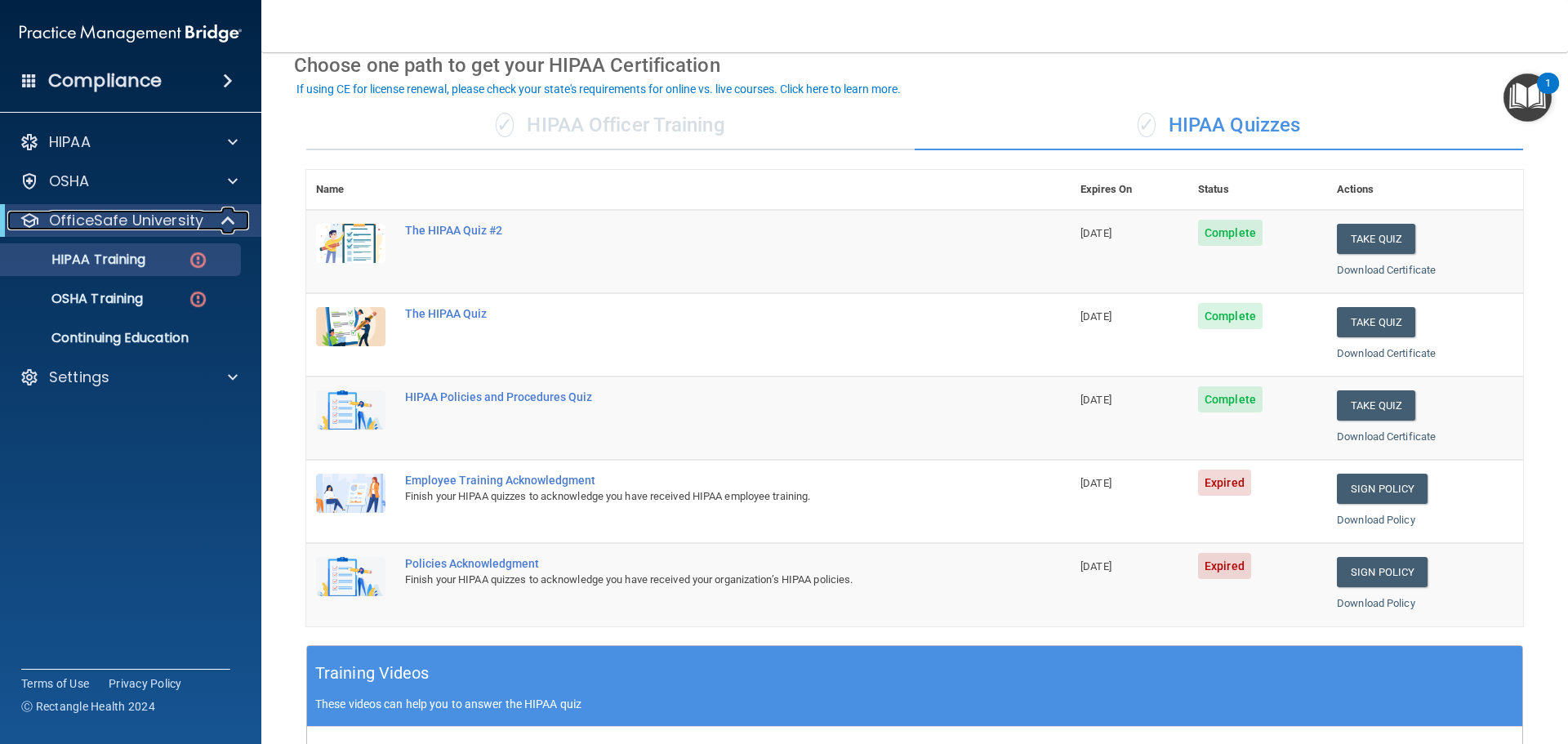
click at [210, 221] on div at bounding box center [229, 220] width 40 height 20
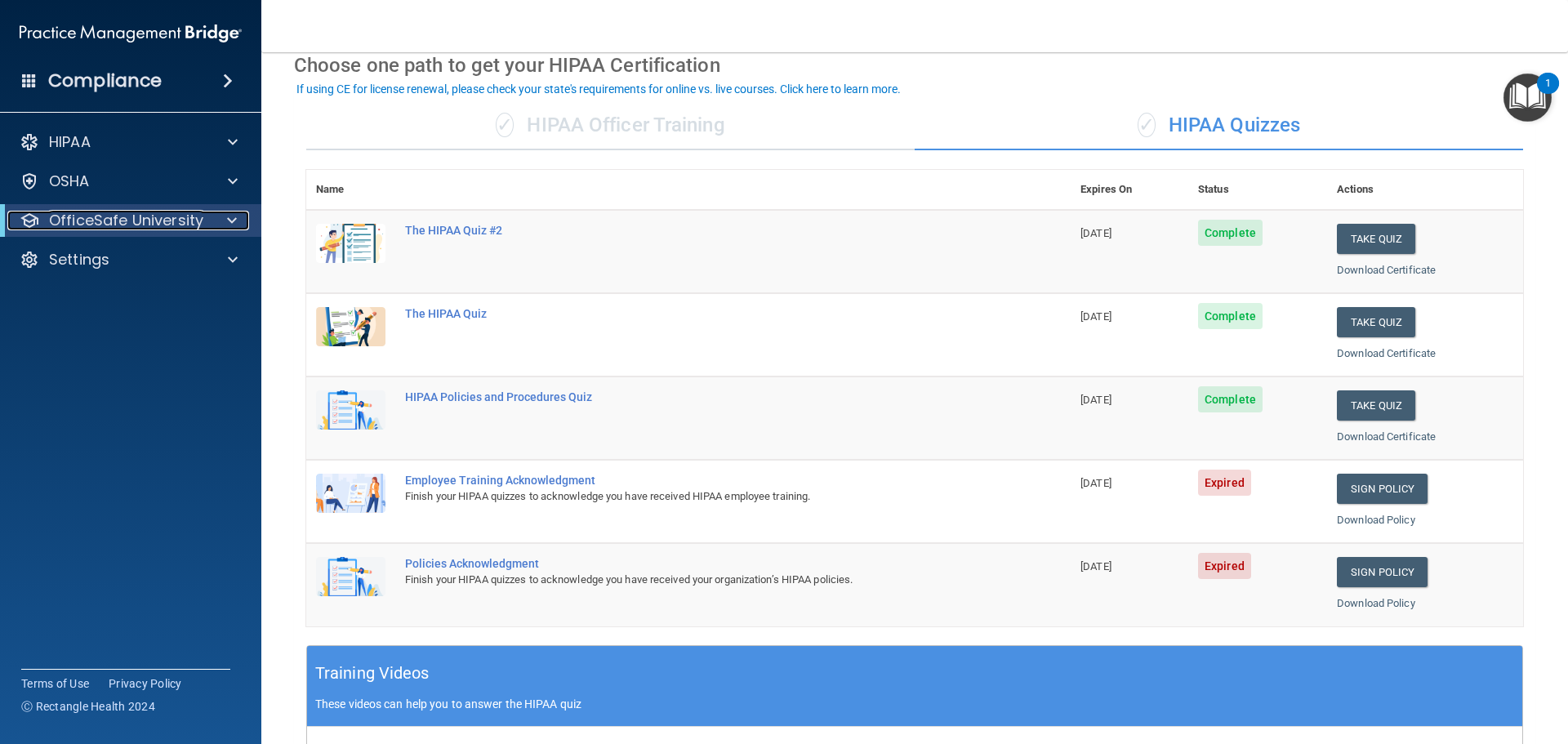
click at [229, 220] on span at bounding box center [232, 220] width 10 height 20
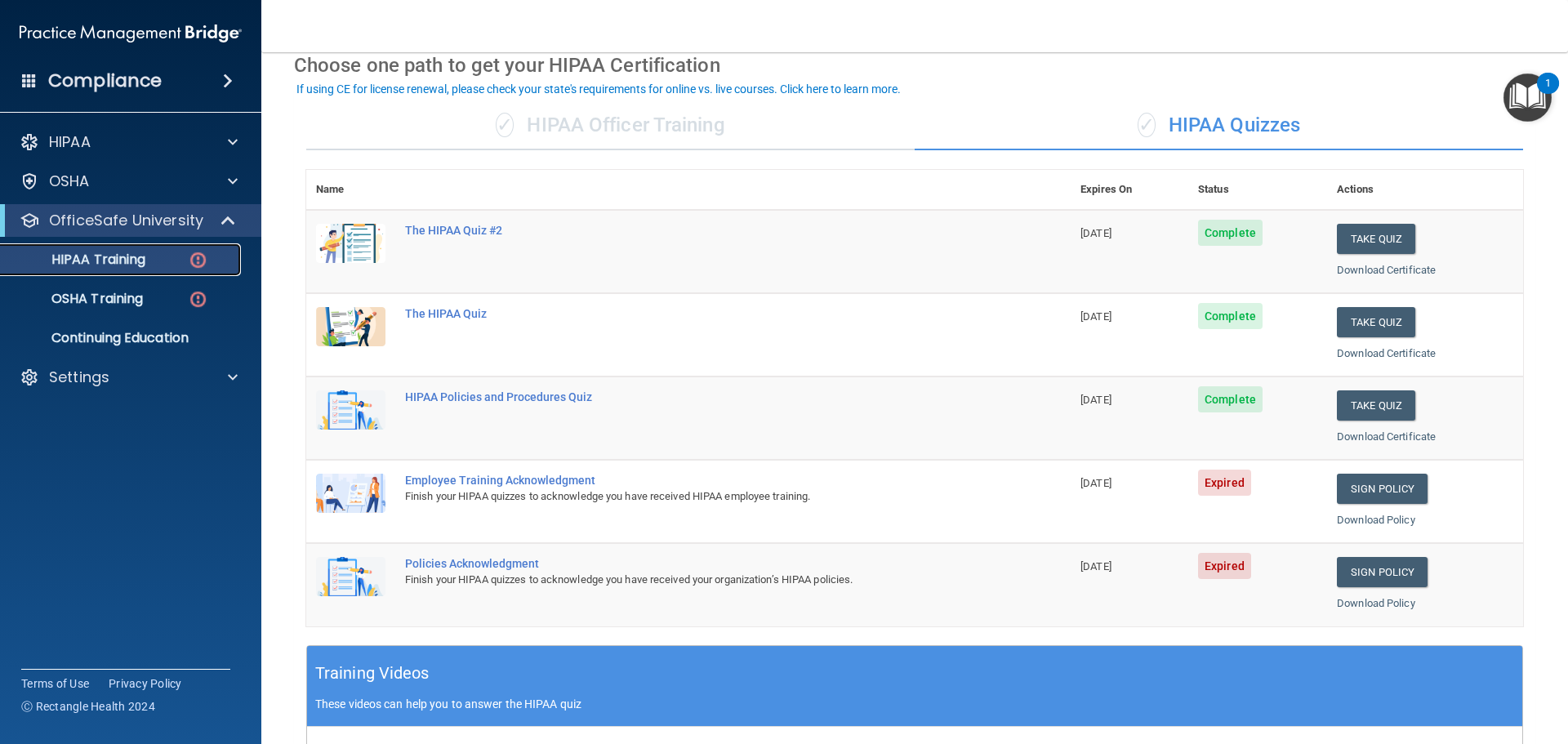
click at [157, 258] on div "HIPAA Training" at bounding box center [122, 259] width 223 height 16
click at [129, 262] on p "HIPAA Training" at bounding box center [77, 259] width 134 height 16
click at [195, 259] on img at bounding box center [198, 260] width 20 height 20
click at [141, 249] on link "HIPAA Training" at bounding box center [112, 260] width 257 height 32
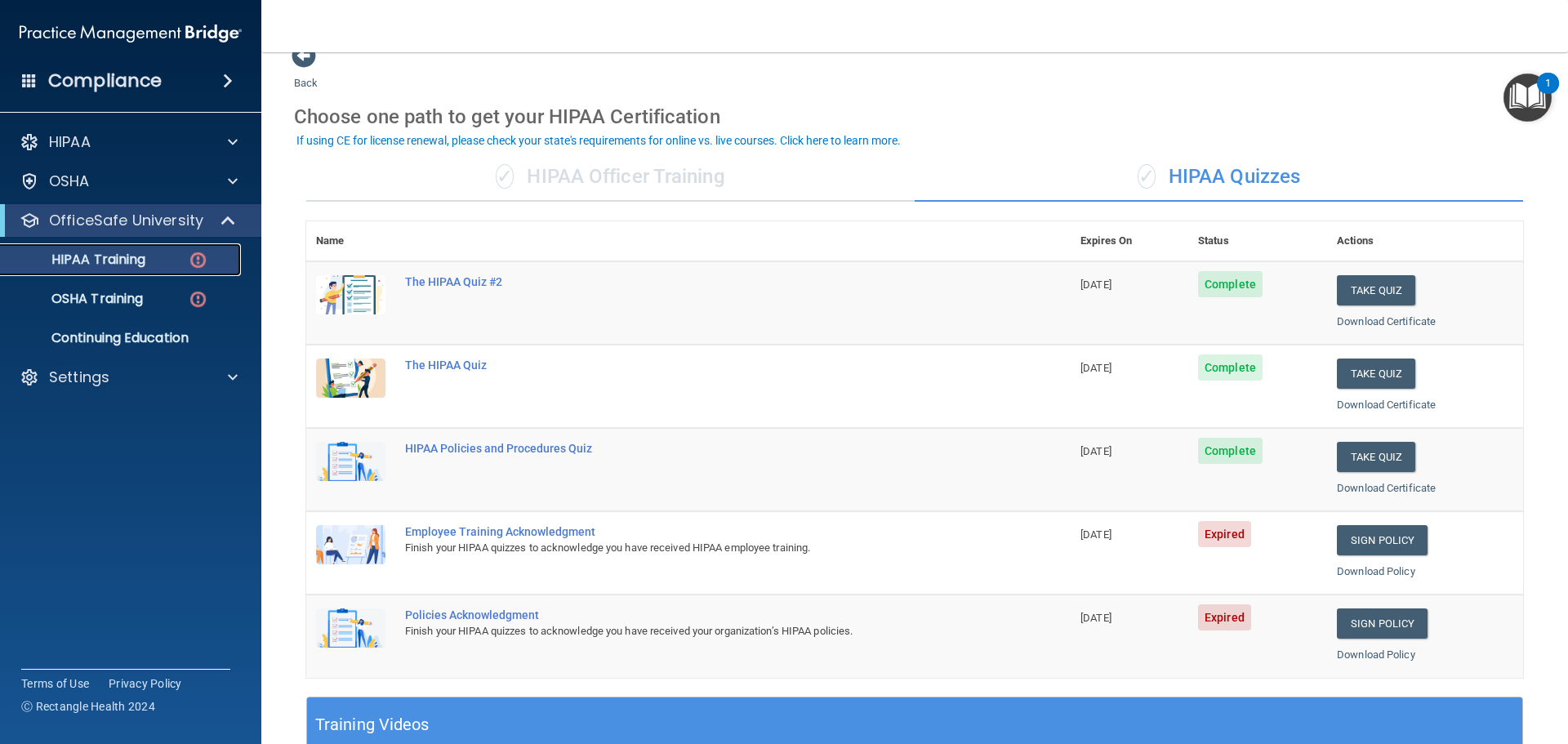
scroll to position [0, 0]
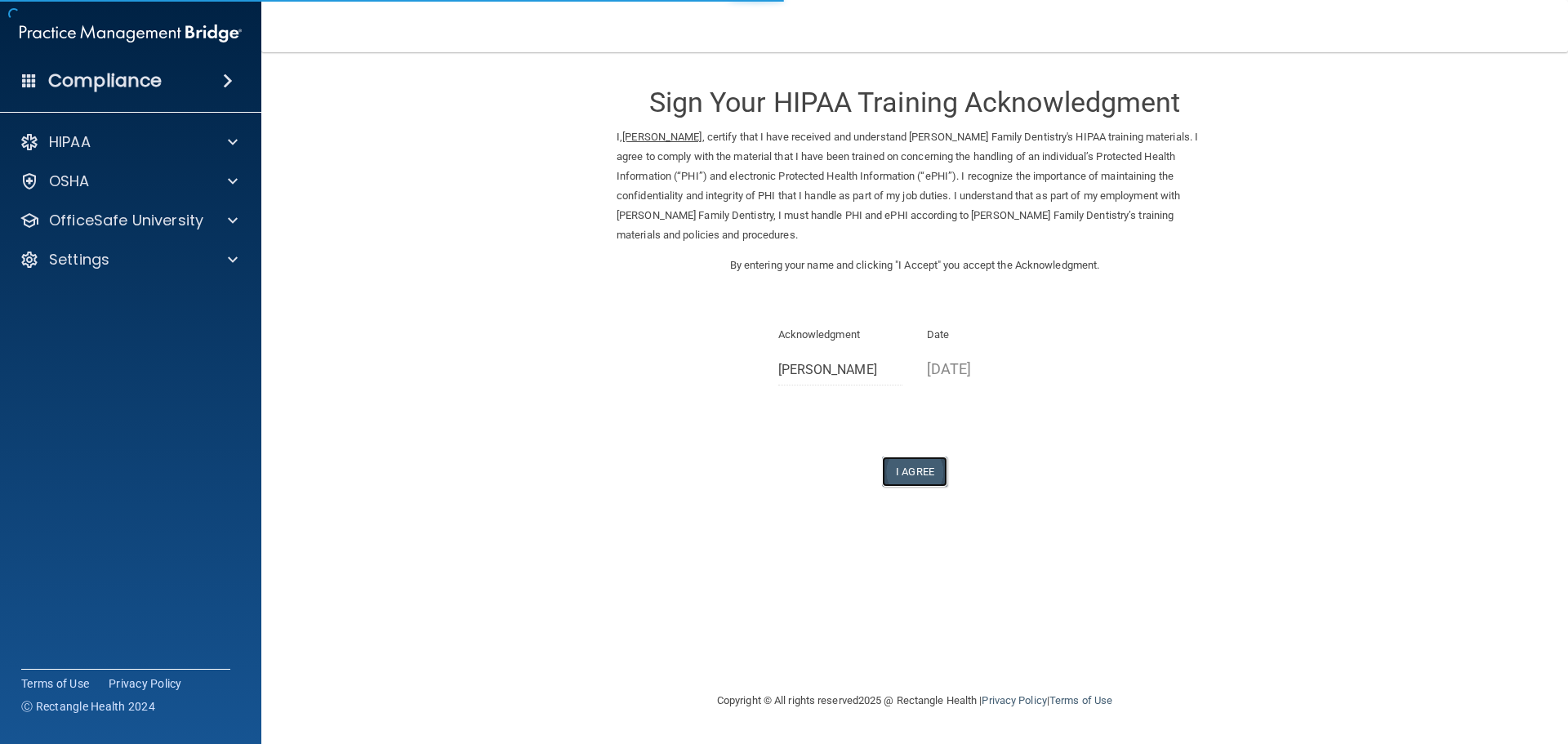
click at [917, 456] on button "I Agree" at bounding box center [914, 471] width 66 height 30
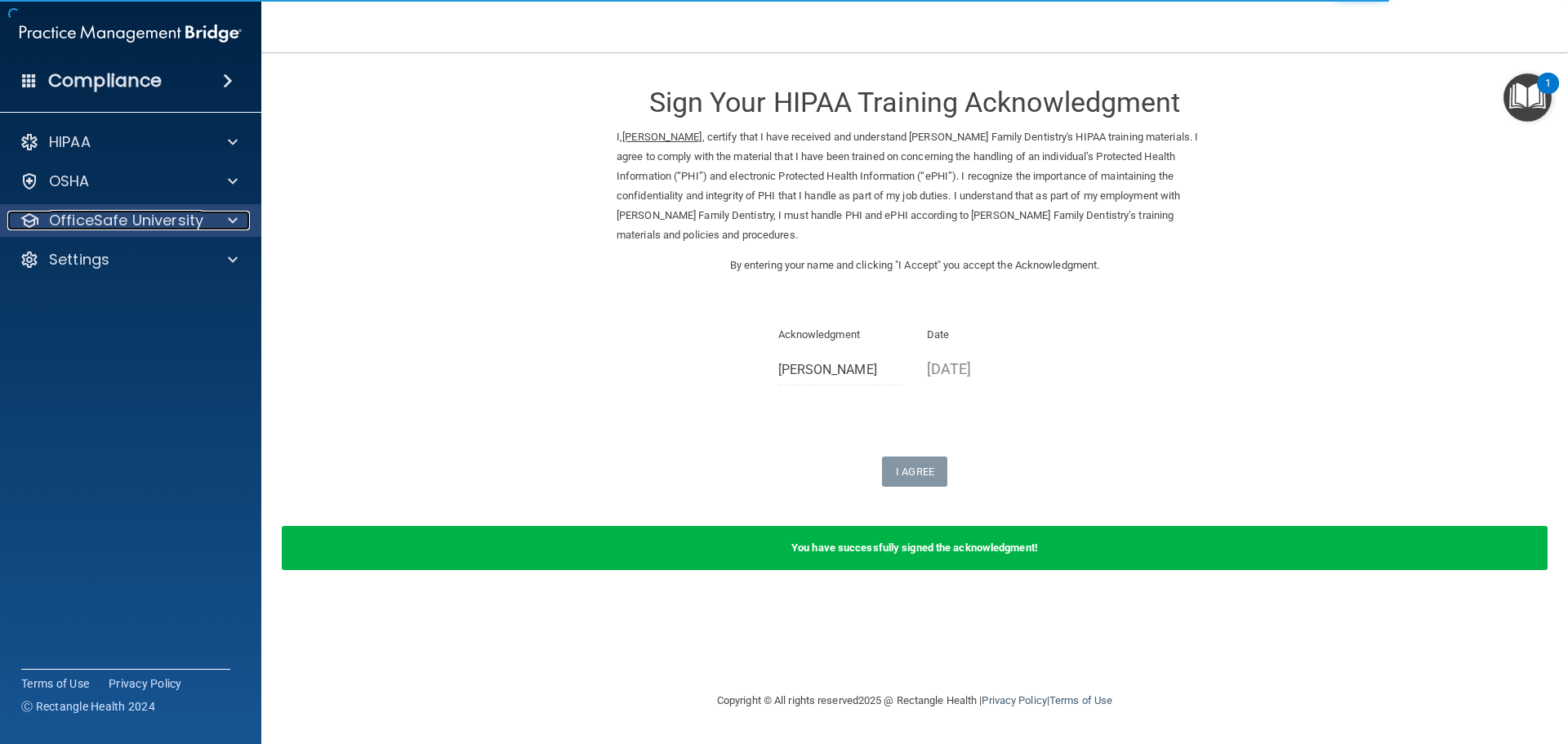
click at [197, 219] on p "OfficeSafe University" at bounding box center [126, 220] width 154 height 20
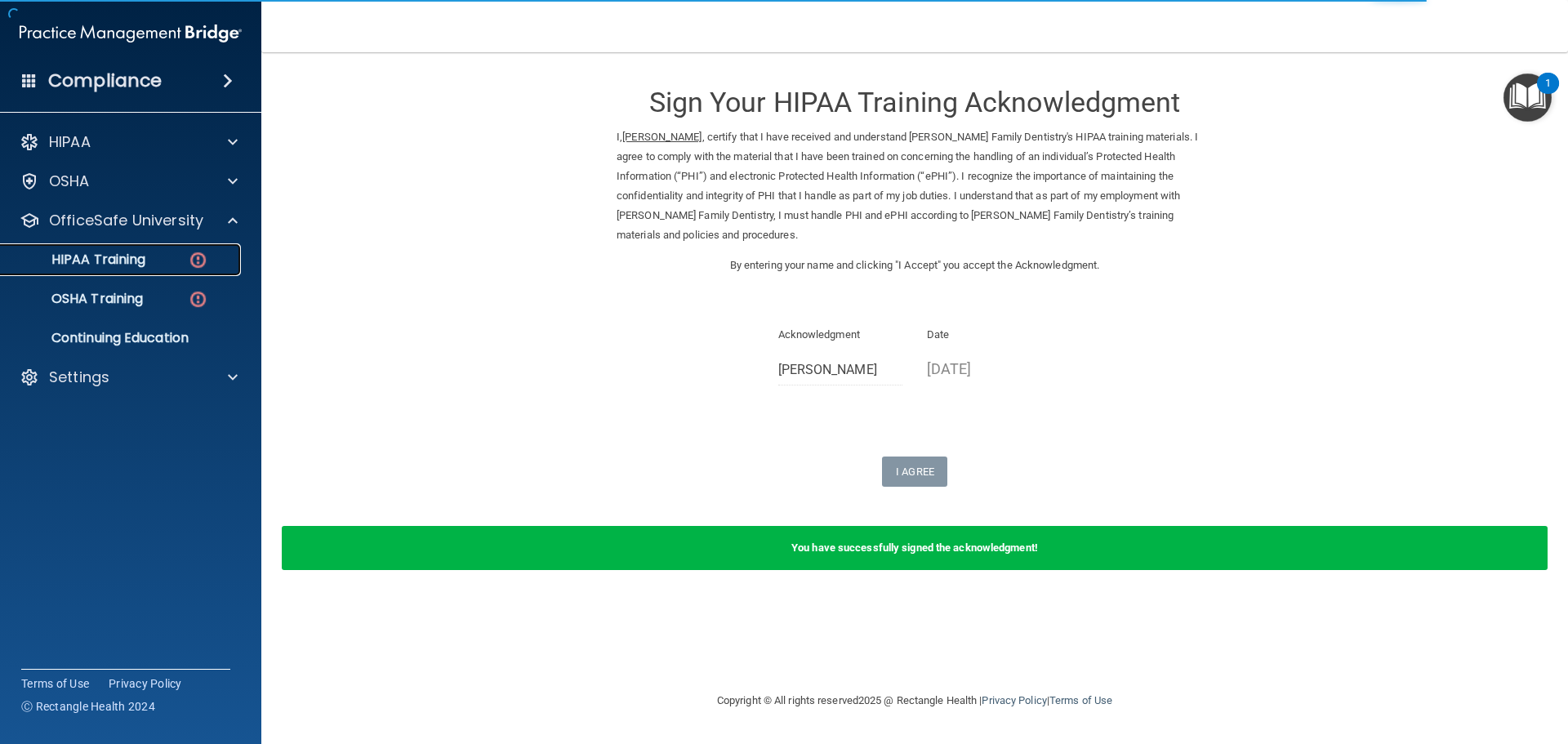
click at [180, 257] on div "HIPAA Training" at bounding box center [122, 259] width 223 height 16
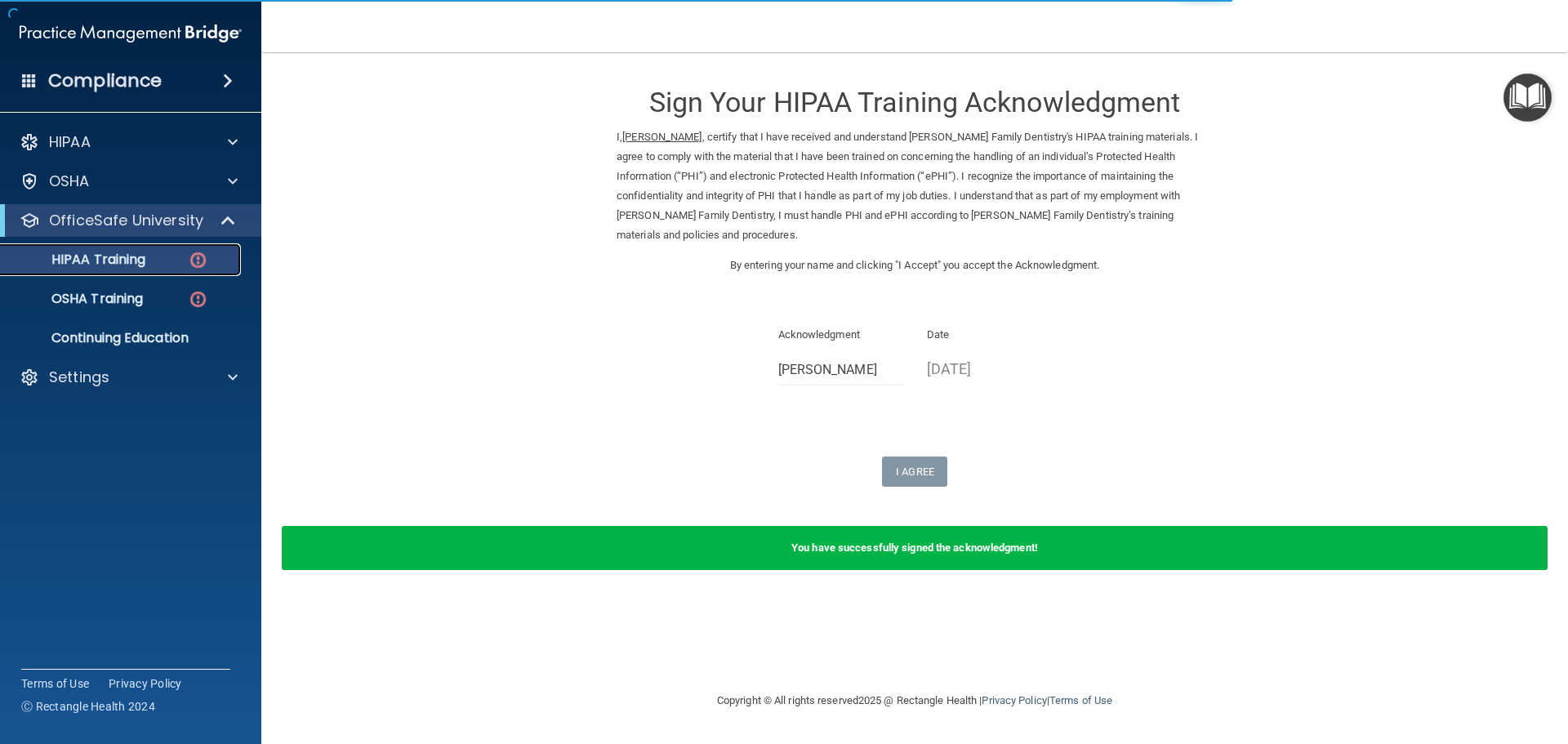
click at [201, 261] on img at bounding box center [198, 260] width 20 height 20
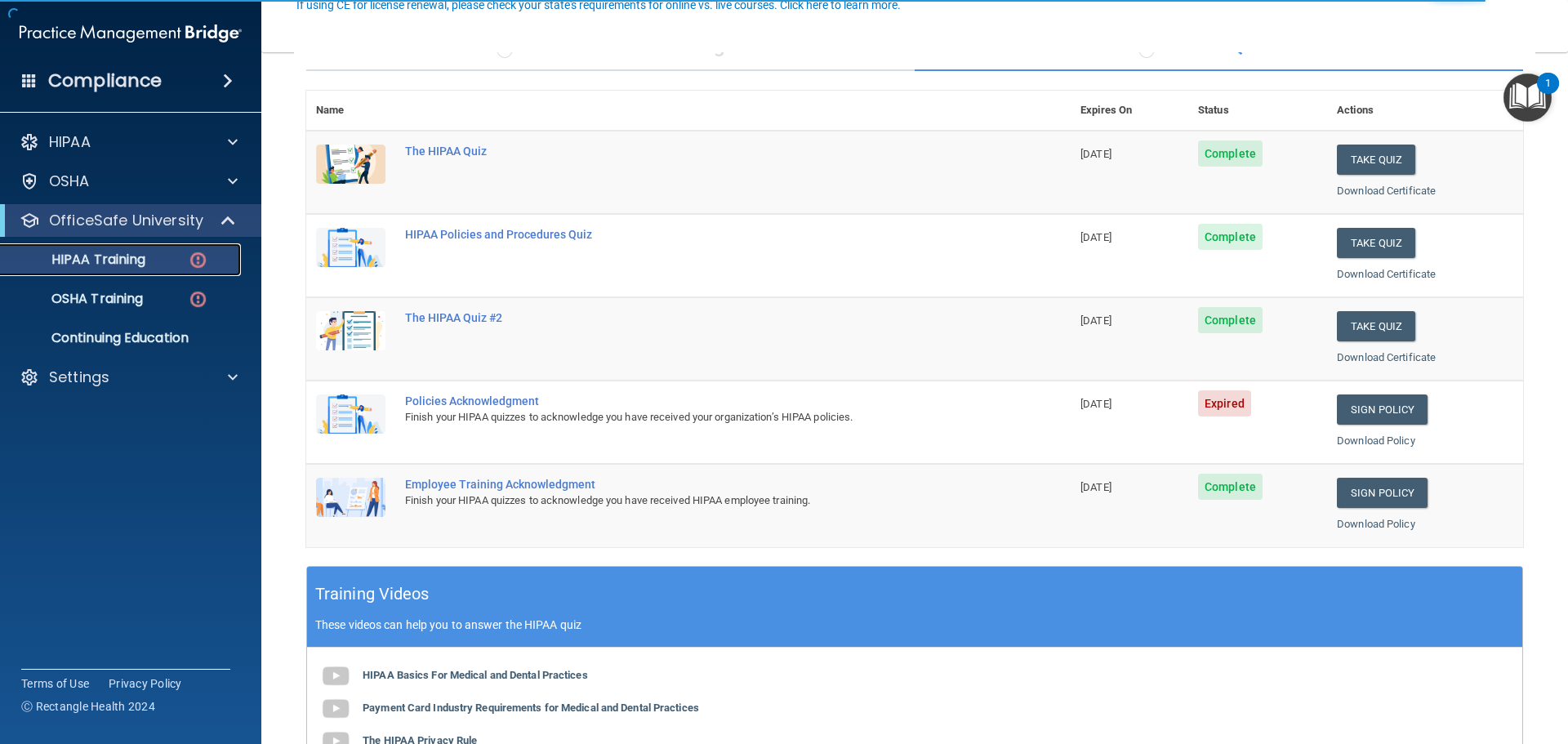
scroll to position [163, 0]
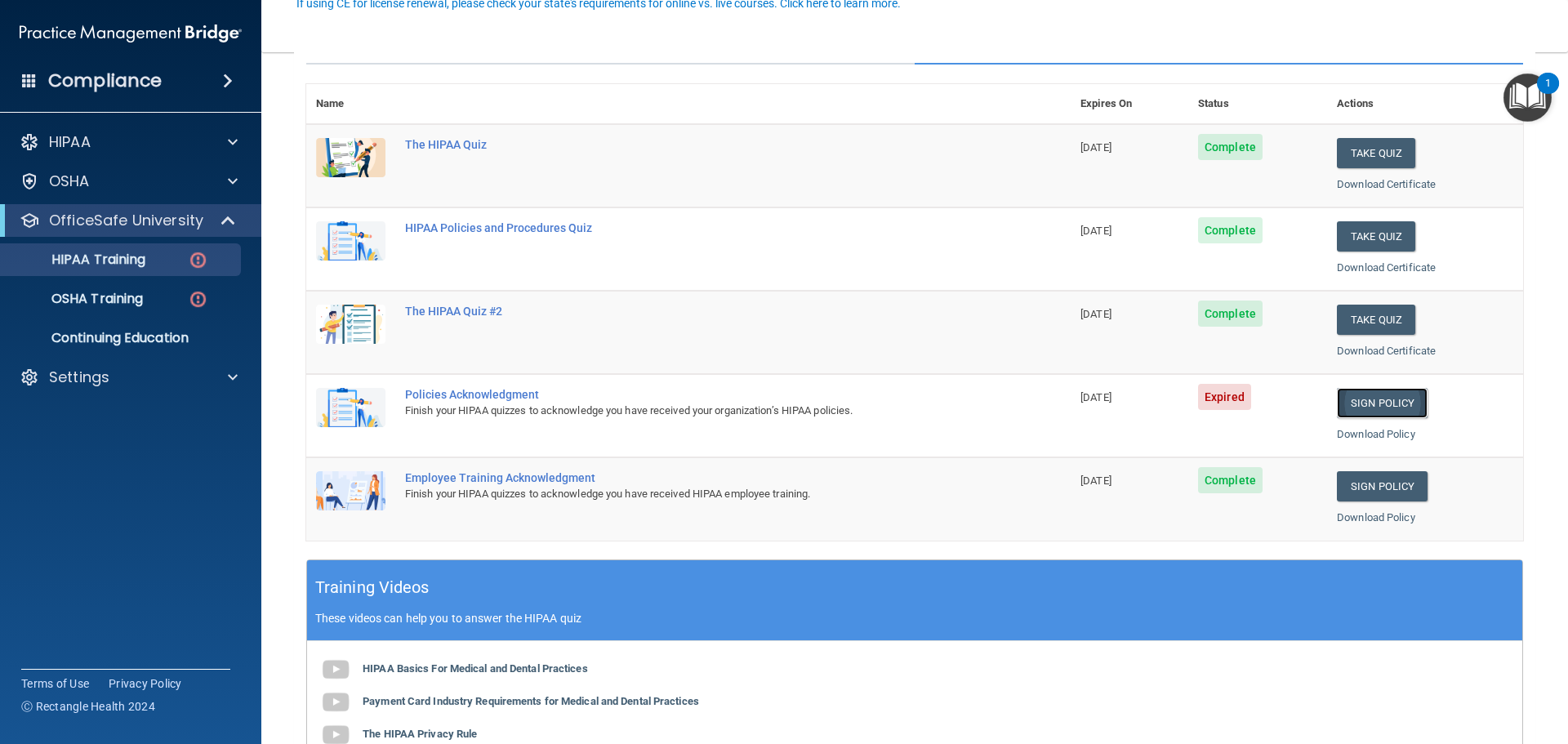
click at [1388, 409] on link "Sign Policy" at bounding box center [1382, 403] width 90 height 30
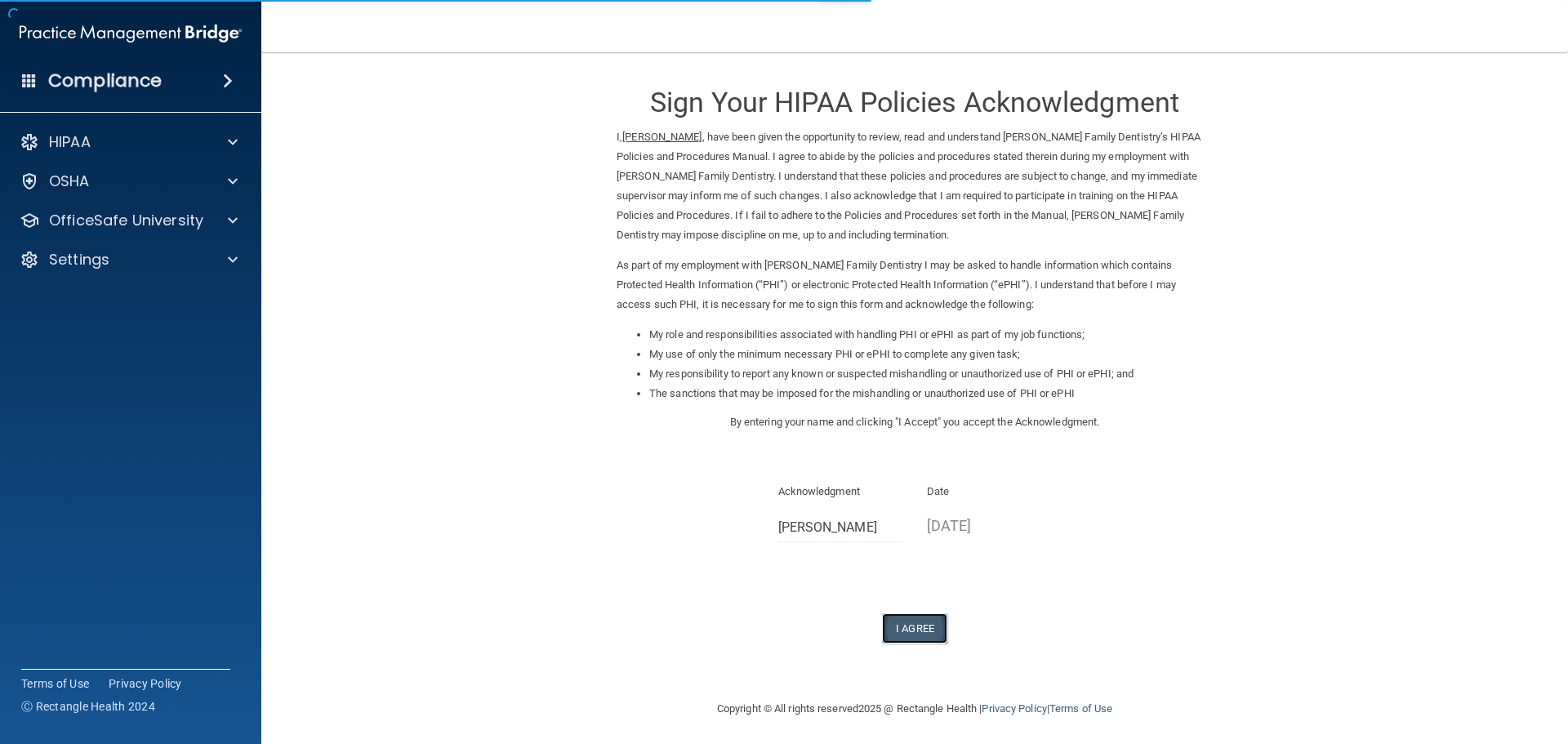
click at [918, 616] on button "I Agree" at bounding box center [914, 627] width 66 height 30
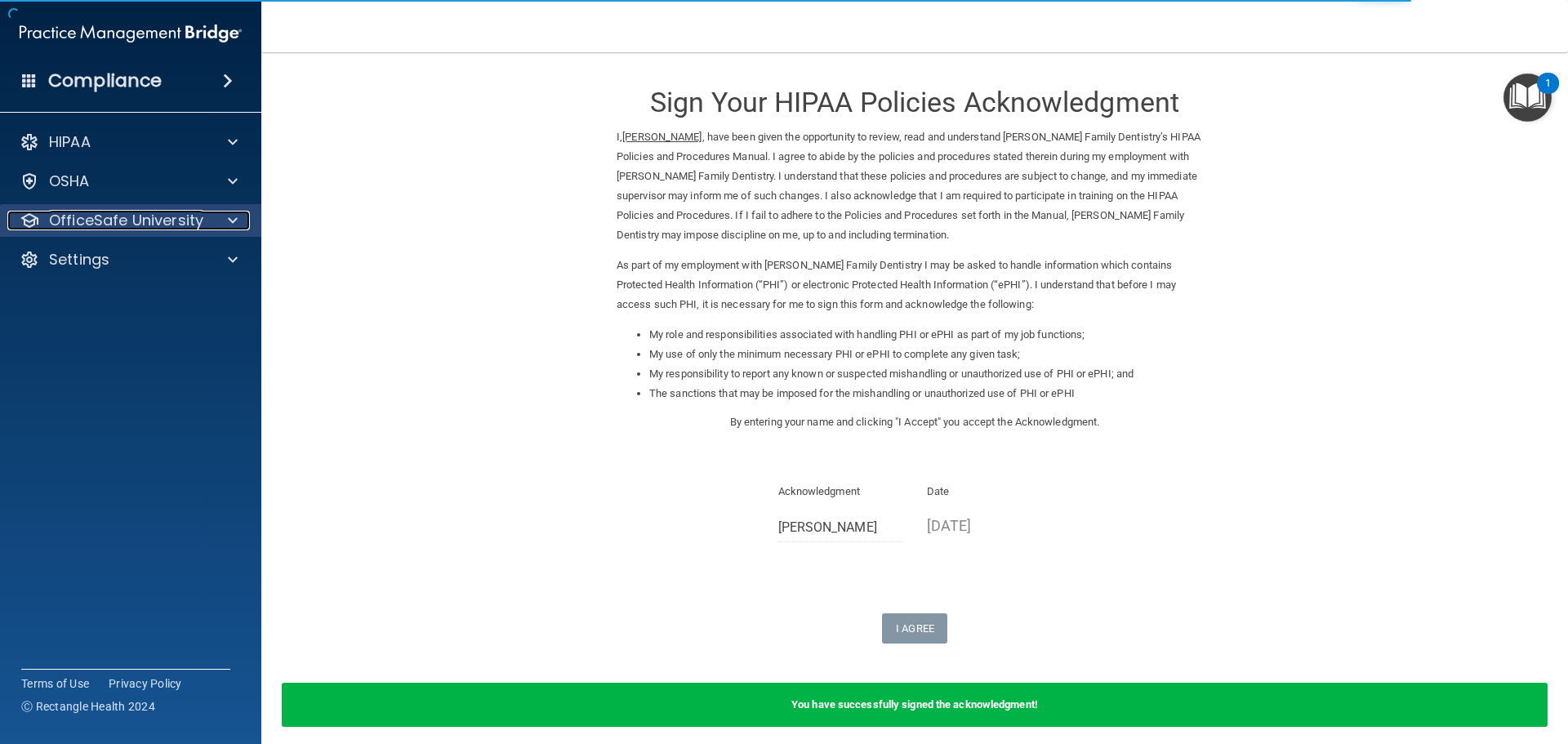
click at [239, 215] on div at bounding box center [231, 220] width 41 height 20
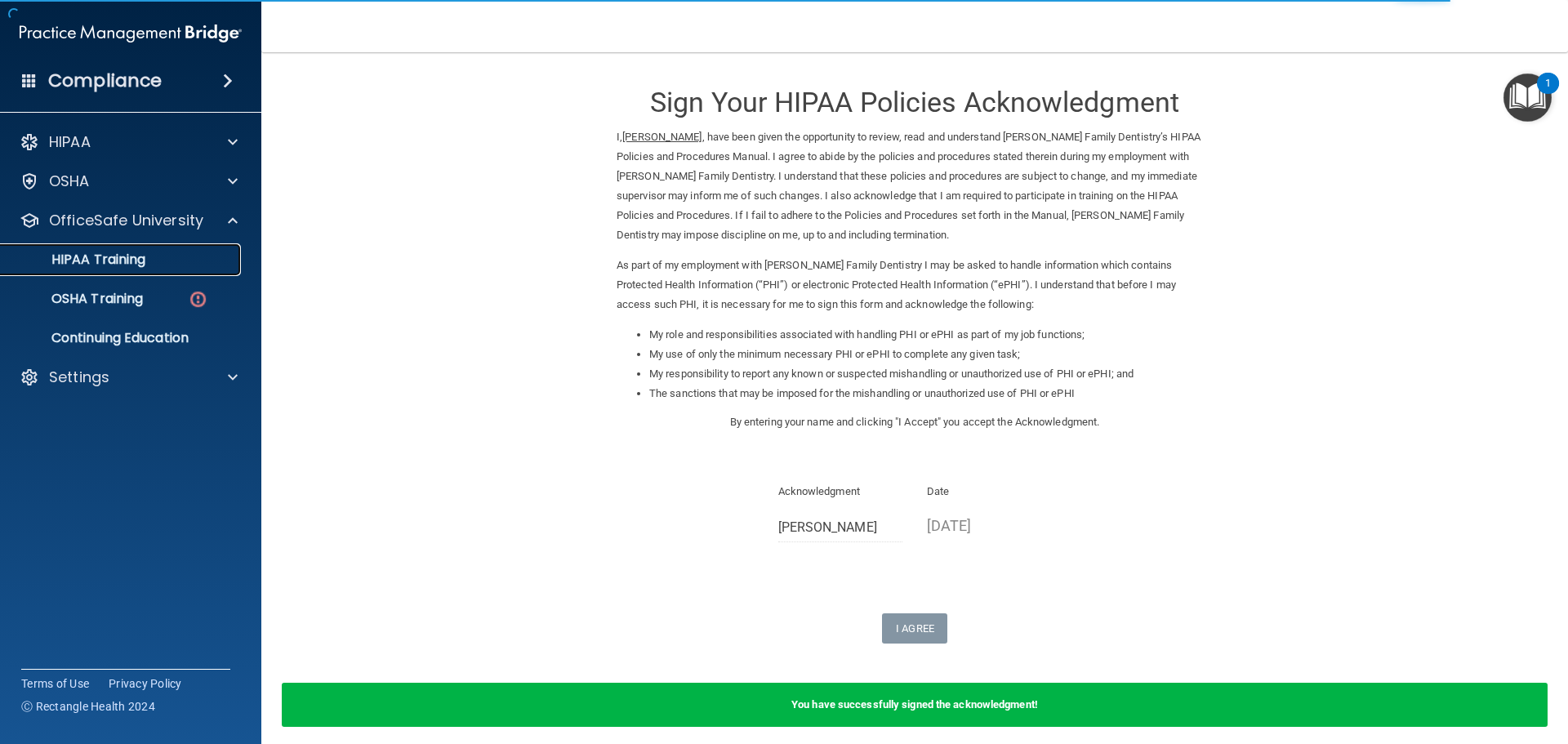
click at [142, 266] on p "HIPAA Training" at bounding box center [77, 259] width 134 height 16
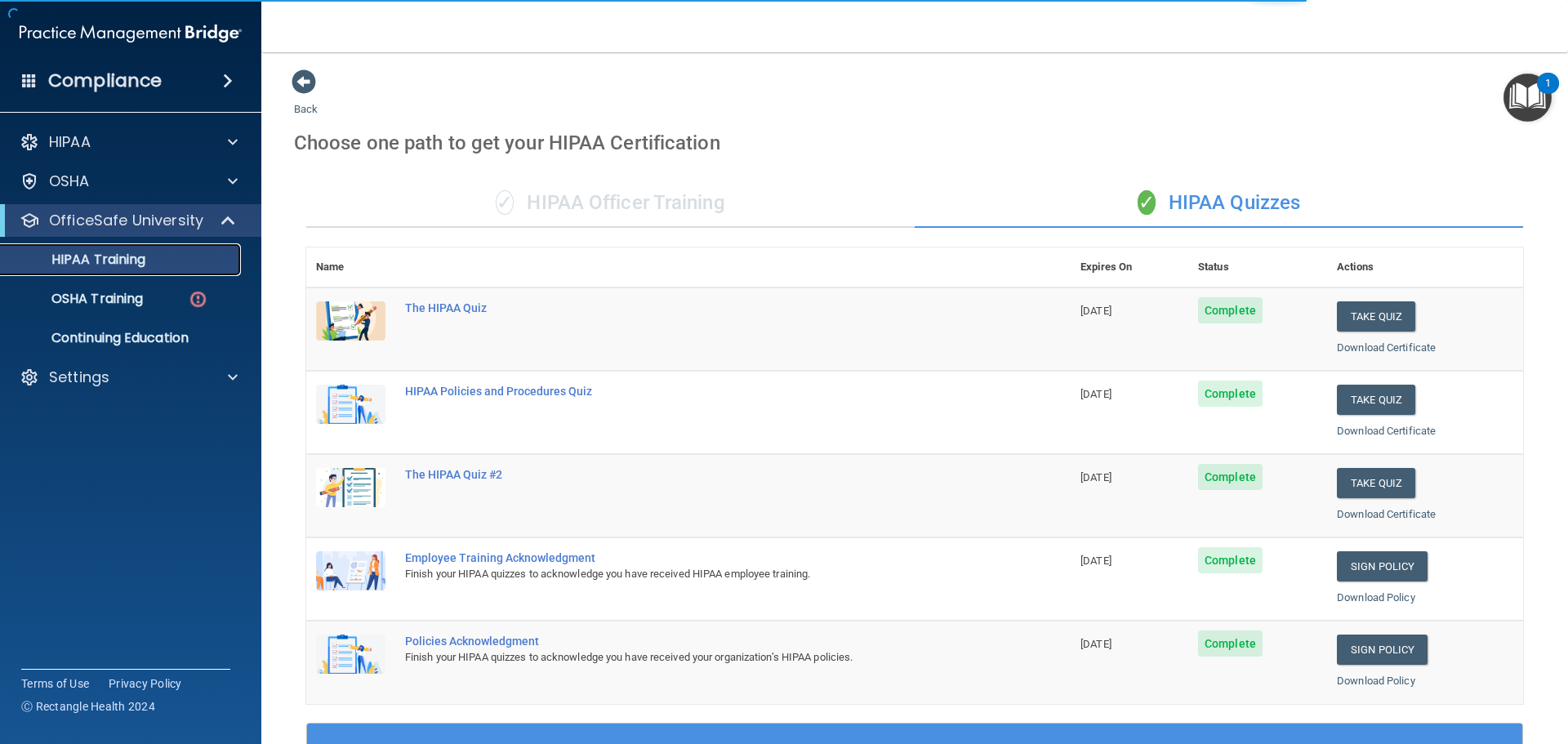
click at [102, 260] on p "HIPAA Training" at bounding box center [77, 259] width 134 height 16
